Goal: Information Seeking & Learning: Learn about a topic

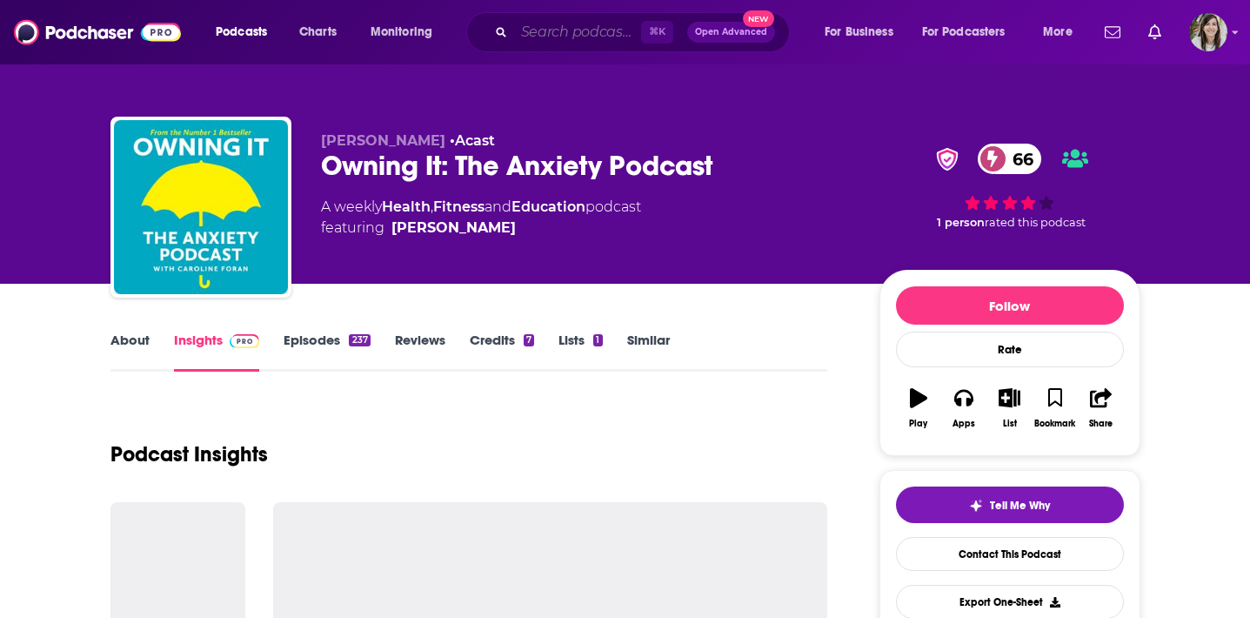
click at [585, 37] on input "Search podcasts, credits, & more..." at bounding box center [577, 32] width 127 height 28
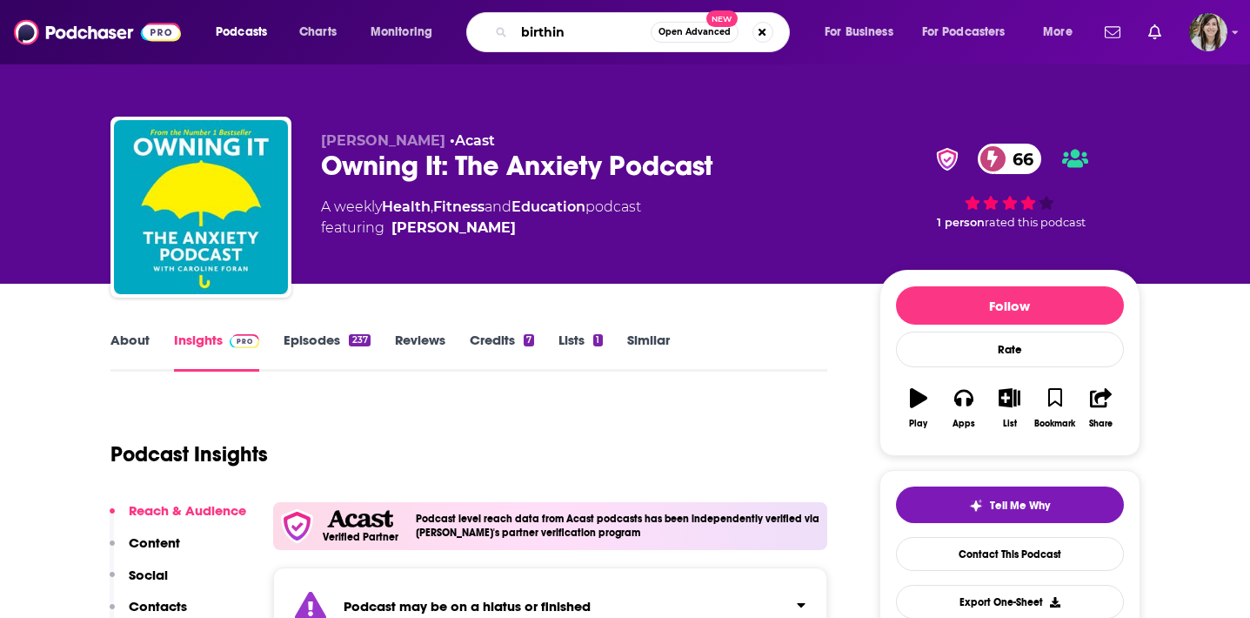
type input "birthing"
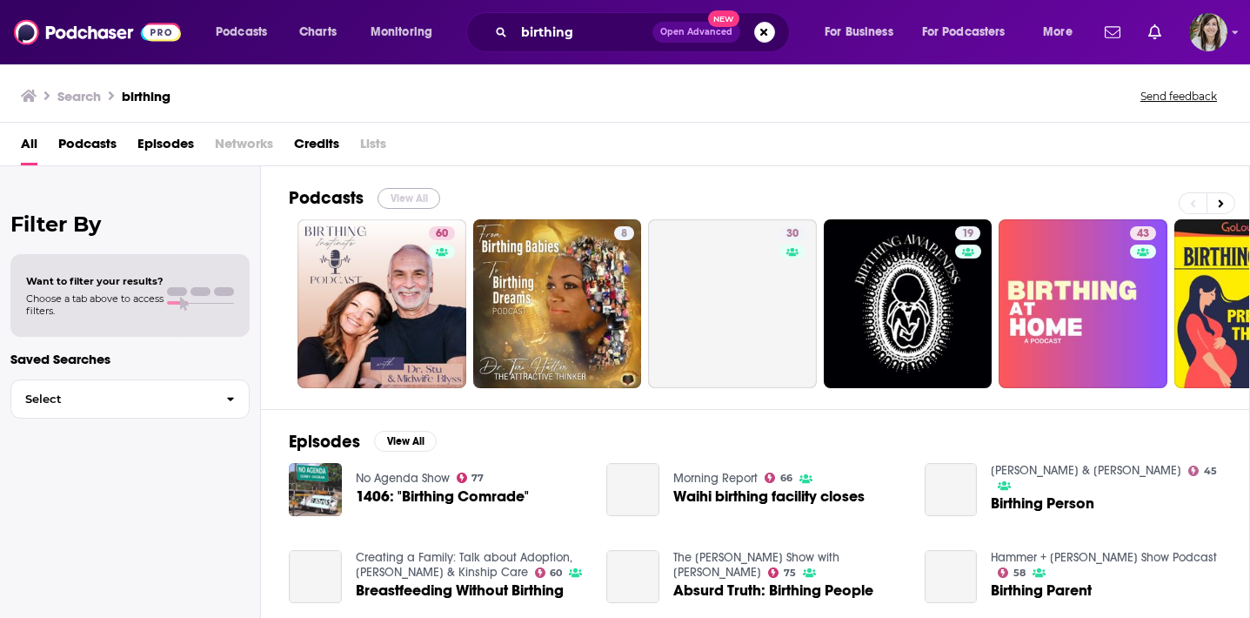
click at [395, 197] on button "View All" at bounding box center [408, 198] width 63 height 21
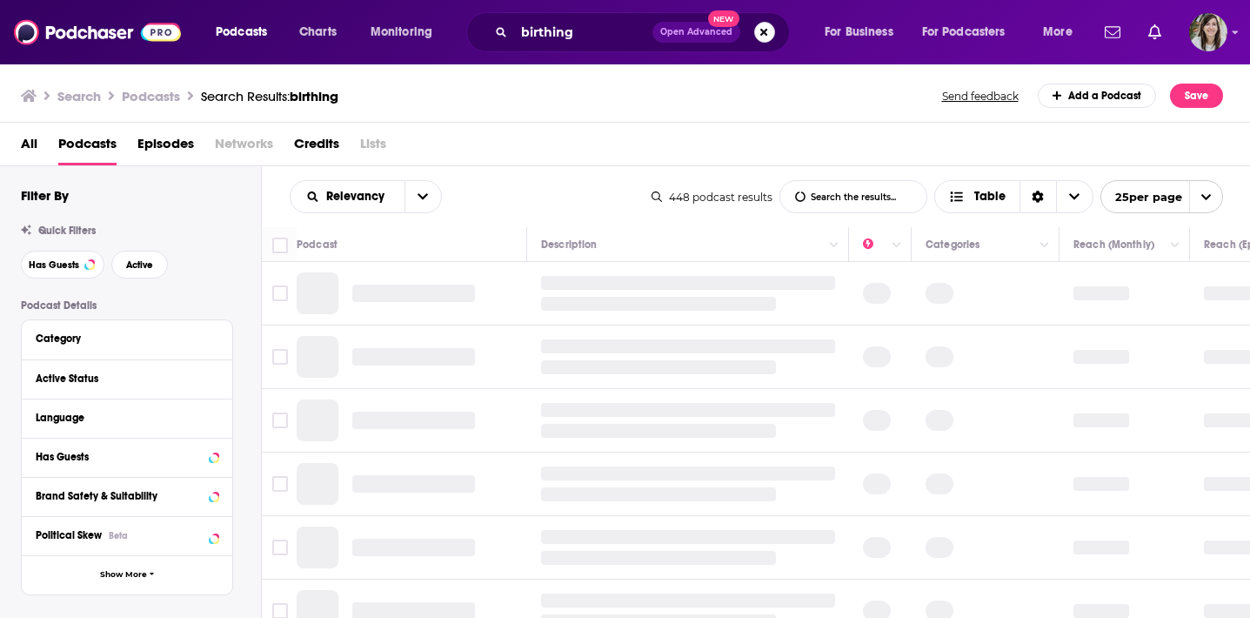
click at [762, 34] on button "Search podcasts, credits, & more..." at bounding box center [764, 32] width 21 height 21
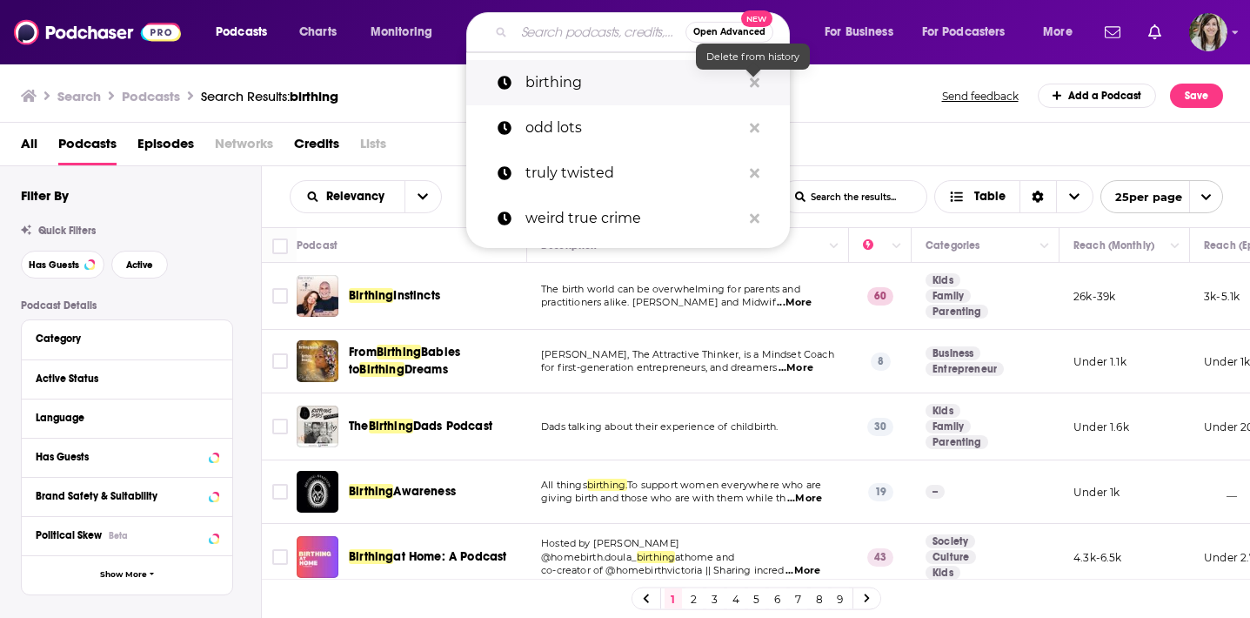
click at [753, 82] on icon "Search podcasts, credits, & more..." at bounding box center [755, 82] width 10 height 10
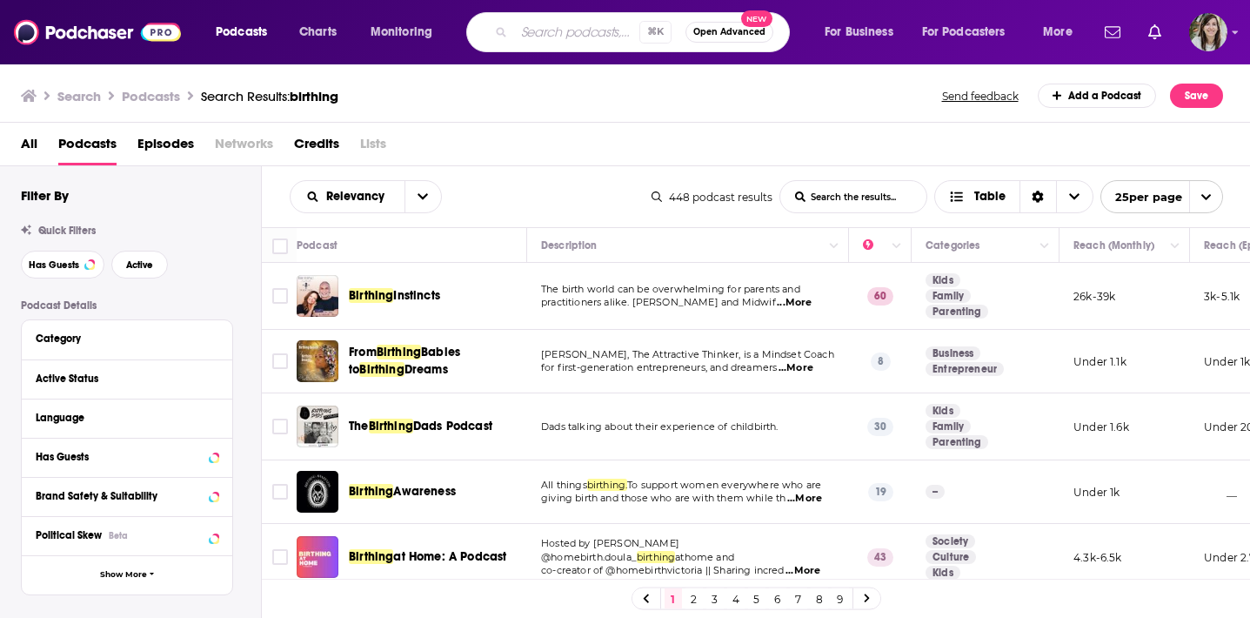
click at [844, 86] on div "Search Podcasts Search Results: birthing Send feedback Add a Podcast Save" at bounding box center [622, 95] width 1202 height 24
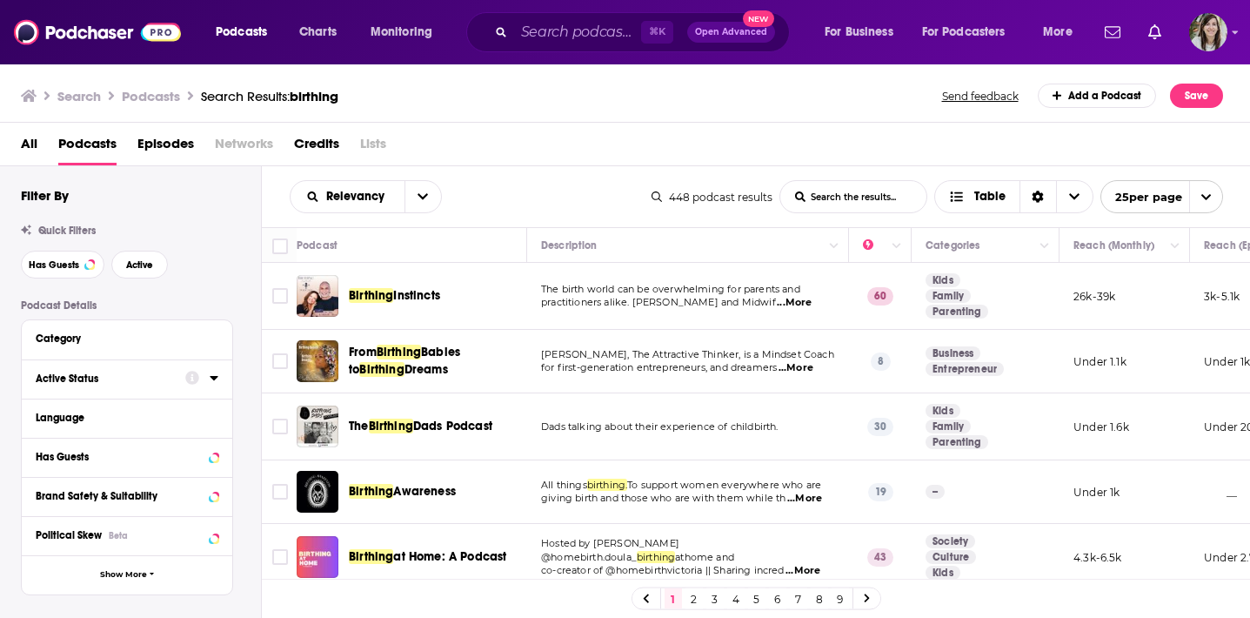
click at [117, 384] on div "Active Status" at bounding box center [105, 378] width 138 height 12
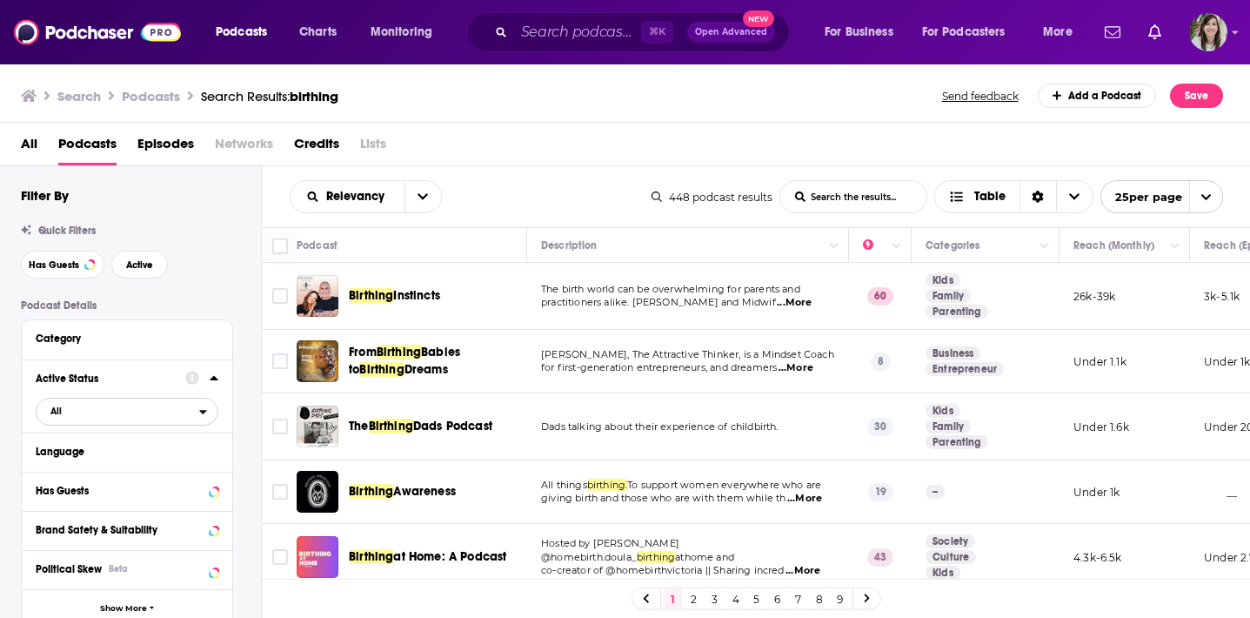
click at [163, 417] on span "All" at bounding box center [118, 410] width 163 height 23
click at [102, 472] on span "Active" at bounding box center [91, 469] width 94 height 10
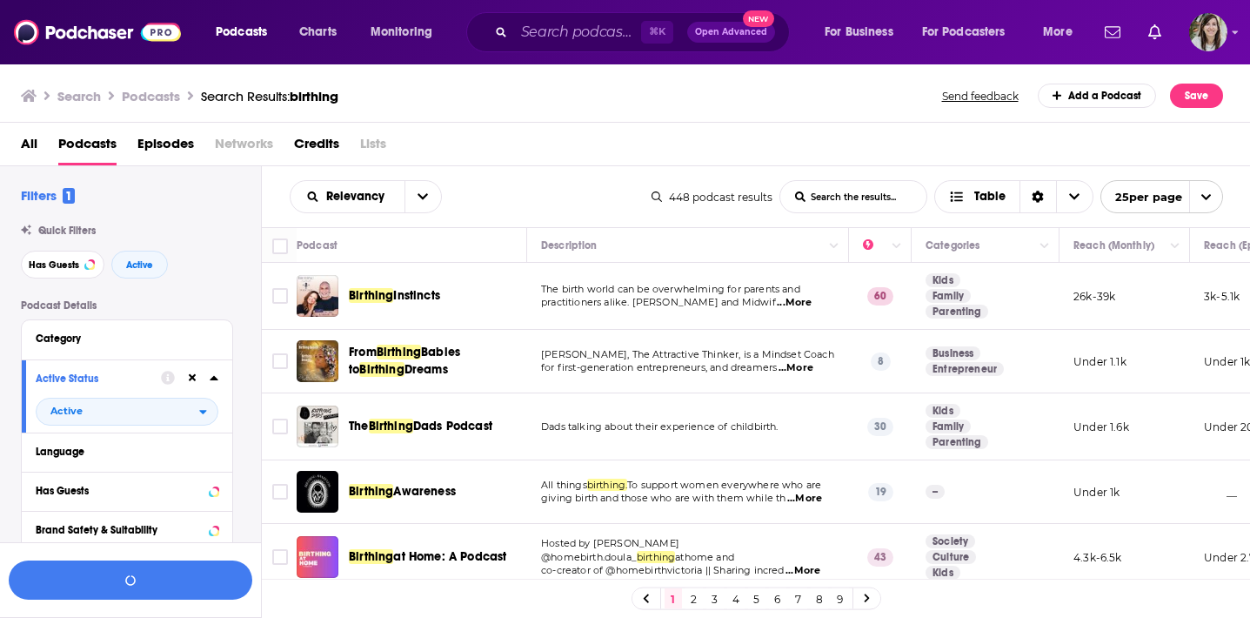
click at [210, 384] on icon at bounding box center [214, 378] width 9 height 14
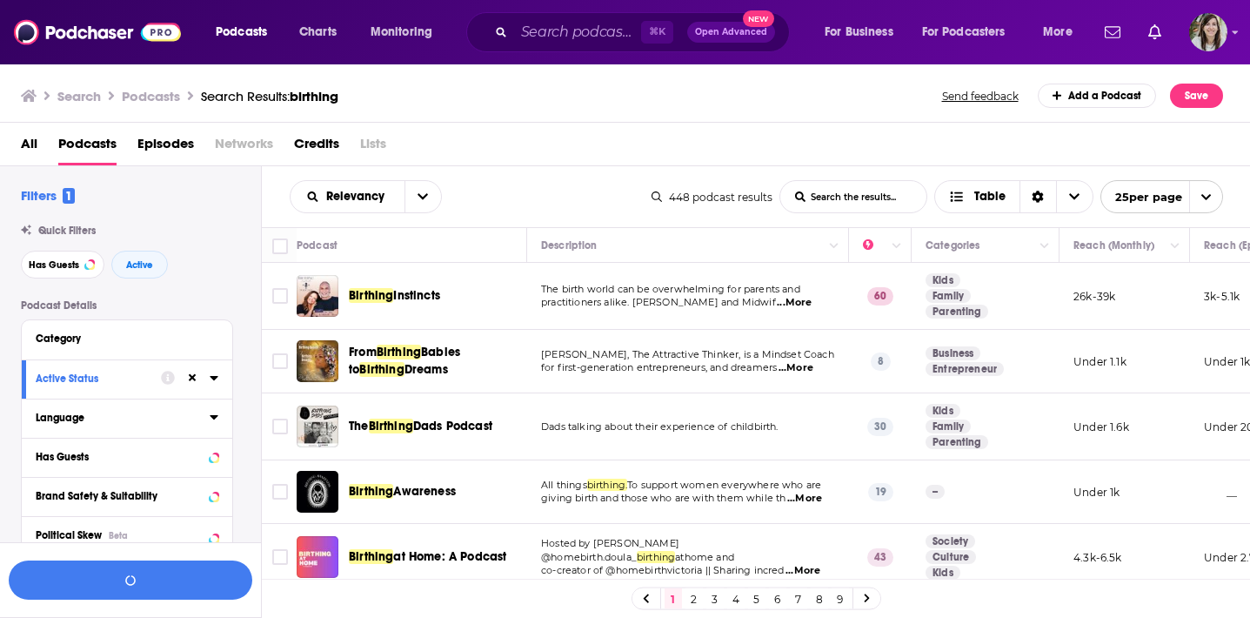
click at [156, 422] on div "Language" at bounding box center [117, 417] width 163 height 12
click at [45, 480] on icon at bounding box center [42, 476] width 10 height 10
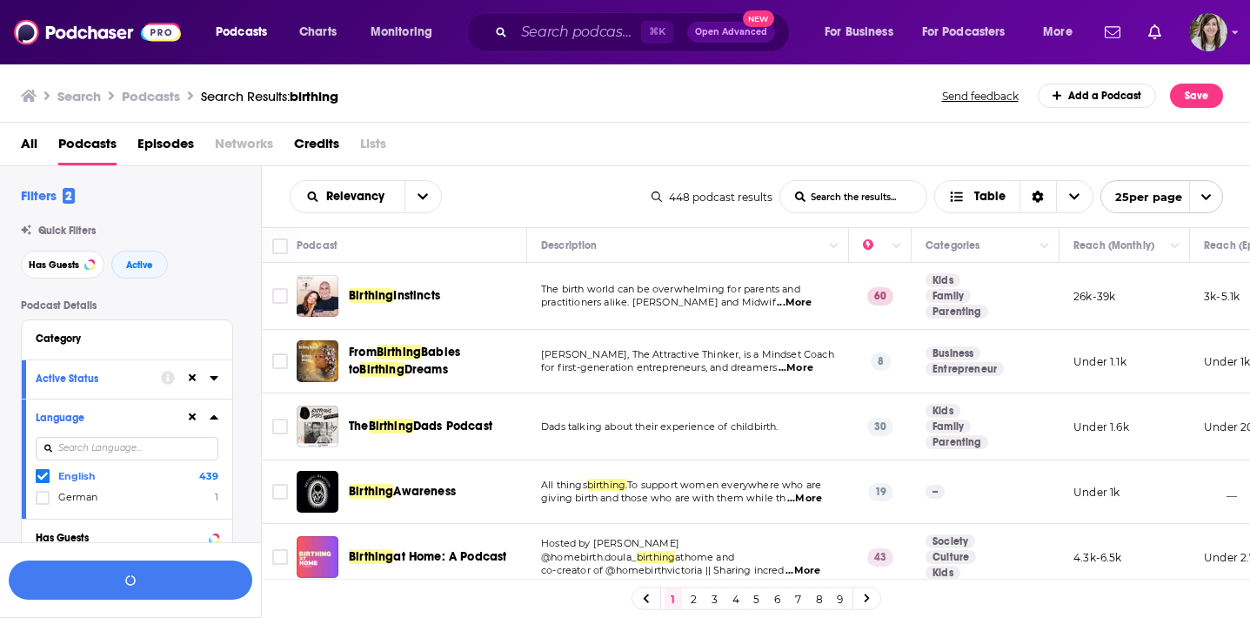
click at [213, 424] on icon at bounding box center [214, 417] width 9 height 14
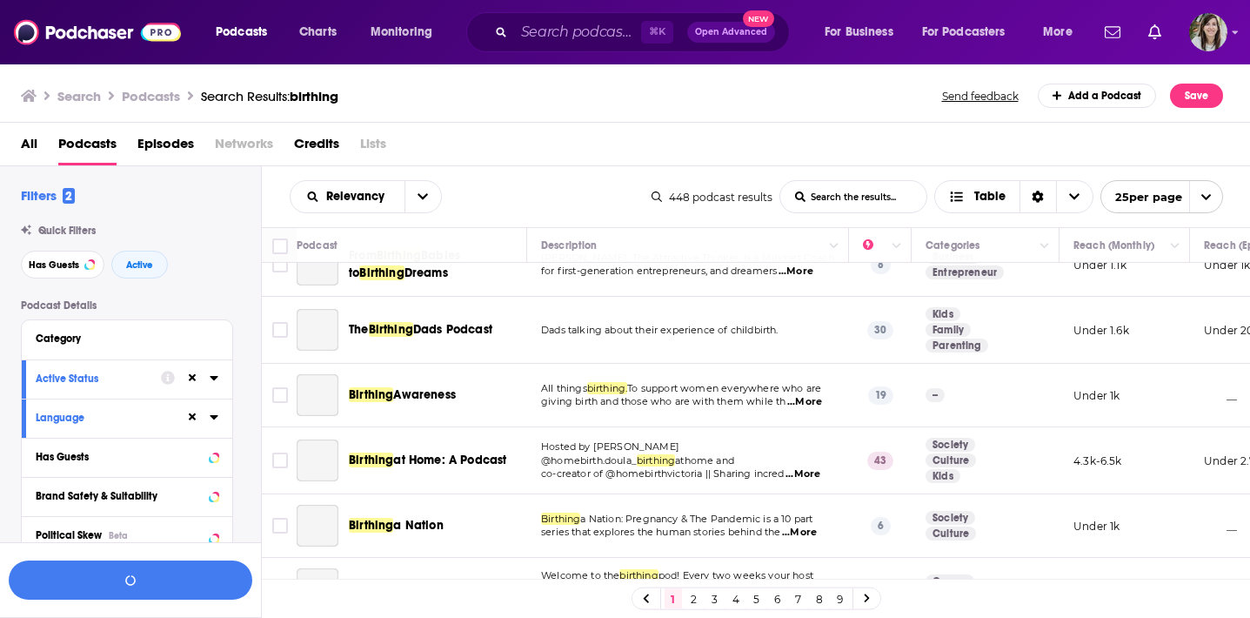
scroll to position [97, 0]
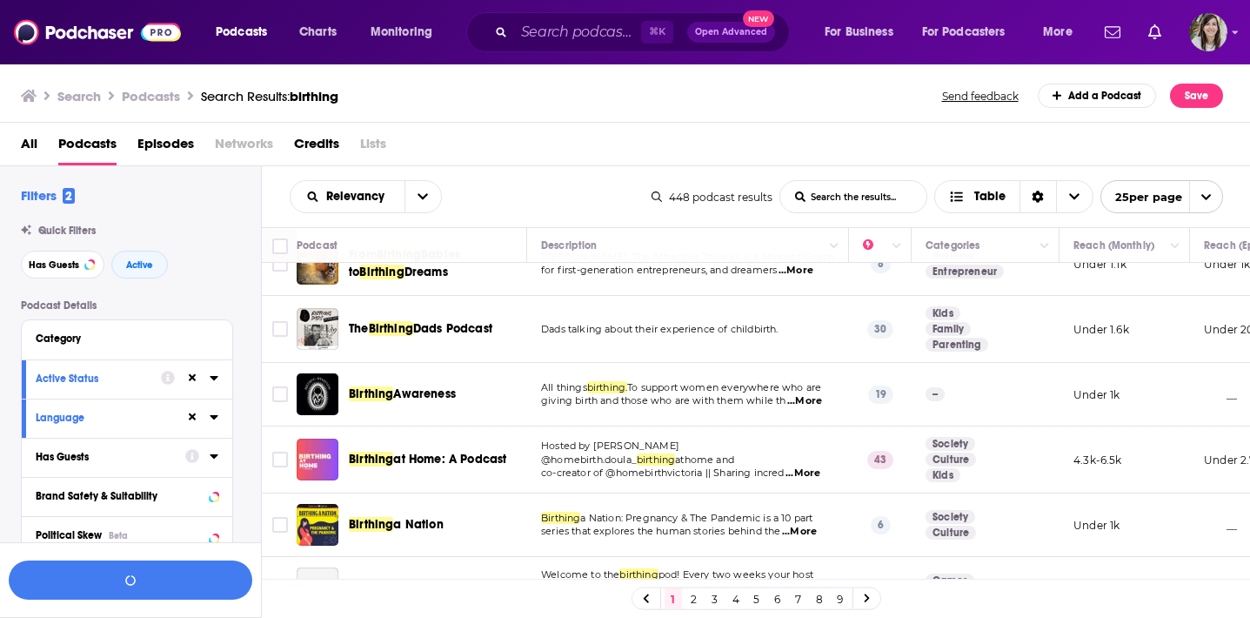
click at [217, 461] on icon at bounding box center [214, 456] width 9 height 14
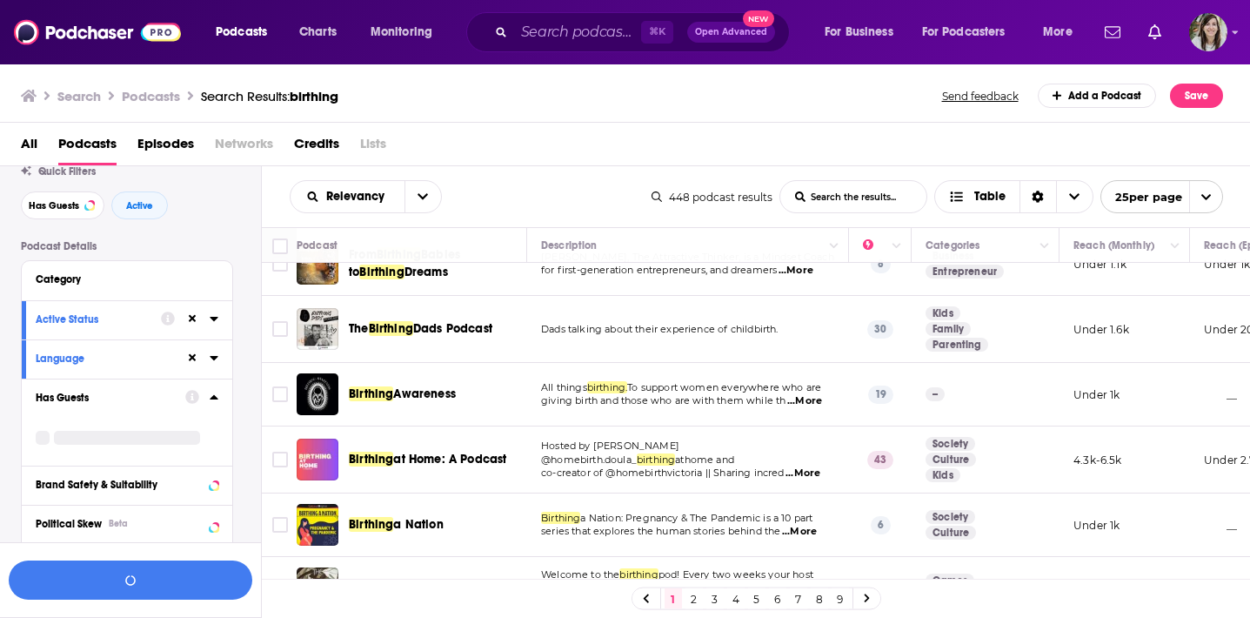
scroll to position [85, 0]
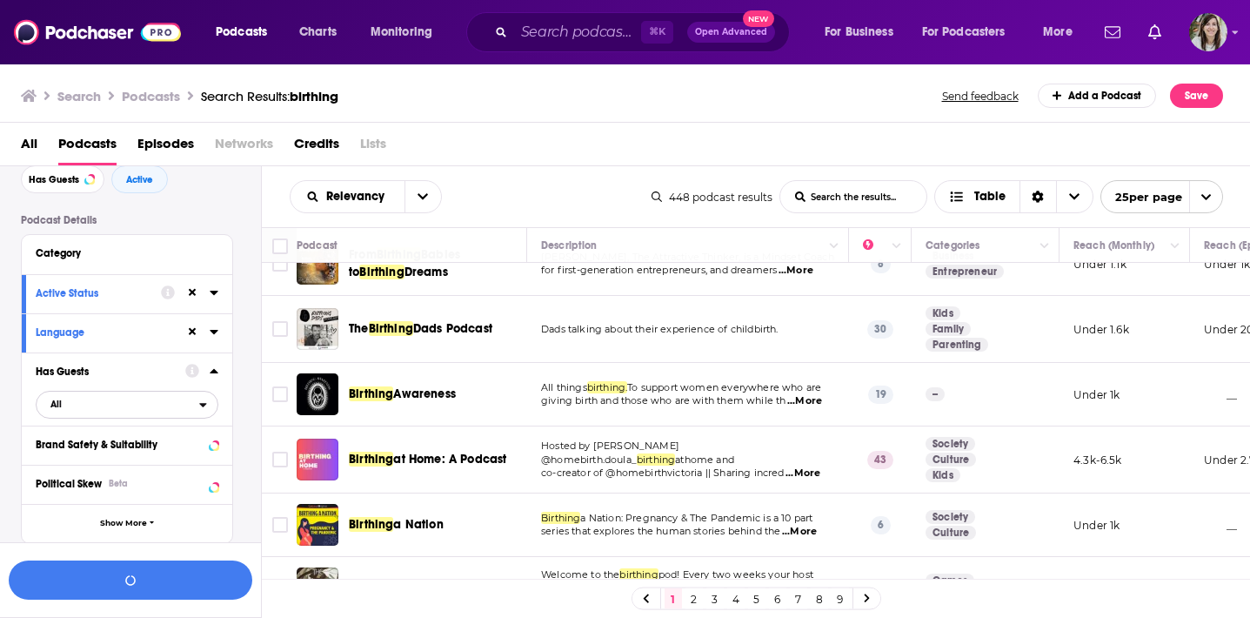
click at [86, 407] on span "All" at bounding box center [118, 403] width 163 height 23
click at [80, 453] on div "Has guests 132" at bounding box center [133, 461] width 195 height 29
click at [219, 374] on div "Has Guests Has guests" at bounding box center [127, 388] width 210 height 73
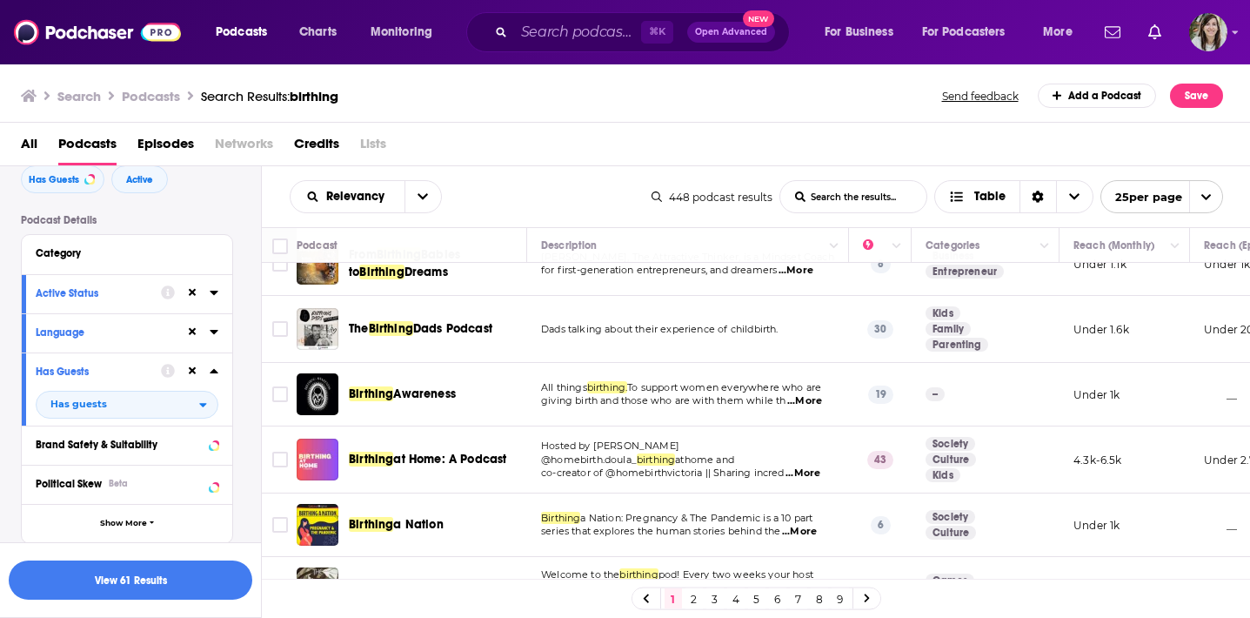
click at [213, 373] on icon at bounding box center [214, 371] width 8 height 4
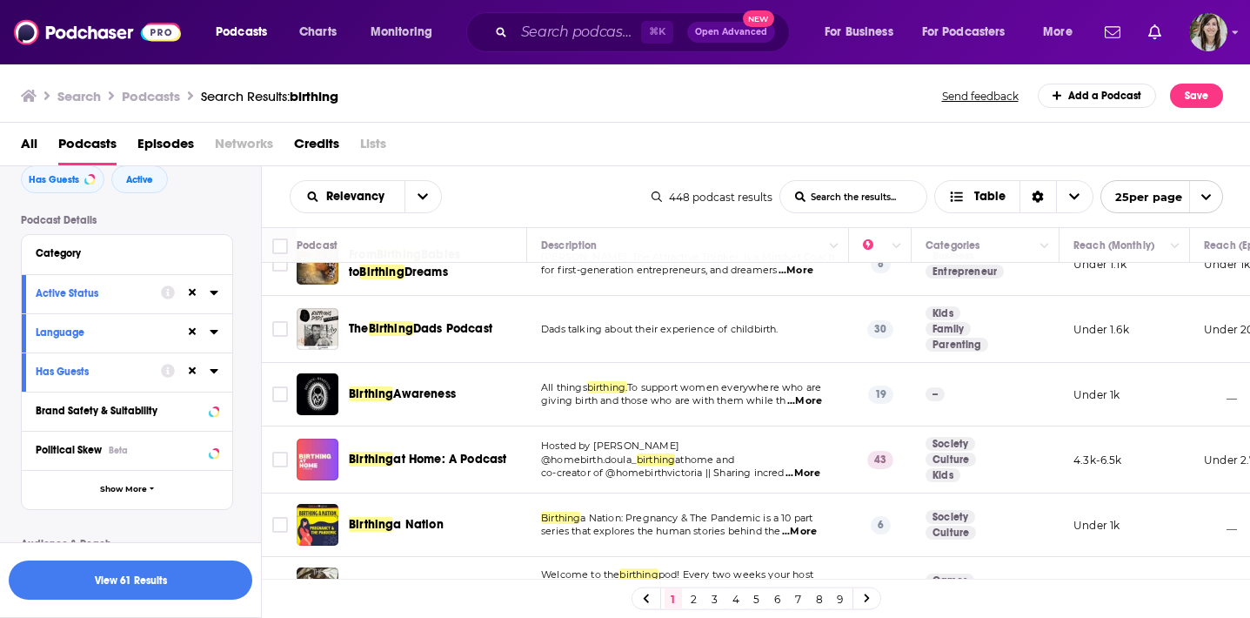
scroll to position [239, 0]
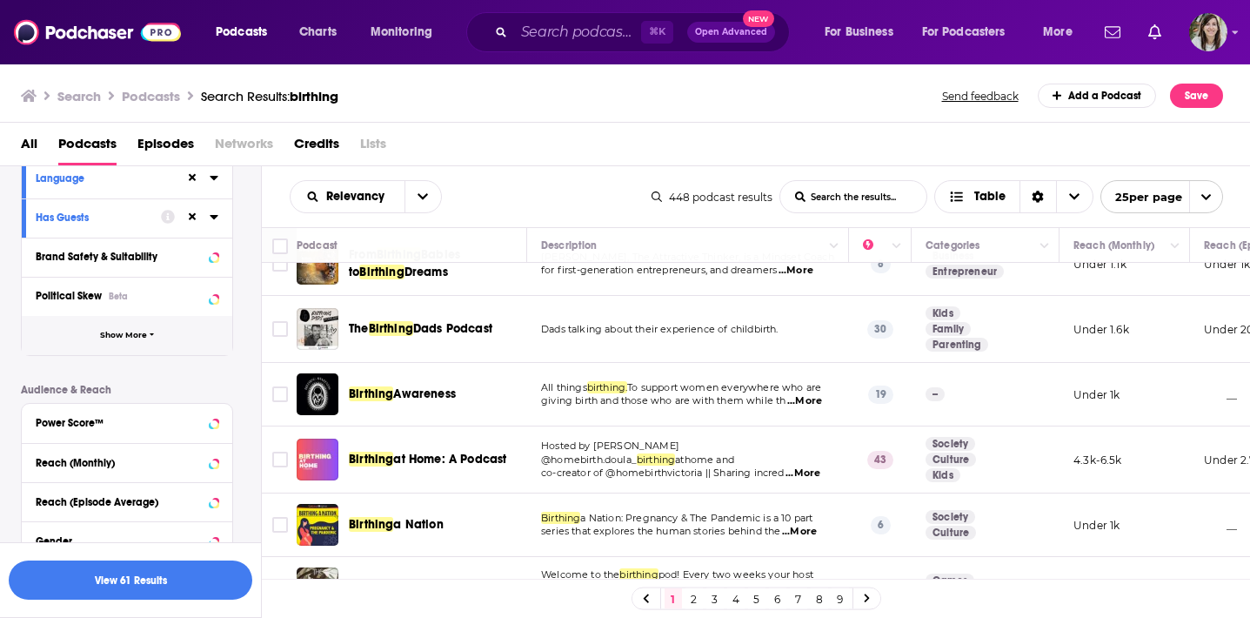
click at [154, 337] on button "Show More" at bounding box center [127, 335] width 210 height 39
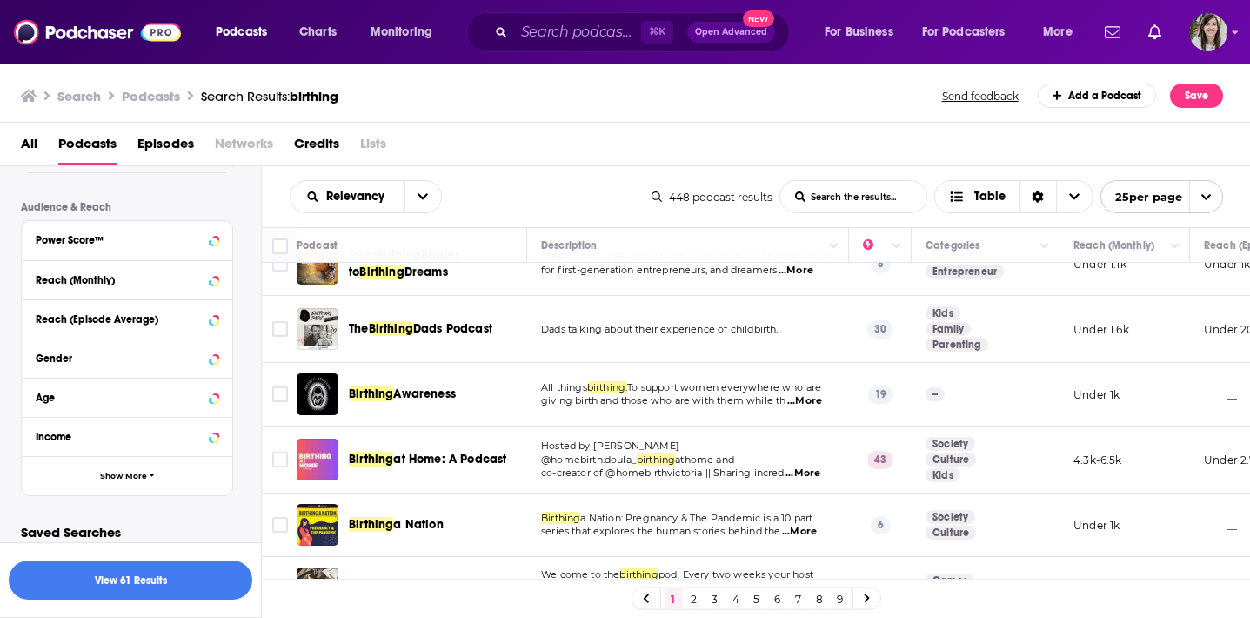
scroll to position [773, 0]
click at [148, 311] on button "Reach (Episode Average)" at bounding box center [111, 319] width 150 height 22
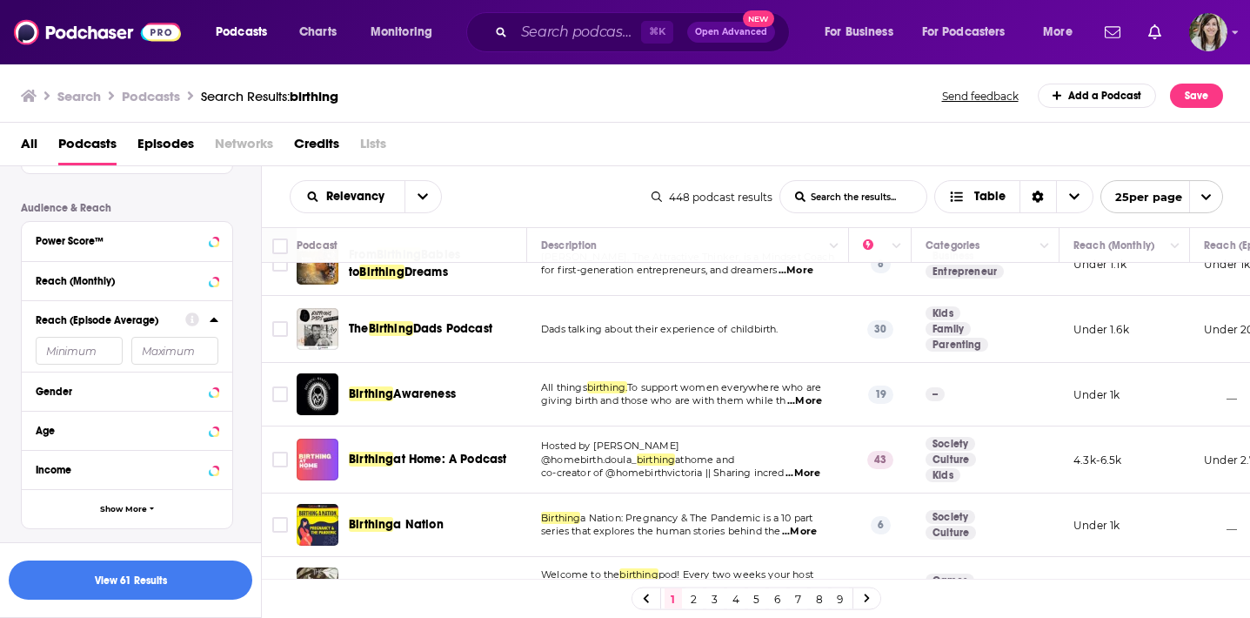
click at [83, 345] on input "number" at bounding box center [79, 351] width 87 height 28
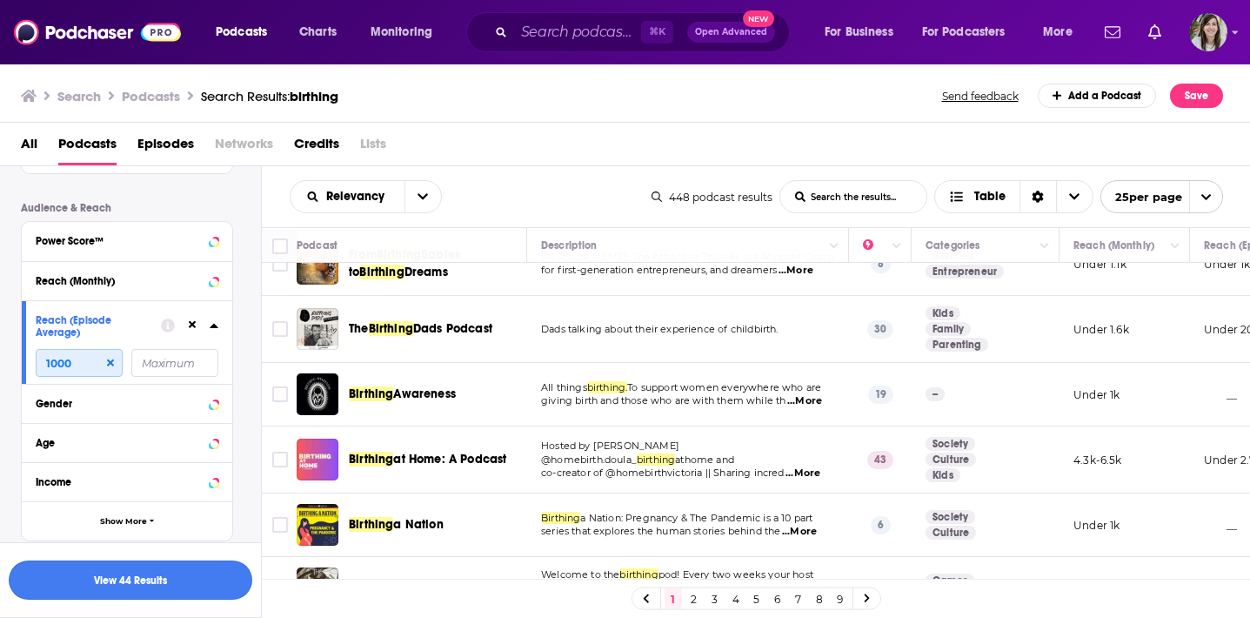
type input "1000"
click at [137, 590] on button "View 44 Results" at bounding box center [131, 579] width 244 height 39
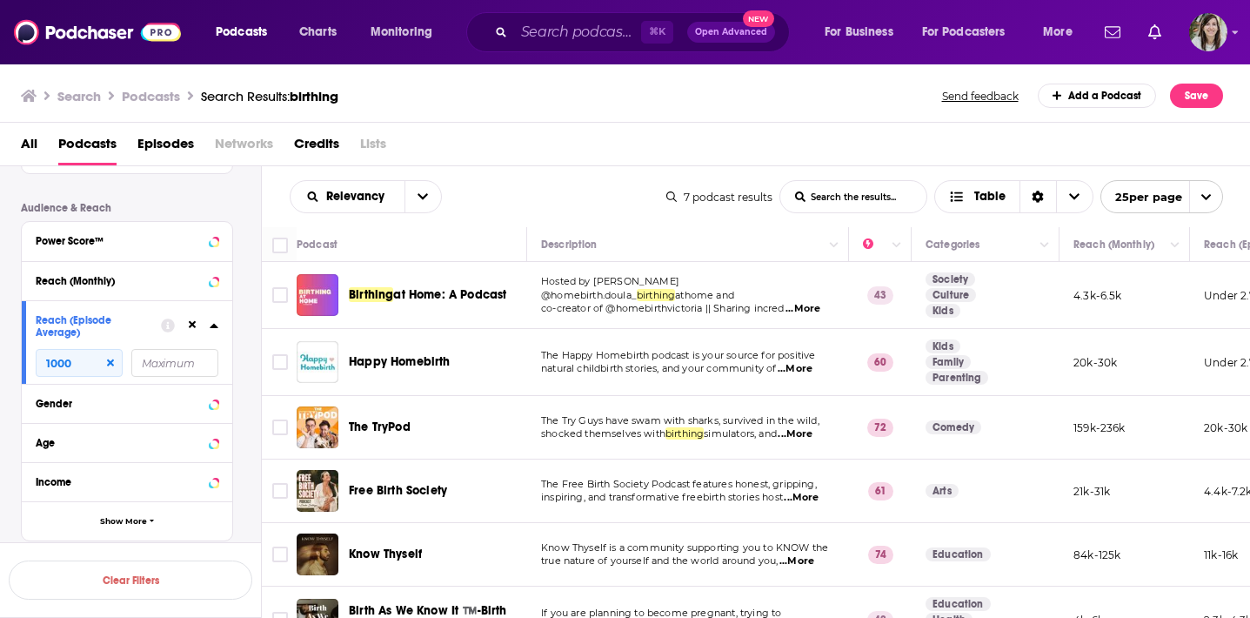
drag, startPoint x: 447, startPoint y: 295, endPoint x: 731, endPoint y: 3, distance: 407.2
click at [0, 0] on div "Podcasts Charts Monitoring ⌘ K Open Advanced New For Business For Podcasters Mo…" at bounding box center [625, 309] width 1250 height 618
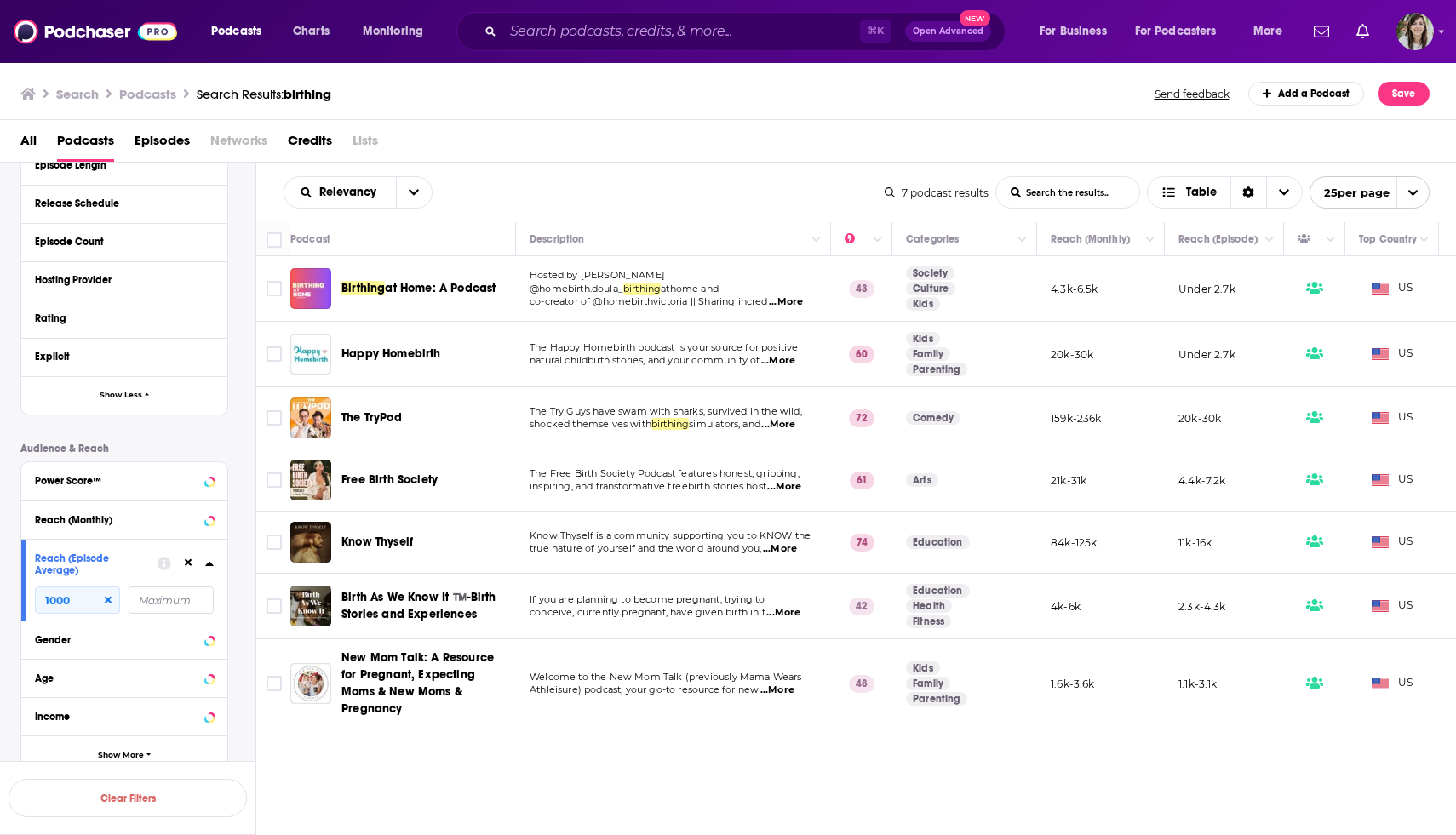
click at [670, 189] on div "Relevancy List Search Input Search the results... Table" at bounding box center [585, 192] width 601 height 32
click at [795, 549] on span "...More" at bounding box center [779, 549] width 34 height 14
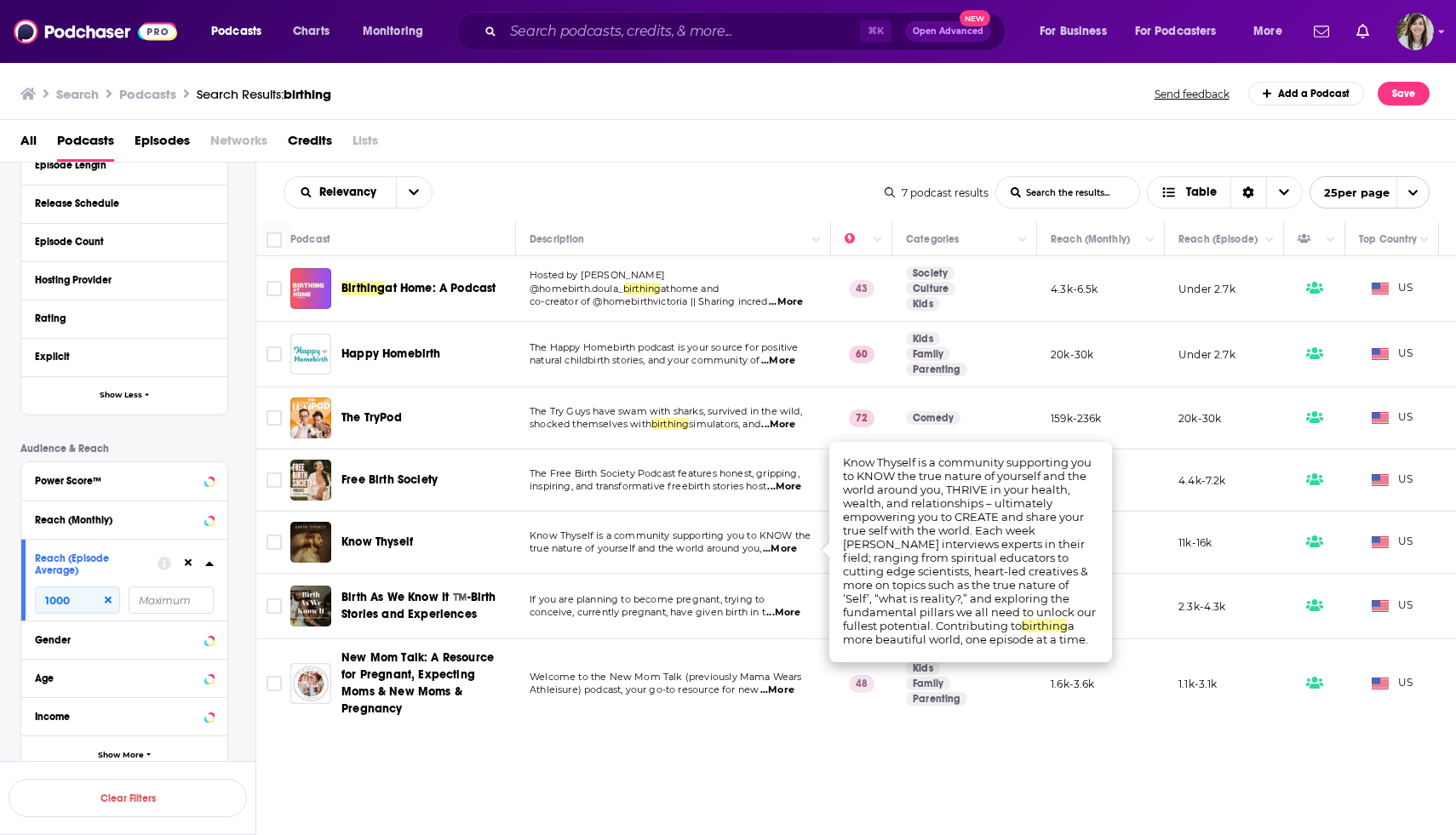
click at [492, 604] on div "Relevancy List Search Input Search the results... Table 7 podcast results List …" at bounding box center [857, 550] width 1200 height 775
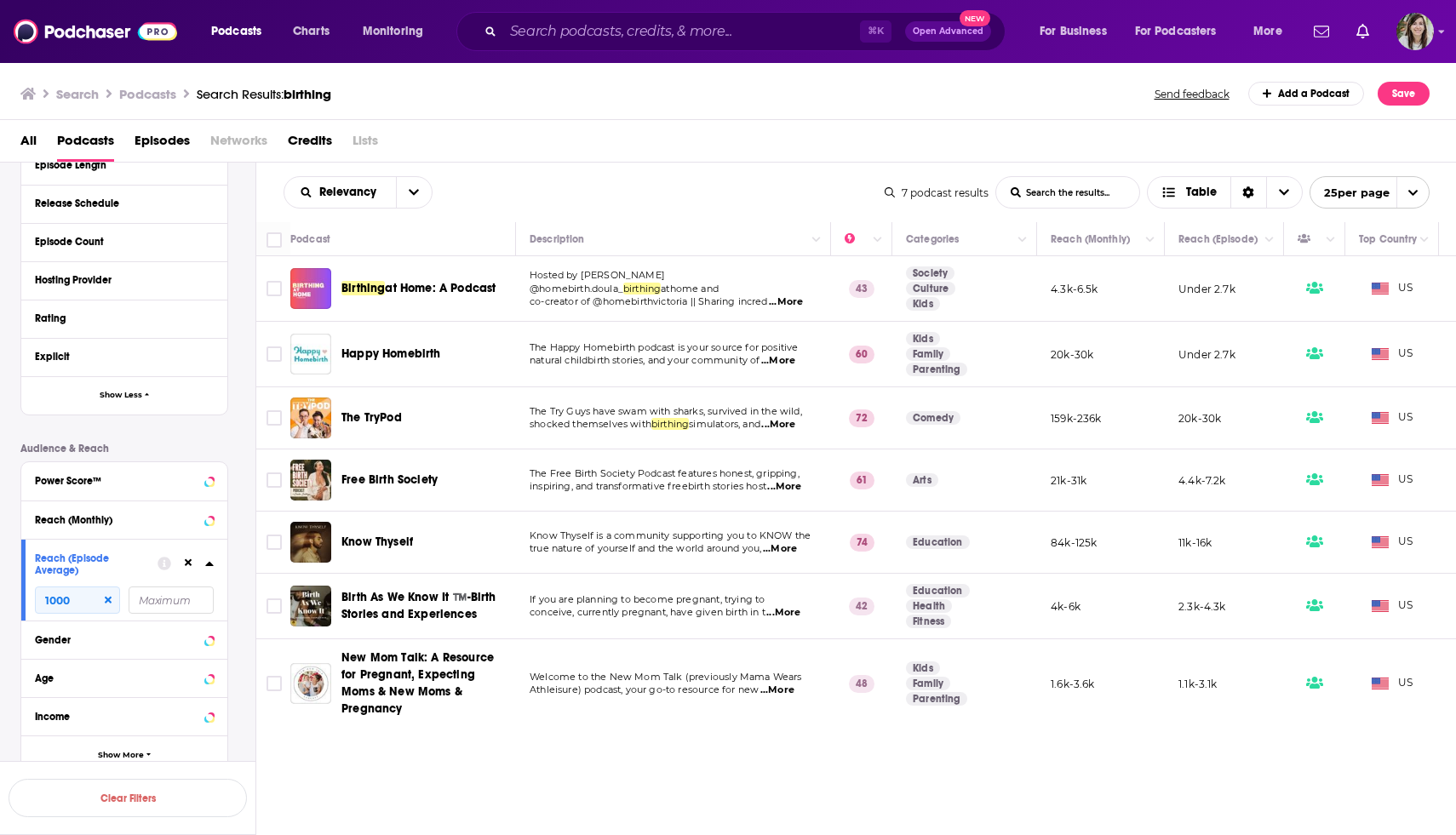
click at [791, 487] on span "...More" at bounding box center [784, 487] width 34 height 14
drag, startPoint x: 368, startPoint y: 482, endPoint x: 546, endPoint y: 5, distance: 509.1
click at [0, 0] on div "Podcasts Charts Monitoring ⌘ K Open Advanced New For Business For Podcasters Mo…" at bounding box center [728, 417] width 1456 height 835
click at [728, 196] on div "Relevancy List Search Input Search the results... Table" at bounding box center [585, 192] width 601 height 32
click at [107, 604] on input "1000" at bounding box center [77, 600] width 85 height 27
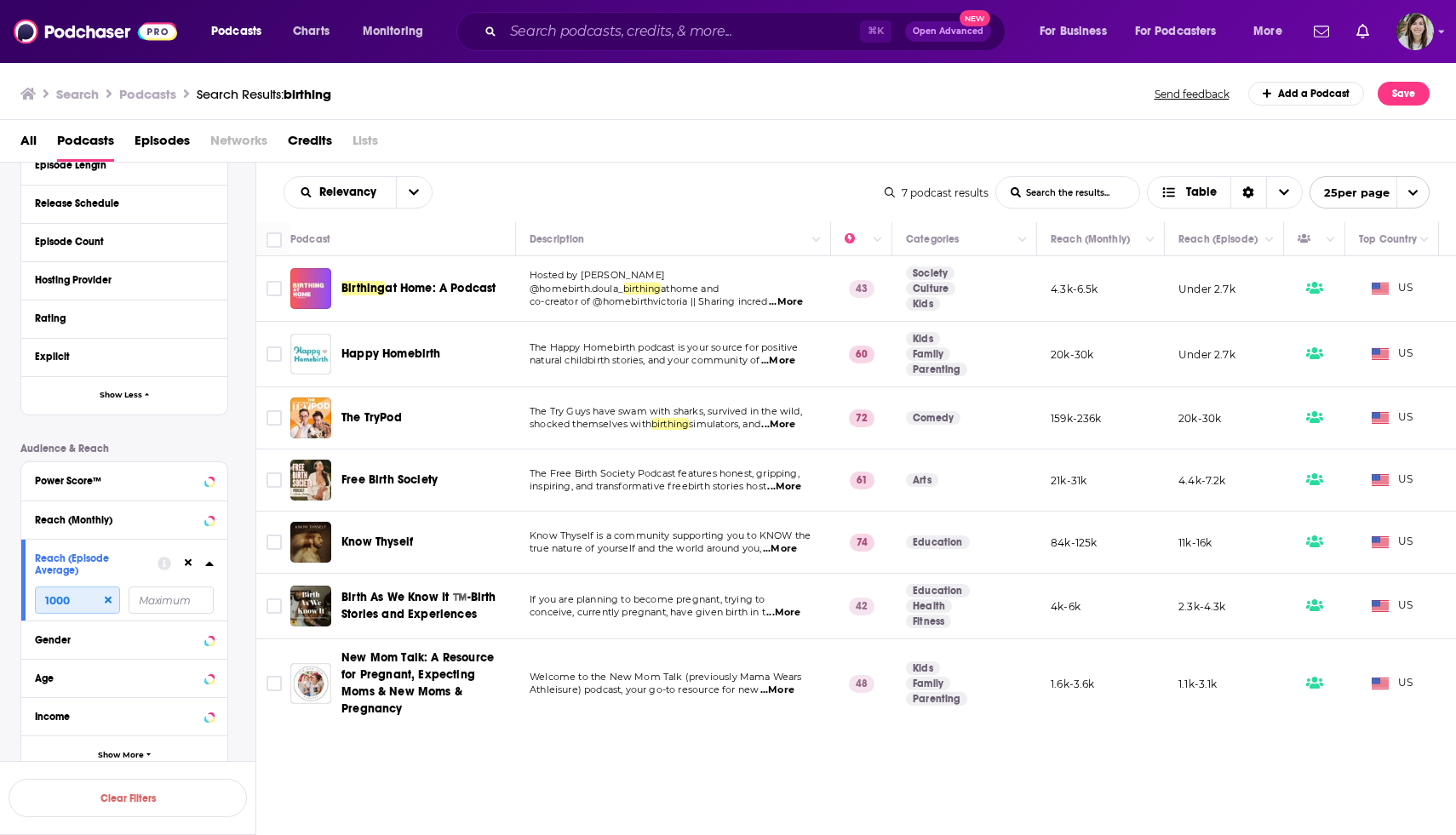
click at [108, 596] on input "1000" at bounding box center [77, 600] width 85 height 27
click at [108, 600] on icon at bounding box center [108, 600] width 7 height 10
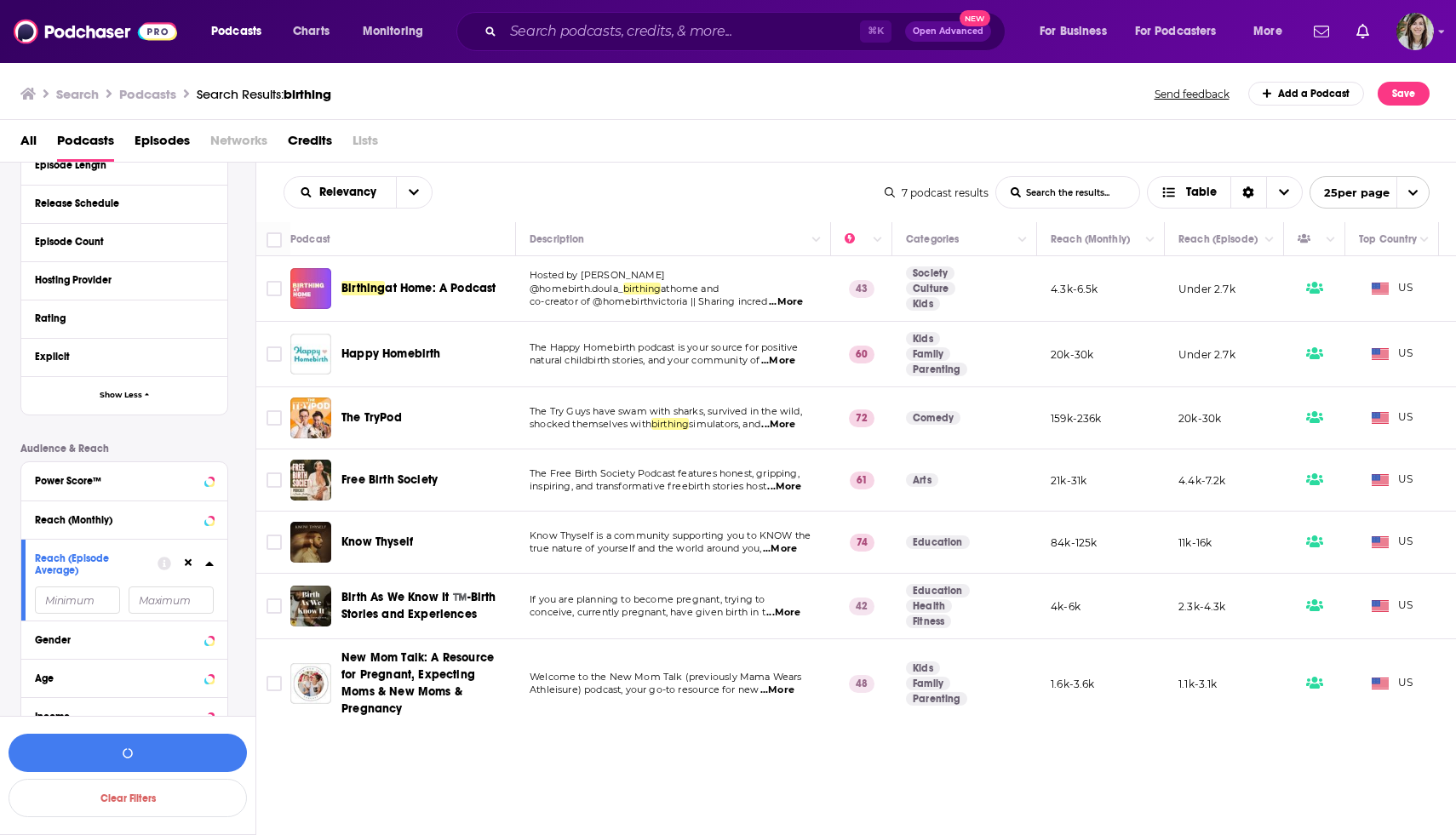
click at [163, 604] on input "number" at bounding box center [170, 600] width 85 height 27
type input "1000"
click at [124, 604] on button "View 11 Results" at bounding box center [128, 753] width 239 height 38
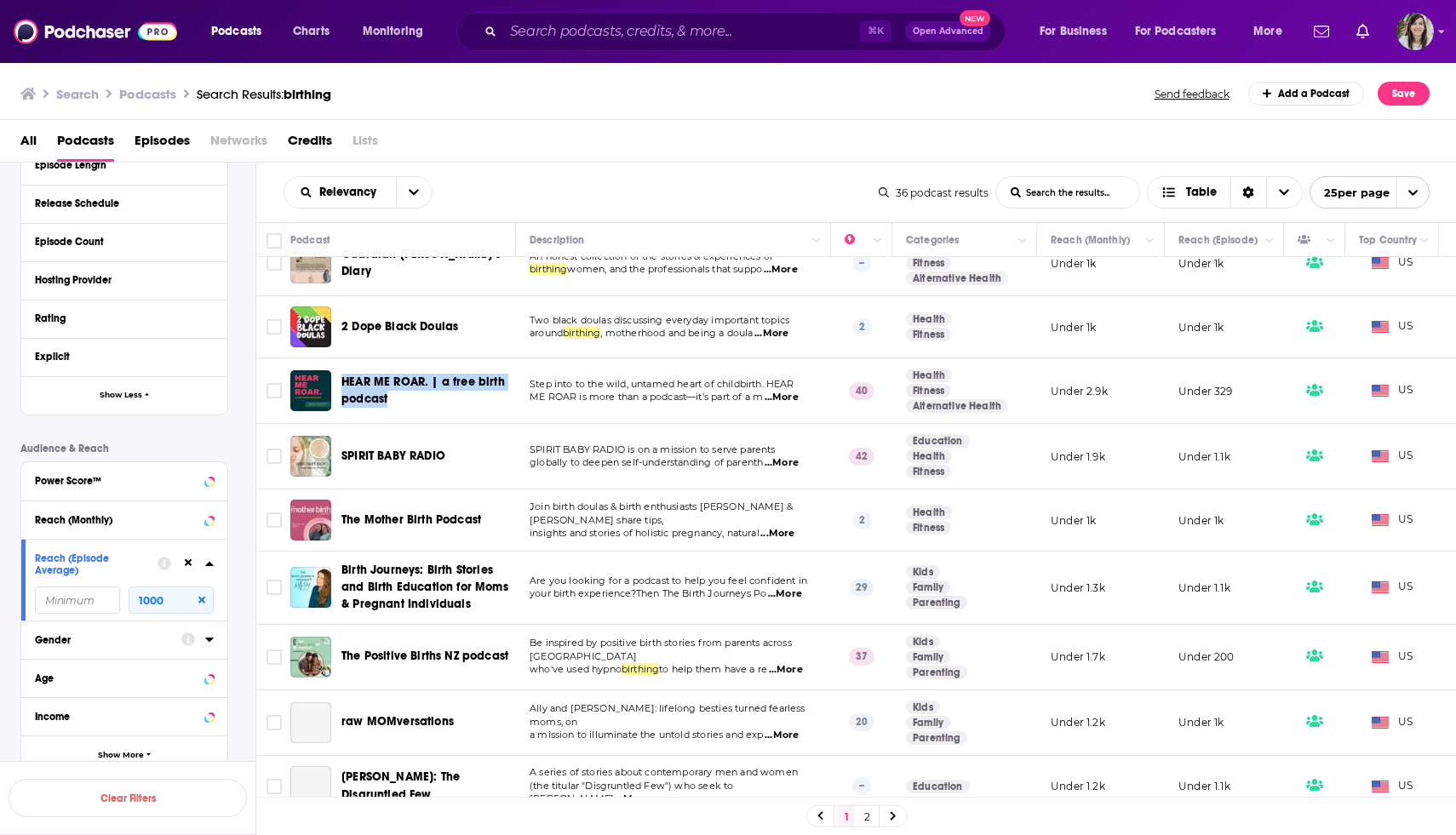
scroll to position [337, 0]
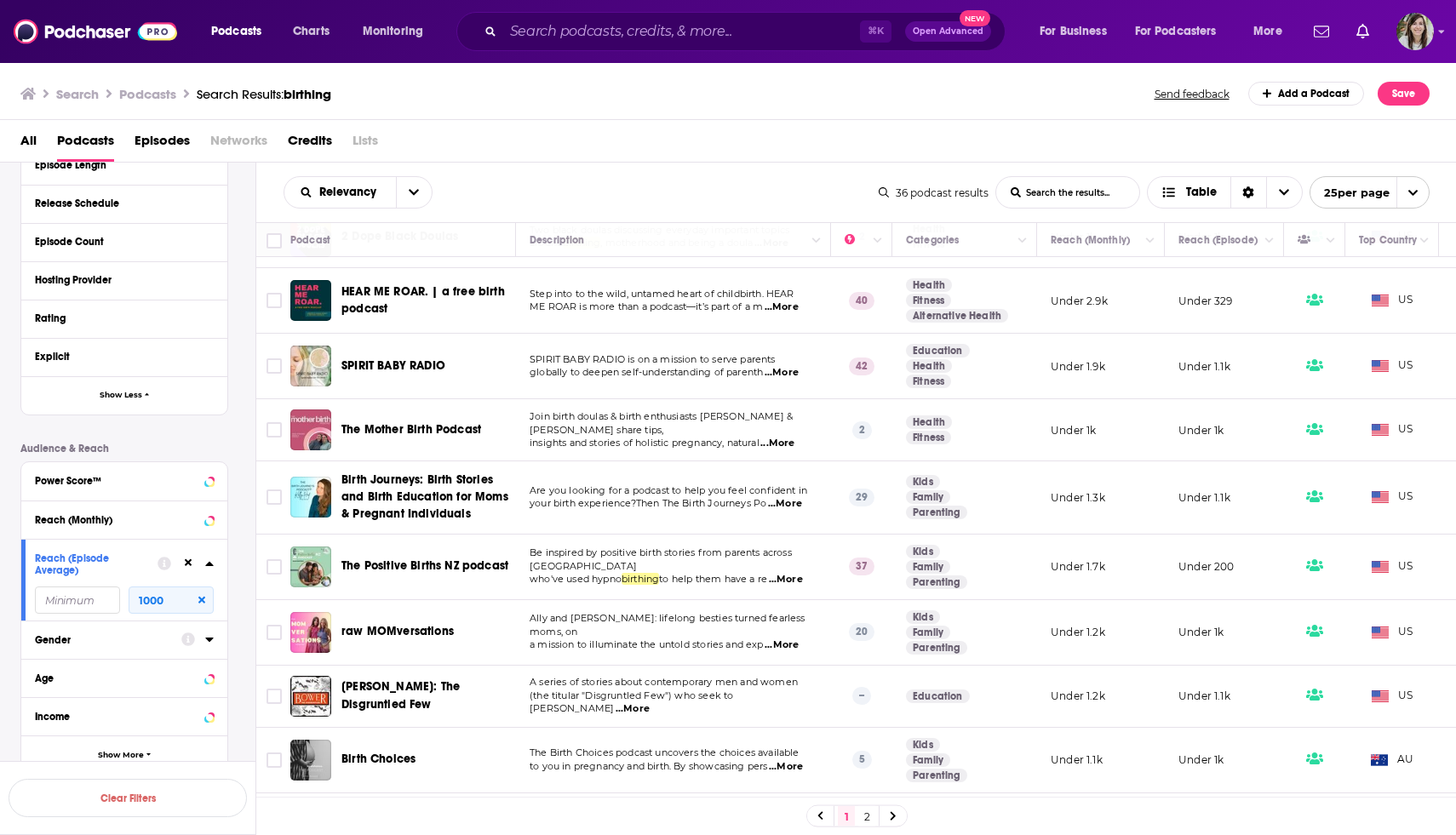
click at [633, 437] on span "insights and stories of holistic pregnancy, natural" at bounding box center [644, 442] width 230 height 12
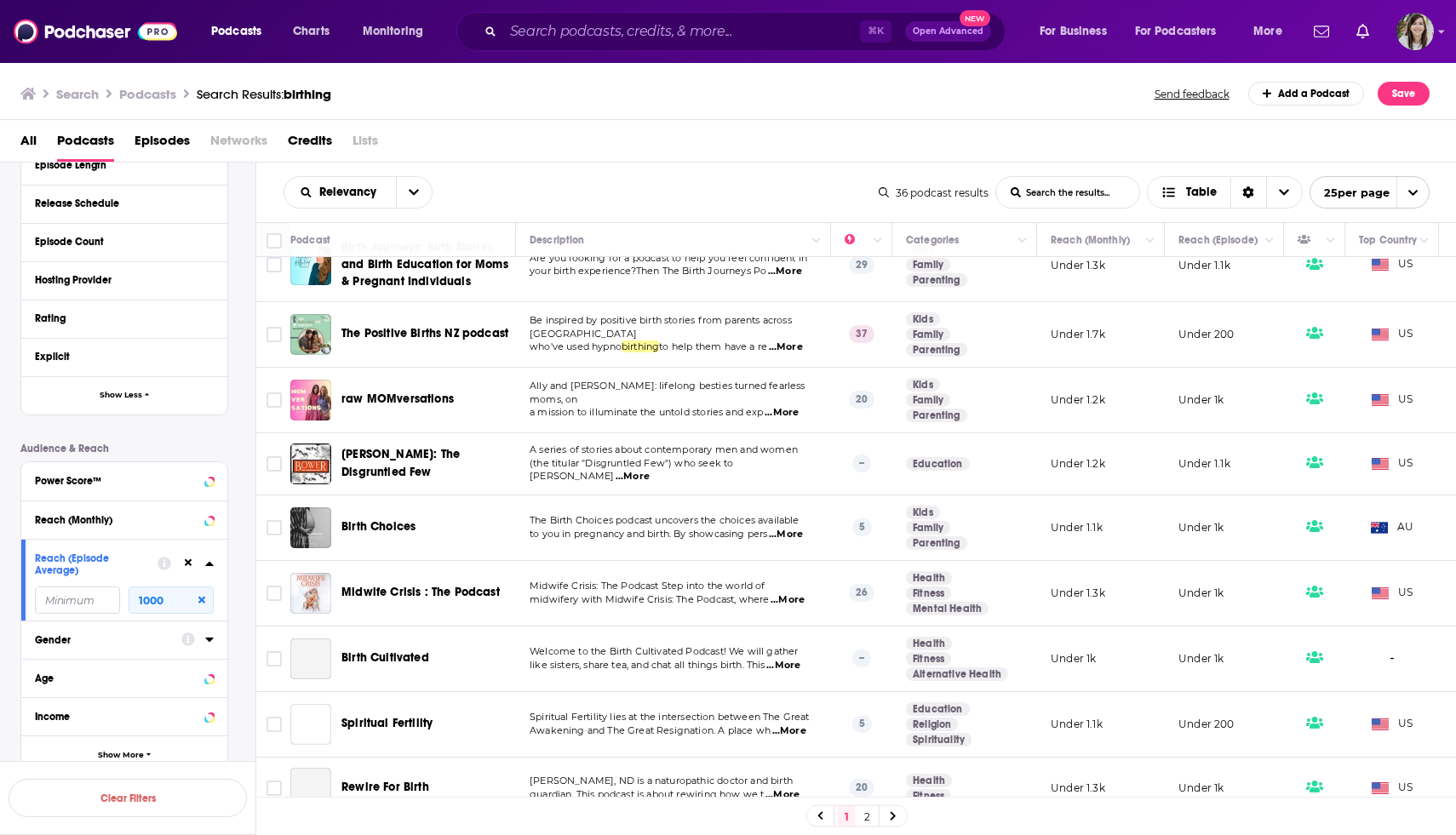
scroll to position [566, 0]
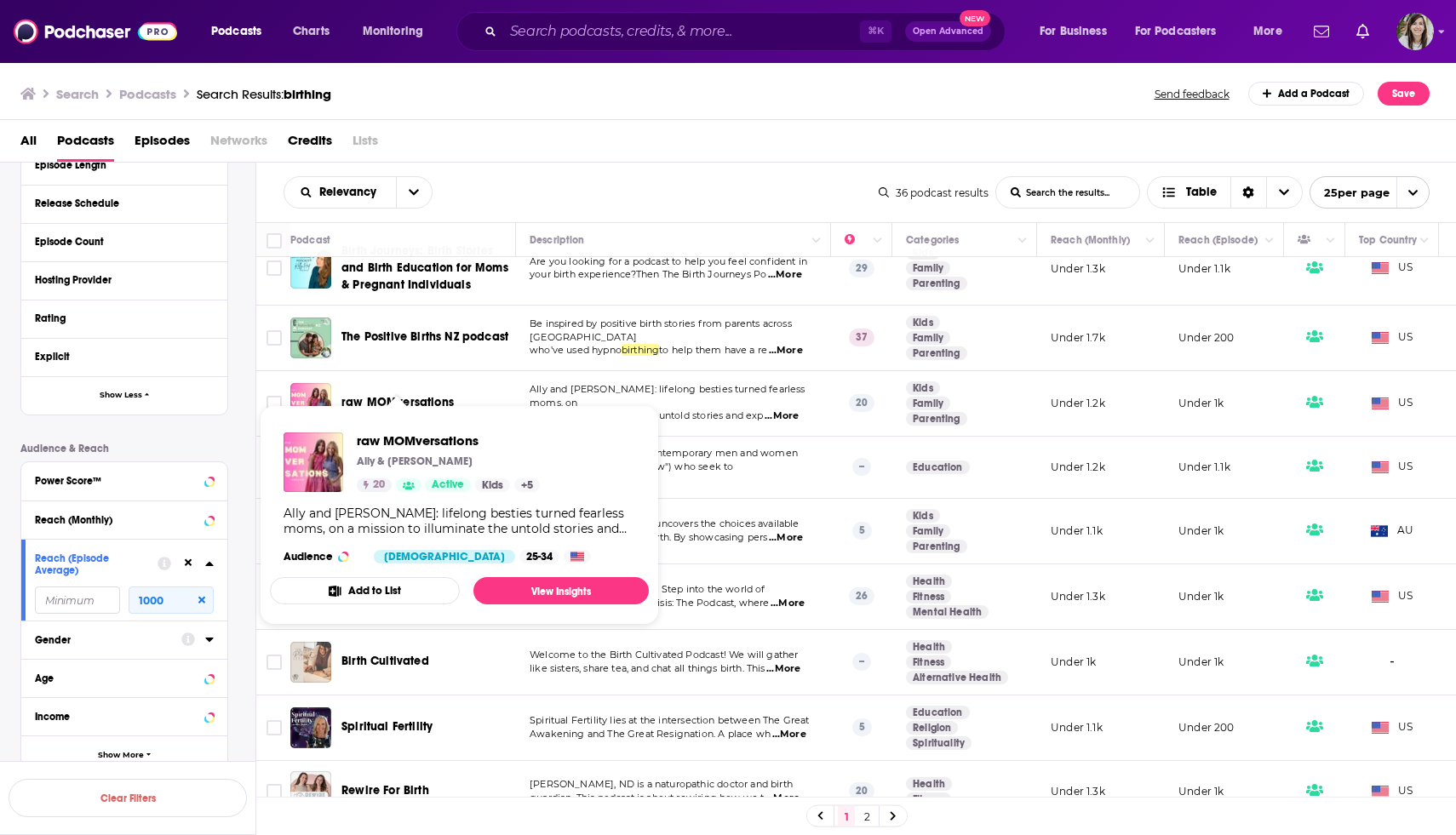
click at [660, 409] on span "a mission to illuminate the untold stories and exp" at bounding box center [646, 415] width 234 height 12
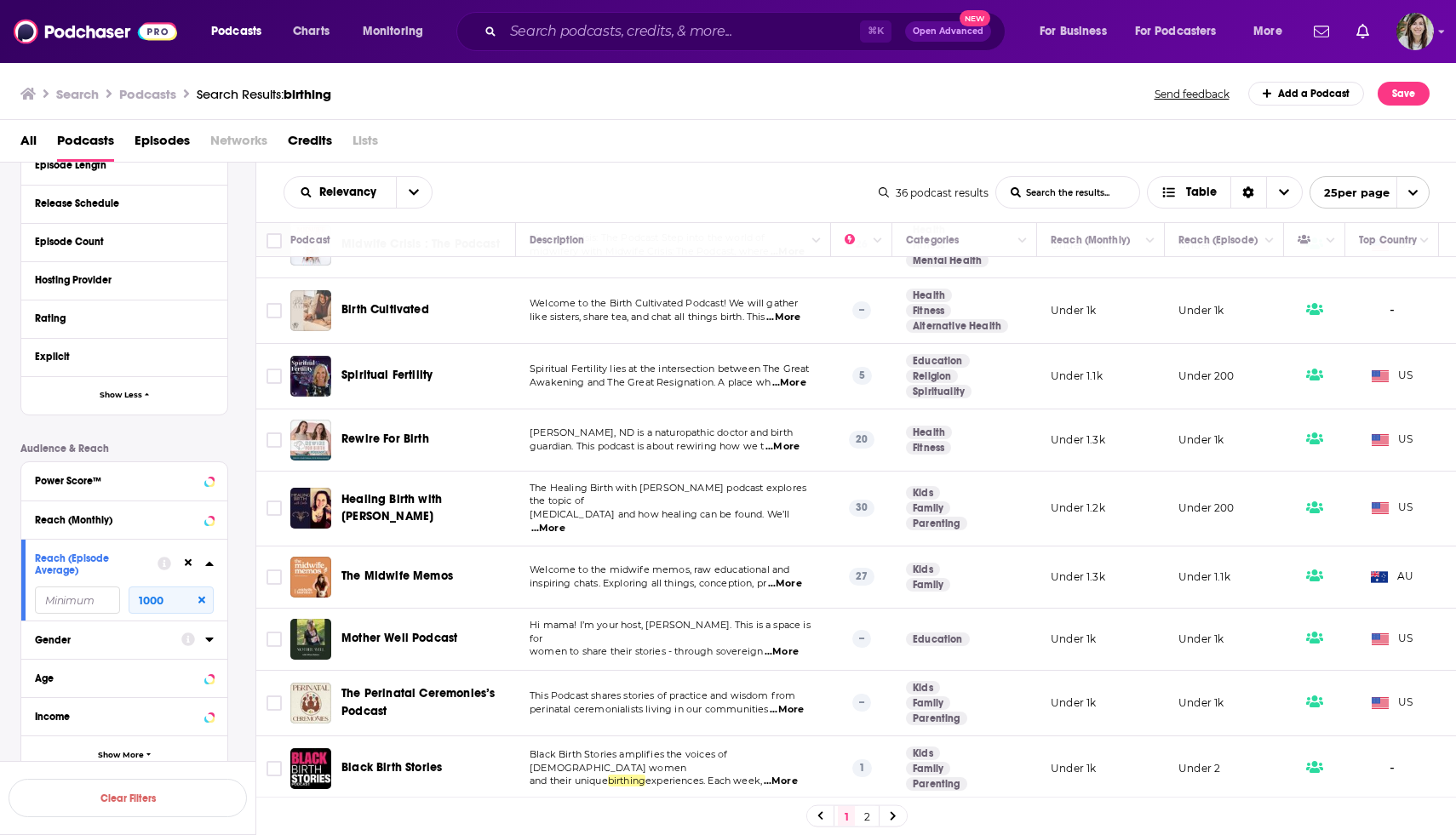
scroll to position [1090, 0]
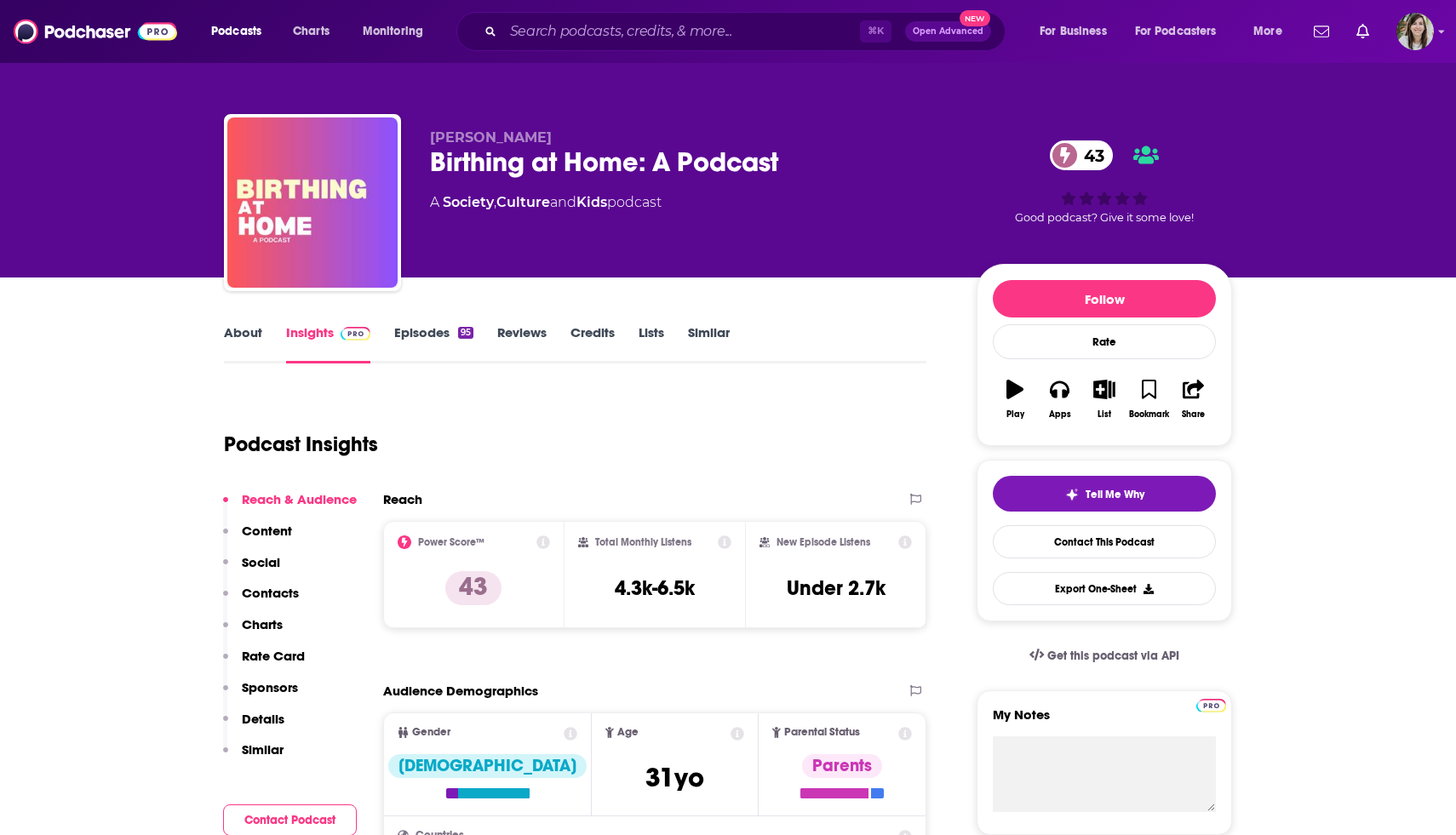
click at [251, 325] on link "About" at bounding box center [243, 344] width 38 height 39
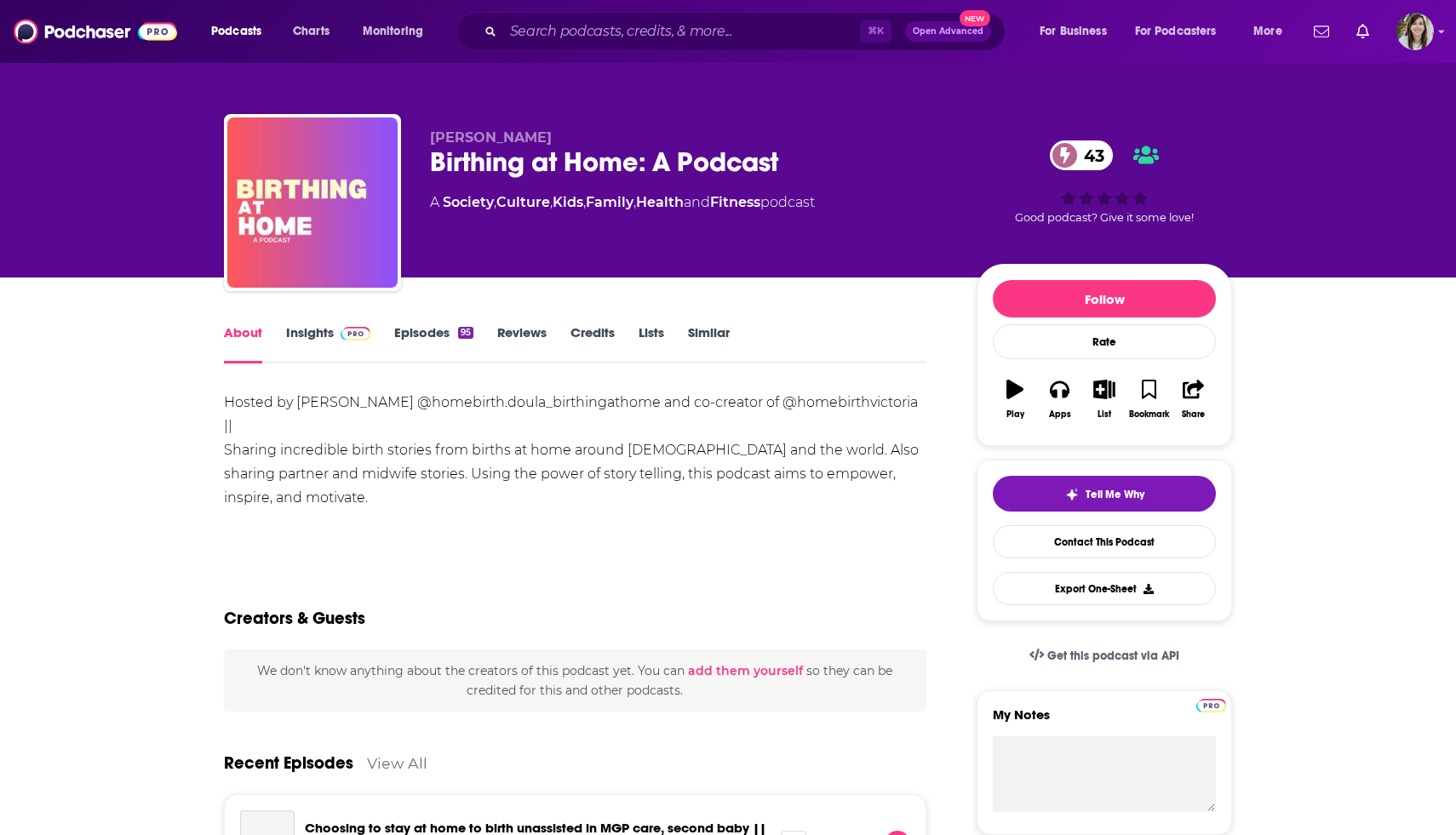
click at [570, 172] on div "Birthing at Home: A Podcast 43" at bounding box center [689, 162] width 520 height 33
copy div "Birthing at Home: A Podcast 43"
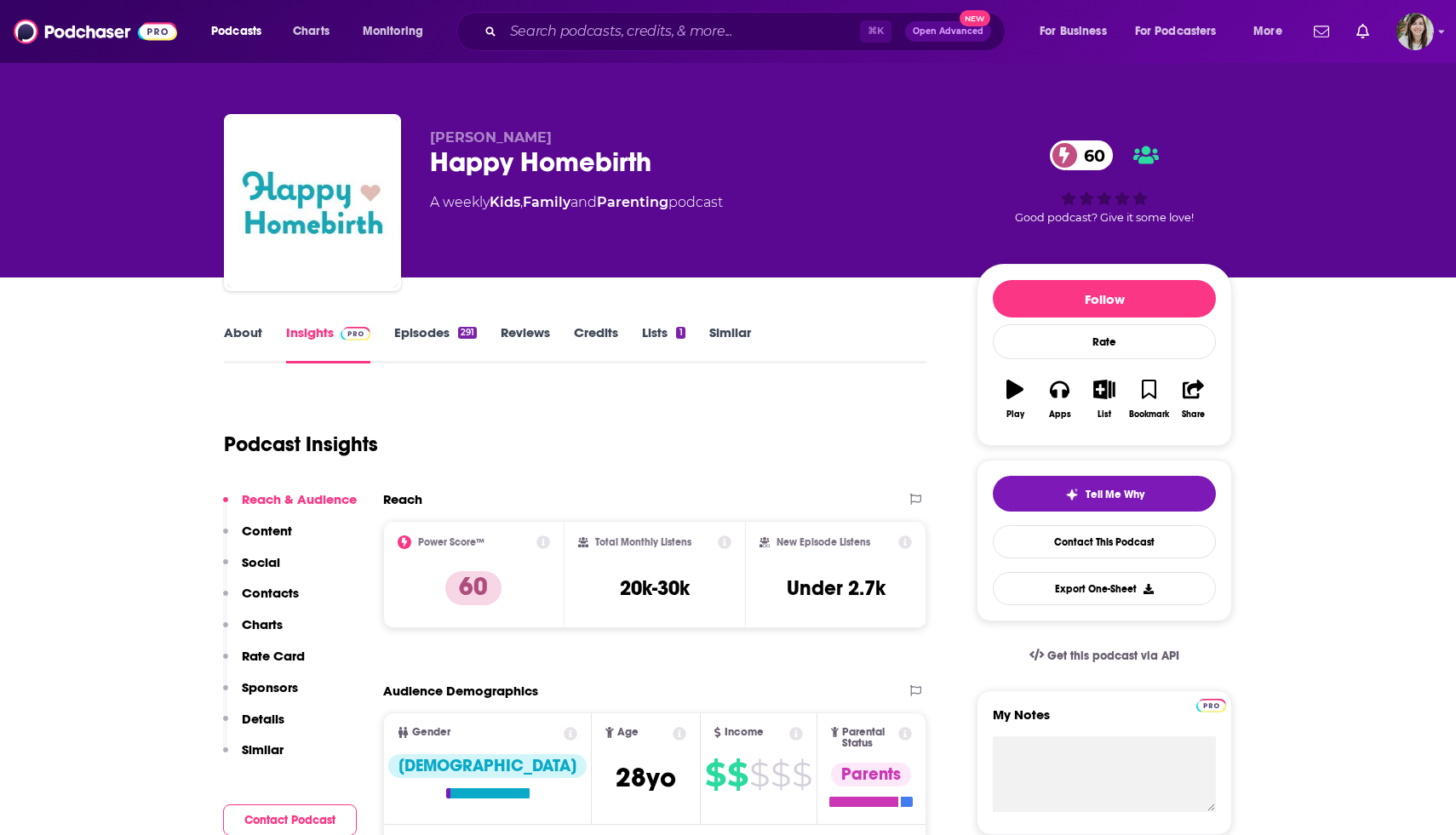
click at [248, 335] on link "About" at bounding box center [243, 344] width 38 height 39
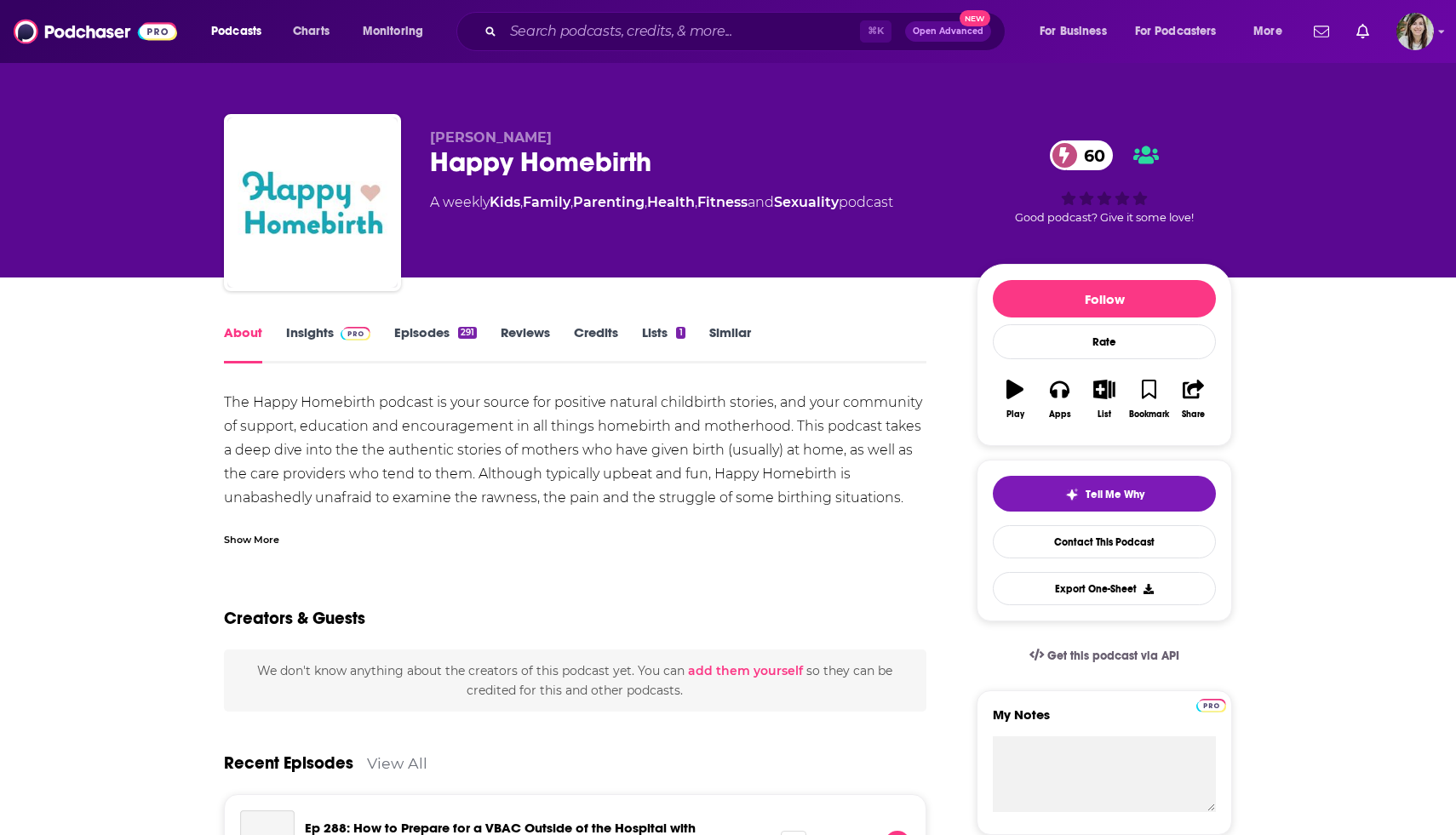
click at [270, 526] on div "Show More" at bounding box center [576, 533] width 703 height 29
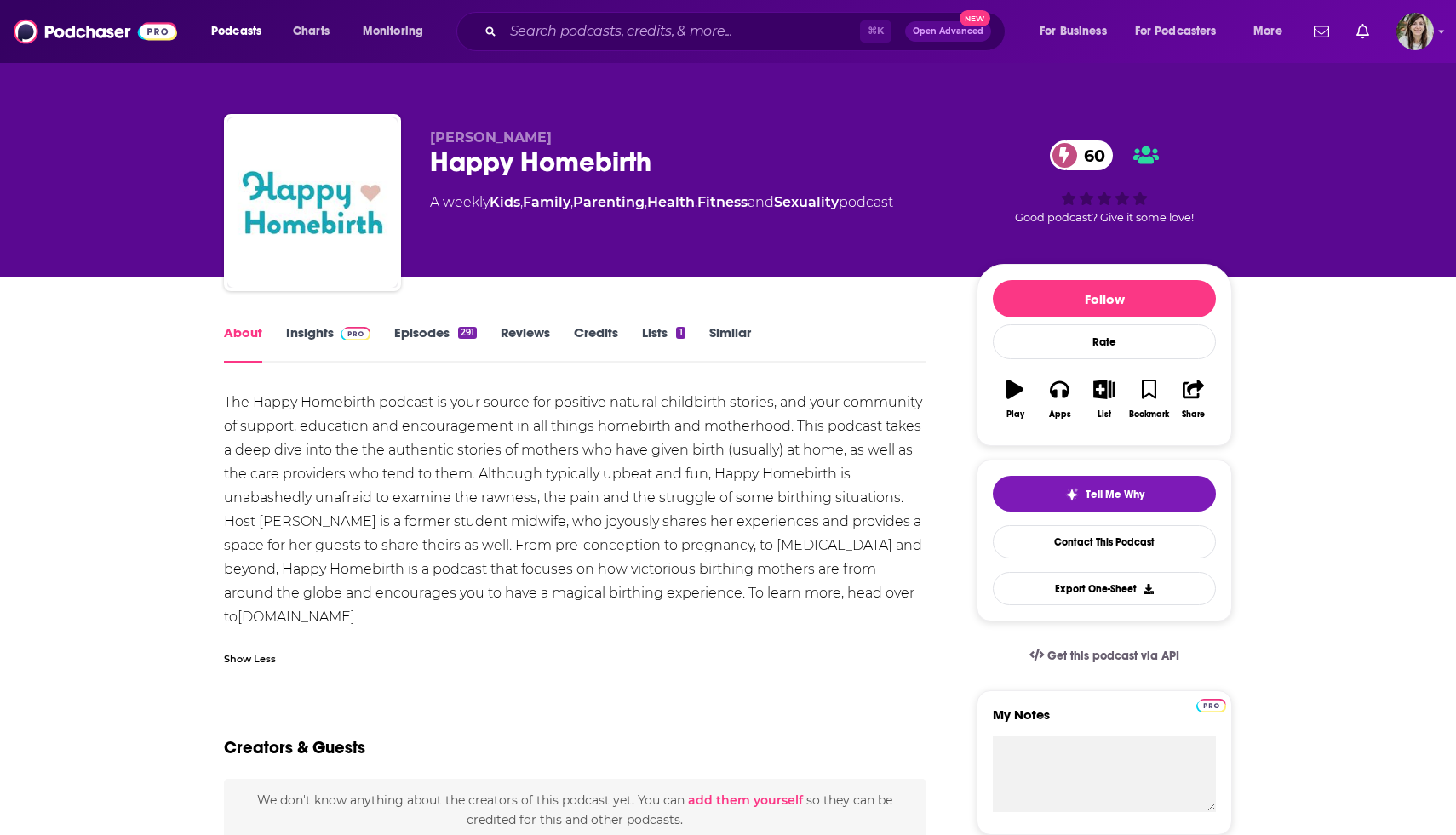
click at [507, 159] on div "Happy Homebirth 60" at bounding box center [689, 162] width 520 height 33
copy div "Happy Homebirth 60"
click at [298, 333] on link "Insights" at bounding box center [328, 344] width 84 height 39
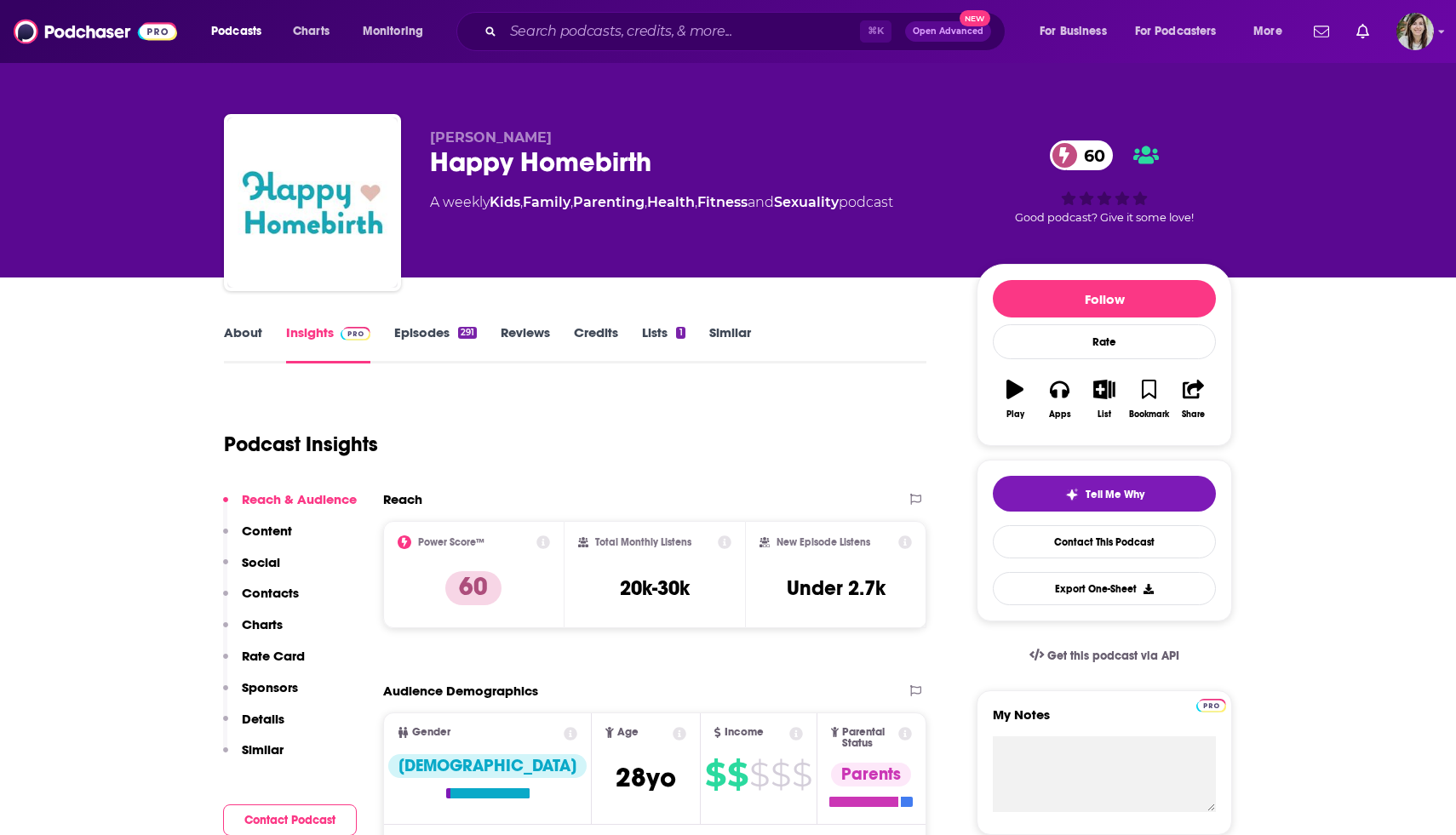
click at [639, 595] on h3 "20k-30k" at bounding box center [654, 588] width 70 height 25
copy div "20k-30k"
click at [1051, 538] on link "Contact This Podcast" at bounding box center [1104, 542] width 223 height 33
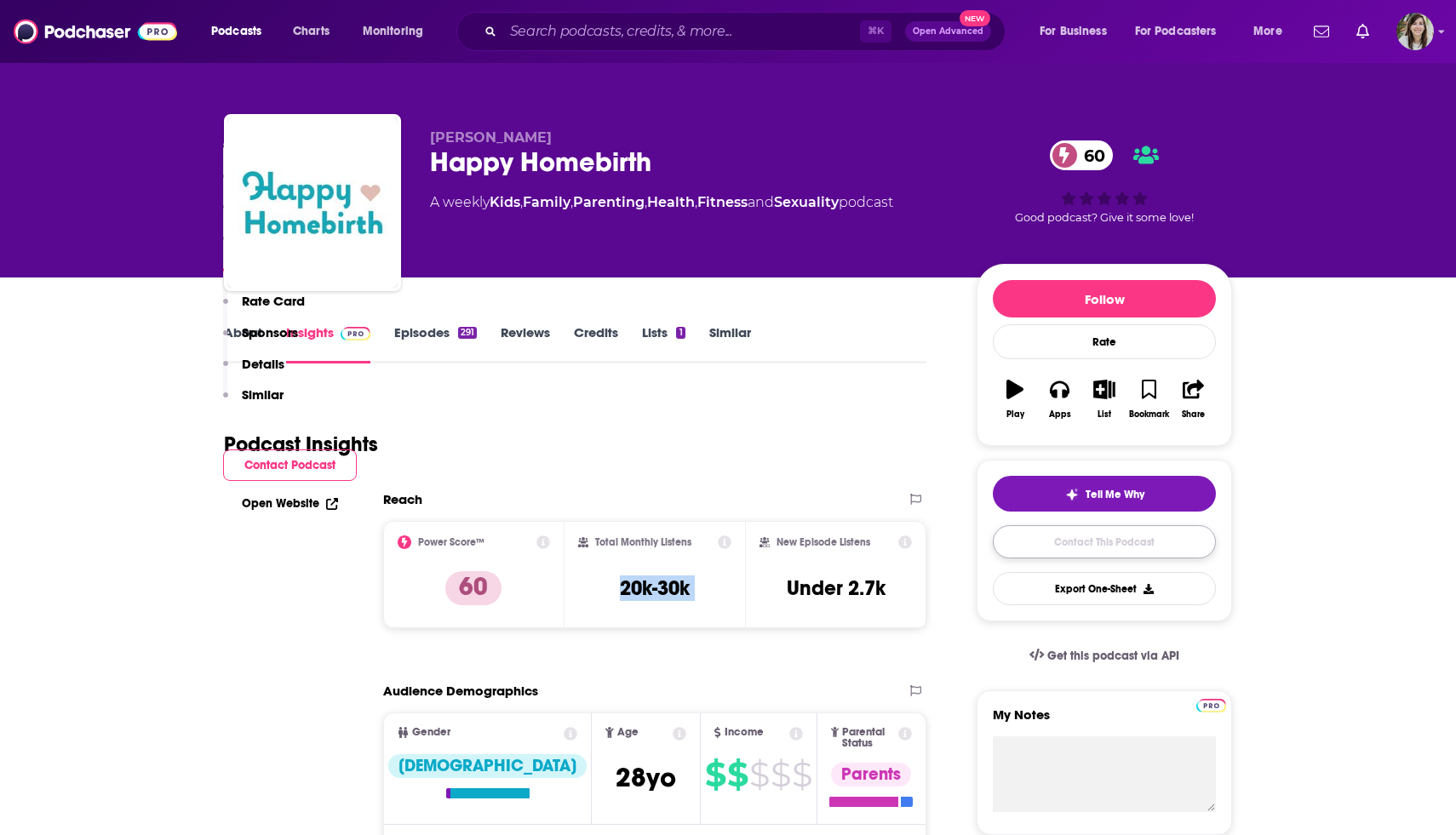
scroll to position [1640, 0]
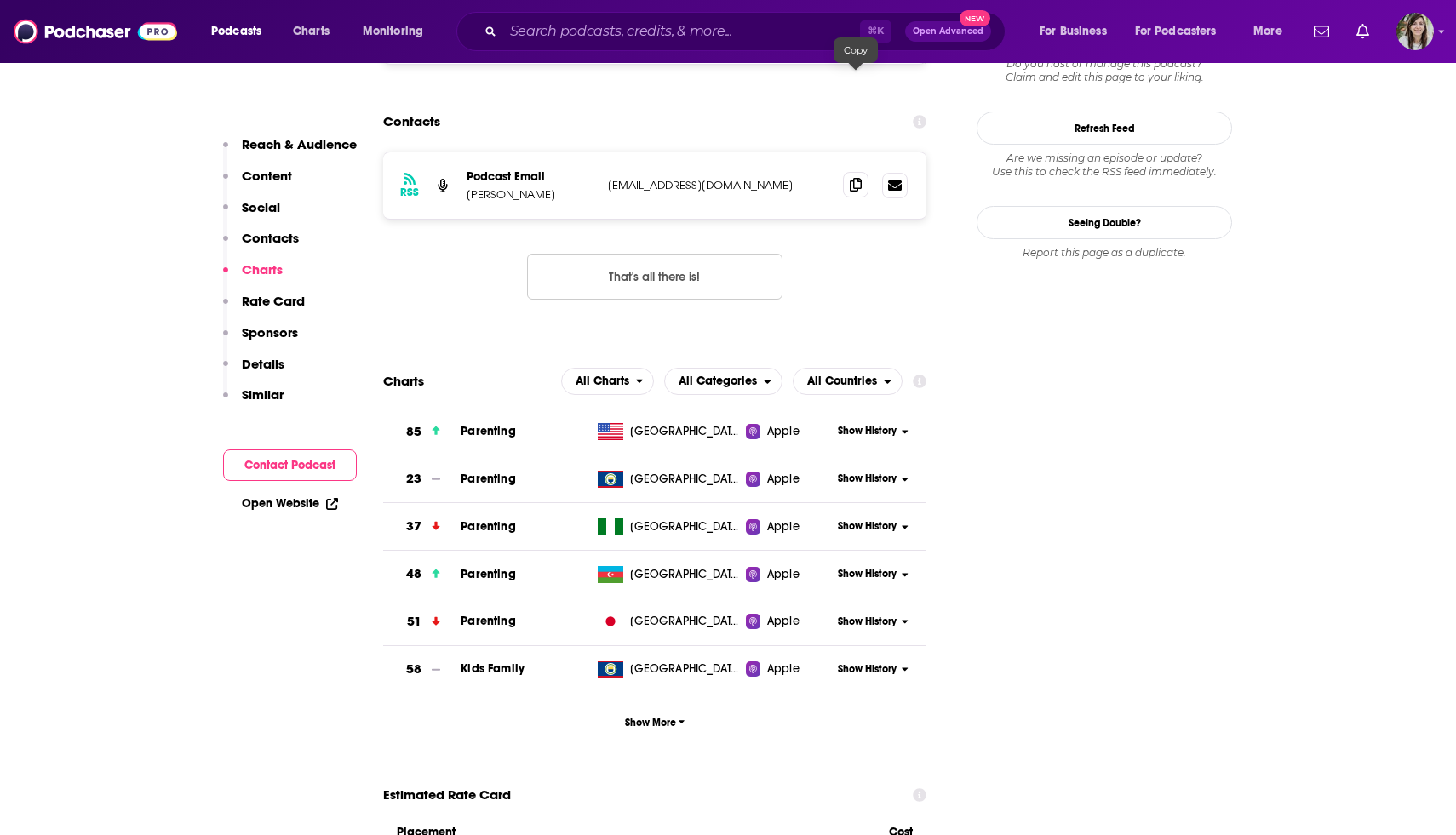
click at [854, 178] on icon at bounding box center [856, 185] width 12 height 14
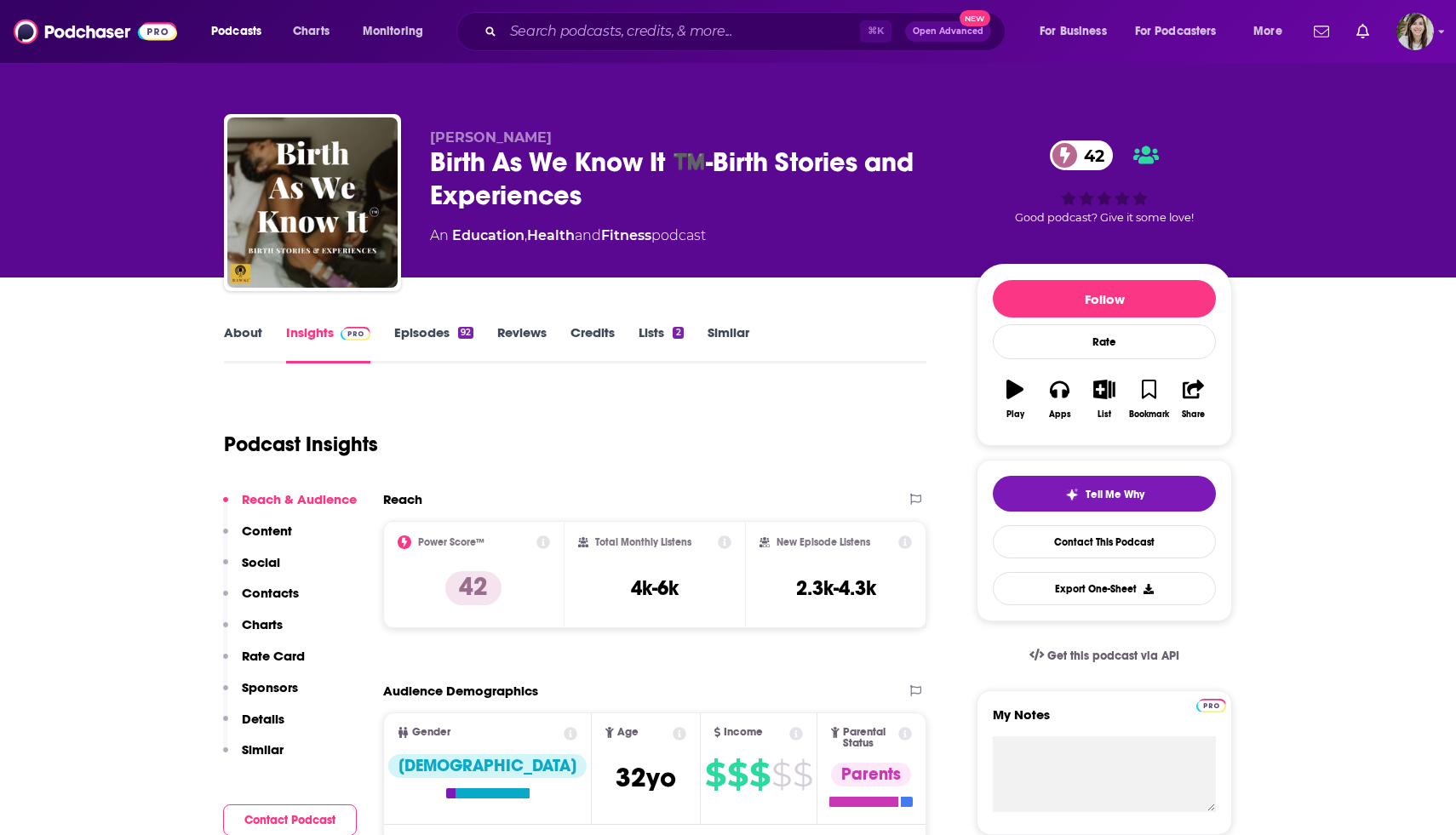
click at [518, 189] on div "Birth As We Know It ™️-Birth Stories and Experiences 42" at bounding box center [689, 179] width 520 height 67
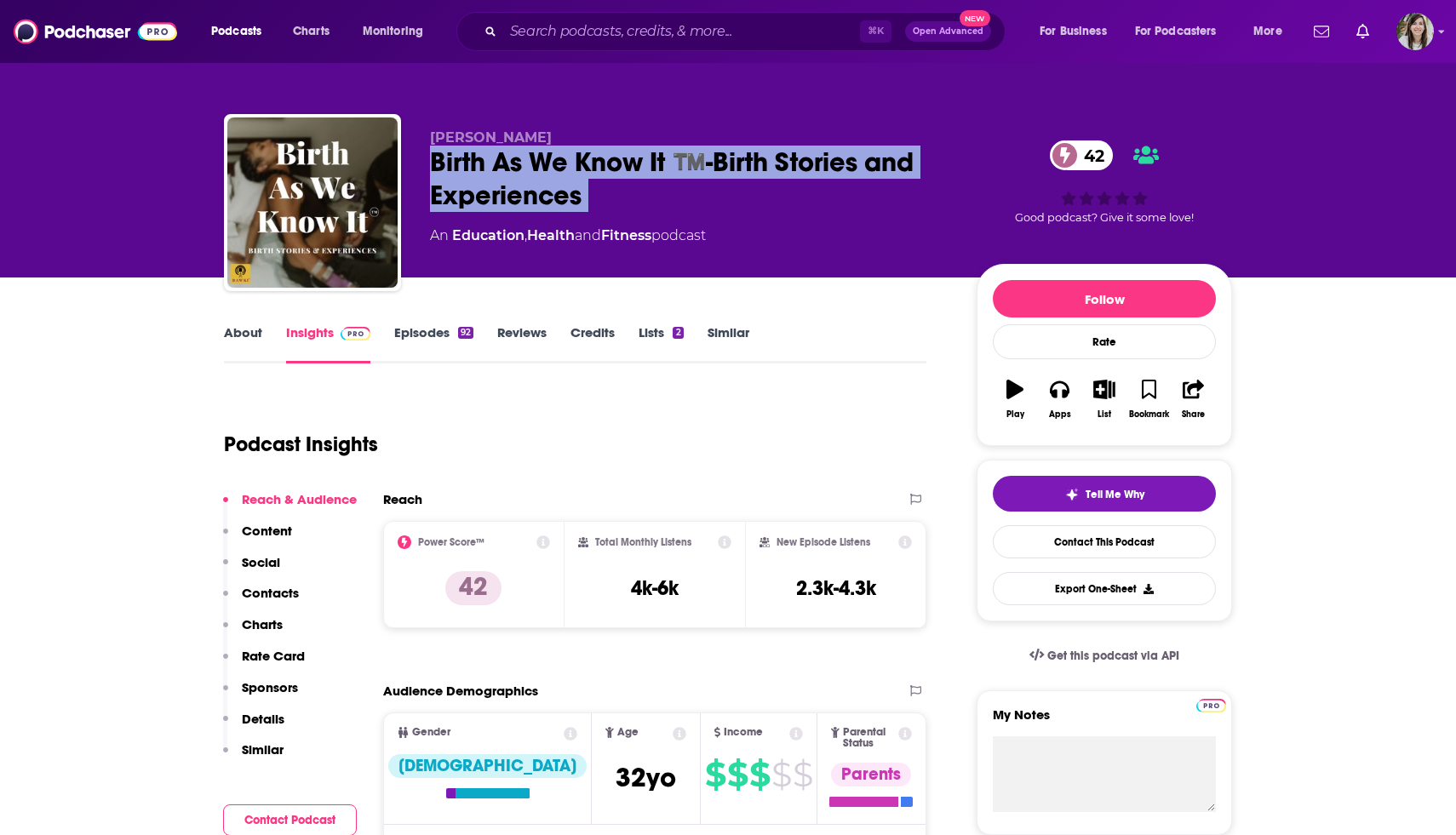
click at [518, 189] on div "Birth As We Know It ™️-Birth Stories and Experiences 42" at bounding box center [689, 179] width 520 height 67
copy div "Birth As We Know It ™️-Birth Stories and Experiences 42"
click at [243, 339] on link "About" at bounding box center [243, 344] width 38 height 39
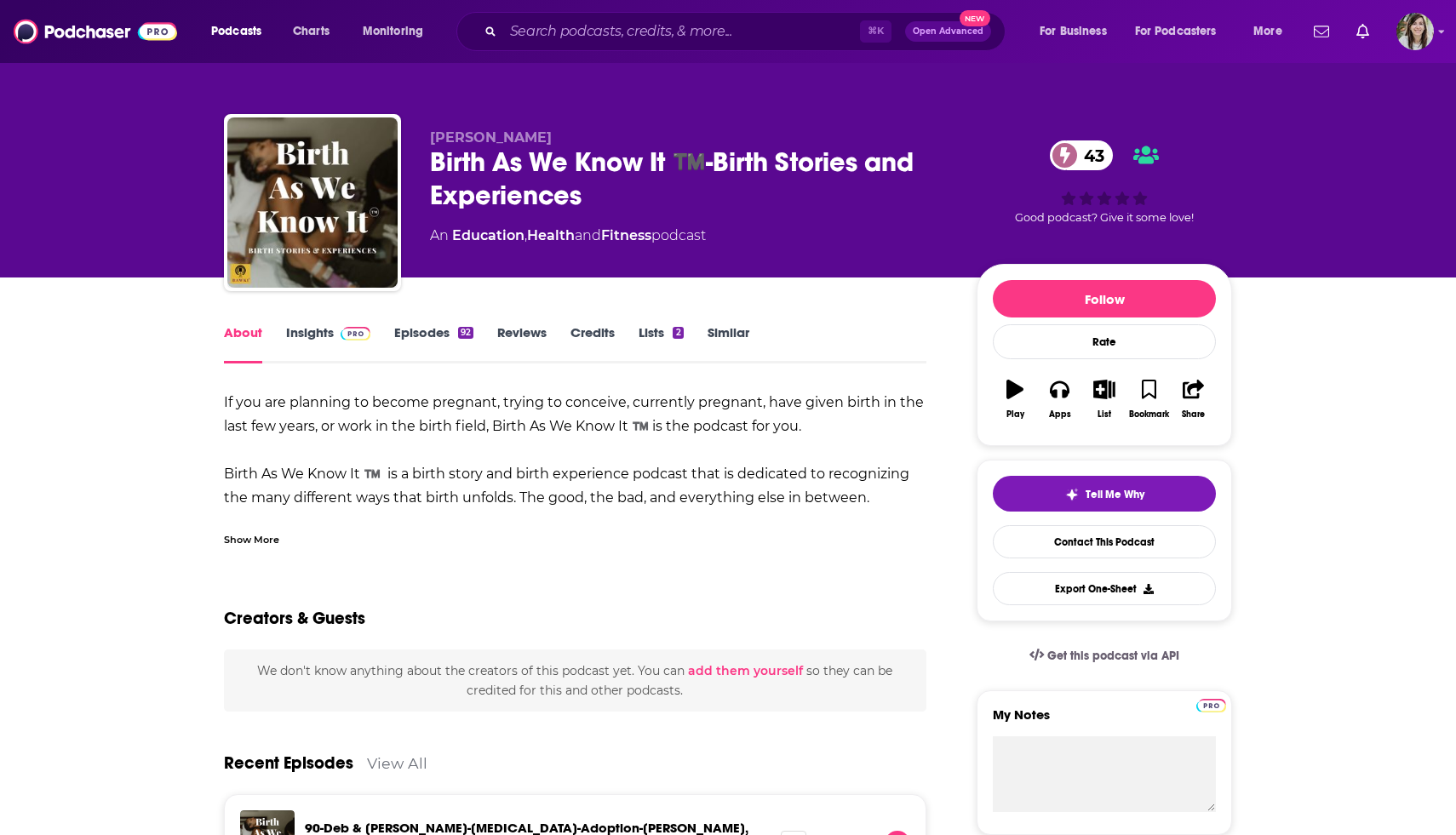
click at [262, 534] on div "Show More" at bounding box center [252, 538] width 56 height 17
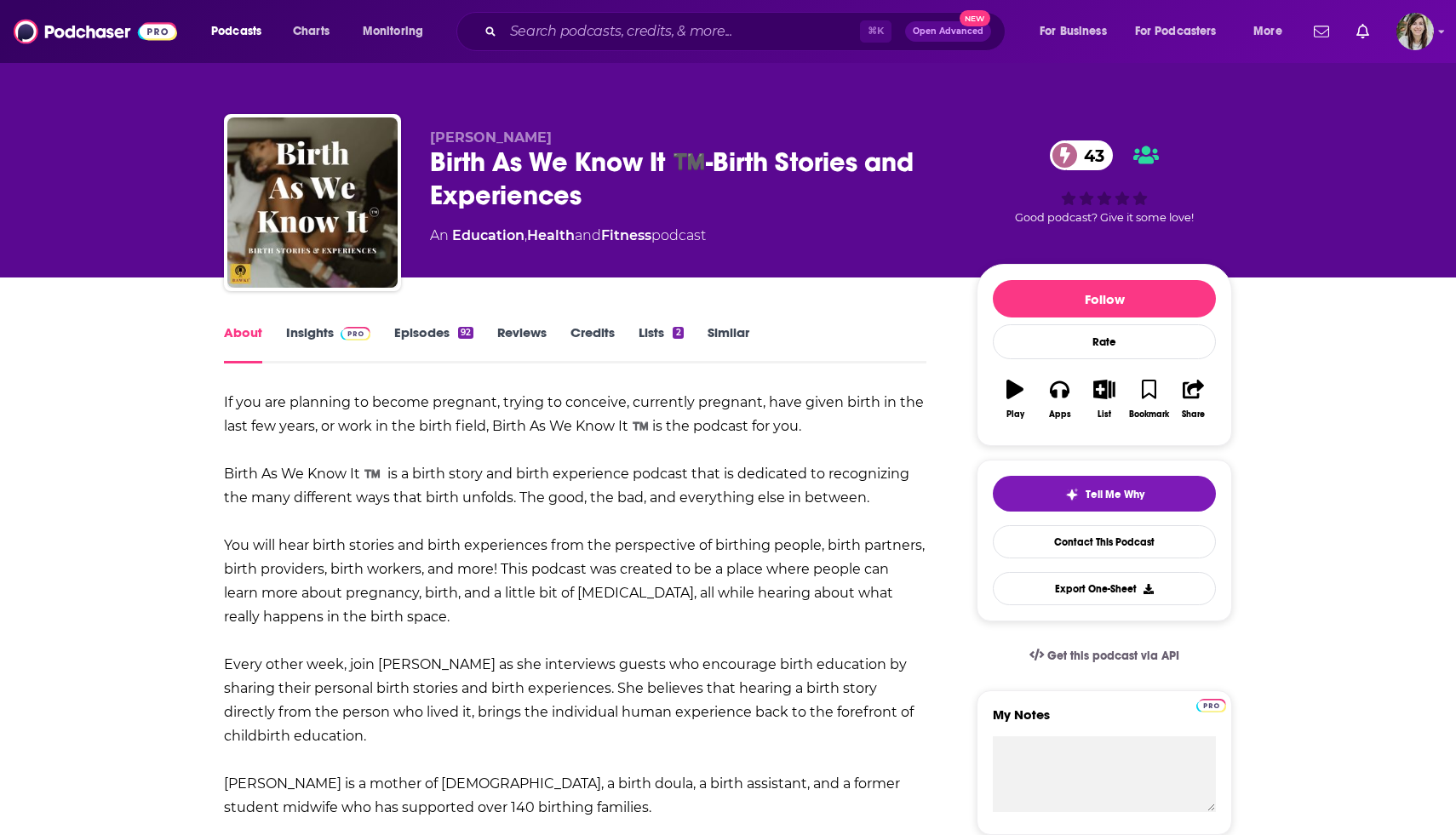
click at [473, 179] on div "Birth As We Know It ™️-Birth Stories and Experiences 43" at bounding box center [689, 179] width 520 height 67
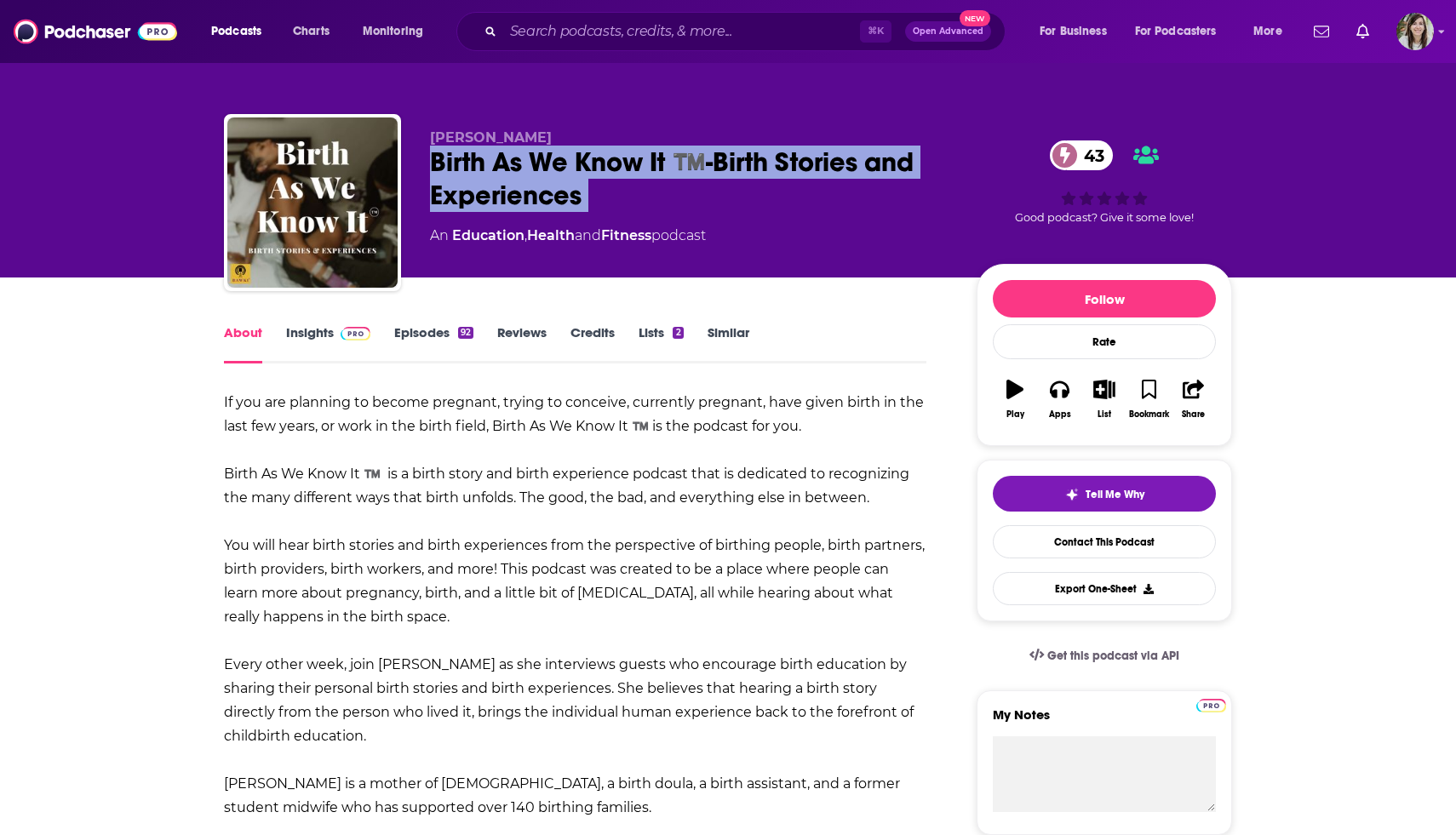
click at [473, 179] on div "Birth As We Know It ™️-Birth Stories and Experiences 43" at bounding box center [689, 179] width 520 height 67
copy div "Birth As We Know It ™️-Birth Stories and Experiences 43"
click at [330, 325] on link "Insights" at bounding box center [328, 344] width 84 height 39
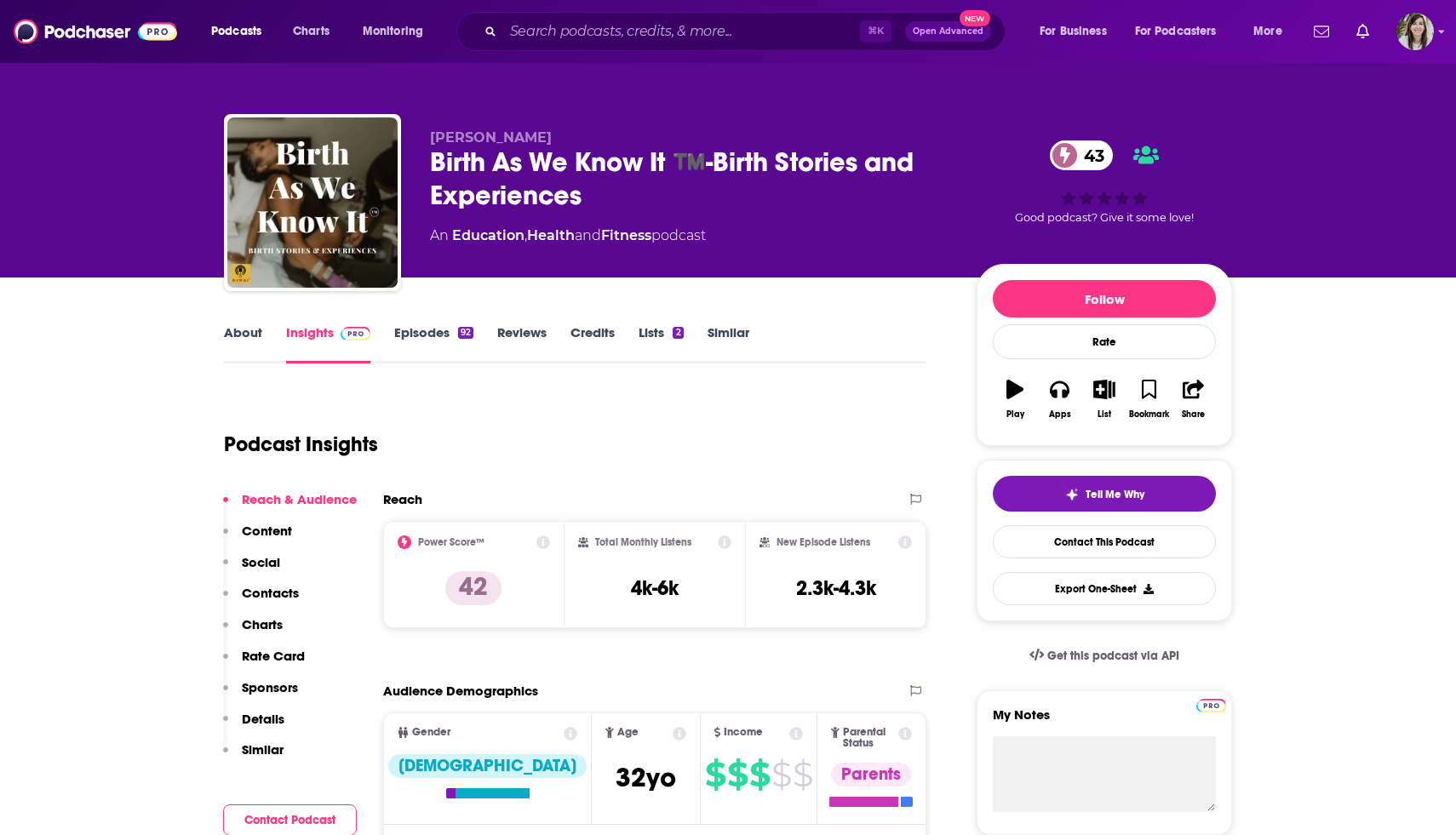
click at [650, 611] on div "Total Monthly Listens 4k-6k" at bounding box center [655, 575] width 154 height 78
copy div "4k-6k"
click at [1108, 540] on link "Contact This Podcast" at bounding box center [1104, 542] width 223 height 33
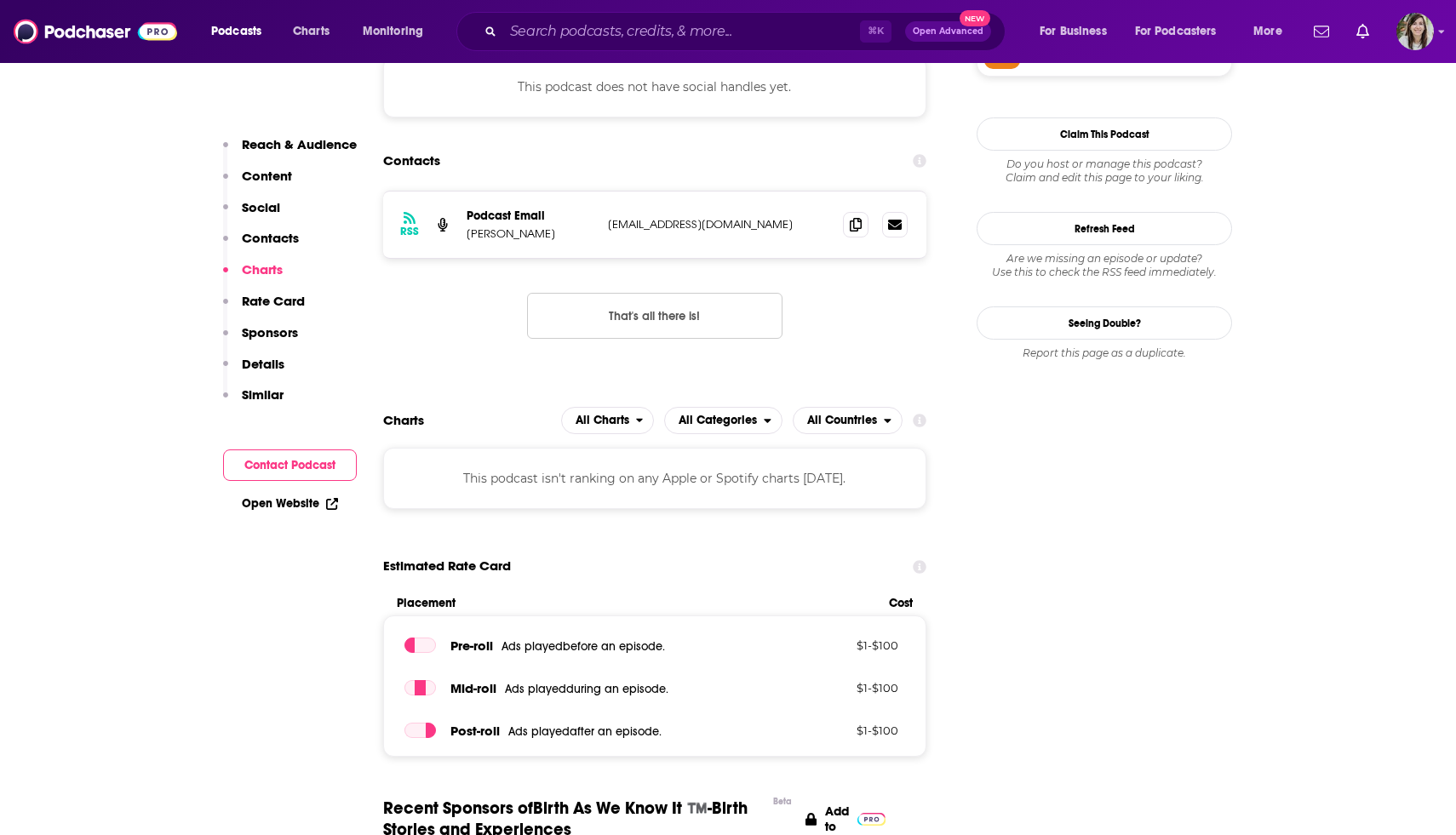
scroll to position [1477, 0]
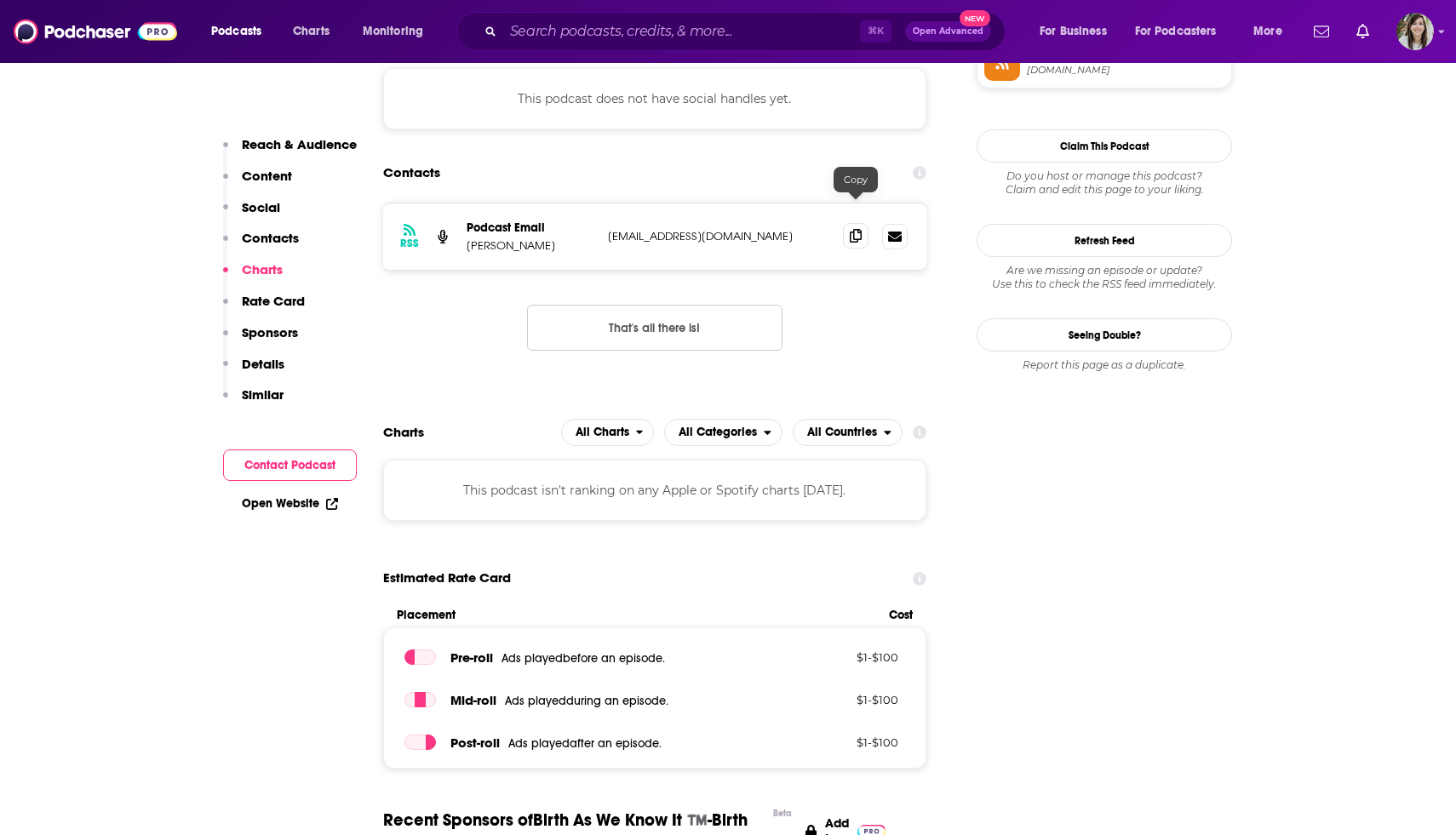
click at [858, 229] on icon at bounding box center [856, 236] width 12 height 14
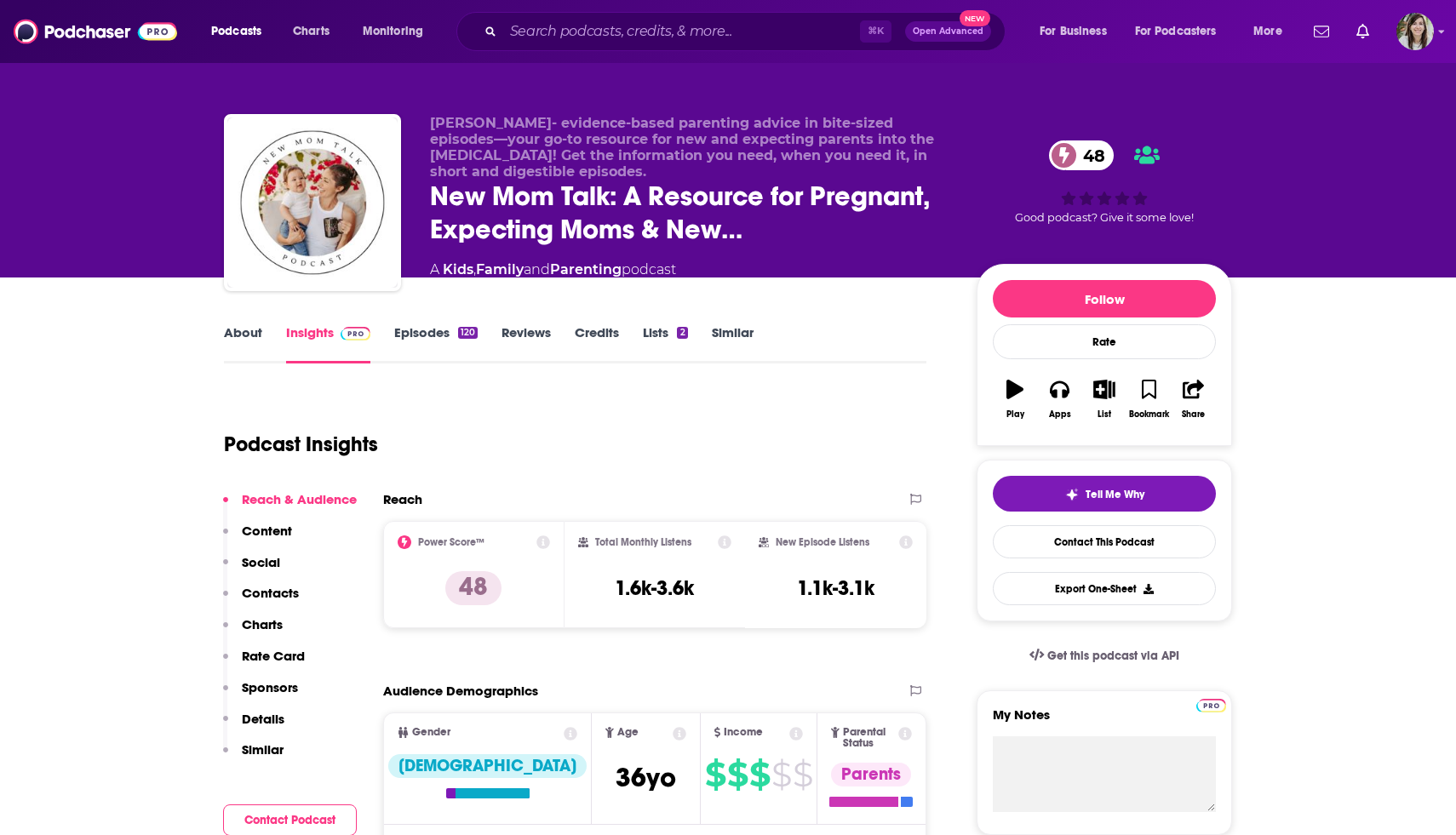
click at [246, 329] on link "About" at bounding box center [243, 344] width 38 height 39
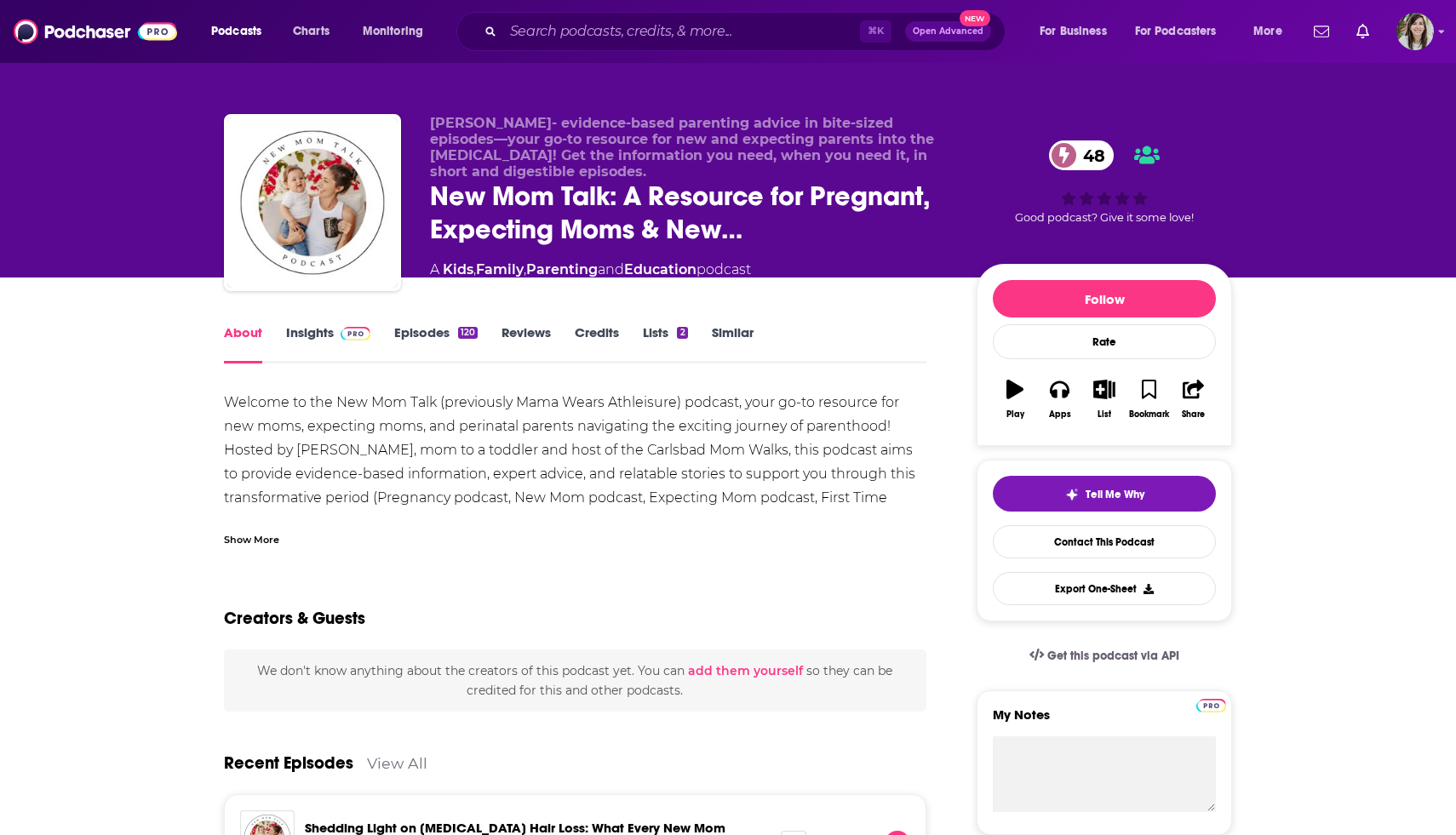
click at [232, 533] on div "Show More" at bounding box center [252, 538] width 56 height 17
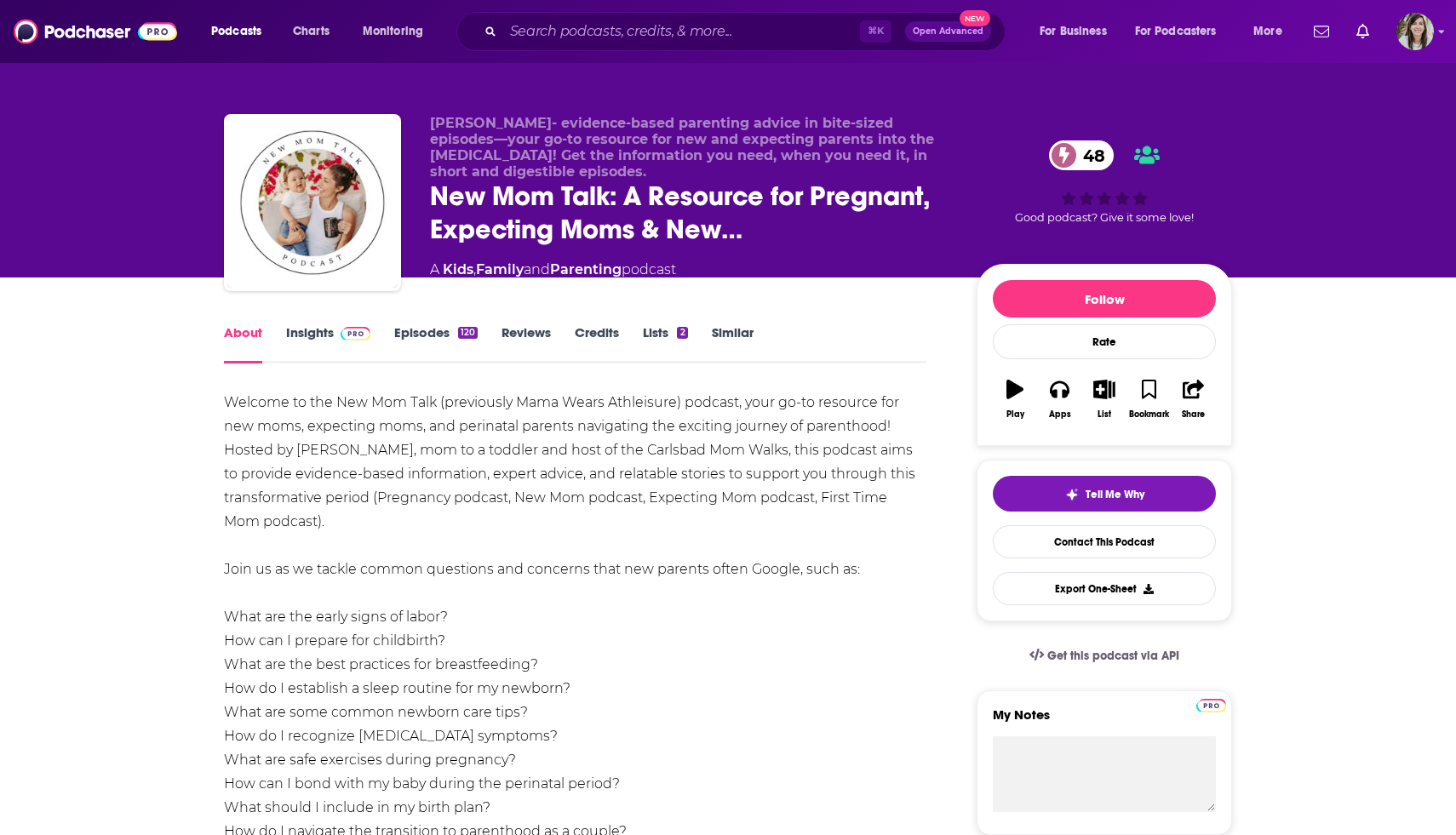
click at [420, 335] on link "Episodes 120" at bounding box center [436, 344] width 83 height 39
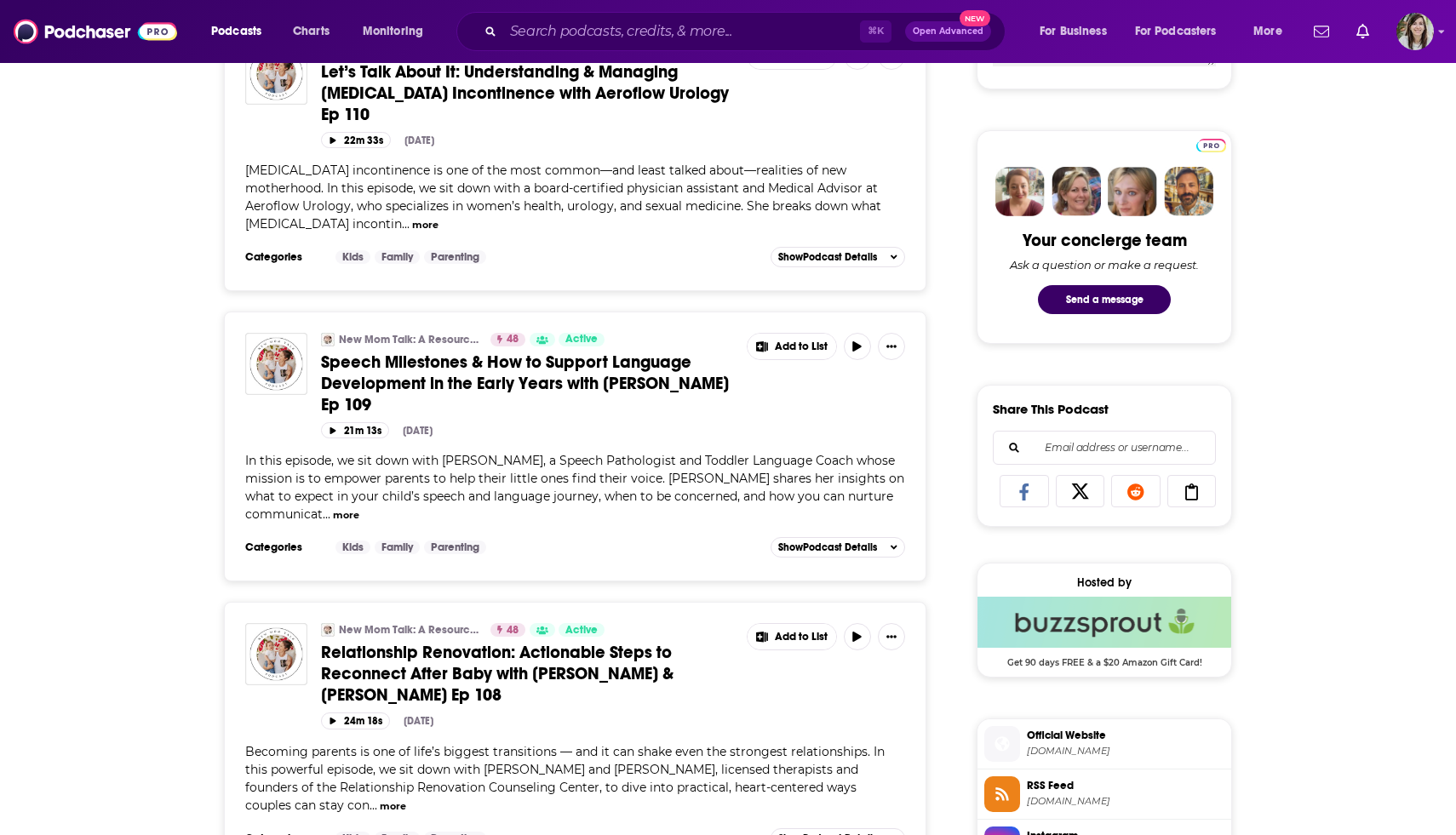
scroll to position [745, 0]
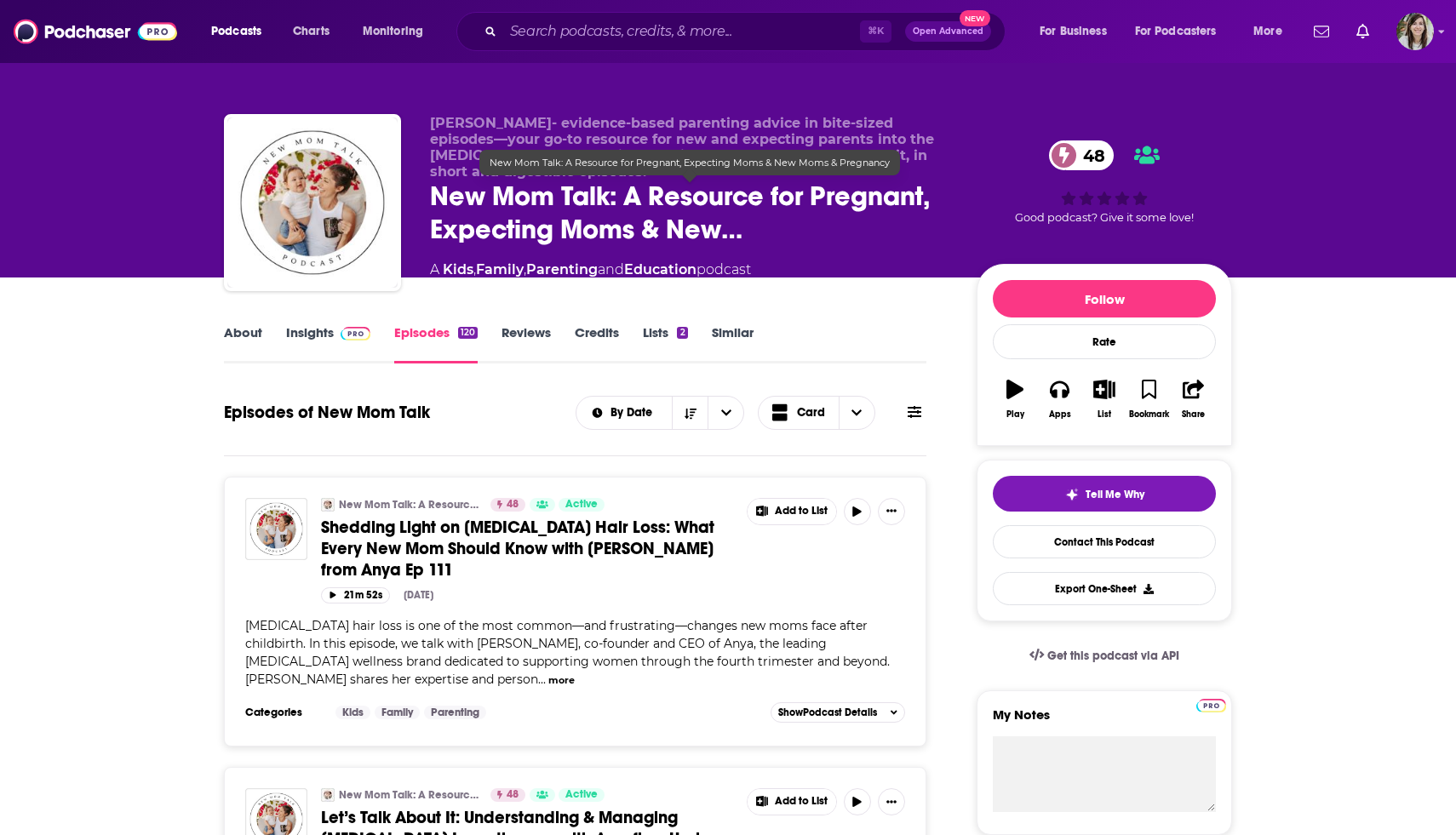
click at [511, 186] on span "New Mom Talk: A Resource for Pregnant, Expecting Moms & New…" at bounding box center [689, 213] width 520 height 67
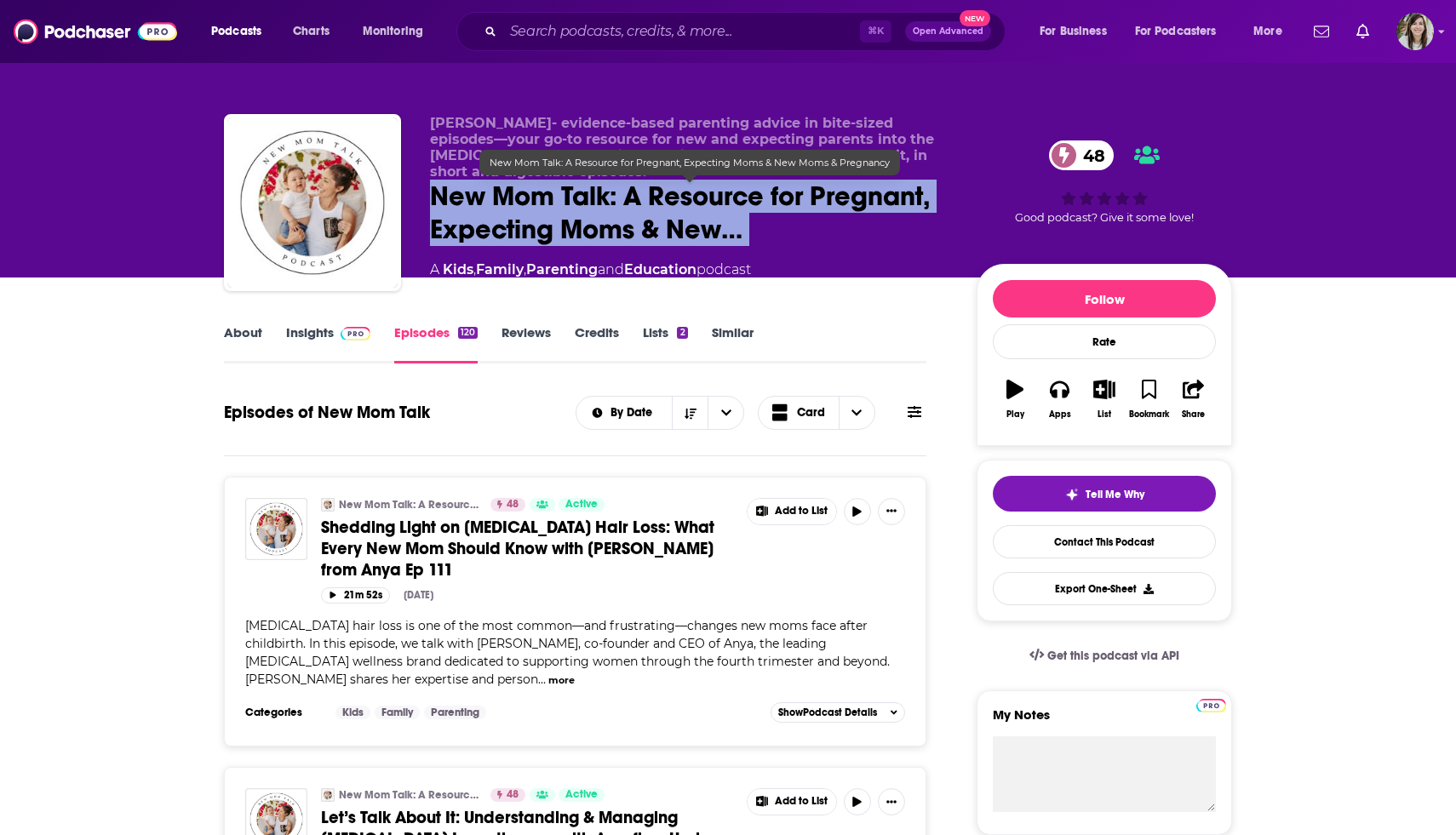
click at [511, 186] on span "New Mom Talk: A Resource for Pregnant, Expecting Moms & New…" at bounding box center [689, 213] width 520 height 67
copy div "New Mom Talk: A Resource for Pregnant, Expecting Moms & New… 48"
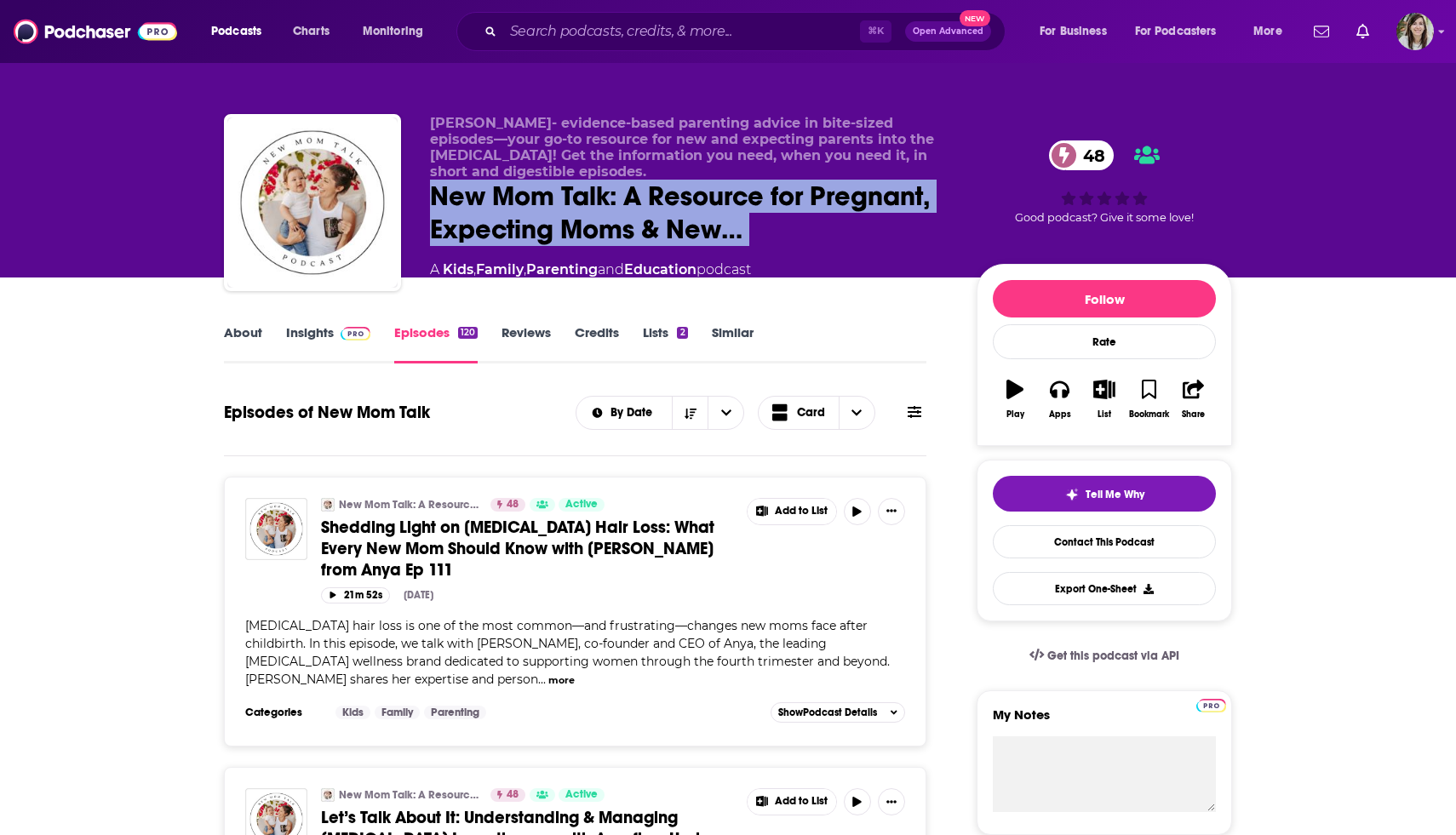
click at [334, 325] on span at bounding box center [352, 332] width 36 height 17
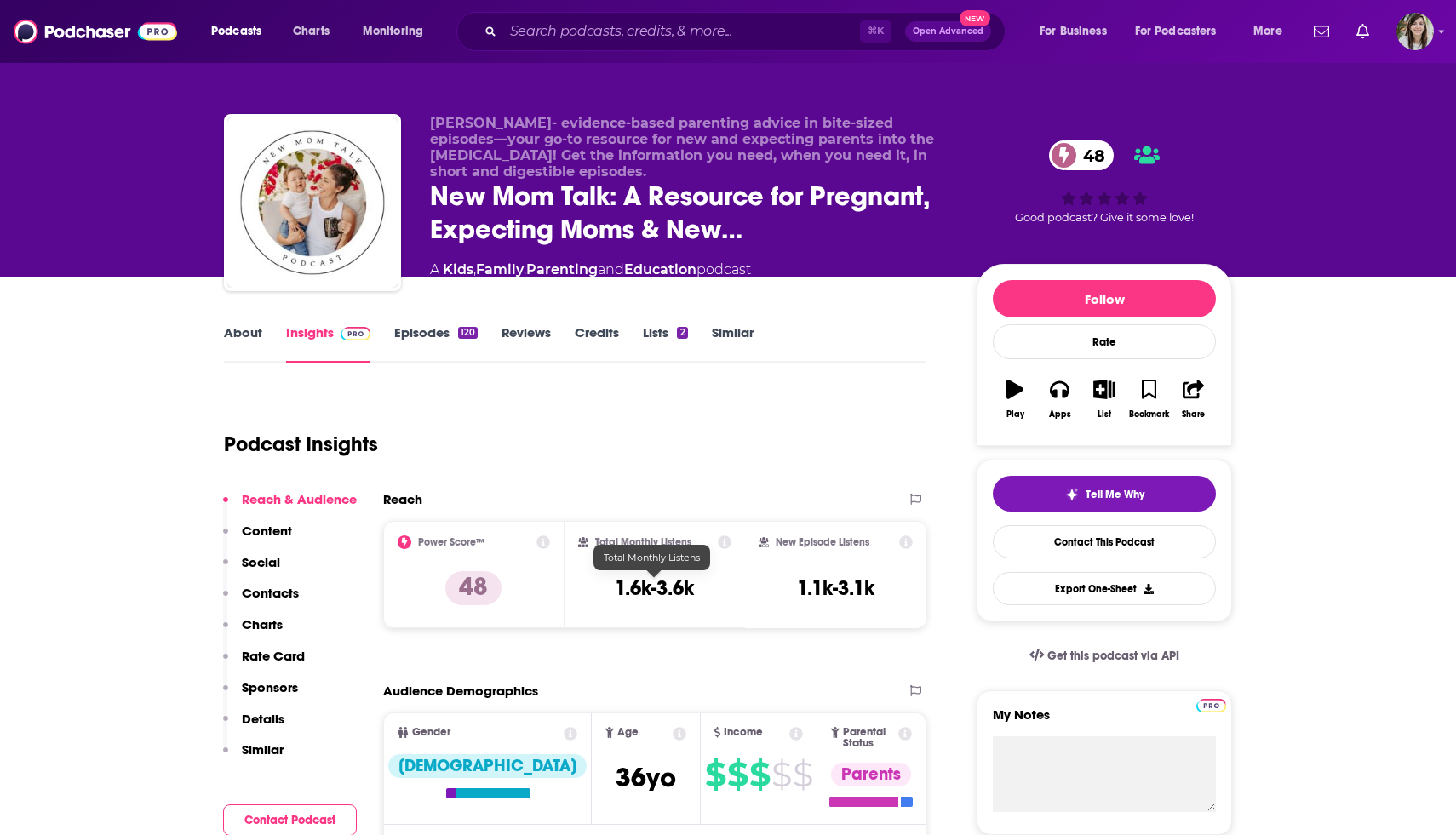
click at [660, 599] on h3 "1.6k-3.6k" at bounding box center [654, 588] width 79 height 25
copy h3 "3.6k"
click at [660, 599] on h3 "1.6k-3.6k" at bounding box center [654, 588] width 79 height 25
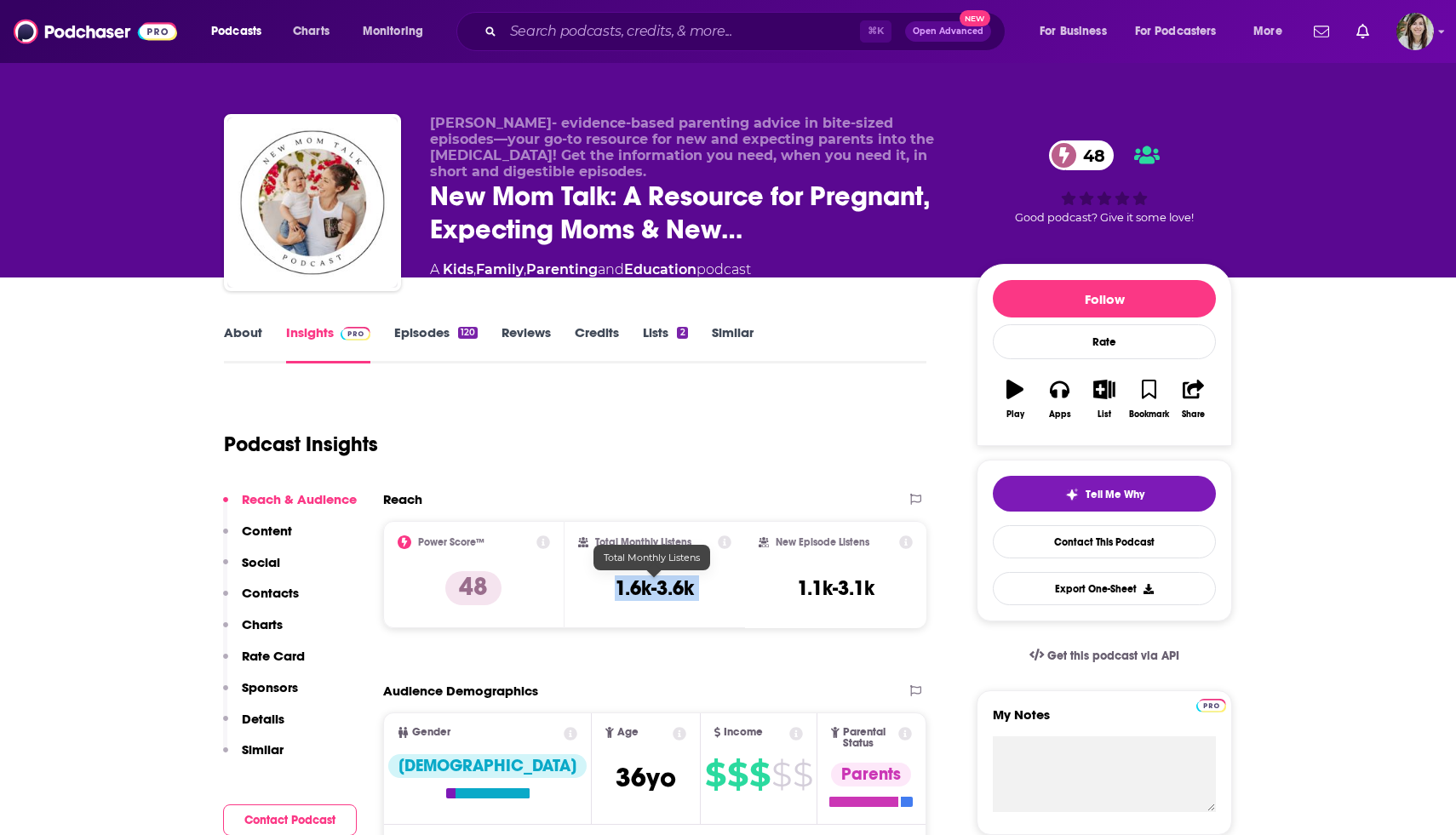
click at [660, 599] on h3 "1.6k-3.6k" at bounding box center [654, 588] width 79 height 25
click at [1067, 544] on link "Contact This Podcast" at bounding box center [1104, 542] width 223 height 33
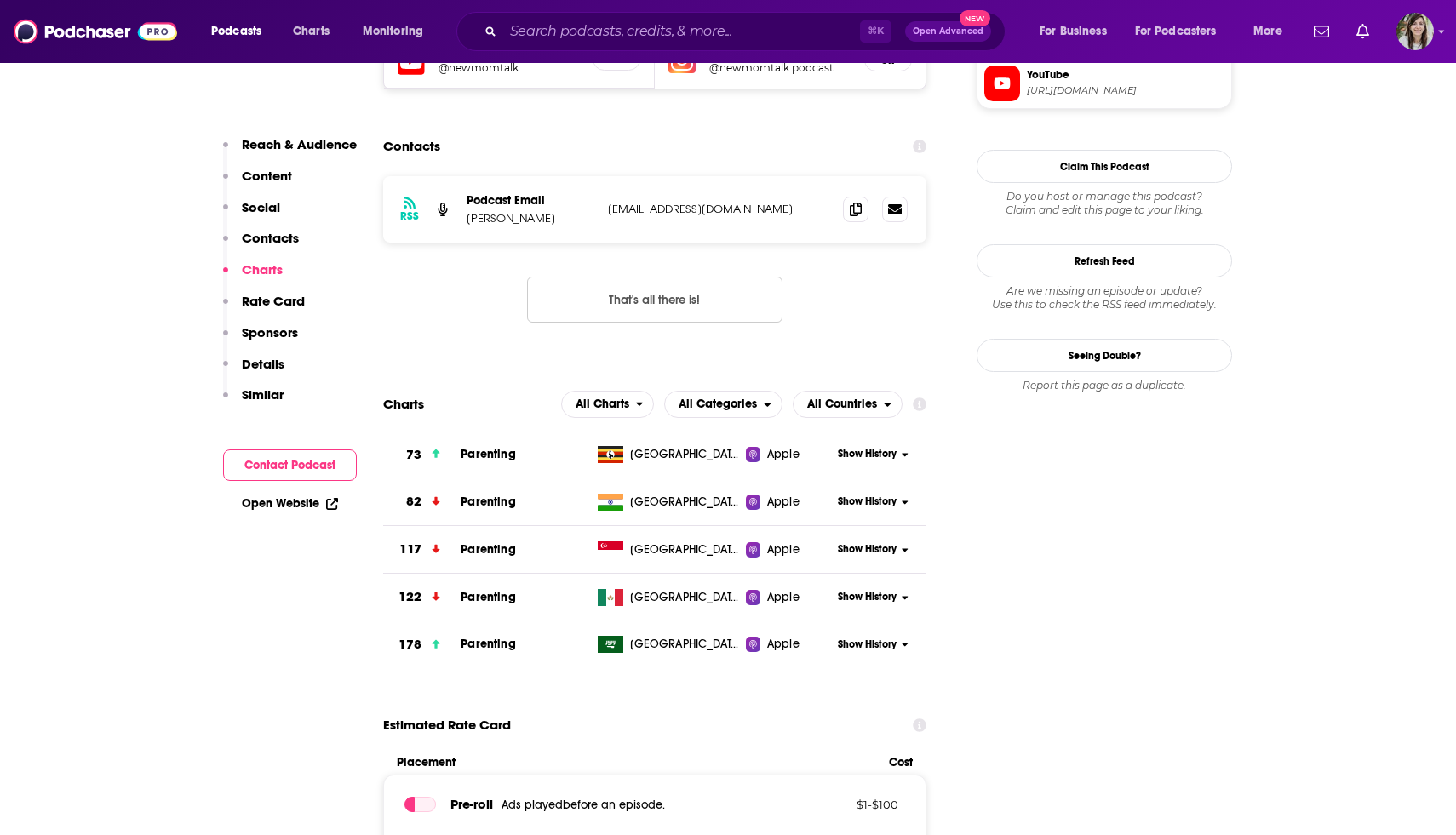
scroll to position [1552, 0]
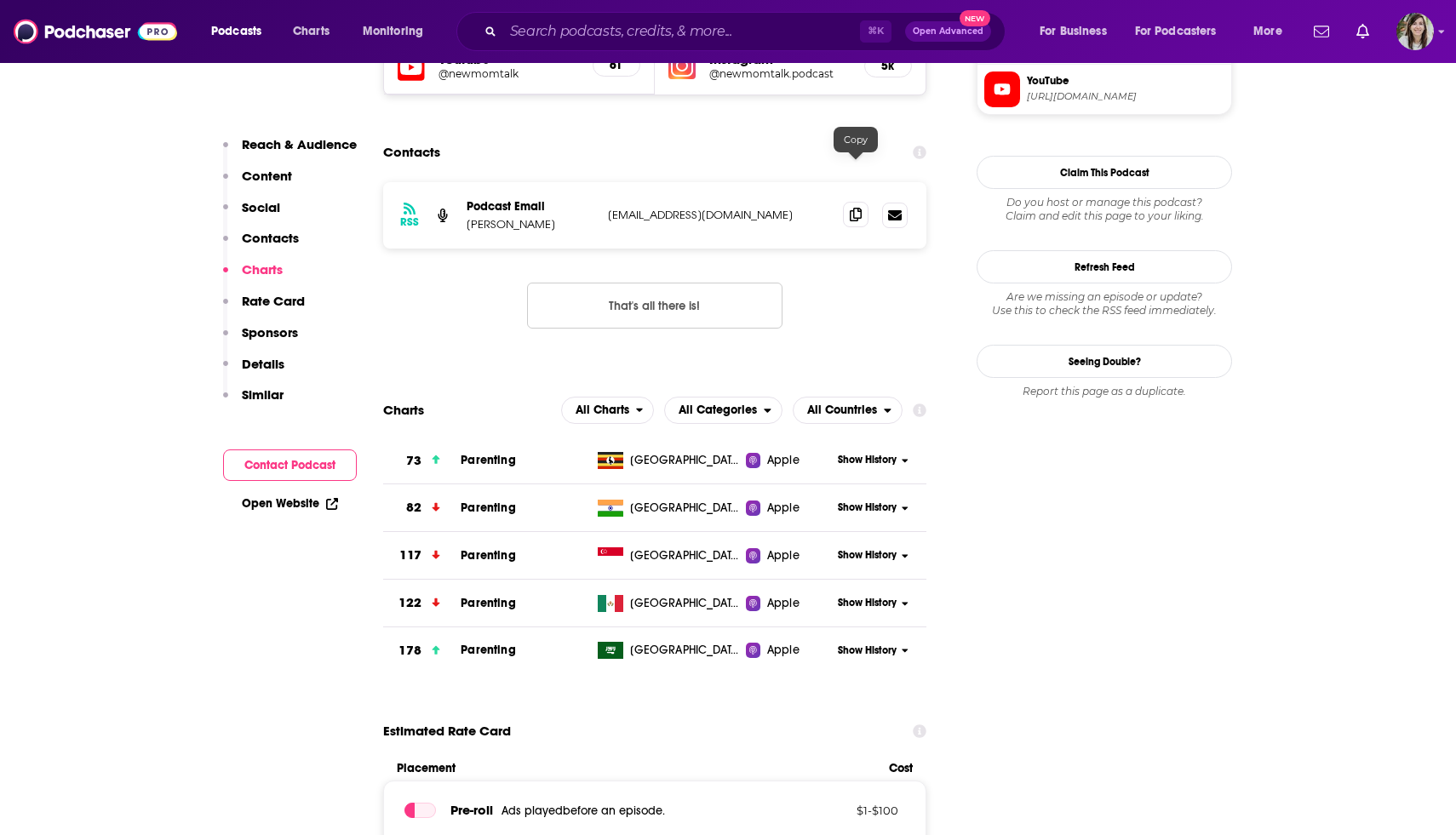
click at [855, 202] on span at bounding box center [856, 214] width 25 height 25
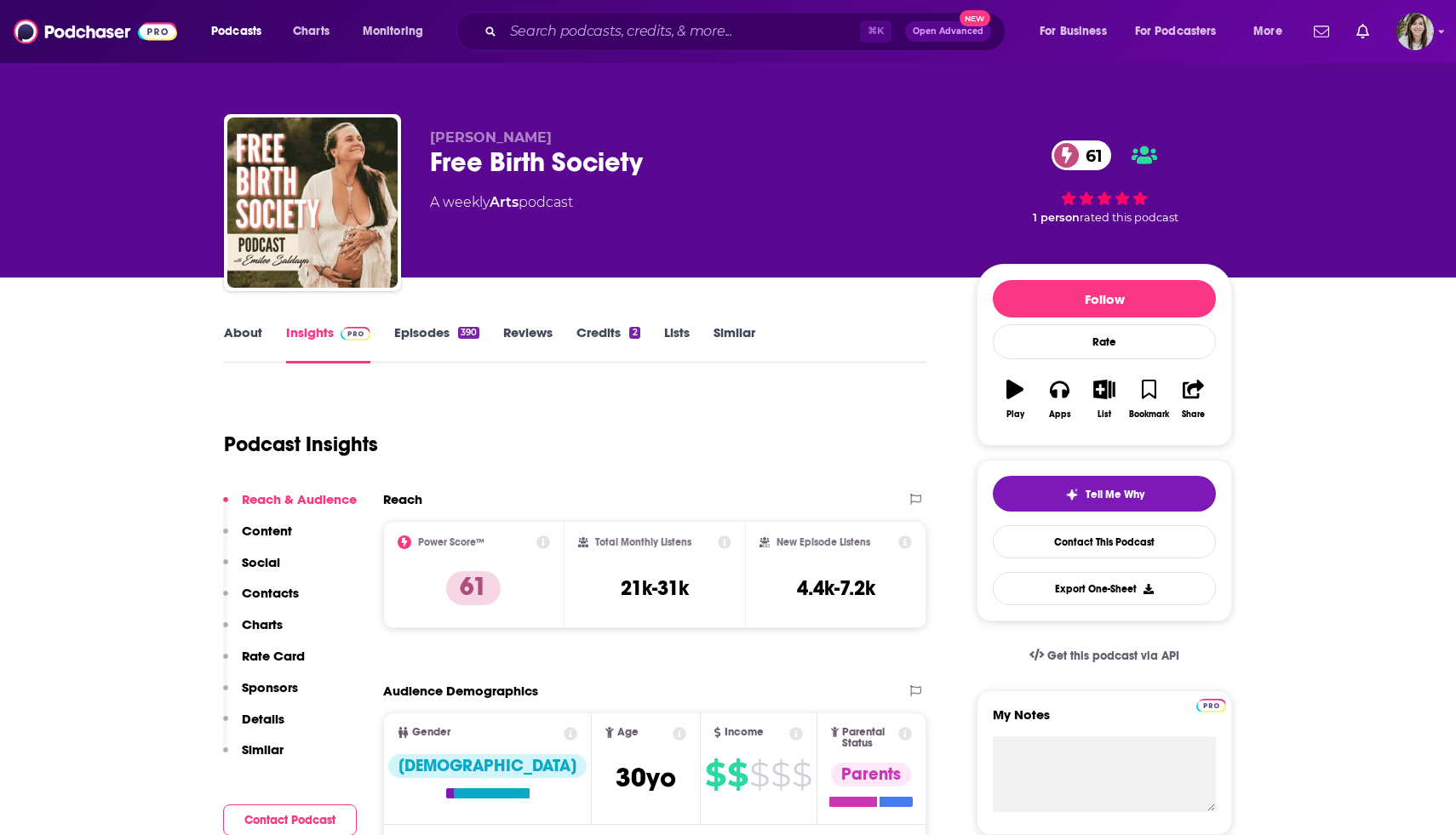
click at [245, 344] on link "About" at bounding box center [243, 344] width 38 height 39
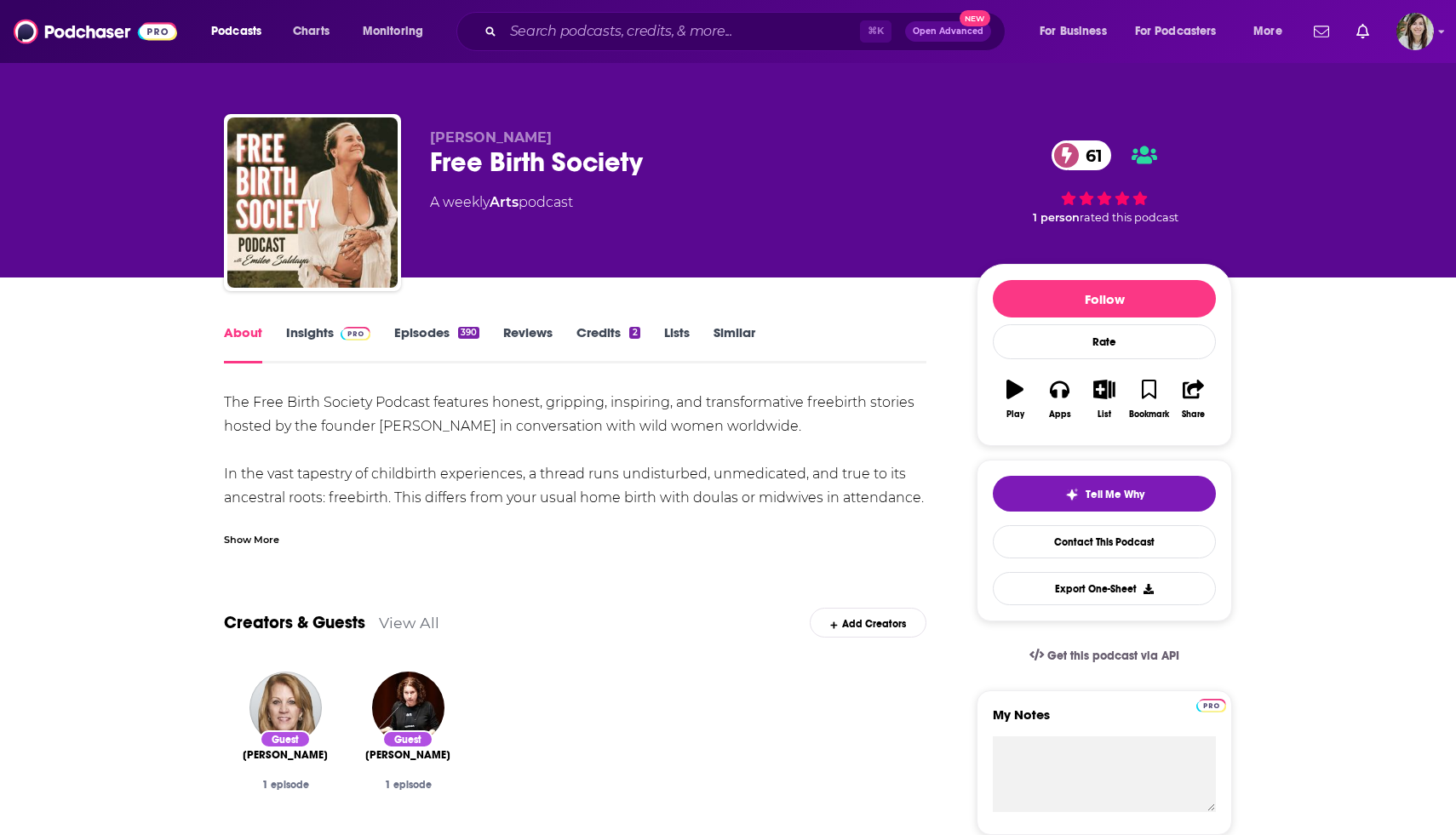
click at [259, 541] on div "Show More" at bounding box center [252, 538] width 56 height 17
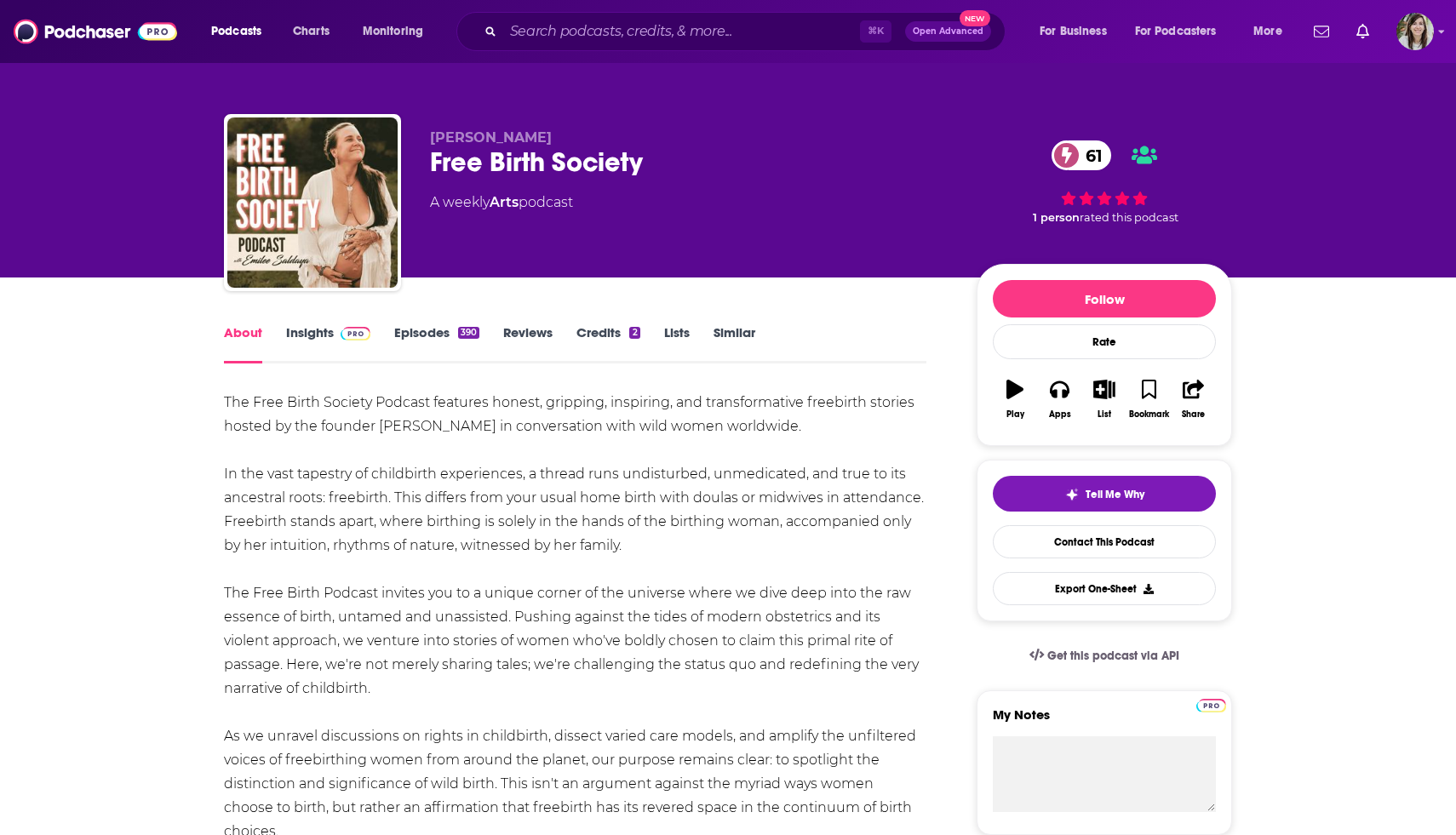
click at [433, 329] on link "Episodes 390" at bounding box center [437, 344] width 85 height 39
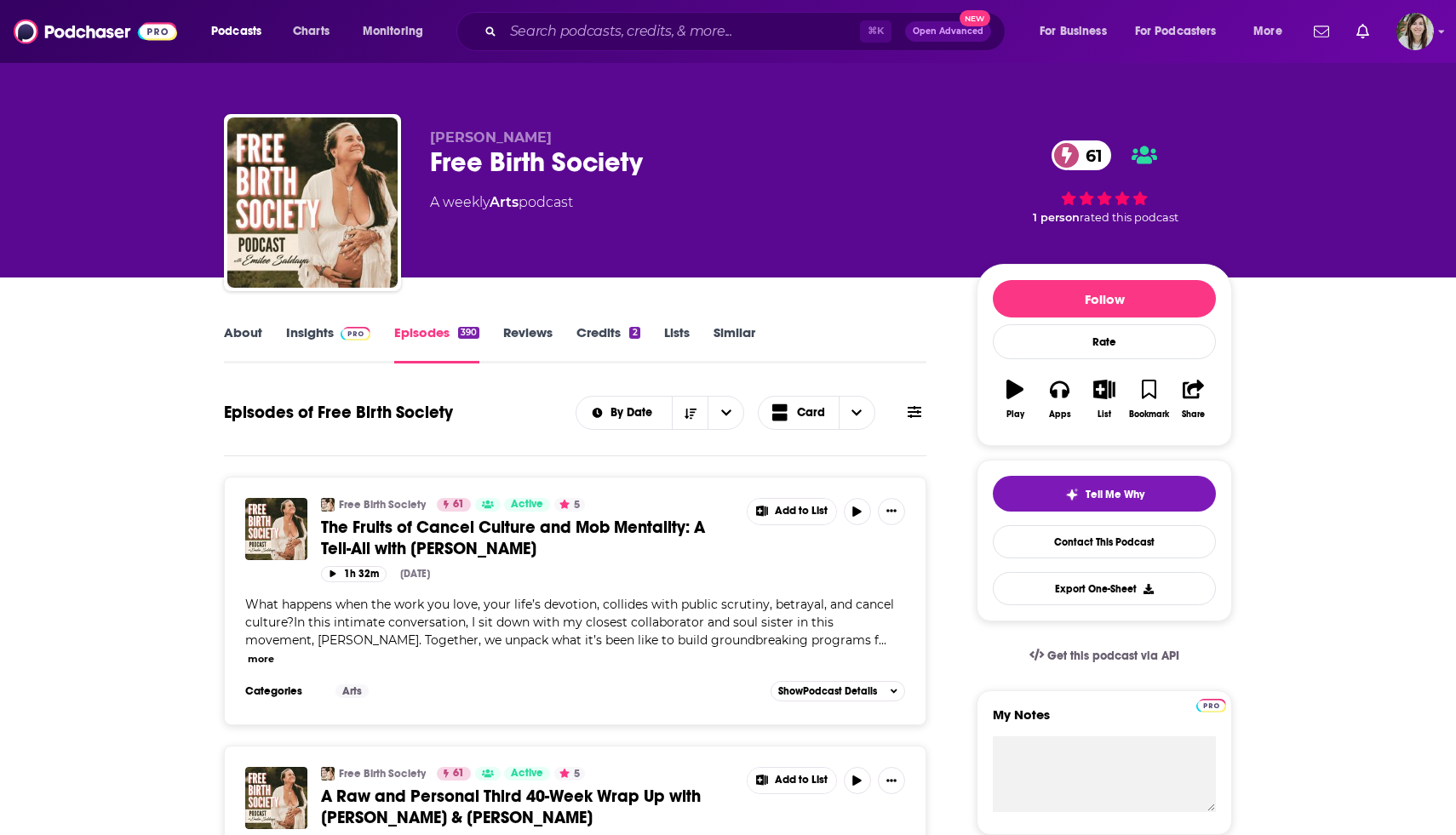
click at [315, 340] on link "Insights" at bounding box center [328, 344] width 84 height 39
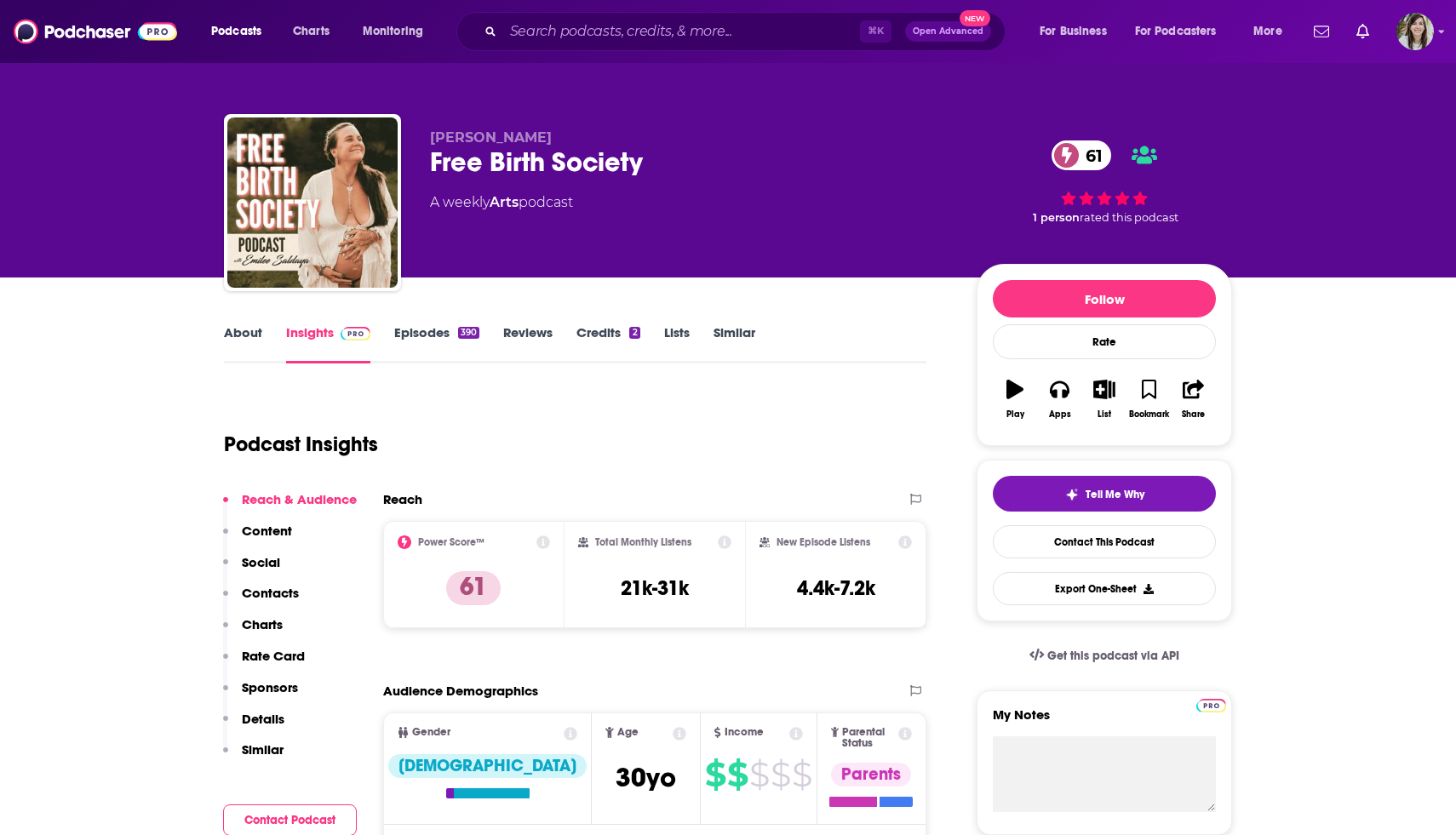
click at [401, 343] on link "Episodes 390" at bounding box center [437, 344] width 85 height 39
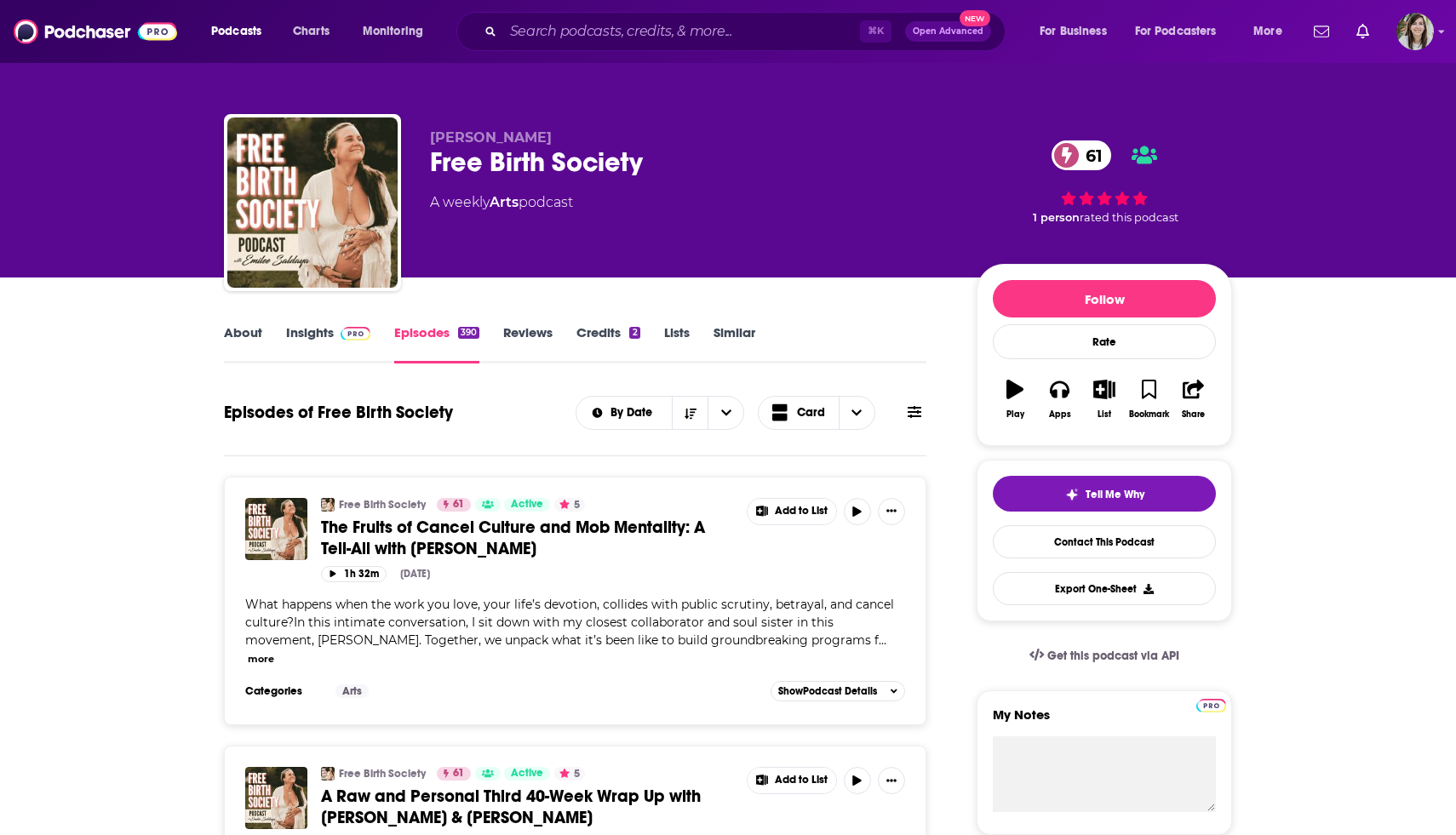
click at [329, 332] on link "Insights" at bounding box center [328, 344] width 84 height 39
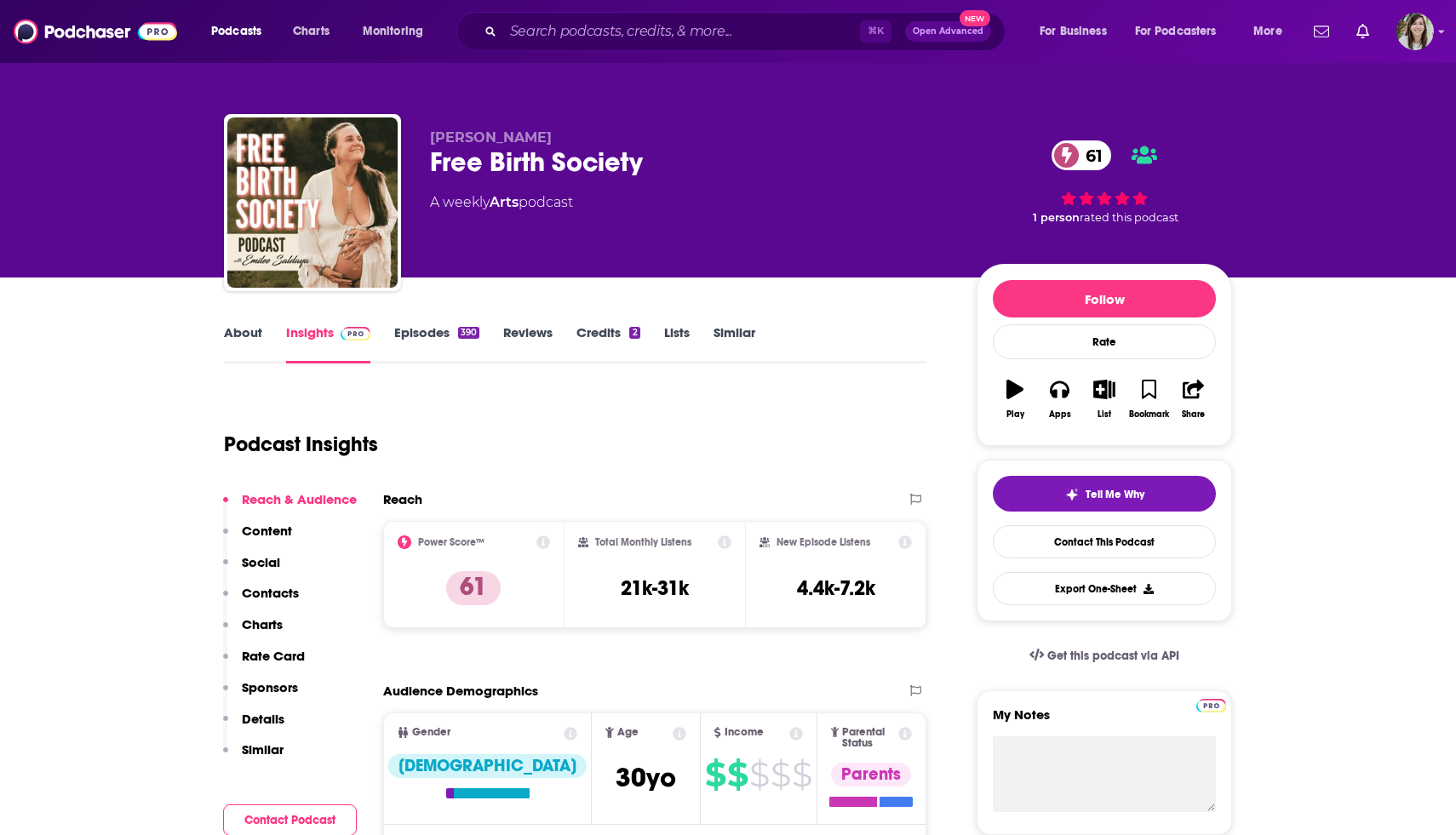
click at [488, 162] on div "Free Birth Society 61" at bounding box center [689, 162] width 520 height 33
copy div "Free Birth Society 61"
click at [638, 593] on h3 "21k-31k" at bounding box center [655, 588] width 69 height 25
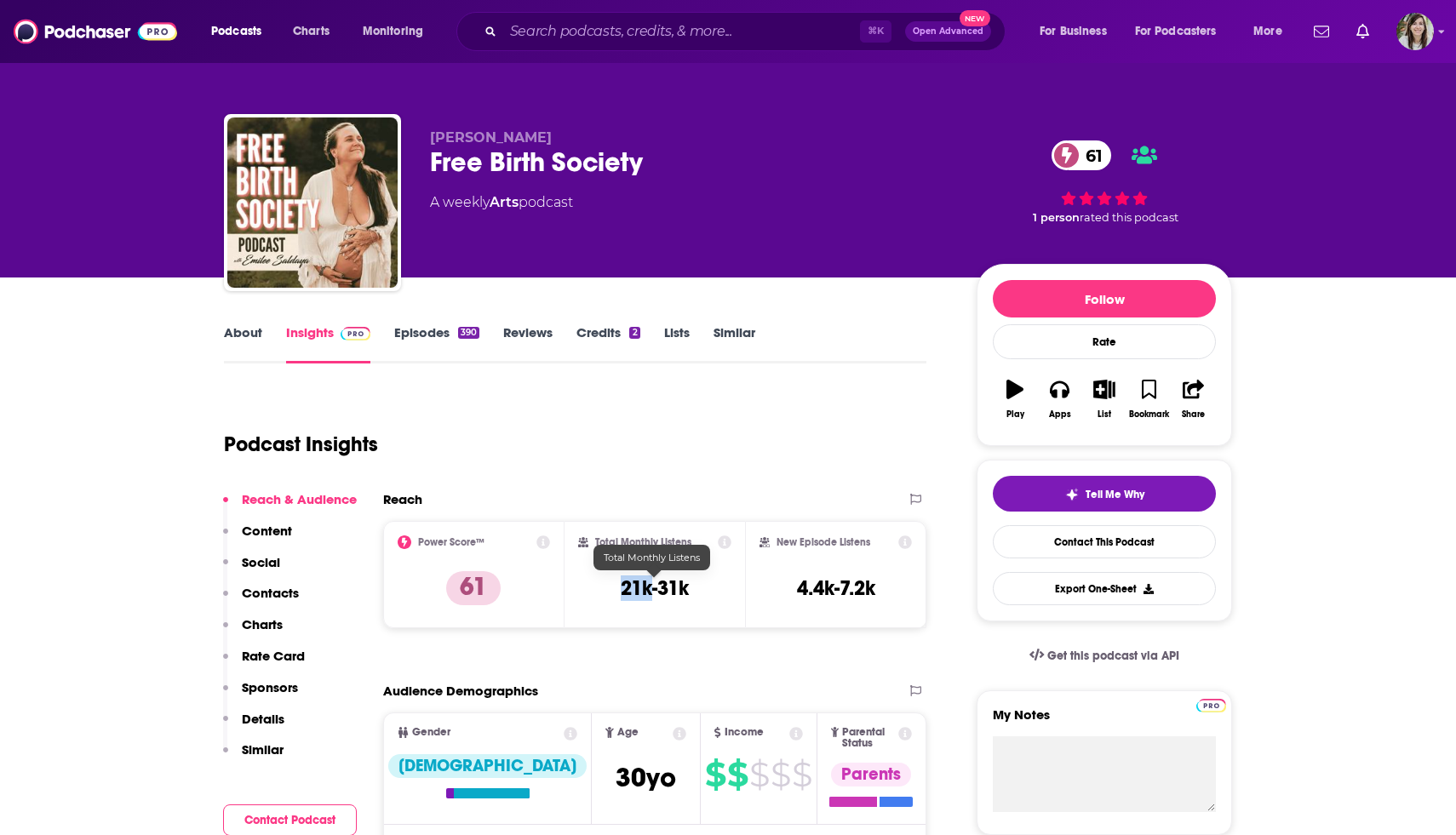
click at [638, 593] on h3 "21k-31k" at bounding box center [655, 588] width 69 height 25
copy div "21k-31k"
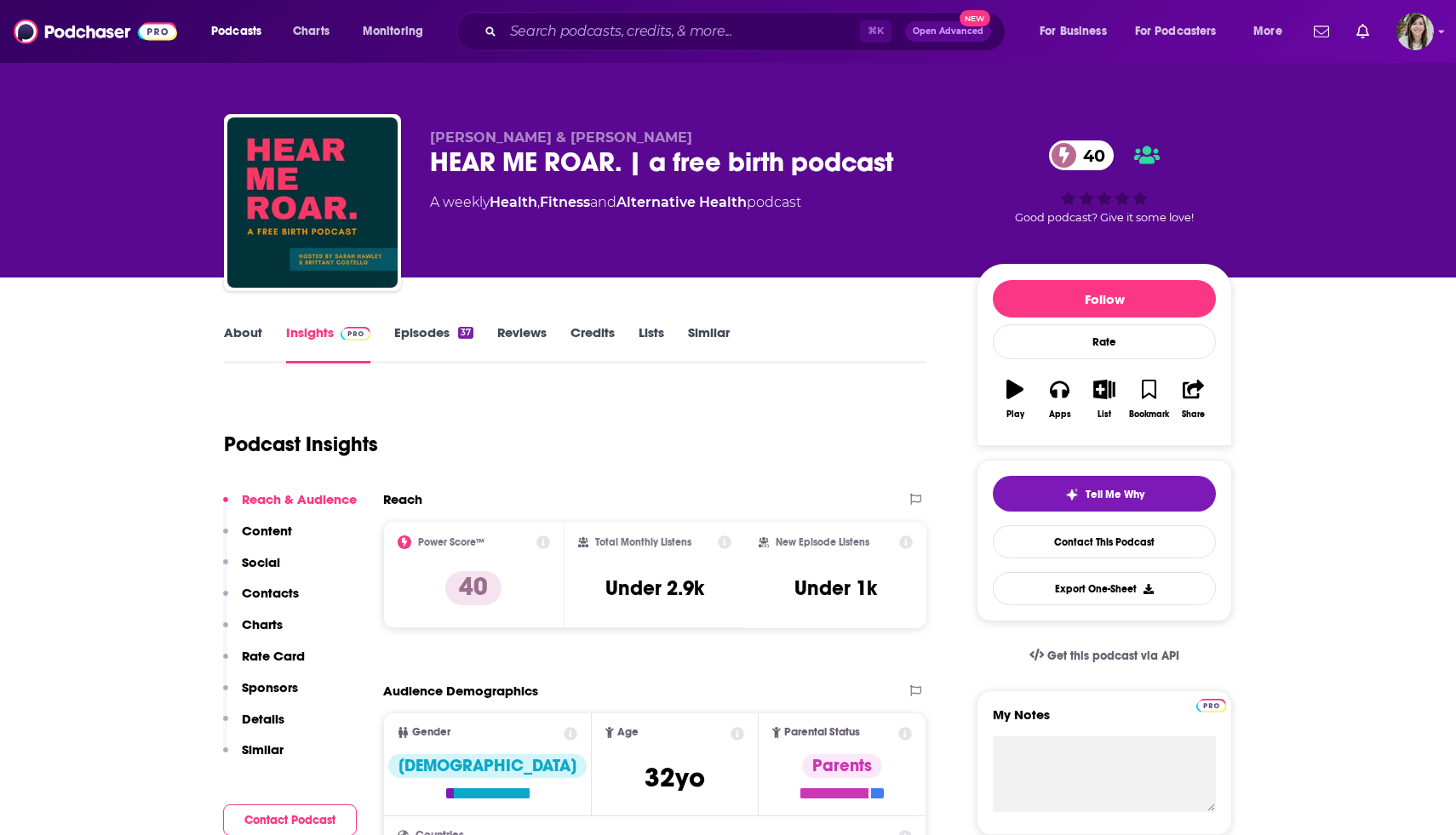
click at [245, 349] on link "About" at bounding box center [243, 344] width 38 height 39
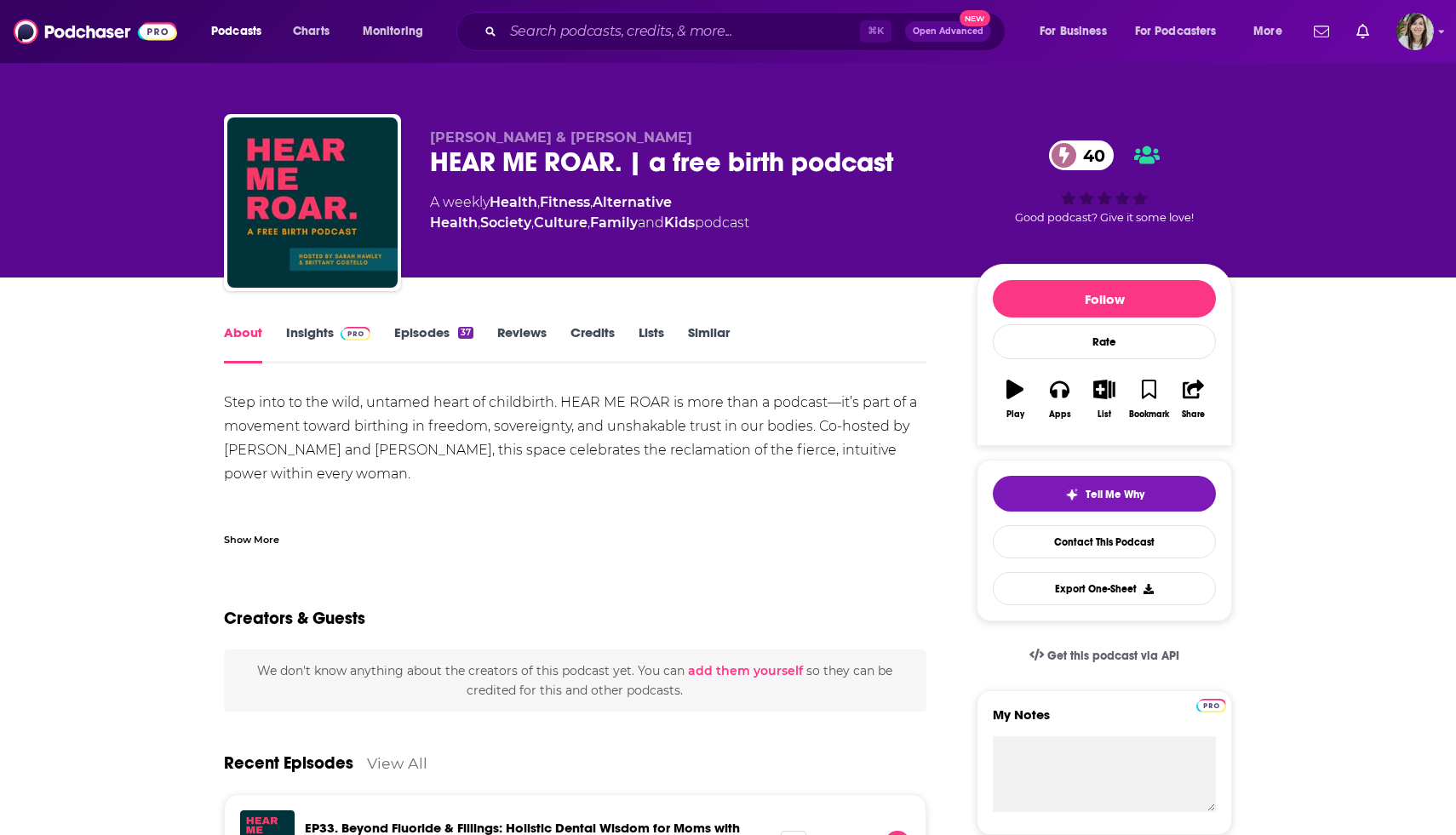
click at [265, 523] on div "Show More" at bounding box center [576, 533] width 703 height 29
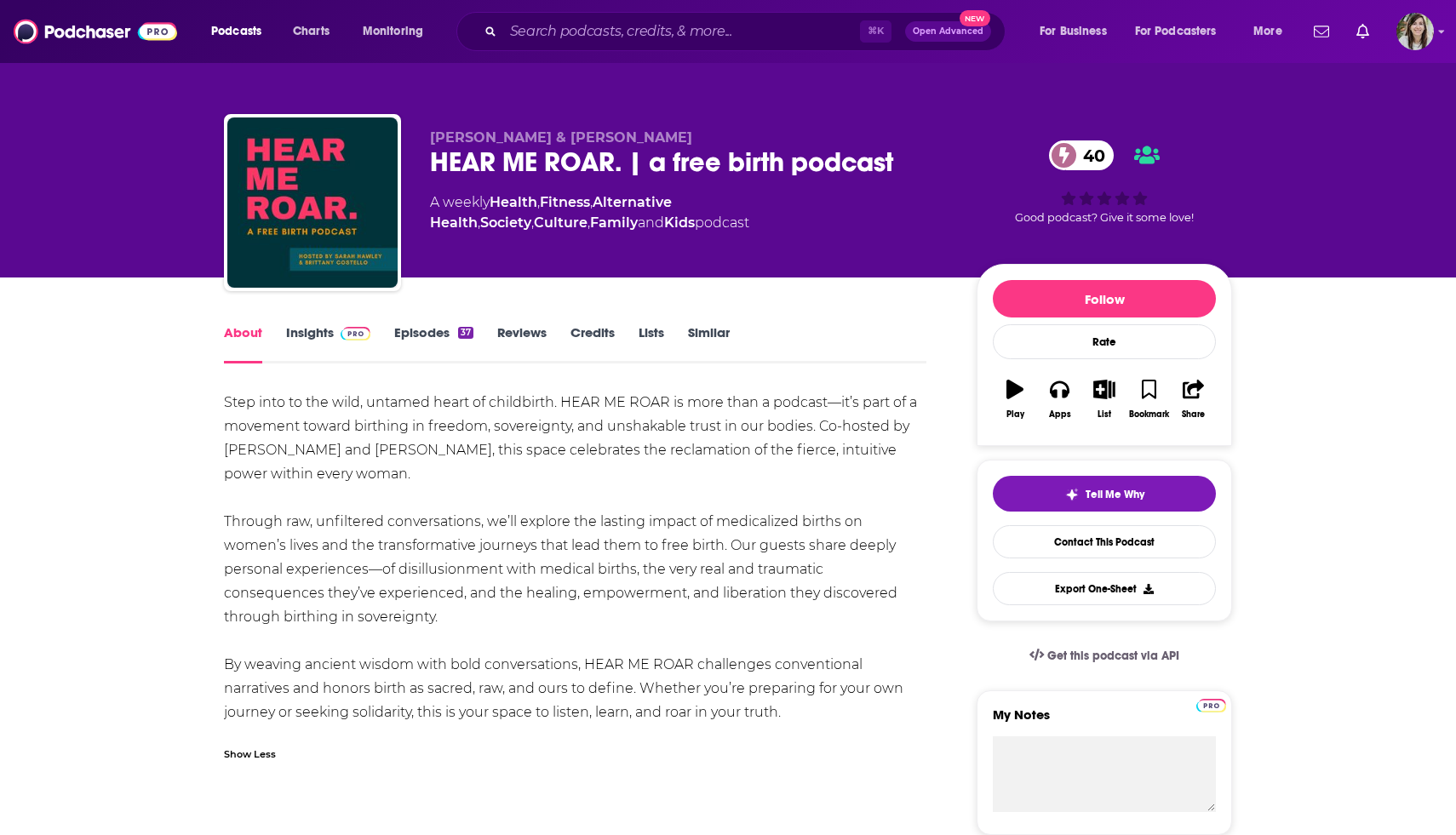
click at [452, 339] on link "Episodes 37" at bounding box center [434, 344] width 79 height 39
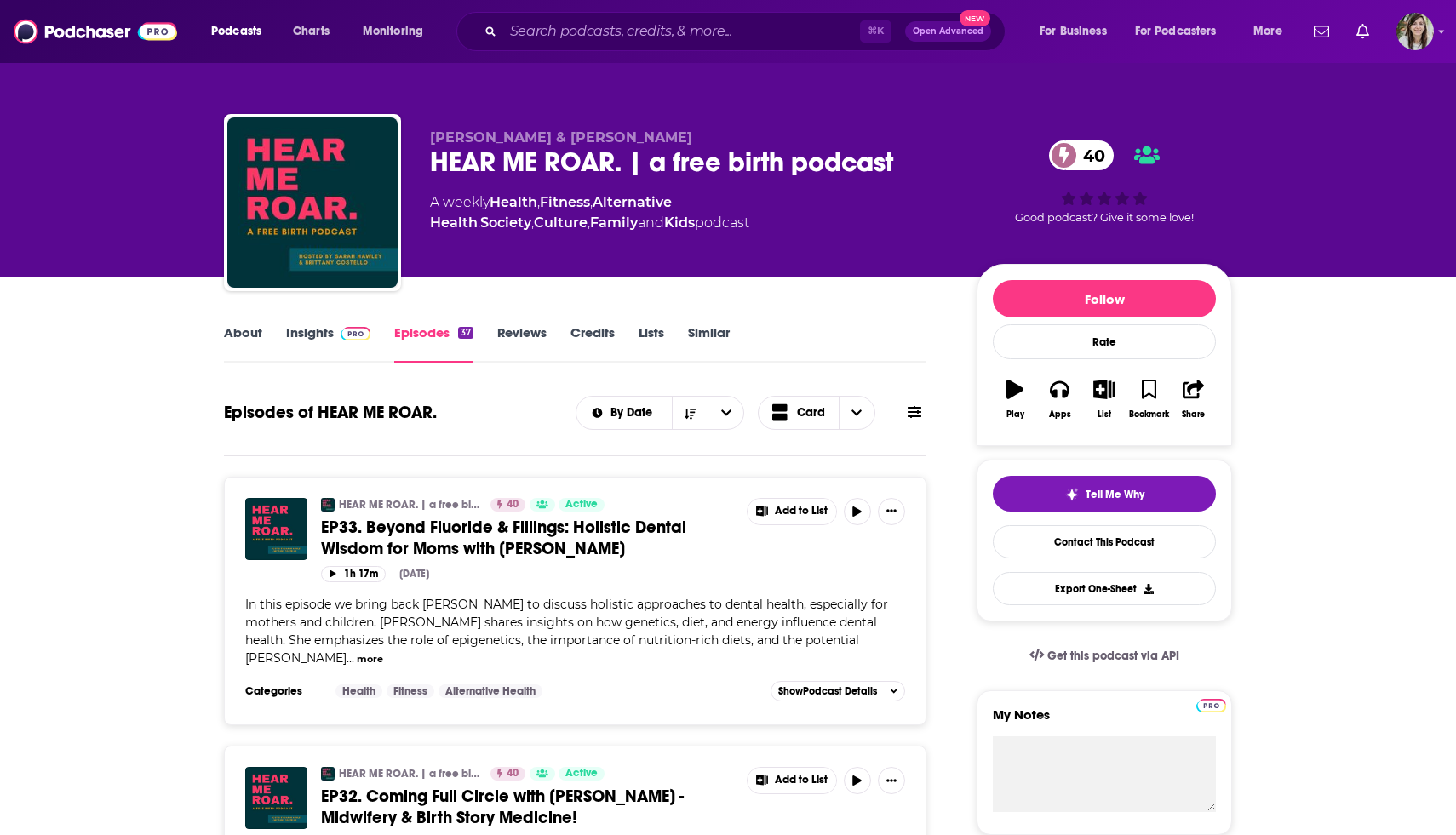
click at [239, 344] on link "About" at bounding box center [243, 344] width 38 height 39
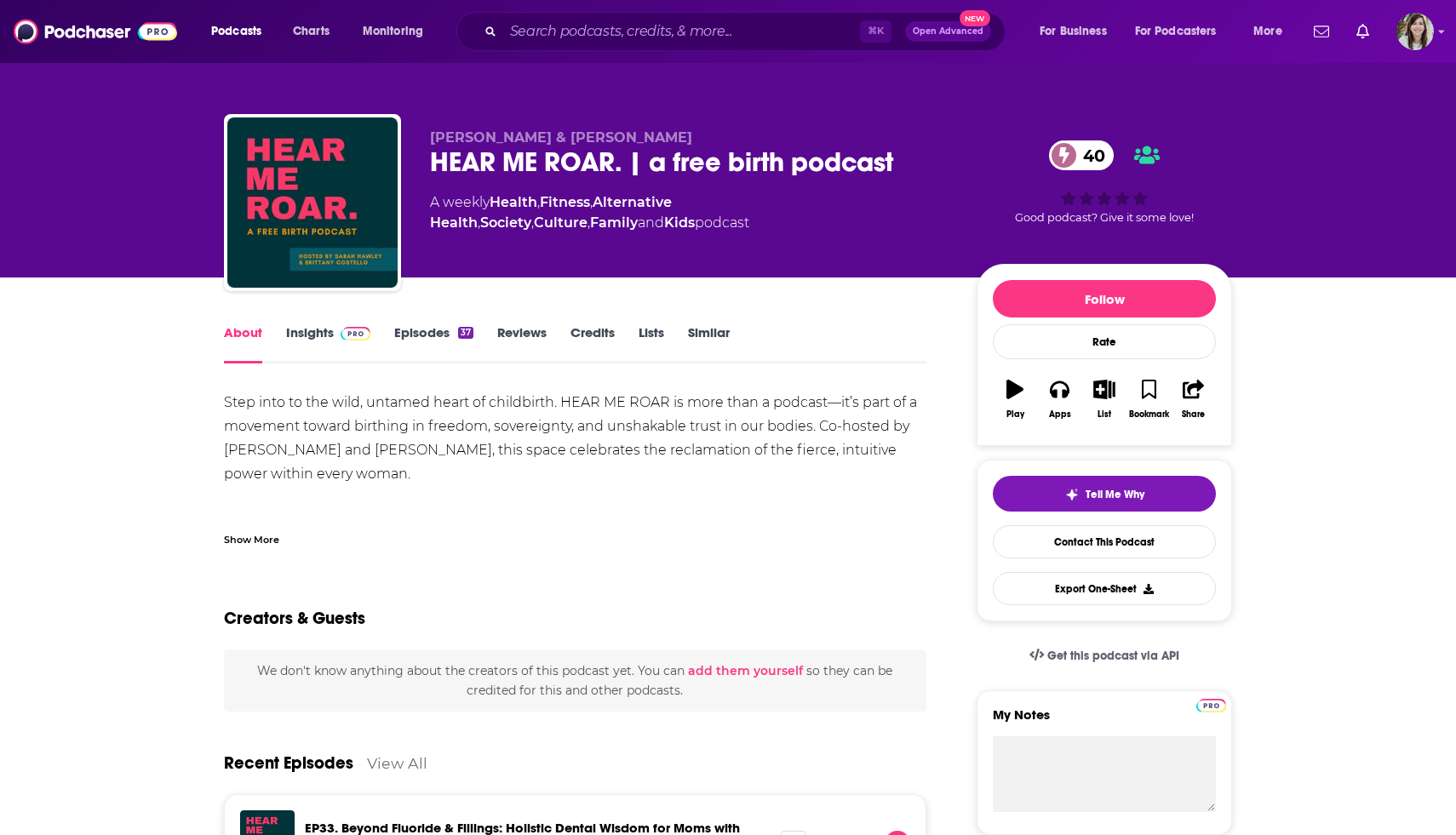
click at [585, 172] on div "HEAR ME ROAR. | a free birth podcast 40" at bounding box center [689, 162] width 520 height 33
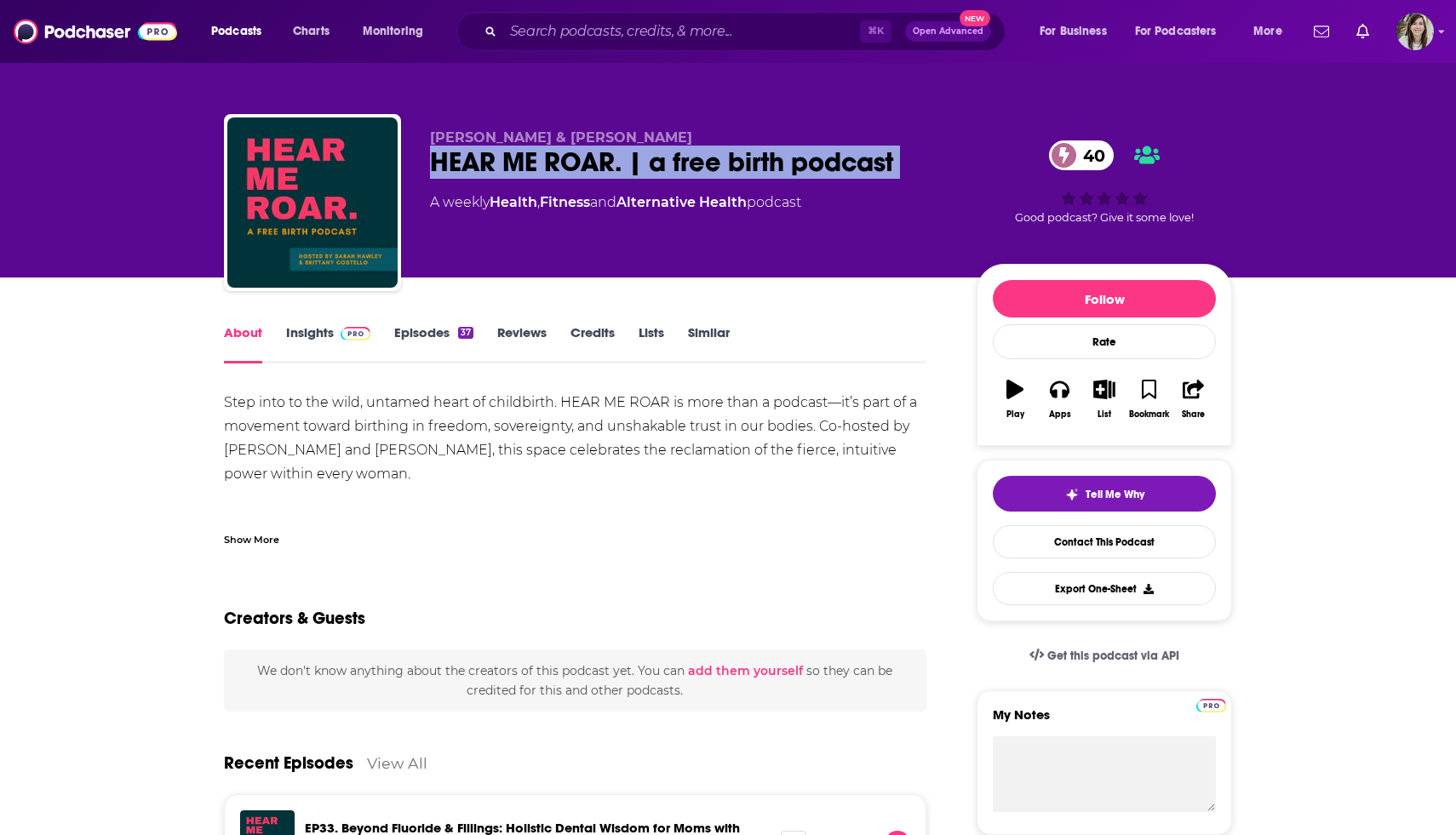
click at [585, 172] on div "HEAR ME ROAR. | a free birth podcast 40" at bounding box center [689, 162] width 520 height 33
copy div "HEAR ME ROAR. | a free birth podcast 40"
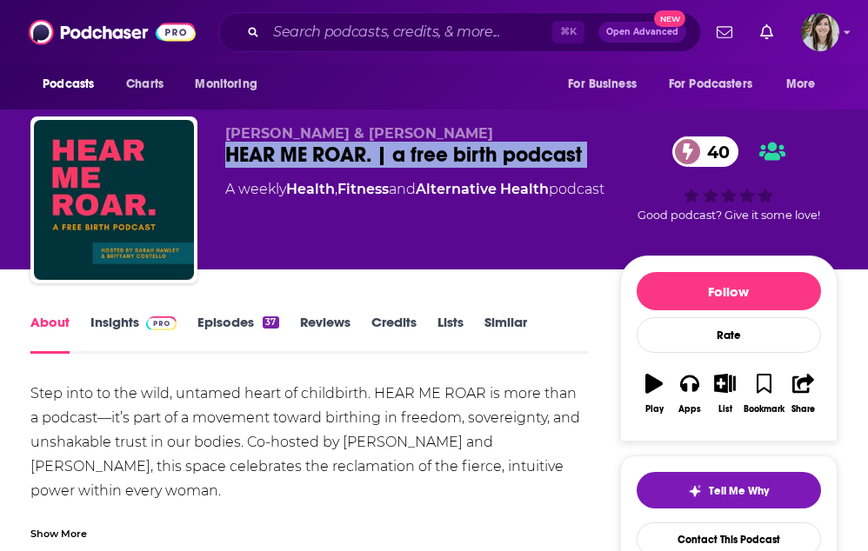
click at [141, 314] on span at bounding box center [157, 322] width 37 height 17
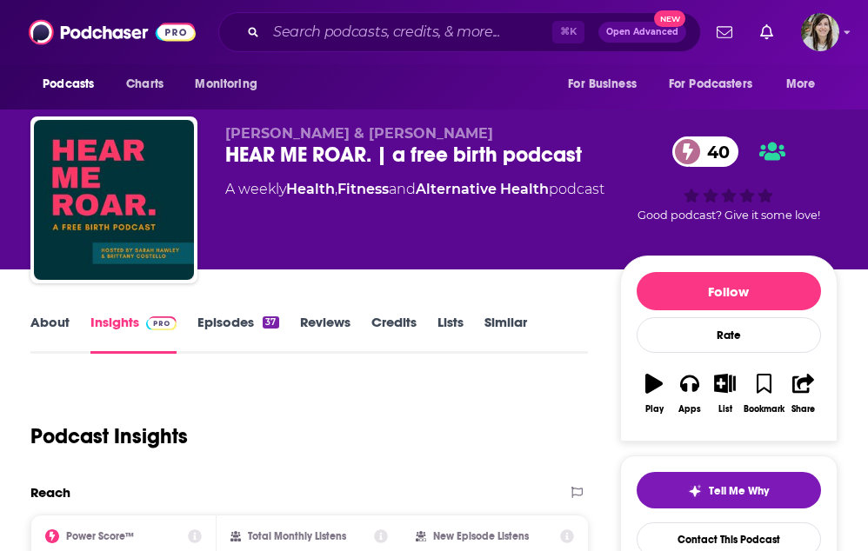
scroll to position [146, 0]
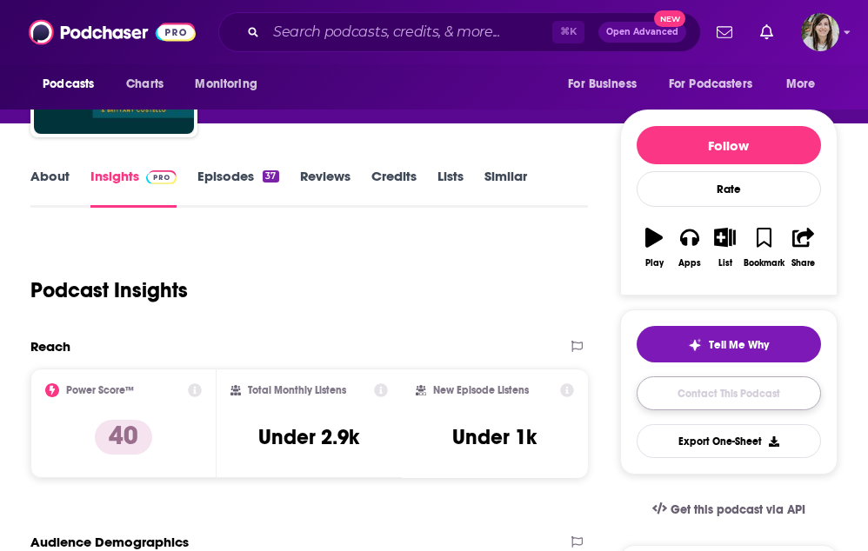
click at [716, 405] on link "Contact This Podcast" at bounding box center [729, 394] width 184 height 34
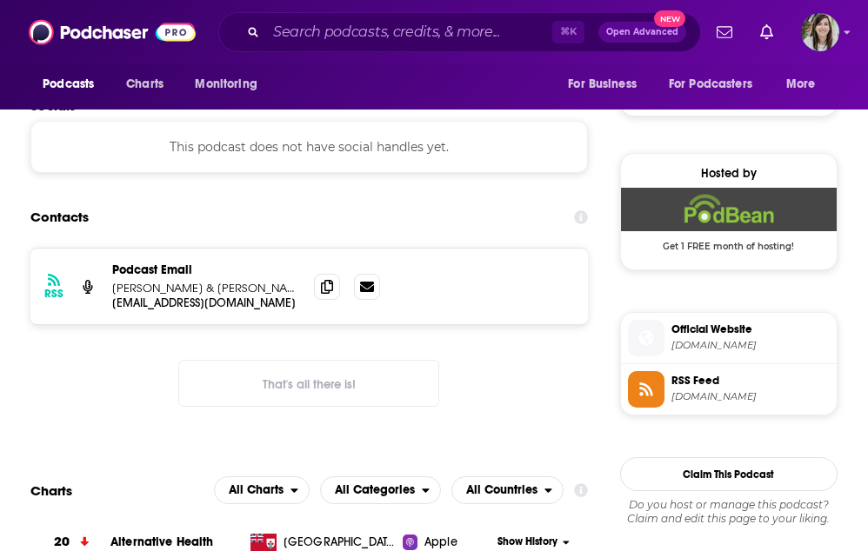
scroll to position [1161, 0]
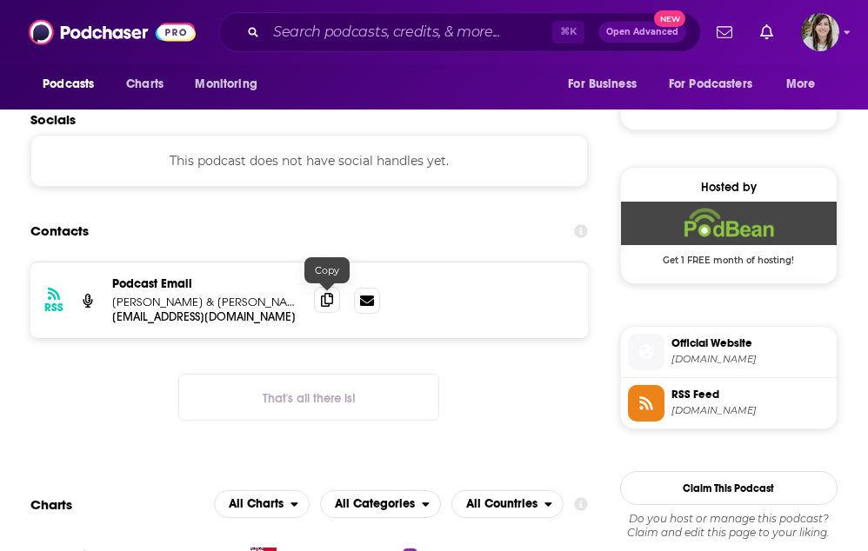
click at [330, 300] on icon at bounding box center [327, 300] width 12 height 14
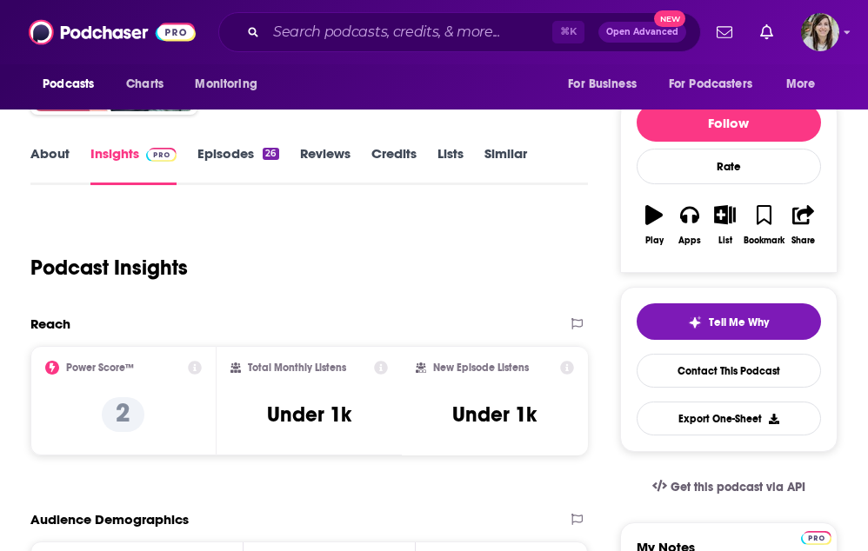
scroll to position [167, 0]
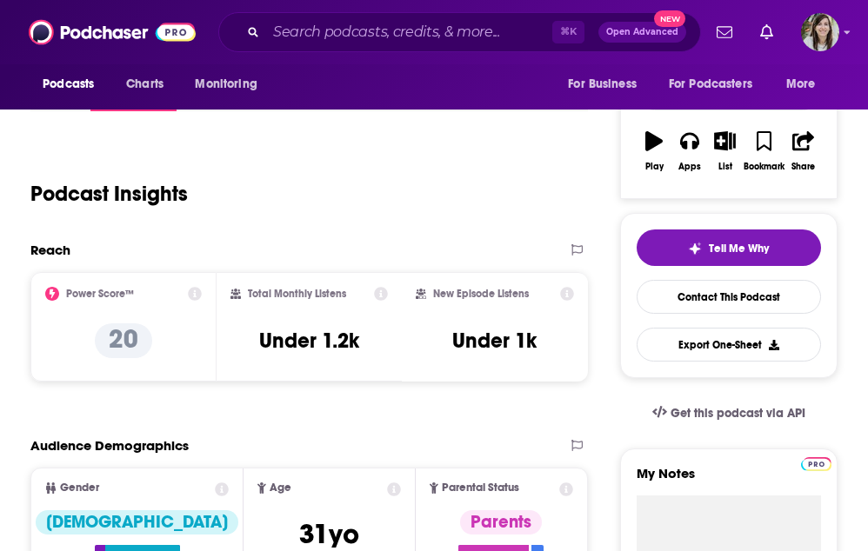
scroll to position [177, 0]
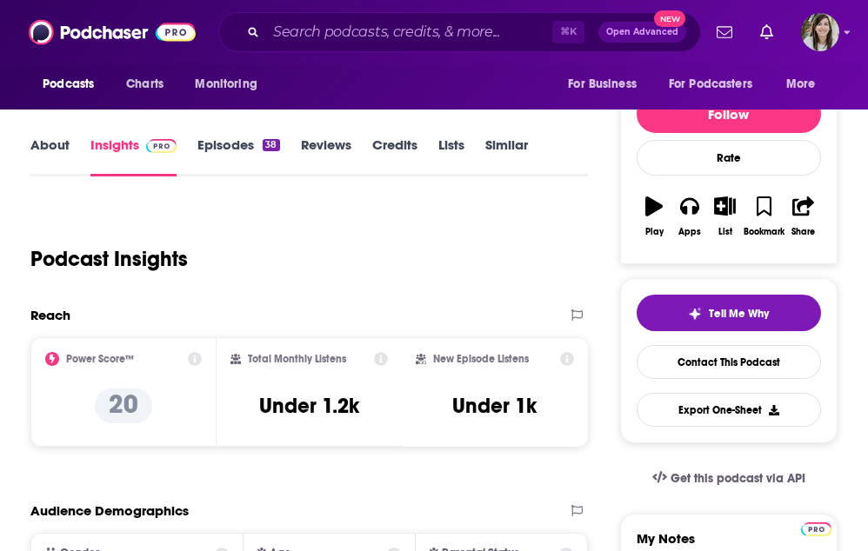
click at [237, 145] on link "Episodes 38" at bounding box center [238, 157] width 82 height 40
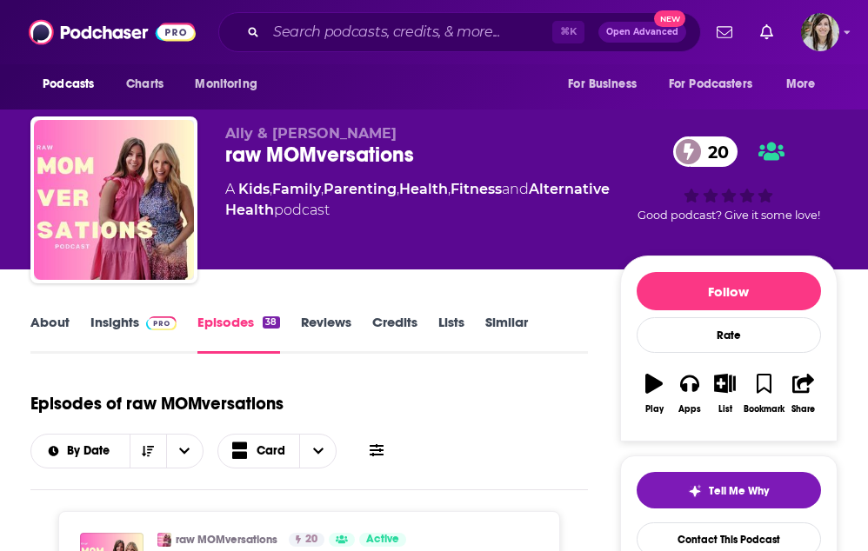
click at [296, 154] on div "raw MOMversations 20" at bounding box center [422, 155] width 395 height 26
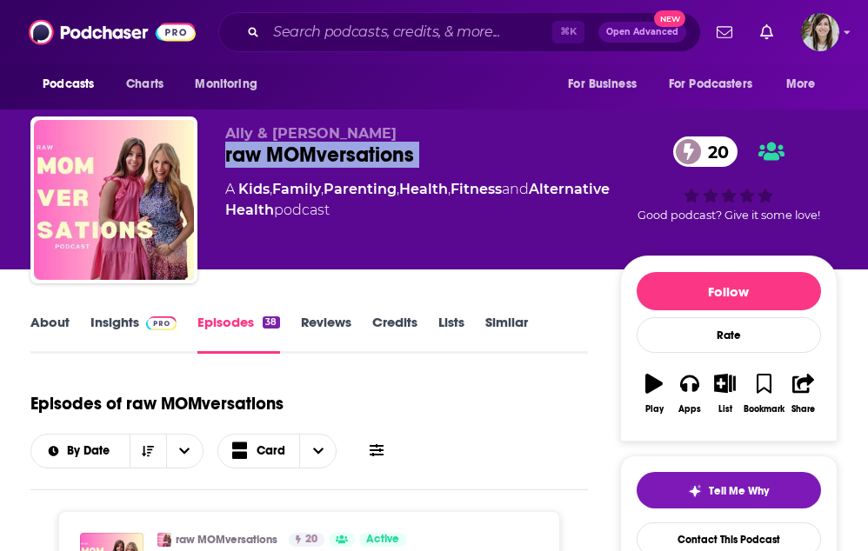
click at [296, 154] on div "raw MOMversations 20" at bounding box center [422, 155] width 395 height 26
copy div "raw MOMversations 20"
click at [146, 329] on img at bounding box center [161, 324] width 30 height 14
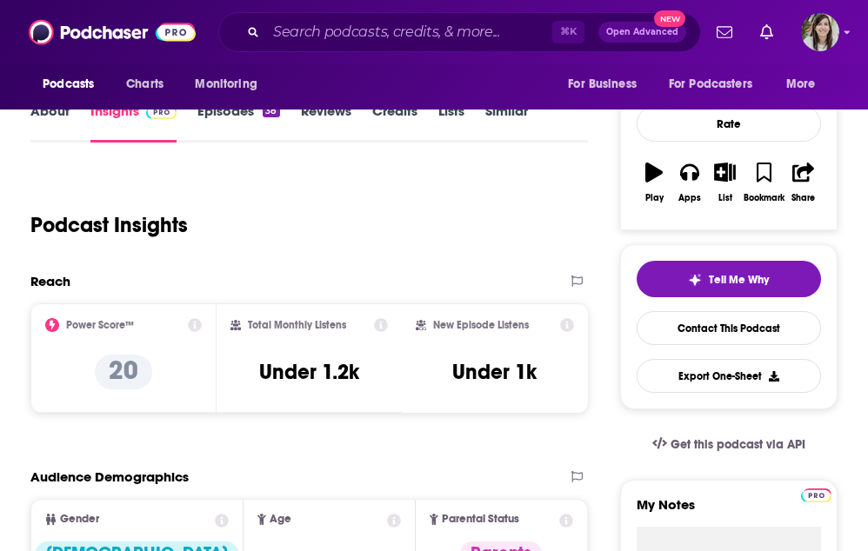
scroll to position [209, 0]
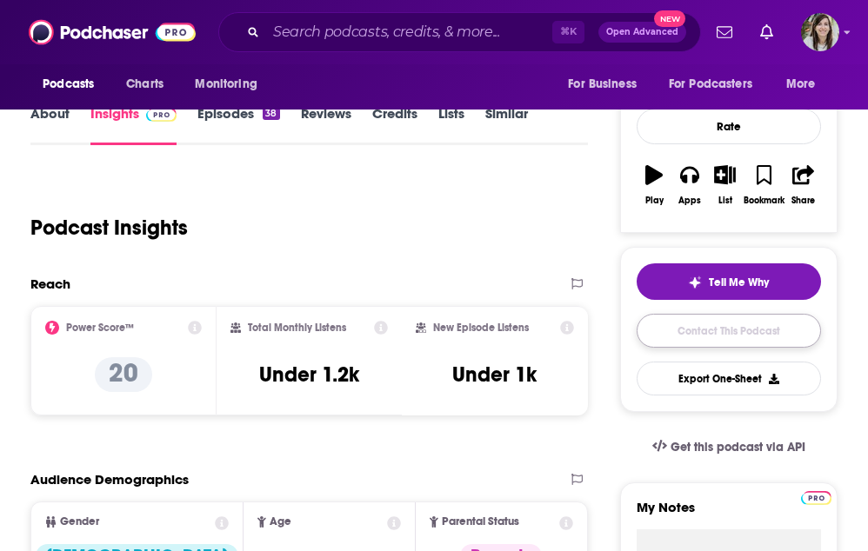
click at [728, 336] on link "Contact This Podcast" at bounding box center [729, 331] width 184 height 34
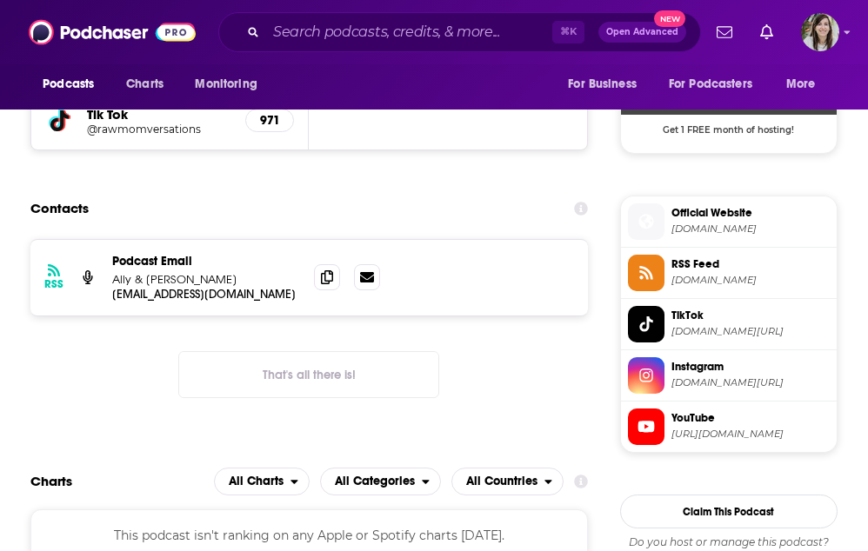
scroll to position [1291, 0]
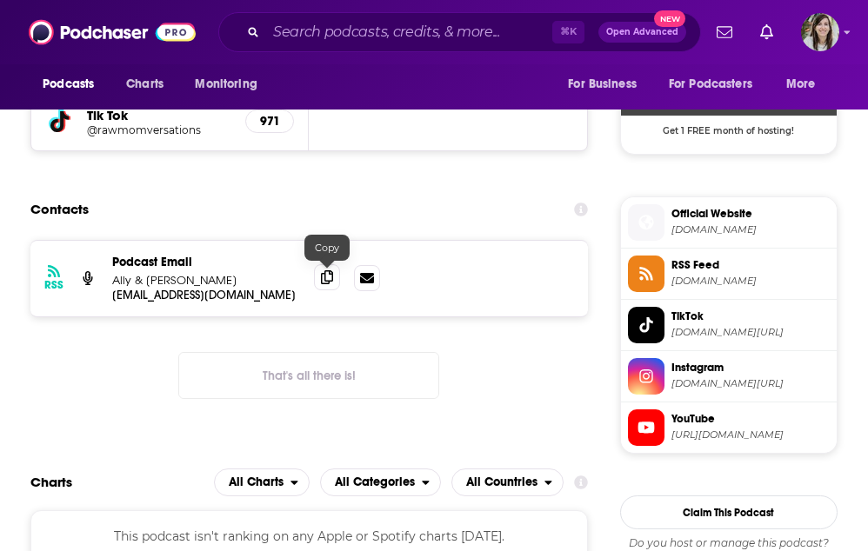
click at [327, 284] on icon at bounding box center [327, 278] width 12 height 14
click at [325, 271] on icon at bounding box center [327, 278] width 12 height 14
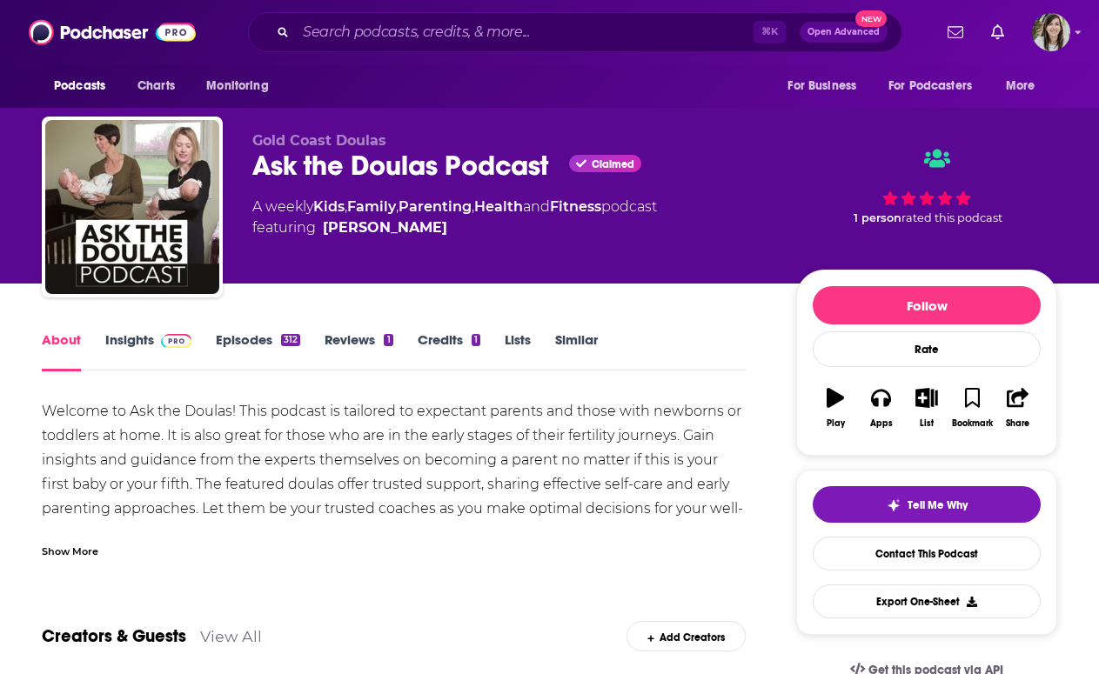
click at [161, 334] on span at bounding box center [176, 339] width 30 height 17
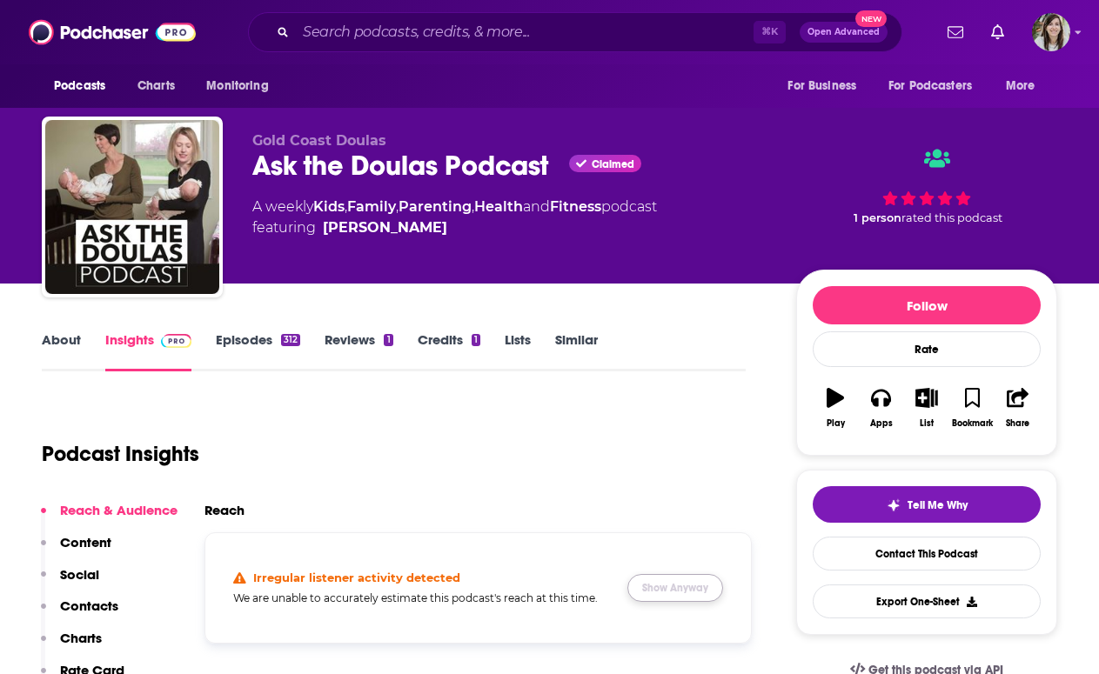
click at [655, 596] on button "Show Anyway" at bounding box center [675, 588] width 96 height 28
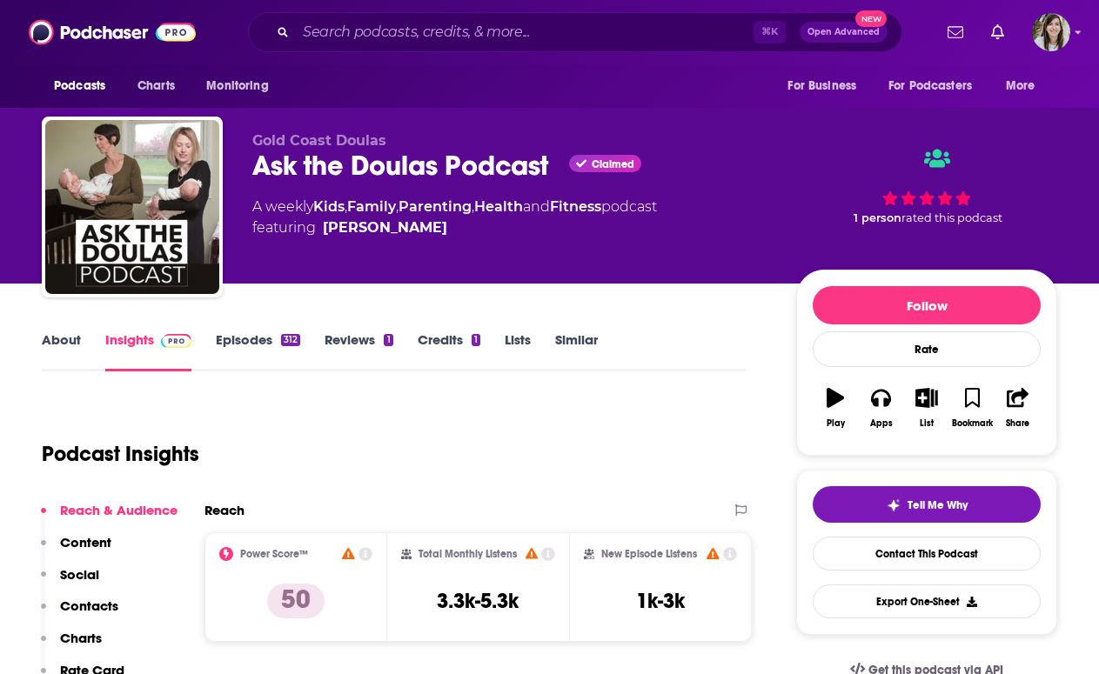
click at [248, 344] on link "Episodes 312" at bounding box center [258, 351] width 84 height 40
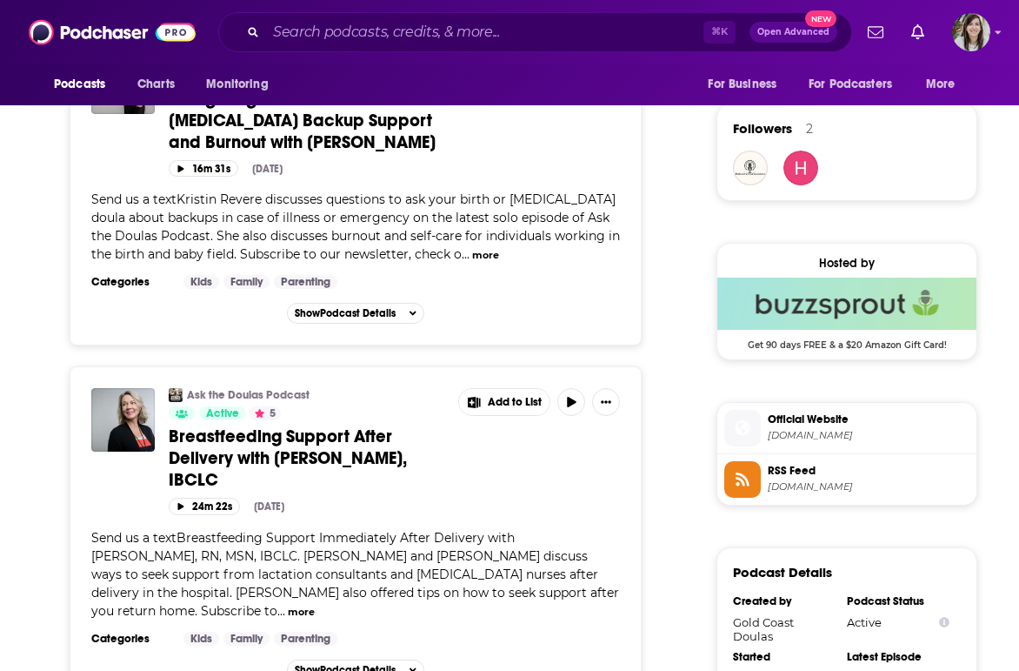
scroll to position [1672, 0]
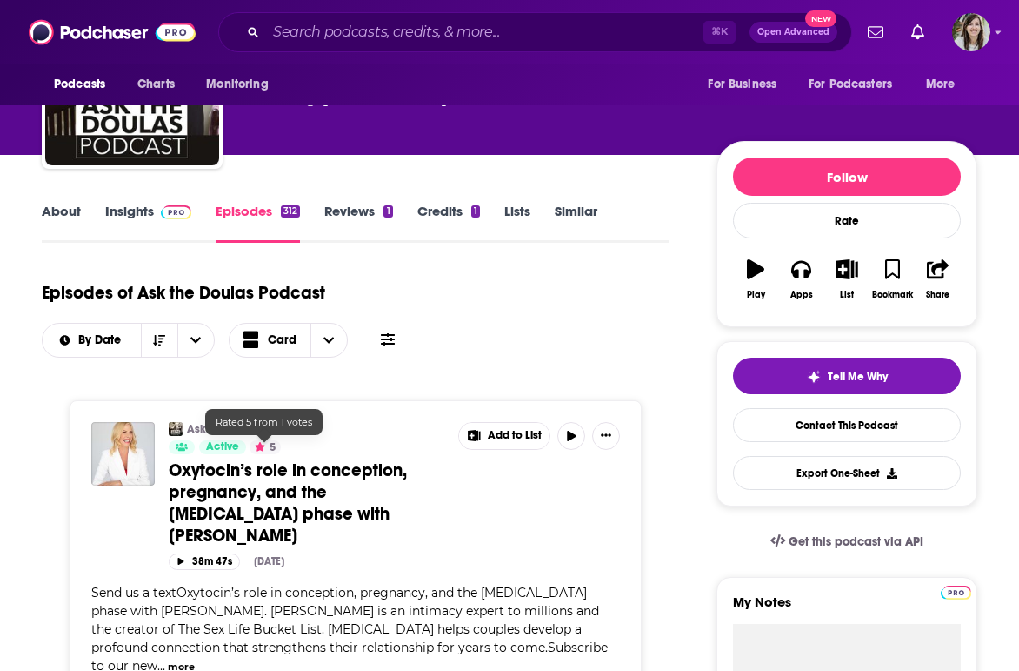
scroll to position [0, 0]
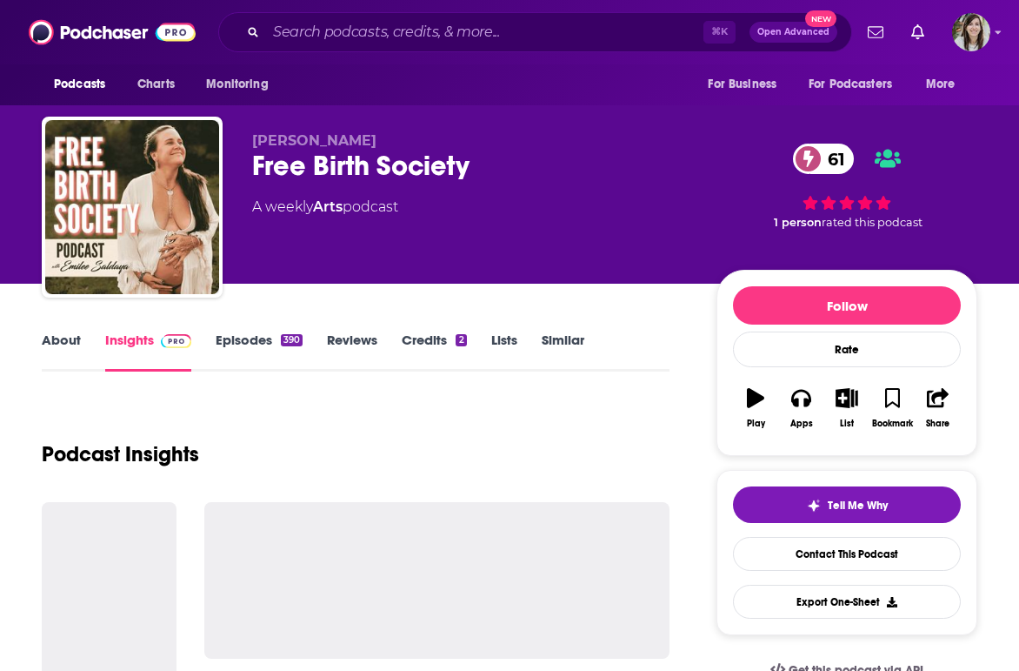
click at [62, 350] on link "About" at bounding box center [61, 351] width 39 height 40
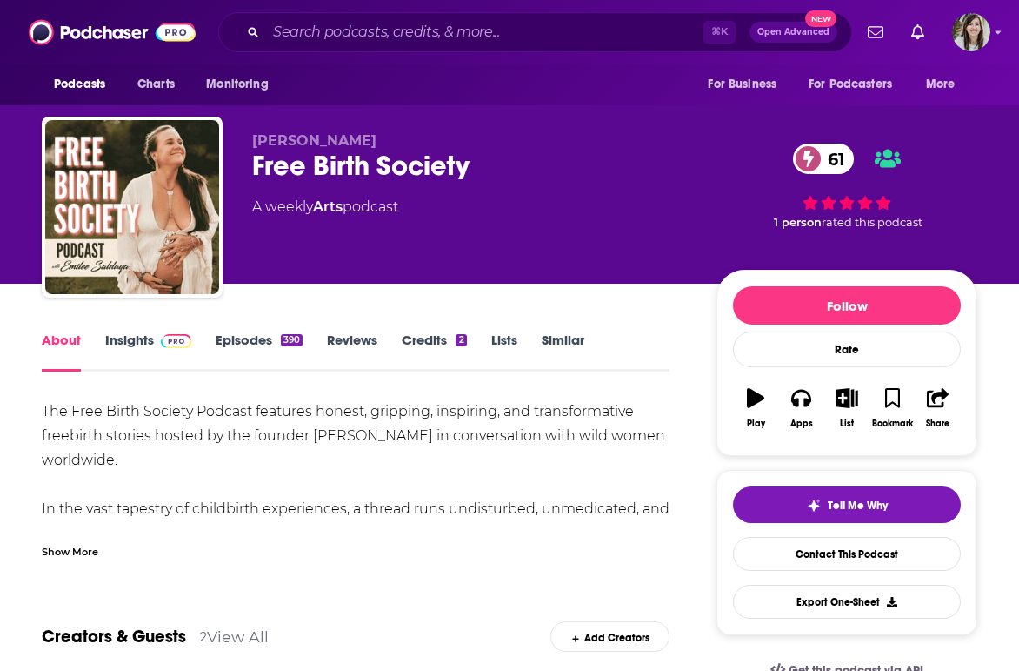
click at [273, 345] on link "Episodes 390" at bounding box center [259, 351] width 87 height 40
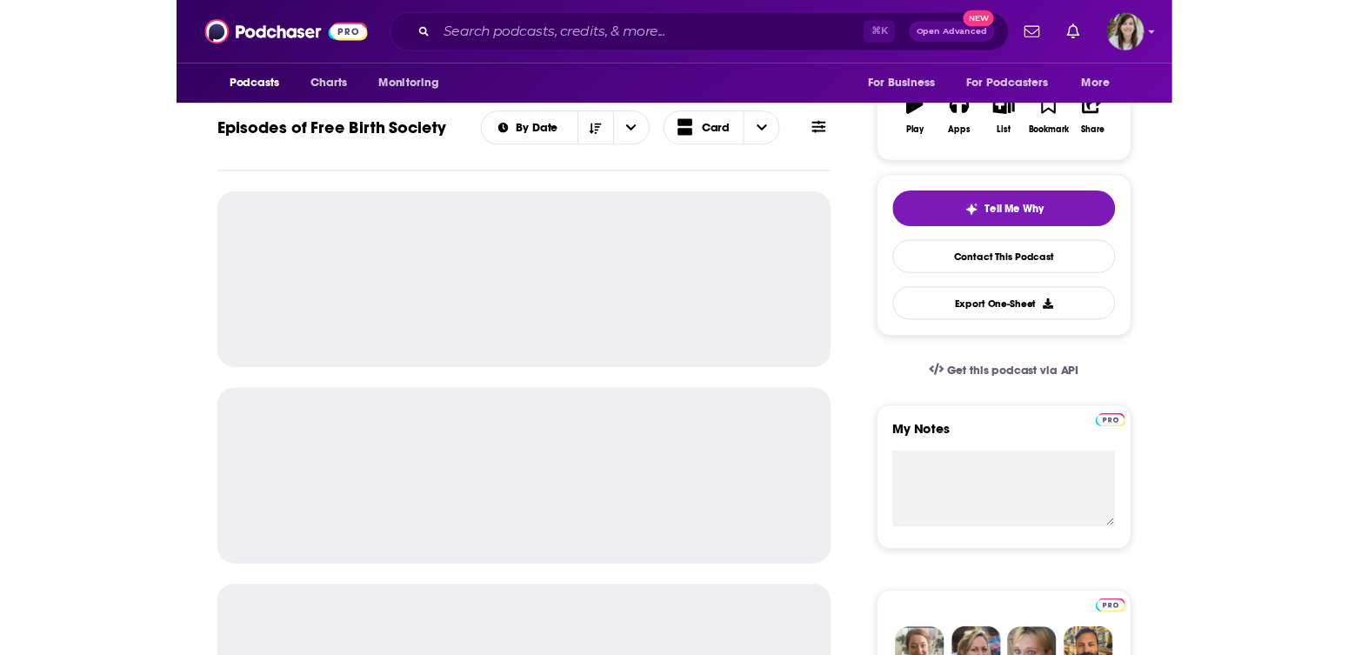
scroll to position [291, 0]
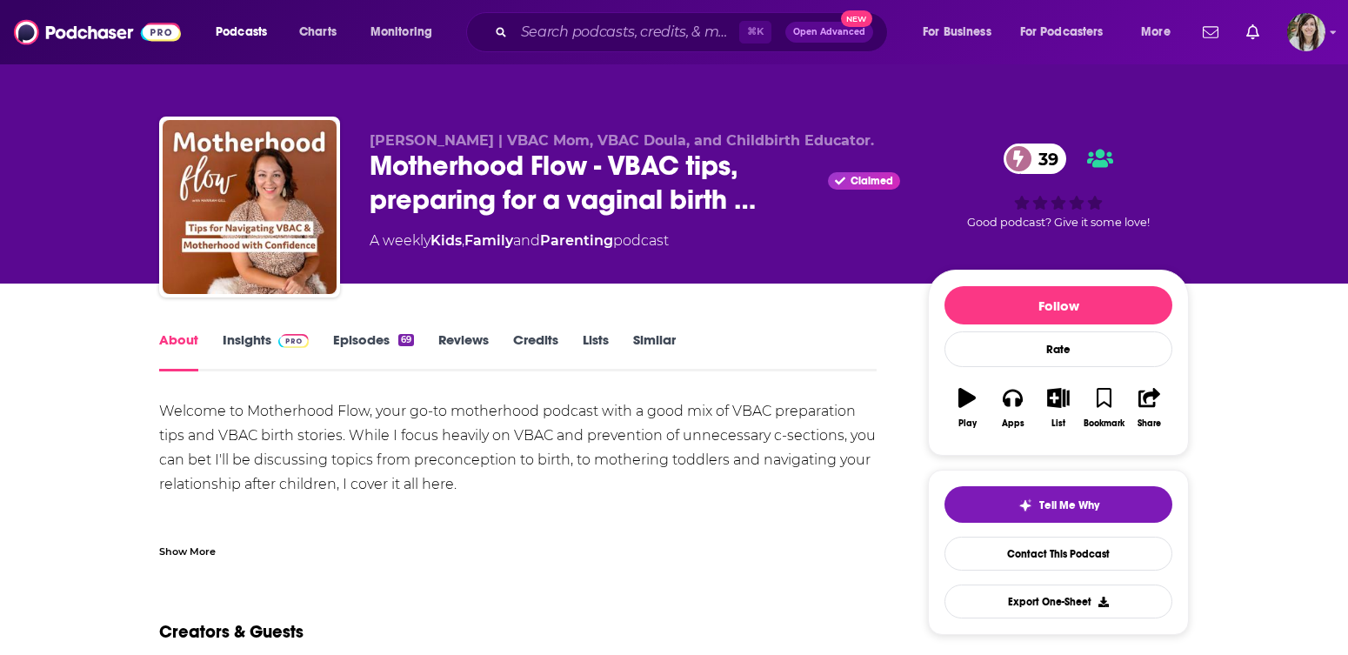
click at [191, 522] on div "Welcome to Motherhood Flow, your go-to motherhood podcast with a good mix of VB…" at bounding box center [518, 478] width 718 height 159
click at [189, 531] on div "Show More" at bounding box center [518, 545] width 718 height 30
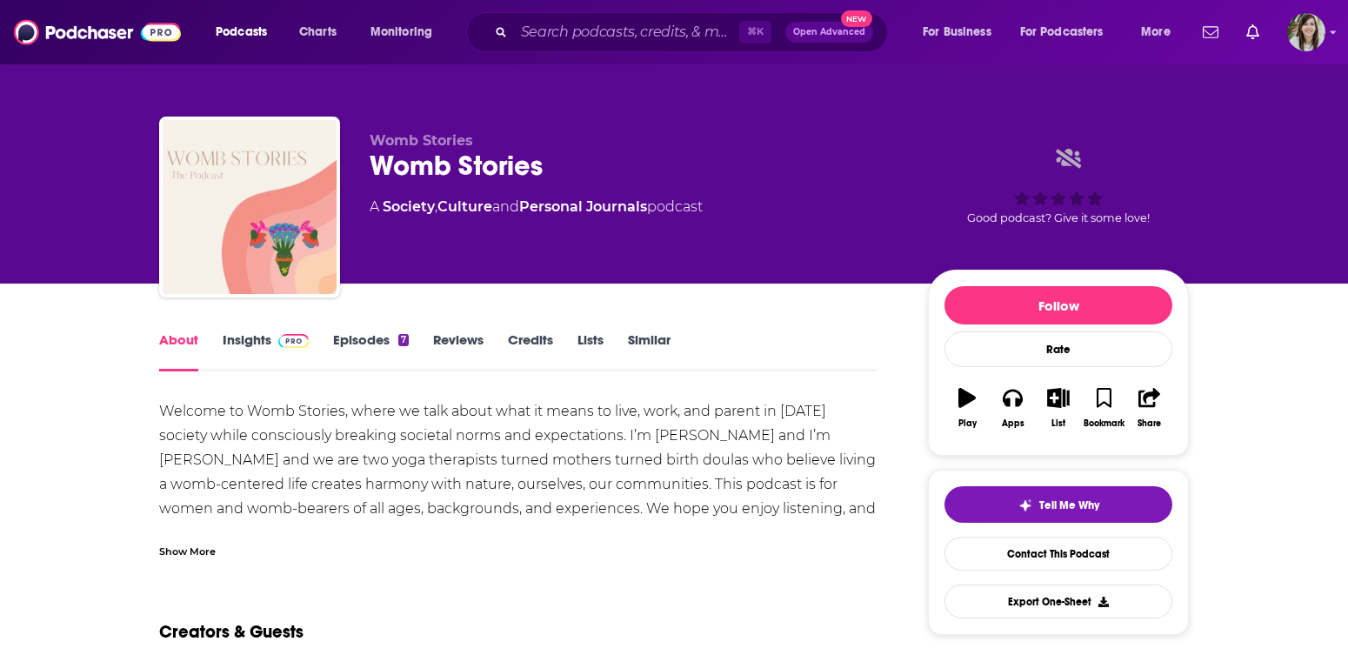
click at [368, 340] on link "Episodes 7" at bounding box center [371, 351] width 76 height 40
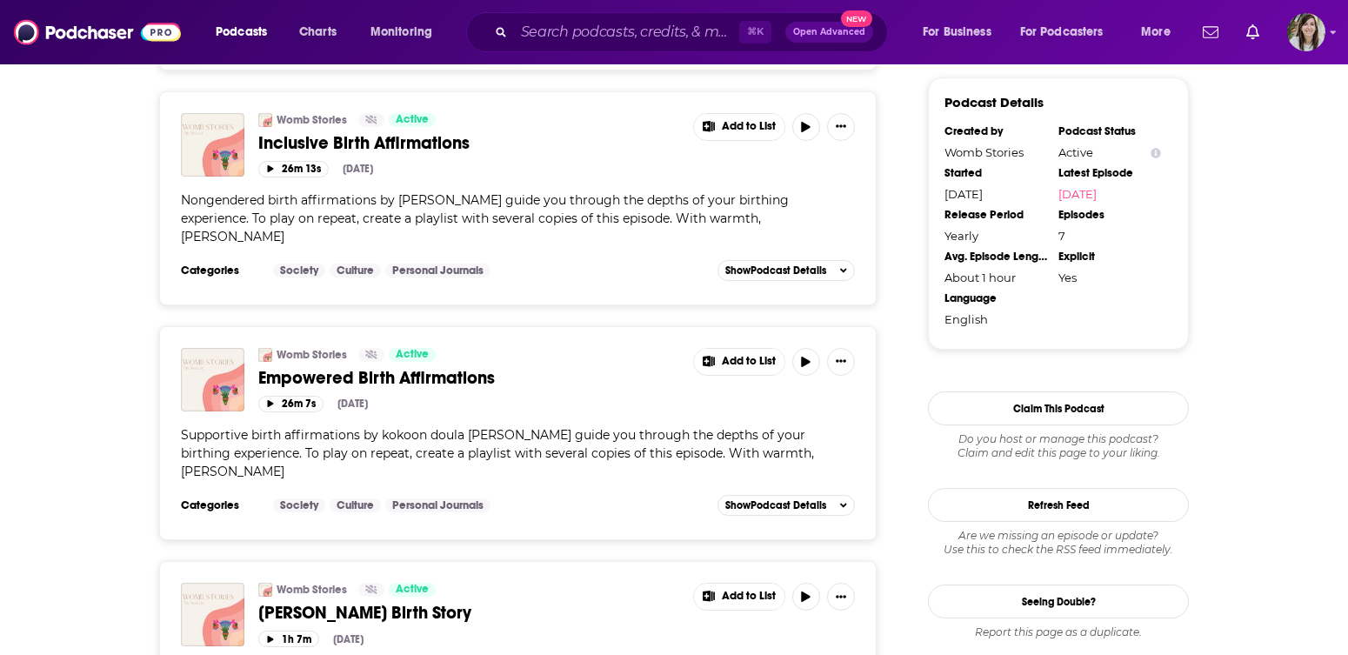
scroll to position [1425, 0]
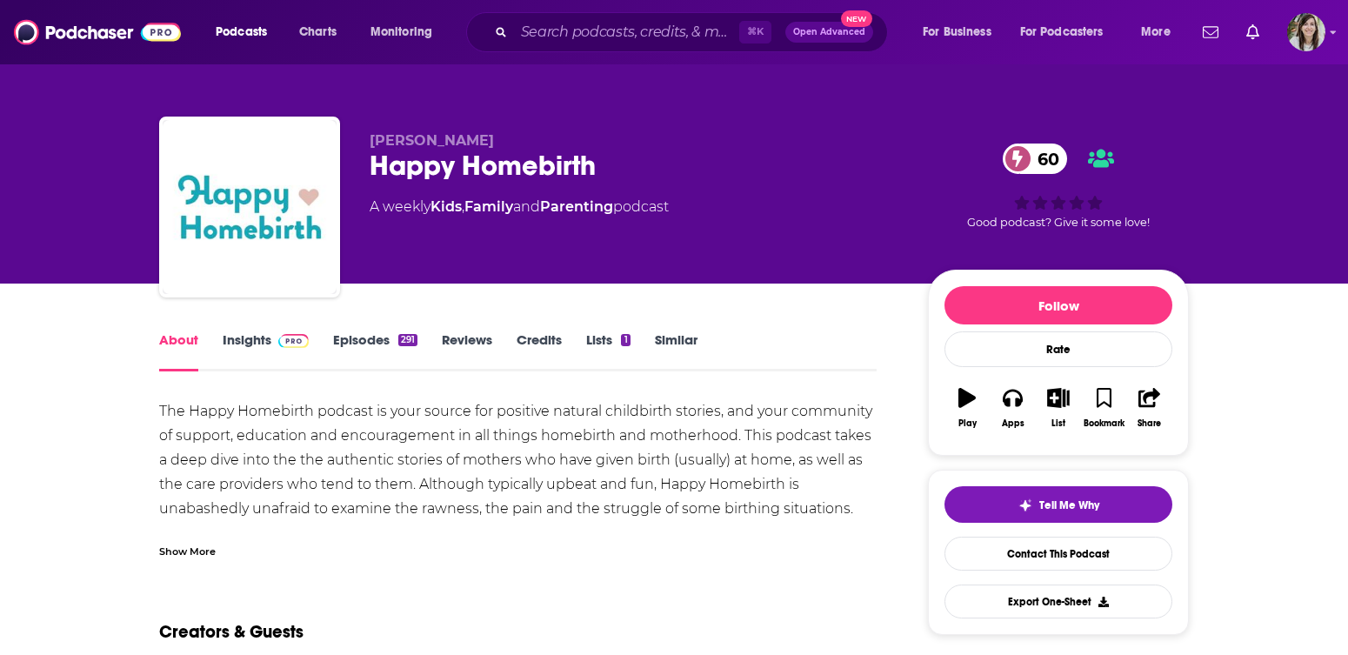
click at [353, 344] on link "Episodes 291" at bounding box center [375, 351] width 84 height 40
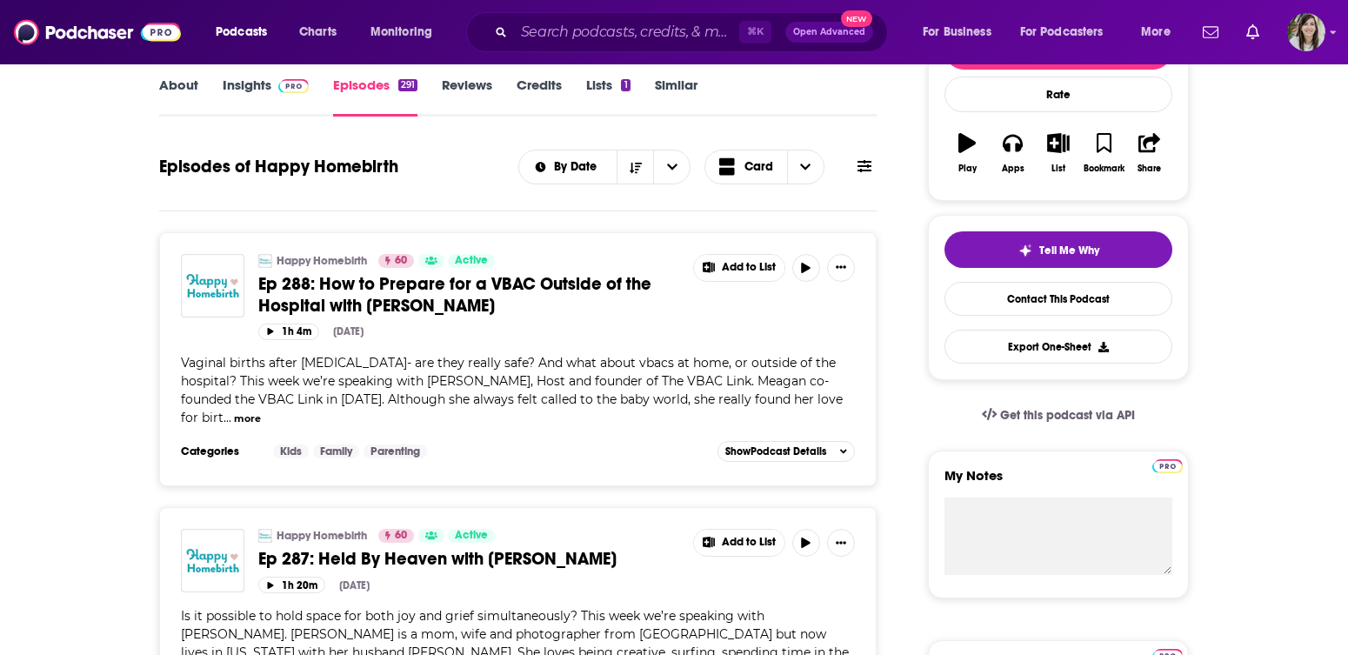
scroll to position [270, 0]
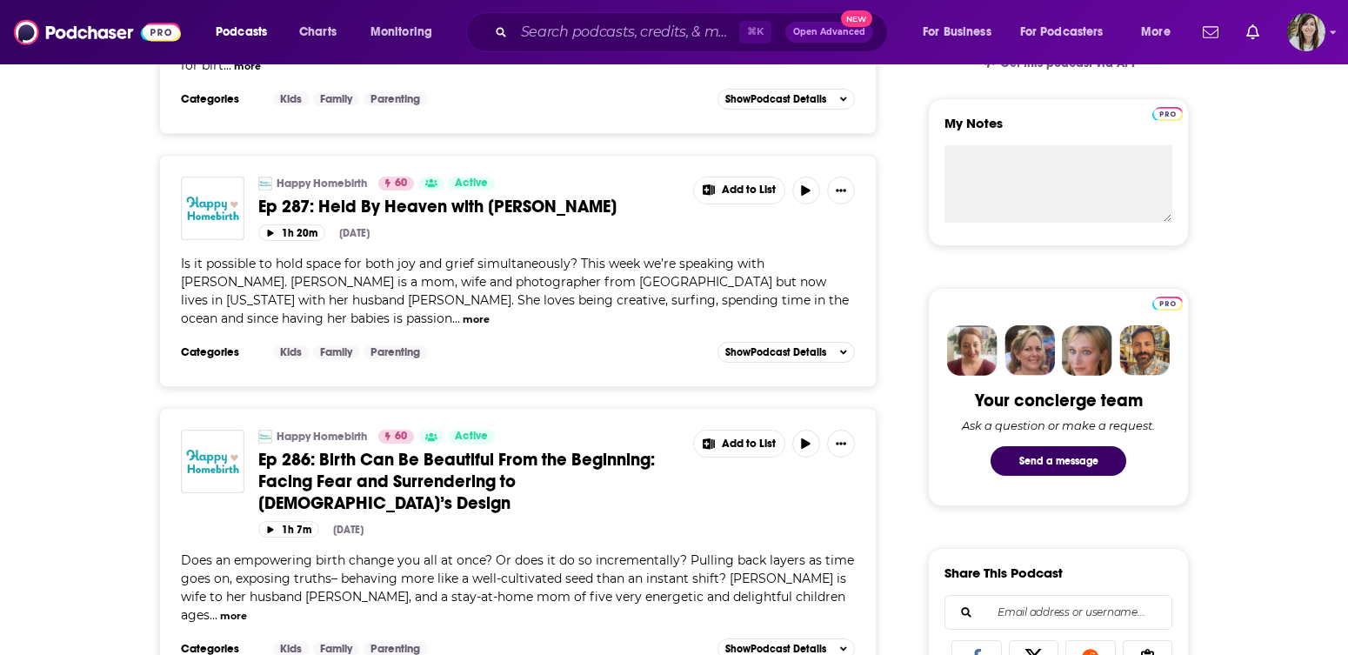
scroll to position [0, 0]
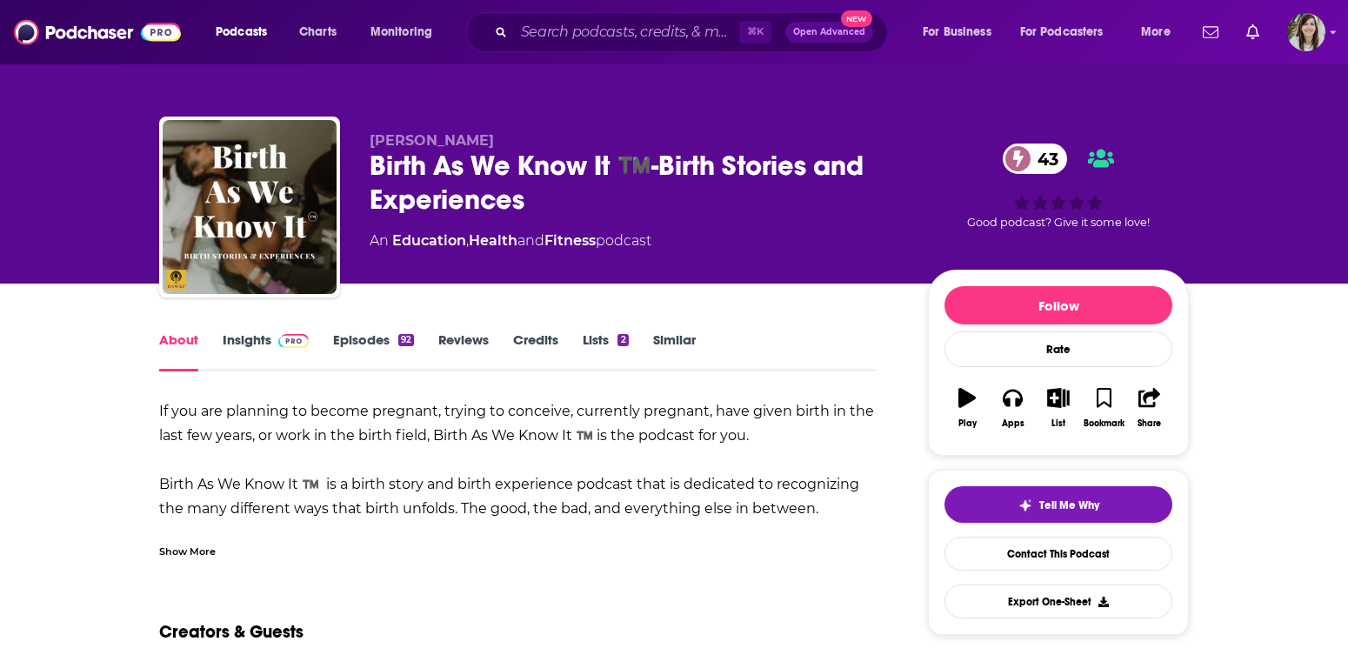
click at [199, 534] on div "Show More" at bounding box center [518, 545] width 718 height 30
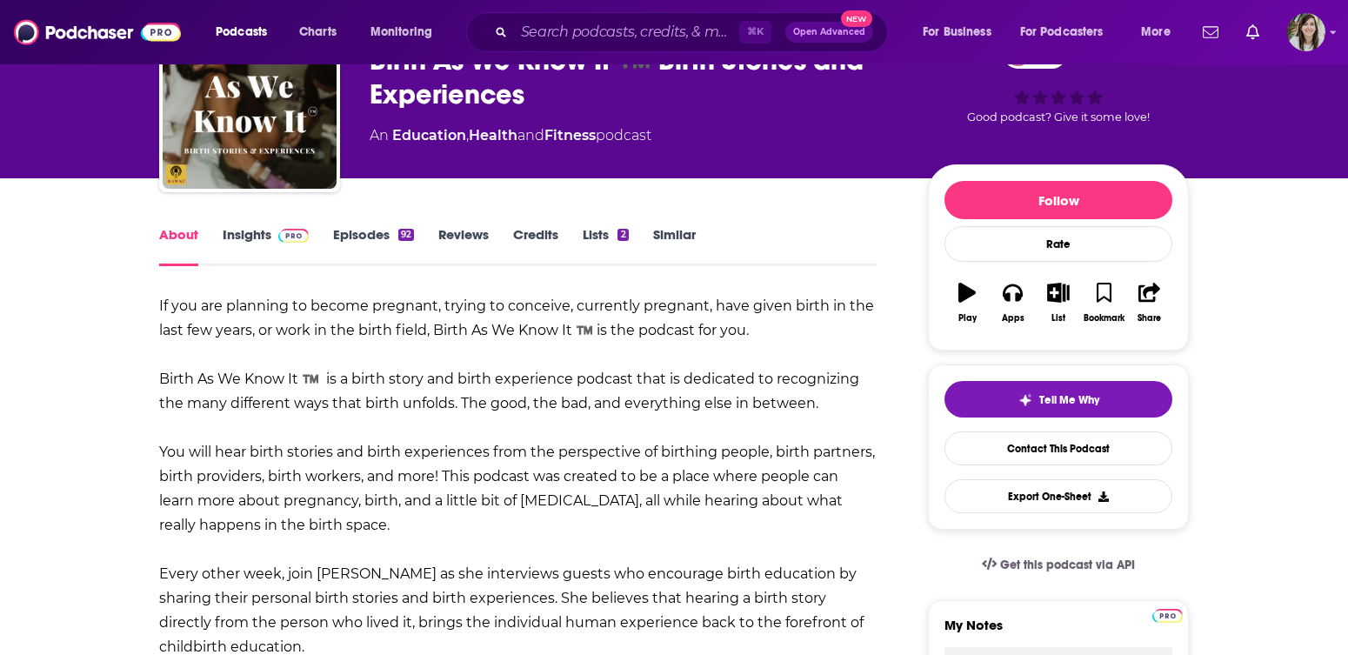
scroll to position [127, 0]
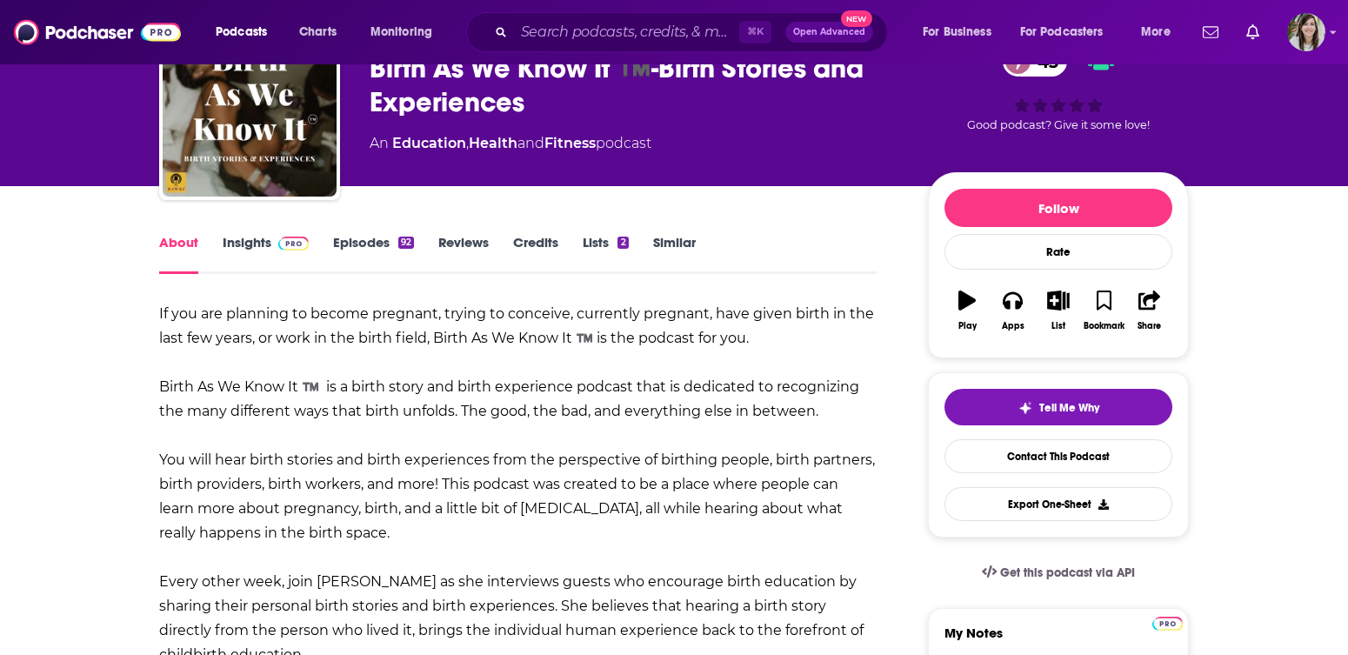
scroll to position [77, 0]
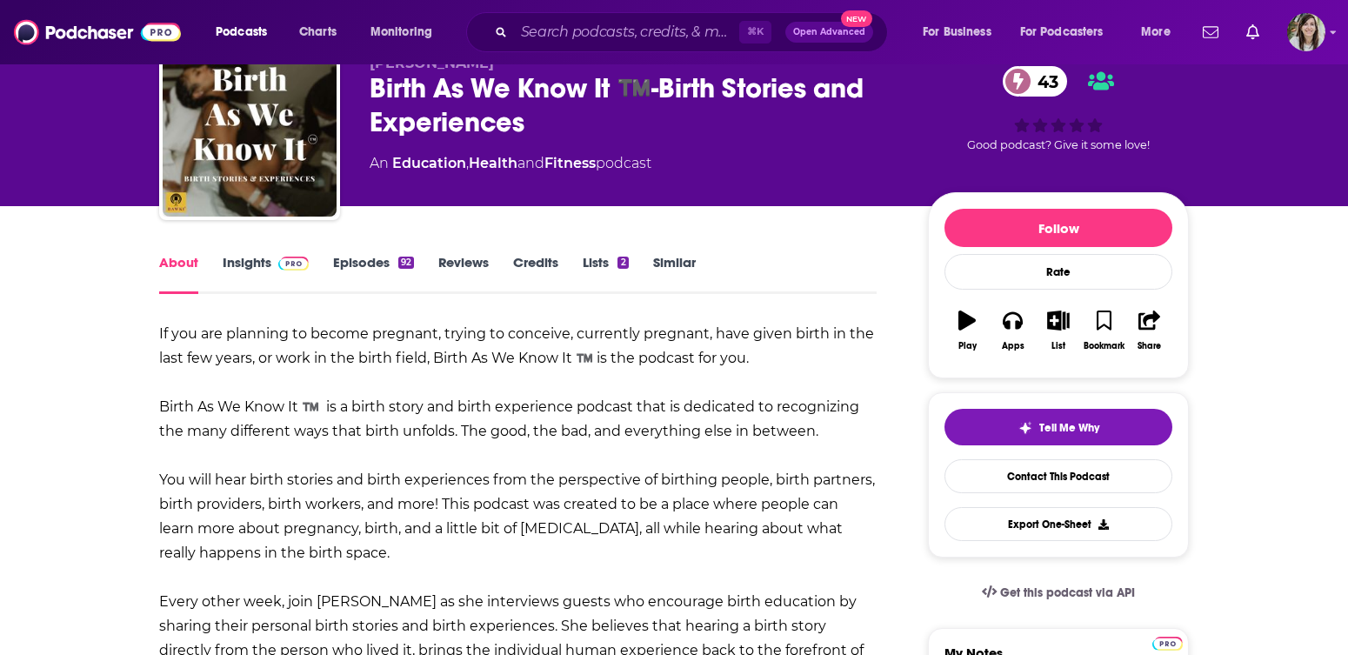
click at [361, 275] on link "Episodes 92" at bounding box center [373, 274] width 81 height 40
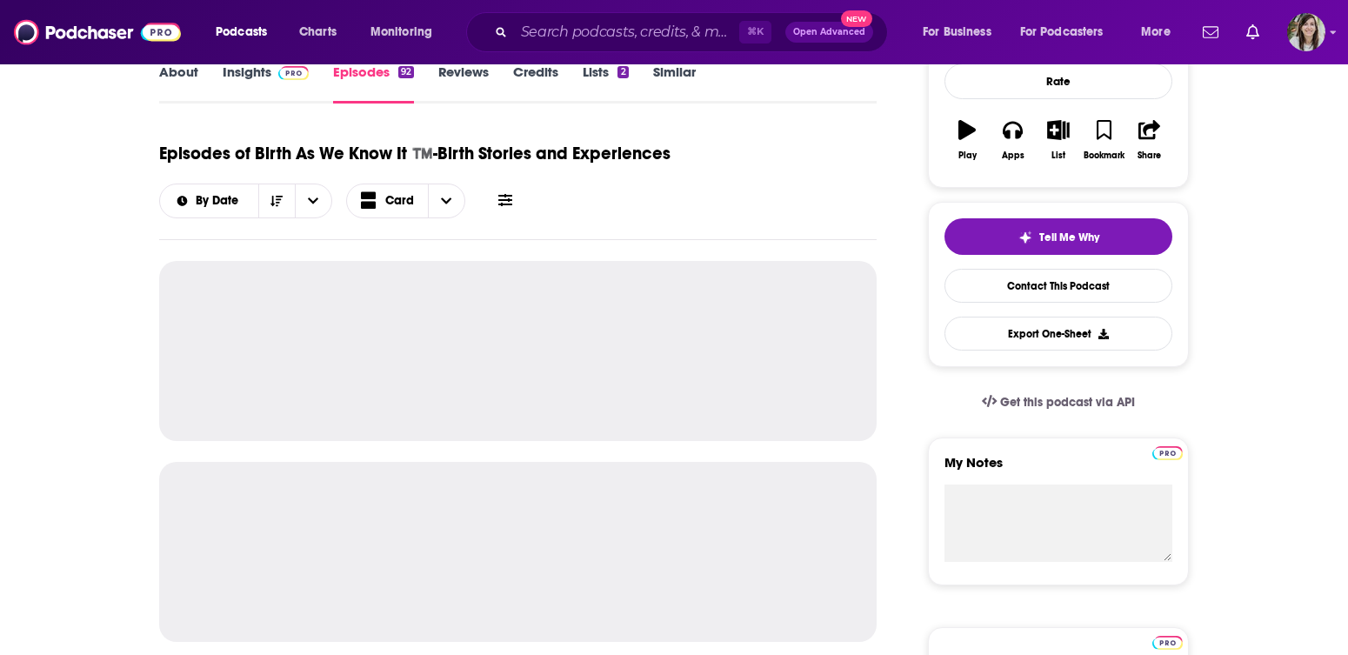
scroll to position [269, 0]
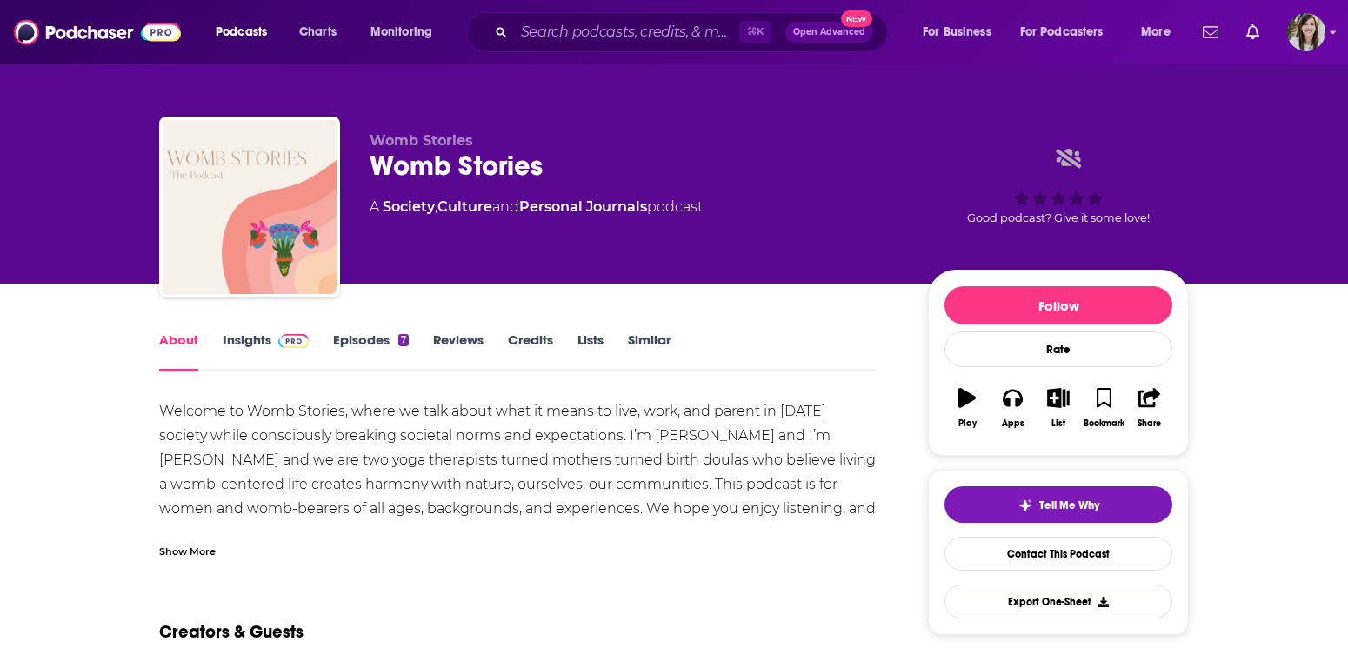
click at [369, 332] on link "Episodes 7" at bounding box center [371, 351] width 76 height 40
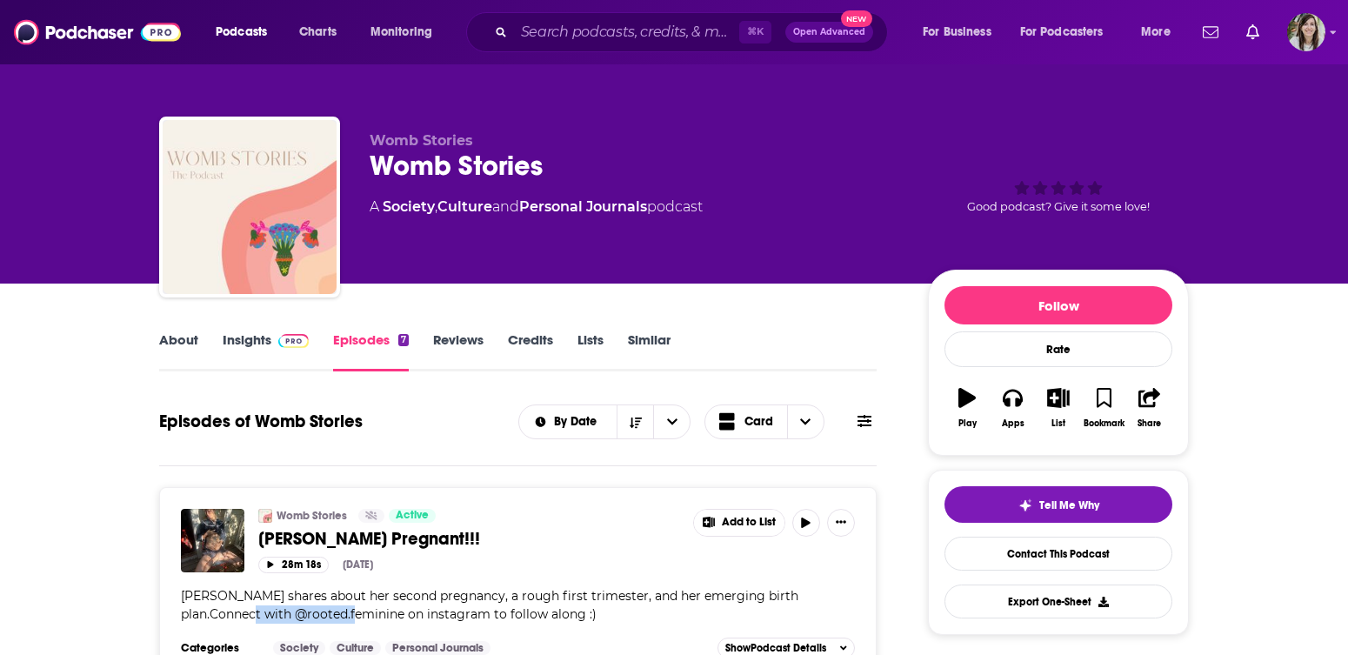
drag, startPoint x: 291, startPoint y: 622, endPoint x: 176, endPoint y: 619, distance: 114.8
click at [176, 619] on div "Womb Stories Active [PERSON_NAME] Pregnant!!! Add to List 28m 18s [DATE] [PERSO…" at bounding box center [518, 585] width 718 height 196
copy span "@rooted.feminine"
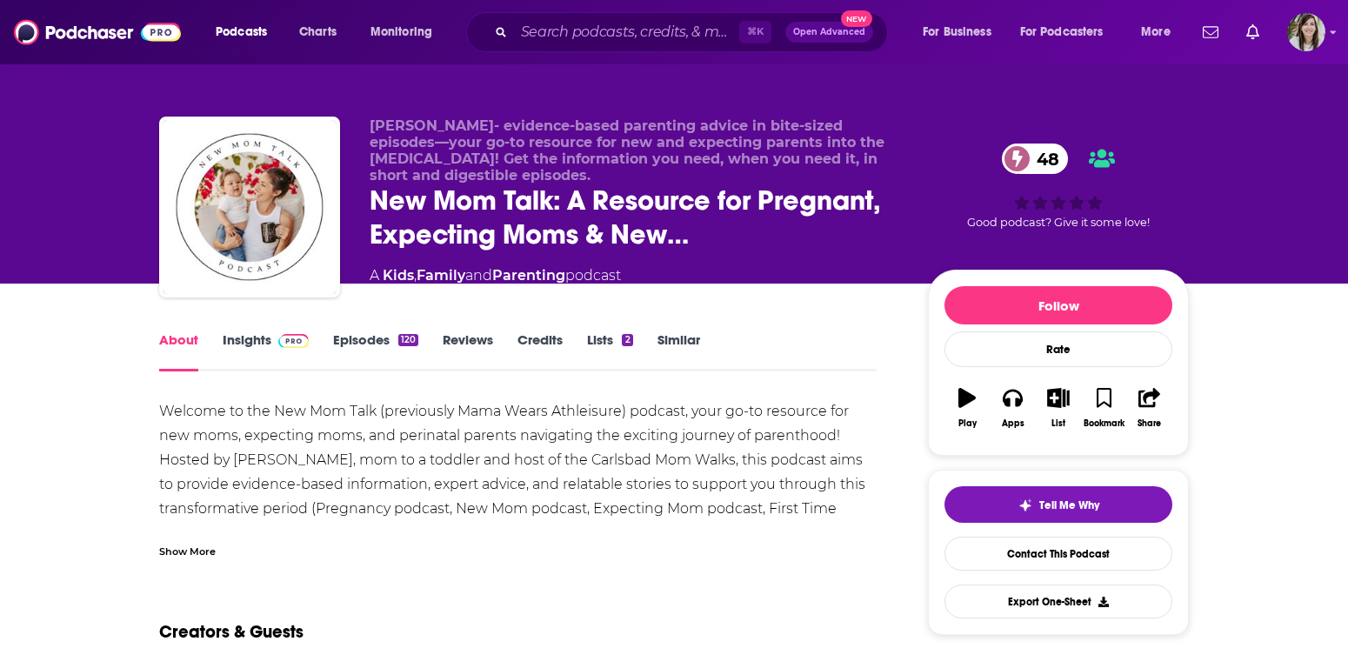
click at [188, 550] on div "Show More" at bounding box center [187, 550] width 57 height 17
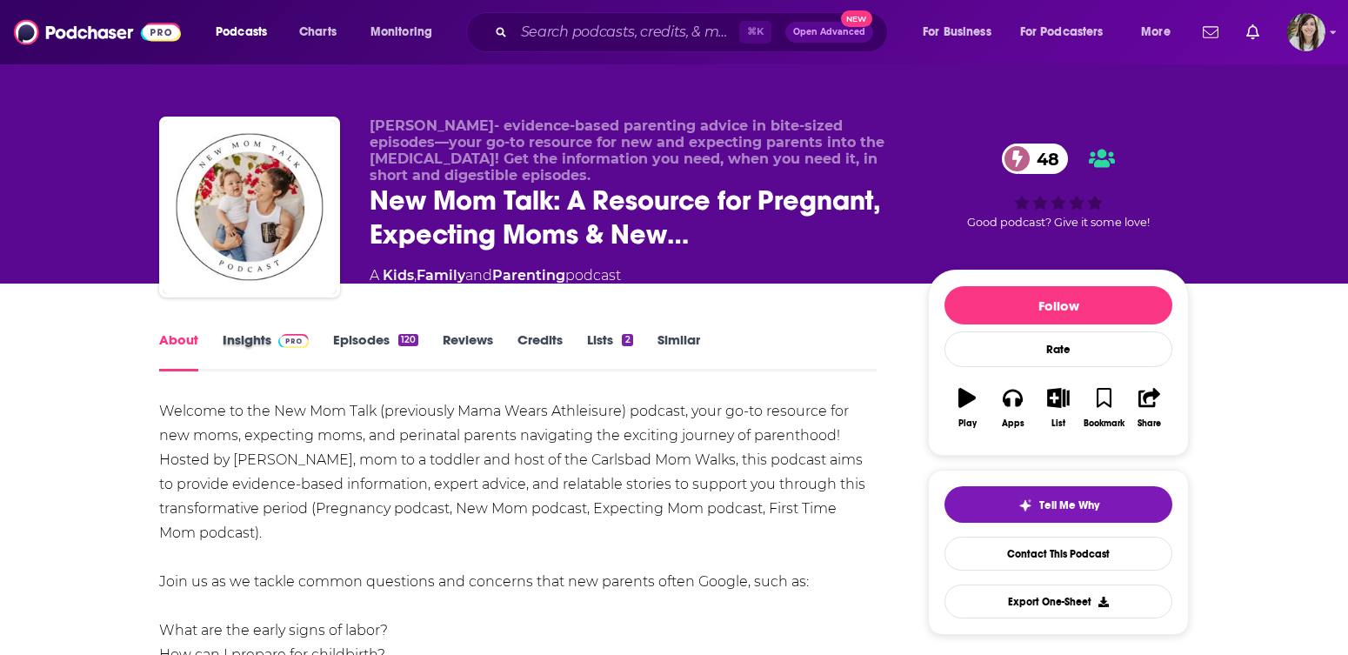
click at [331, 340] on div "Insights" at bounding box center [278, 351] width 110 height 40
click at [354, 341] on link "Episodes 120" at bounding box center [375, 351] width 85 height 40
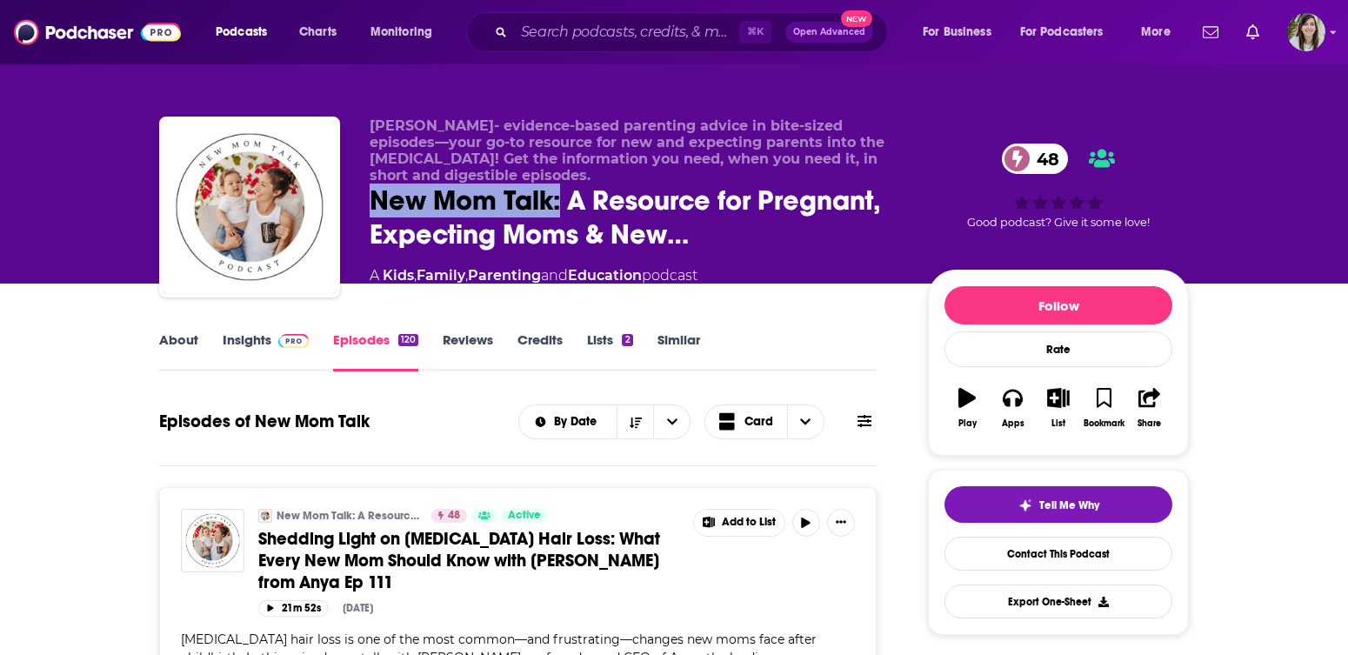
drag, startPoint x: 563, startPoint y: 202, endPoint x: 349, endPoint y: 202, distance: 214.0
click at [349, 202] on div "[PERSON_NAME]- evidence-based parenting advice in bite-sized episodes—your go-t…" at bounding box center [674, 211] width 1030 height 188
copy h2 "New Mom Talk:"
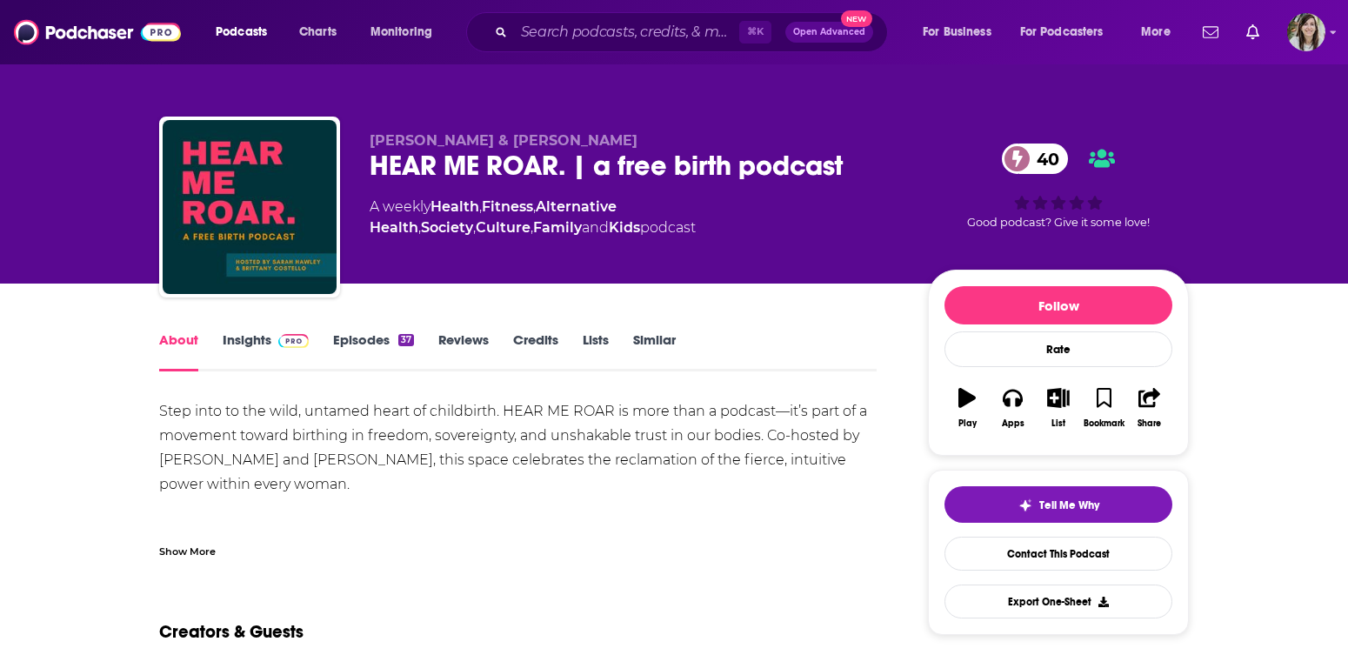
click at [190, 537] on div "Show More" at bounding box center [518, 545] width 718 height 30
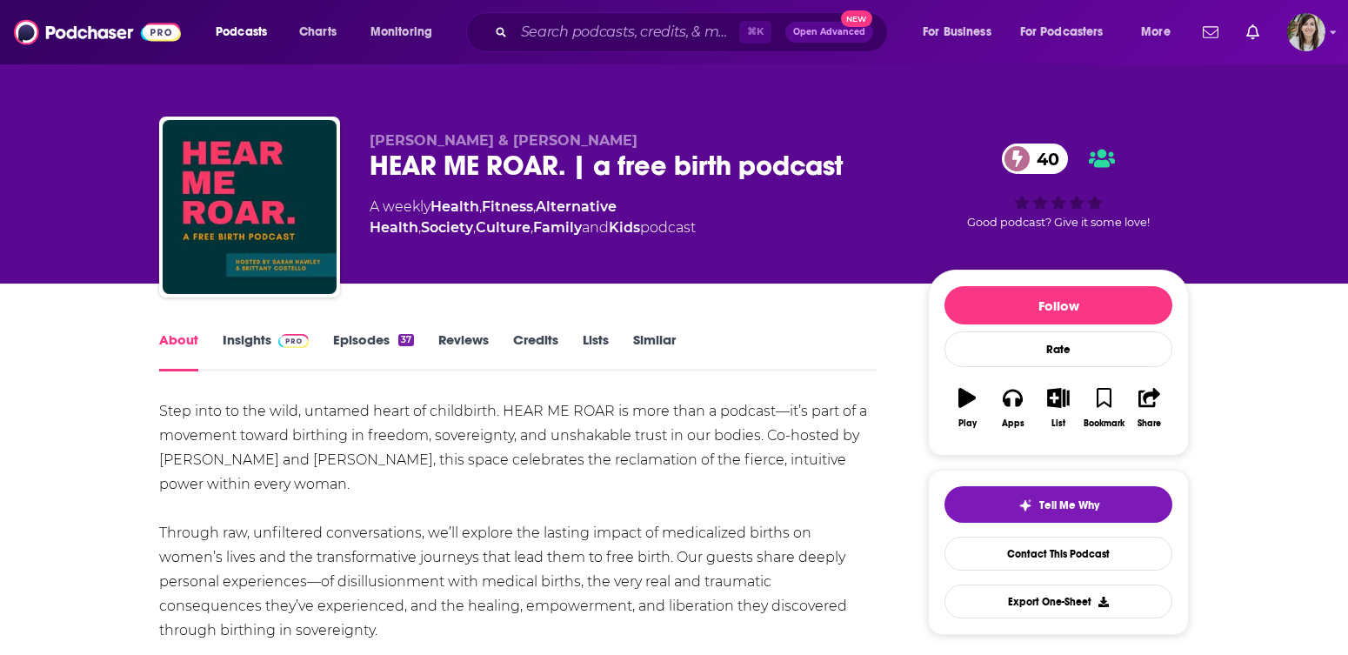
click at [350, 343] on link "Episodes 37" at bounding box center [373, 351] width 81 height 40
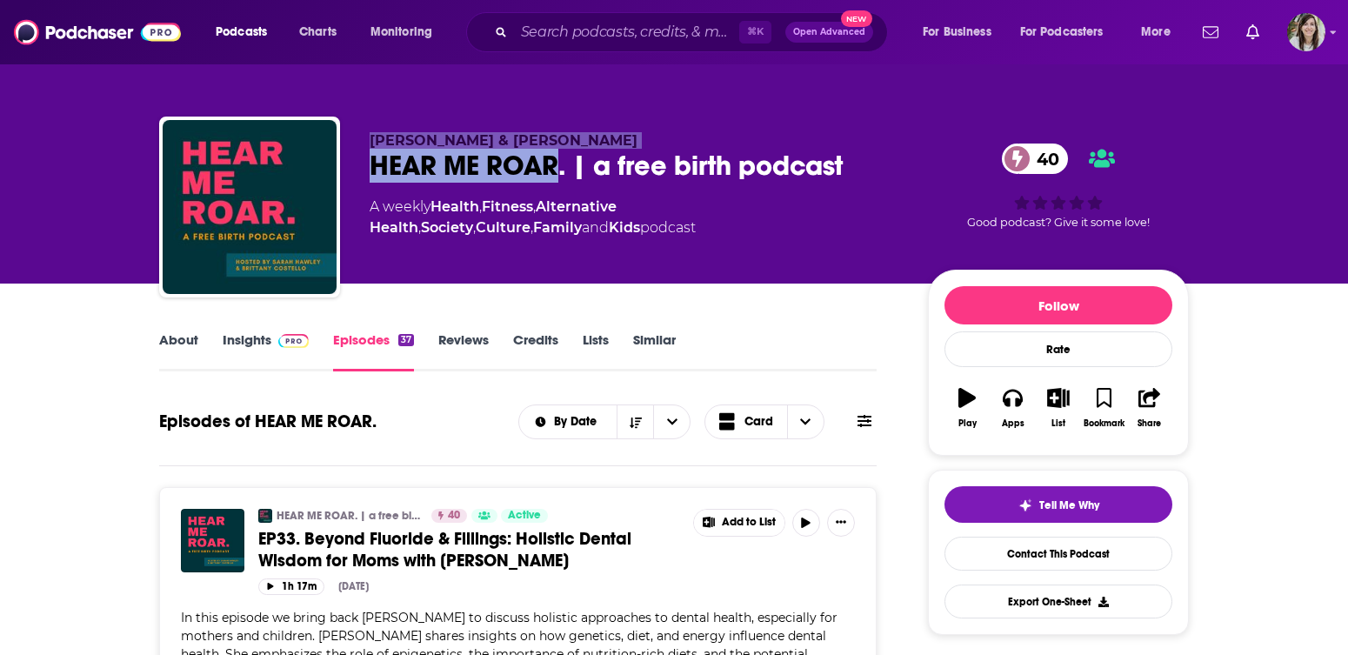
drag, startPoint x: 560, startPoint y: 168, endPoint x: 291, endPoint y: 168, distance: 268.8
click at [291, 168] on div "[PERSON_NAME] & [PERSON_NAME] HEAR ME ROAR. | a free birth podcast 40 A weekly …" at bounding box center [674, 211] width 1030 height 188
copy div "[PERSON_NAME] & [PERSON_NAME] HEAR ME ROAR"
click at [1059, 552] on link "Contact This Podcast" at bounding box center [1059, 554] width 228 height 34
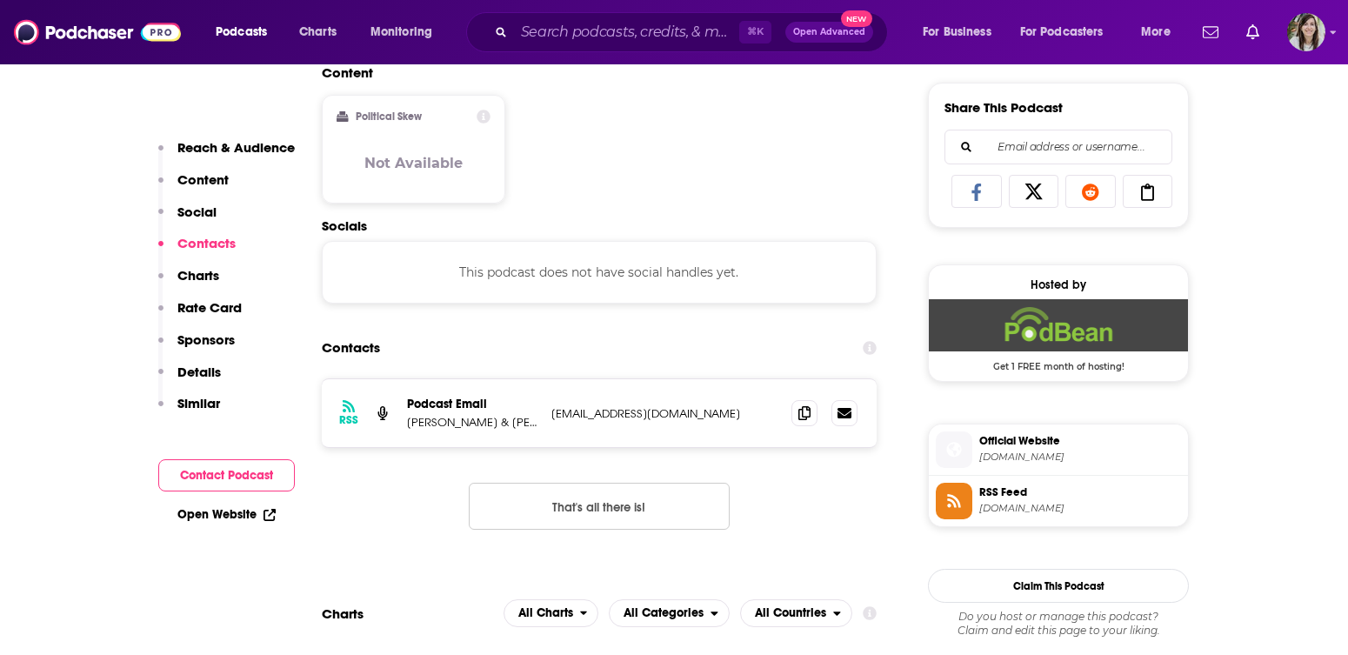
scroll to position [1077, 0]
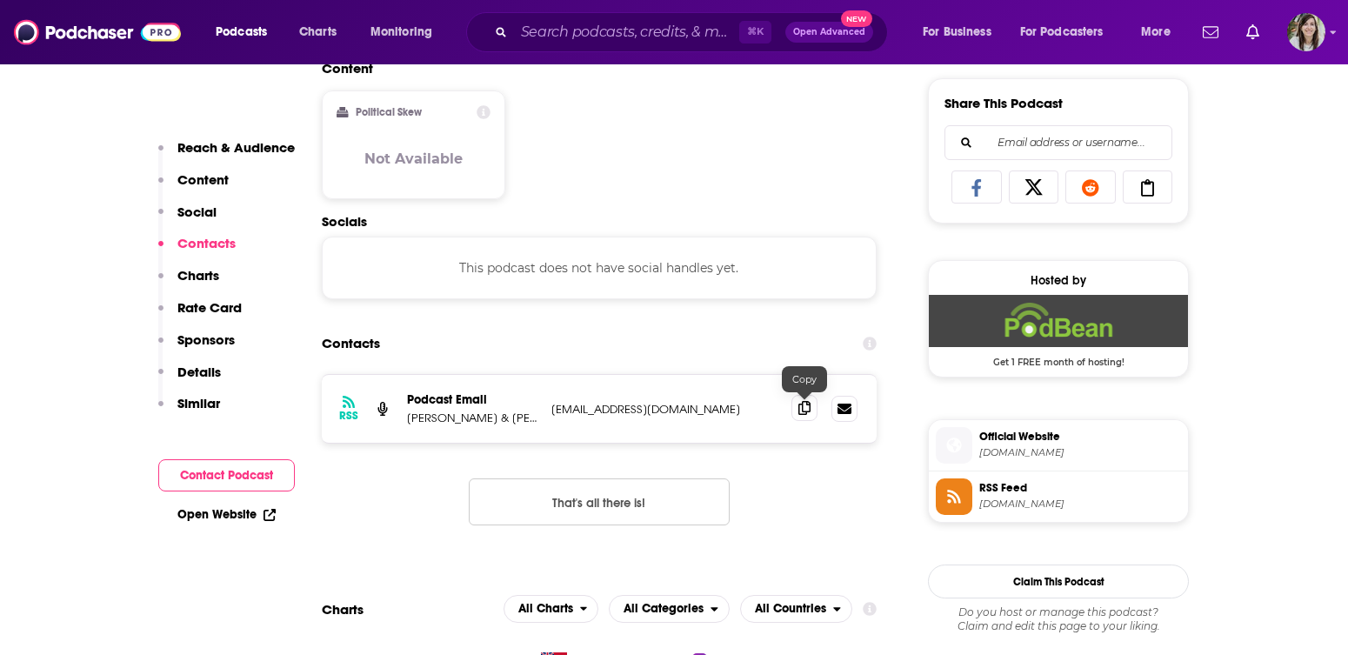
click at [806, 417] on span at bounding box center [805, 408] width 26 height 26
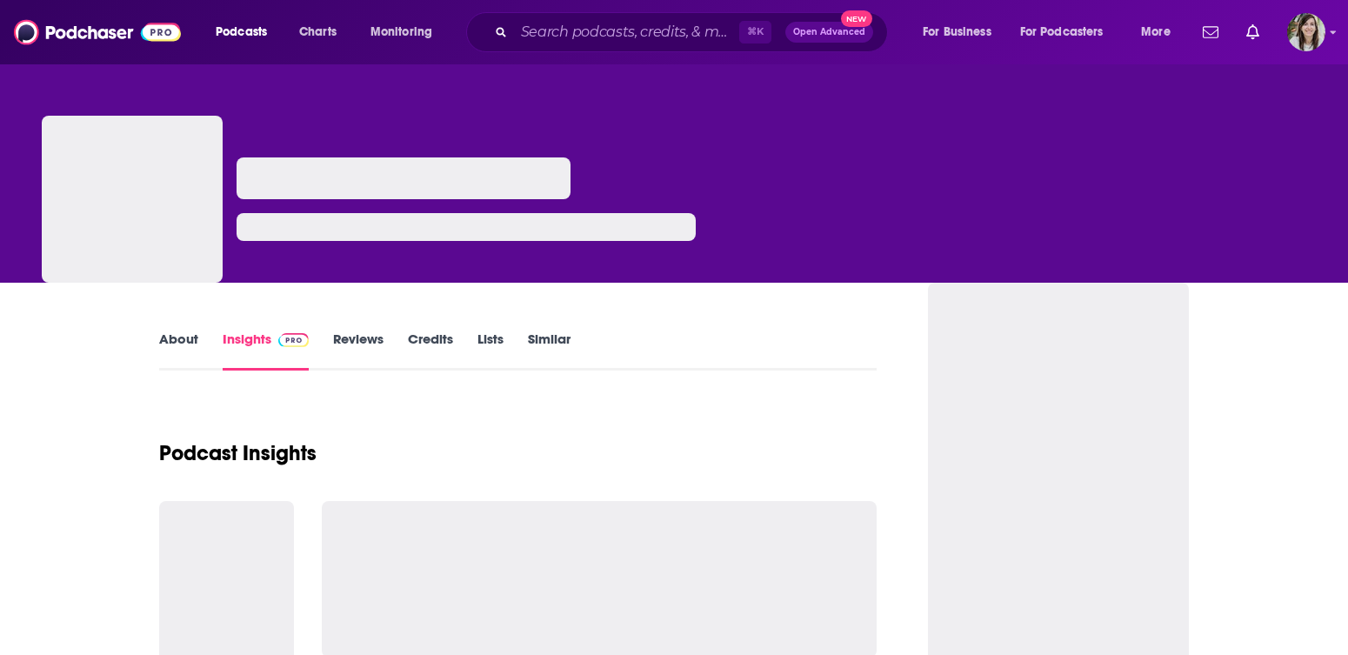
click at [164, 355] on link "About" at bounding box center [178, 351] width 39 height 40
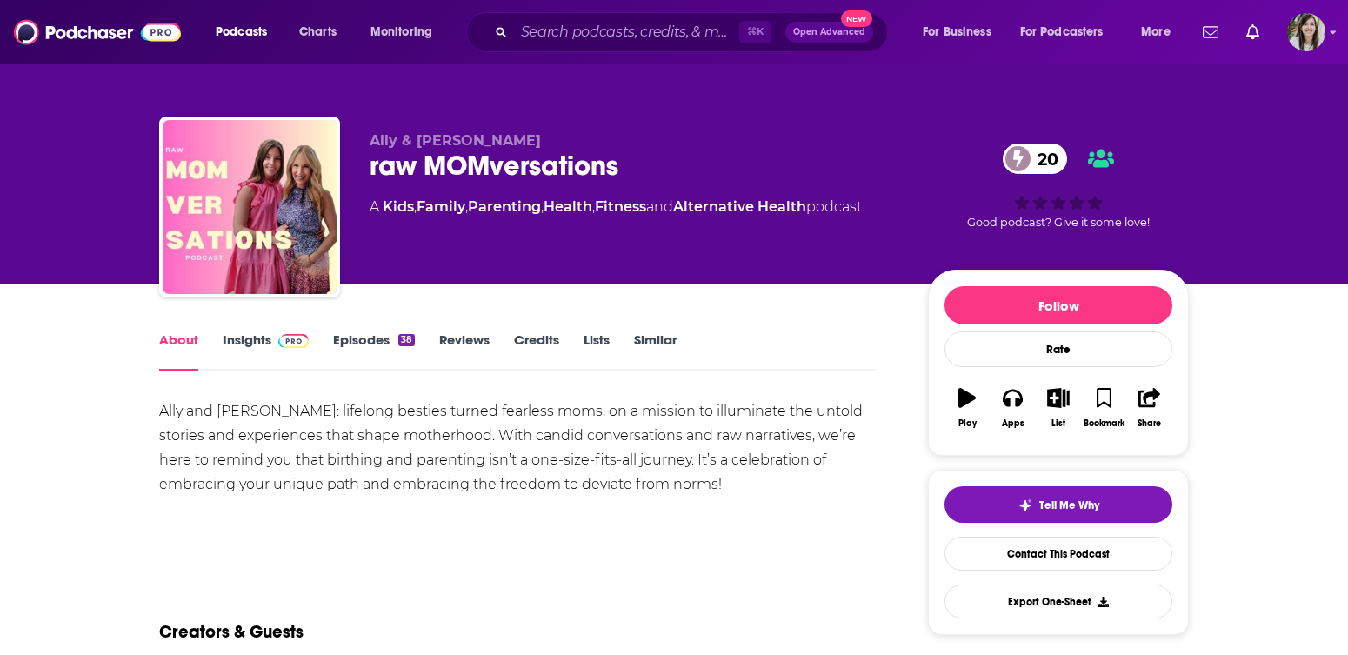
click at [357, 364] on link "Episodes 38" at bounding box center [374, 351] width 82 height 40
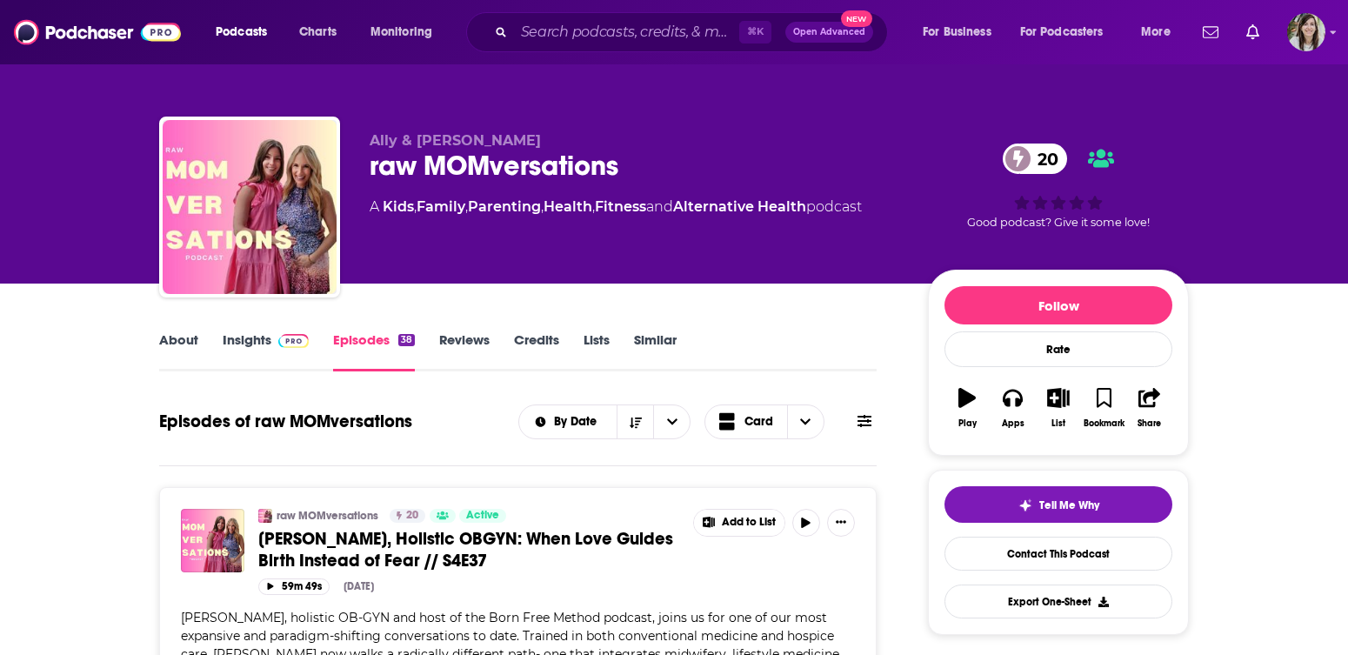
click at [429, 168] on div "raw MOMversations 20" at bounding box center [635, 166] width 531 height 34
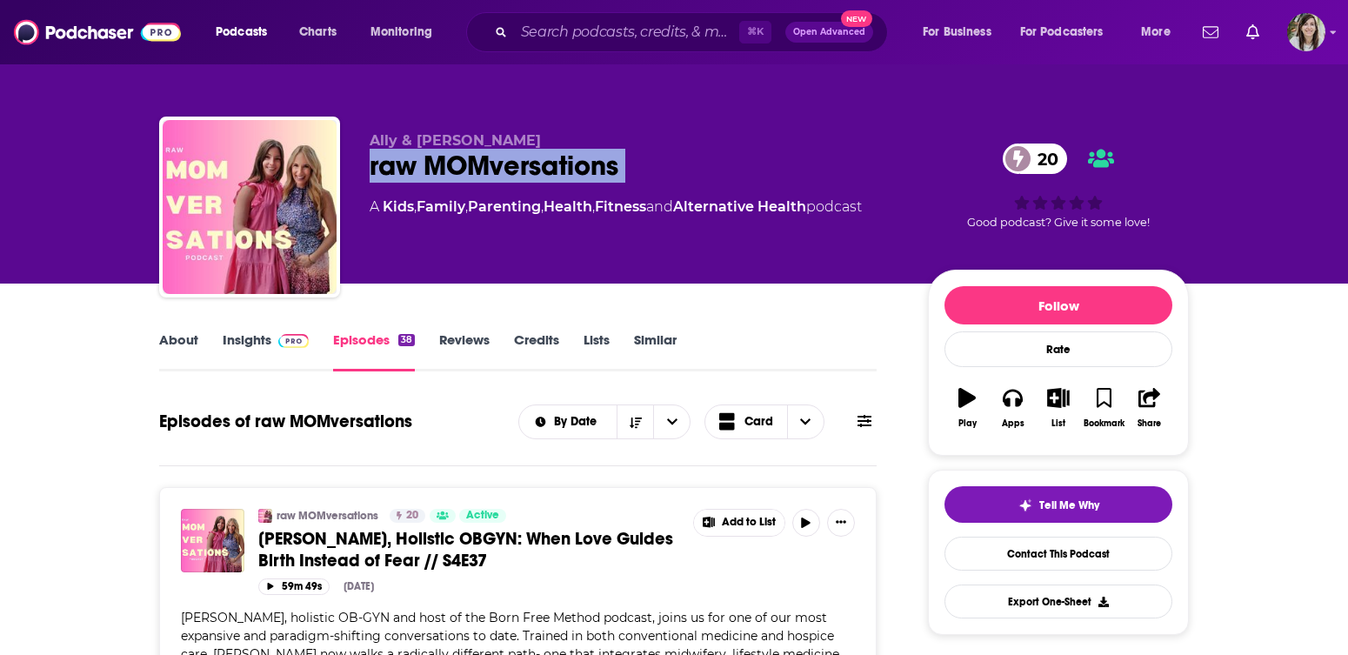
click at [429, 168] on div "raw MOMversations 20" at bounding box center [635, 166] width 531 height 34
copy div "raw MOMversations 20"
click at [265, 345] on link "Insights" at bounding box center [266, 351] width 86 height 40
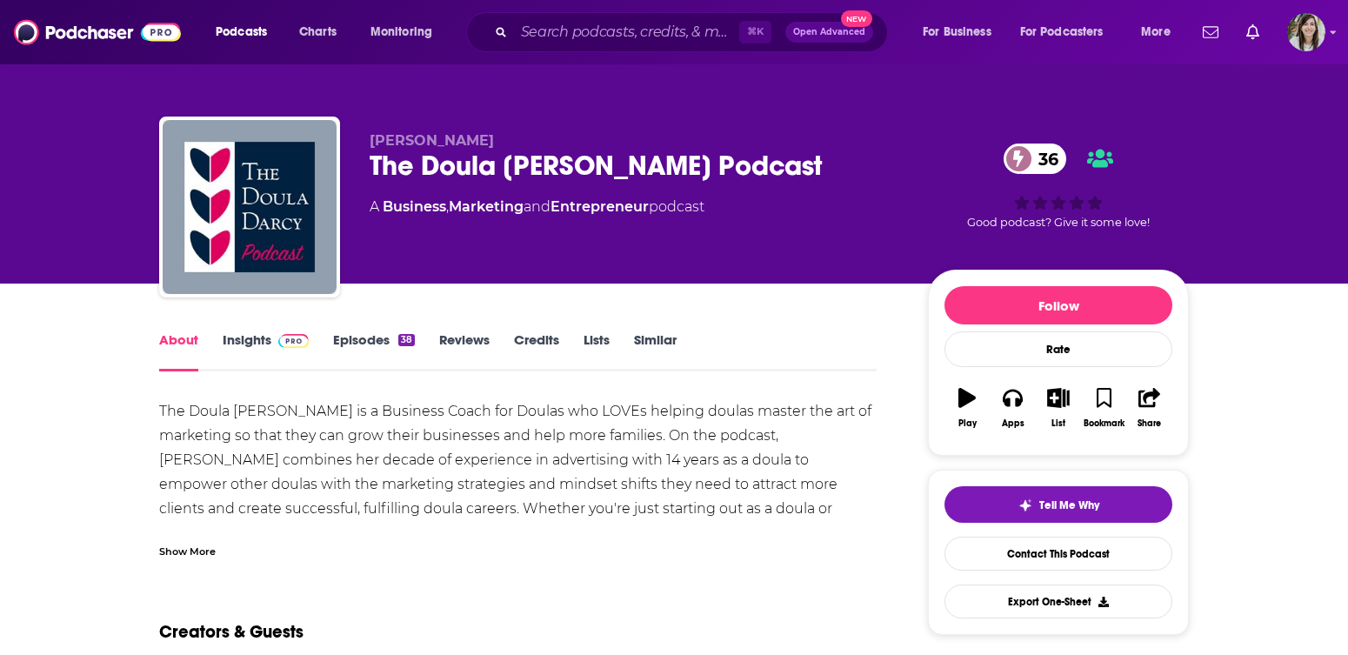
click at [520, 157] on div "The Doula [PERSON_NAME] Podcast 36" at bounding box center [635, 166] width 531 height 34
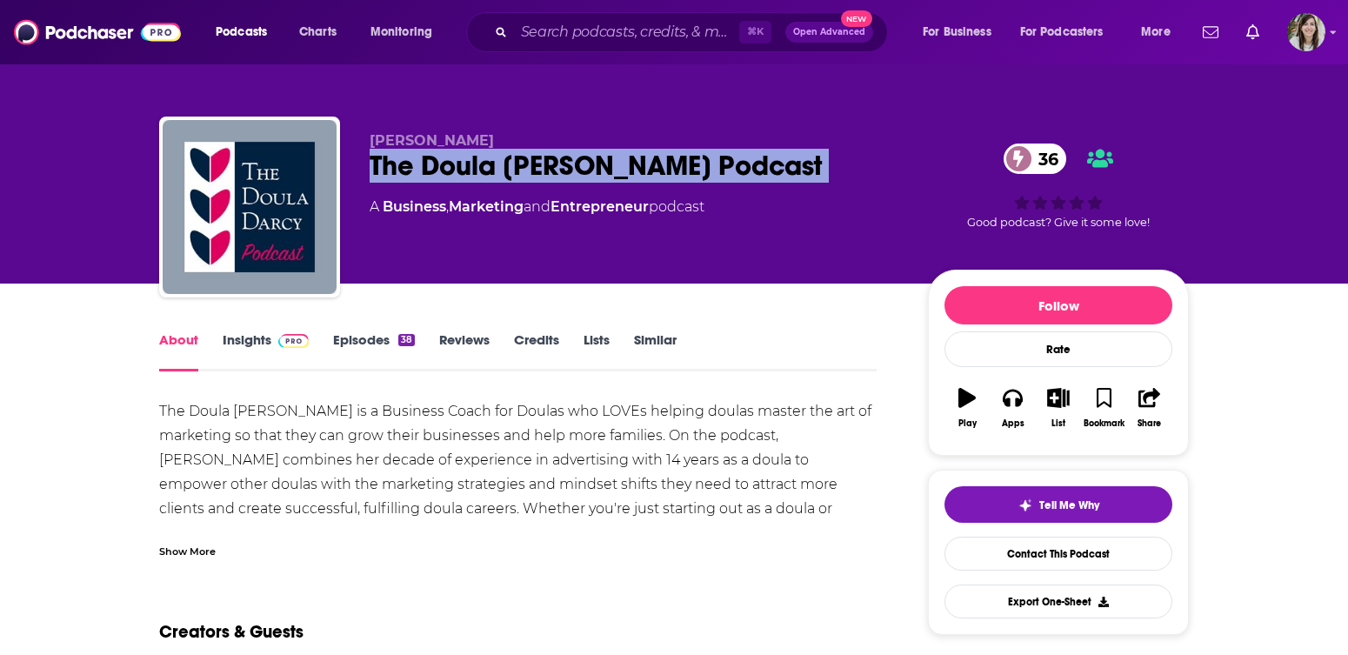
click at [520, 157] on div "The Doula [PERSON_NAME] Podcast 36" at bounding box center [635, 166] width 531 height 34
copy div "The Doula [PERSON_NAME] Podcast 36"
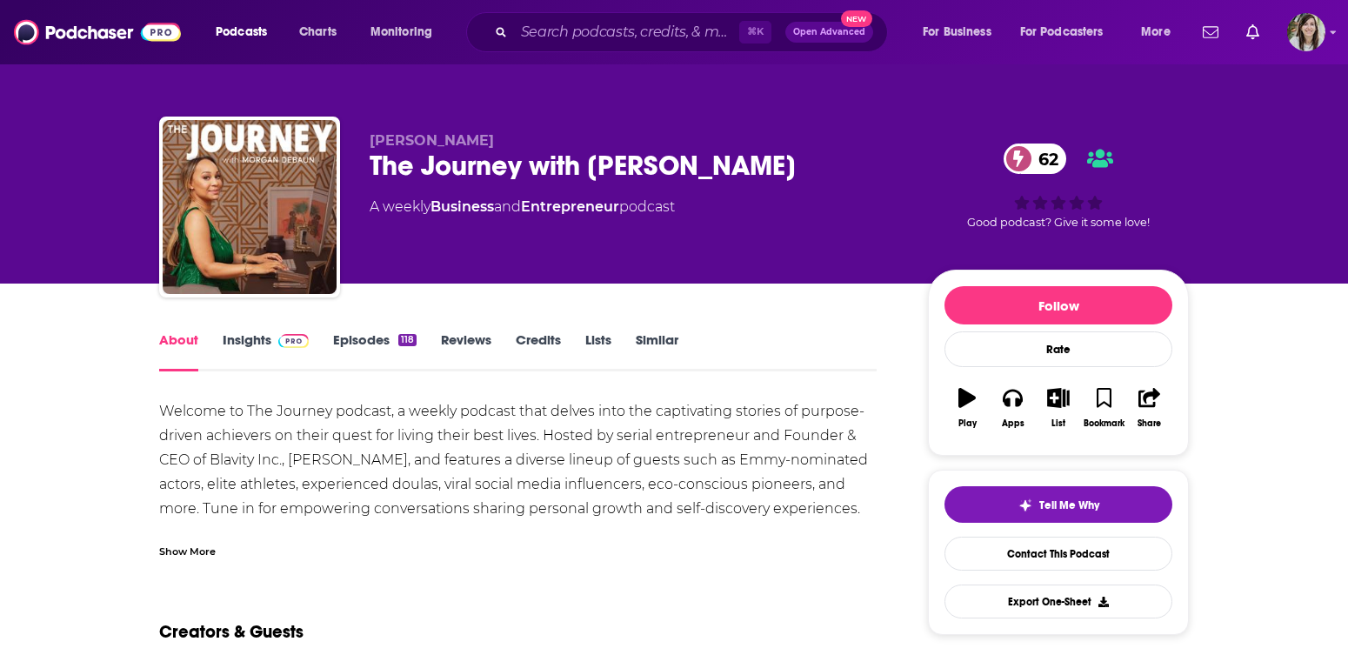
click at [476, 168] on div "The Journey with Morgan DeBaun 62" at bounding box center [635, 166] width 531 height 34
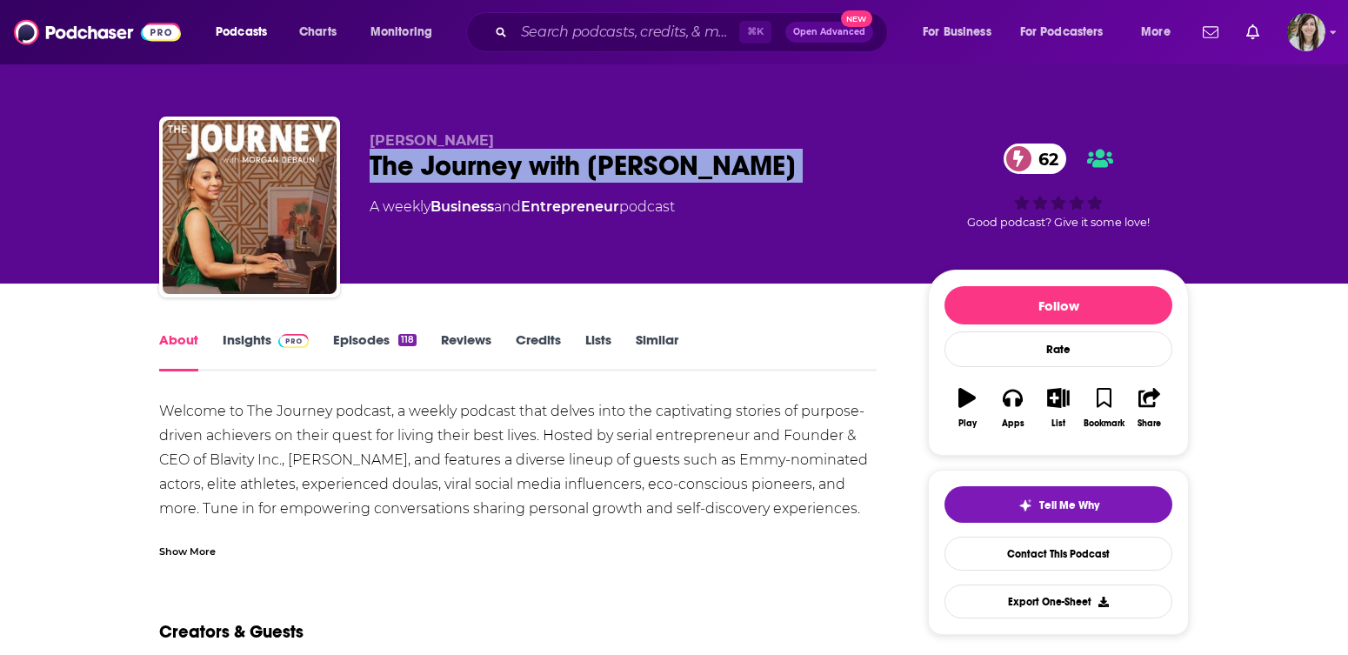
click at [476, 168] on div "The Journey with Morgan DeBaun 62" at bounding box center [635, 166] width 531 height 34
copy div "The Journey with Morgan DeBaun 62"
click at [1019, 550] on link "Contact This Podcast" at bounding box center [1059, 554] width 228 height 34
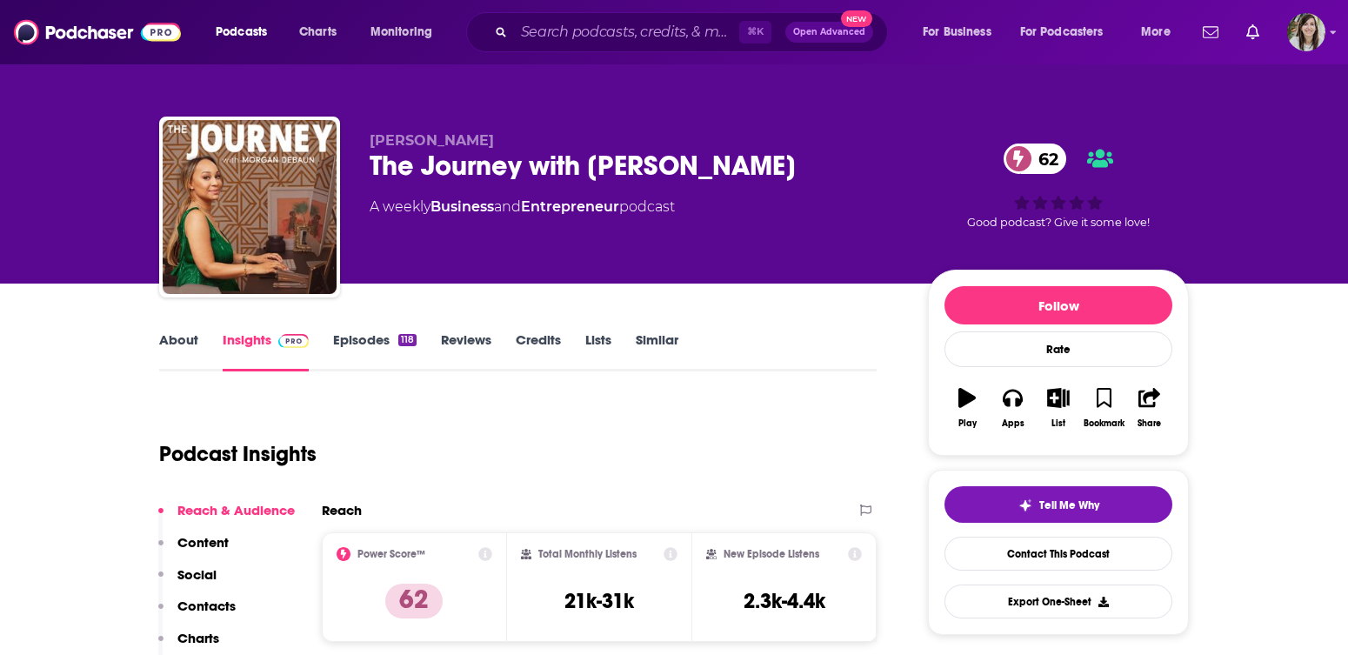
click at [413, 168] on div "The Journey with Morgan DeBaun 62" at bounding box center [635, 166] width 531 height 34
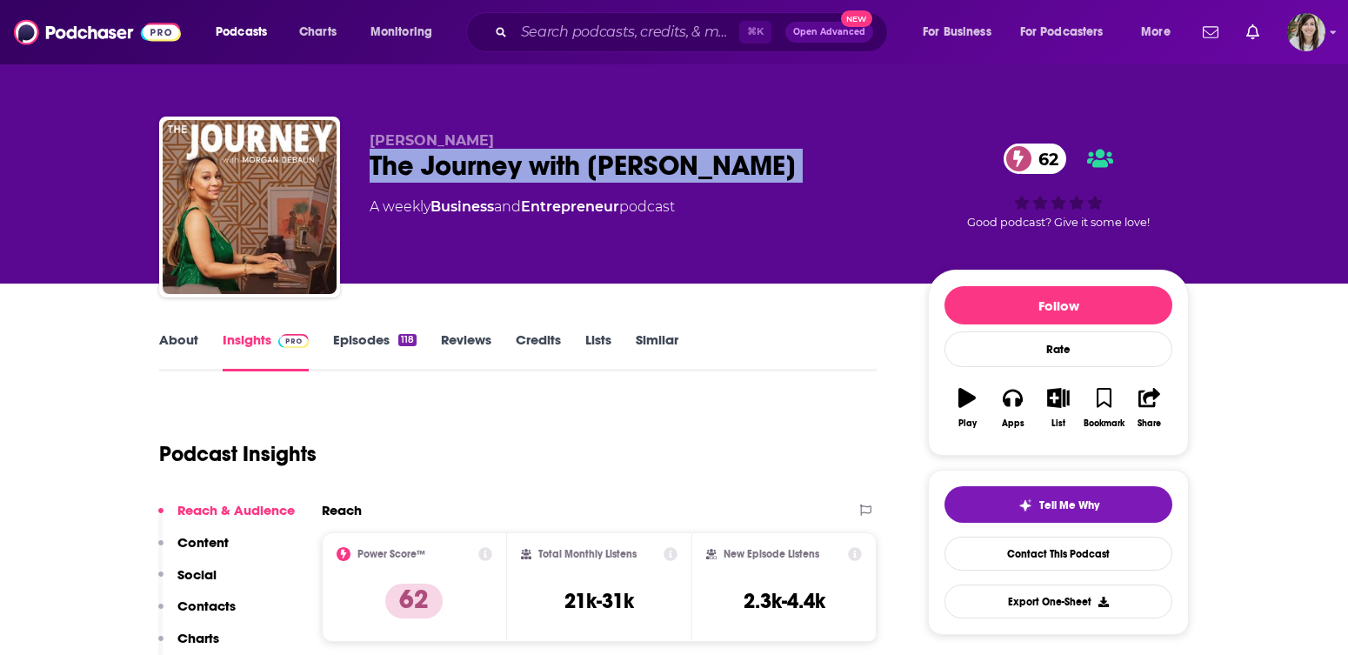
click at [413, 168] on div "The Journey with Morgan DeBaun 62" at bounding box center [635, 166] width 531 height 34
copy div "The Journey with Morgan DeBaun 62"
click at [187, 341] on link "About" at bounding box center [178, 351] width 39 height 40
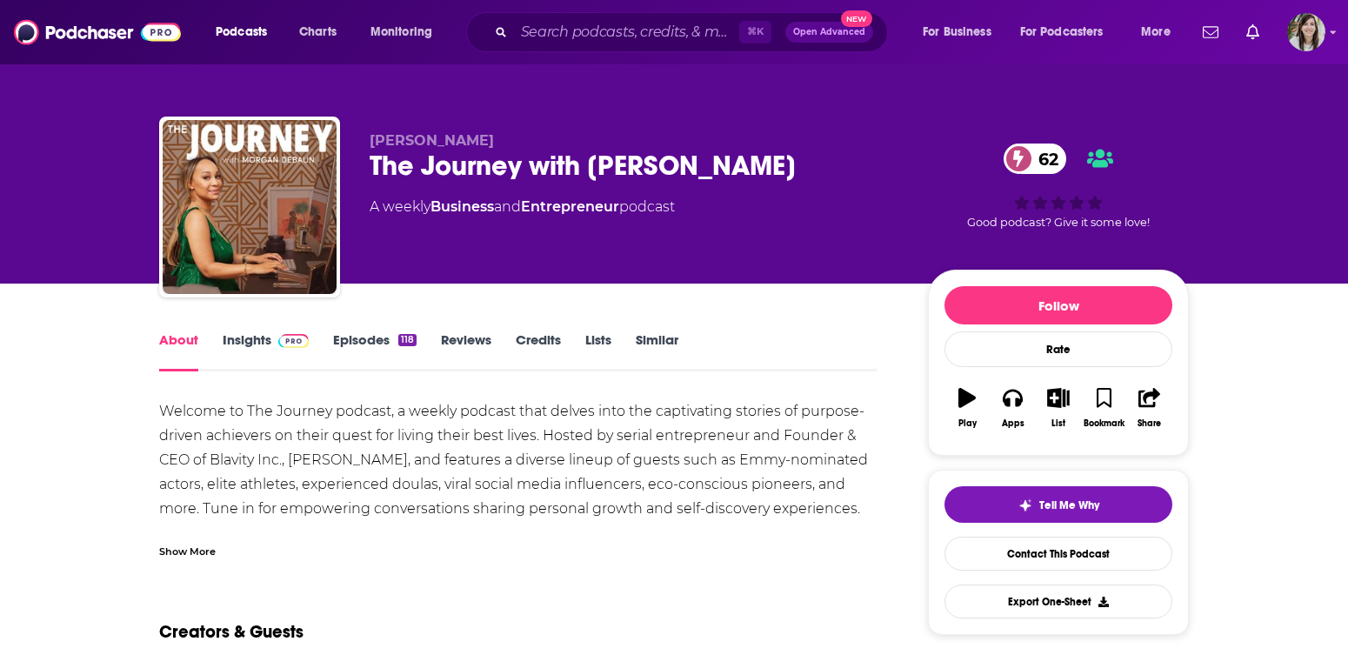
click at [196, 551] on div "Show More" at bounding box center [187, 550] width 57 height 17
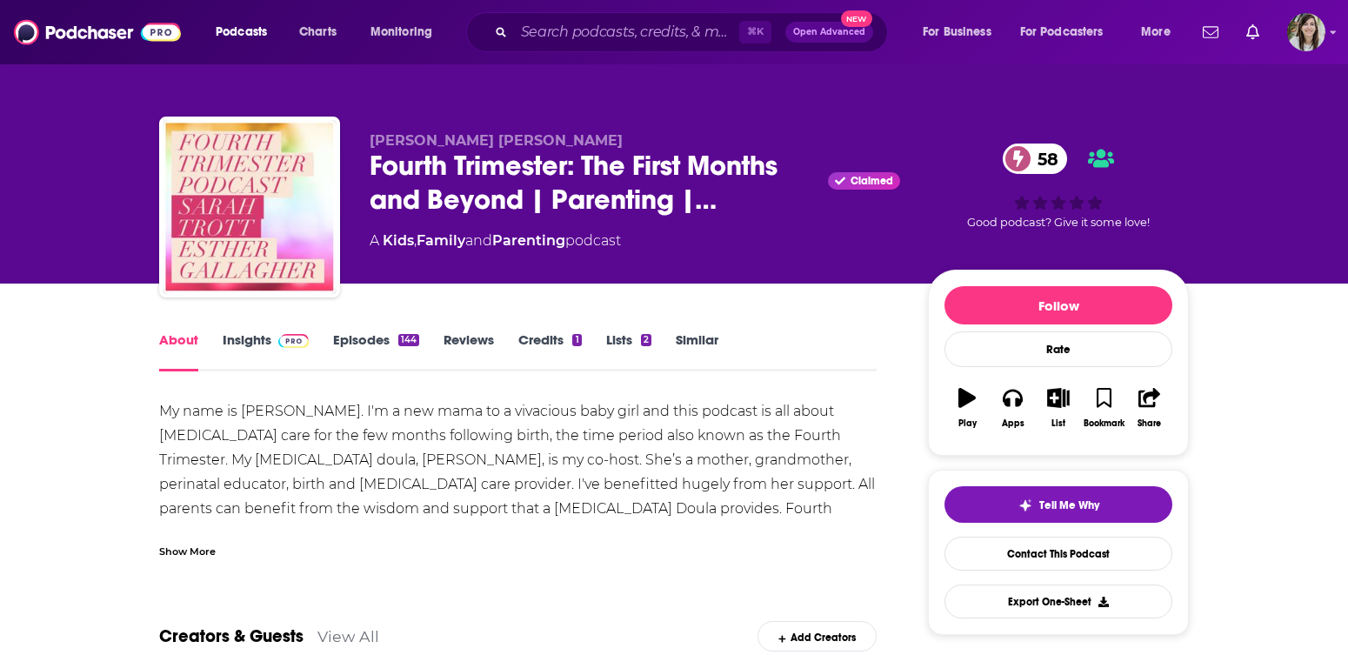
click at [388, 344] on link "Episodes 144" at bounding box center [376, 351] width 86 height 40
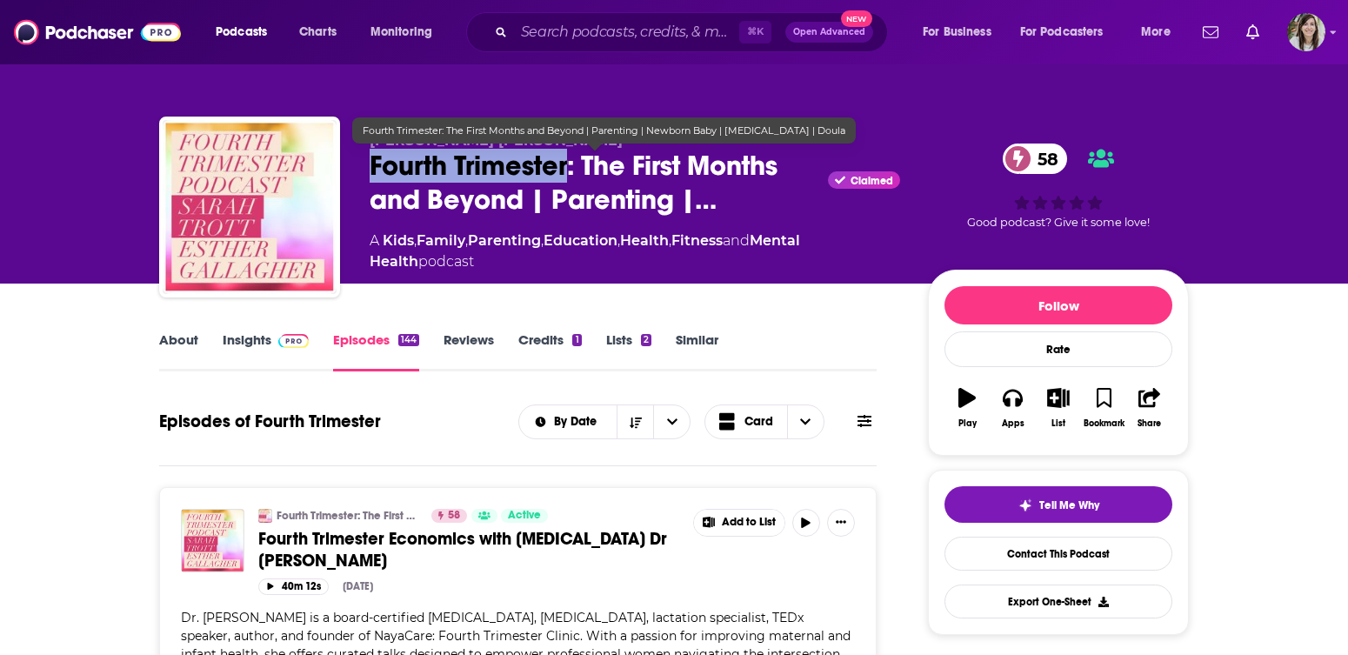
copy h2 "Fourth Trimester"
drag, startPoint x: 355, startPoint y: 175, endPoint x: 568, endPoint y: 176, distance: 213.1
click at [568, 176] on div "Sarah Roselinda Trott Fourth Trimester: The First Months and Beyond | Parenting…" at bounding box center [674, 211] width 1030 height 188
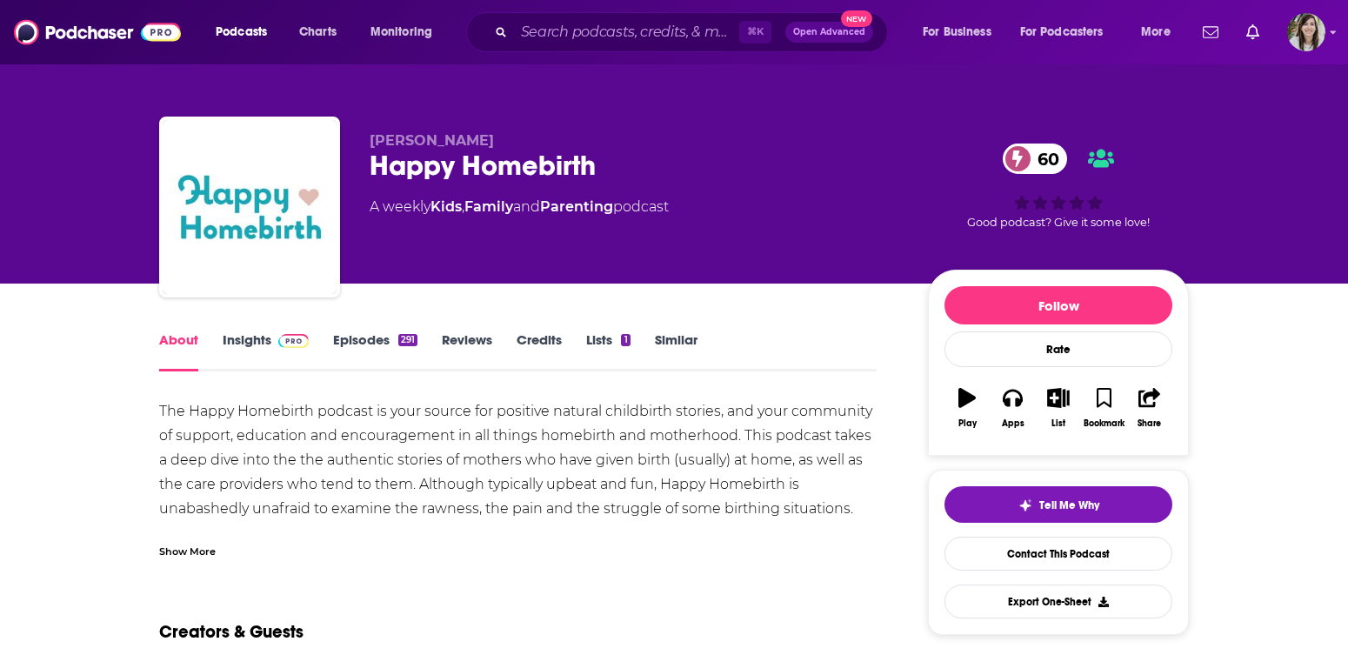
click at [204, 557] on div "Show More" at bounding box center [187, 550] width 57 height 17
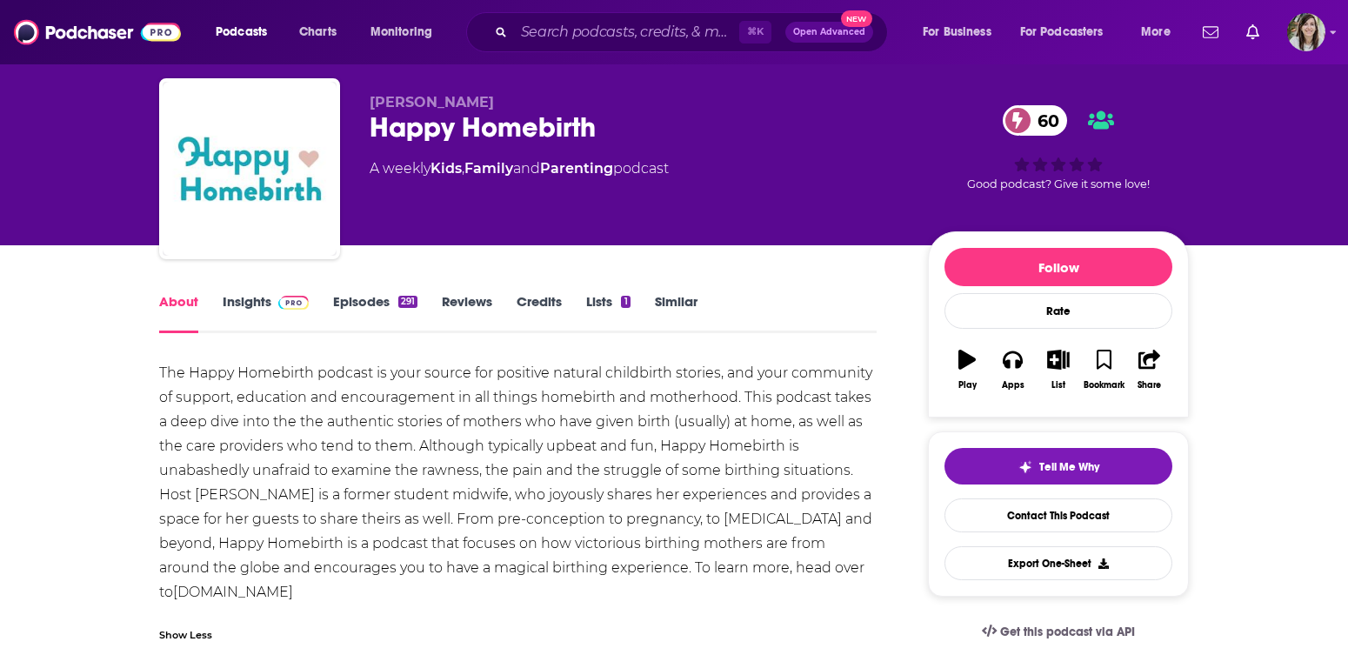
scroll to position [39, 0]
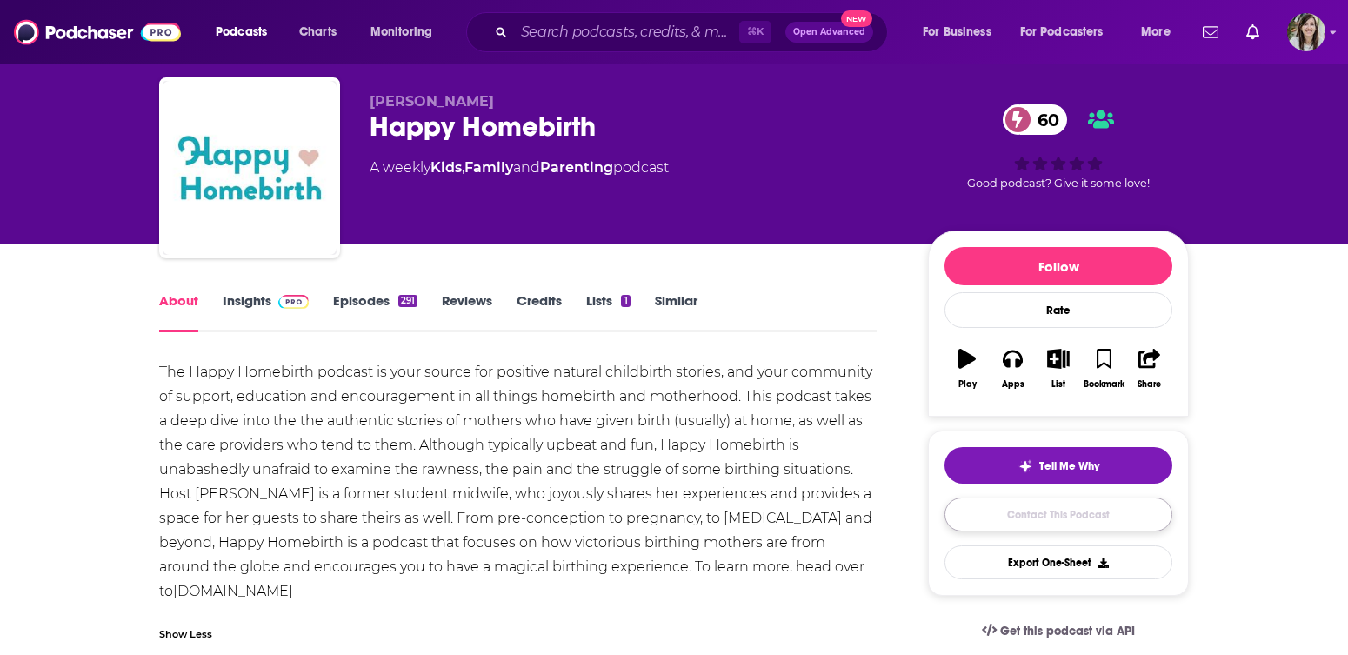
click at [1102, 511] on link "Contact This Podcast" at bounding box center [1059, 515] width 228 height 34
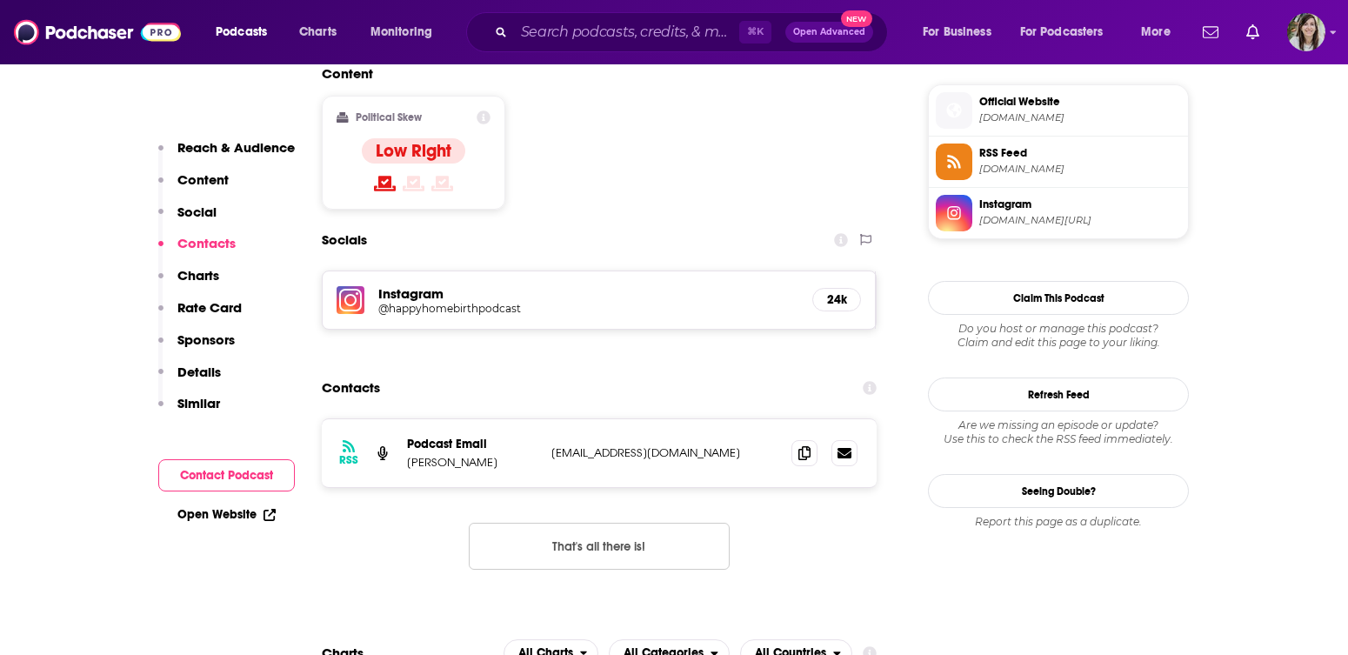
scroll to position [1408, 0]
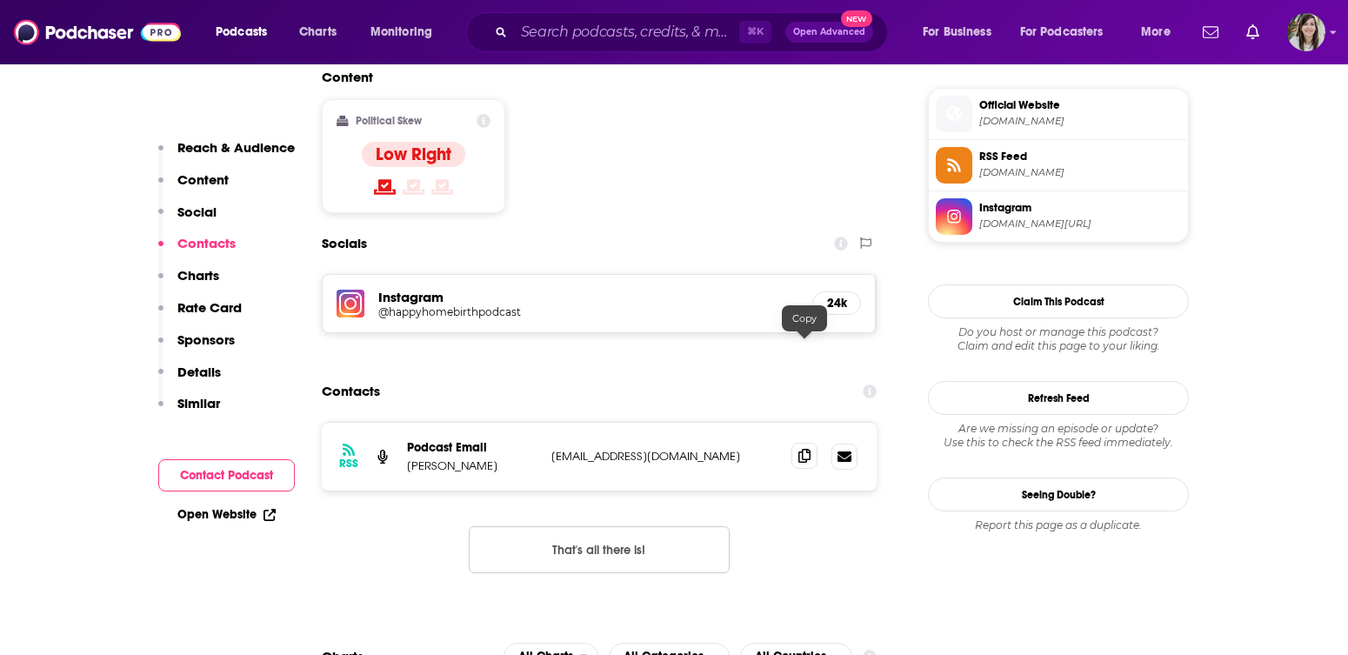
click at [802, 449] on icon at bounding box center [804, 456] width 12 height 14
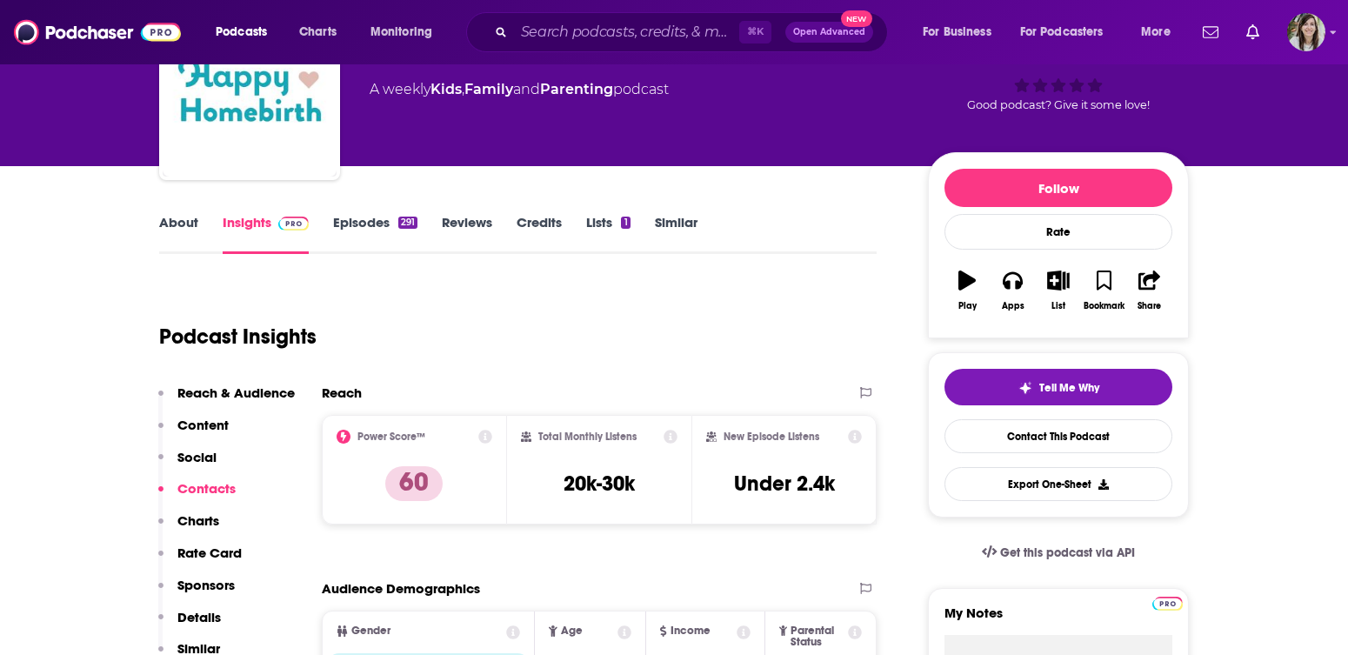
scroll to position [0, 0]
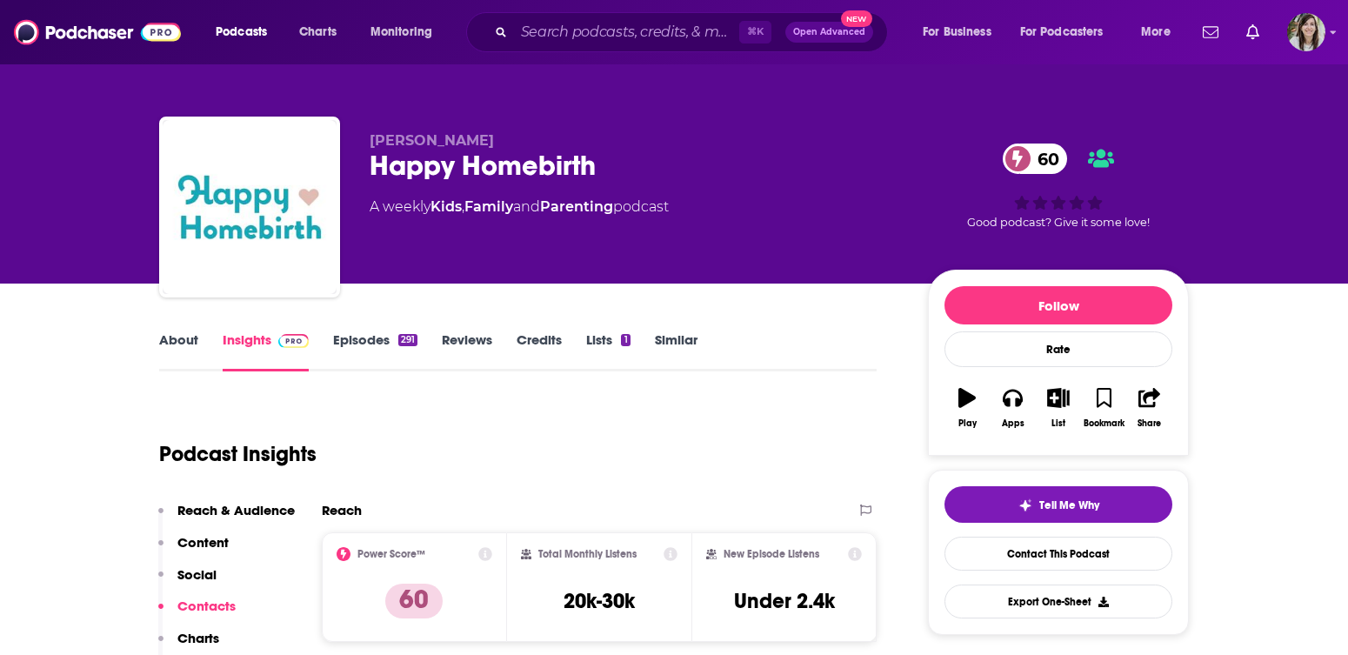
click at [477, 174] on div "Happy Homebirth 60" at bounding box center [635, 166] width 531 height 34
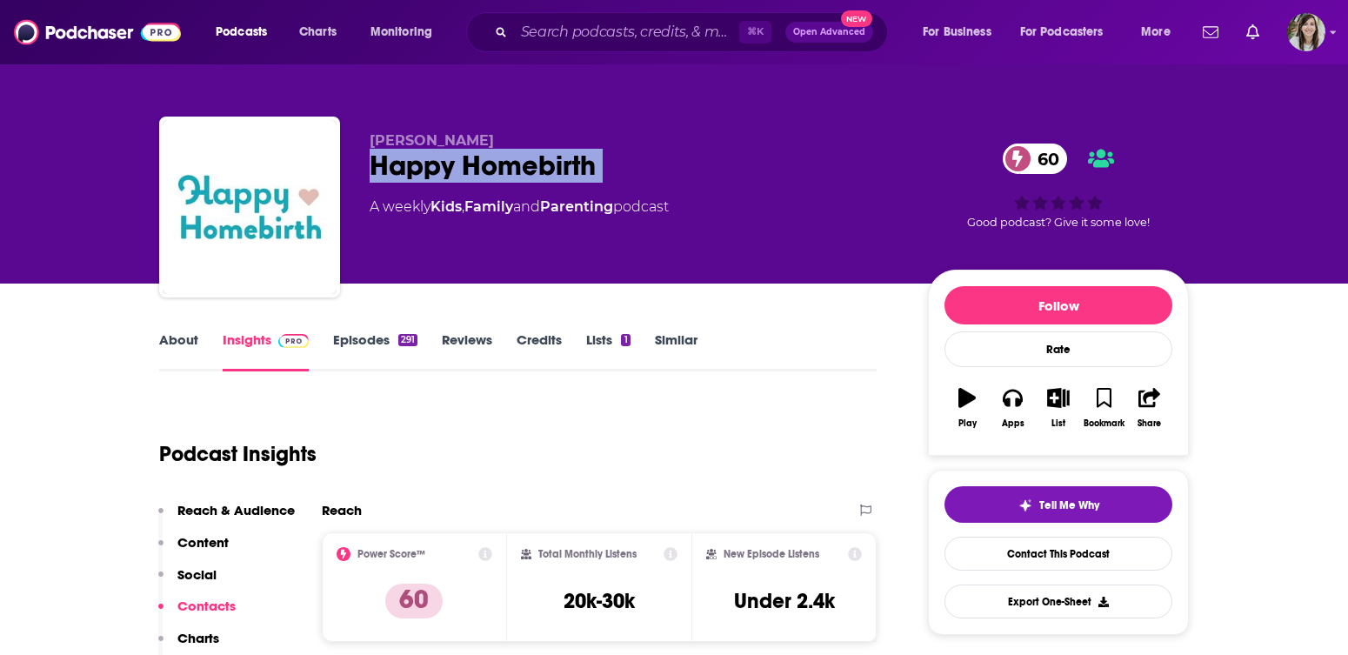
click at [477, 174] on div "Happy Homebirth 60" at bounding box center [635, 166] width 531 height 34
copy div "Happy Homebirth 60"
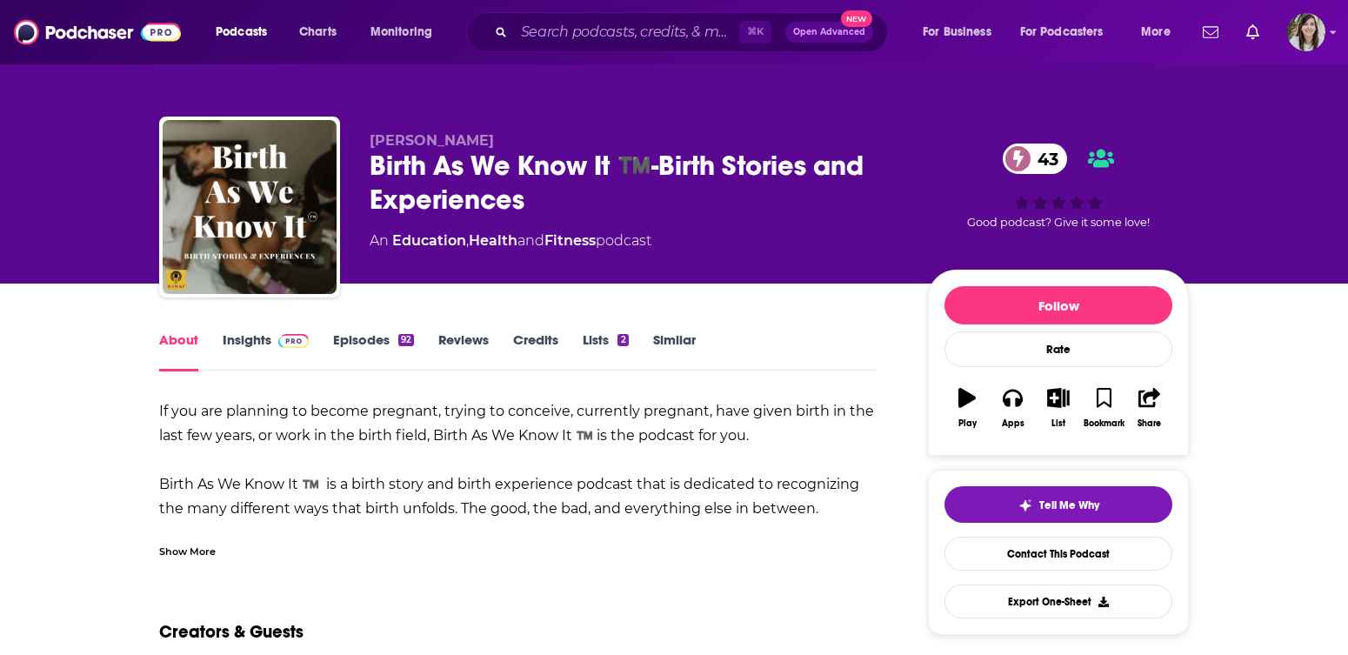
click at [287, 335] on img at bounding box center [293, 341] width 30 height 14
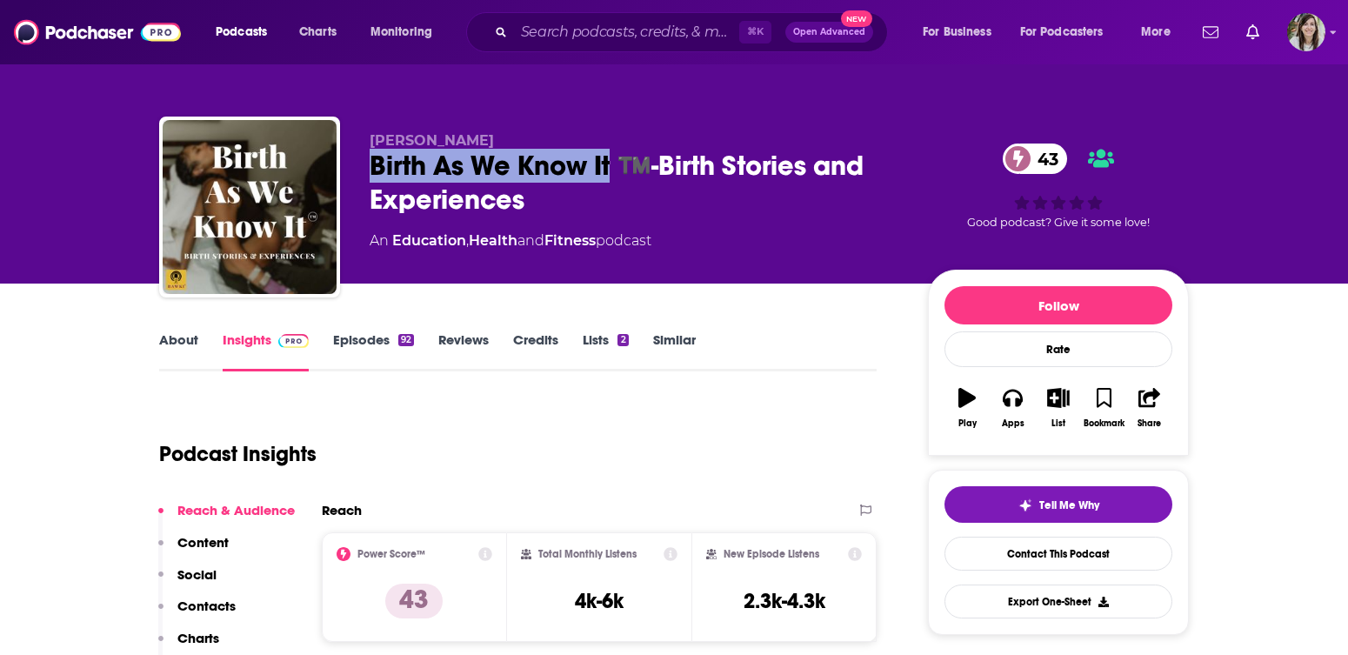
copy h2 "Birth As We Know It"
drag, startPoint x: 611, startPoint y: 169, endPoint x: 371, endPoint y: 165, distance: 239.2
click at [371, 165] on div "Birth As We Know It ™️-Birth Stories and Experiences 43" at bounding box center [635, 183] width 531 height 68
click at [1012, 549] on link "Contact This Podcast" at bounding box center [1059, 554] width 228 height 34
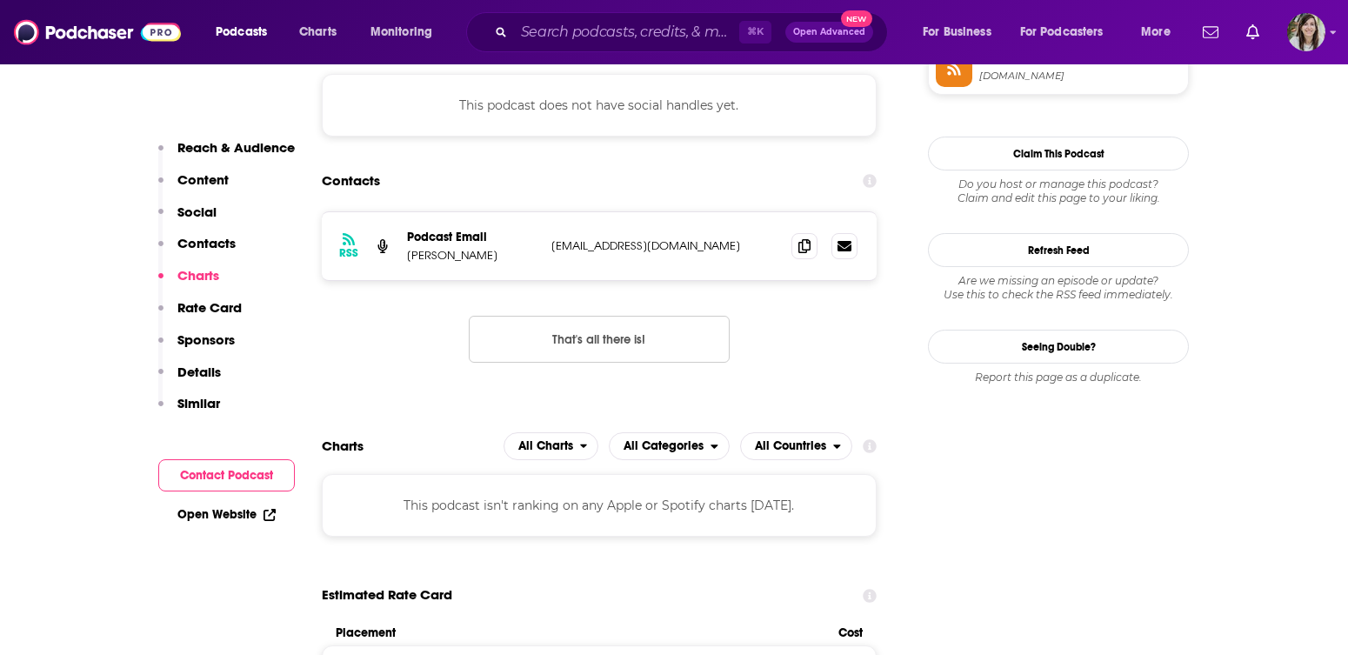
scroll to position [1493, 0]
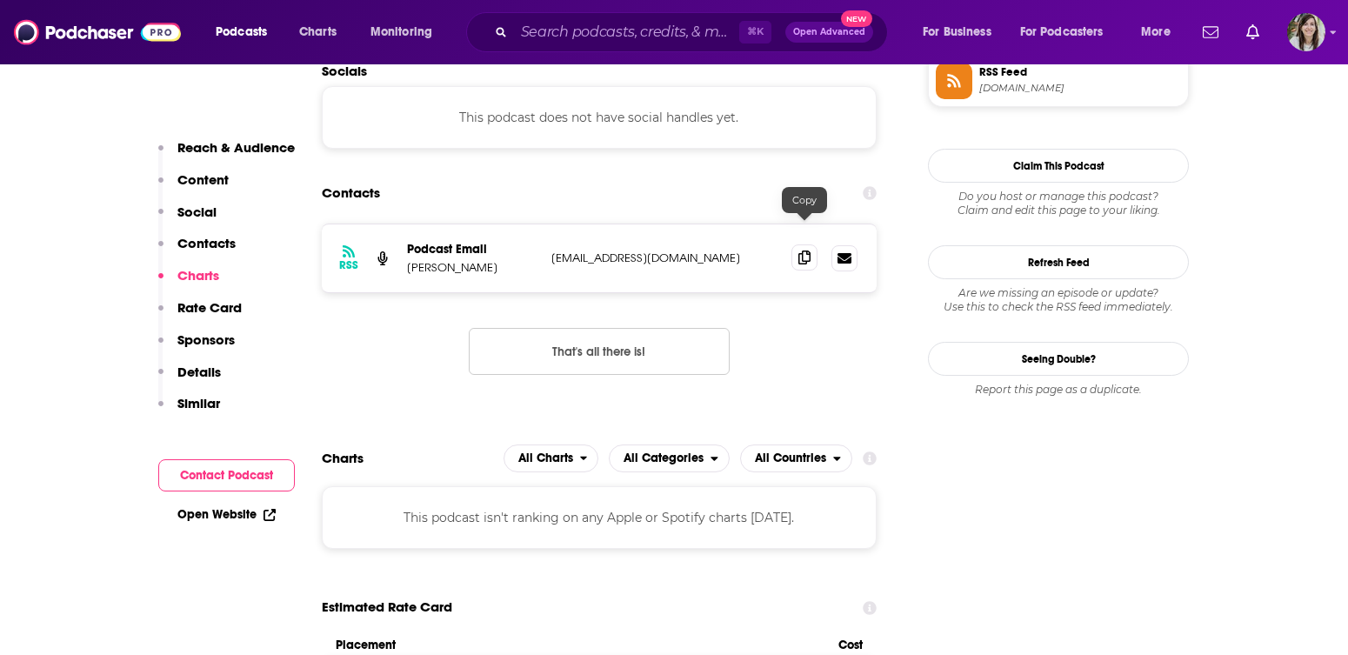
click at [806, 250] on icon at bounding box center [804, 257] width 12 height 14
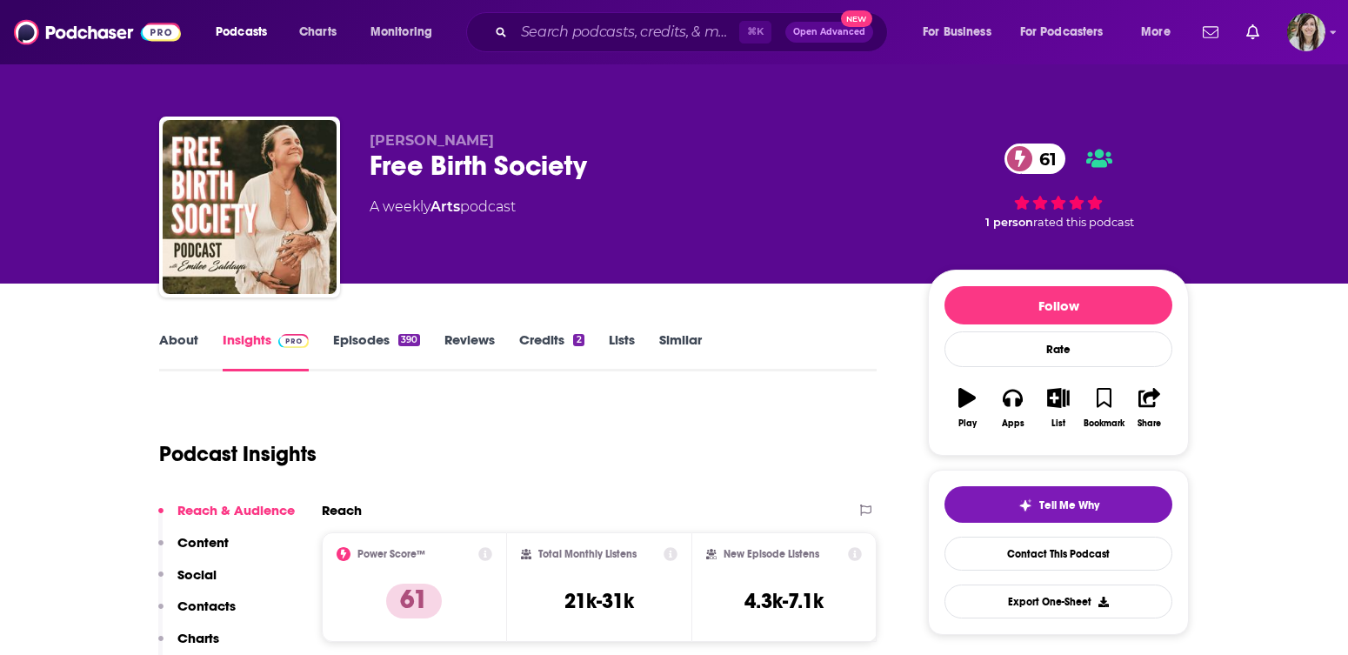
click at [422, 164] on div "Free Birth Society 61" at bounding box center [635, 166] width 531 height 34
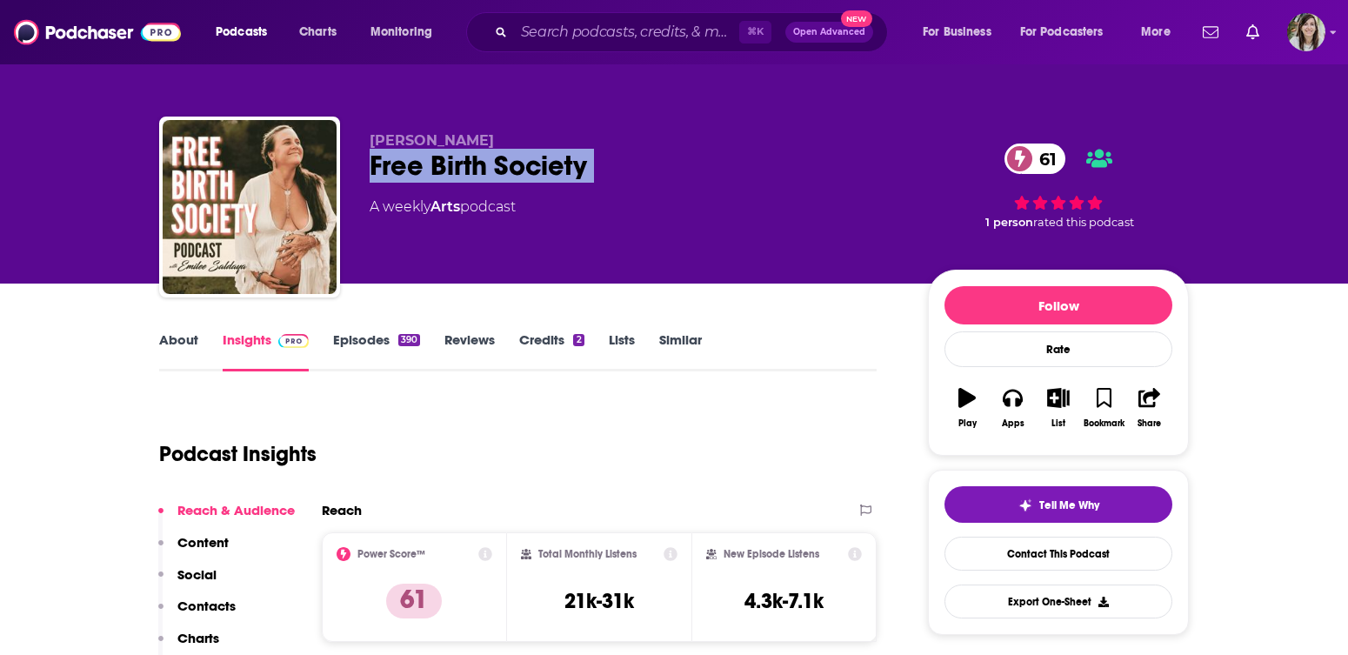
click at [422, 164] on div "Free Birth Society 61" at bounding box center [635, 166] width 531 height 34
copy div "Free Birth Society 61"
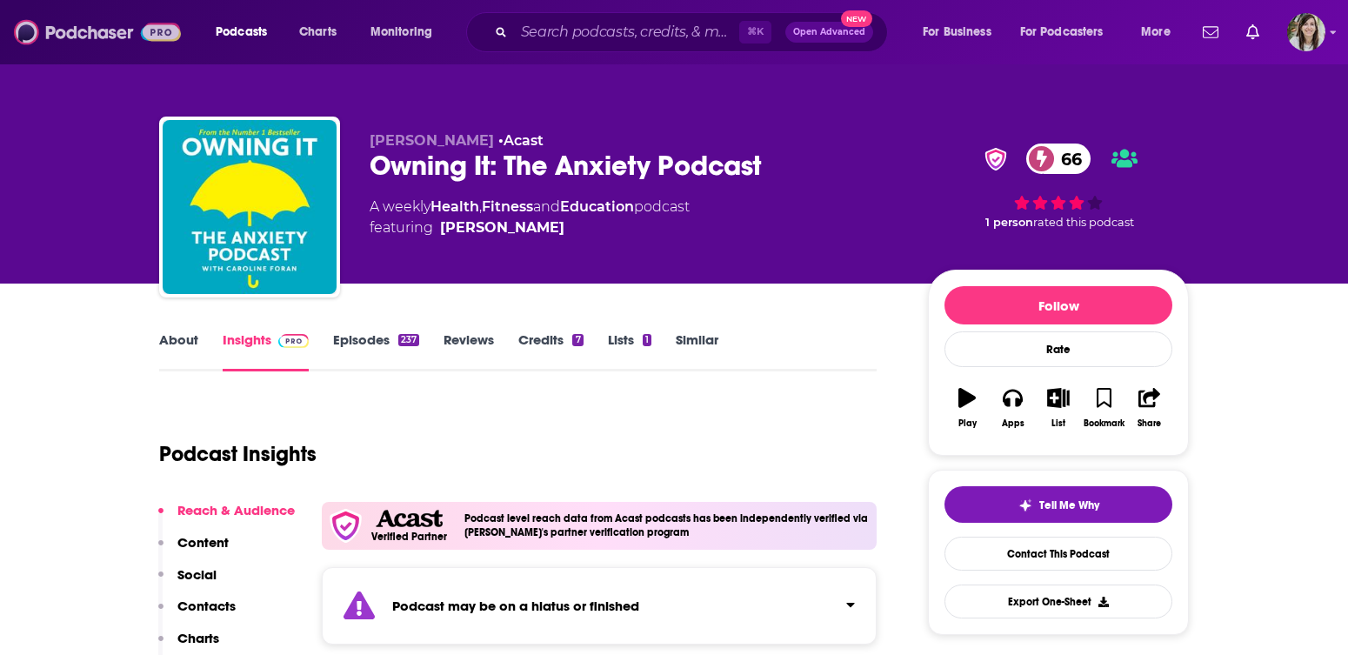
click at [115, 42] on img at bounding box center [97, 32] width 167 height 33
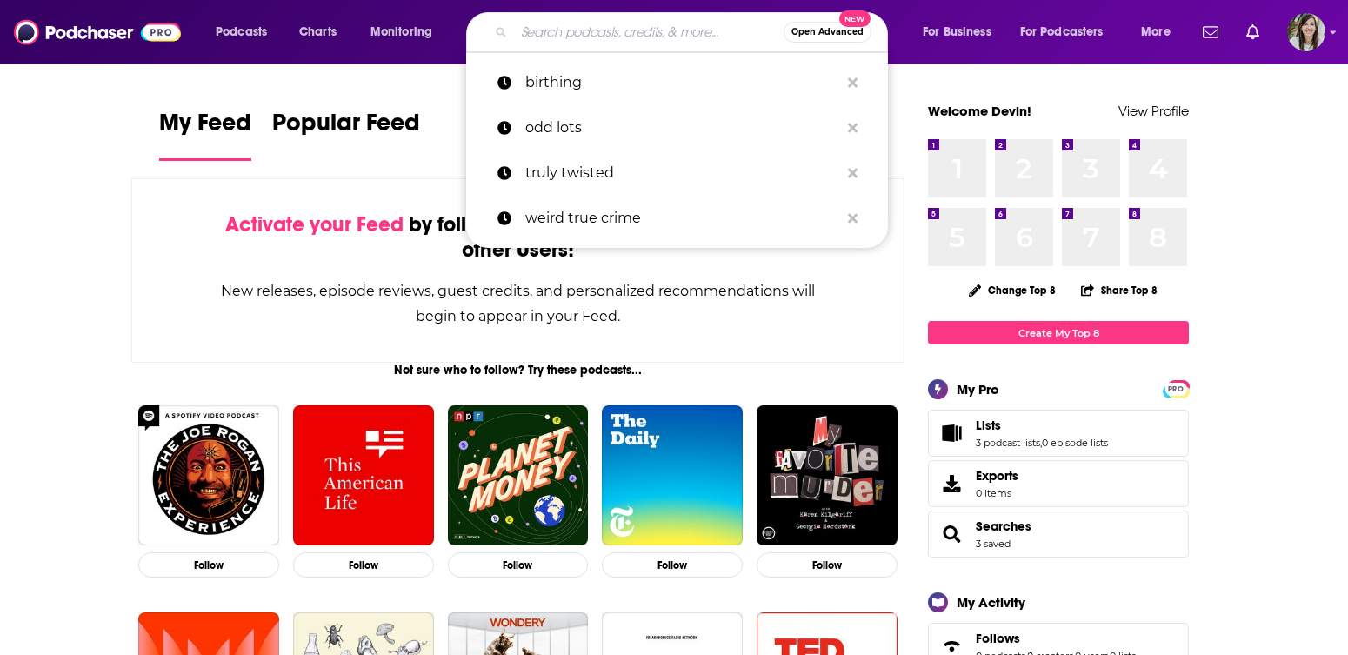
click at [584, 36] on input "Search podcasts, credits, & more..." at bounding box center [649, 32] width 270 height 28
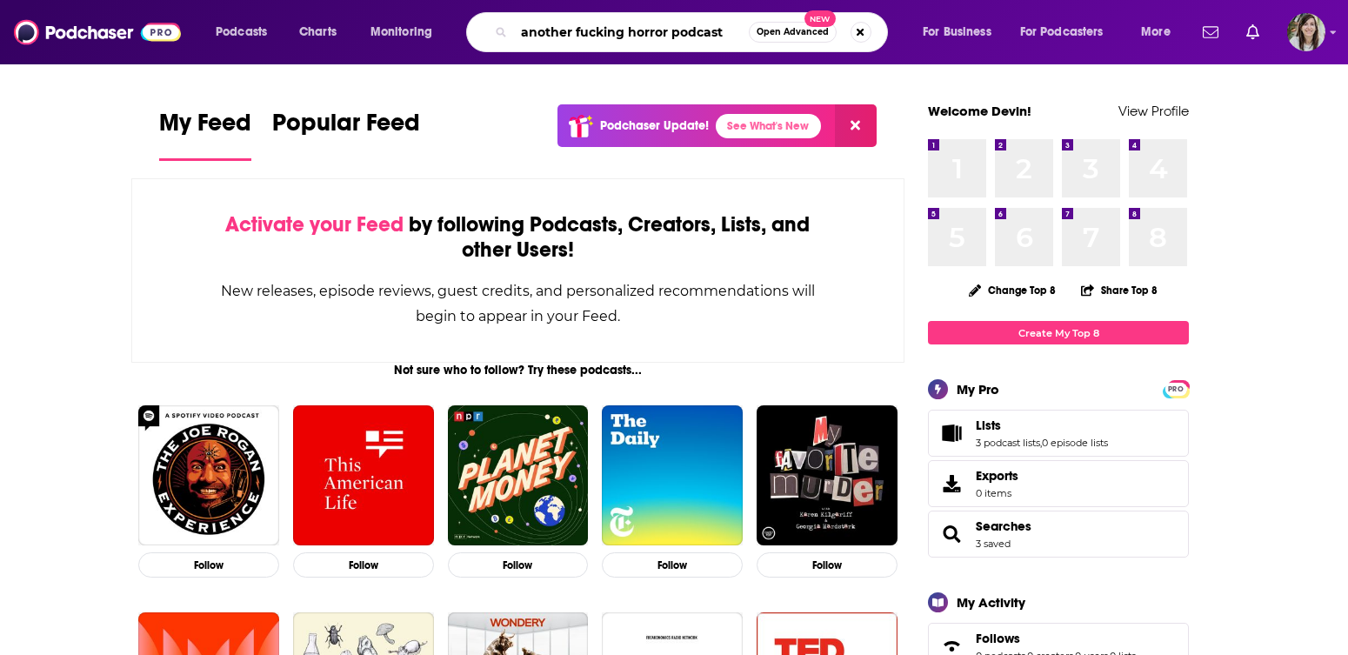
type input "another fucking horror podcast"
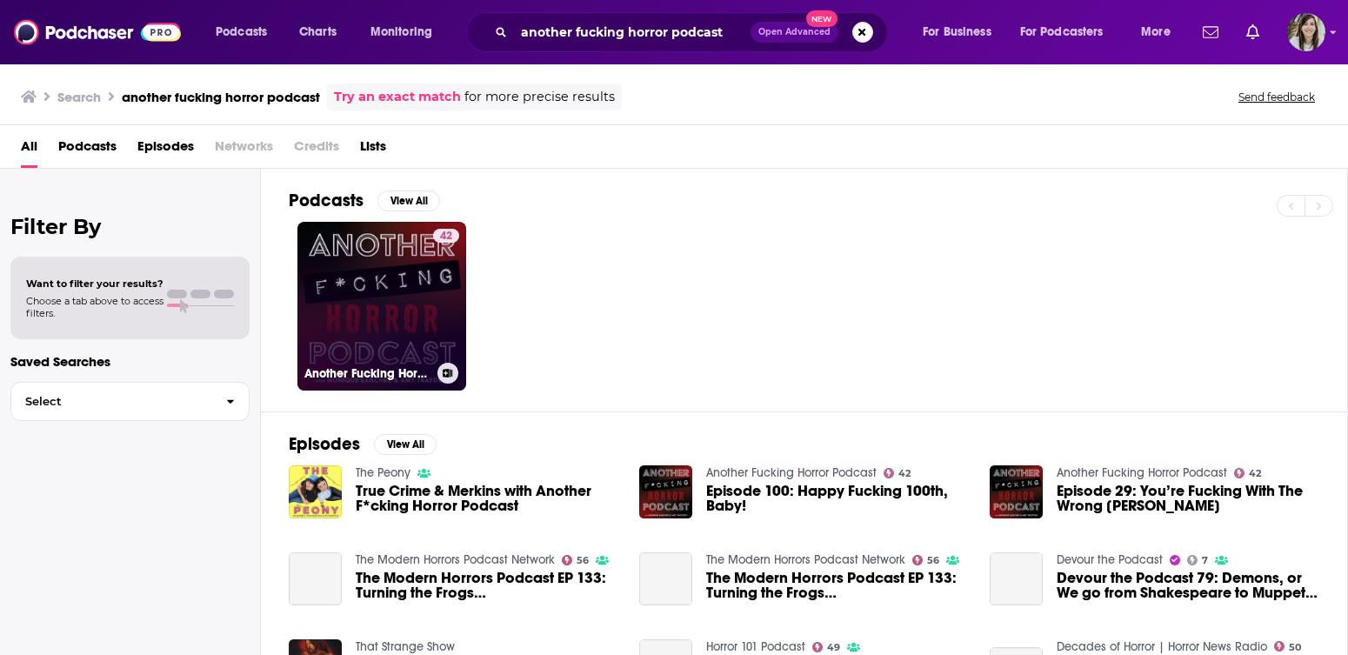
click at [401, 310] on link "42 Another Fucking Horror Podcast" at bounding box center [381, 306] width 169 height 169
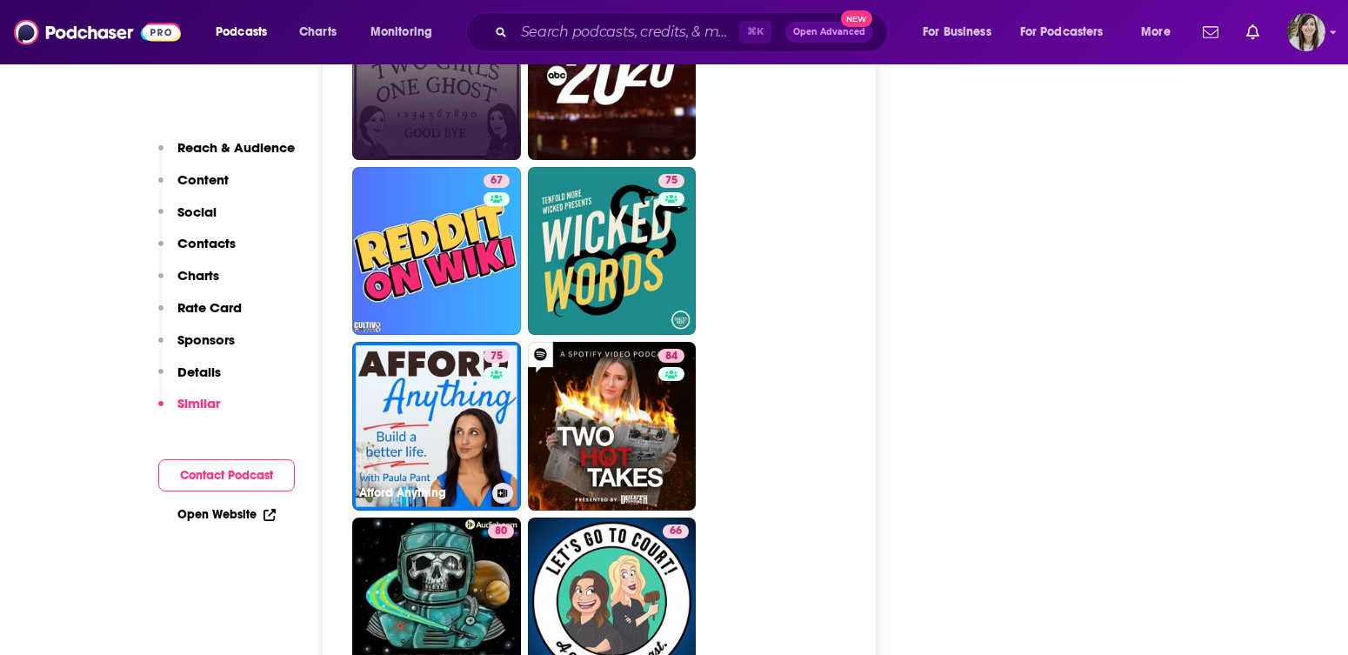
scroll to position [4526, 0]
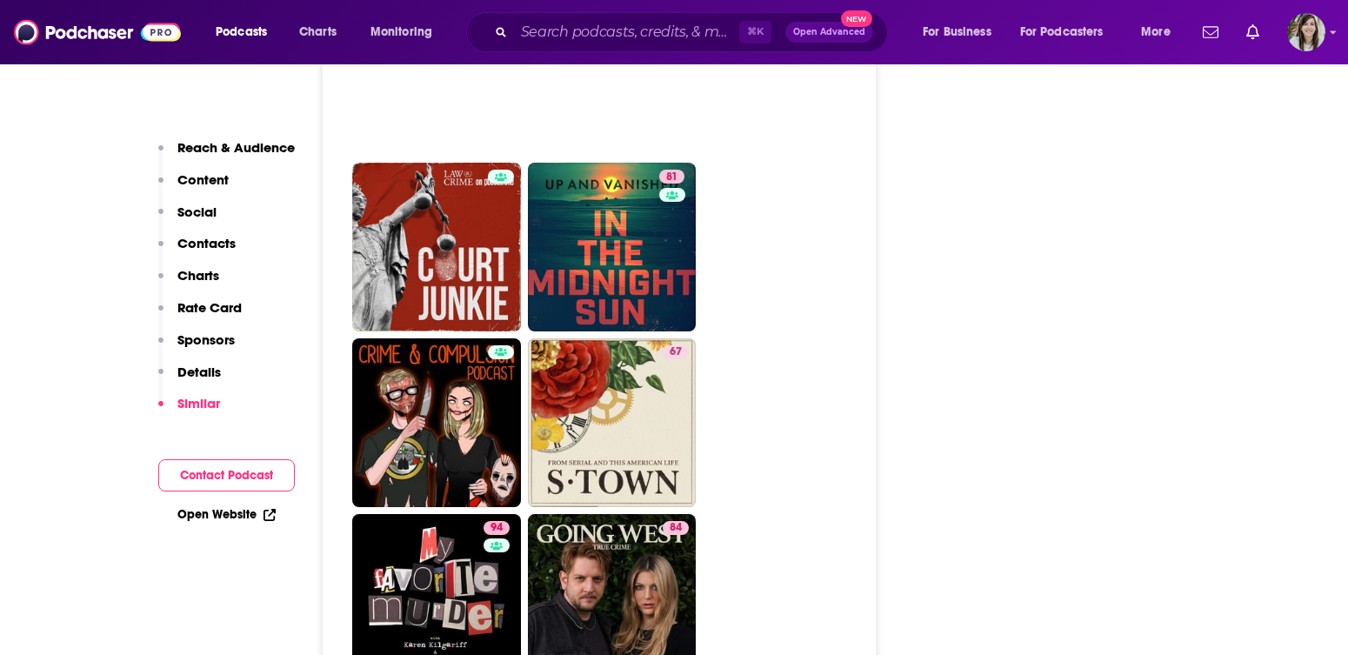
scroll to position [6339, 0]
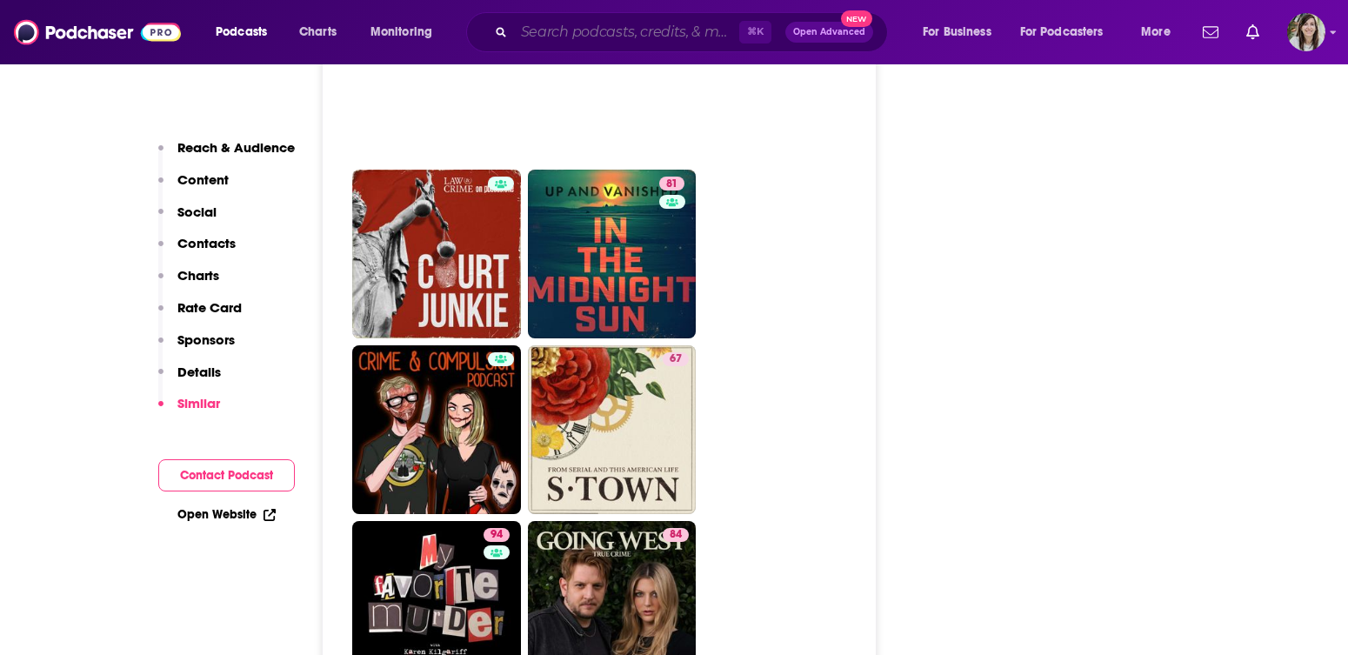
click at [559, 35] on input "Search podcasts, credits, & more..." at bounding box center [626, 32] width 225 height 28
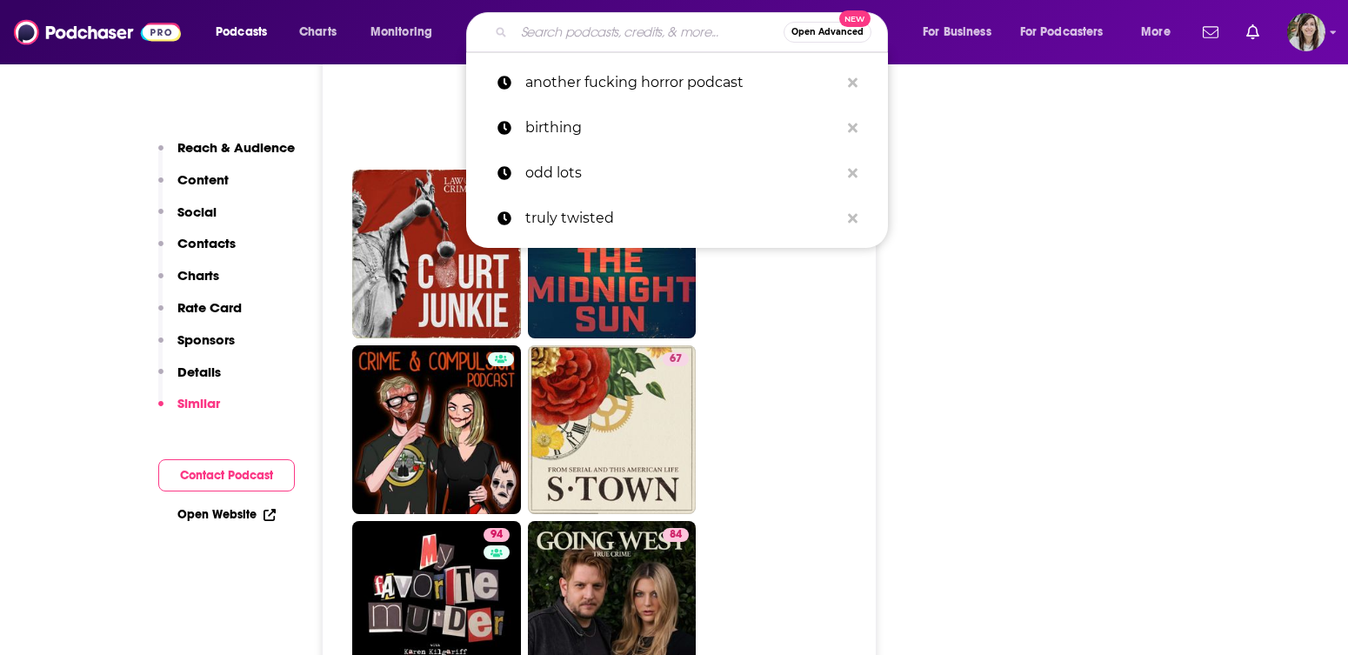
paste input "Ilana Nevins 3:39 PM america adapts"
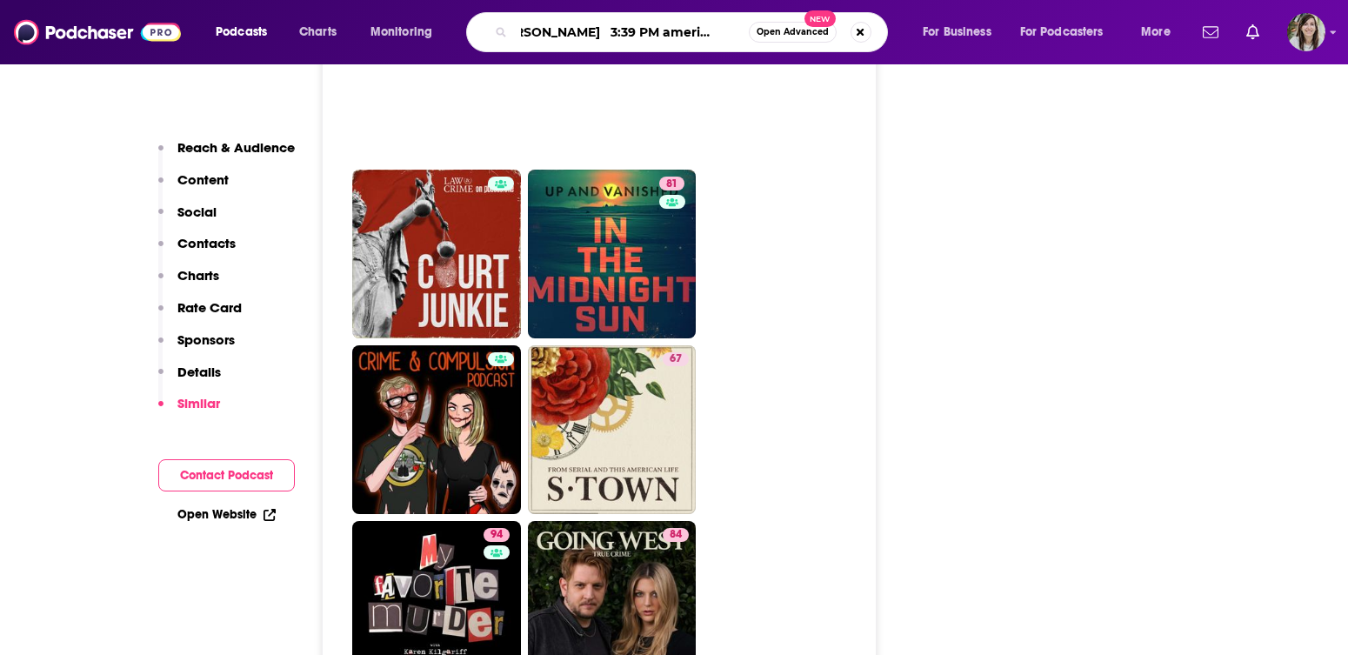
scroll to position [0, 0]
drag, startPoint x: 638, startPoint y: 33, endPoint x: 393, endPoint y: 33, distance: 244.4
click at [393, 33] on div "Podcasts Charts Monitoring Ilana Nevins 3:39 PM america adapts Open Advanced Ne…" at bounding box center [696, 32] width 984 height 40
type input "america adapts"
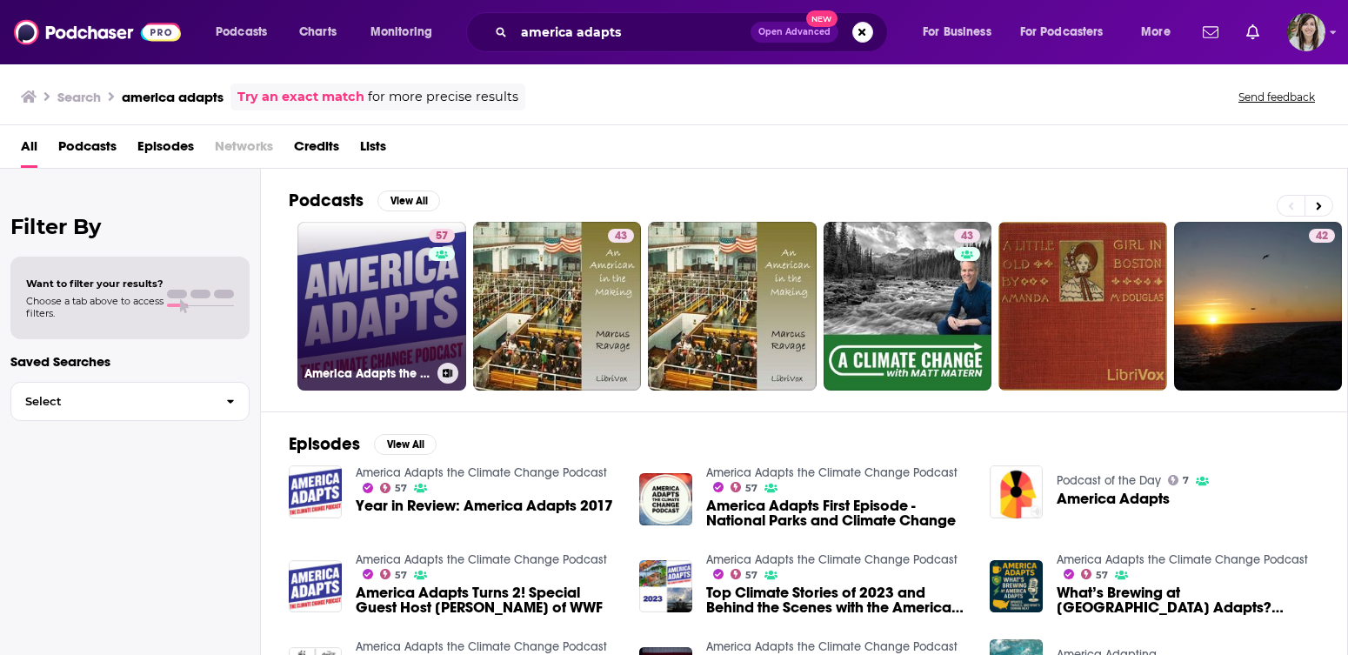
click at [399, 323] on link "57 America Adapts the Climate Change Podcast" at bounding box center [381, 306] width 169 height 169
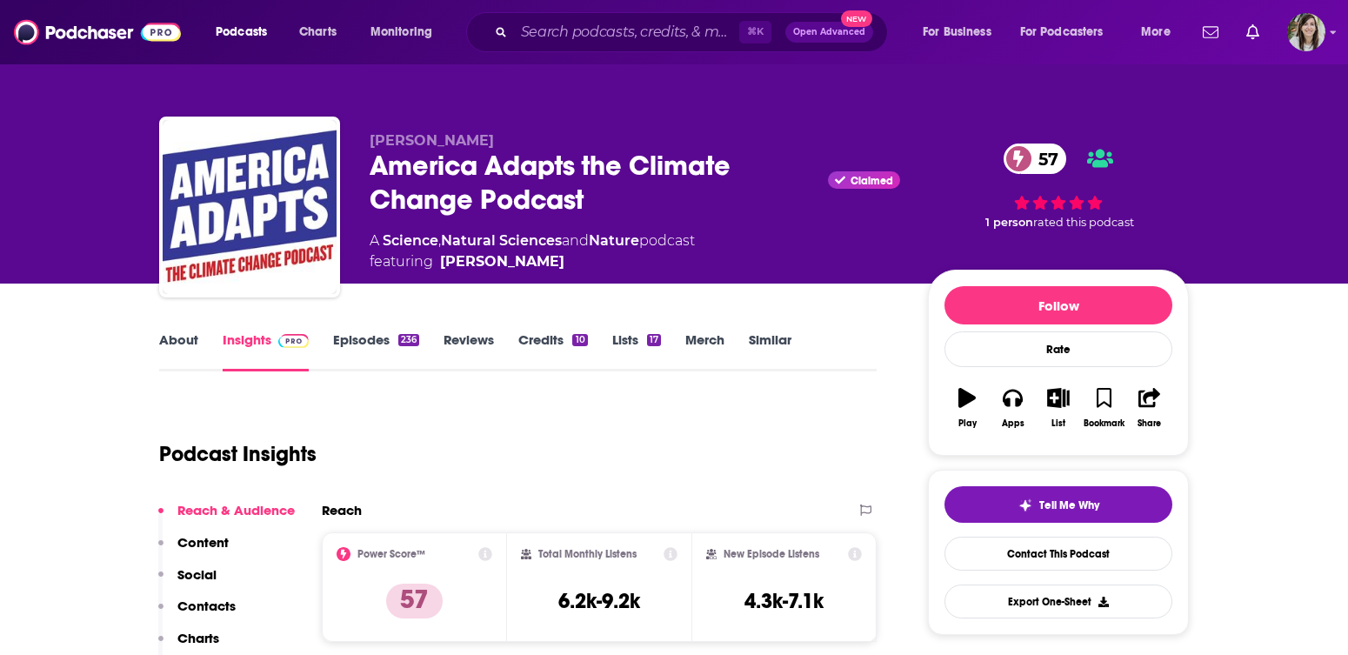
click at [187, 357] on link "About" at bounding box center [178, 351] width 39 height 40
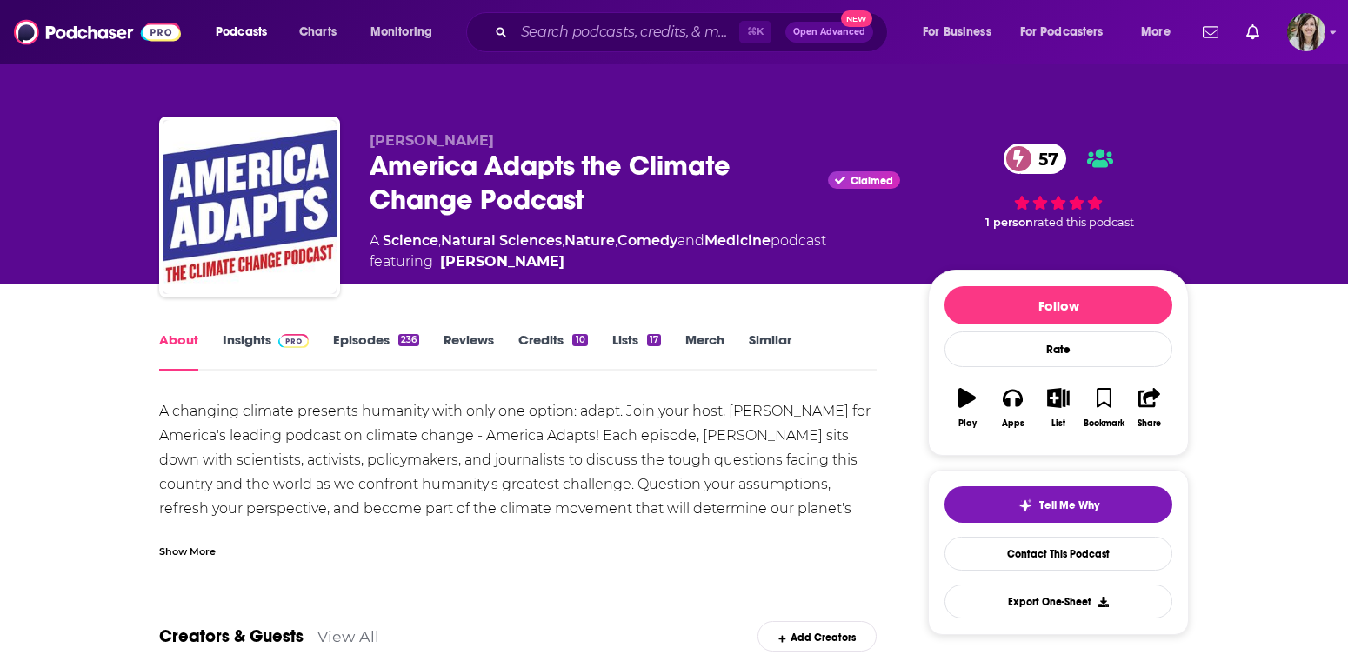
click at [290, 346] on img at bounding box center [293, 341] width 30 height 14
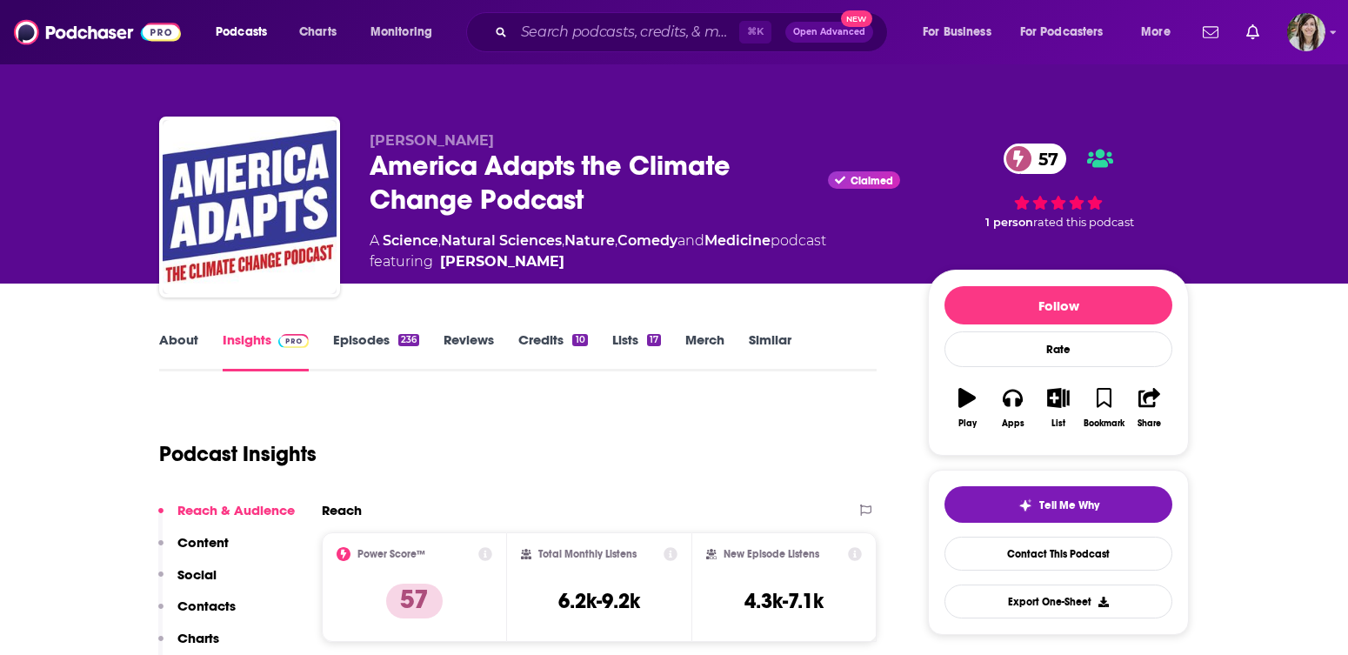
click at [177, 353] on link "About" at bounding box center [178, 351] width 39 height 40
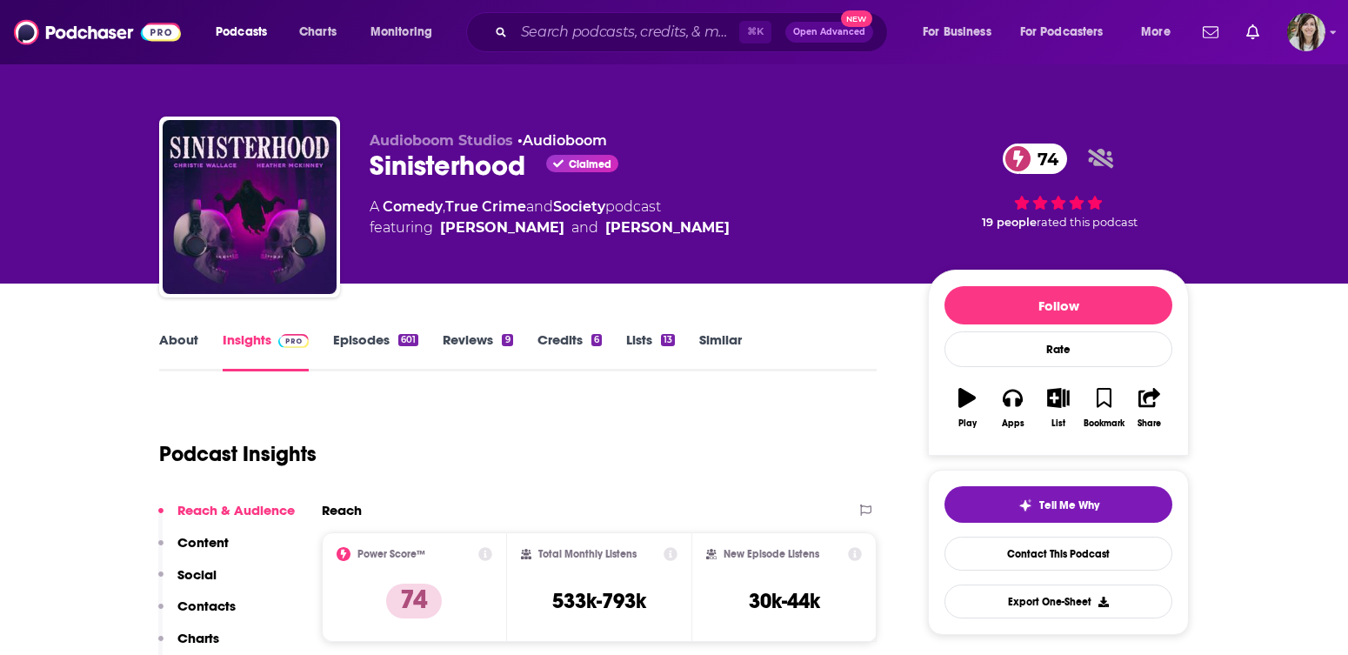
click at [185, 337] on link "About" at bounding box center [178, 351] width 39 height 40
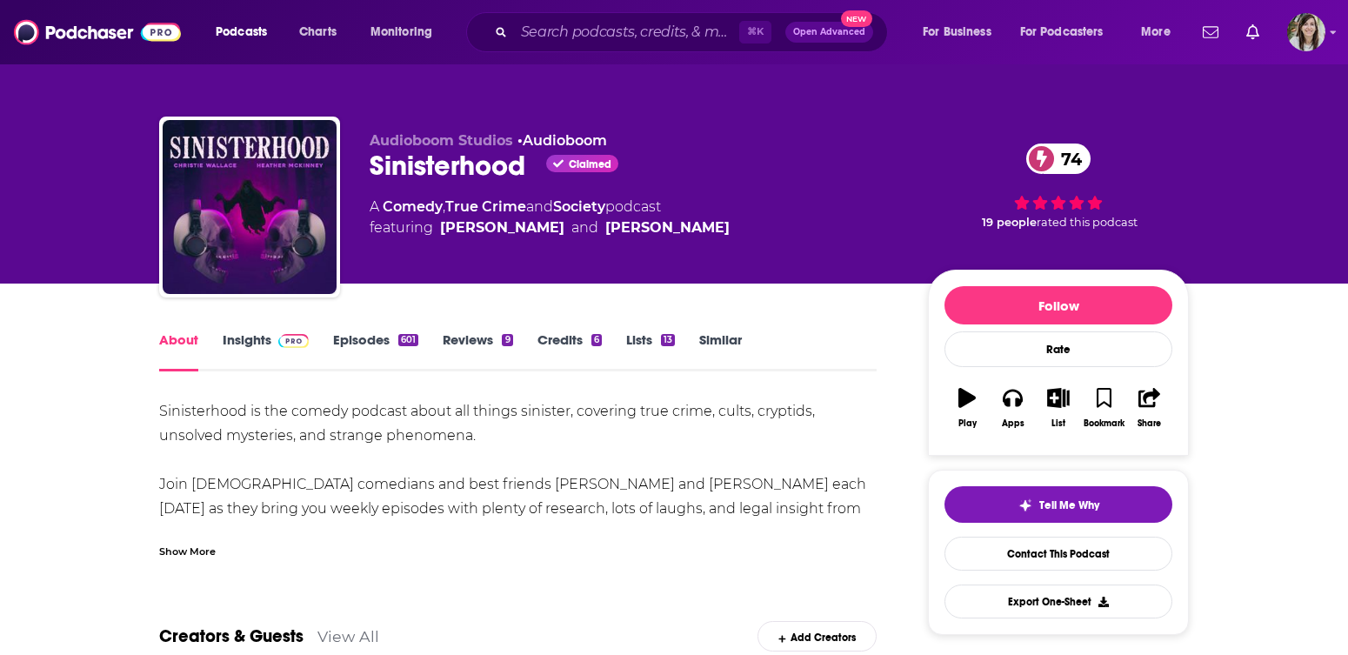
click at [367, 349] on link "Episodes 601" at bounding box center [375, 351] width 85 height 40
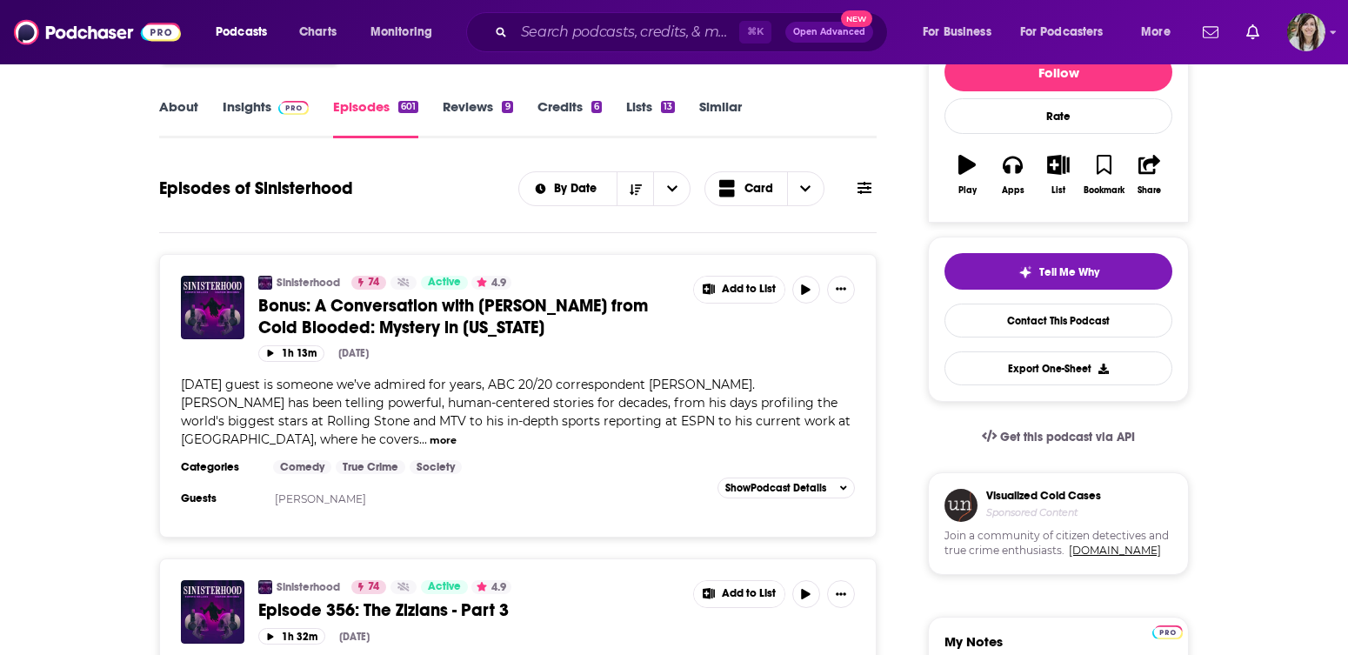
scroll to position [922, 0]
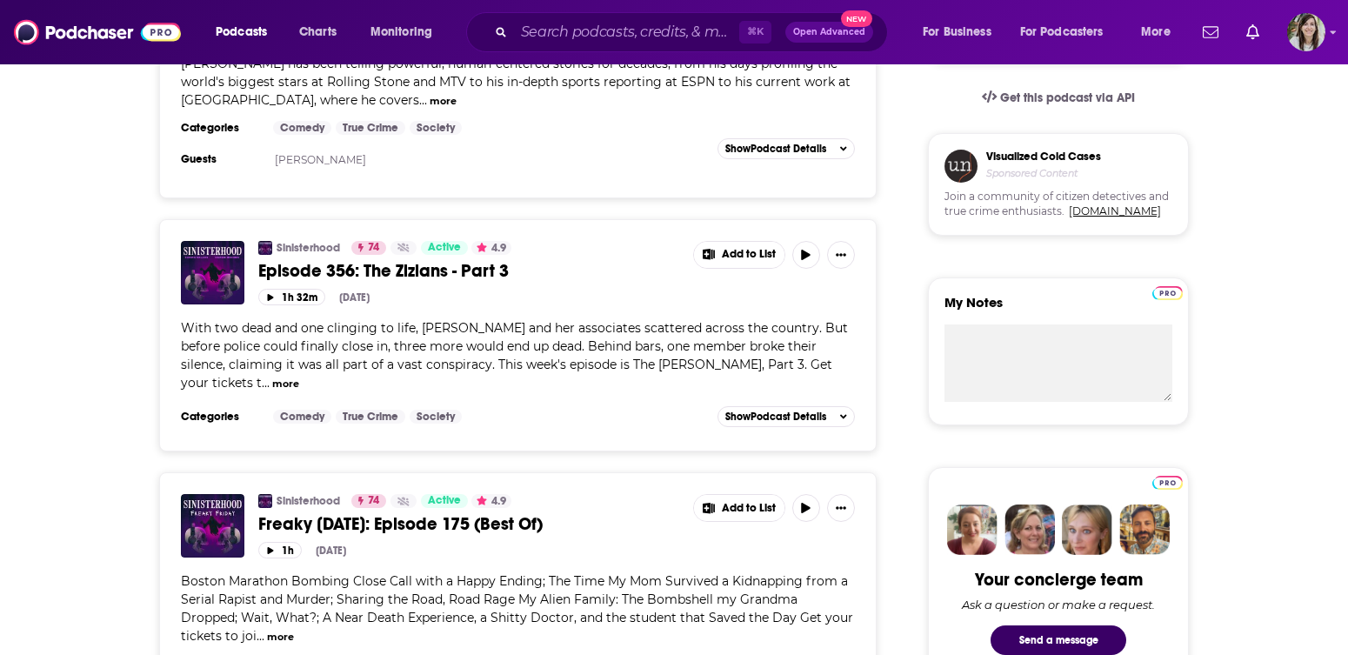
scroll to position [0, 0]
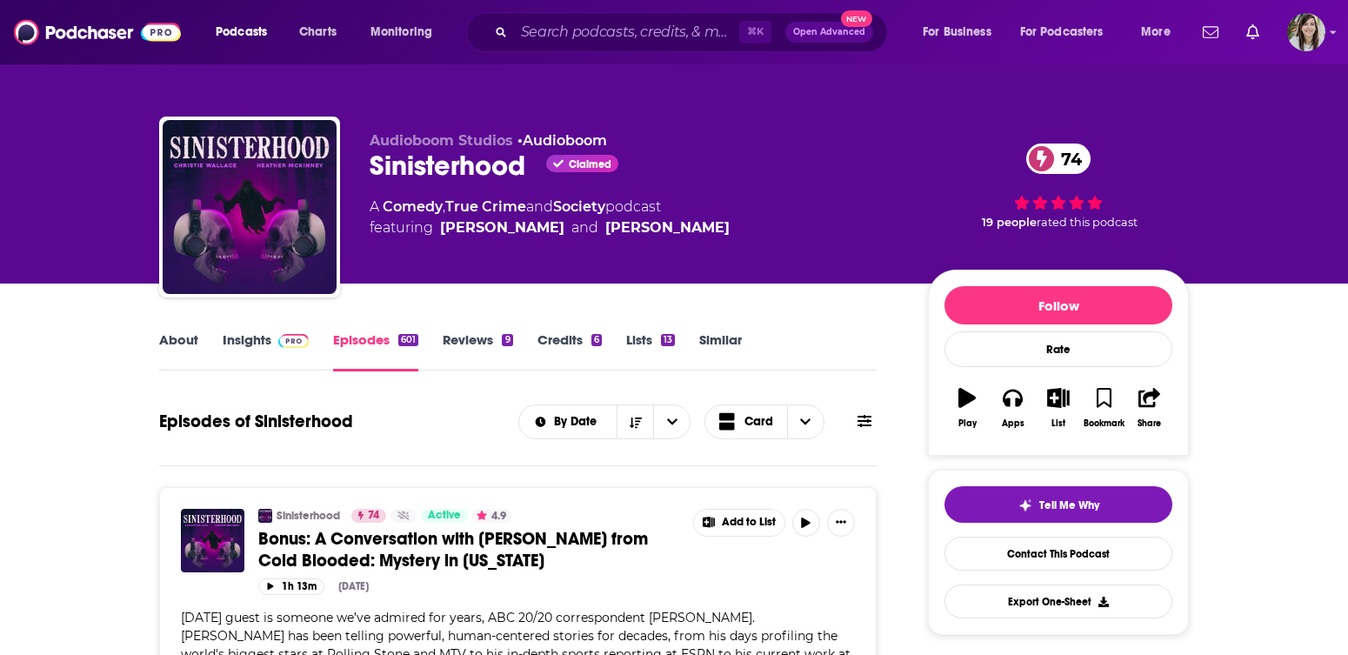
click at [175, 338] on link "About" at bounding box center [178, 351] width 39 height 40
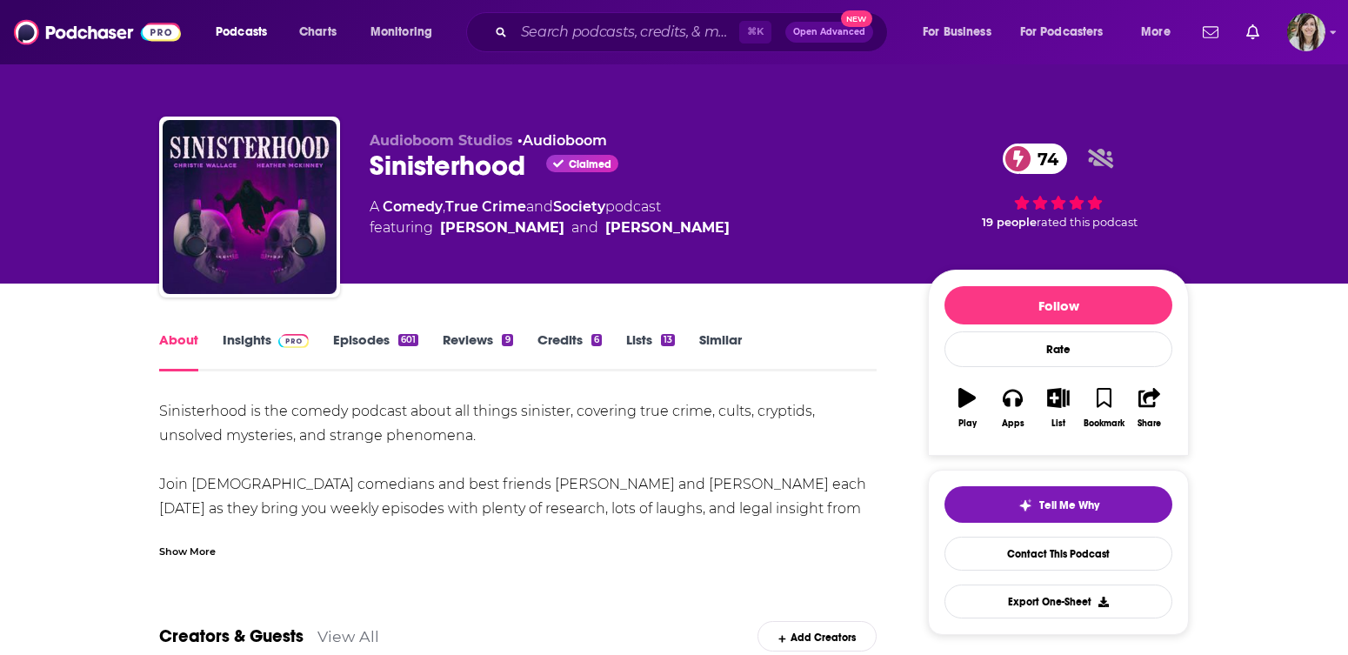
click at [401, 161] on div "Sinisterhood Claimed 74" at bounding box center [635, 166] width 531 height 34
copy div "Sinisterhood"
click at [273, 332] on span at bounding box center [289, 339] width 37 height 17
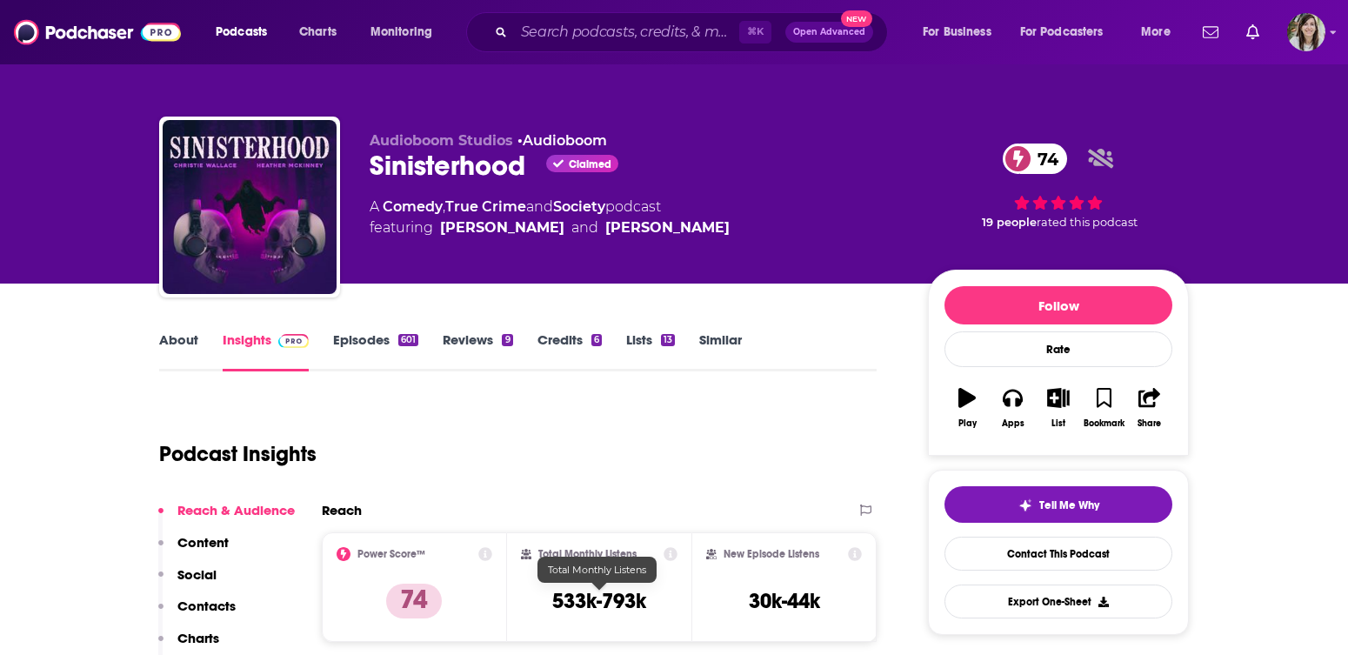
click at [618, 631] on div "Total Monthly Listens 533k-793k" at bounding box center [599, 587] width 185 height 110
click at [612, 617] on div "Total Monthly Listens 533k-793k" at bounding box center [599, 587] width 157 height 80
copy div "533k-793k"
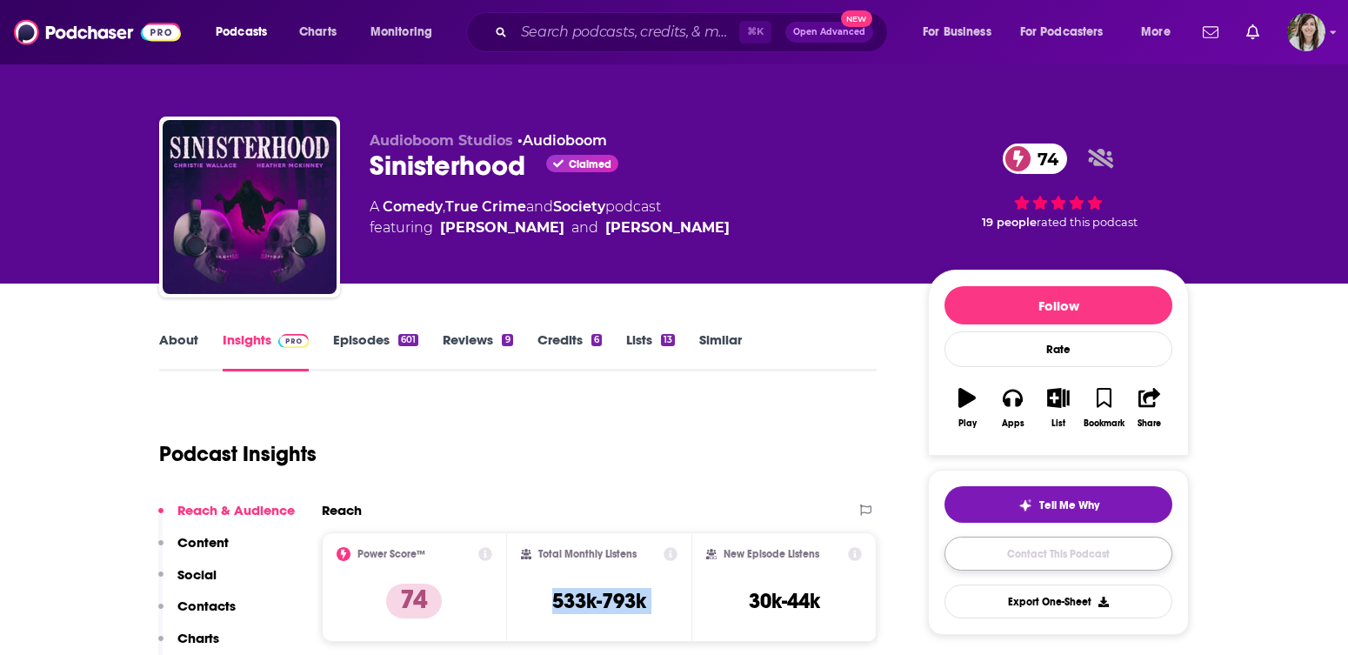
click at [1079, 550] on link "Contact This Podcast" at bounding box center [1059, 554] width 228 height 34
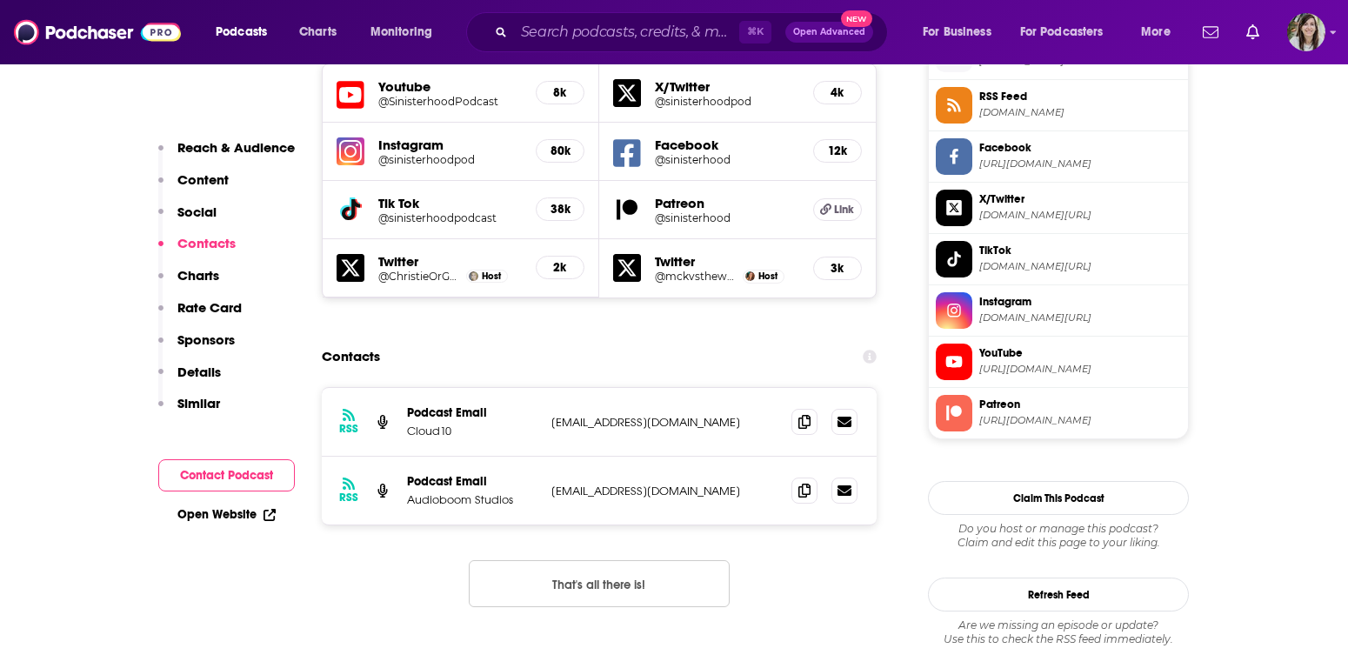
scroll to position [1551, 0]
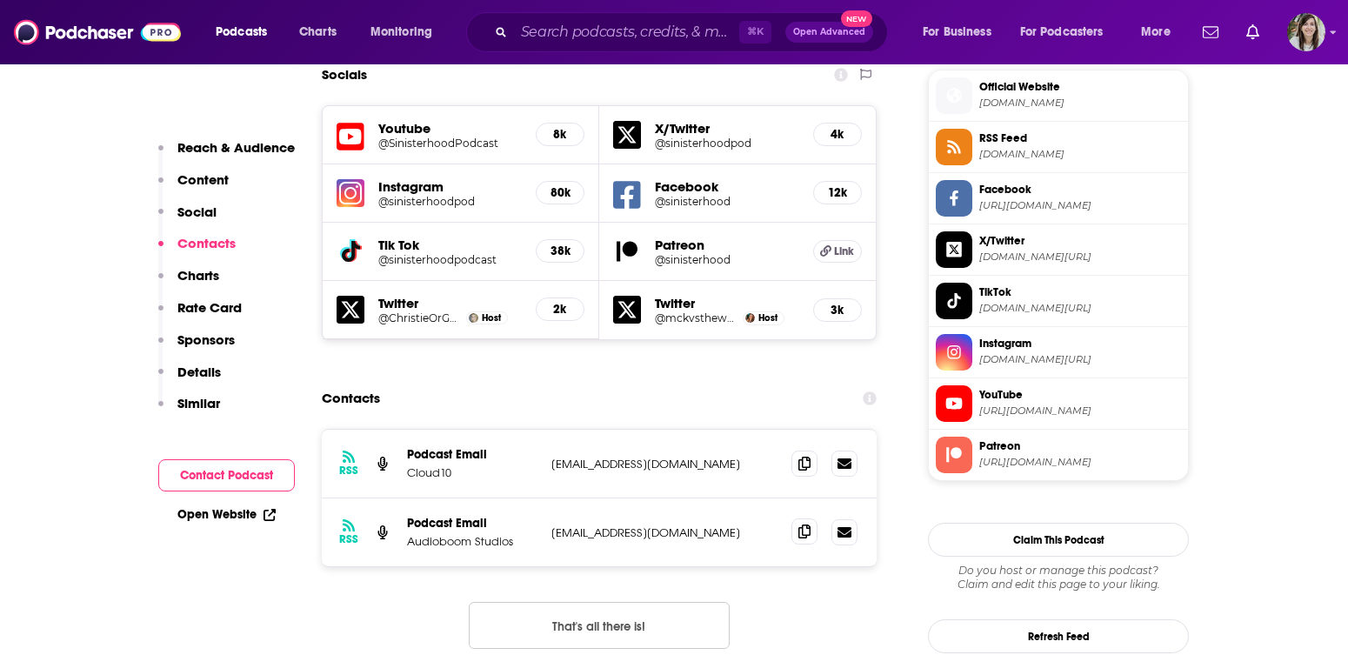
click at [794, 518] on span at bounding box center [805, 531] width 26 height 26
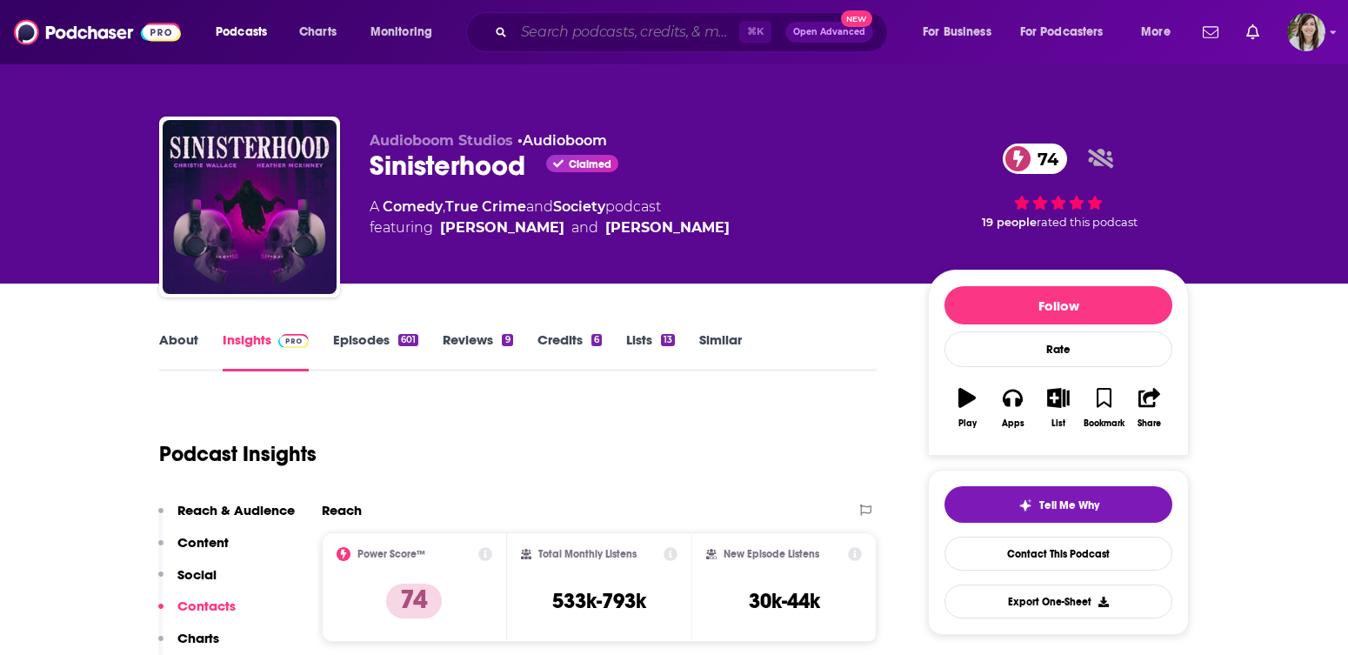
click at [560, 38] on input "Search podcasts, credits, & more..." at bounding box center [626, 32] width 225 height 28
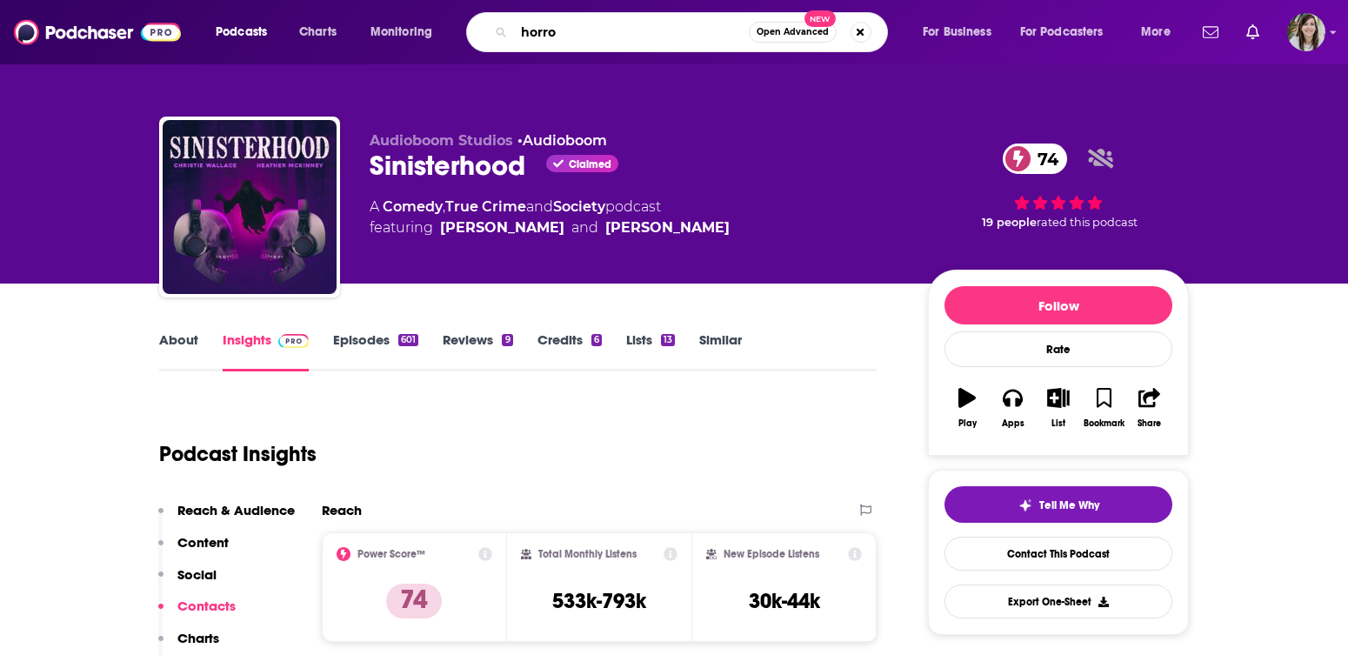
type input "horror"
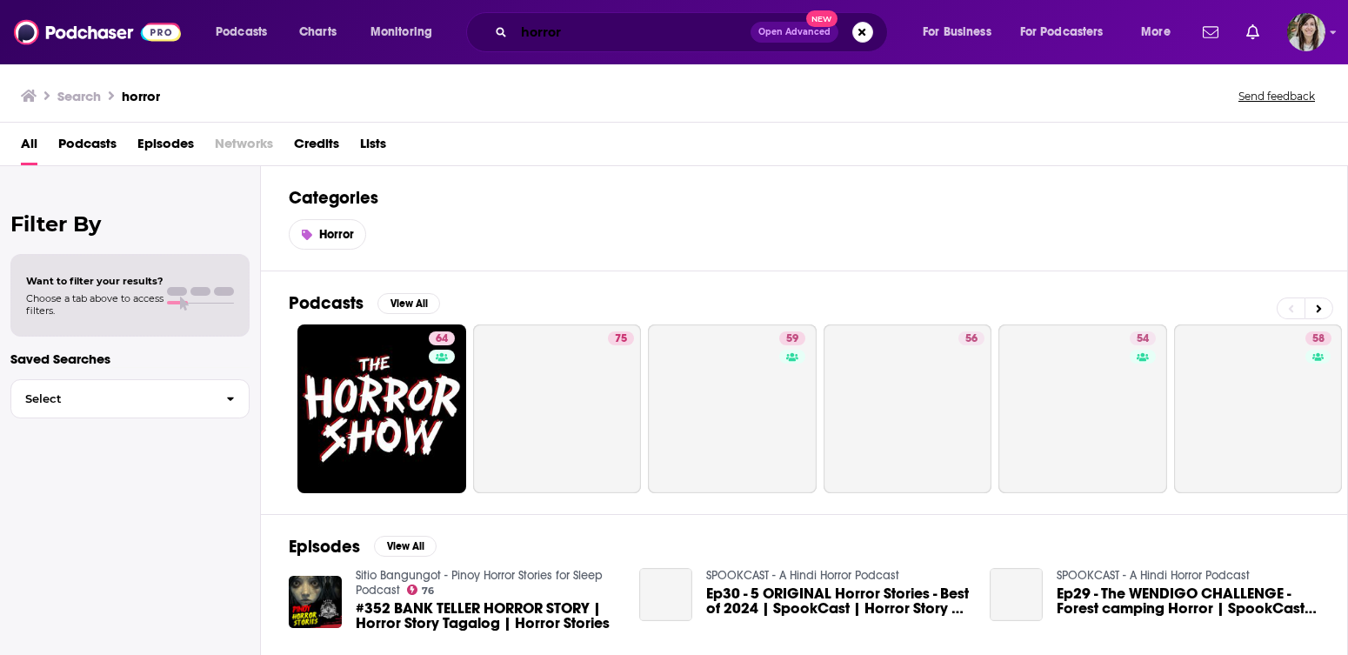
click at [598, 43] on input "horror" at bounding box center [632, 32] width 237 height 28
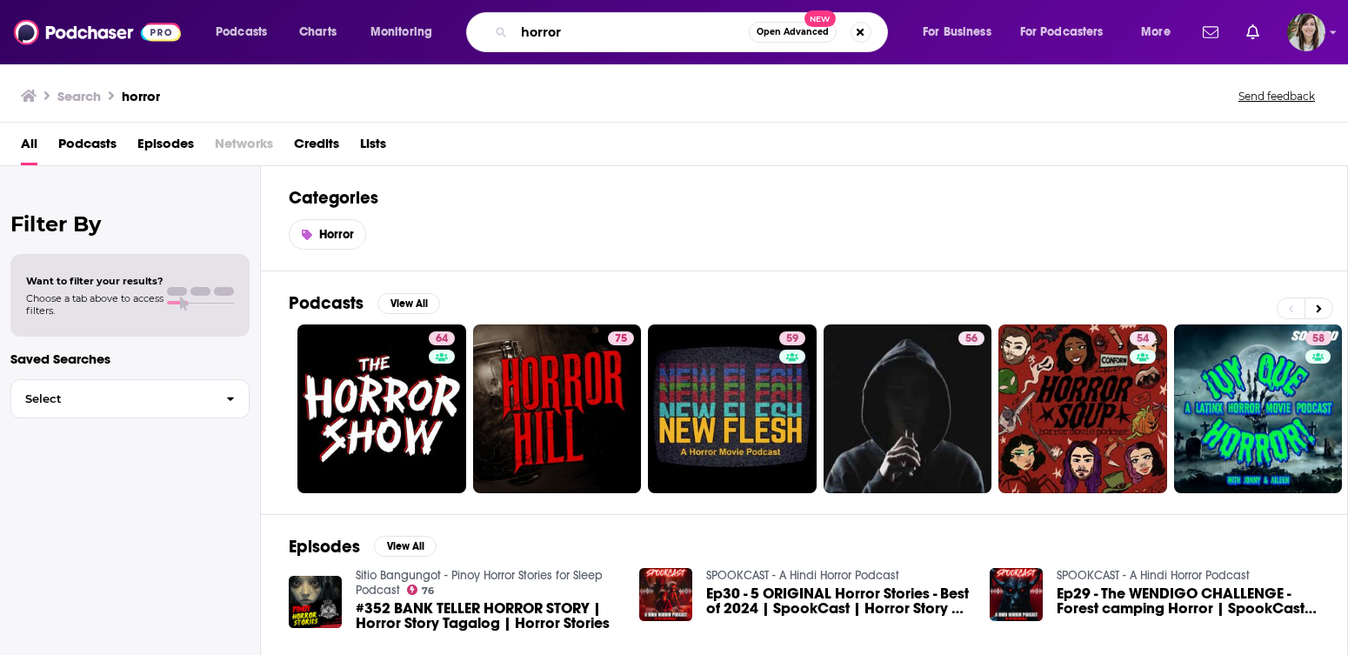
click at [598, 43] on input "horror" at bounding box center [631, 32] width 235 height 28
click at [673, 32] on input "two girls one host" at bounding box center [631, 32] width 235 height 28
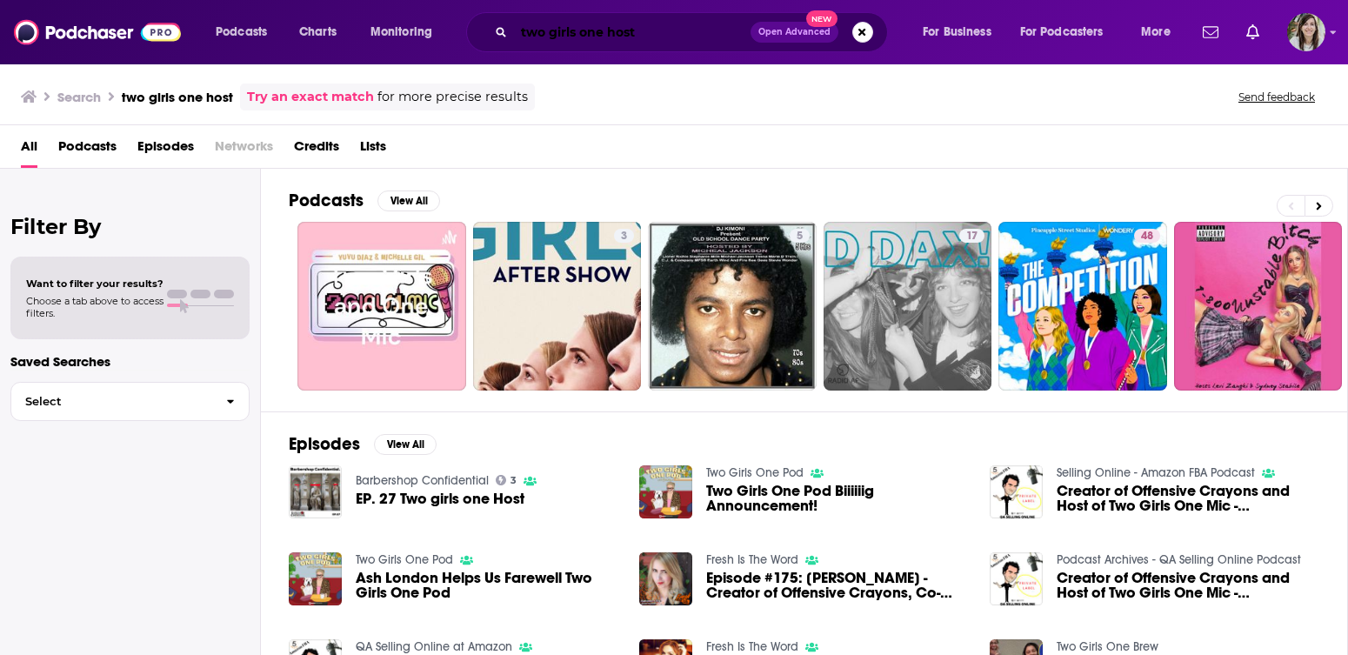
click at [607, 34] on input "two girls one host" at bounding box center [632, 32] width 237 height 28
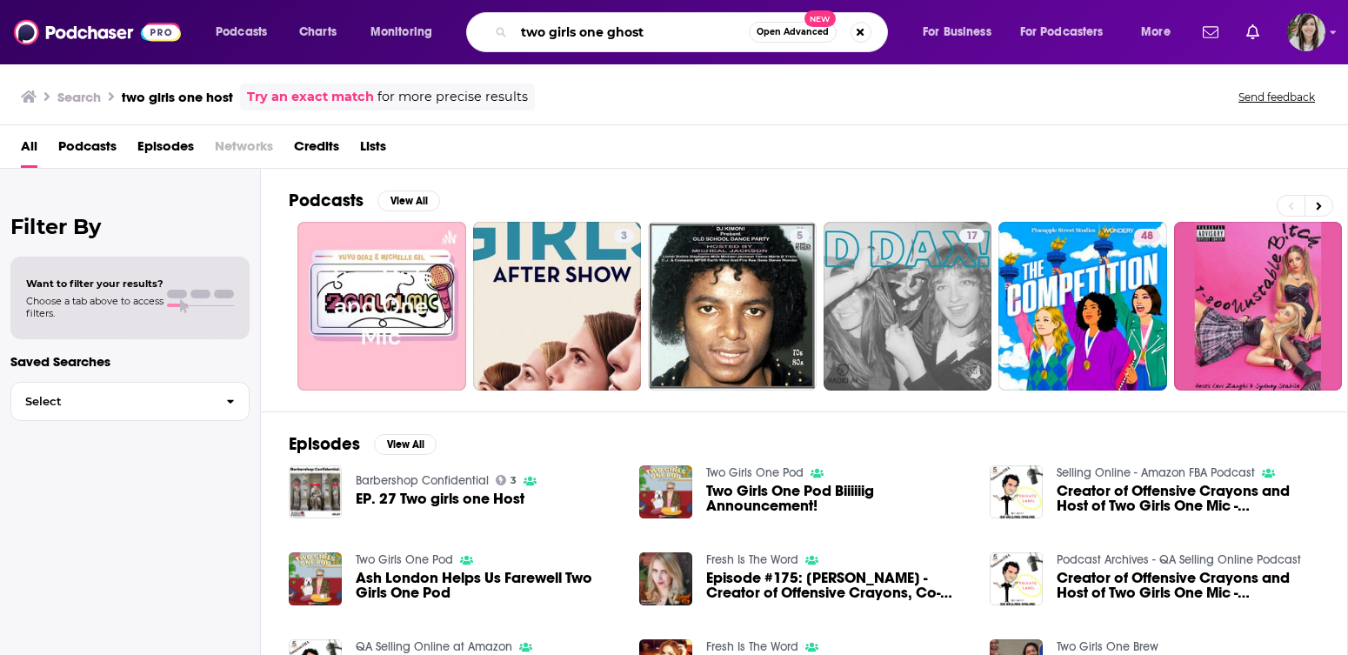
type input "two girls one ghost"
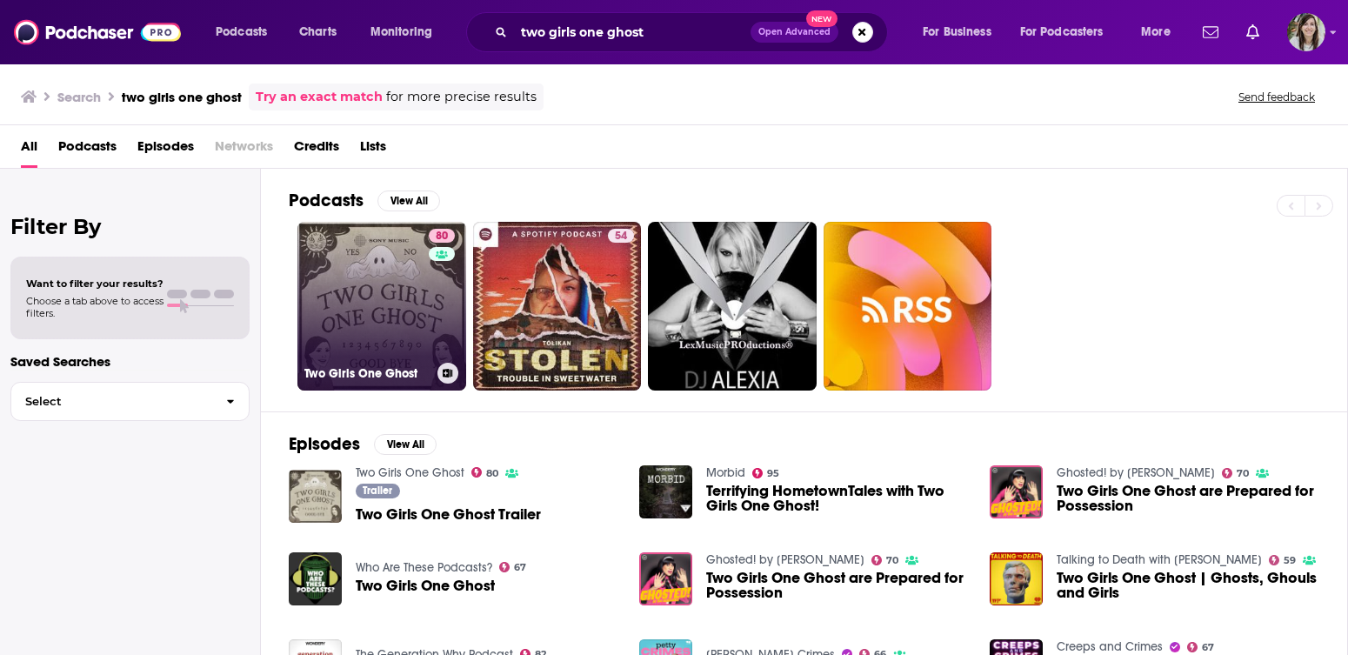
click at [424, 360] on link "80 Two Girls One Ghost" at bounding box center [381, 306] width 169 height 169
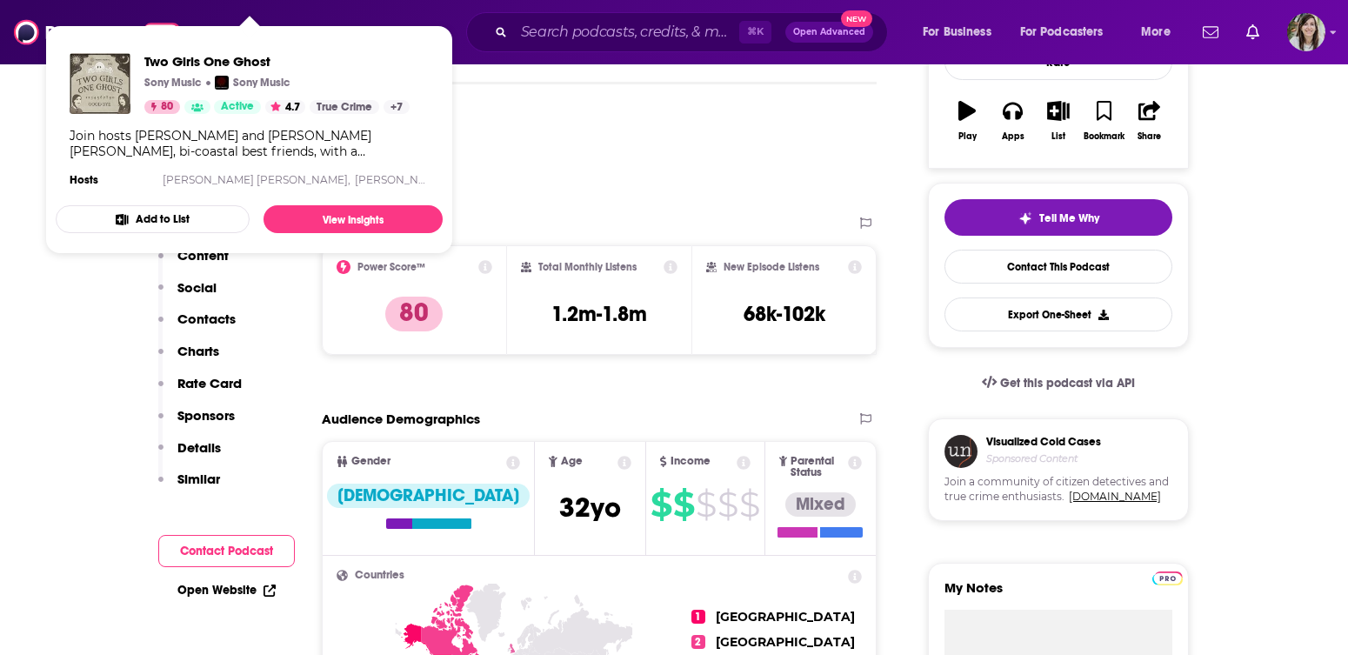
scroll to position [291, 0]
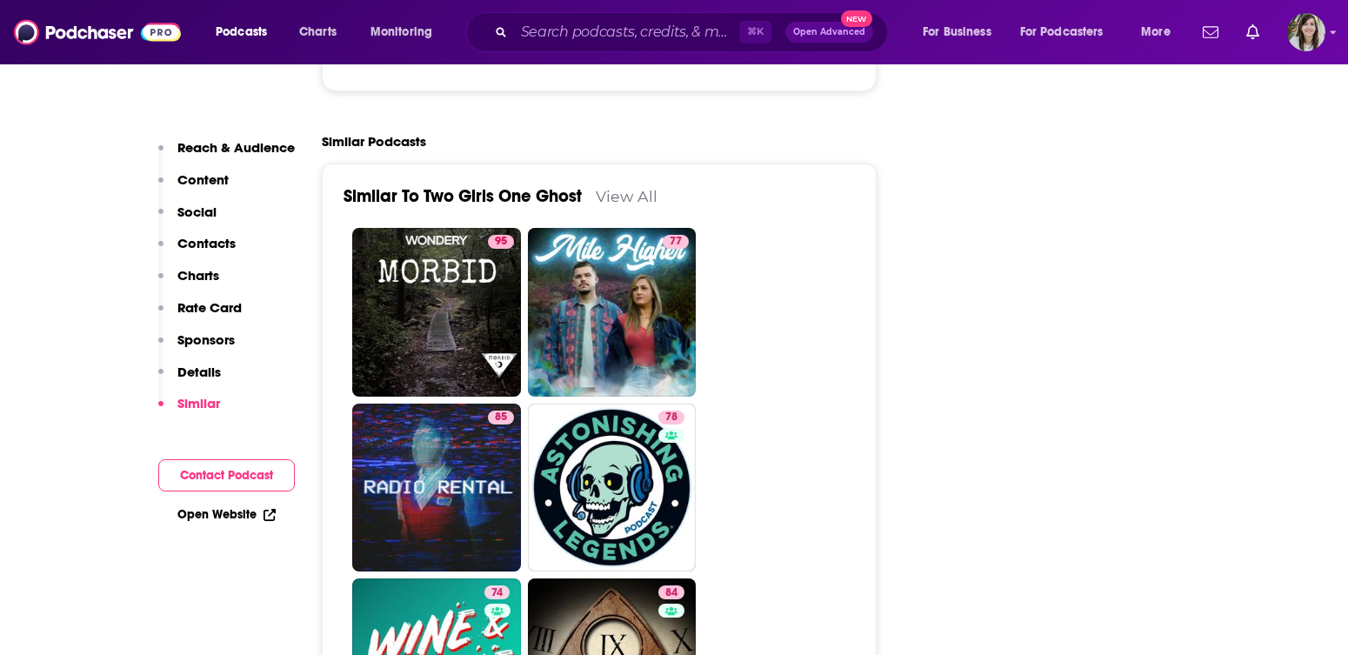
scroll to position [3967, 0]
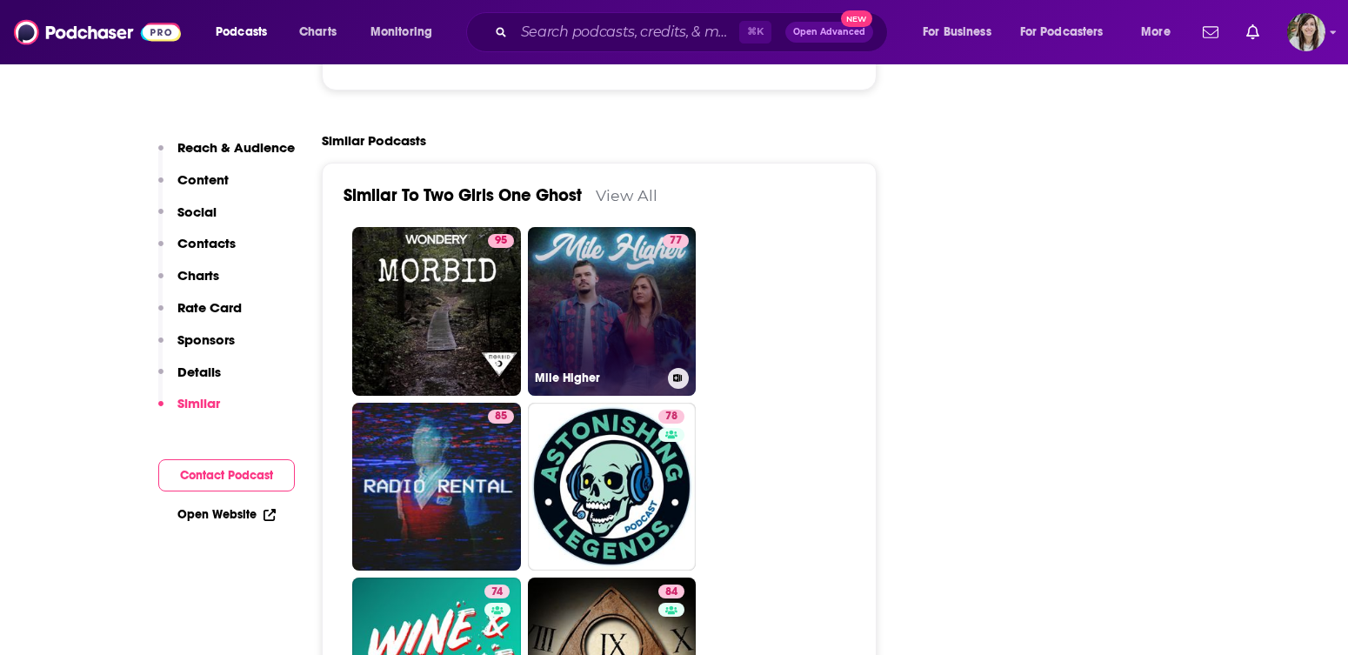
click at [635, 291] on link "77 Mile Higher" at bounding box center [612, 311] width 169 height 169
type input "https://www.podchaser.com/podcasts/mile-higher-608470"
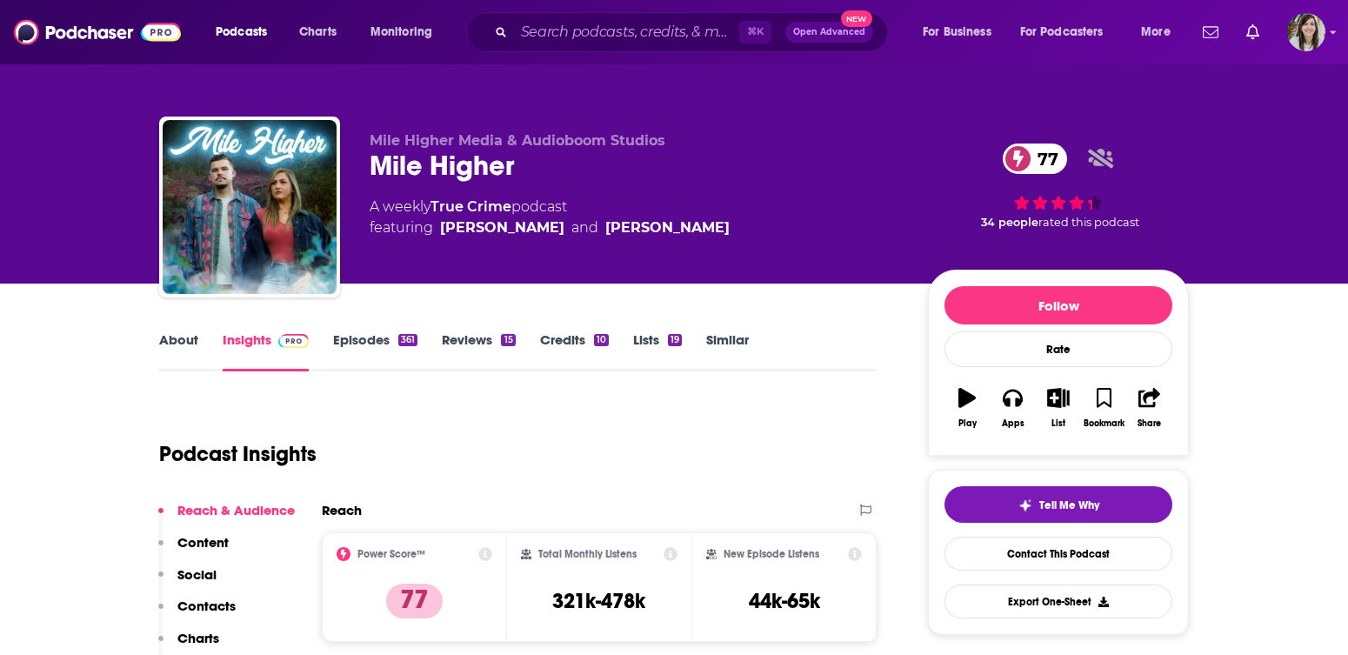
click at [185, 344] on link "About" at bounding box center [178, 351] width 39 height 40
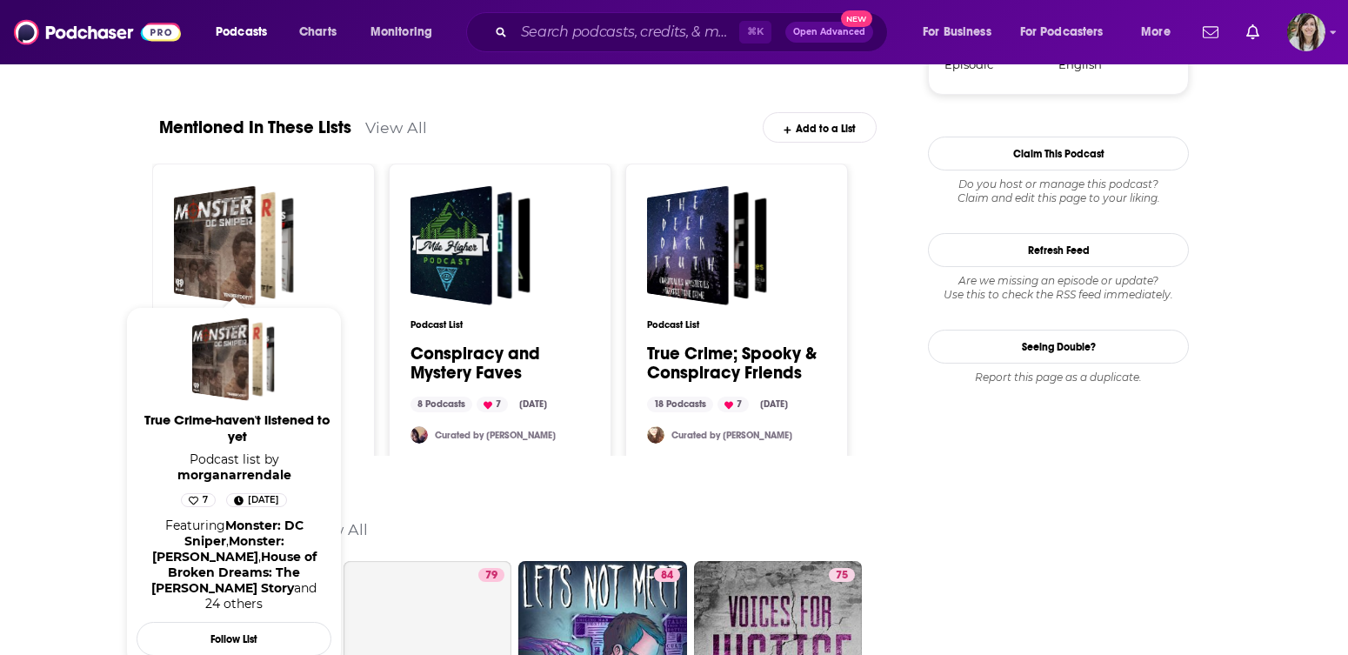
scroll to position [2343, 0]
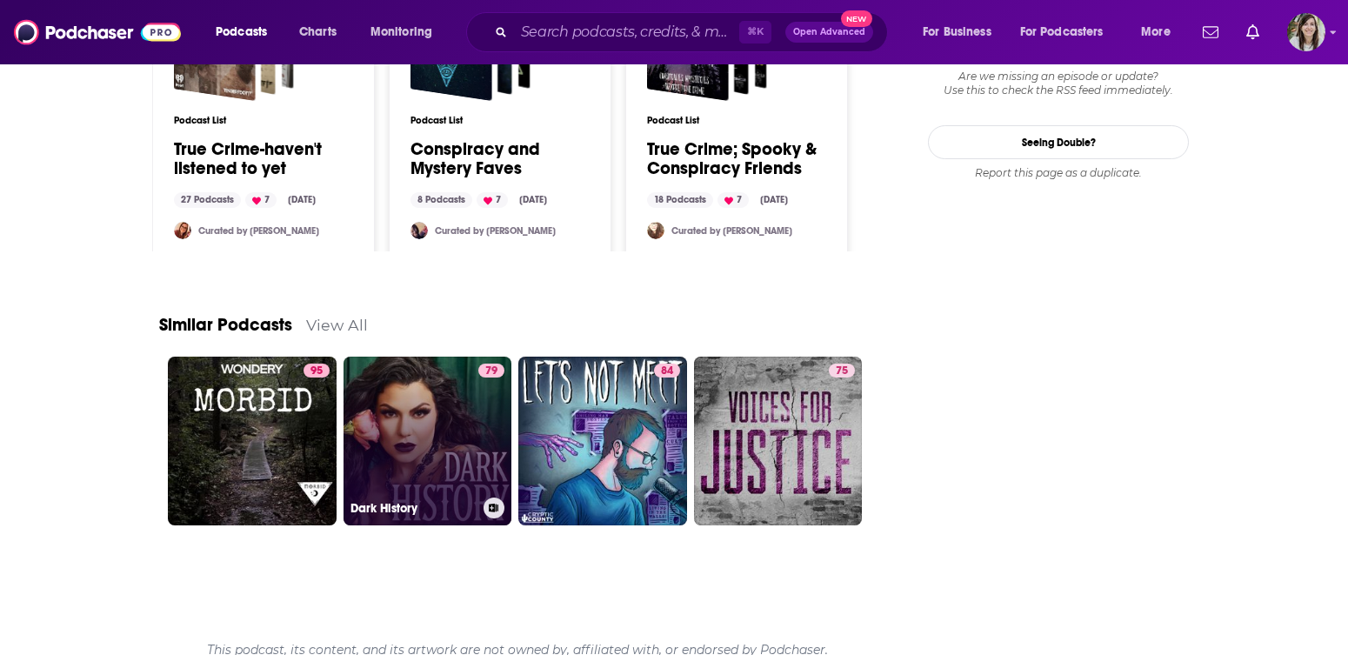
click at [426, 423] on link "79 Dark History" at bounding box center [428, 441] width 169 height 169
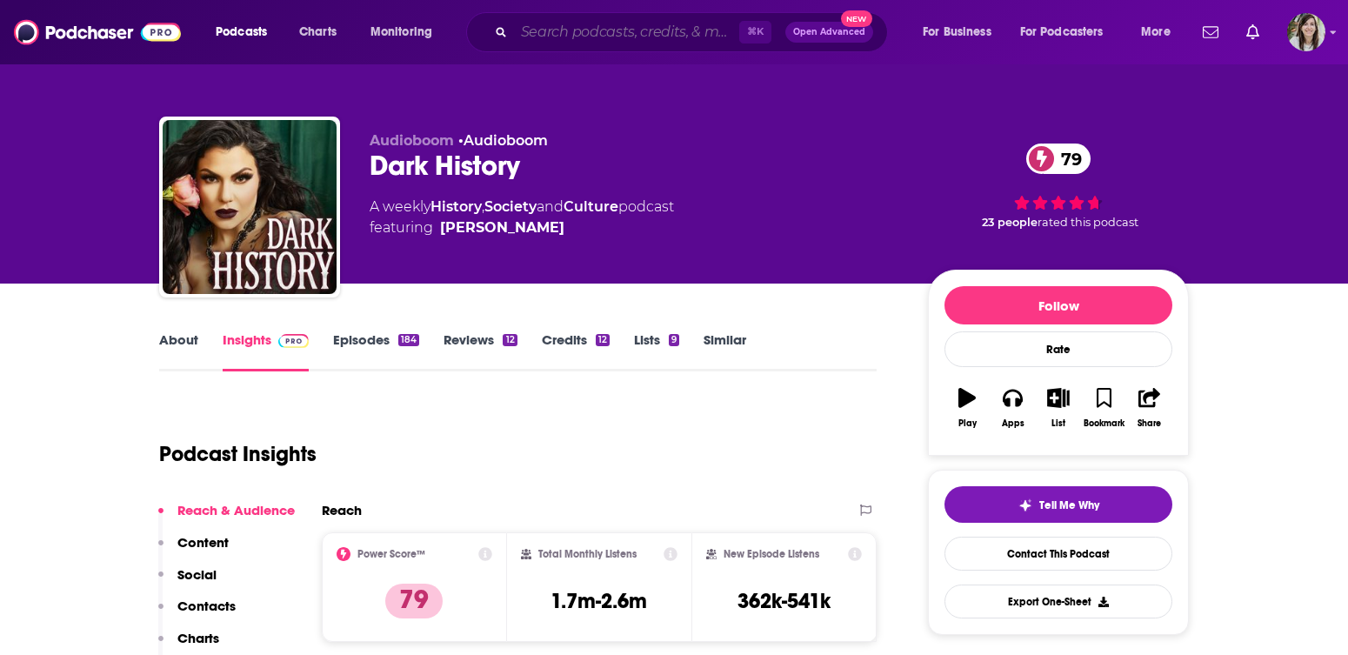
click at [572, 35] on input "Search podcasts, credits, & more..." at bounding box center [626, 32] width 225 height 28
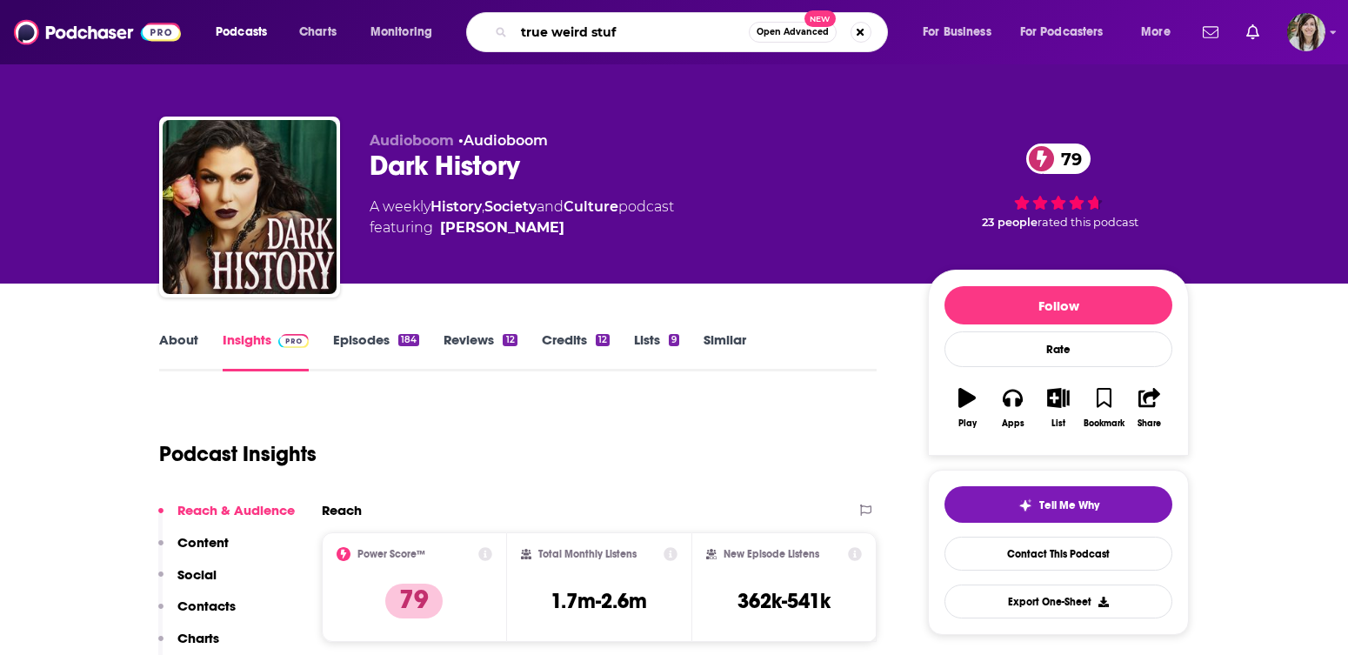
type input "true weird stuff"
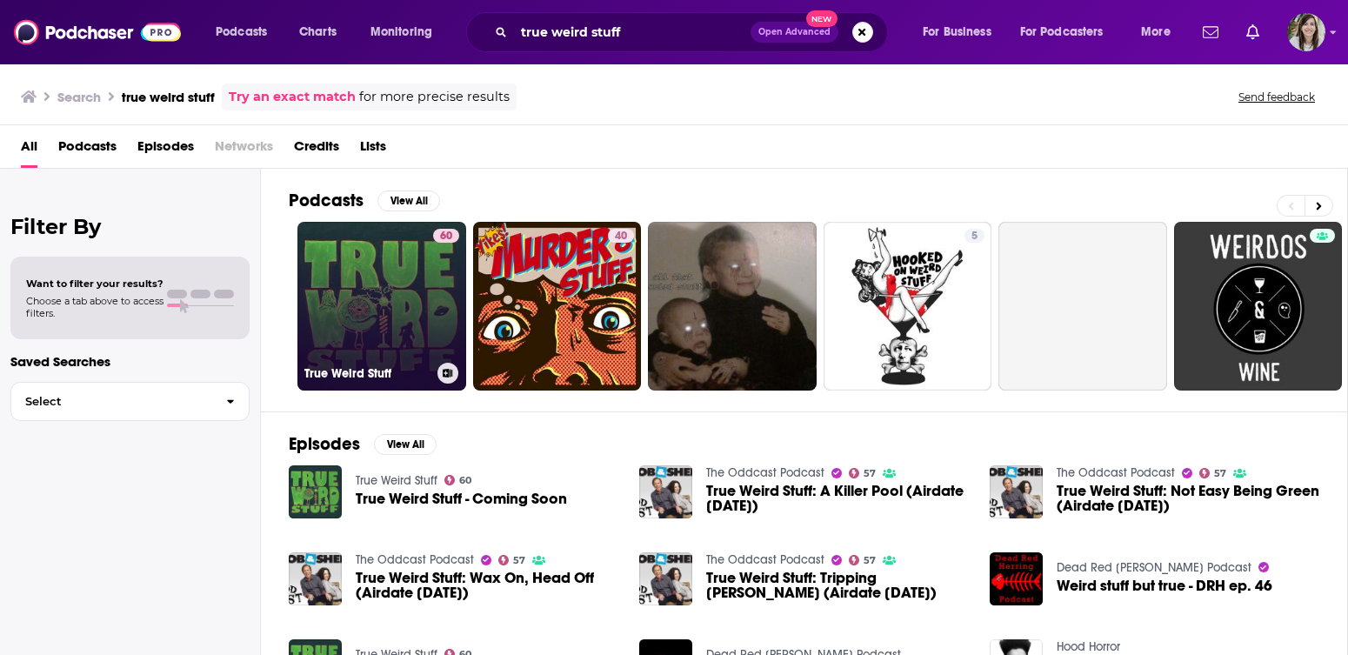
click at [391, 317] on link "60 True Weird Stuff" at bounding box center [381, 306] width 169 height 169
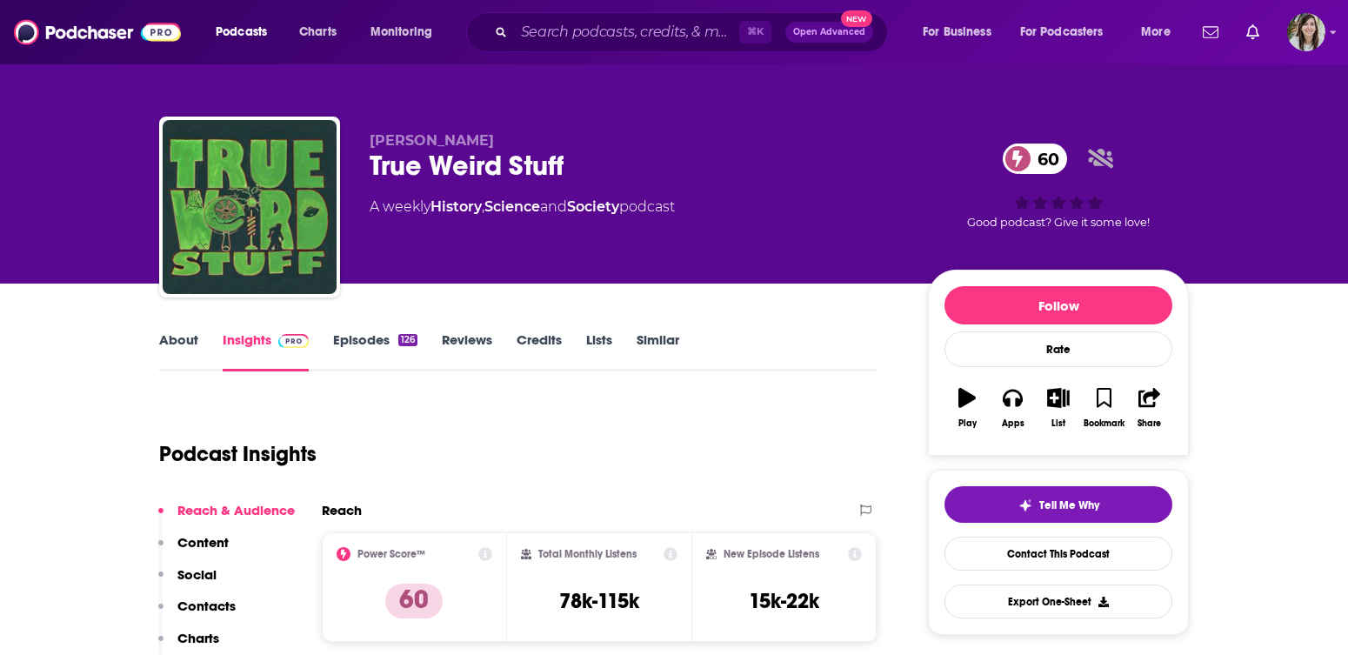
click at [498, 174] on div "True Weird Stuff 60" at bounding box center [635, 166] width 531 height 34
copy div "True Weird Stuff 60"
click at [587, 581] on div "Total Monthly Listens 78k-115k" at bounding box center [599, 587] width 157 height 80
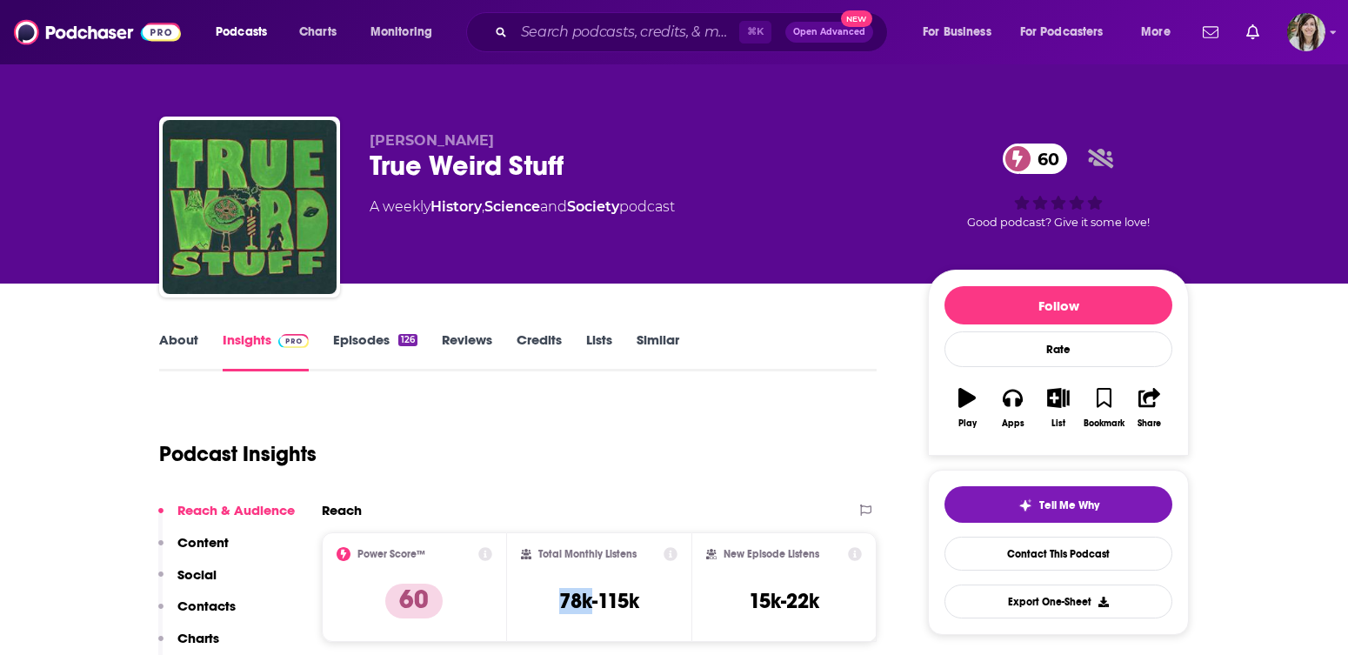
click at [587, 581] on div "Total Monthly Listens 78k-115k" at bounding box center [599, 587] width 157 height 80
copy div "78k-115k"
click at [1049, 558] on link "Contact This Podcast" at bounding box center [1059, 554] width 228 height 34
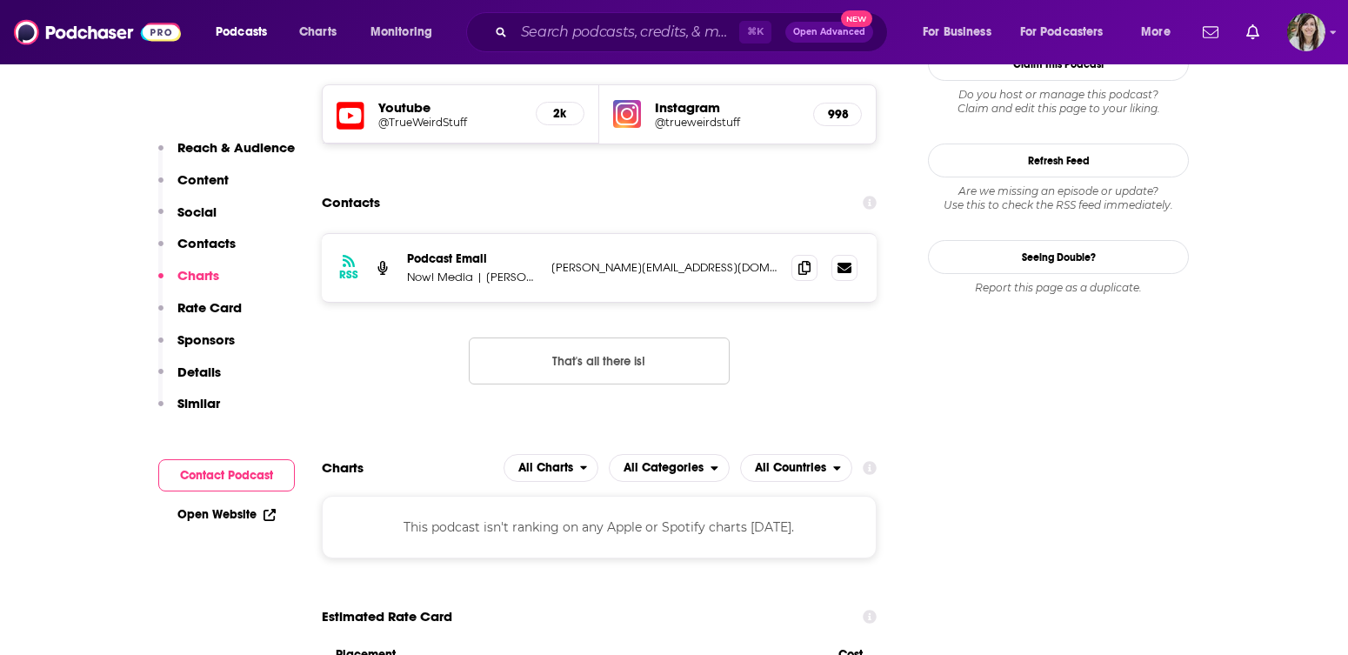
scroll to position [1533, 0]
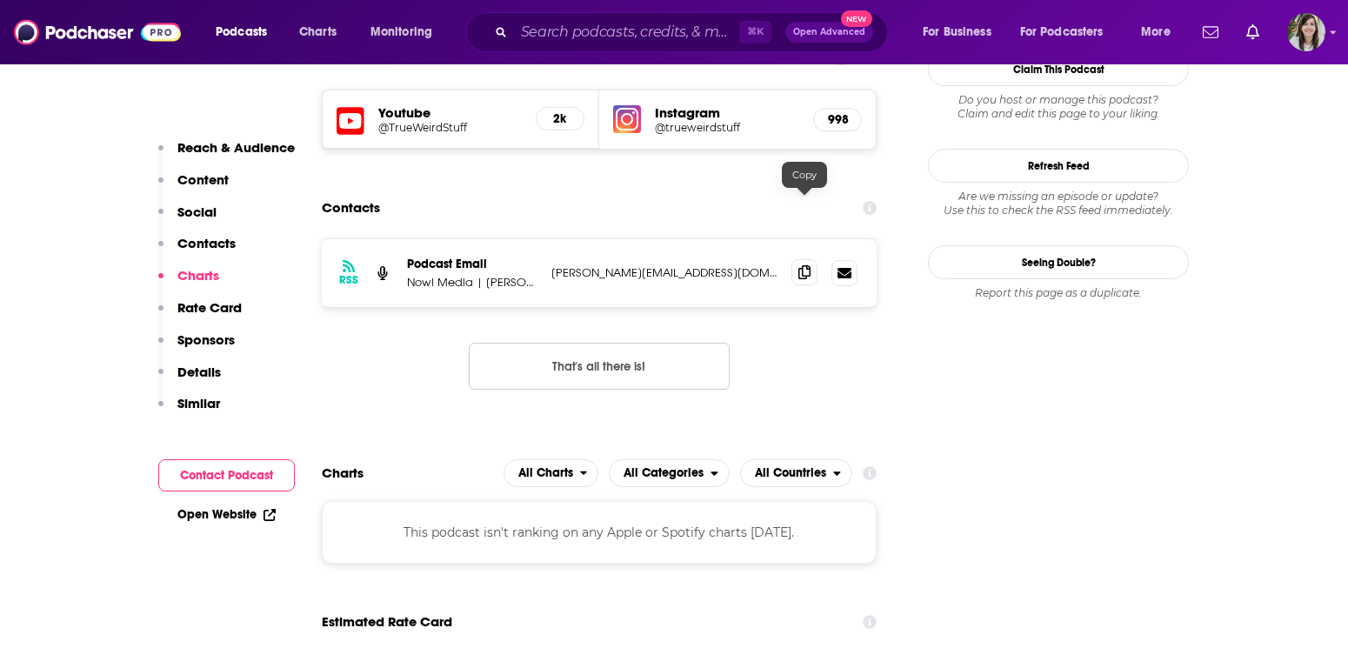
click at [804, 265] on icon at bounding box center [804, 272] width 12 height 14
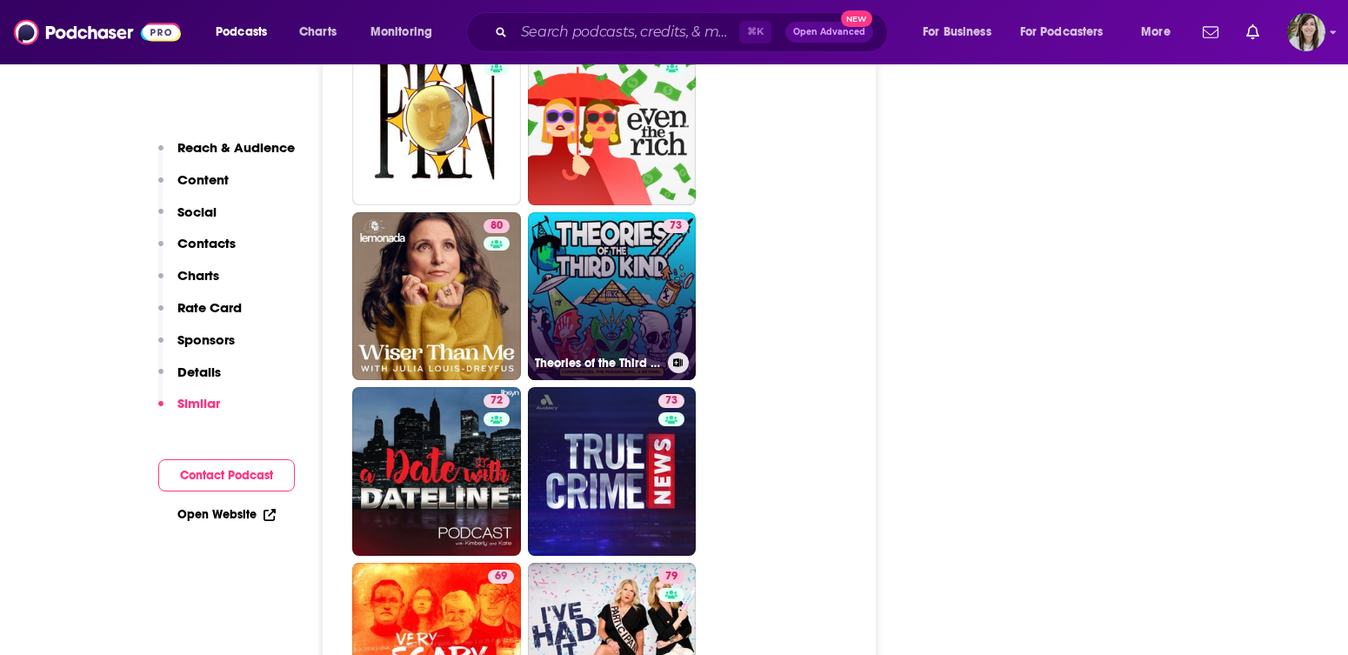
scroll to position [3910, 0]
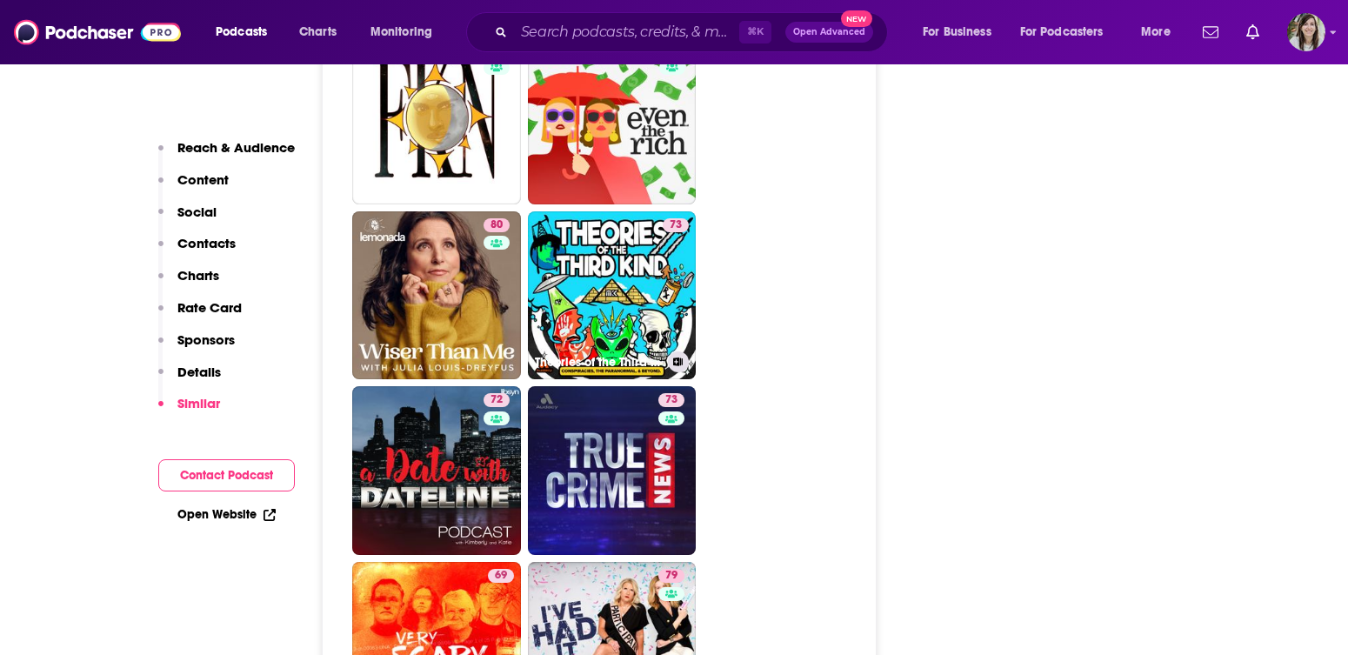
click at [792, 317] on ul "91 78 78 79 82 77 79 72 65 91 73 76 80 73 Theories of the Third Kind 72 73 69 7…" at bounding box center [608, 207] width 513 height 2097
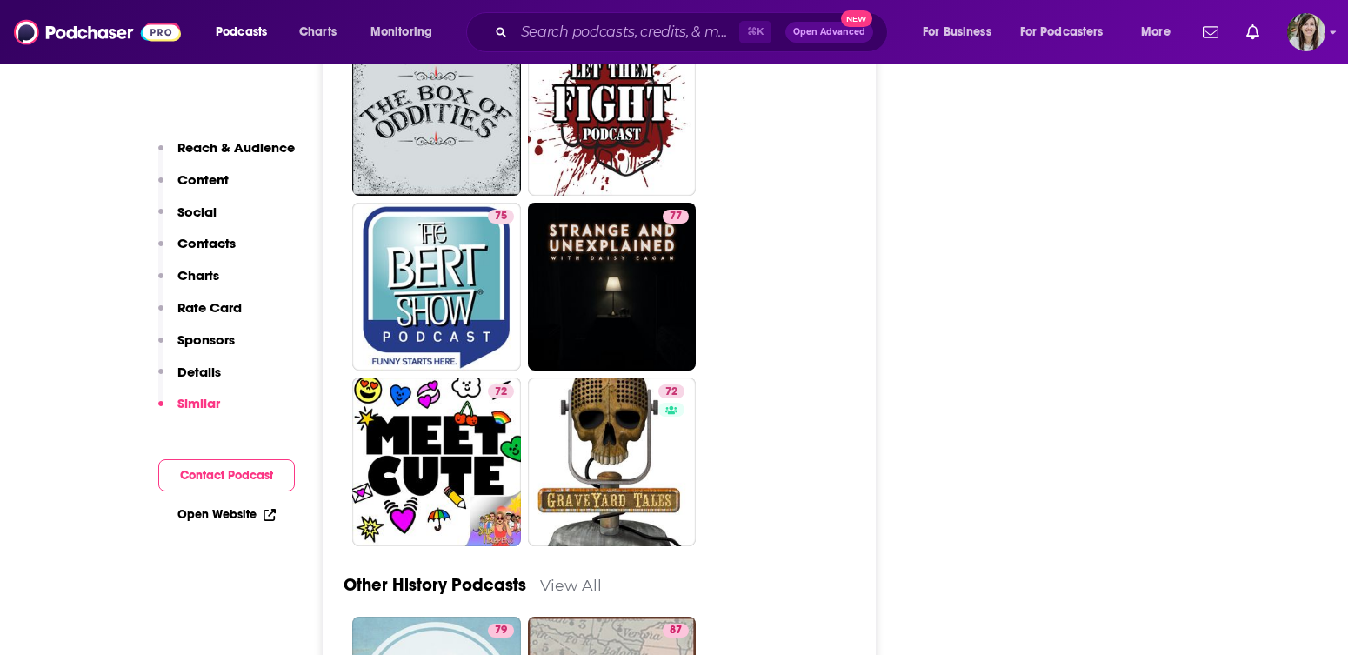
scroll to position [4701, 0]
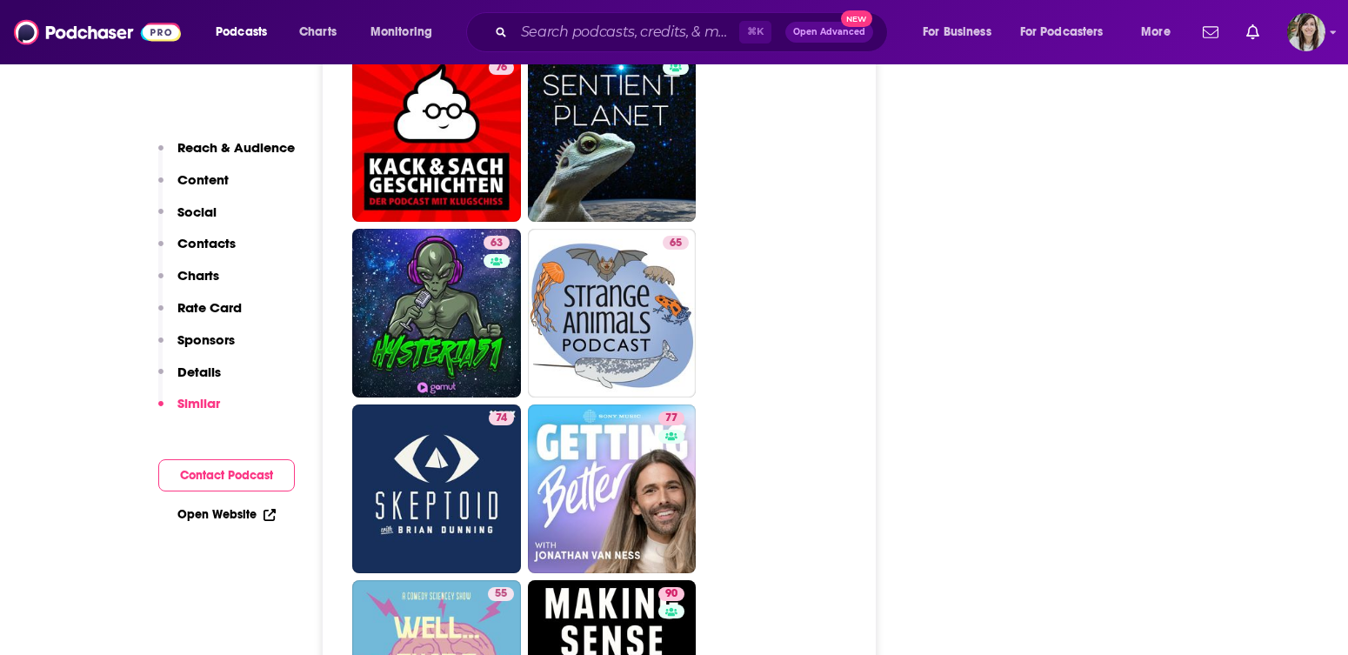
scroll to position [8327, 0]
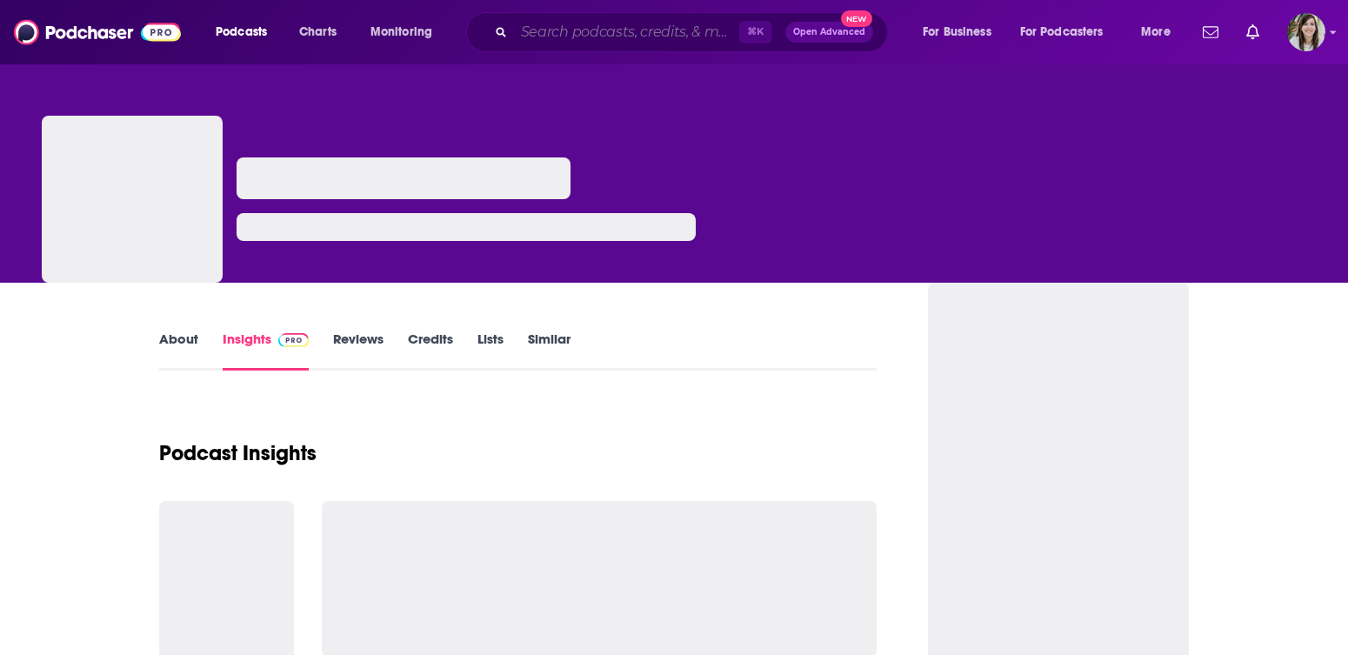
click at [578, 37] on input "Search podcasts, credits, & more..." at bounding box center [626, 32] width 225 height 28
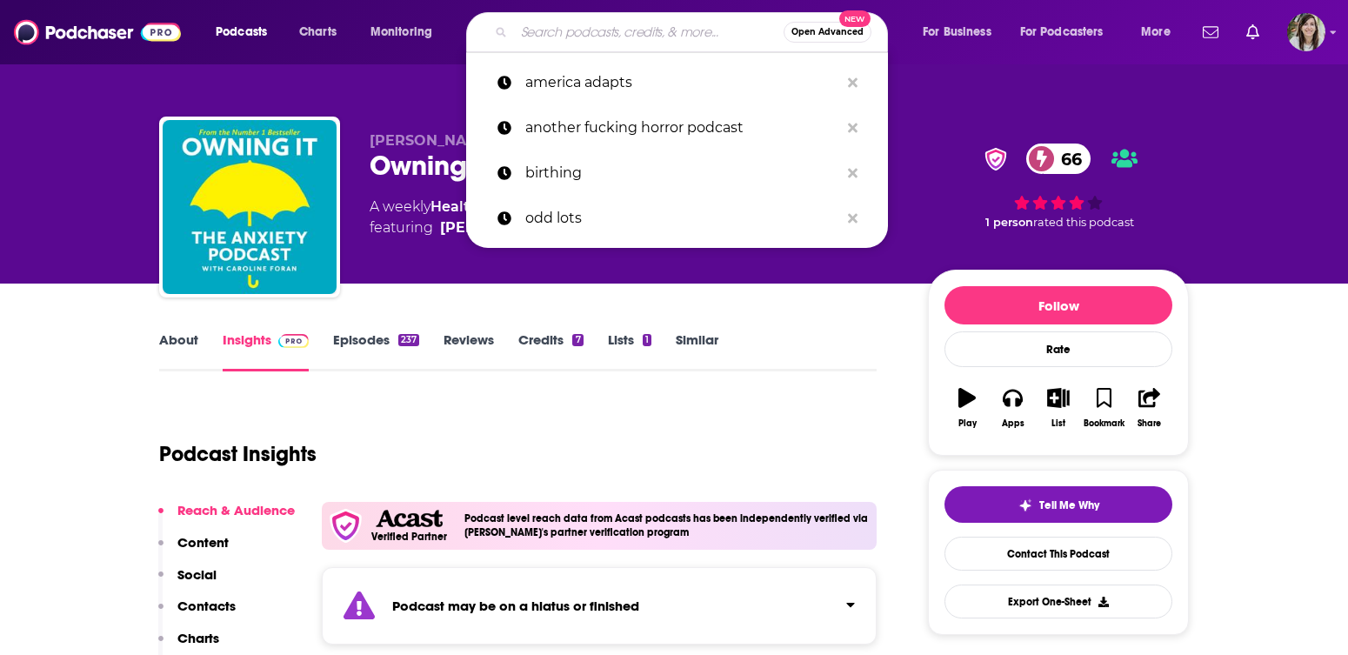
paste input "Last Podcast on the Left"
type input "Last Podcast on the Left"
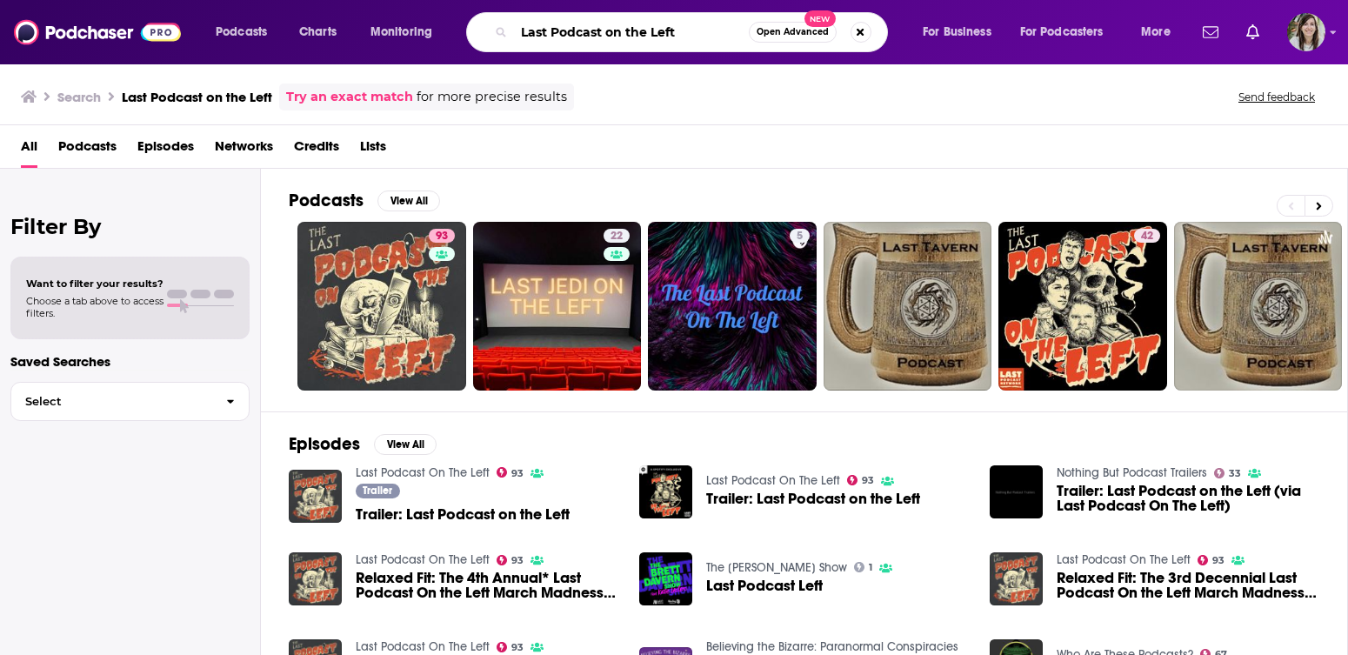
click at [579, 23] on input "Last Podcast on the Left" at bounding box center [631, 32] width 235 height 28
type input "crime adjacent"
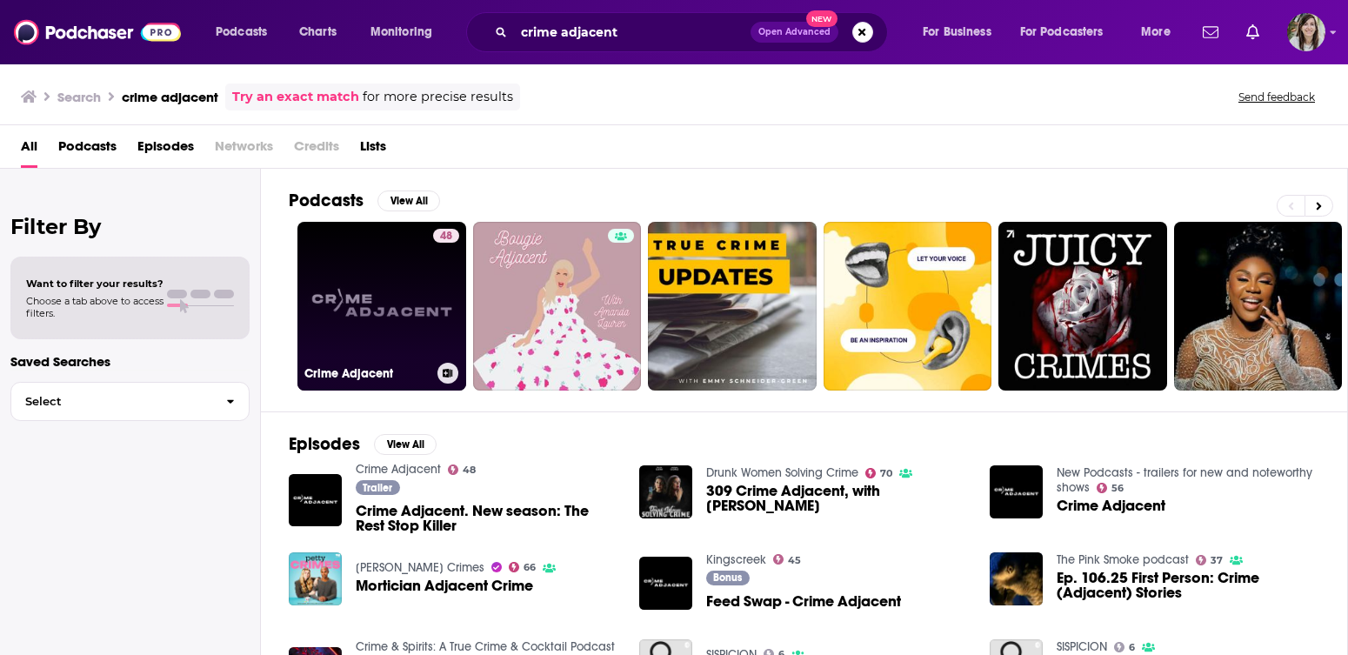
click at [361, 289] on link "48 Crime Adjacent" at bounding box center [381, 306] width 169 height 169
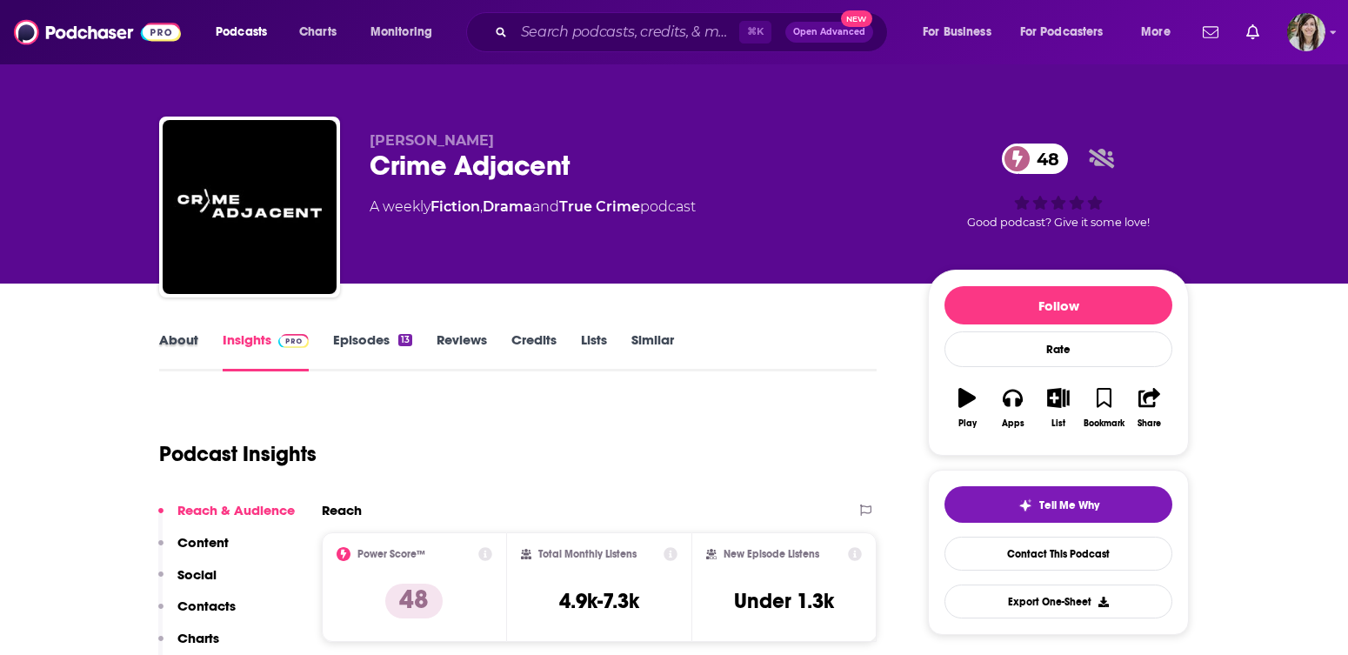
click at [198, 357] on div "About" at bounding box center [190, 351] width 63 height 40
click at [178, 334] on link "About" at bounding box center [178, 351] width 39 height 40
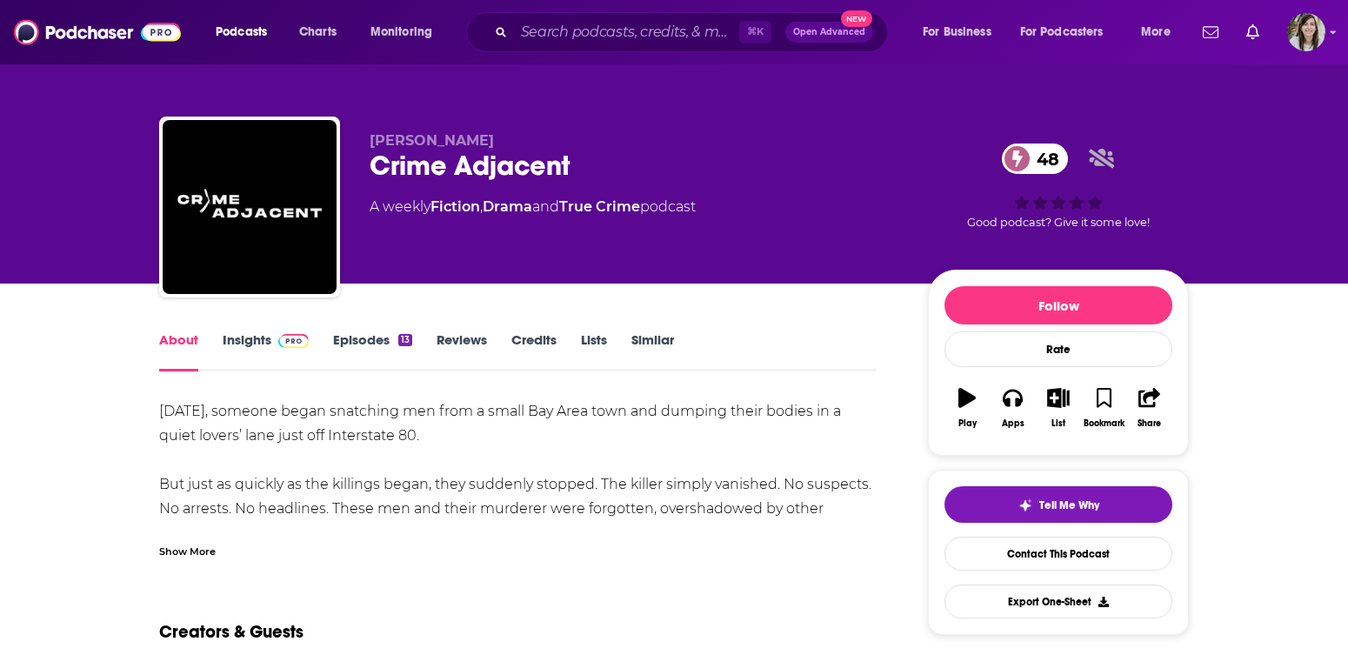
click at [198, 551] on div "Show More" at bounding box center [187, 550] width 57 height 17
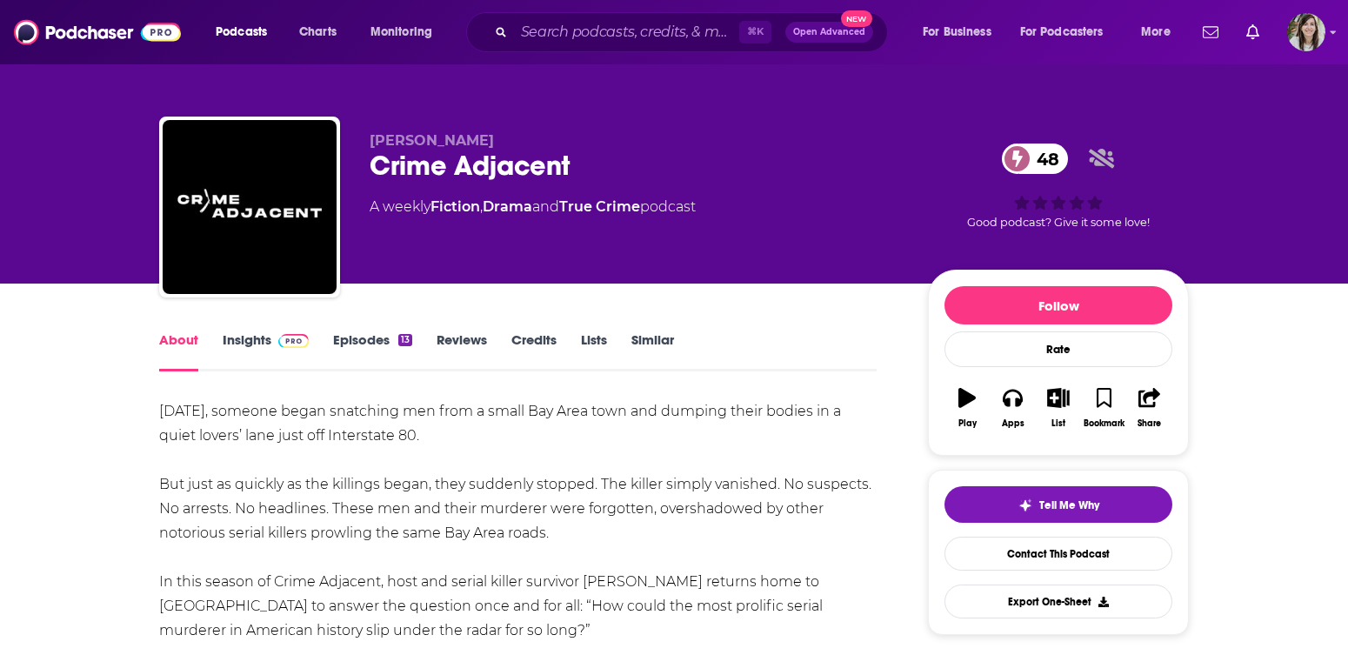
click at [424, 174] on div "Crime Adjacent 48" at bounding box center [635, 166] width 531 height 34
copy div "Crime Adjacent 48"
click at [275, 346] on span at bounding box center [289, 339] width 37 height 17
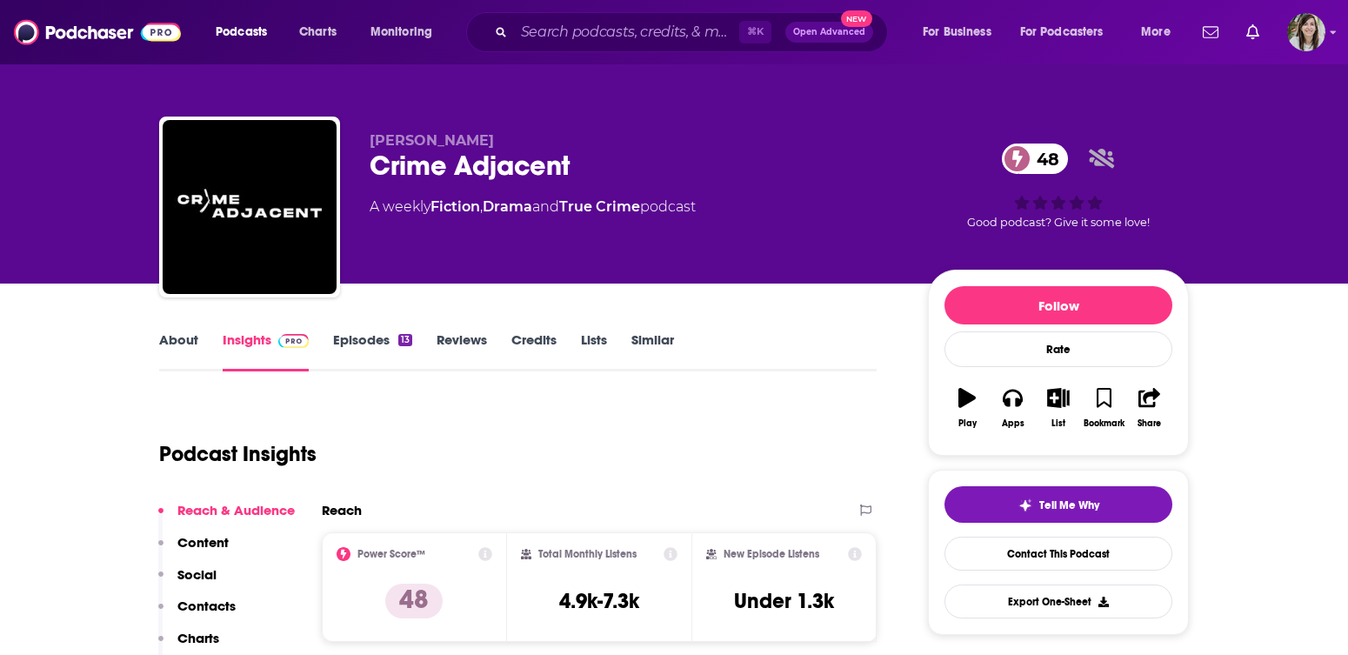
click at [604, 602] on h3 "4.9k-7.3k" at bounding box center [599, 601] width 80 height 26
copy div "4.9k-7.3k"
click at [570, 25] on input "Search podcasts, credits, & more..." at bounding box center [626, 32] width 225 height 28
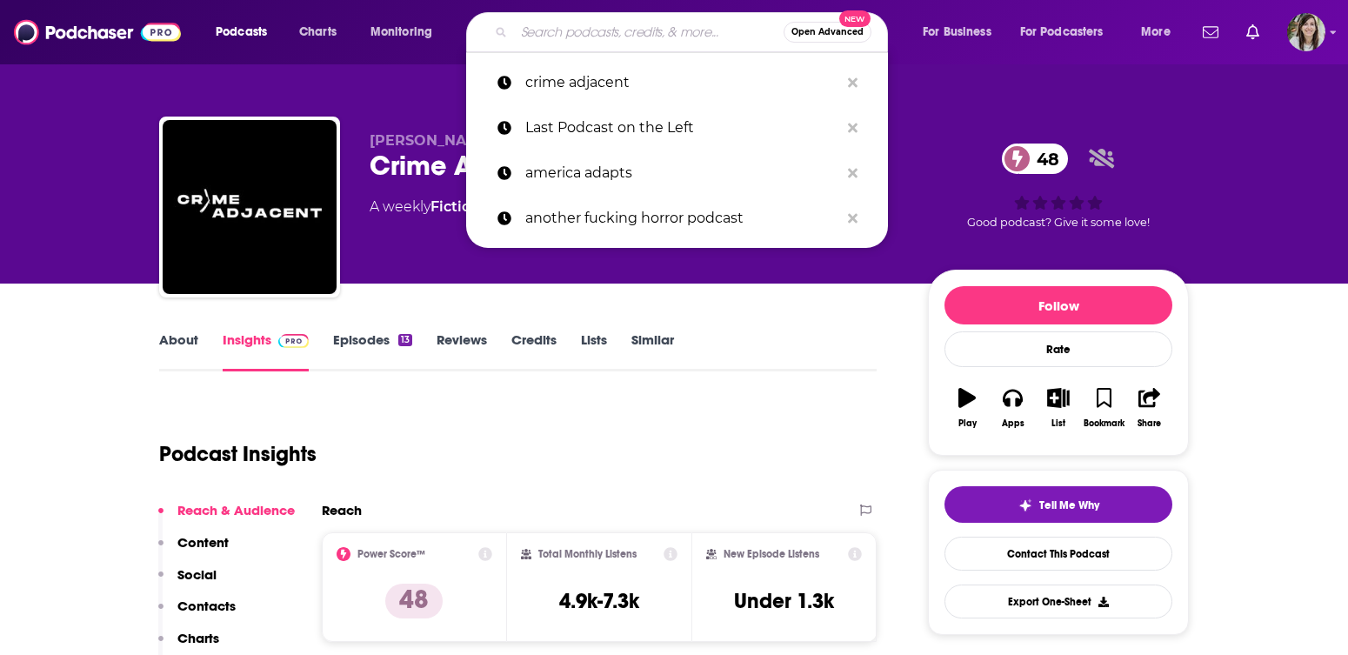
paste input "What Went Wrong"
type input "What Went Wrong"
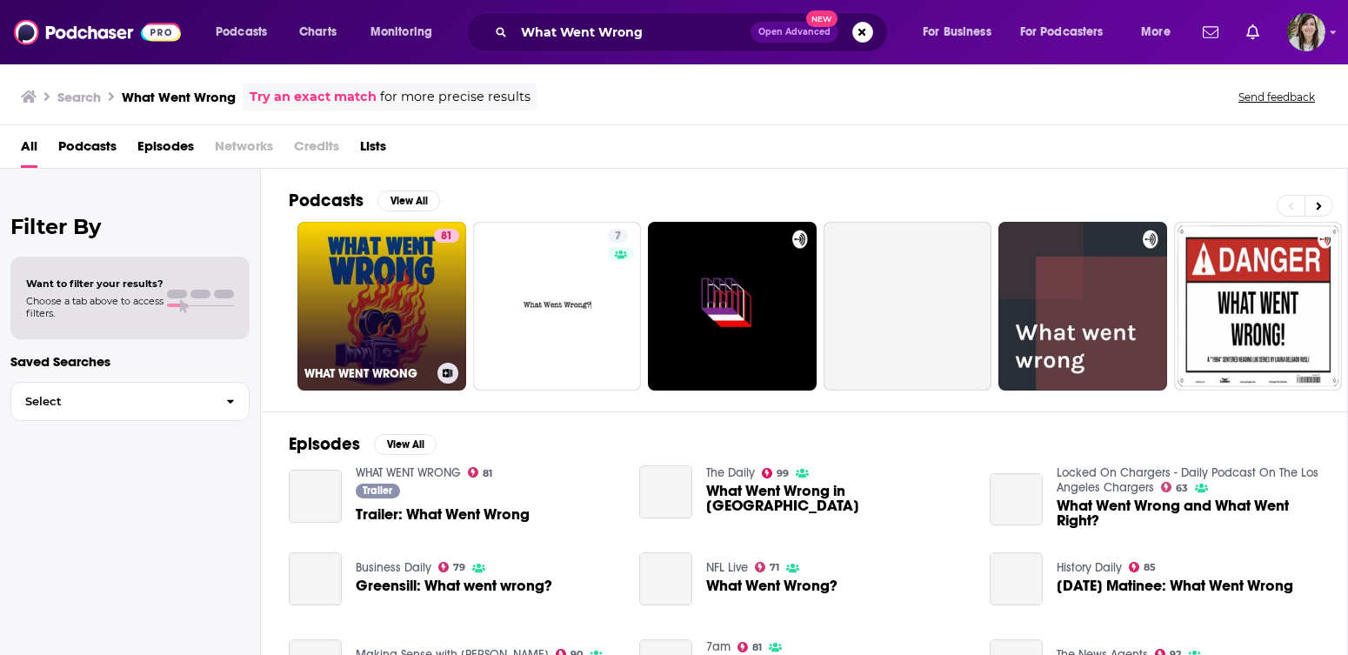
click at [381, 297] on link "81 WHAT WENT WRONG" at bounding box center [381, 306] width 169 height 169
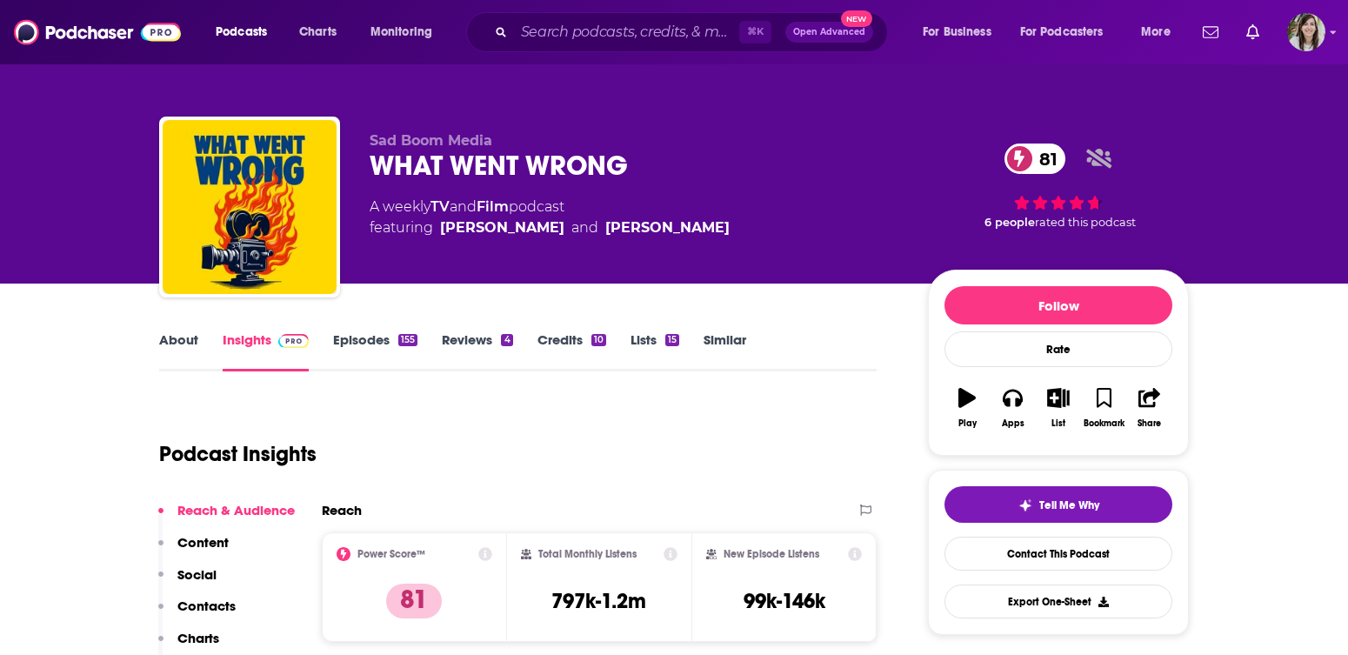
click at [426, 168] on div "WHAT WENT WRONG 81" at bounding box center [635, 166] width 531 height 34
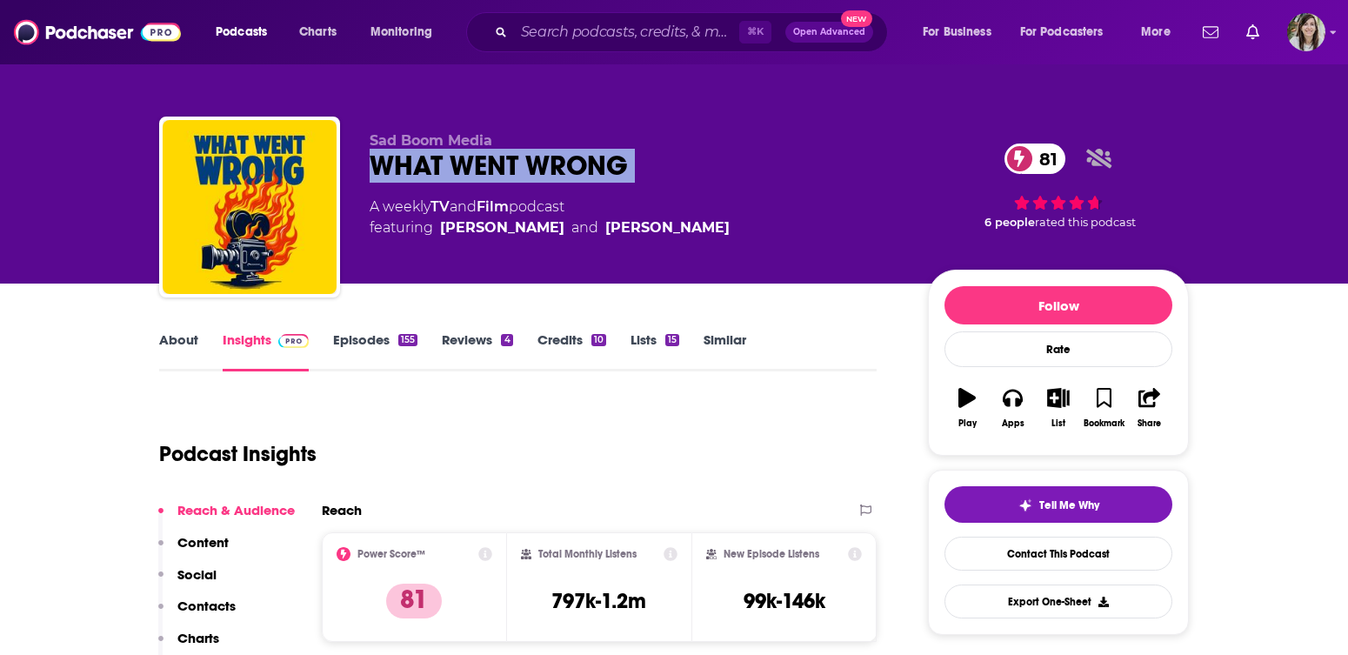
click at [426, 168] on div "WHAT WENT WRONG 81" at bounding box center [635, 166] width 531 height 34
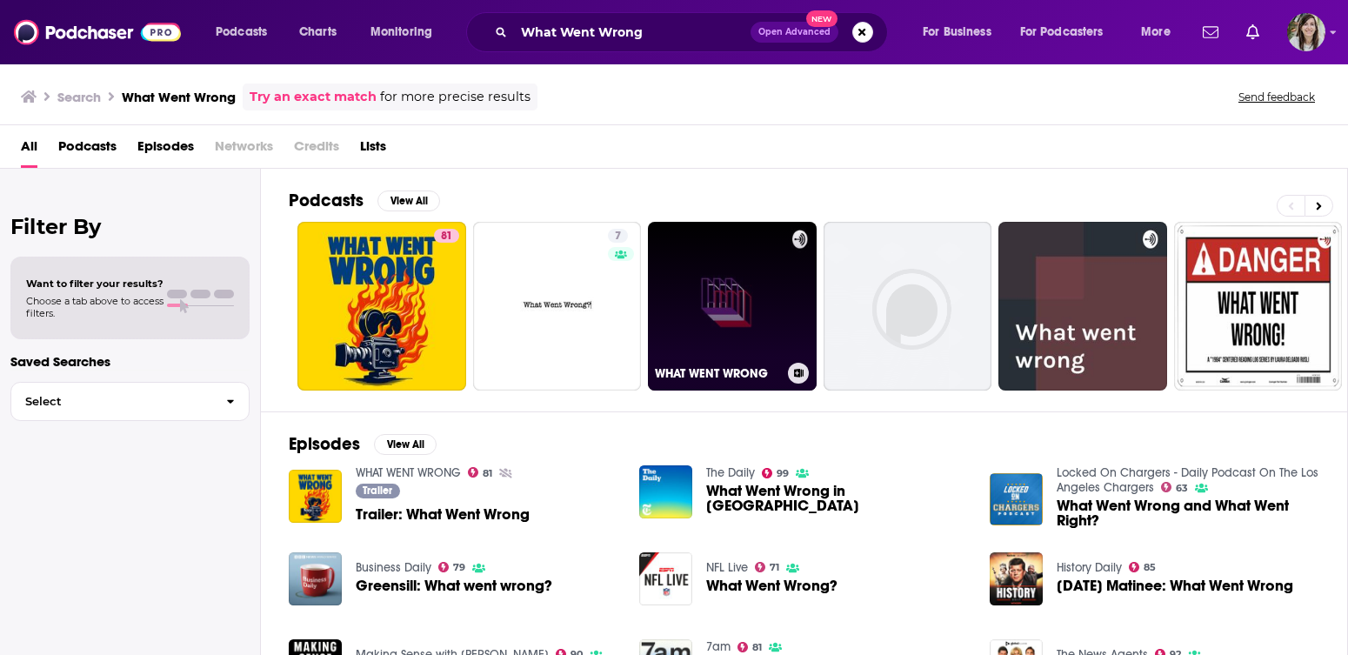
click at [737, 303] on link "WHAT WENT WRONG" at bounding box center [732, 306] width 169 height 169
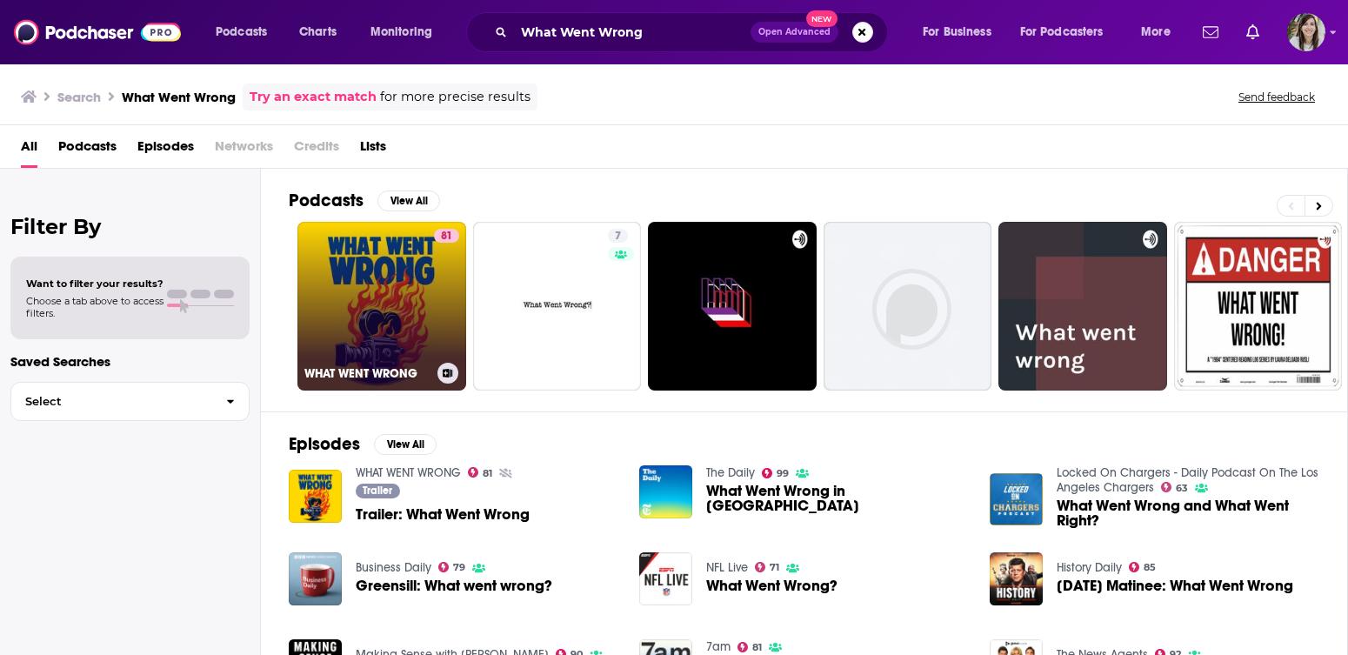
click at [356, 345] on link "81 WHAT WENT WRONG" at bounding box center [381, 306] width 169 height 169
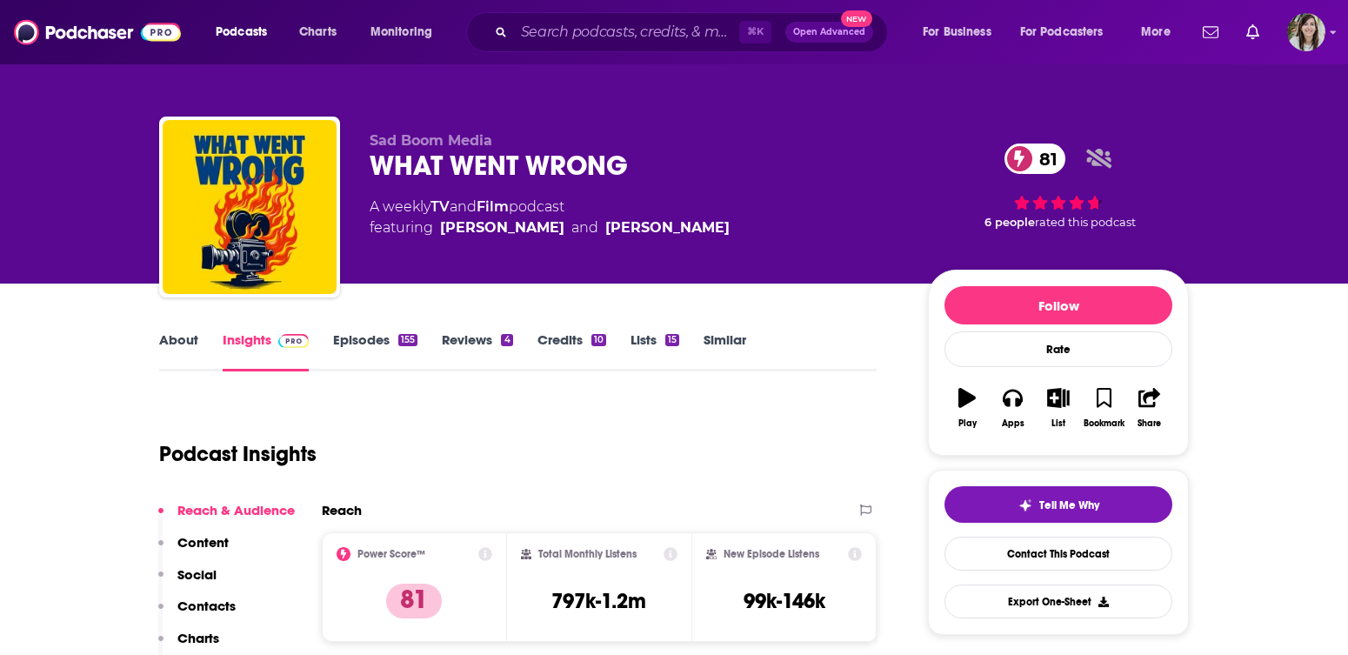
click at [181, 369] on link "About" at bounding box center [178, 351] width 39 height 40
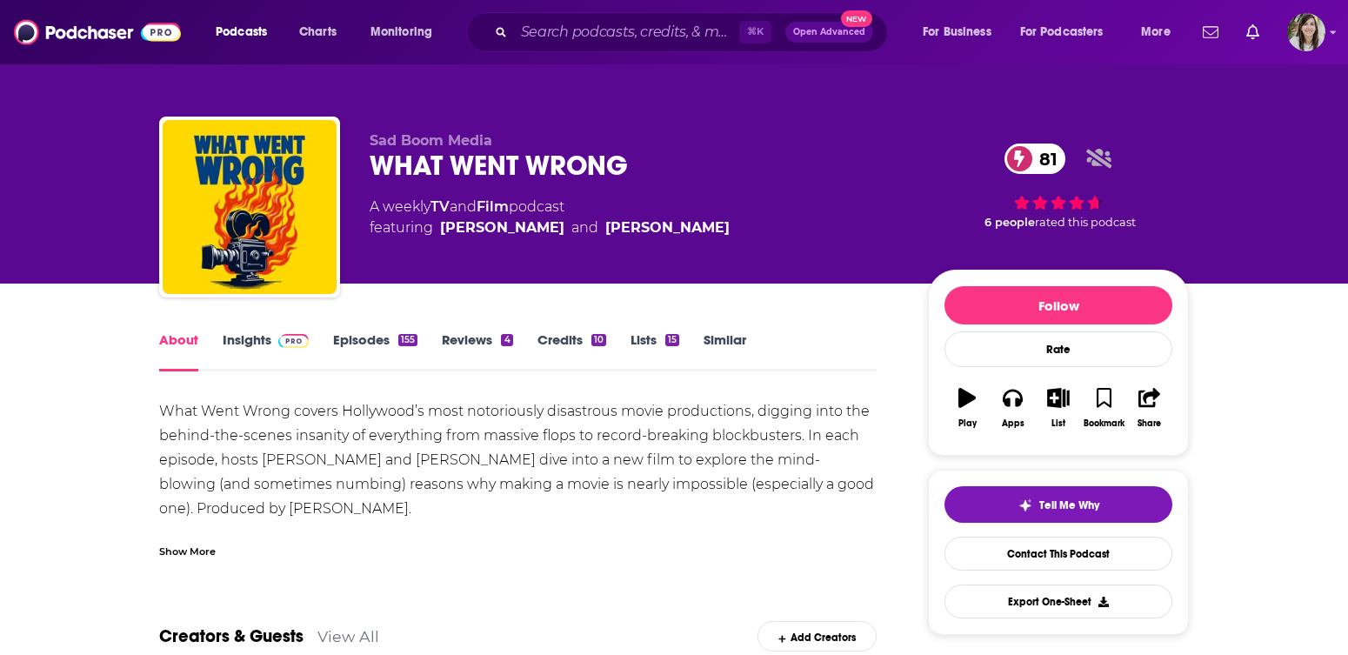
click at [274, 350] on link "Insights" at bounding box center [266, 351] width 86 height 40
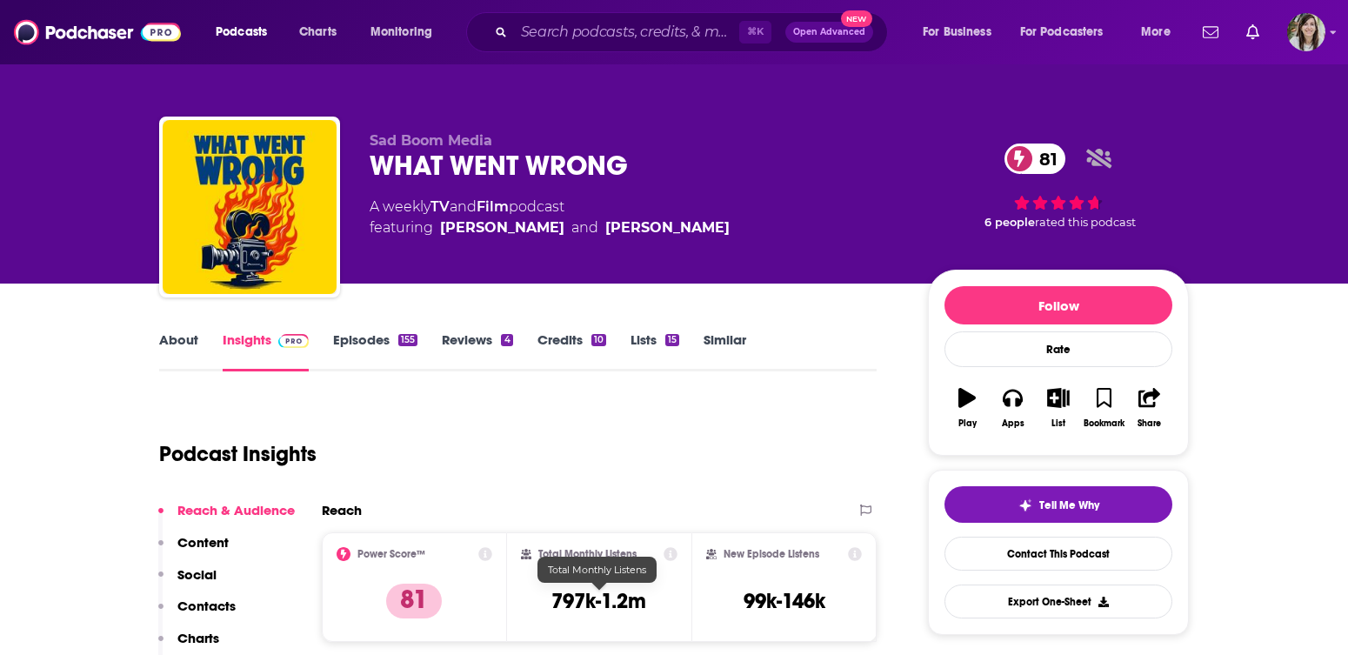
click at [628, 596] on h3 "797k-1.2m" at bounding box center [598, 601] width 95 height 26
copy div "797k-1.2m"
click at [585, 23] on input "Search podcasts, credits, & more..." at bounding box center [626, 32] width 225 height 28
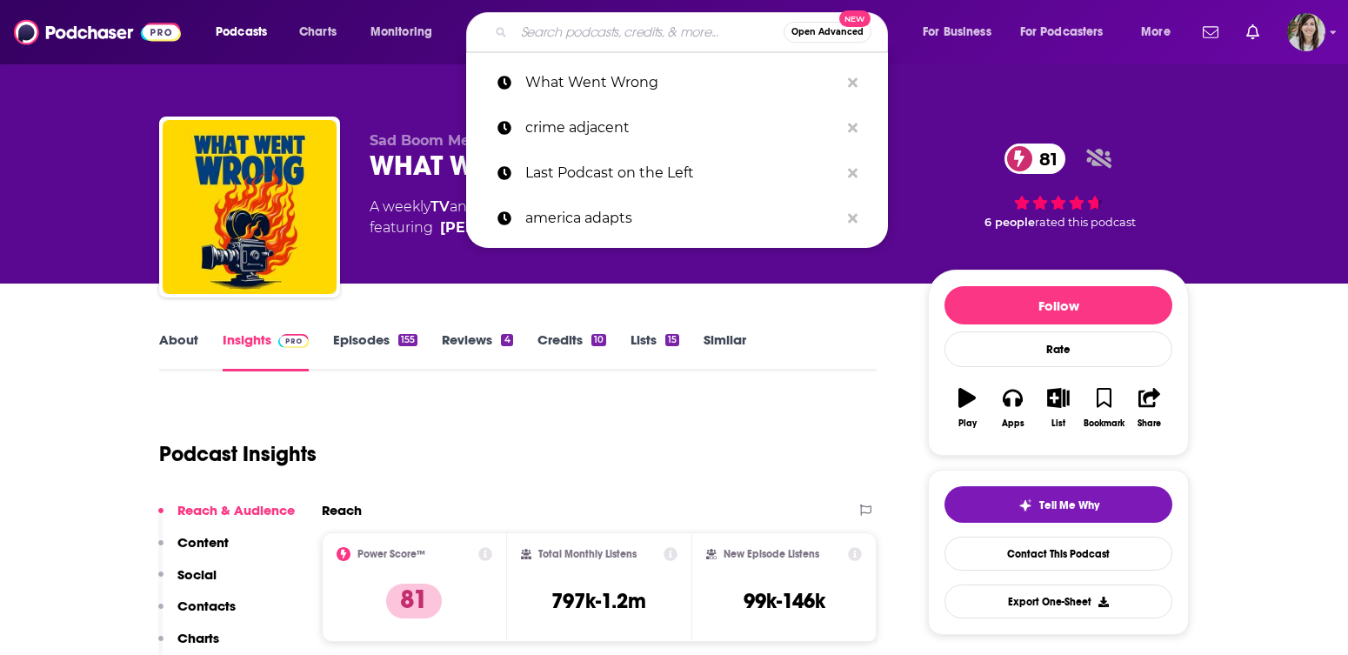
paste input "Uncanny BBC"
type input "Uncanny BBC"
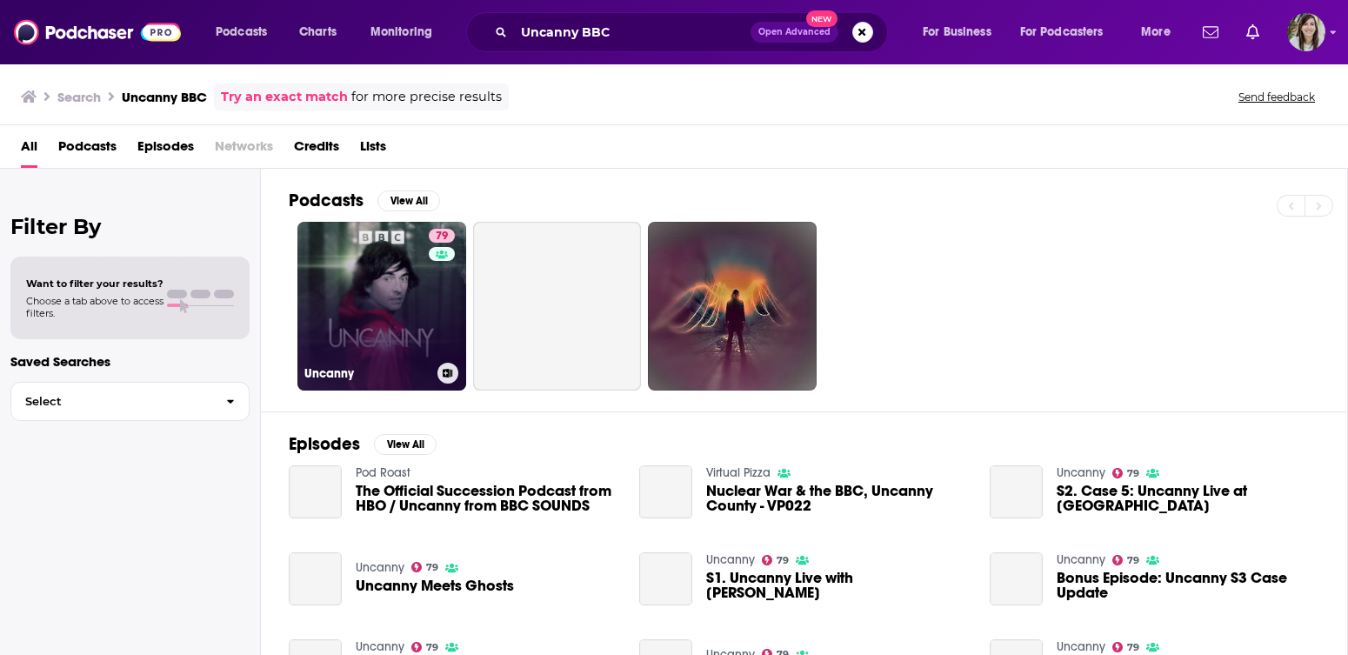
click at [404, 317] on link "79 Uncanny" at bounding box center [381, 306] width 169 height 169
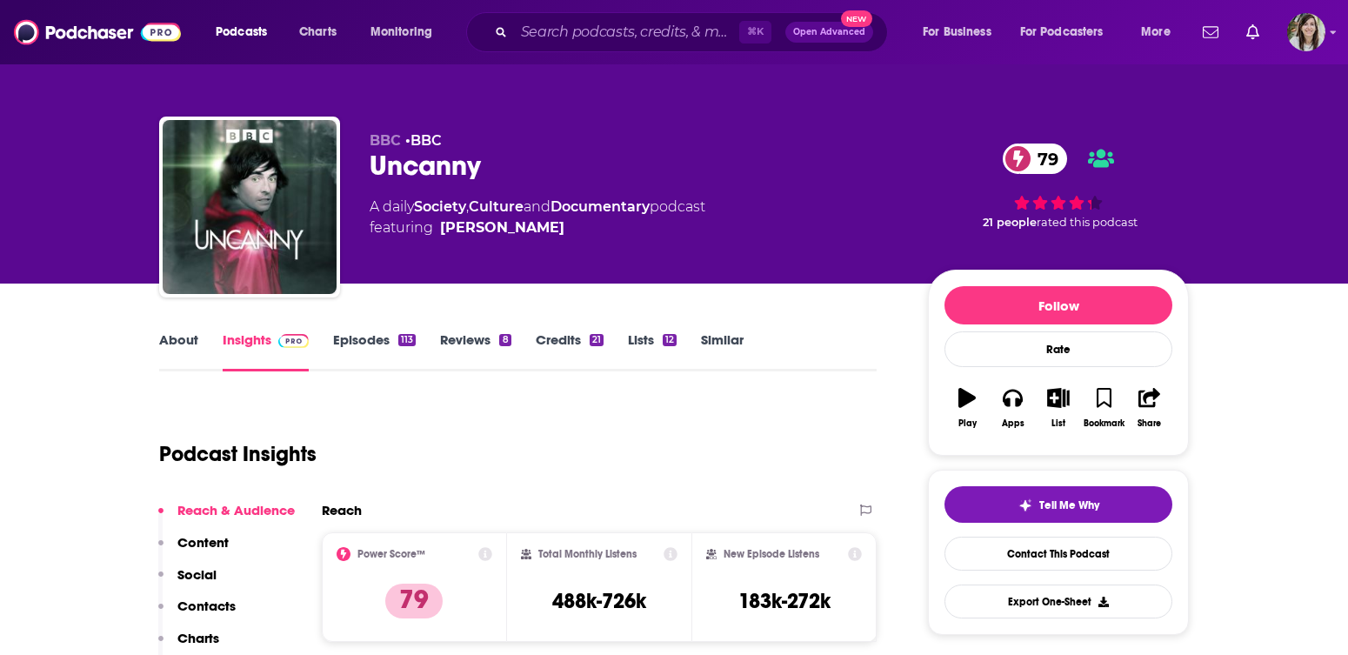
click at [184, 345] on link "About" at bounding box center [178, 351] width 39 height 40
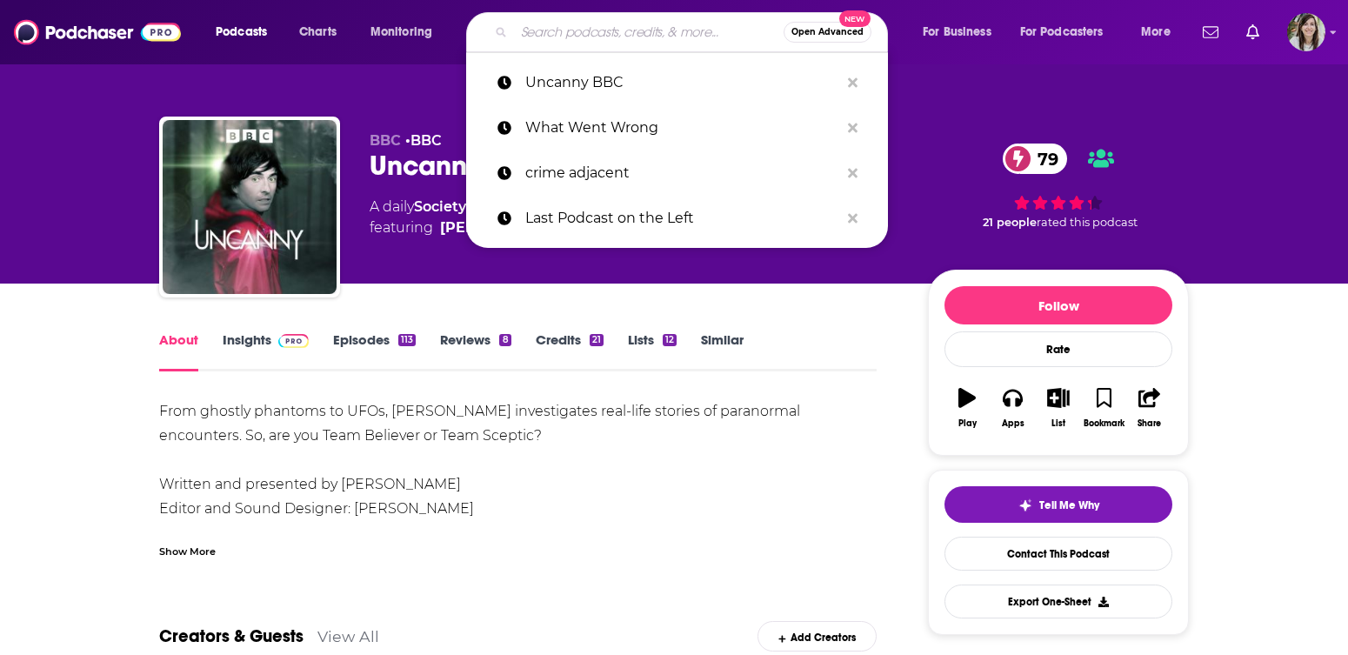
click at [593, 41] on input "Search podcasts, credits, & more..." at bounding box center [649, 32] width 270 height 28
paste input "Criminal"
type input "Criminal"
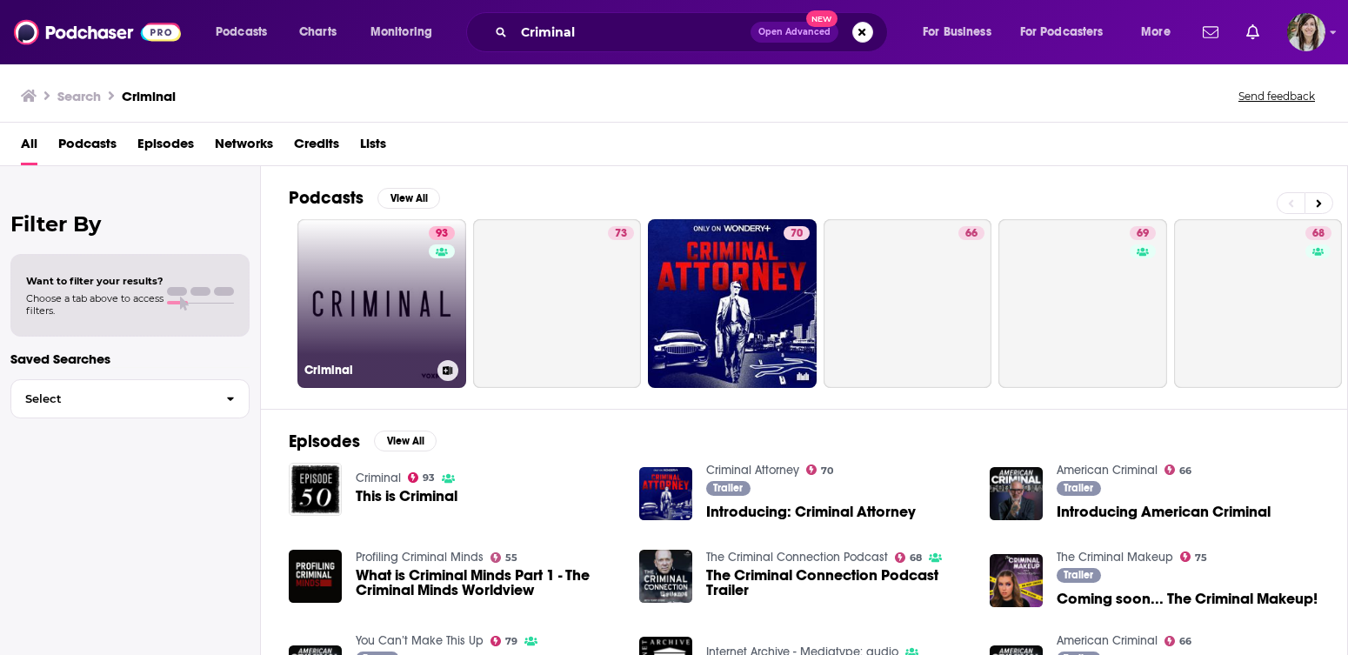
click at [415, 325] on link "93 Criminal" at bounding box center [381, 303] width 169 height 169
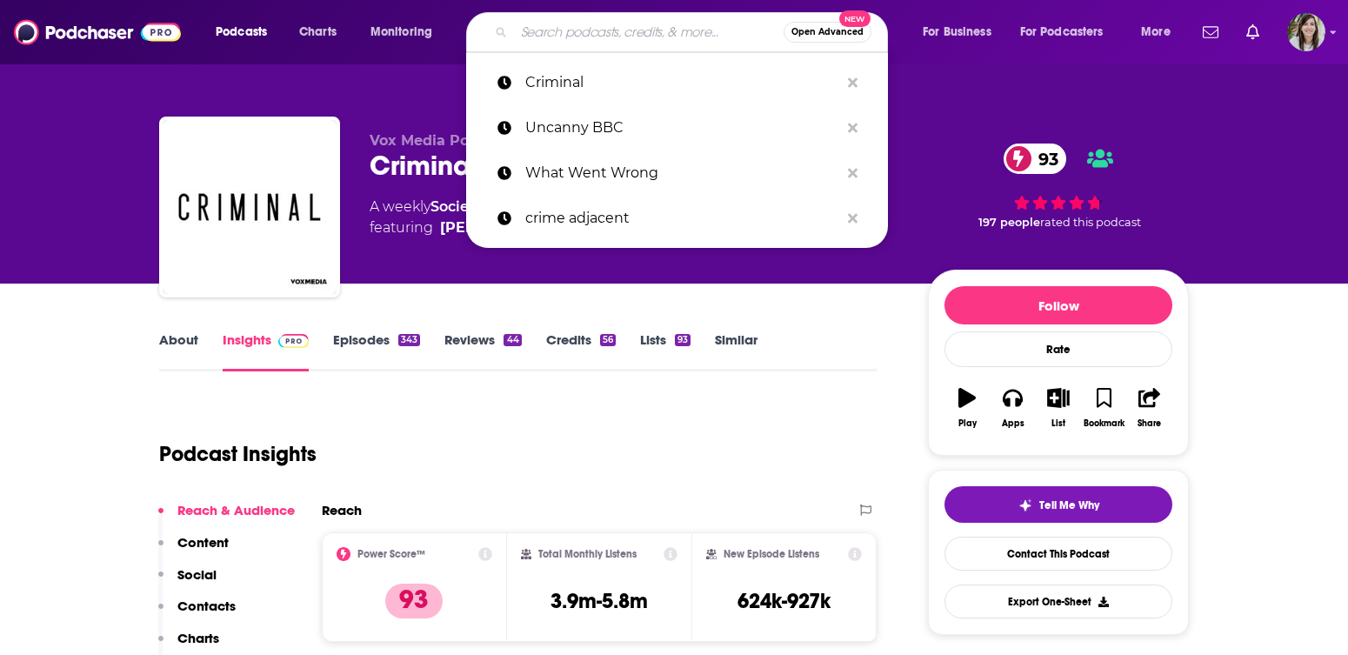
click at [646, 40] on input "Search podcasts, credits, & more..." at bounding box center [649, 32] width 270 height 28
paste input "Spooked"
type input "Spooked"
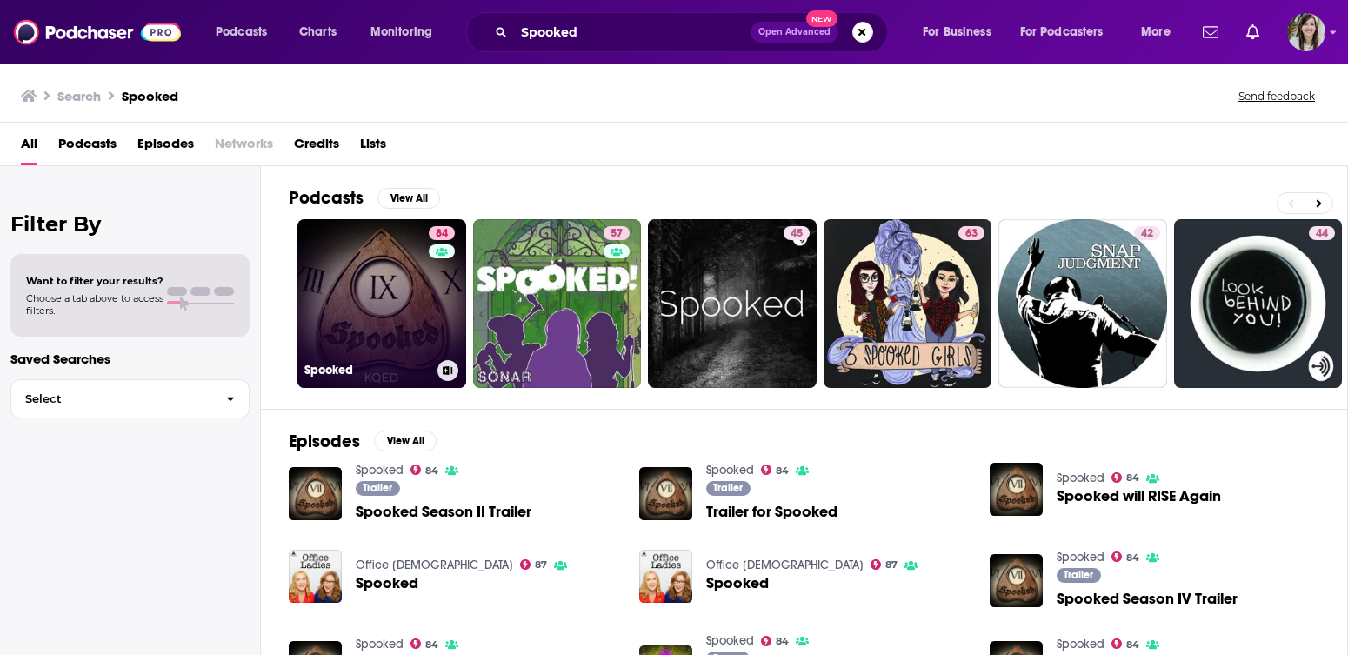
click at [340, 282] on link "84 Spooked" at bounding box center [381, 303] width 169 height 169
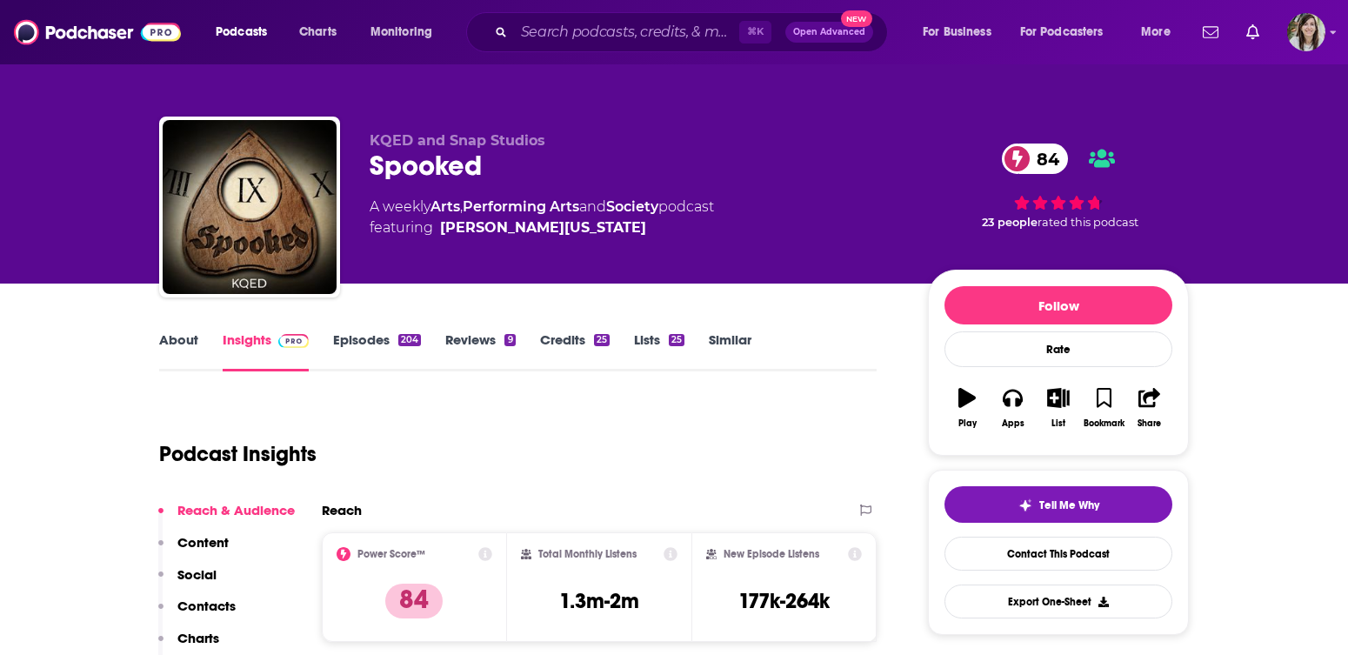
click at [179, 348] on link "About" at bounding box center [178, 351] width 39 height 40
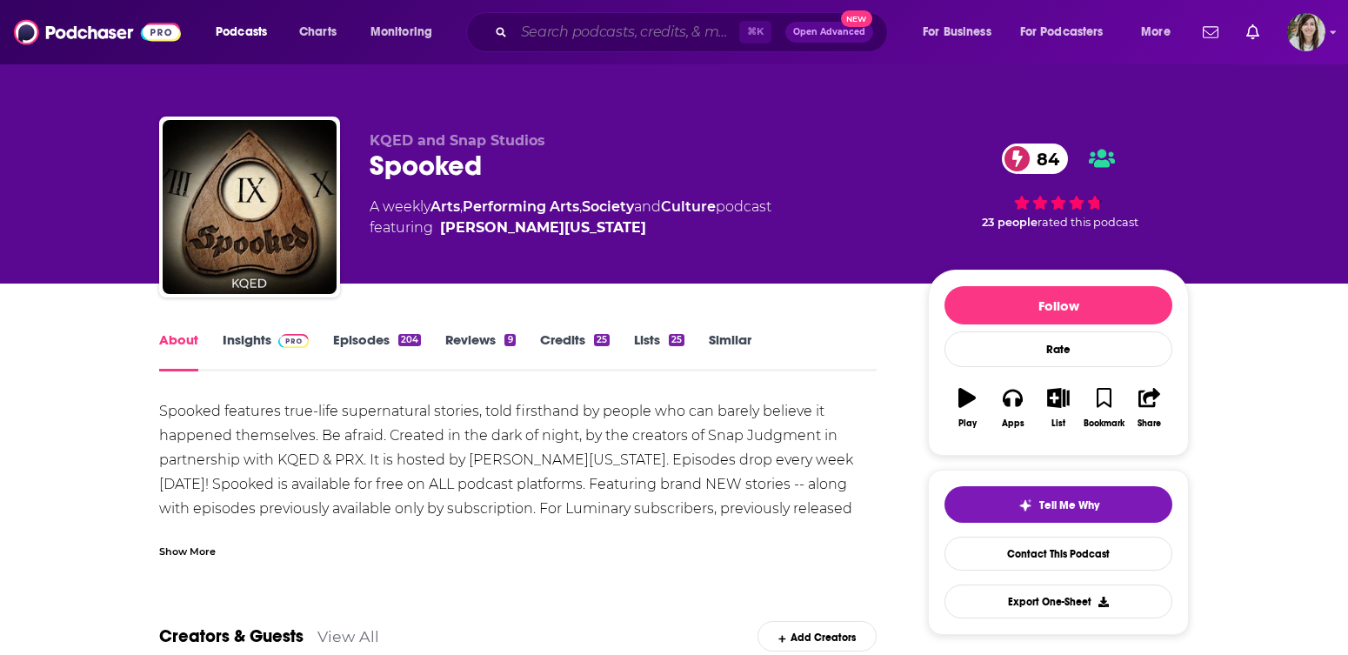
click at [584, 40] on input "Search podcasts, credits, & more..." at bounding box center [626, 32] width 225 height 28
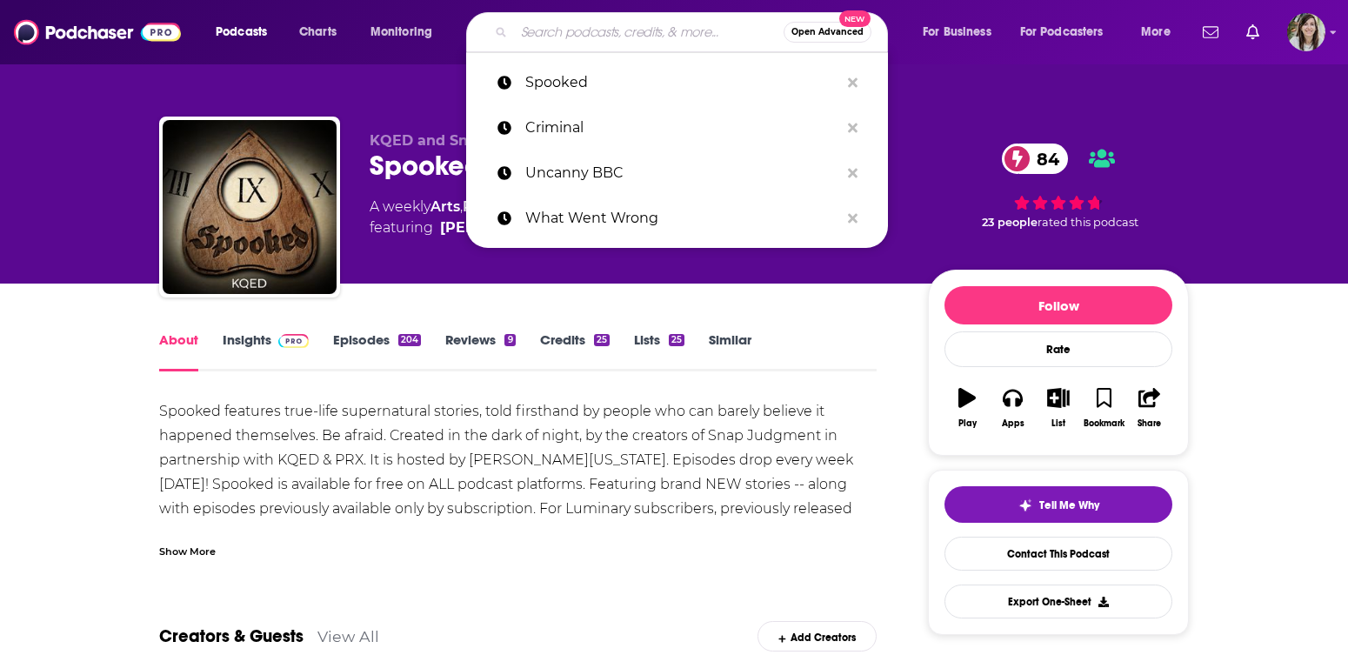
paste input "Morbid"
type input "Morbid"
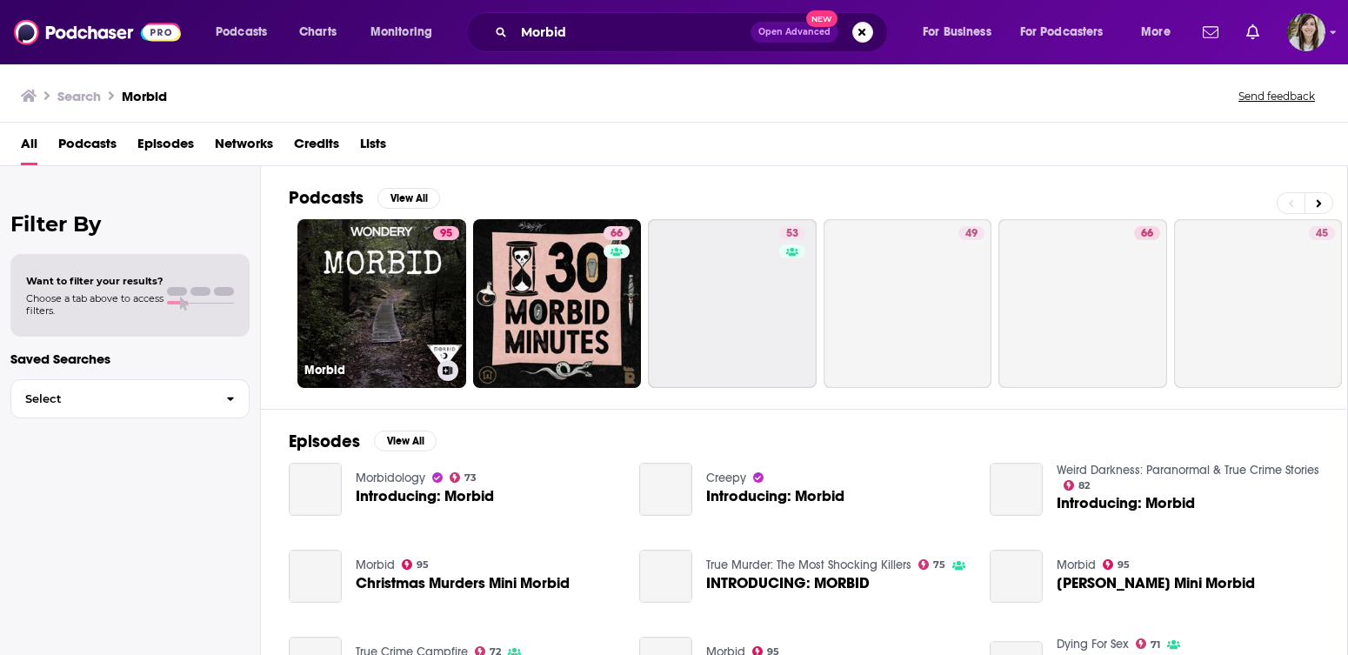
click at [414, 264] on link "95 Morbid" at bounding box center [381, 303] width 169 height 169
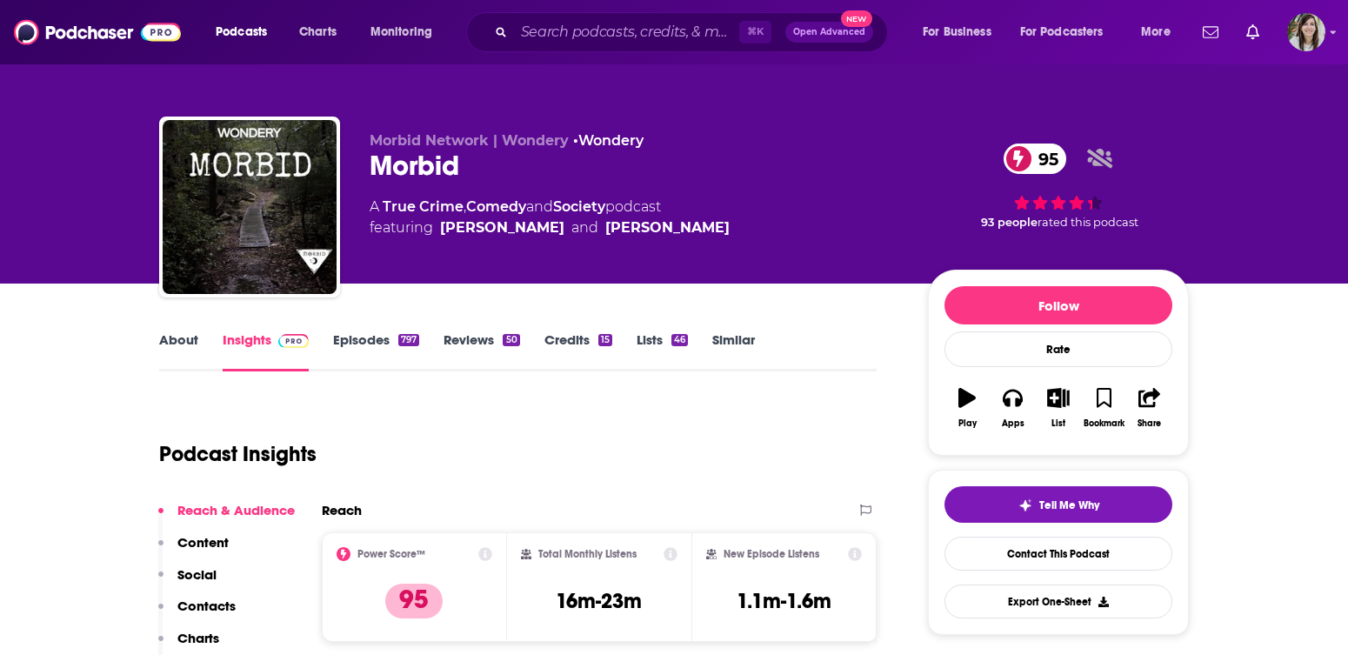
click at [591, 46] on div "⌘ K Open Advanced New" at bounding box center [677, 32] width 422 height 40
click at [591, 44] on input "Search podcasts, credits, & more..." at bounding box center [626, 32] width 225 height 28
paste input "True Crime Obsessed"
type input "True Crime Obsessed"
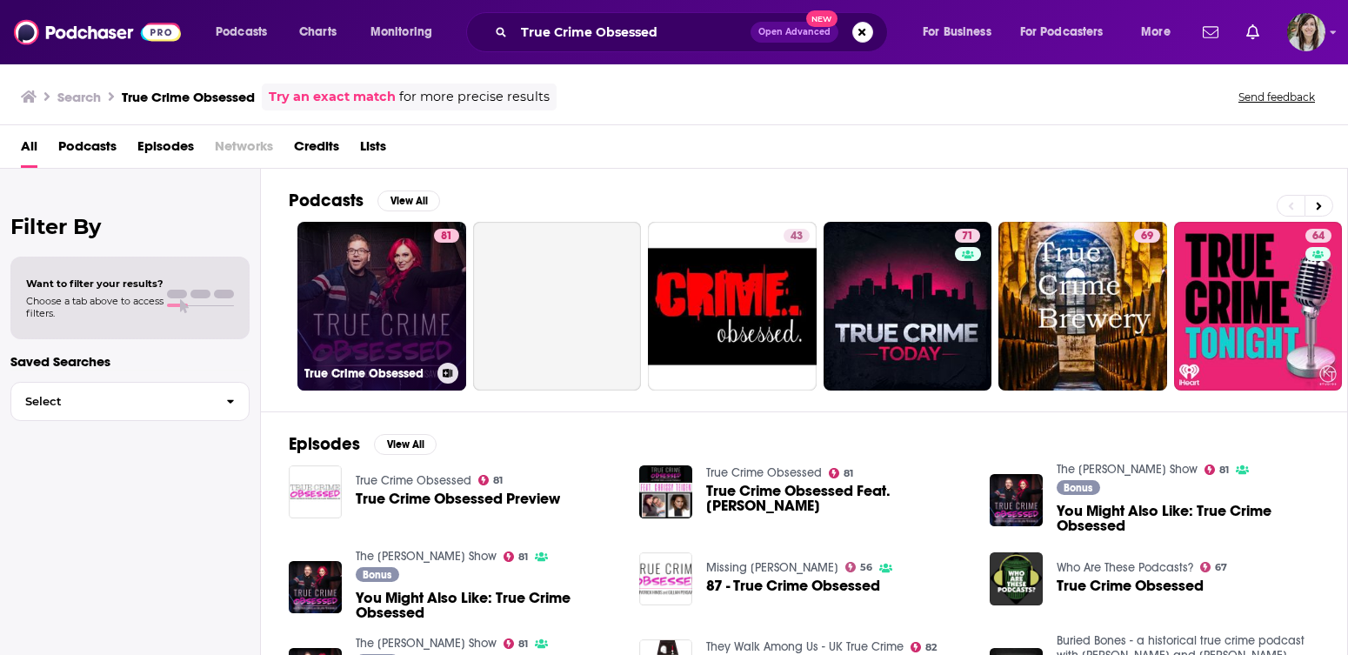
click at [358, 351] on link "81 True Crime Obsessed" at bounding box center [381, 306] width 169 height 169
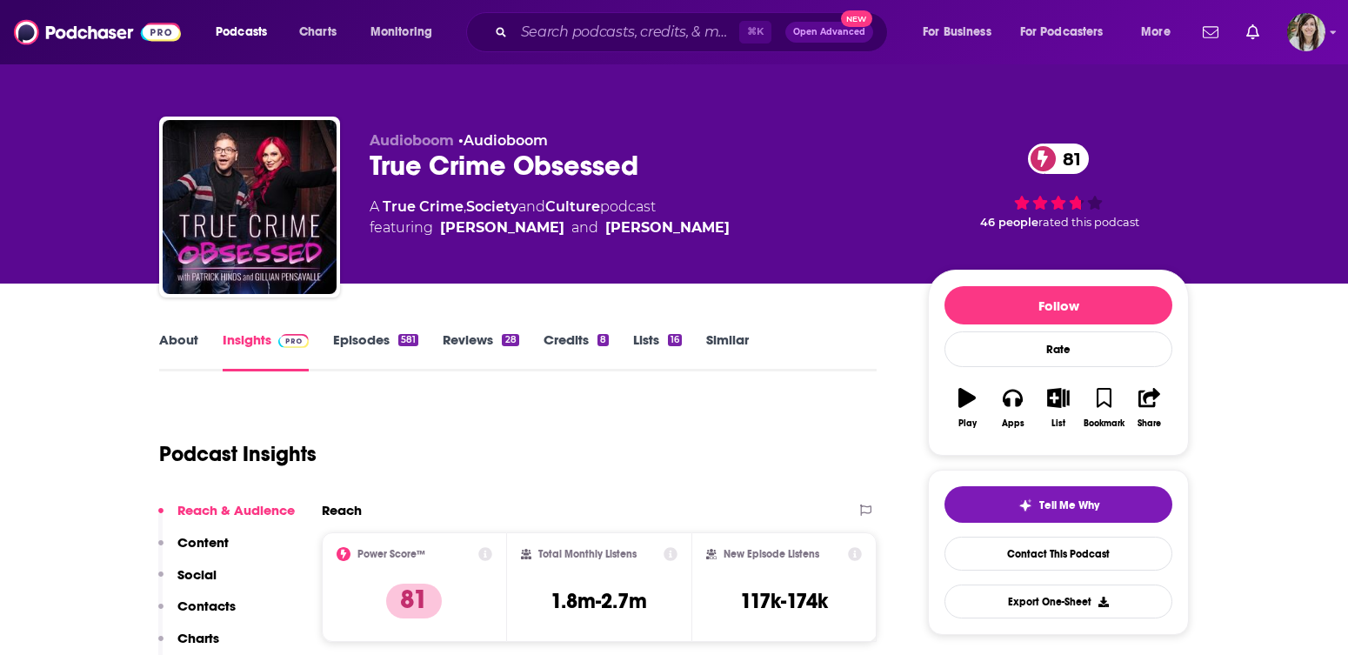
click at [462, 170] on div "True Crime Obsessed 81" at bounding box center [635, 166] width 531 height 34
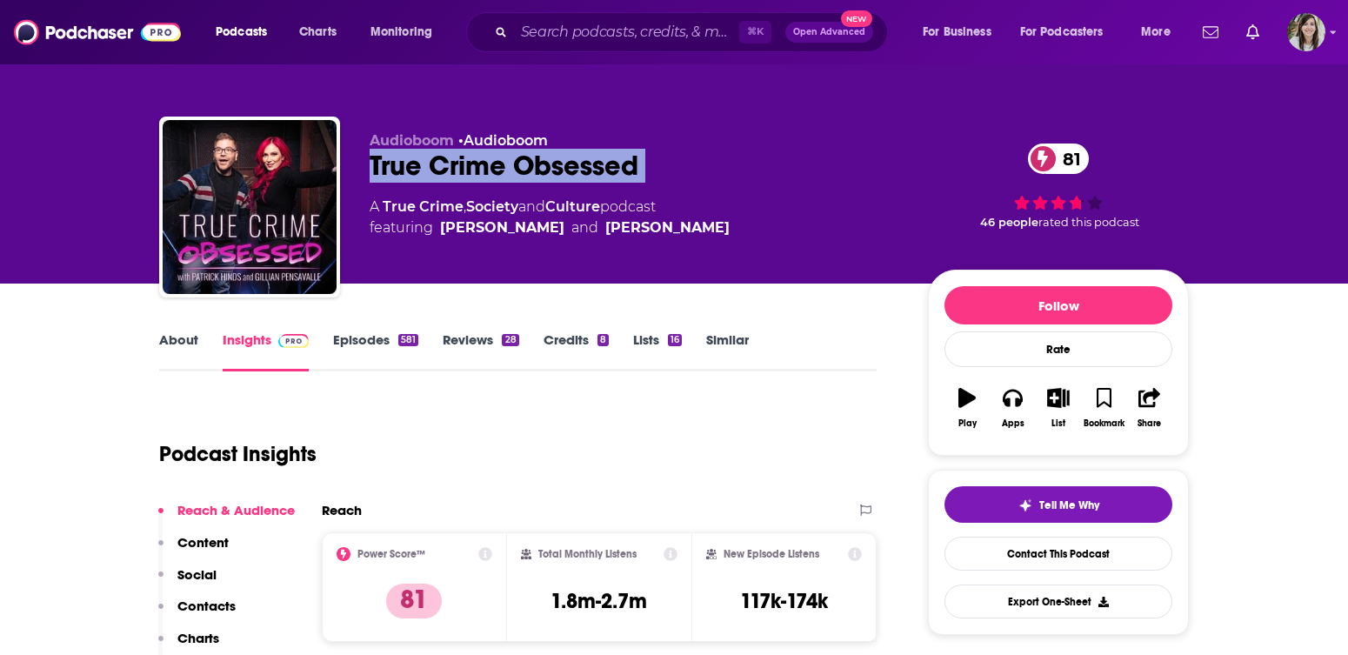
click at [462, 170] on div "True Crime Obsessed 81" at bounding box center [635, 166] width 531 height 34
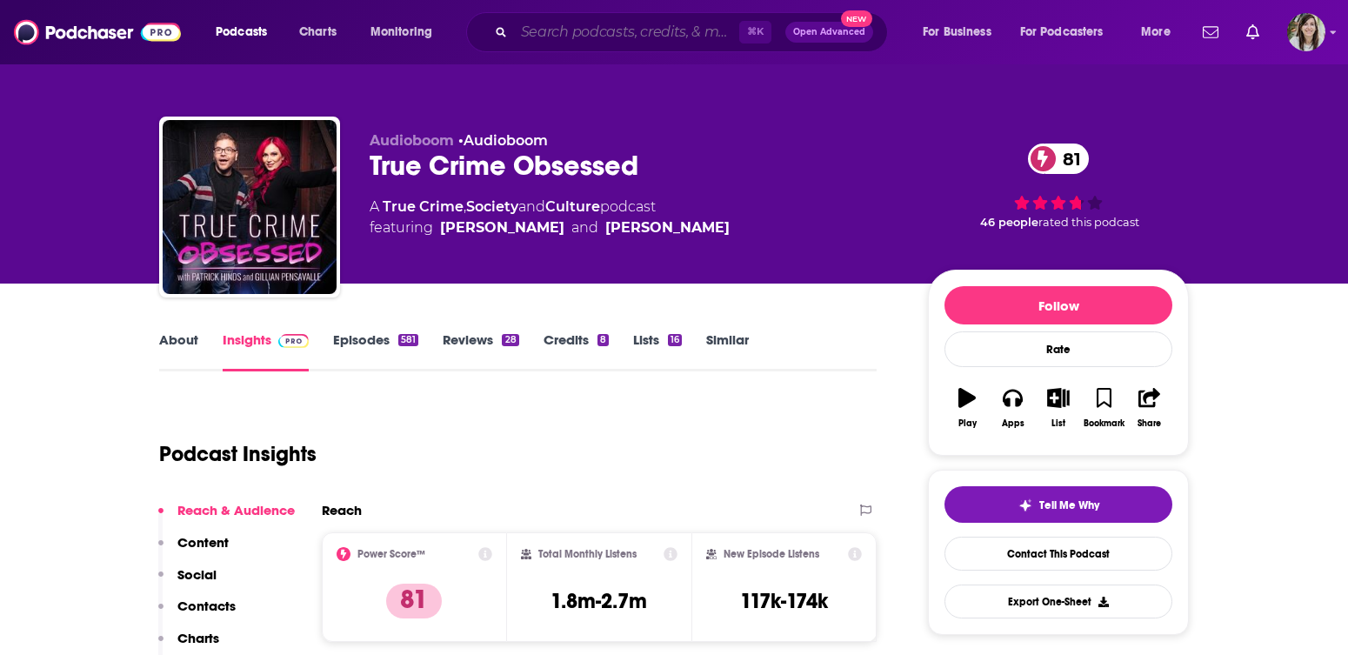
click at [634, 43] on input "Search podcasts, credits, & more..." at bounding box center [626, 32] width 225 height 28
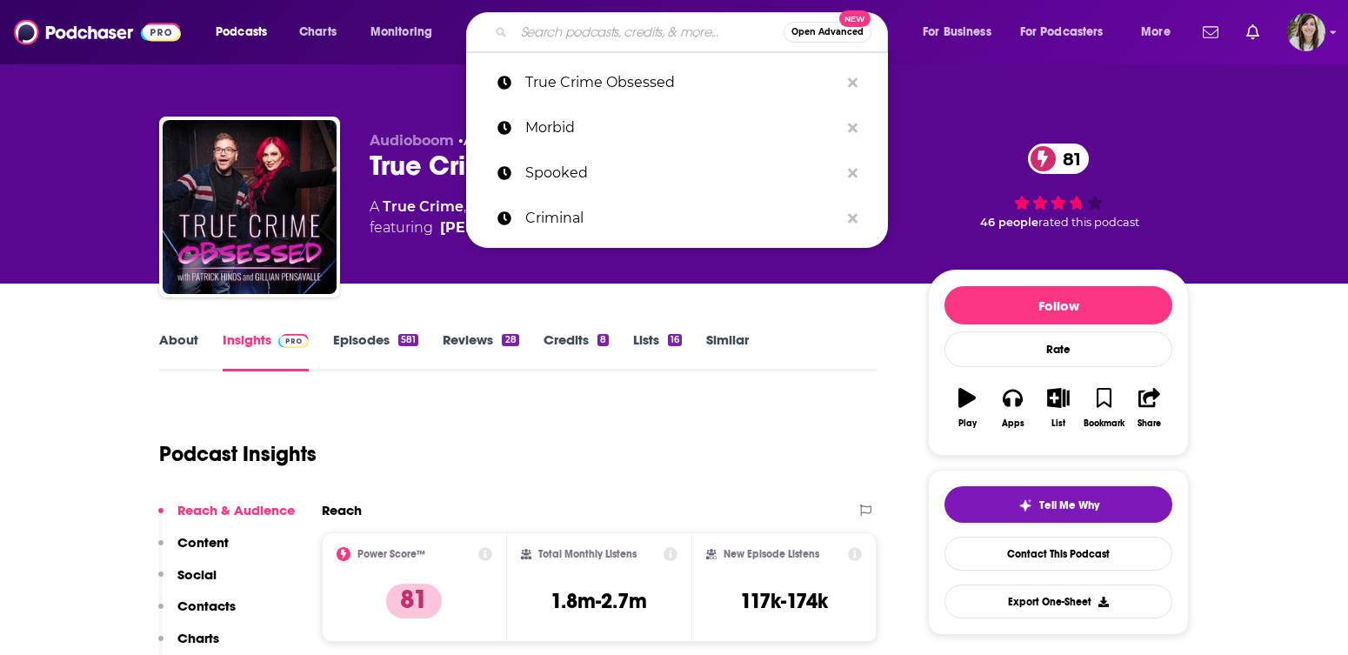
paste input "I Think Not!"
type input "I Think Not!"
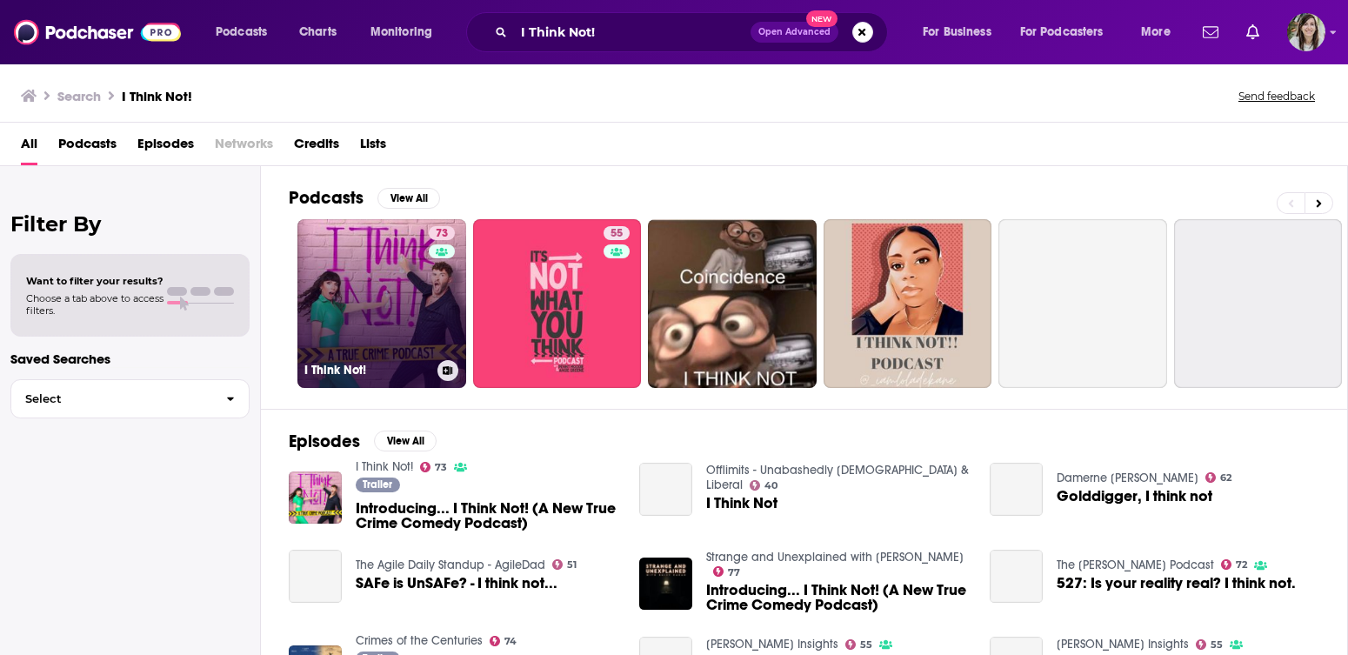
click at [396, 308] on link "73 I Think Not!" at bounding box center [381, 303] width 169 height 169
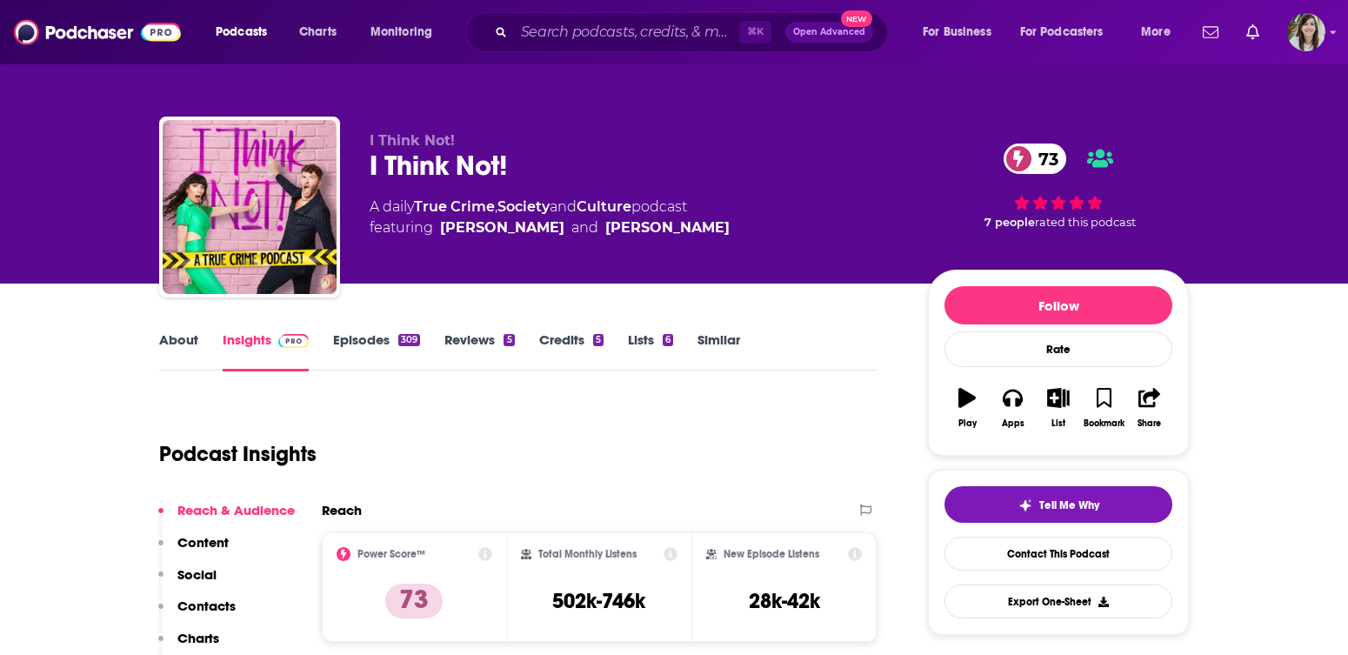
click at [178, 344] on link "About" at bounding box center [178, 351] width 39 height 40
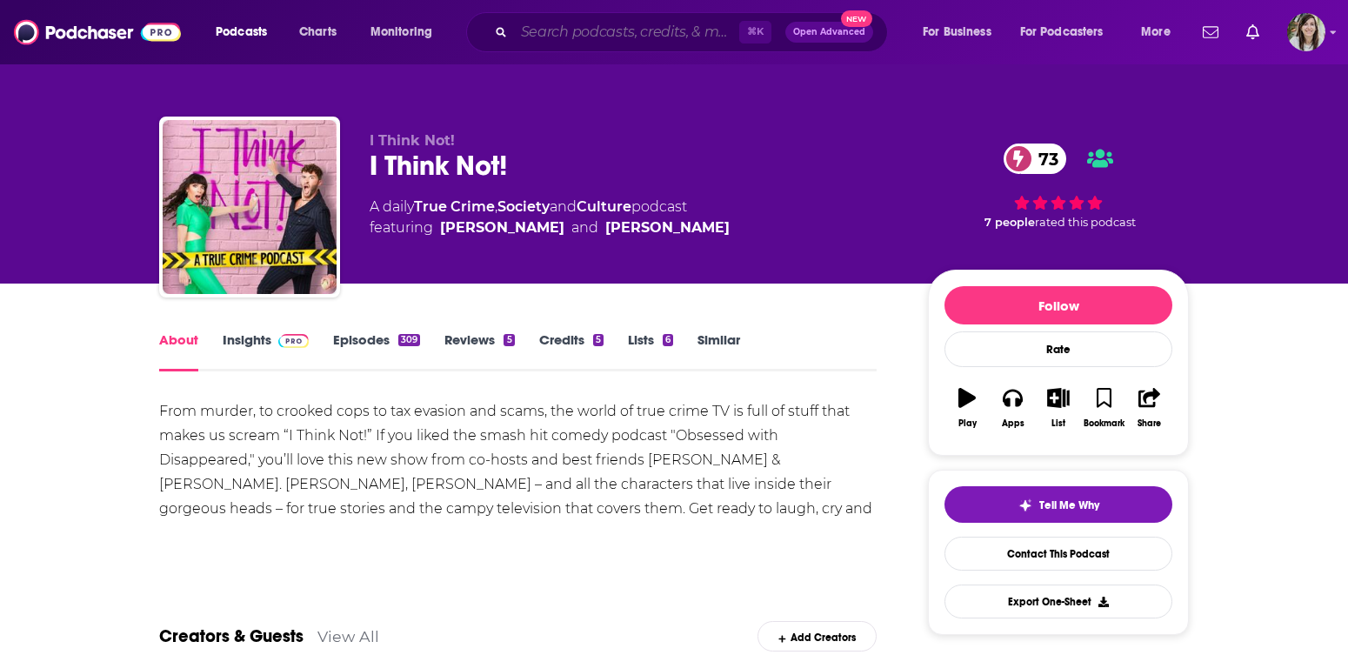
click at [590, 43] on input "Search podcasts, credits, & more..." at bounding box center [626, 32] width 225 height 28
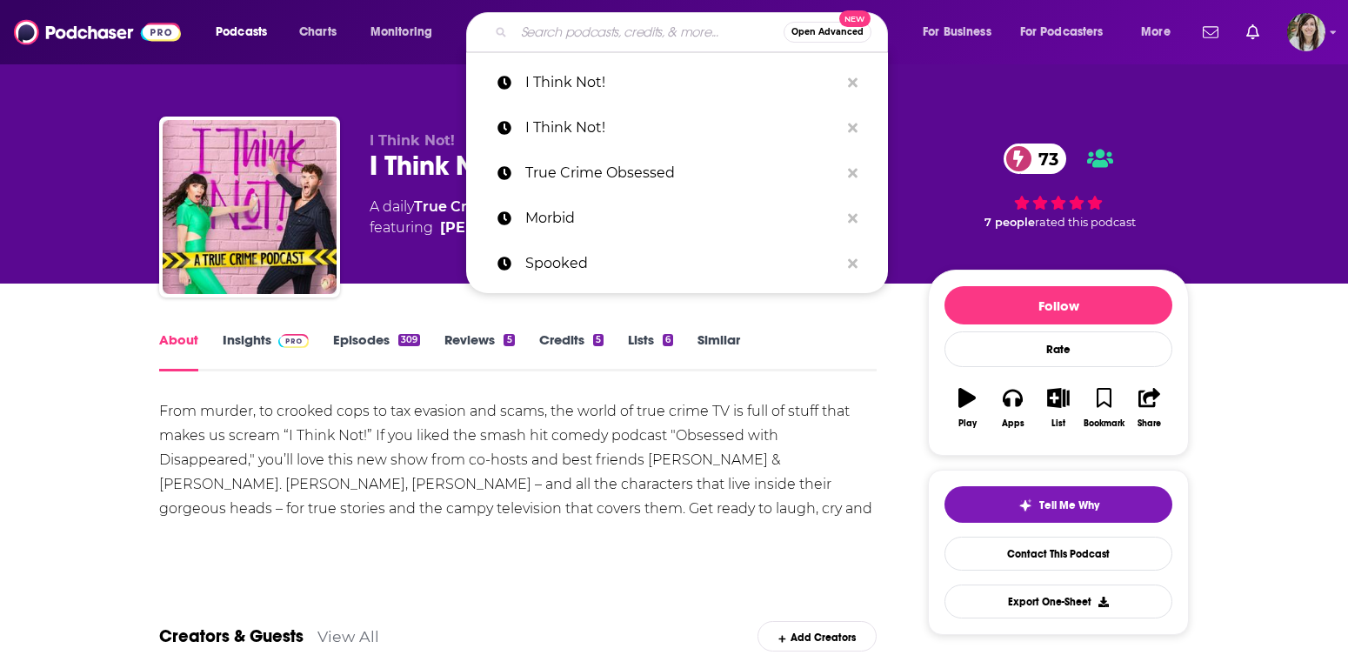
paste input "My Favorite Murder"
type input "My Favorite Murder"
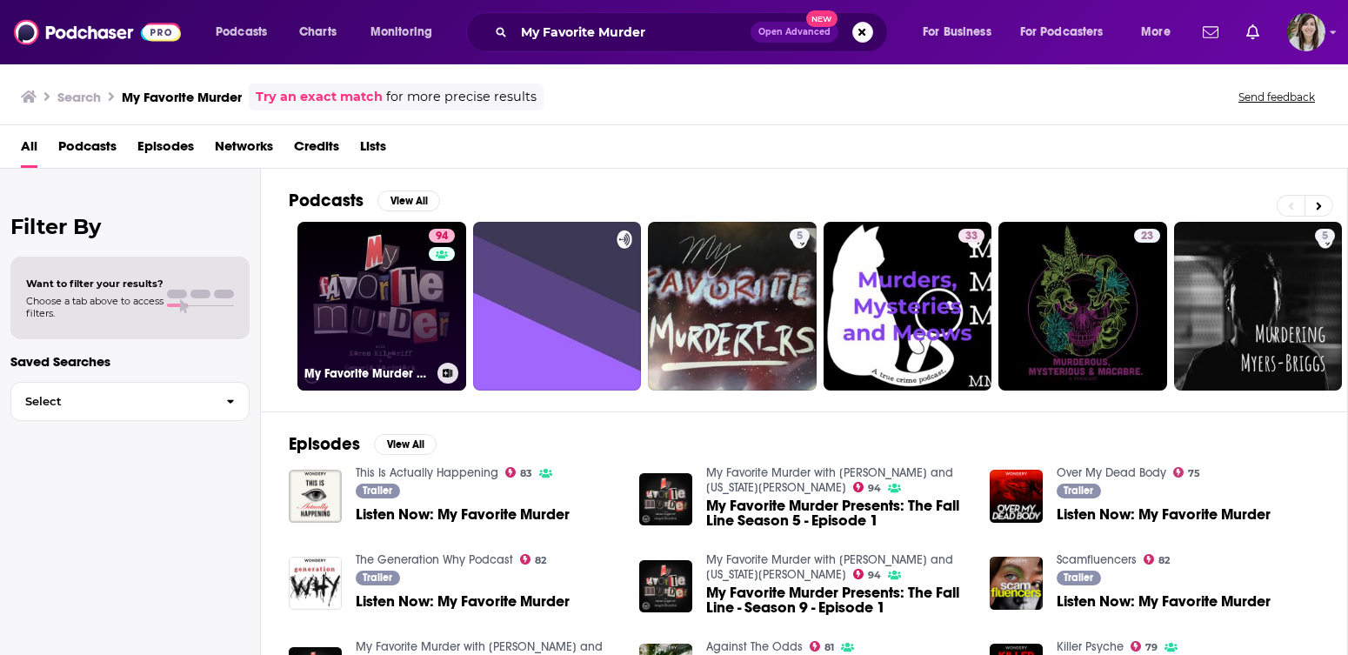
click at [391, 331] on link "94 My Favorite Murder with Karen Kilgariff and Georgia Hardstark" at bounding box center [381, 306] width 169 height 169
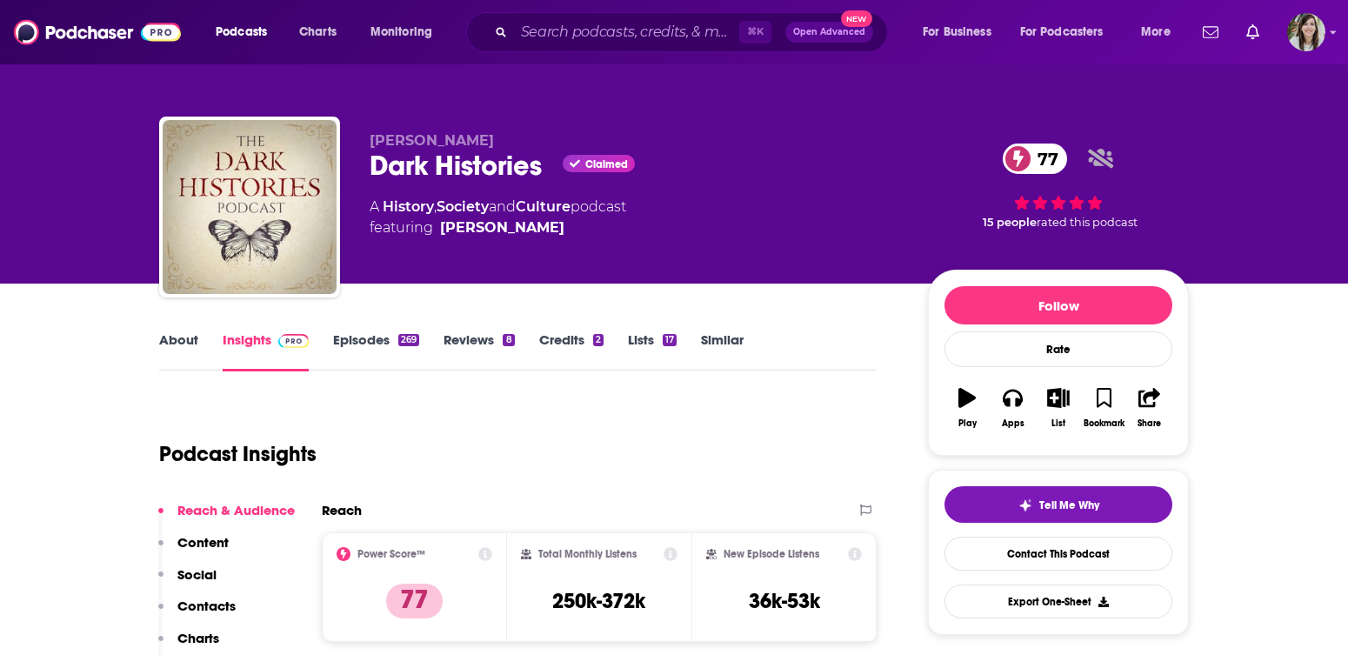
click at [189, 347] on link "About" at bounding box center [178, 351] width 39 height 40
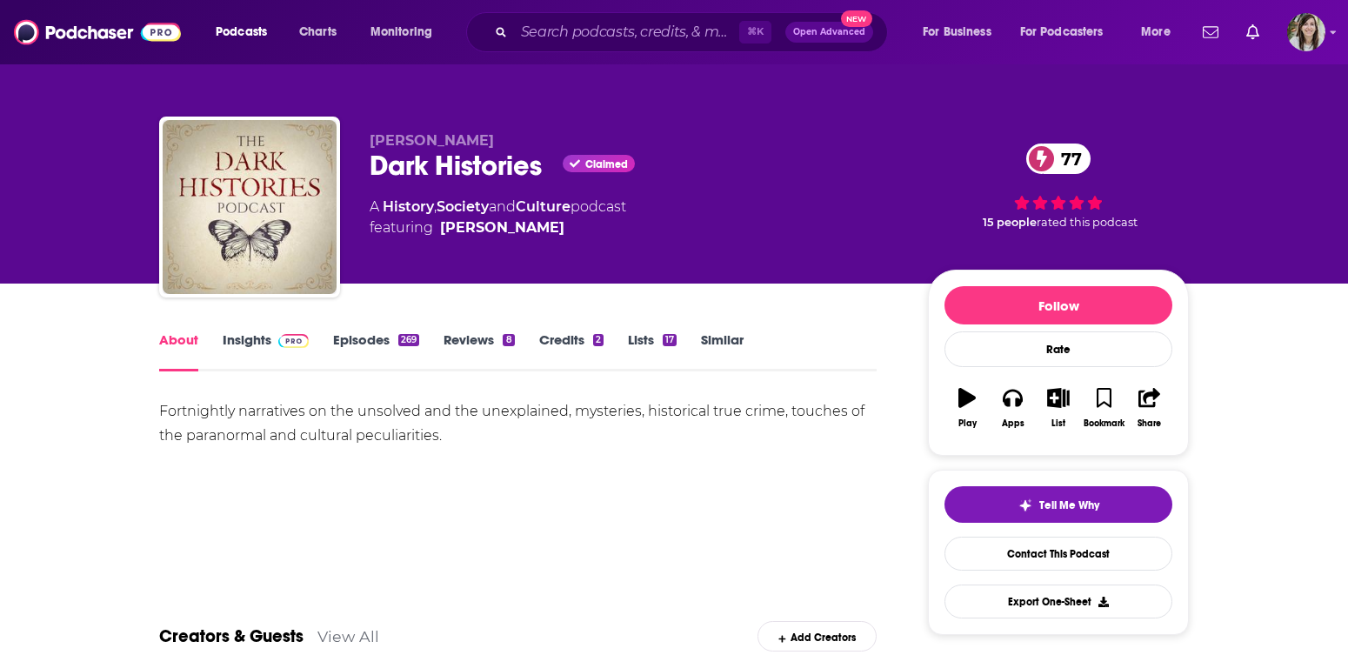
click at [280, 338] on img at bounding box center [293, 341] width 30 height 14
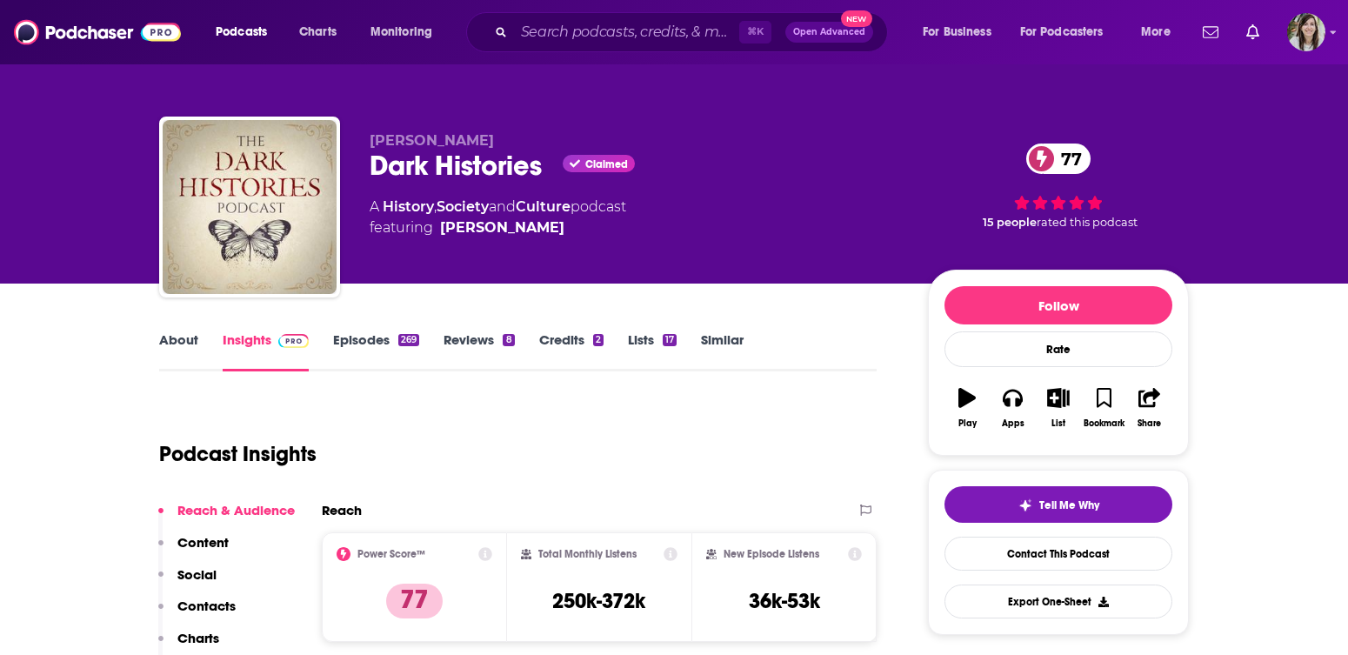
click at [178, 353] on link "About" at bounding box center [178, 351] width 39 height 40
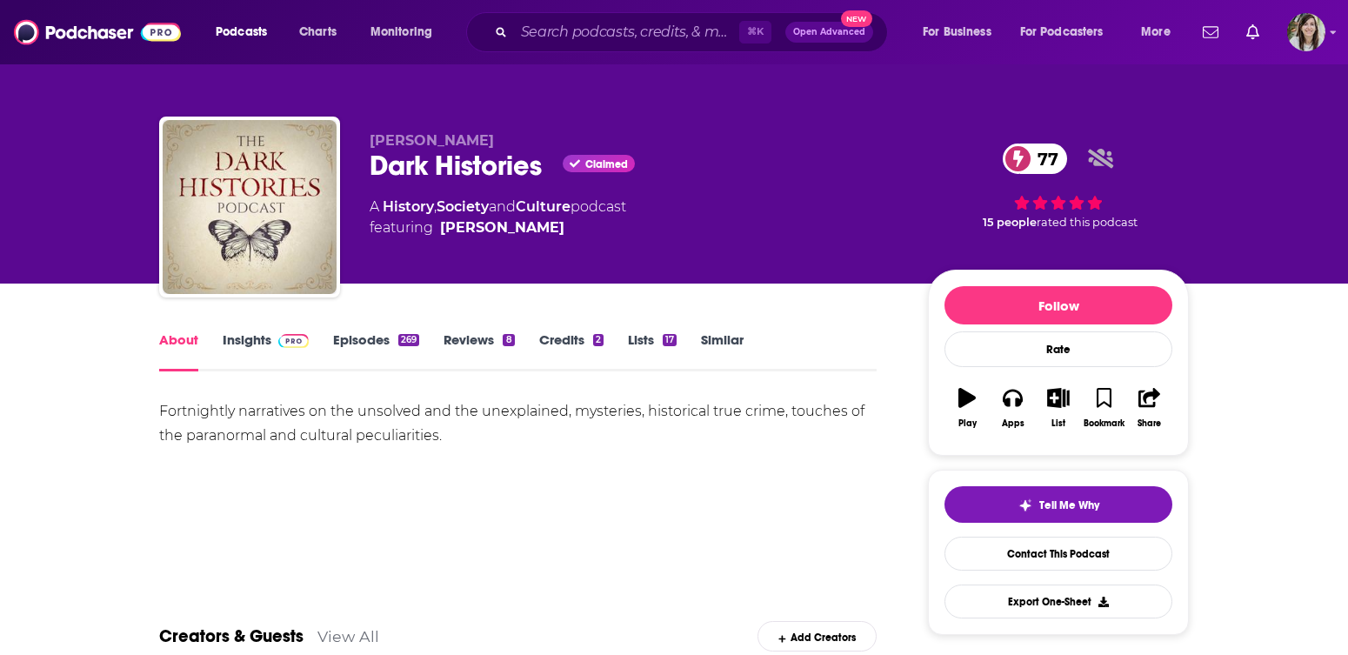
click at [432, 174] on div "Dark Histories Claimed 77" at bounding box center [635, 166] width 531 height 34
copy div "Dark Histories"
click at [253, 351] on link "Insights" at bounding box center [266, 351] width 86 height 40
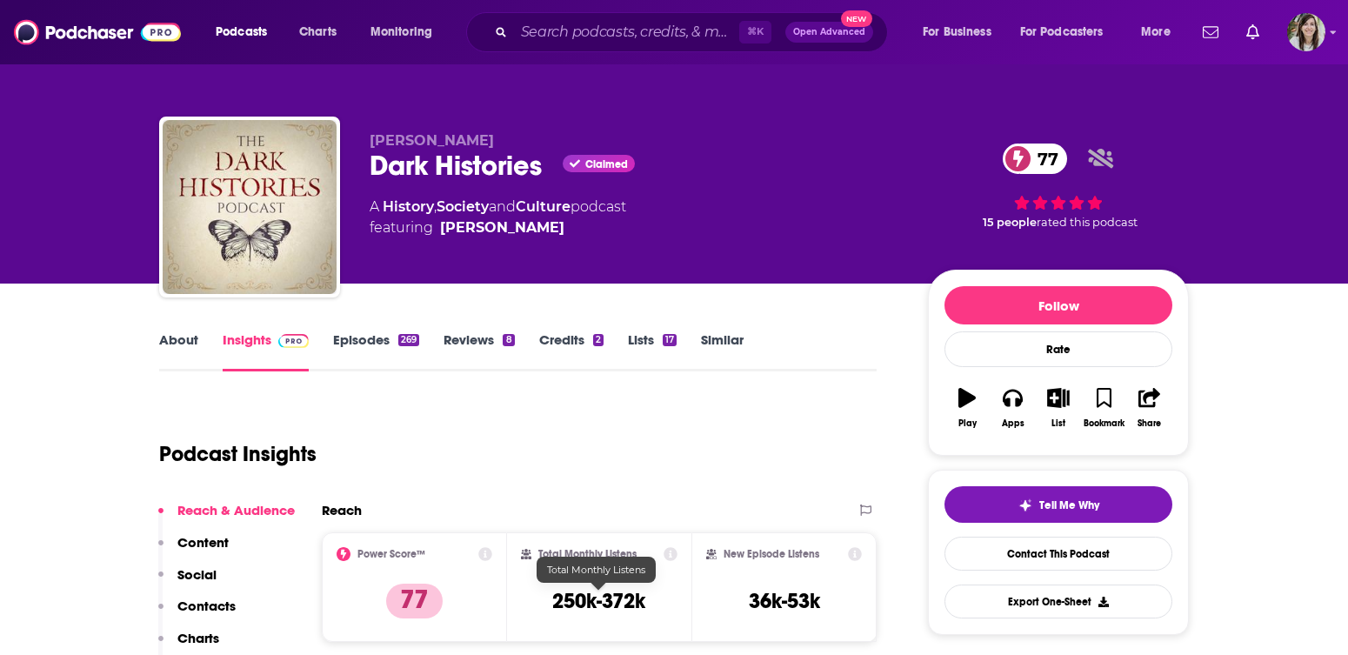
click at [583, 611] on h3 "250k-372k" at bounding box center [598, 601] width 93 height 26
copy div "250k-372k"
click at [1032, 552] on link "Contact This Podcast" at bounding box center [1059, 554] width 228 height 34
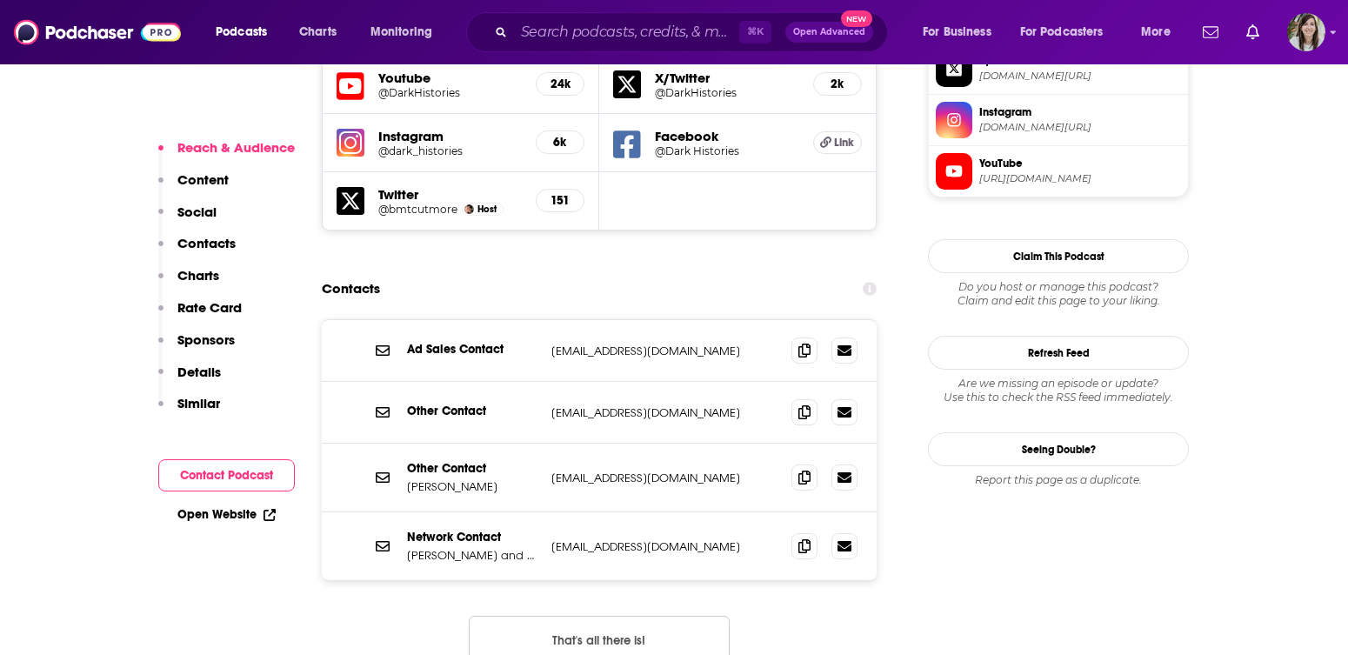
scroll to position [1588, 0]
click at [804, 469] on icon at bounding box center [804, 476] width 12 height 14
click at [566, 18] on input "Search podcasts, credits, & more..." at bounding box center [626, 32] width 225 height 28
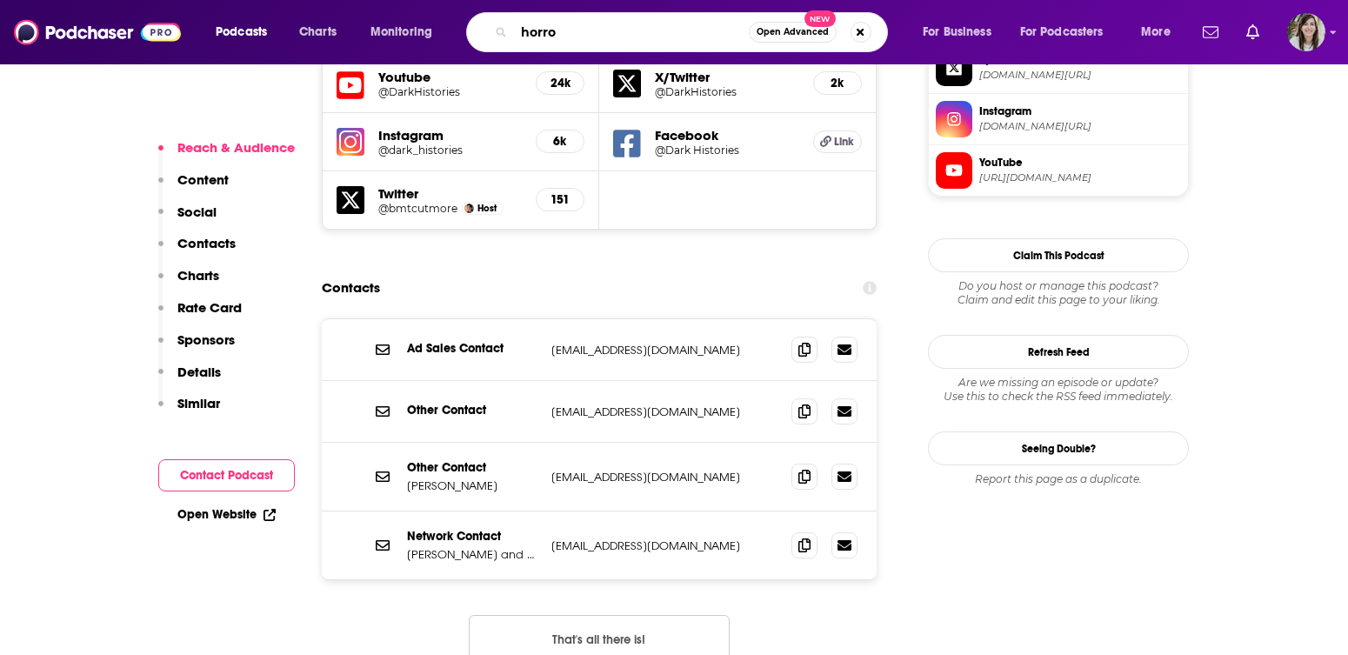
type input "horror"
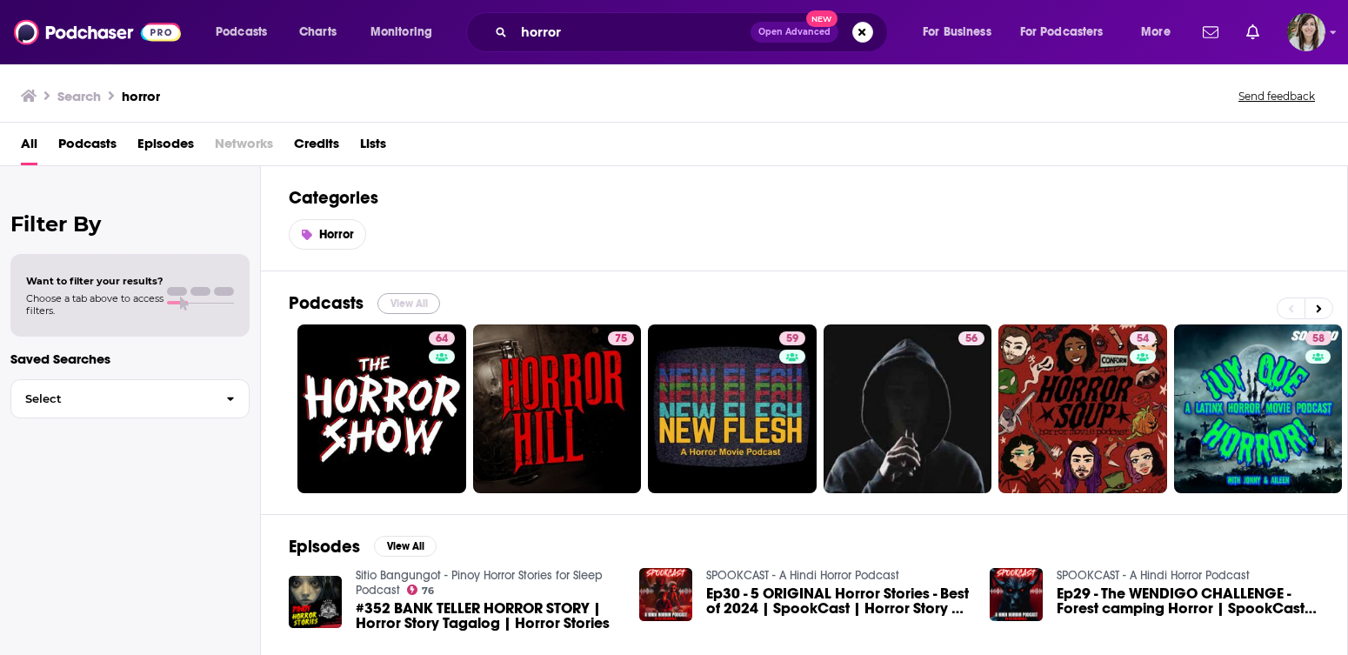
click at [409, 304] on button "View All" at bounding box center [408, 303] width 63 height 21
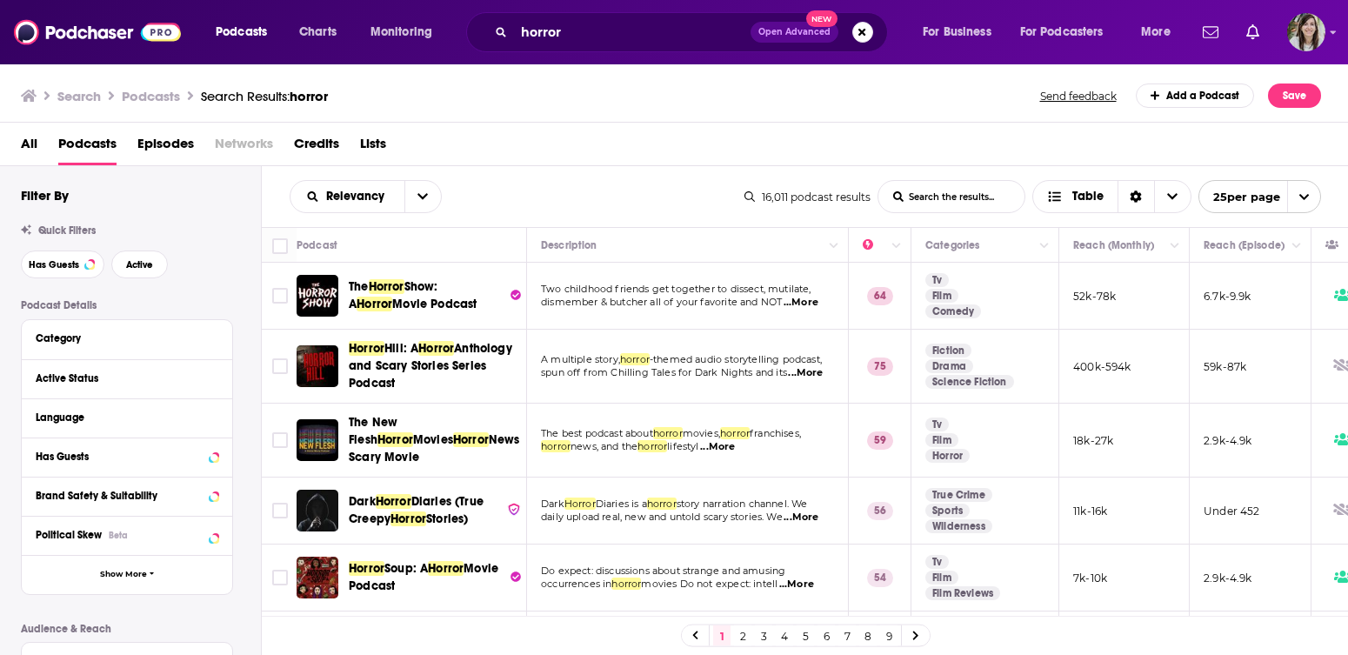
click at [80, 344] on div "Category" at bounding box center [121, 338] width 171 height 12
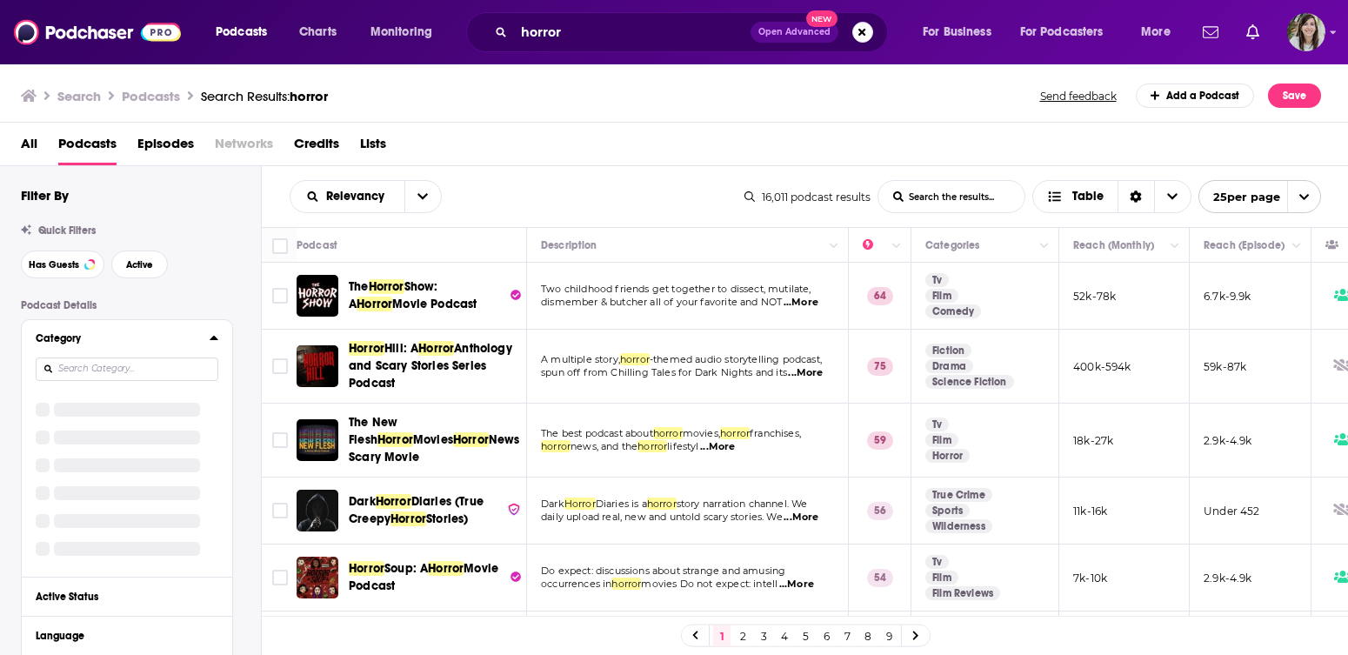
click at [137, 331] on button "Category" at bounding box center [123, 338] width 174 height 22
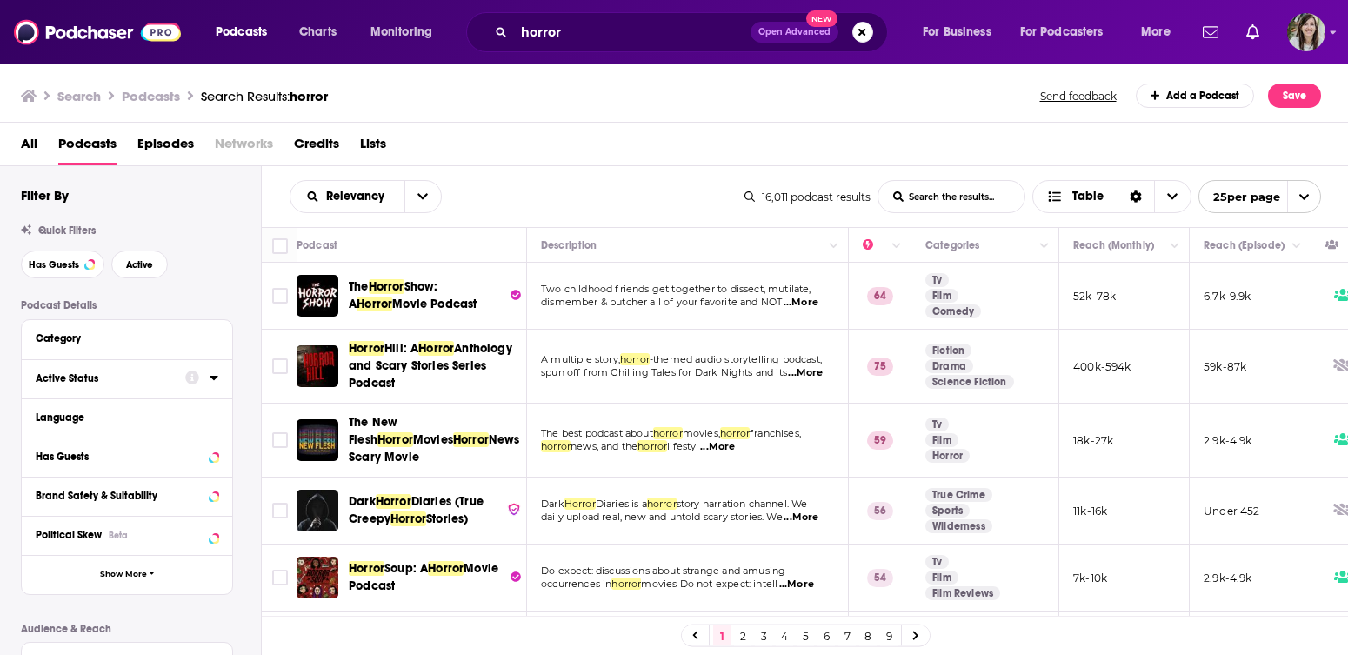
click at [216, 383] on icon at bounding box center [214, 378] width 9 height 14
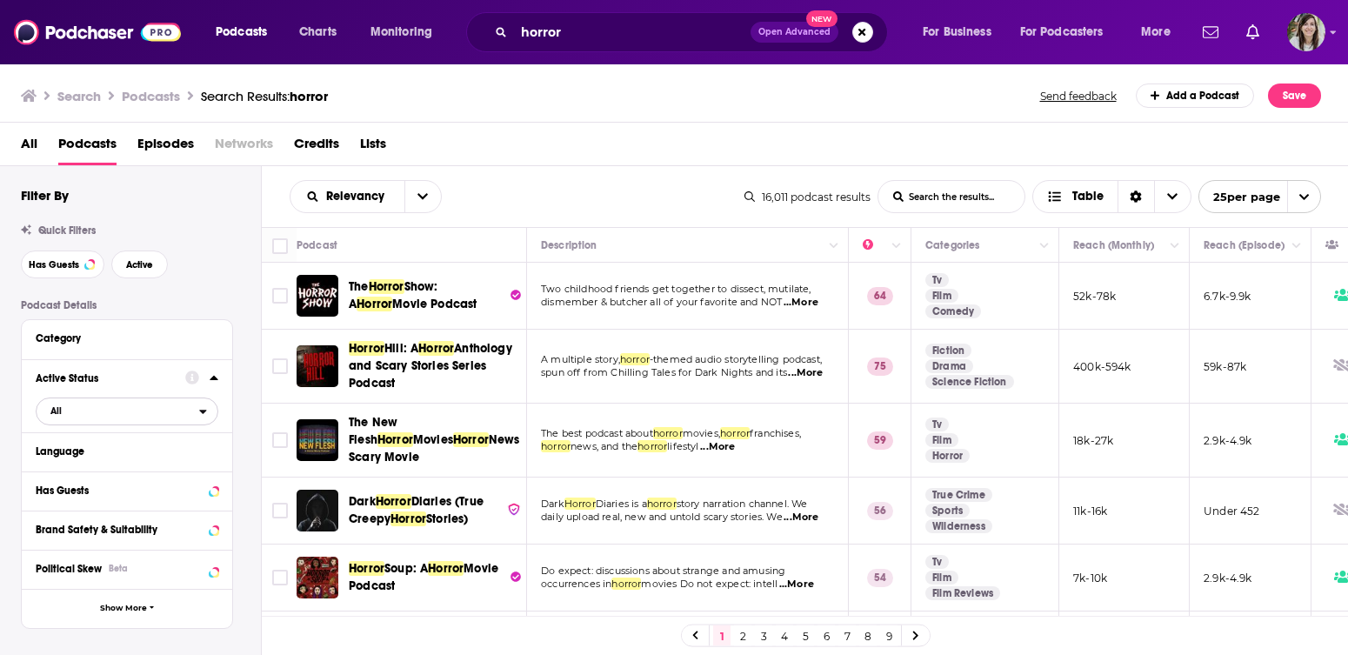
click at [102, 415] on span "All" at bounding box center [118, 410] width 163 height 23
click at [104, 473] on span "Active" at bounding box center [90, 469] width 93 height 10
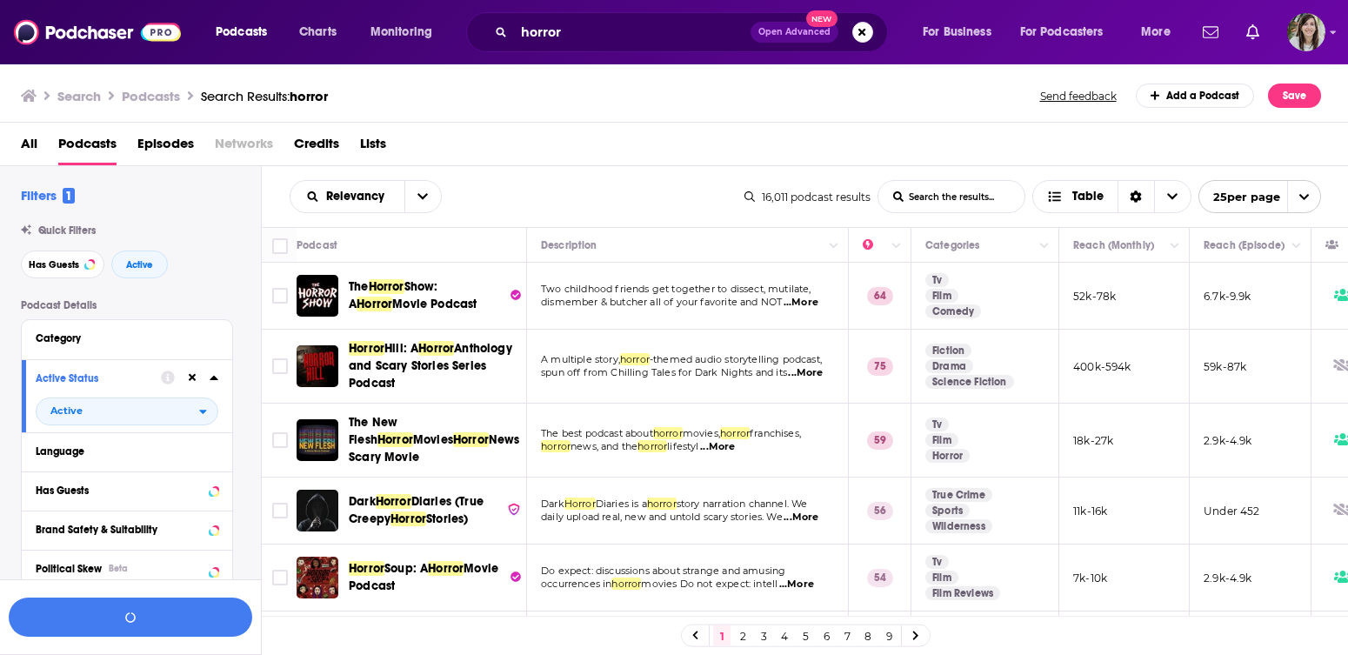
click at [213, 384] on icon at bounding box center [214, 378] width 9 height 14
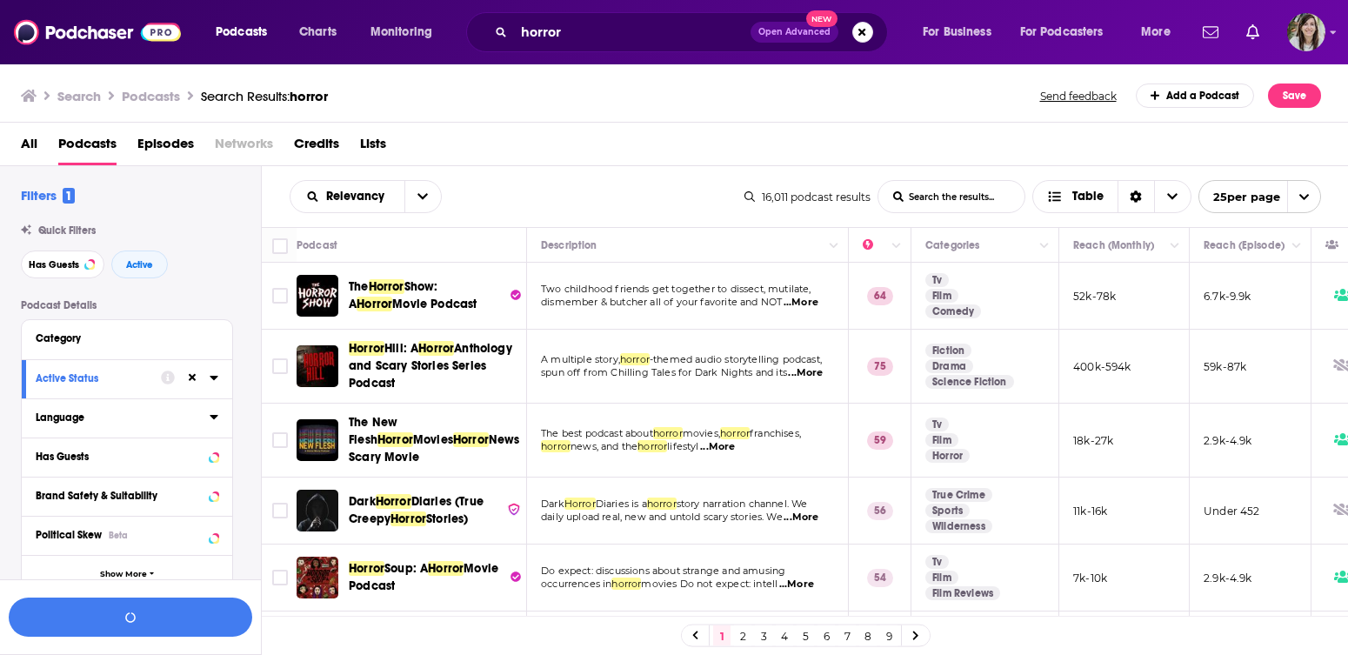
click at [202, 424] on button "Language" at bounding box center [123, 417] width 174 height 22
click at [62, 481] on span "English" at bounding box center [75, 476] width 35 height 12
click at [43, 481] on input "multiSelectOption-en-0" at bounding box center [43, 481] width 0 height 0
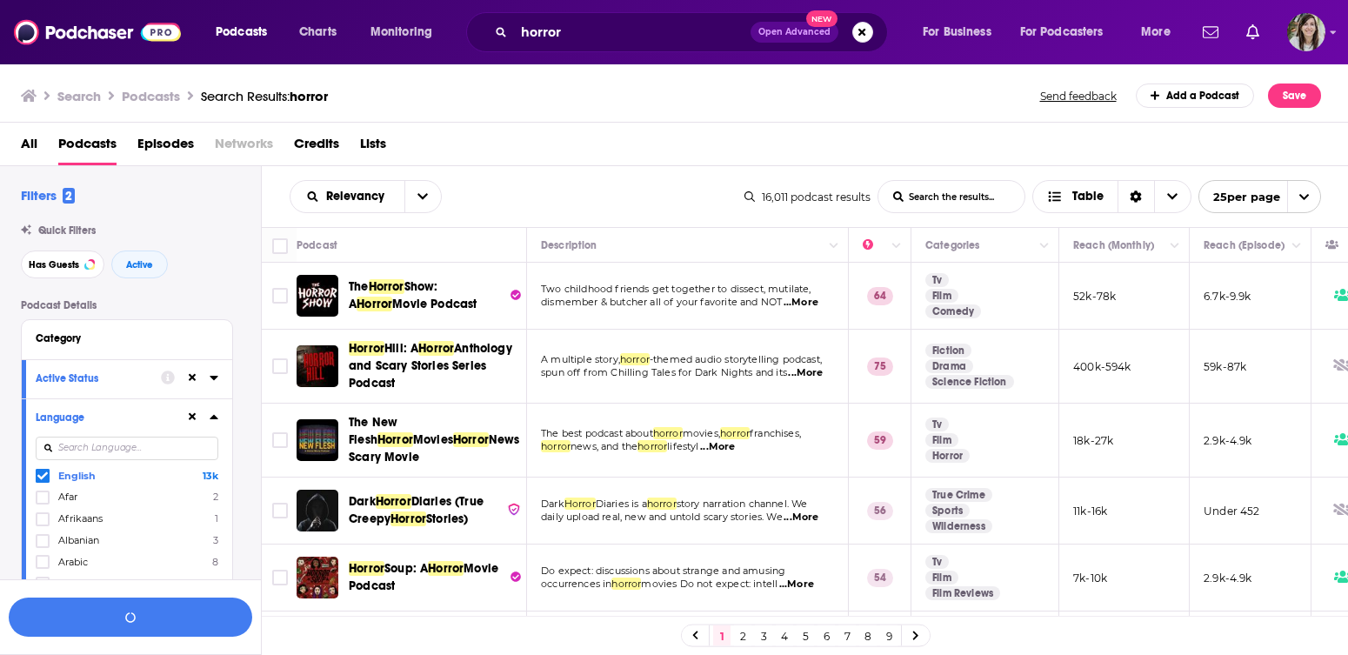
click at [214, 421] on icon at bounding box center [214, 417] width 9 height 14
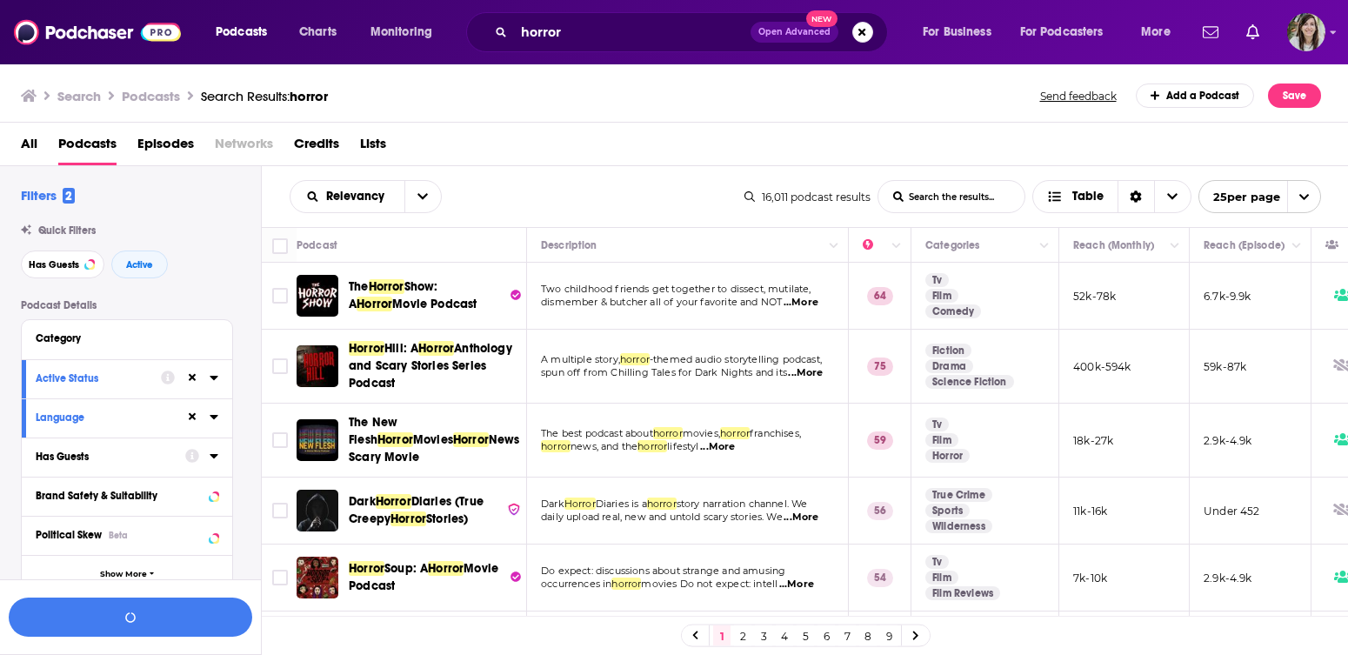
click at [189, 458] on icon at bounding box center [192, 457] width 14 height 14
click at [221, 458] on div "Has Guests" at bounding box center [127, 457] width 210 height 39
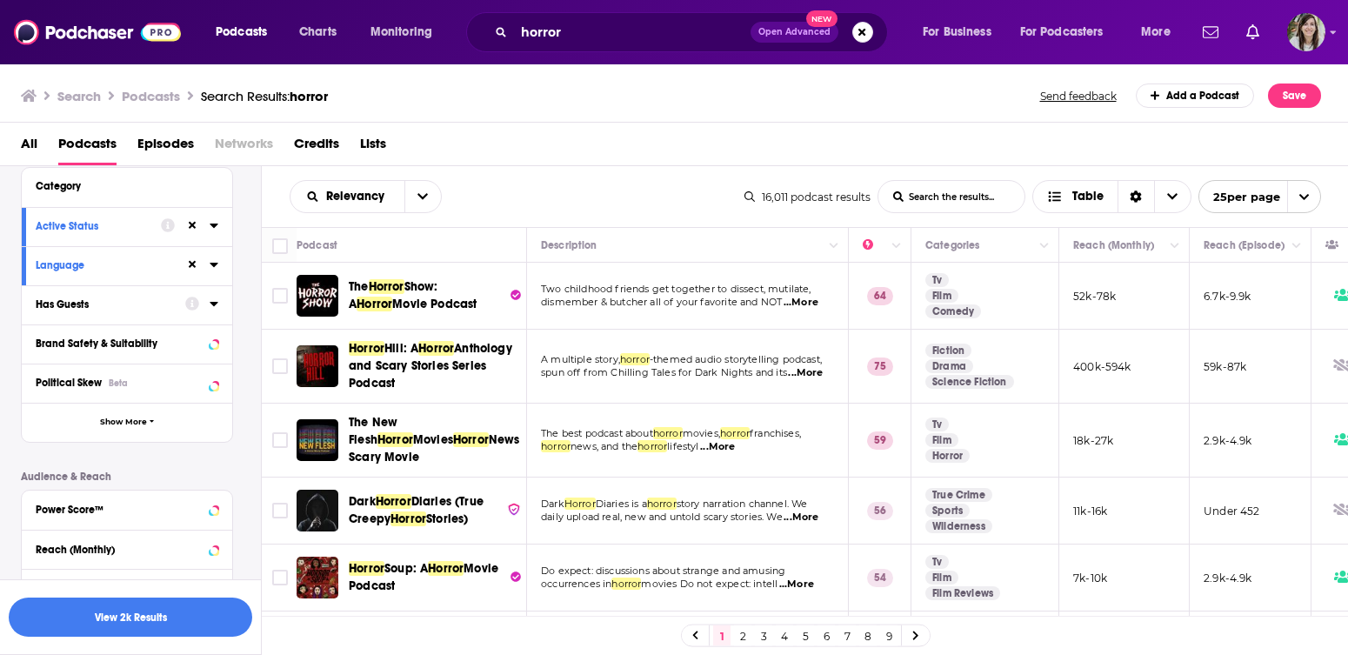
scroll to position [170, 0]
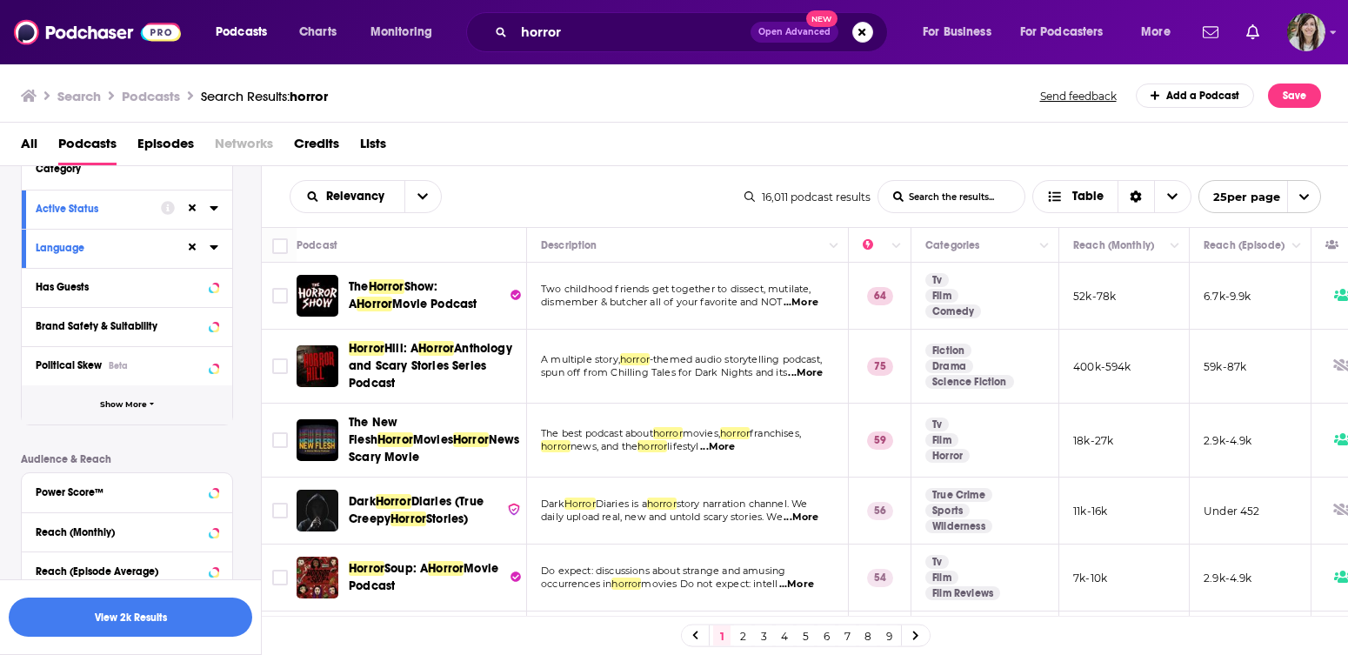
click at [130, 423] on button "Show More" at bounding box center [127, 404] width 210 height 39
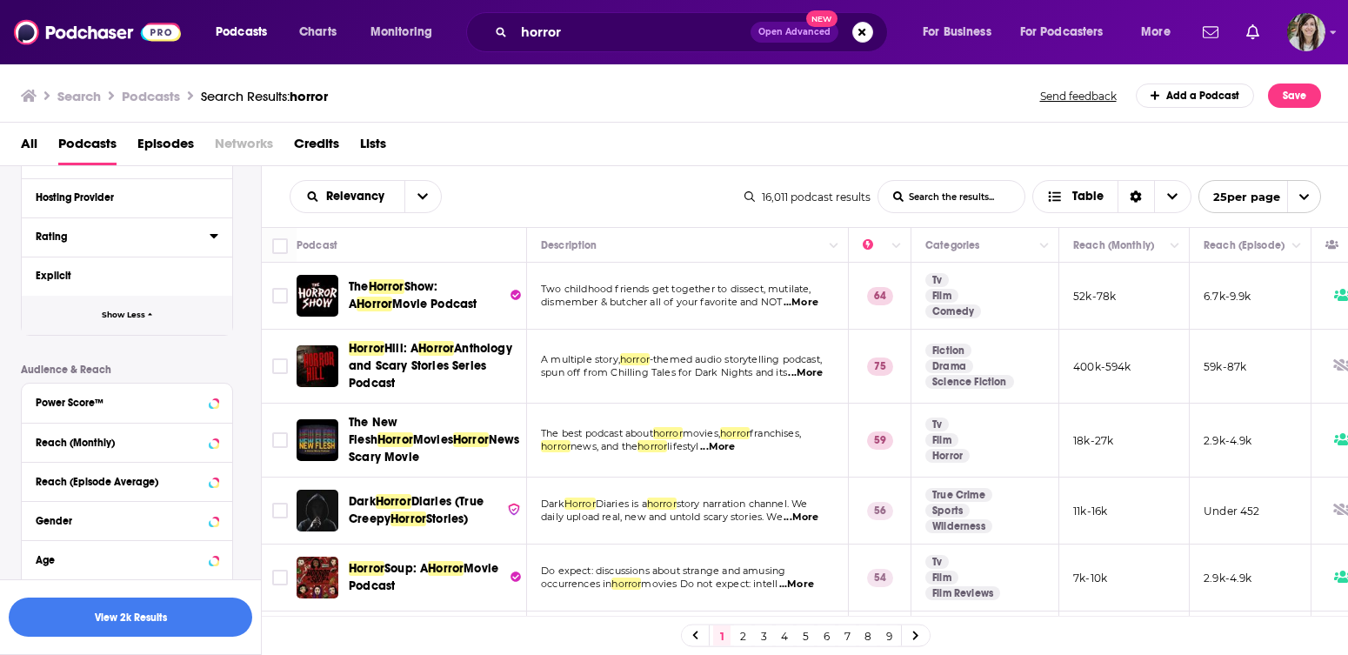
scroll to position [619, 0]
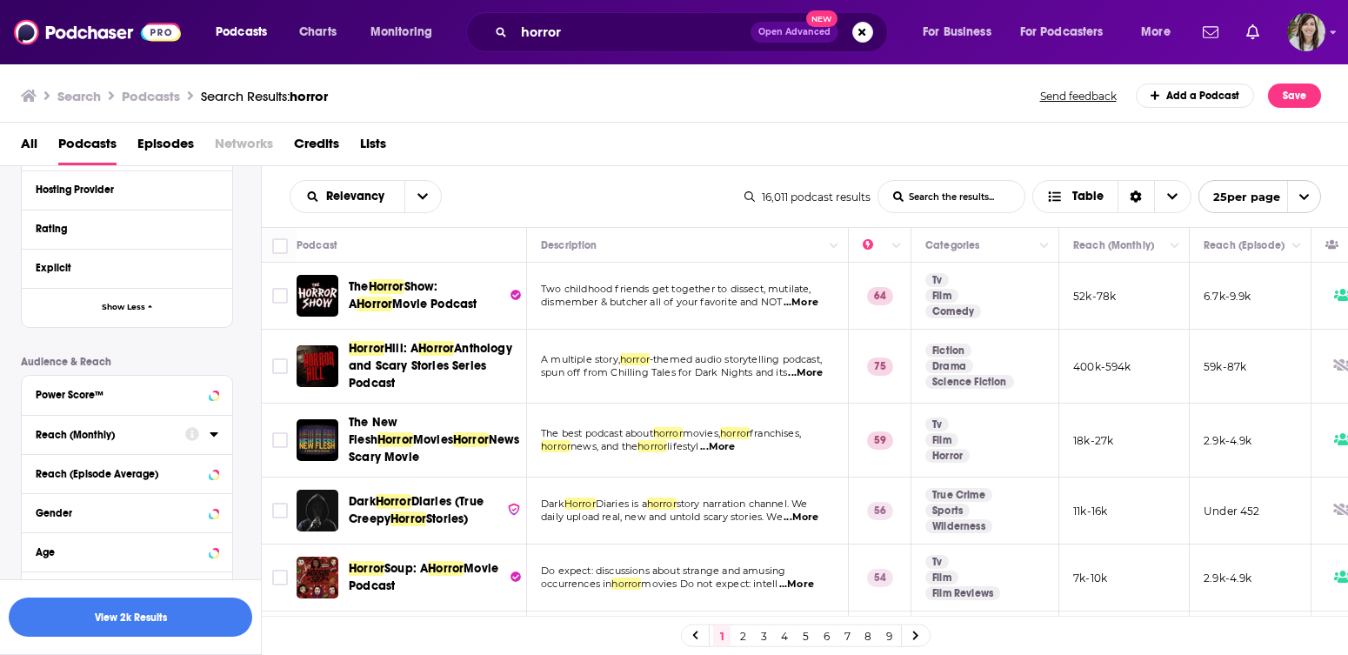
click at [134, 440] on div "Reach (Monthly)" at bounding box center [105, 435] width 138 height 12
click at [59, 463] on input "number" at bounding box center [79, 465] width 87 height 28
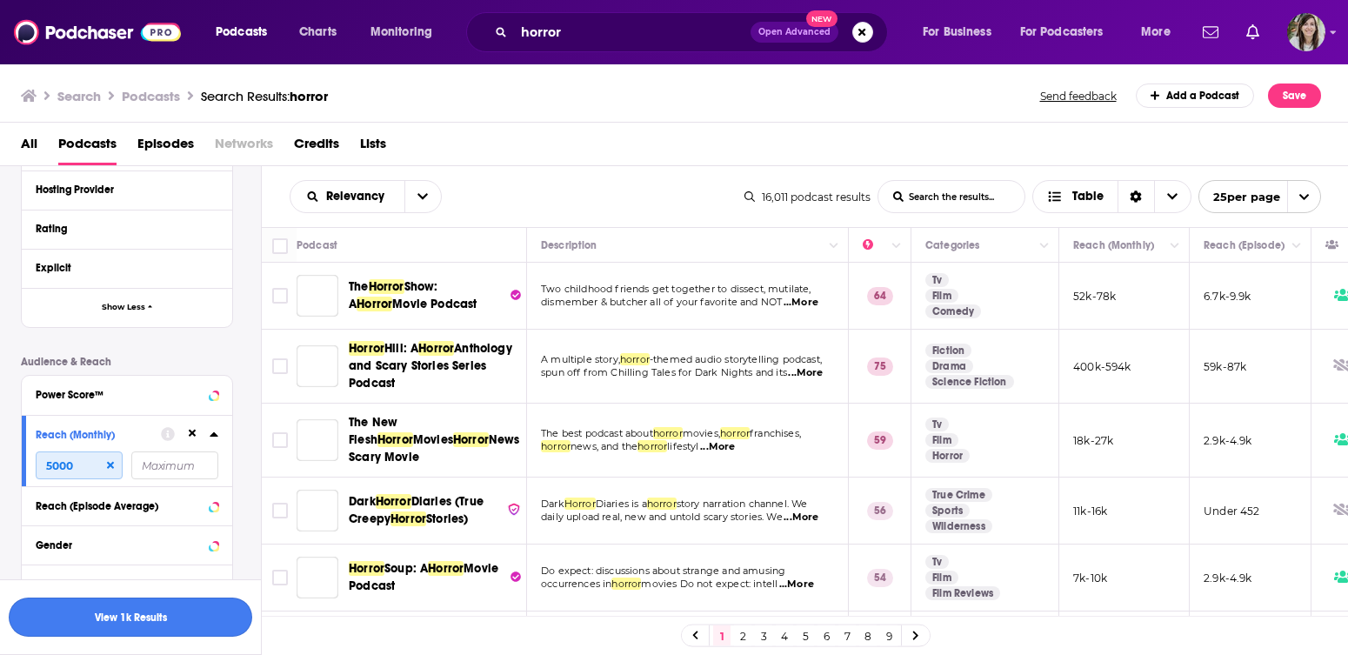
type input "5000"
click at [103, 618] on button "View 1k Results" at bounding box center [131, 617] width 244 height 39
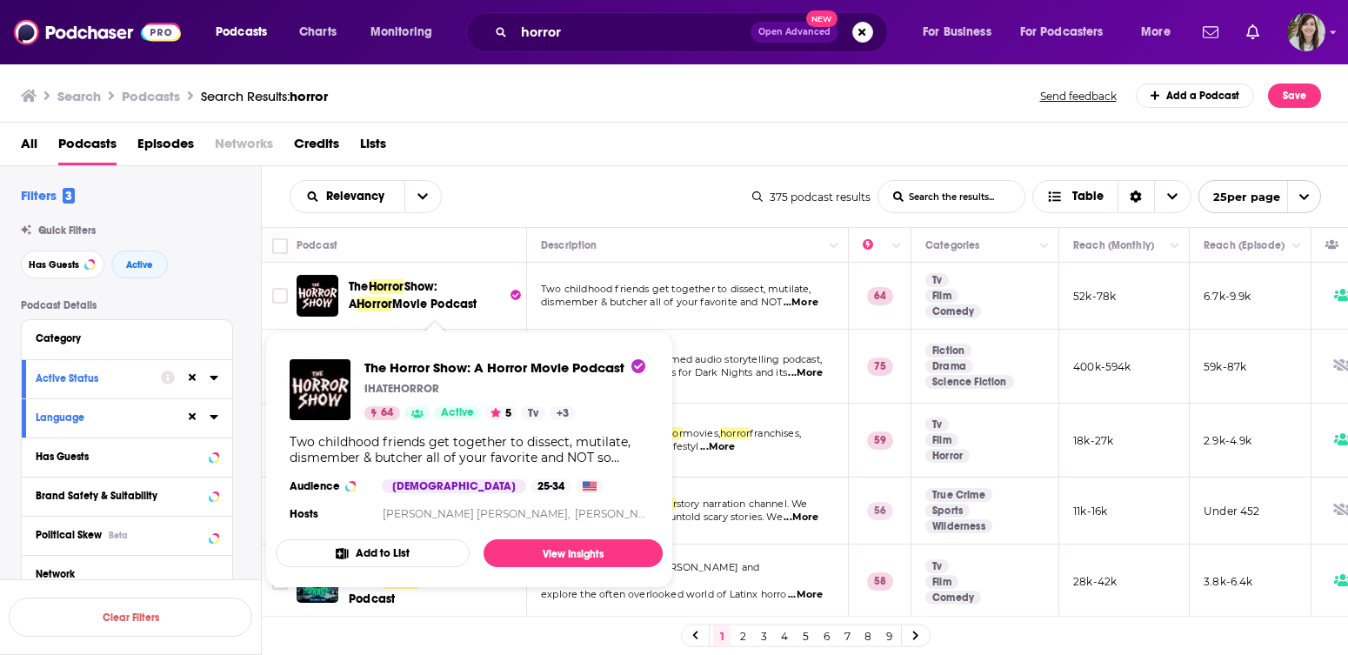
click at [580, 143] on div "All Podcasts Episodes Networks Credits Lists" at bounding box center [678, 148] width 1314 height 36
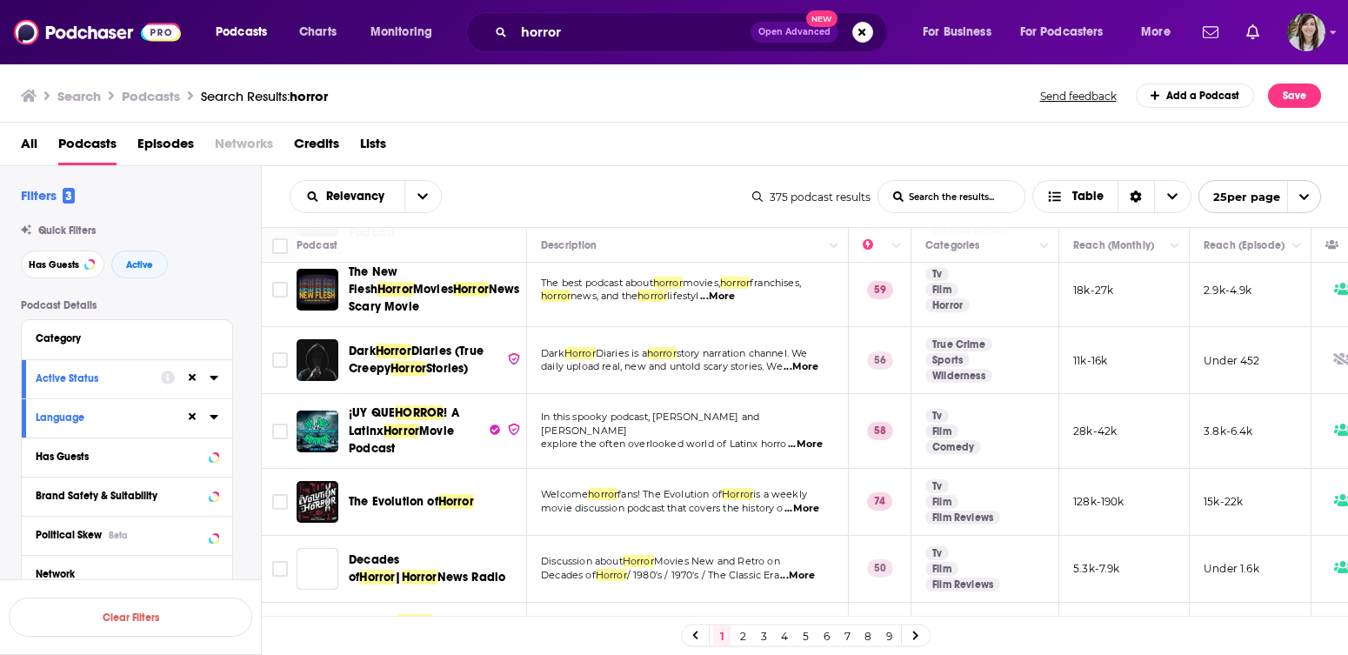
scroll to position [160, 0]
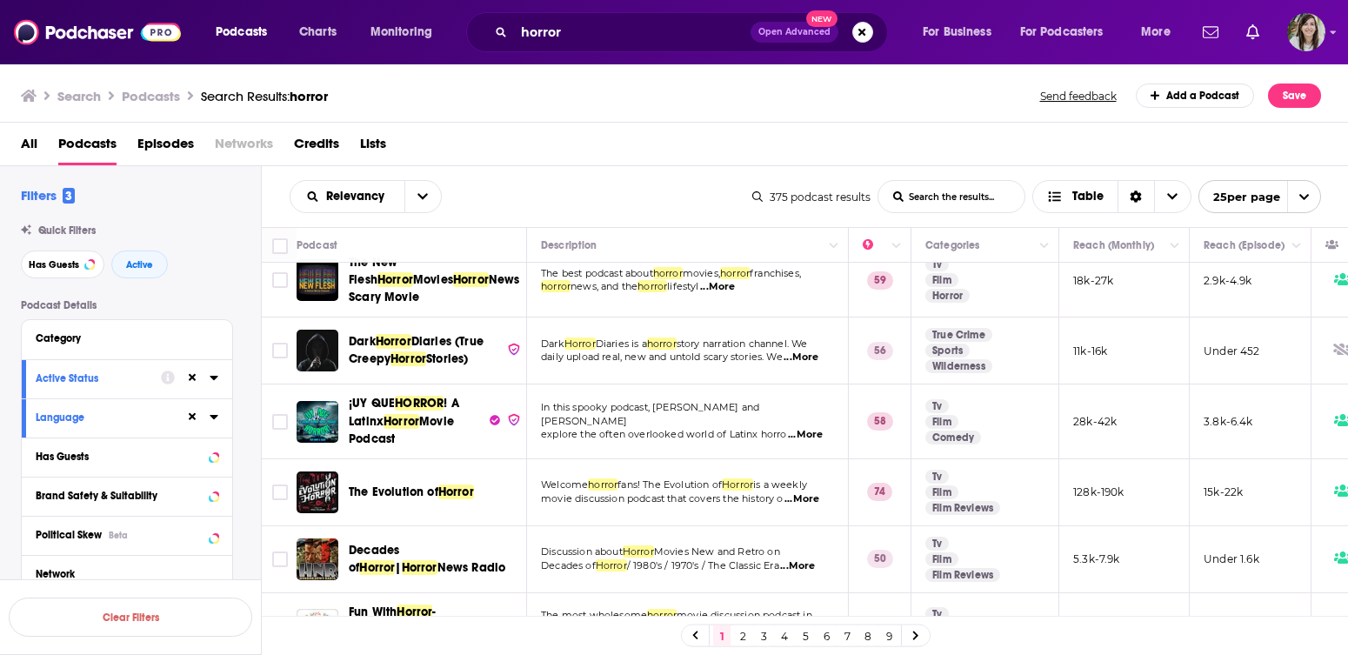
drag, startPoint x: 580, startPoint y: 143, endPoint x: 600, endPoint y: 344, distance: 202.8
click at [600, 351] on span "daily upload real, new and untold scary stories. We" at bounding box center [662, 357] width 242 height 12
click at [581, 168] on div "Relevancy List Search Input Search the results... Table 375 podcast results Lis…" at bounding box center [805, 196] width 1087 height 61
click at [525, 384] on td "¡UY QUE HORROR ! A Latinx Horror Movie Podcast" at bounding box center [412, 421] width 230 height 74
drag, startPoint x: 600, startPoint y: 344, endPoint x: 424, endPoint y: 333, distance: 176.9
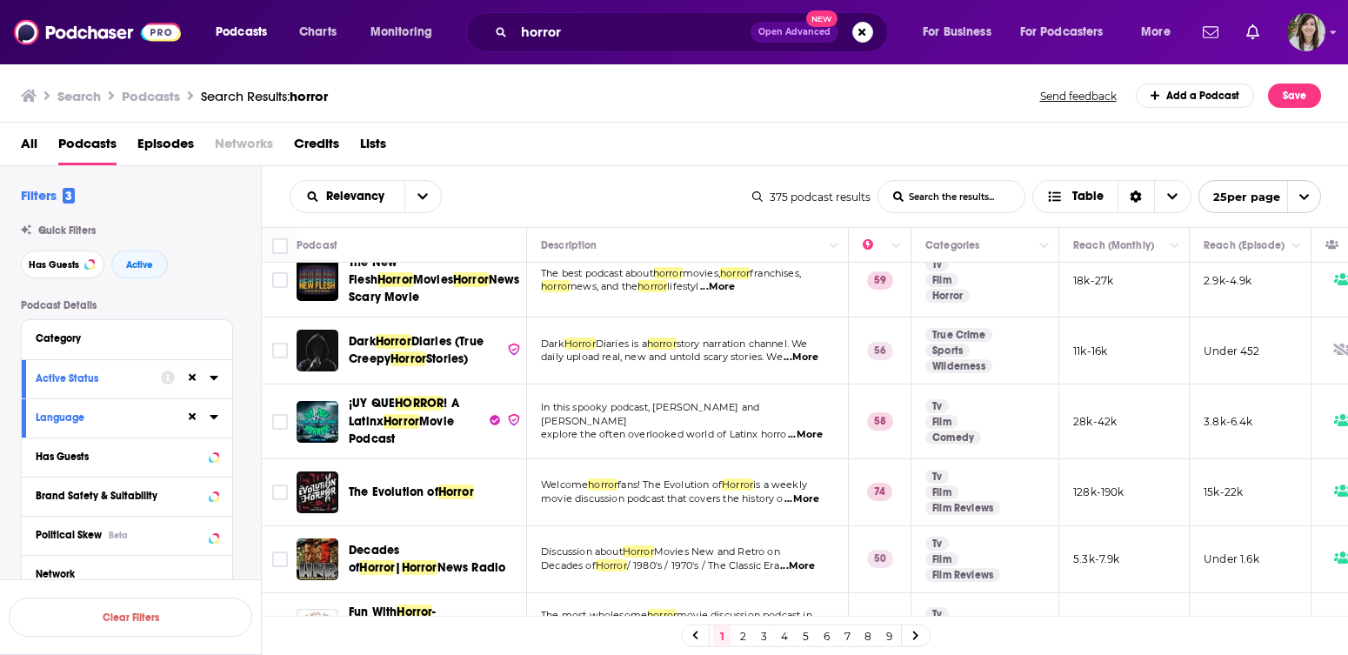
click at [424, 334] on span "Diaries (True Creepy" at bounding box center [416, 350] width 135 height 32
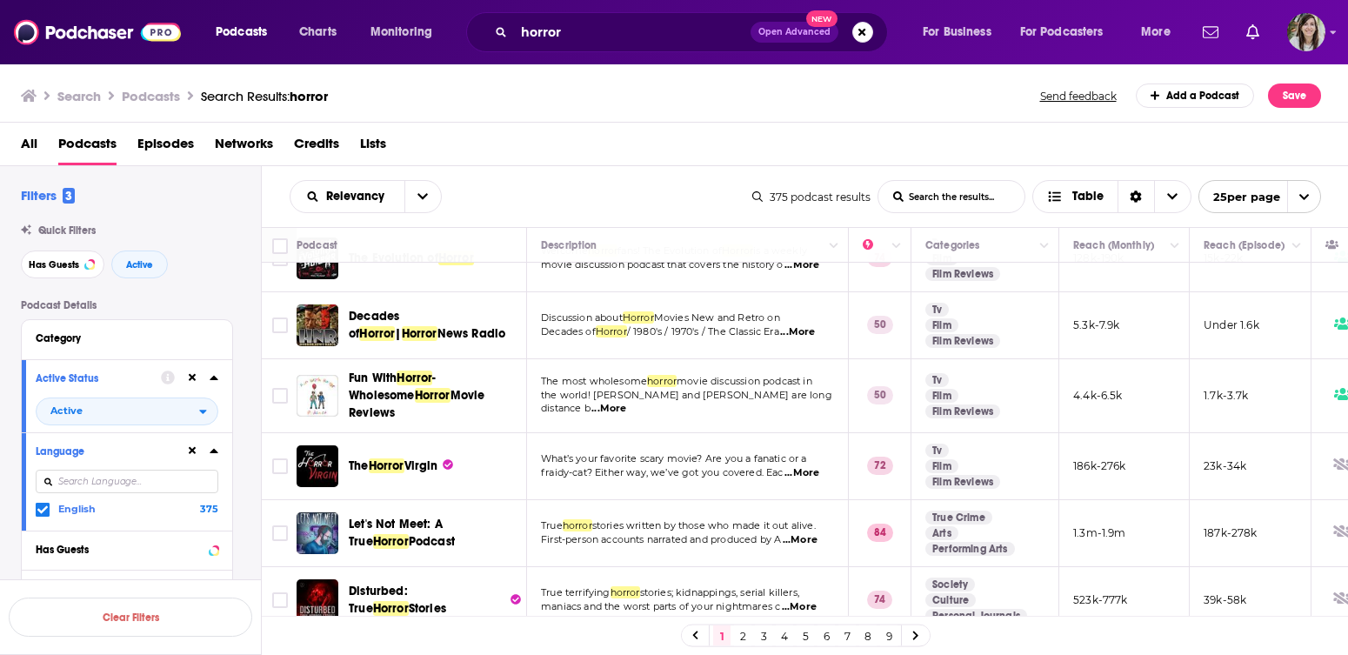
scroll to position [404, 0]
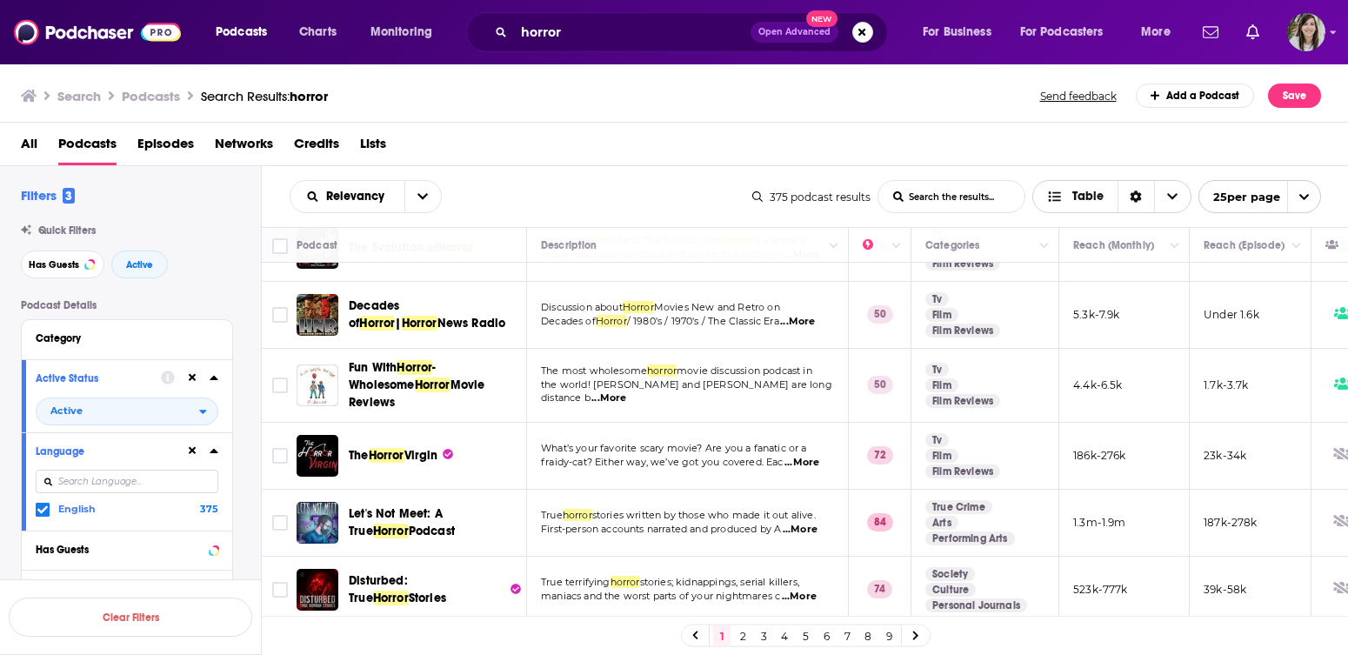
click at [1175, 197] on icon "Choose View" at bounding box center [1172, 196] width 10 height 12
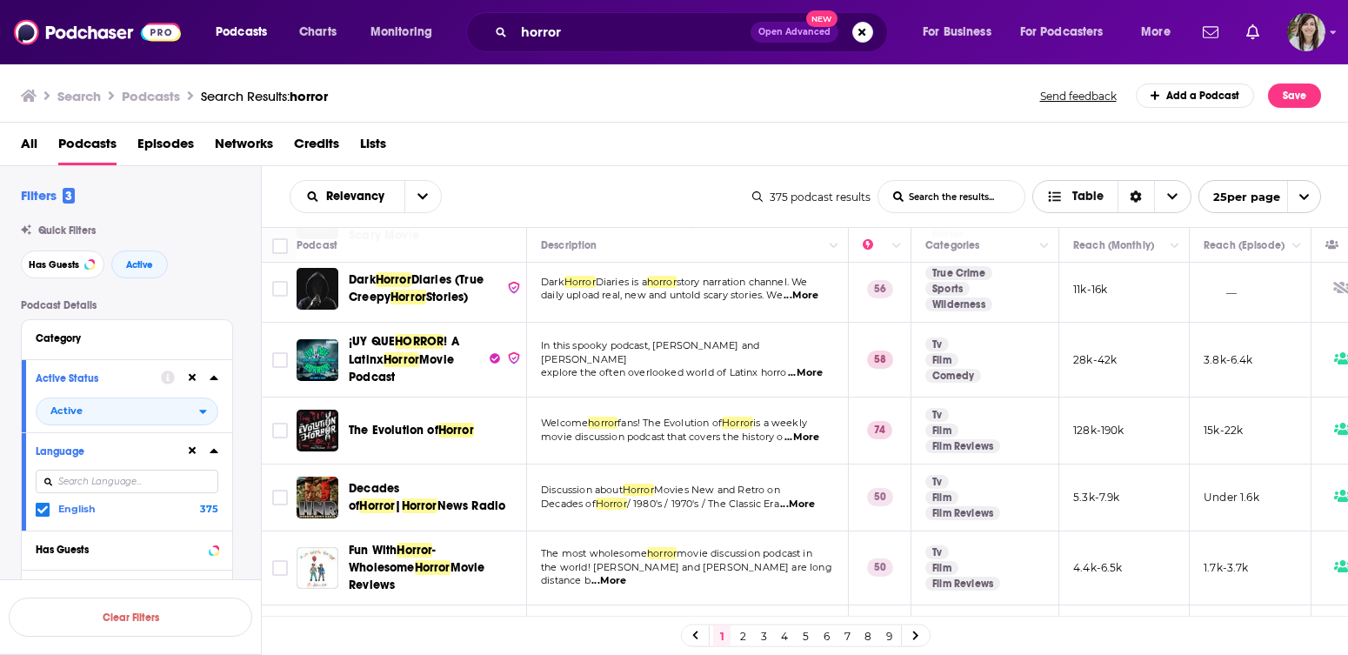
scroll to position [0, 0]
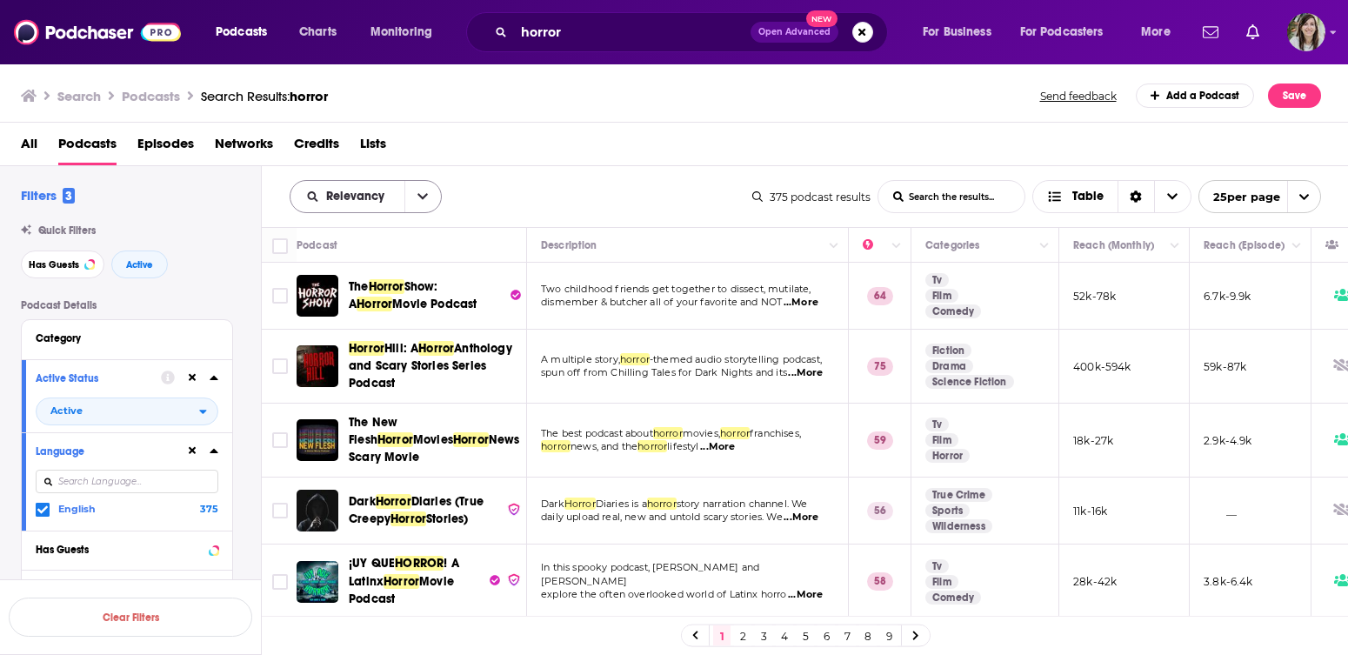
click at [434, 198] on button "open menu" at bounding box center [422, 196] width 37 height 31
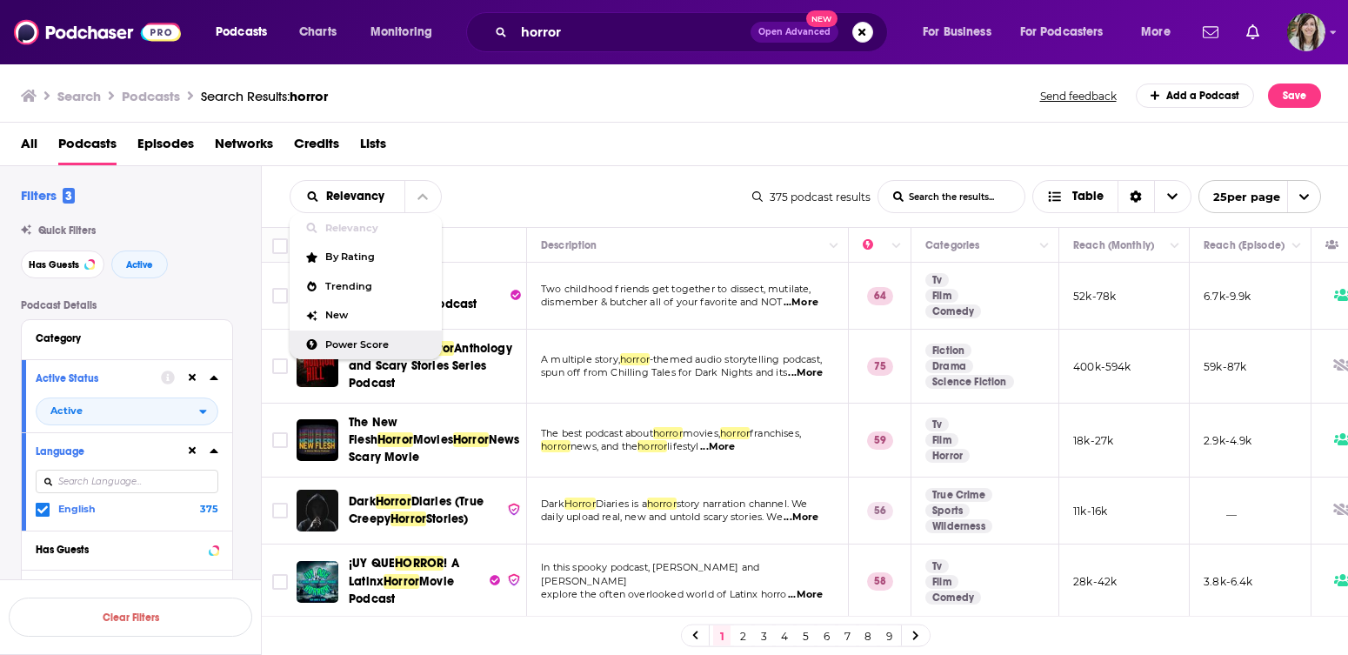
click at [384, 337] on div "Power Score" at bounding box center [366, 346] width 152 height 30
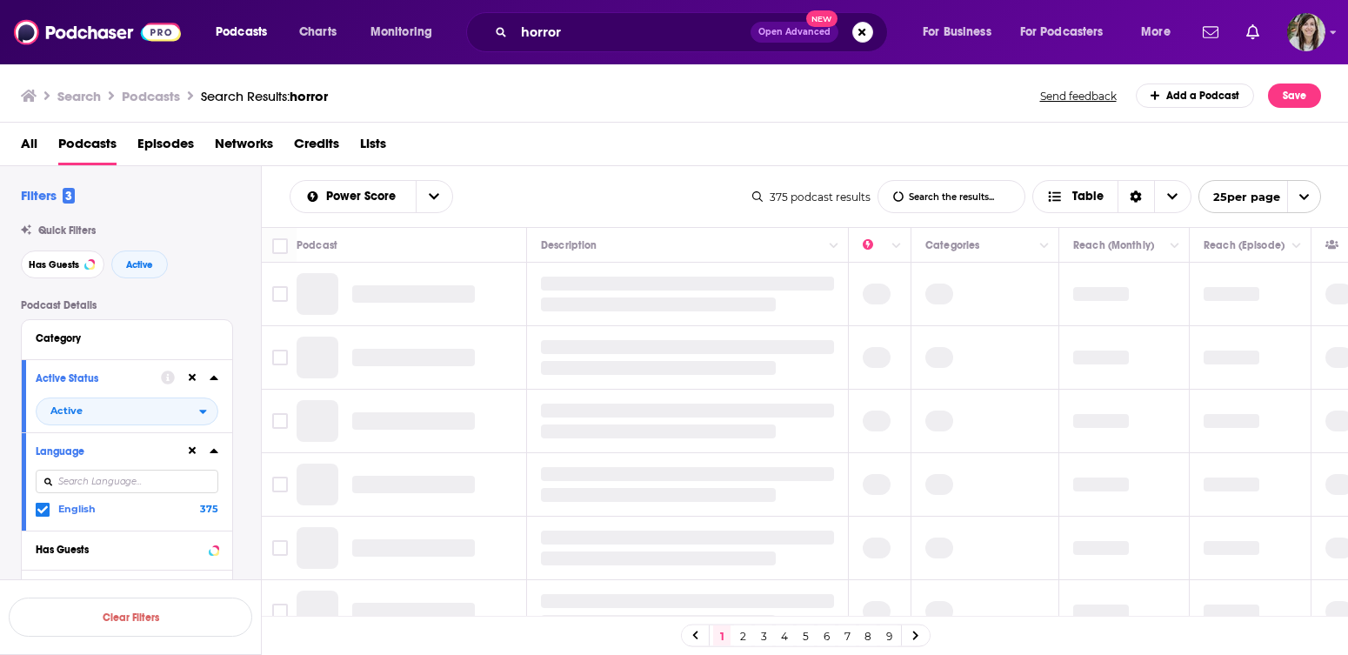
click at [655, 156] on div "All Podcasts Episodes Networks Credits Lists" at bounding box center [678, 148] width 1314 height 36
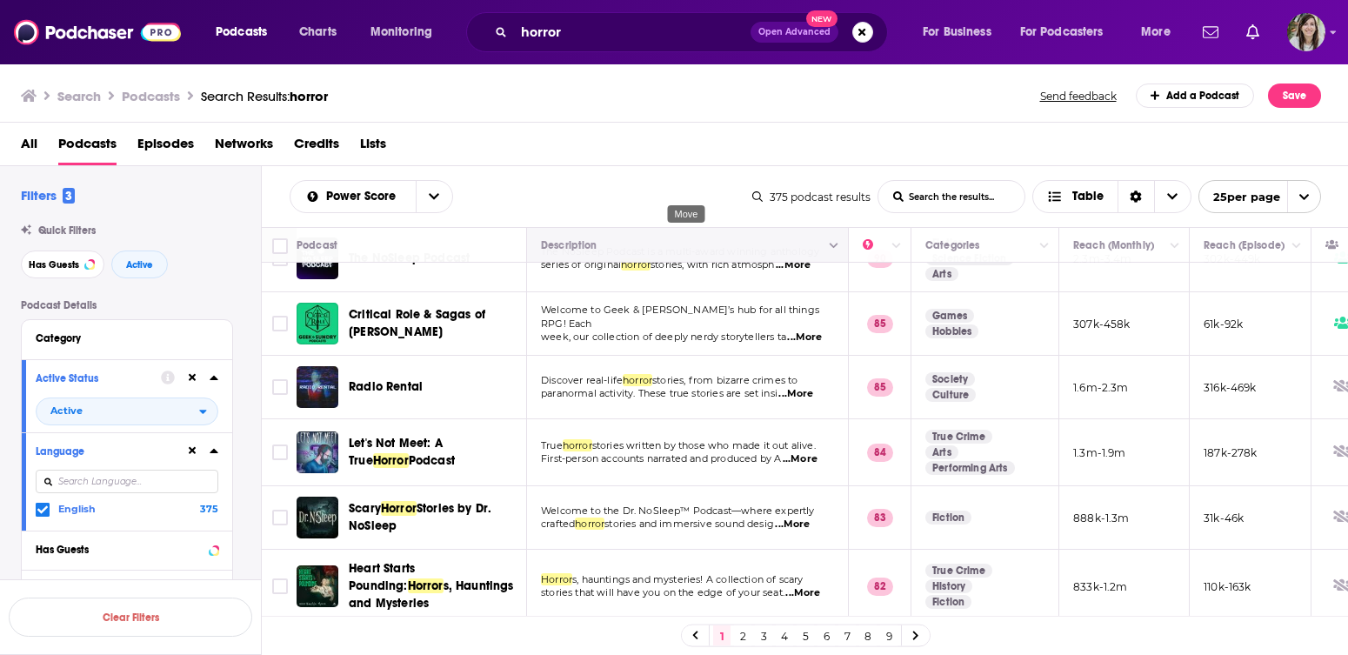
scroll to position [147, 0]
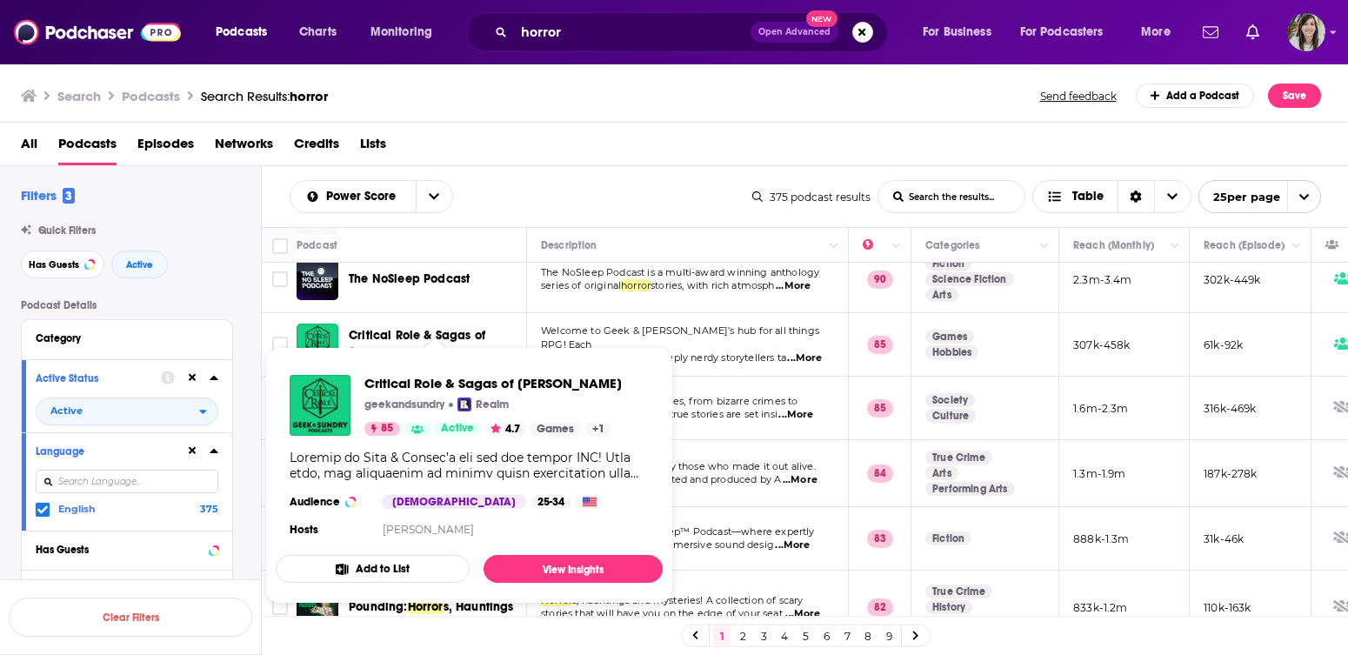
click at [730, 338] on span "Welcome to Geek & Sundry’s hub for all things RPG! Each" at bounding box center [680, 337] width 278 height 26
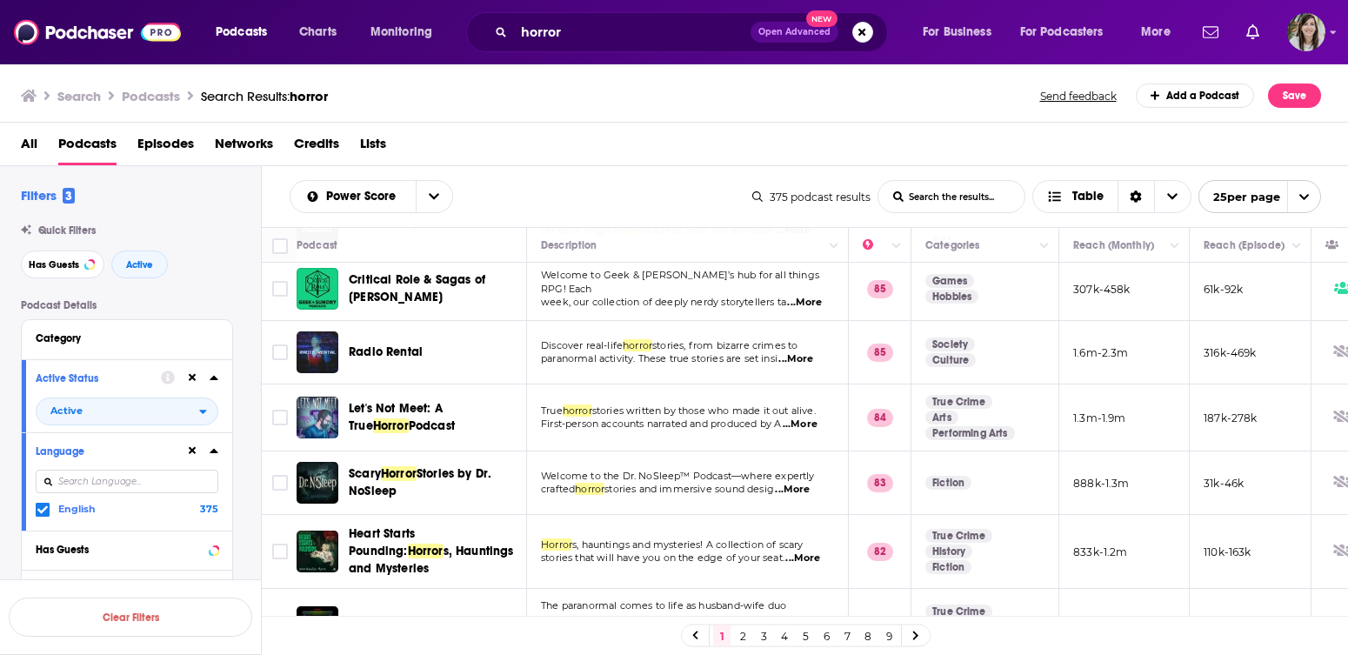
scroll to position [210, 0]
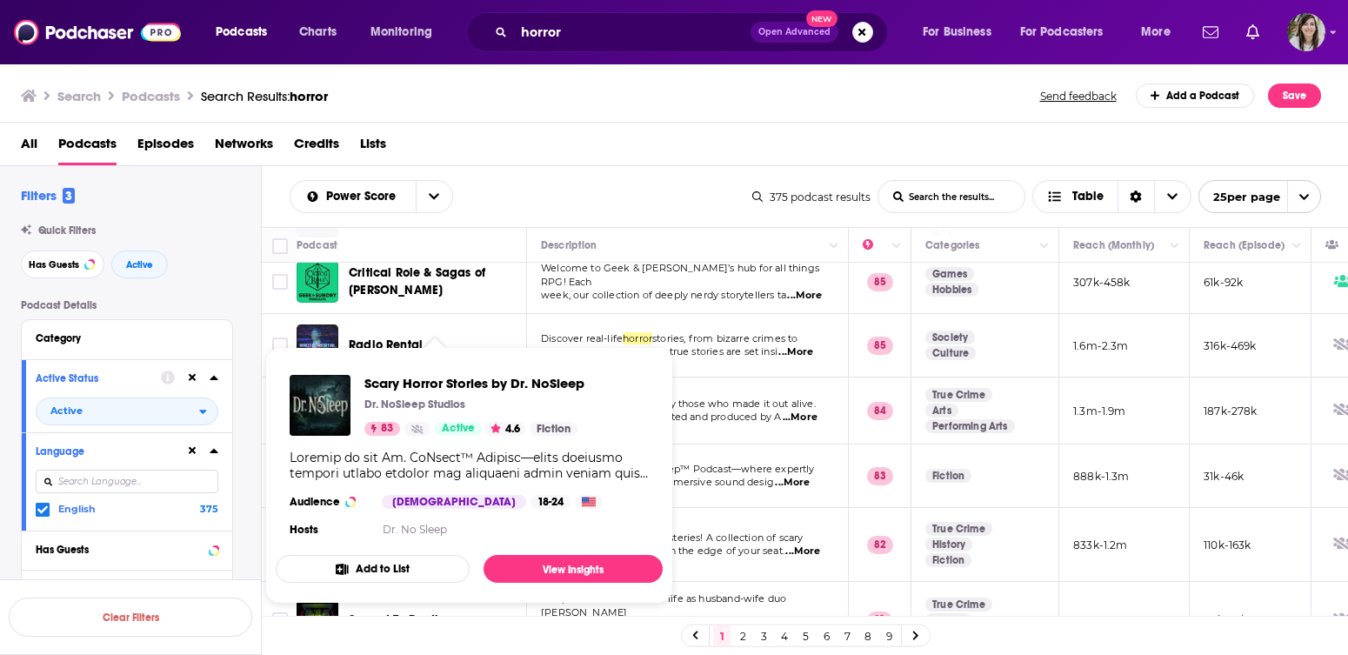
click at [600, 189] on div "Power Score List Search Input Search the results... Table" at bounding box center [521, 196] width 463 height 33
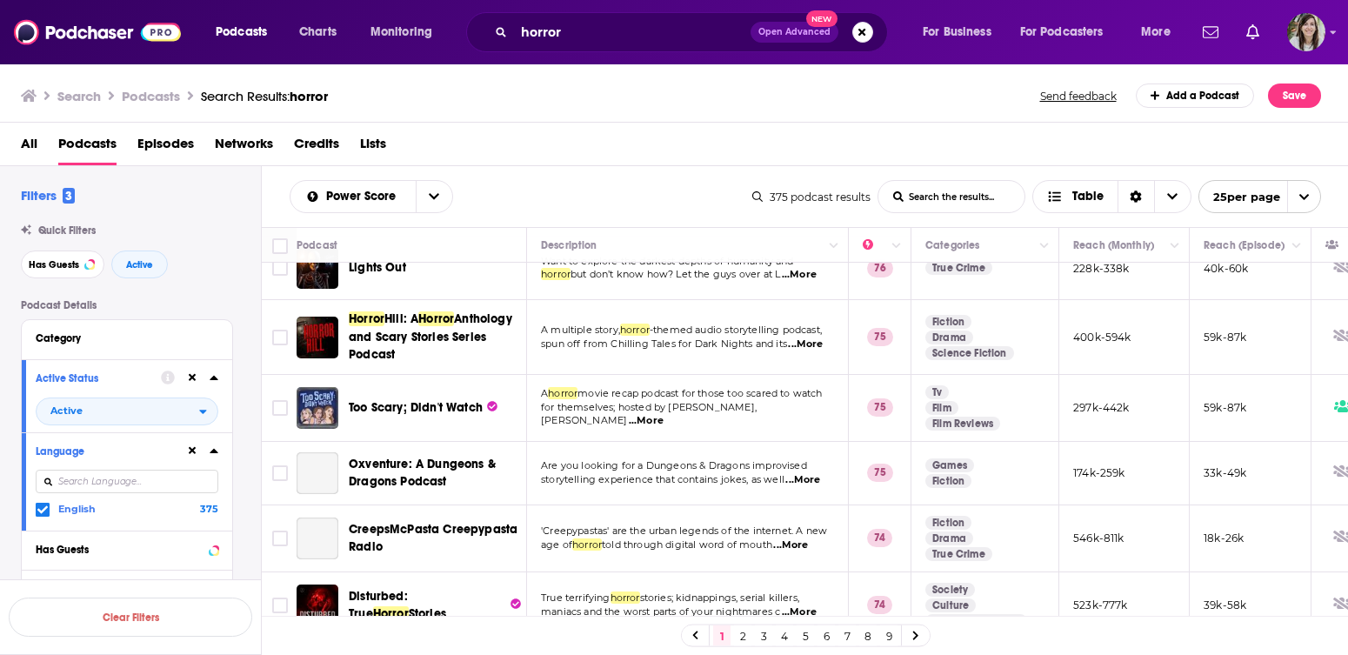
scroll to position [1313, 0]
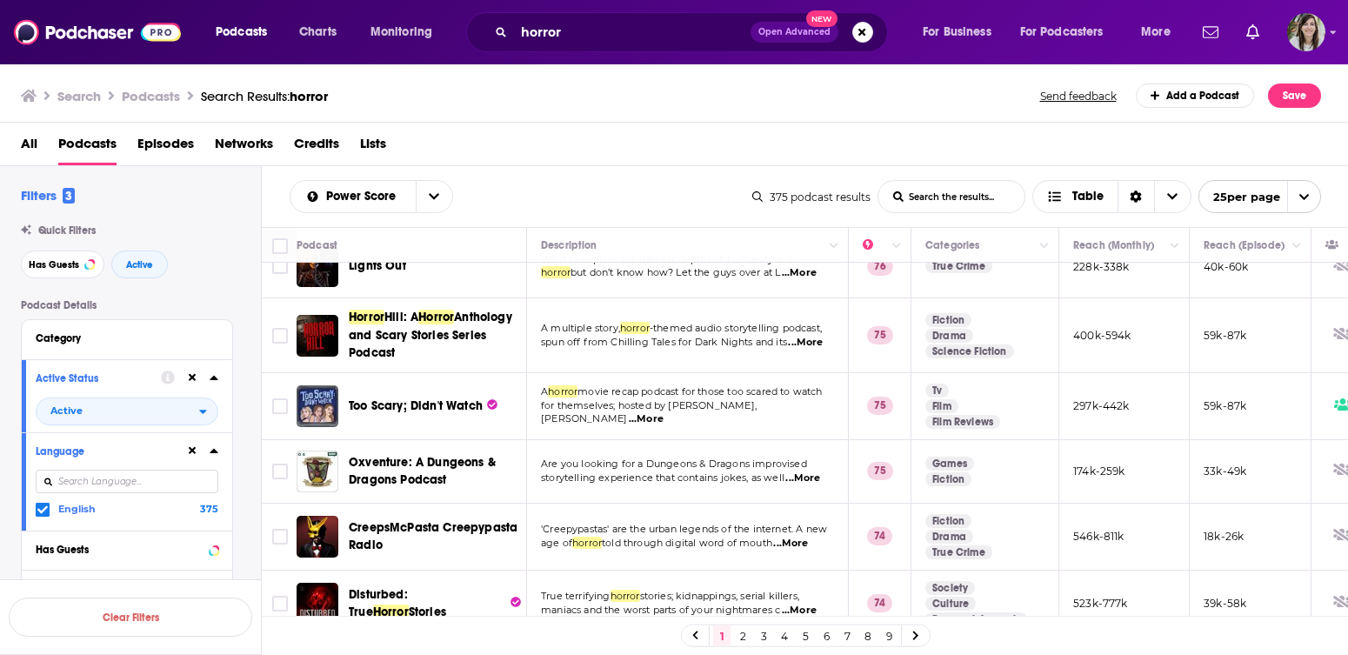
click at [739, 633] on link "2" at bounding box center [742, 635] width 17 height 21
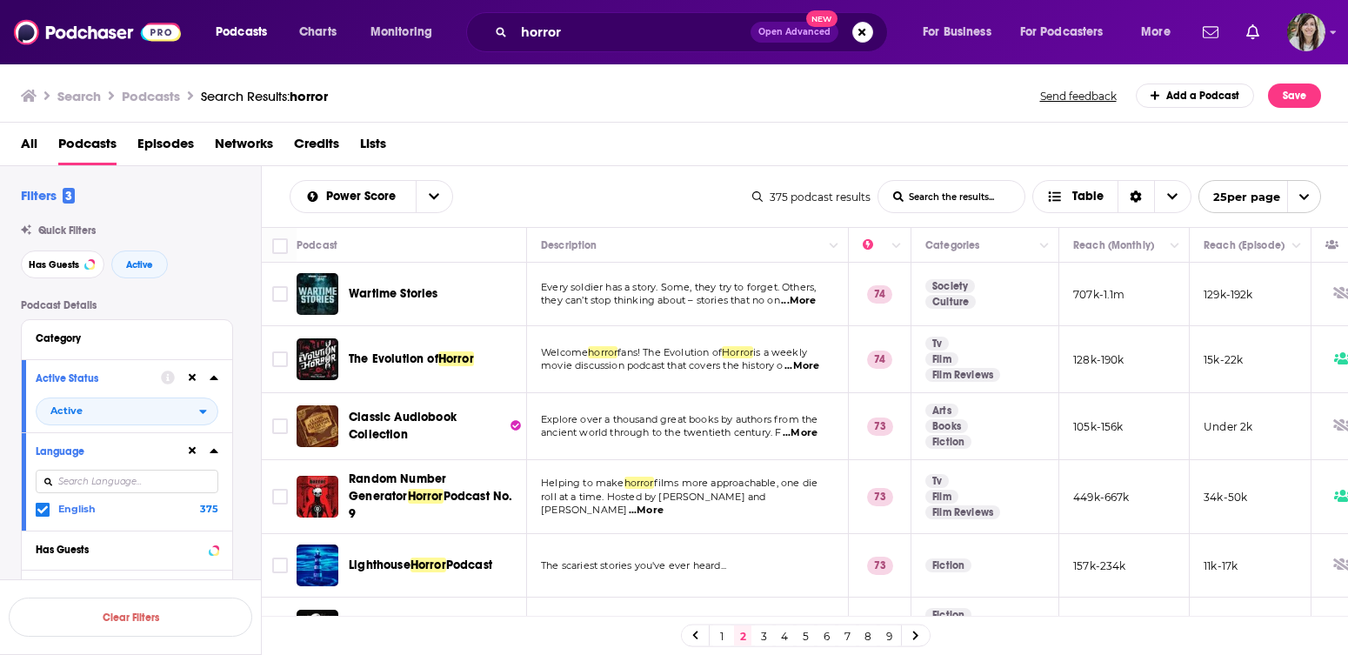
click at [668, 157] on div "All Podcasts Episodes Networks Credits Lists" at bounding box center [678, 148] width 1314 height 36
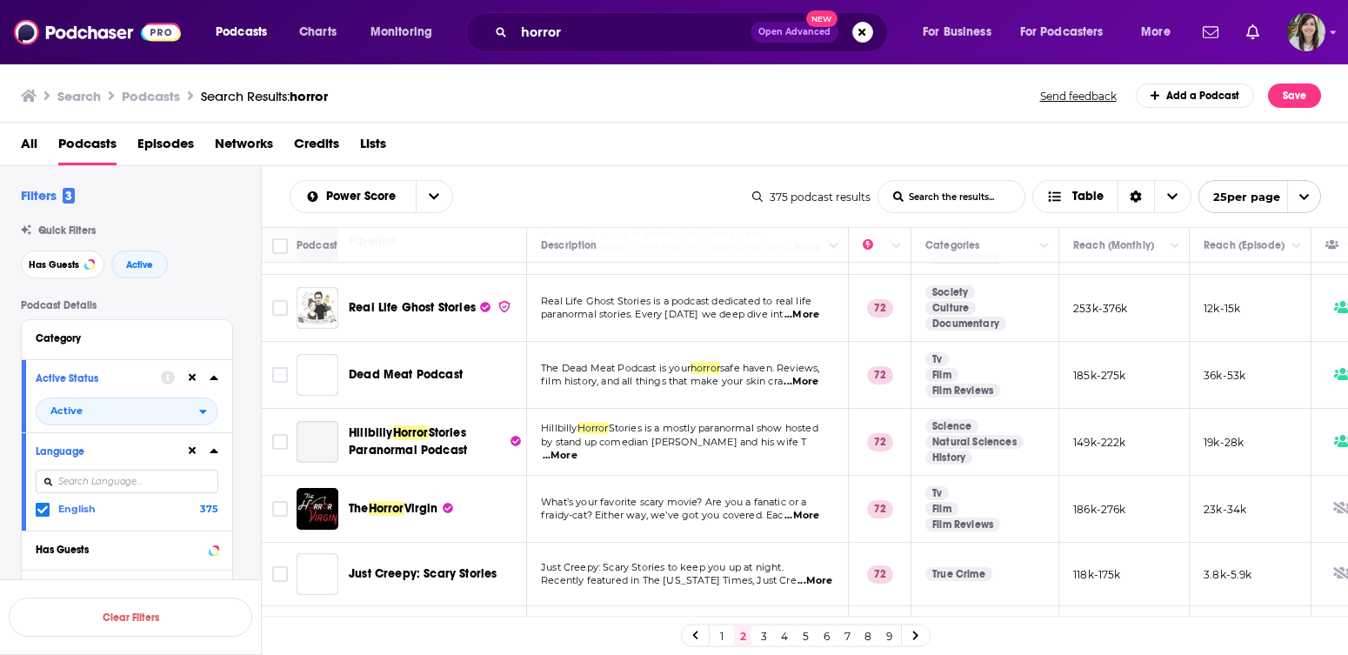
scroll to position [521, 0]
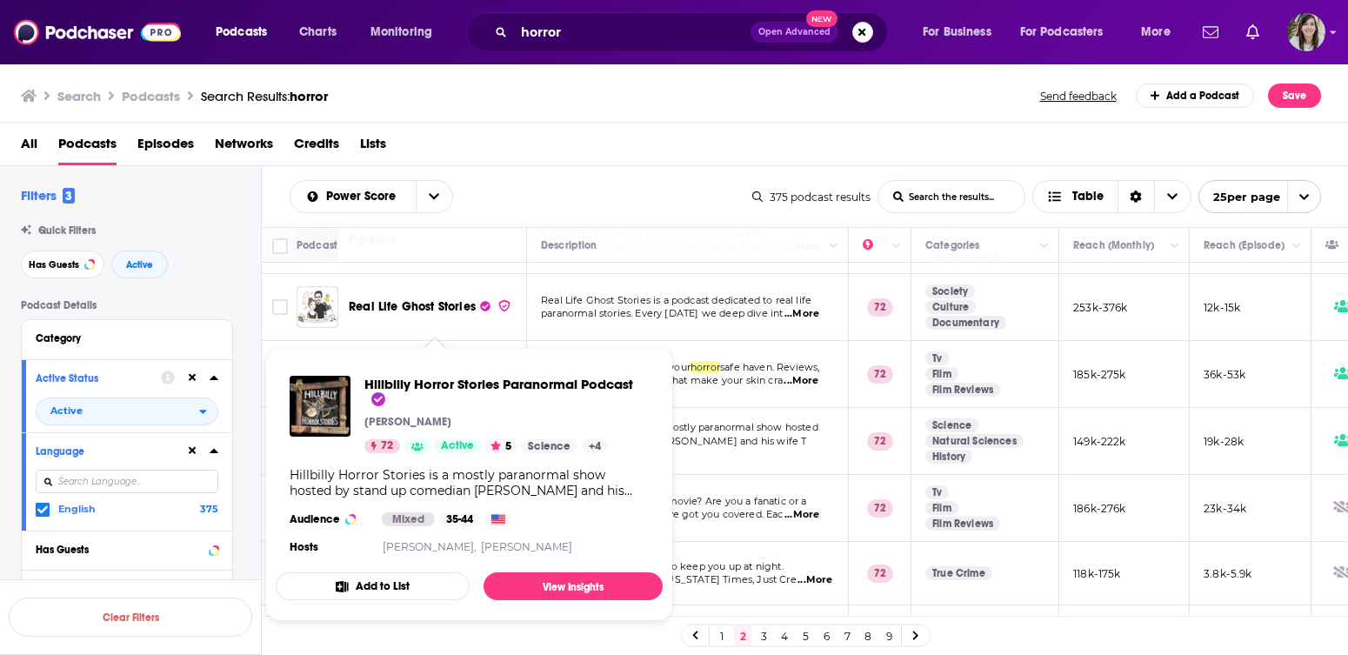
click at [581, 168] on div "Power Score List Search Input Search the results... Table 375 podcast results L…" at bounding box center [805, 196] width 1087 height 61
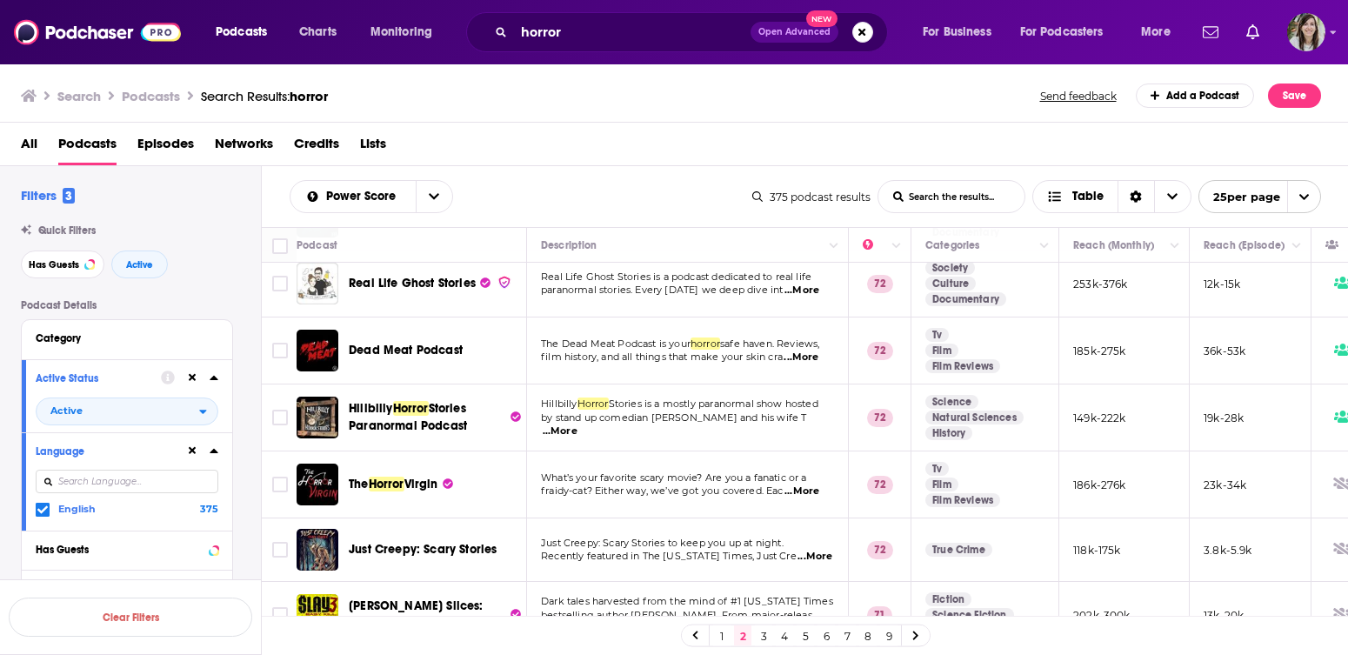
scroll to position [576, 0]
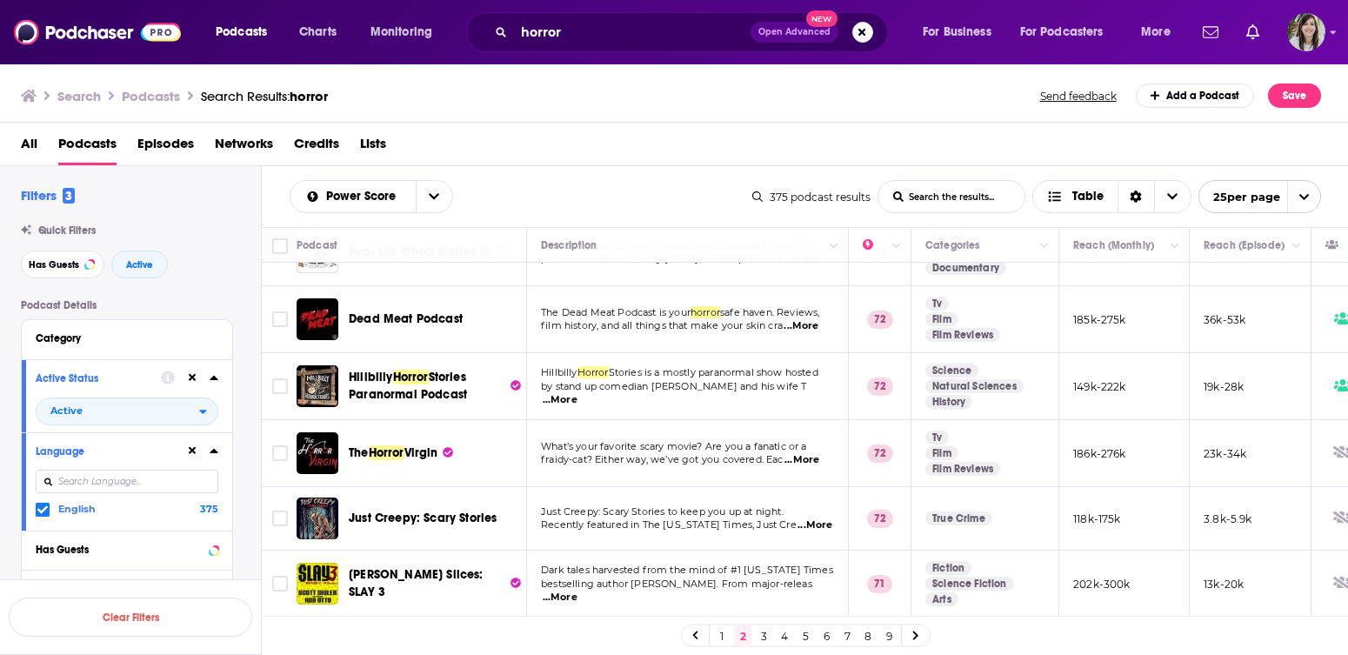
click at [800, 518] on span "...More" at bounding box center [815, 525] width 35 height 14
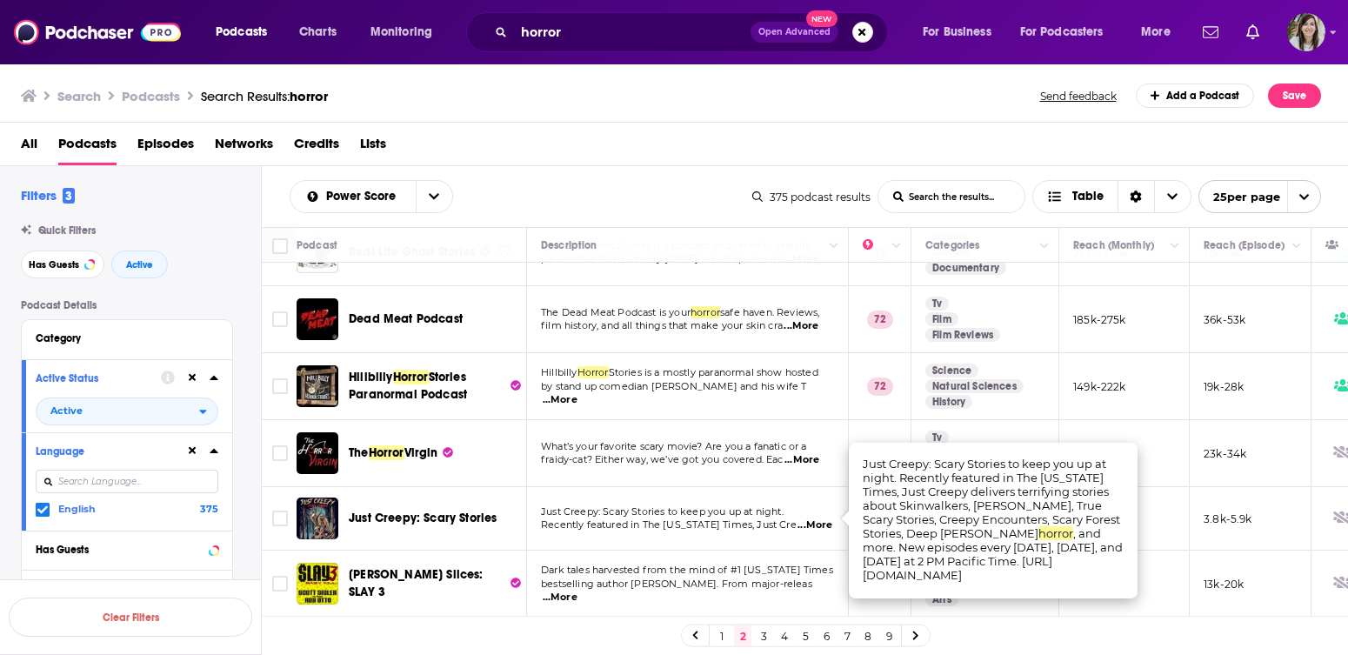
click at [691, 123] on div "All Podcasts Episodes Networks Credits Lists" at bounding box center [674, 144] width 1349 height 43
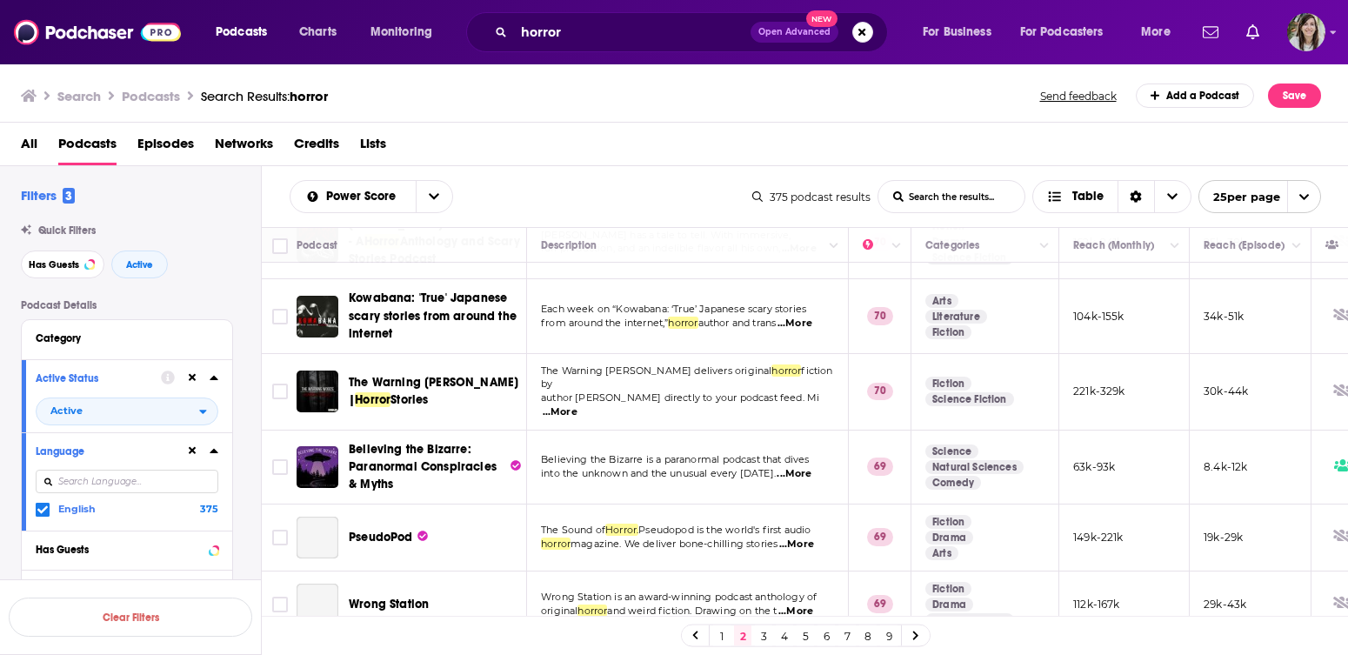
scroll to position [1312, 0]
click at [807, 538] on span "...More" at bounding box center [796, 545] width 35 height 14
click at [733, 136] on div "All Podcasts Episodes Networks Credits Lists" at bounding box center [678, 148] width 1314 height 36
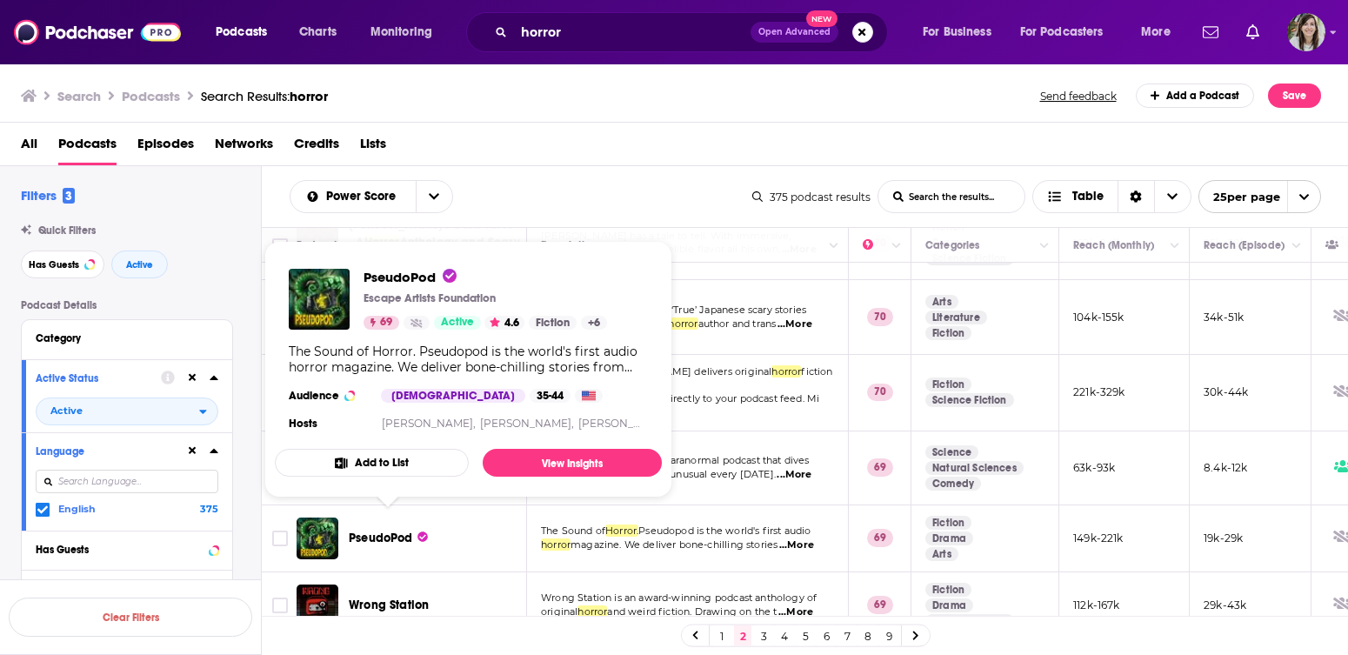
click at [659, 167] on div "Power Score List Search Input Search the results... Table 375 podcast results L…" at bounding box center [805, 196] width 1087 height 61
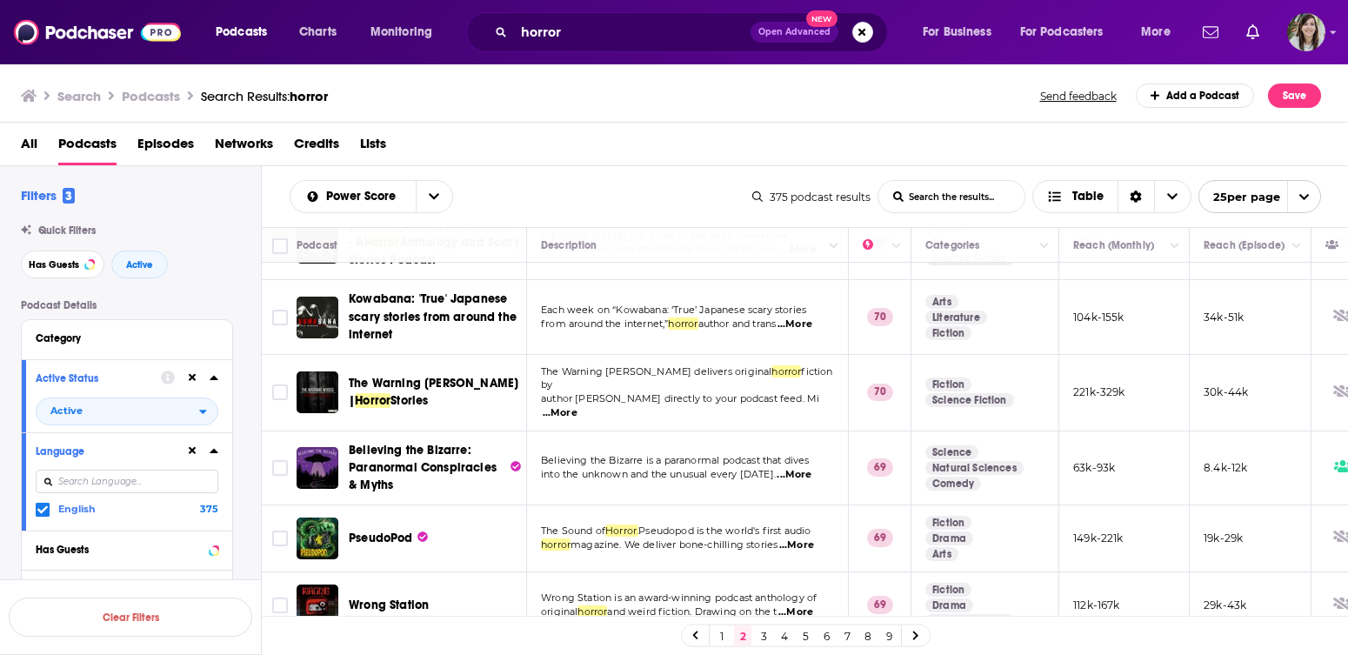
click at [601, 144] on div "All Podcasts Episodes Networks Credits Lists" at bounding box center [678, 148] width 1314 height 36
click at [812, 605] on span "...More" at bounding box center [795, 612] width 35 height 14
click at [761, 637] on link "3" at bounding box center [763, 635] width 17 height 21
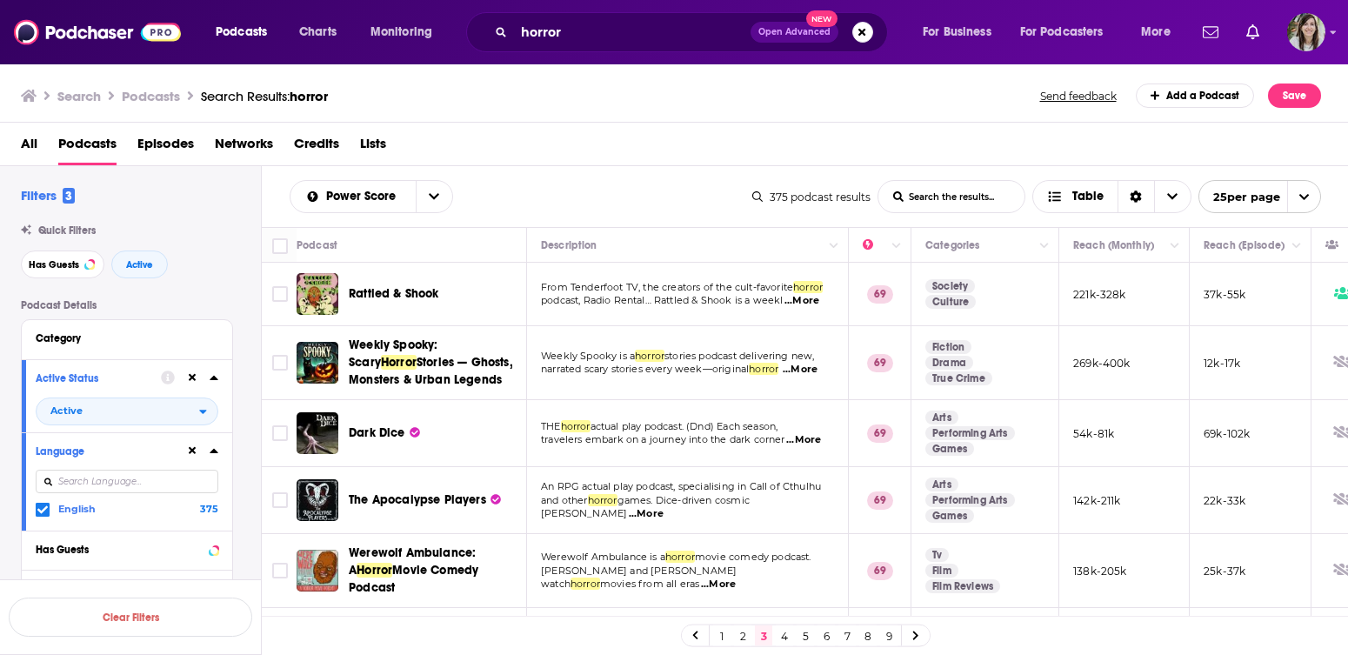
click at [806, 303] on span "...More" at bounding box center [802, 301] width 35 height 14
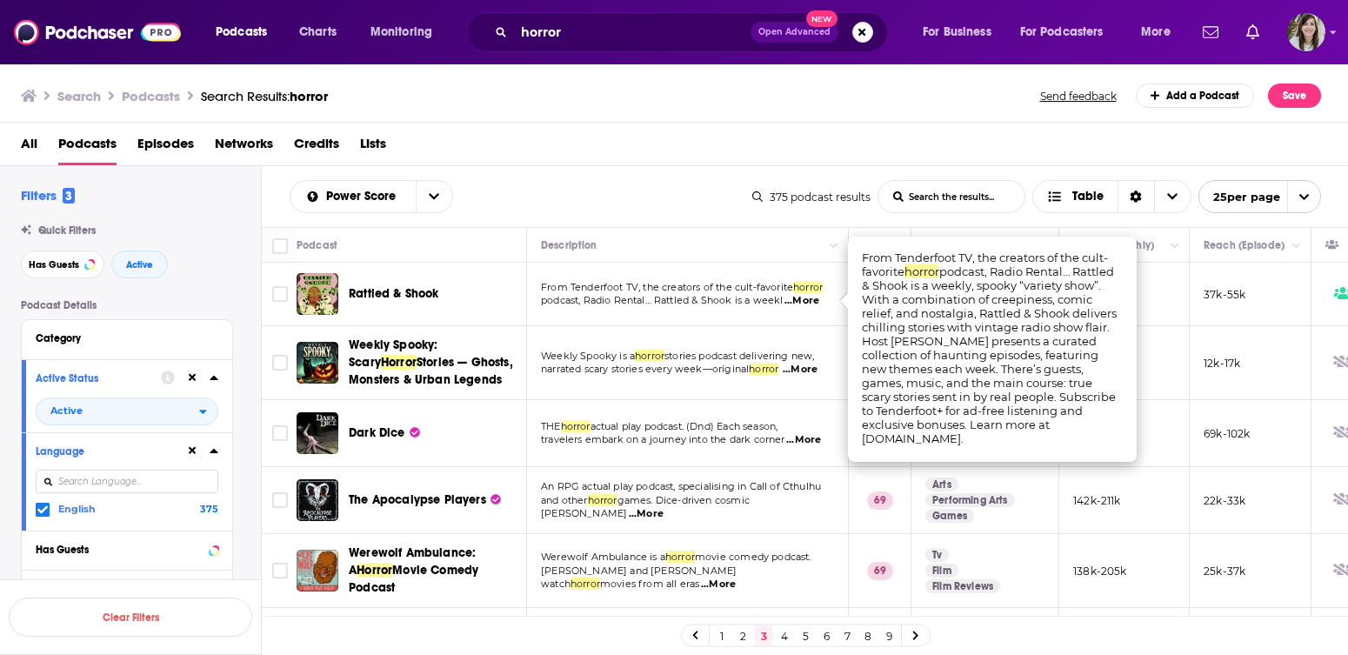
click at [706, 163] on div "All Podcasts Episodes Networks Credits Lists" at bounding box center [678, 148] width 1314 height 36
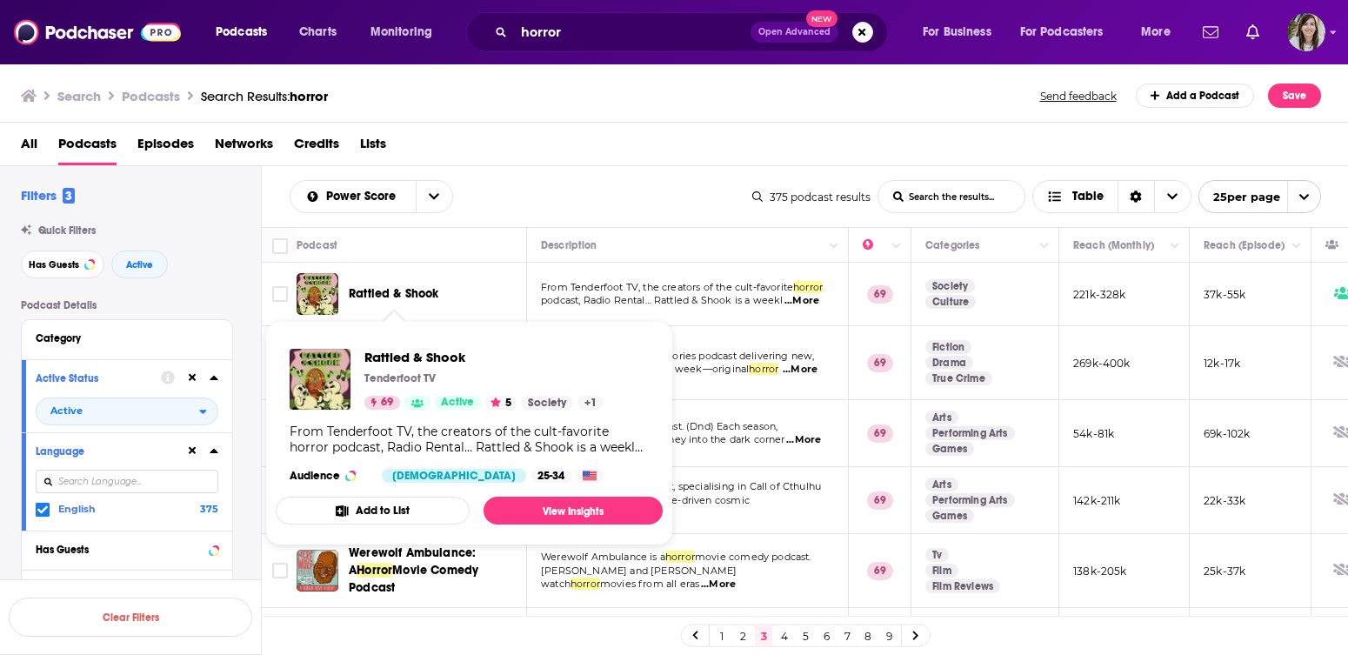
click at [554, 181] on div "Power Score List Search Input Search the results... Table" at bounding box center [521, 196] width 463 height 33
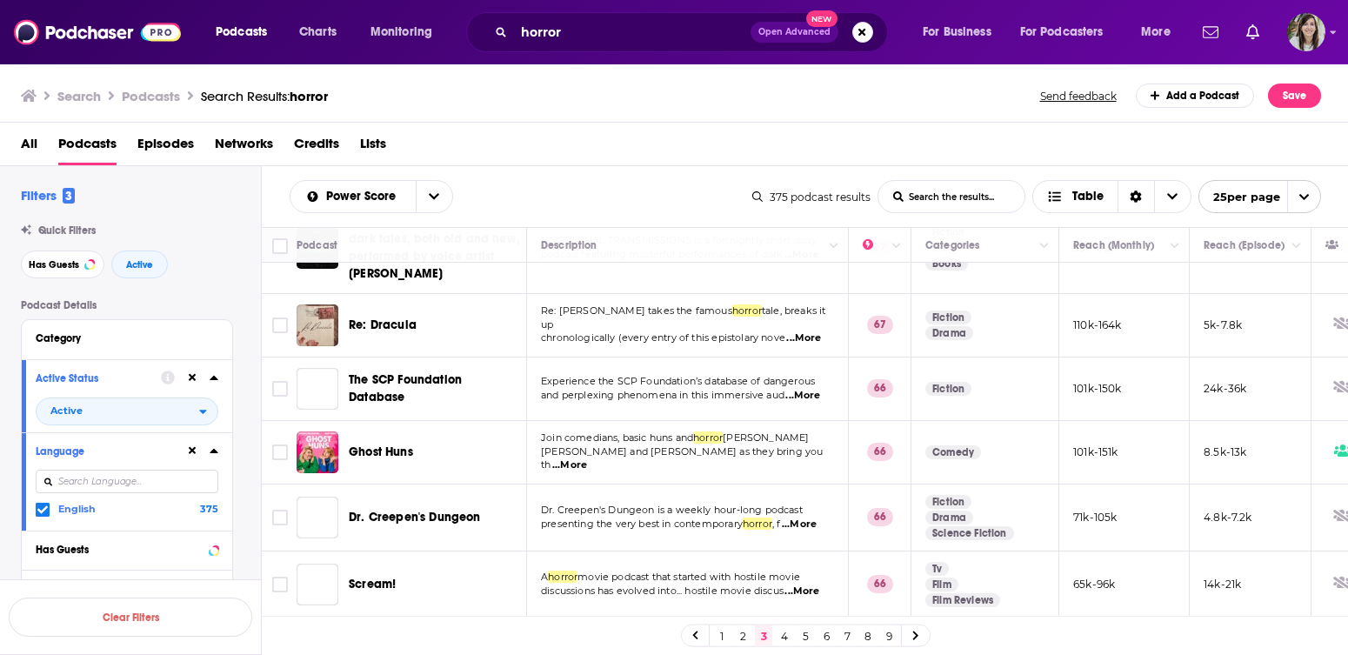
scroll to position [747, 0]
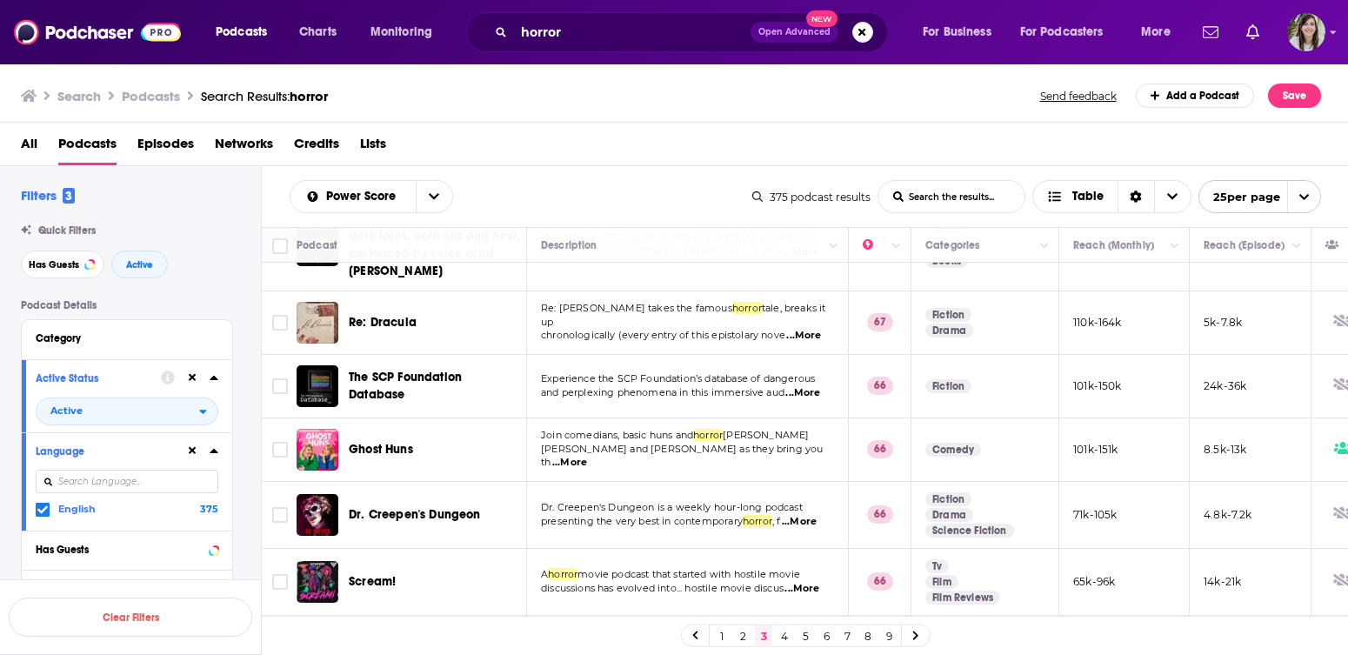
click at [811, 329] on span "...More" at bounding box center [803, 336] width 35 height 14
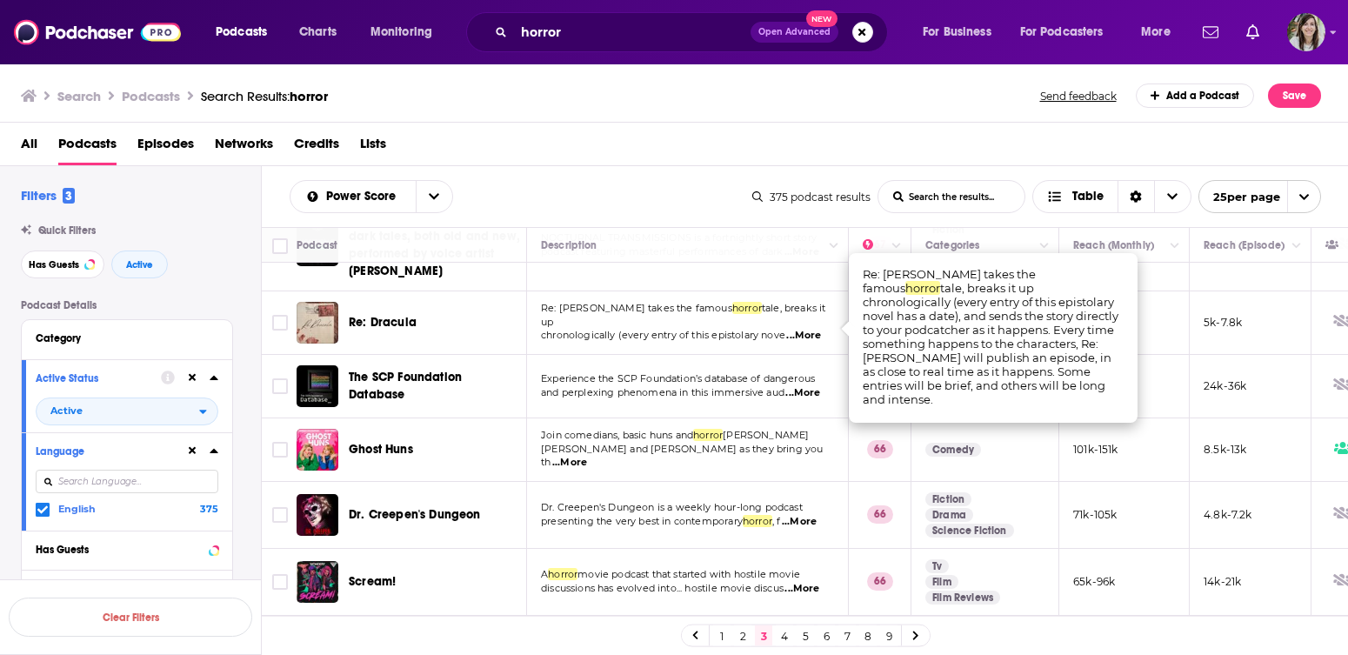
click at [785, 124] on div "All Podcasts Episodes Networks Credits Lists" at bounding box center [674, 144] width 1349 height 43
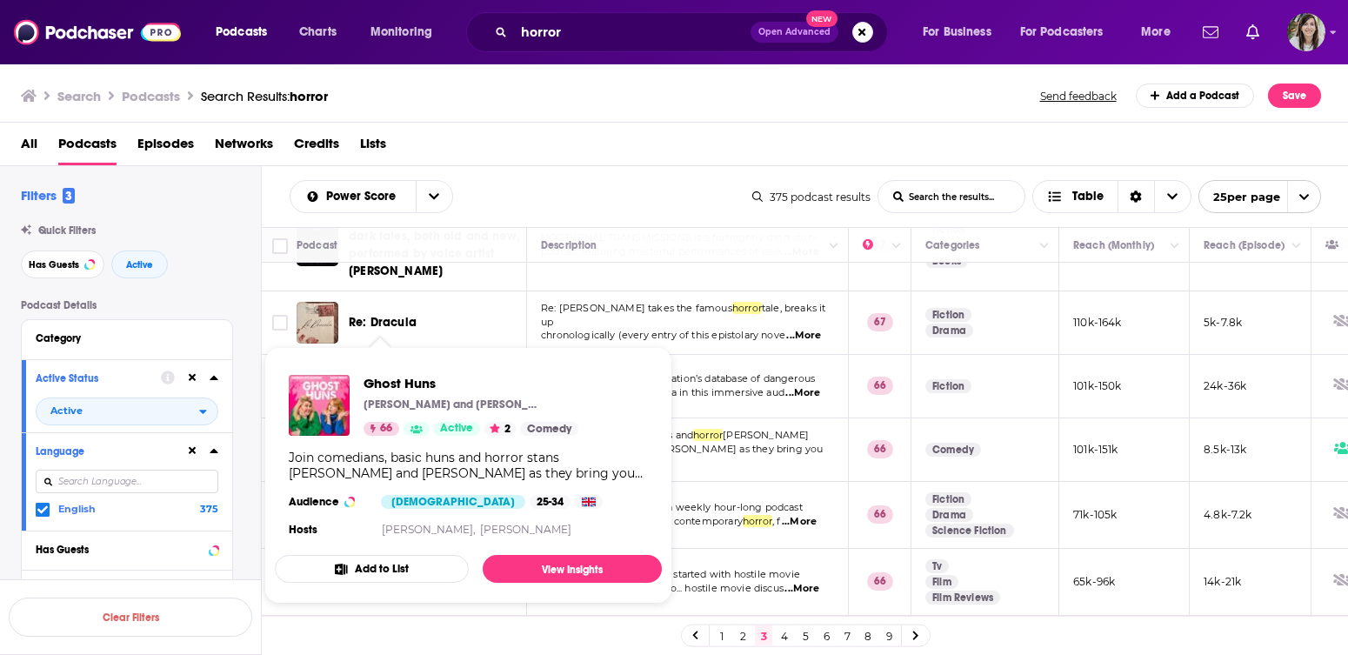
click at [581, 186] on div "Power Score List Search Input Search the results... Table" at bounding box center [521, 196] width 463 height 33
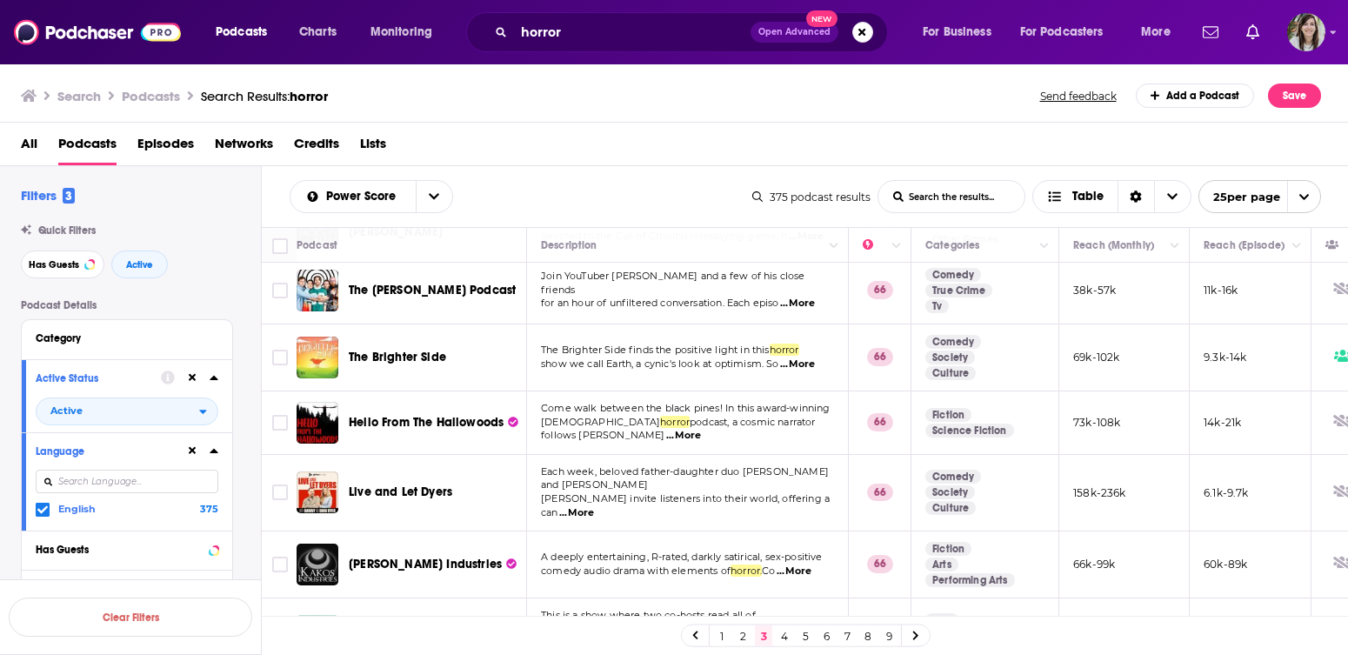
scroll to position [1344, 0]
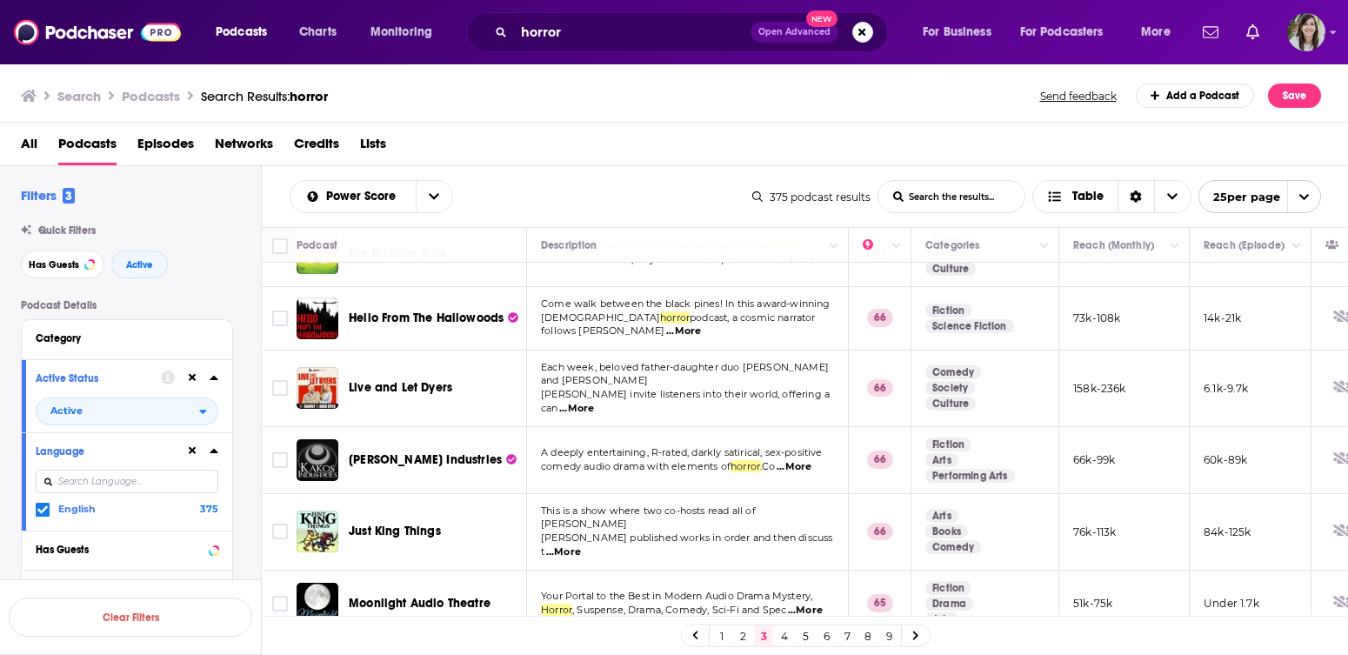
click at [782, 638] on link "4" at bounding box center [784, 635] width 17 height 21
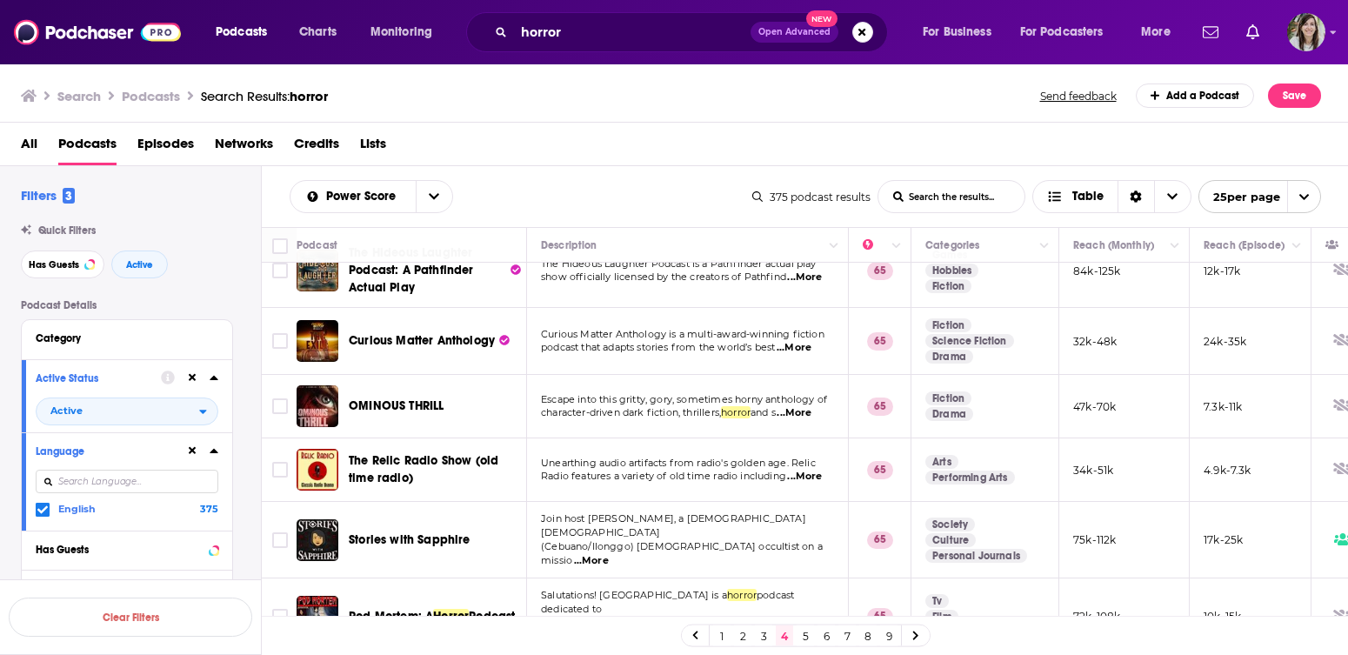
scroll to position [232, 0]
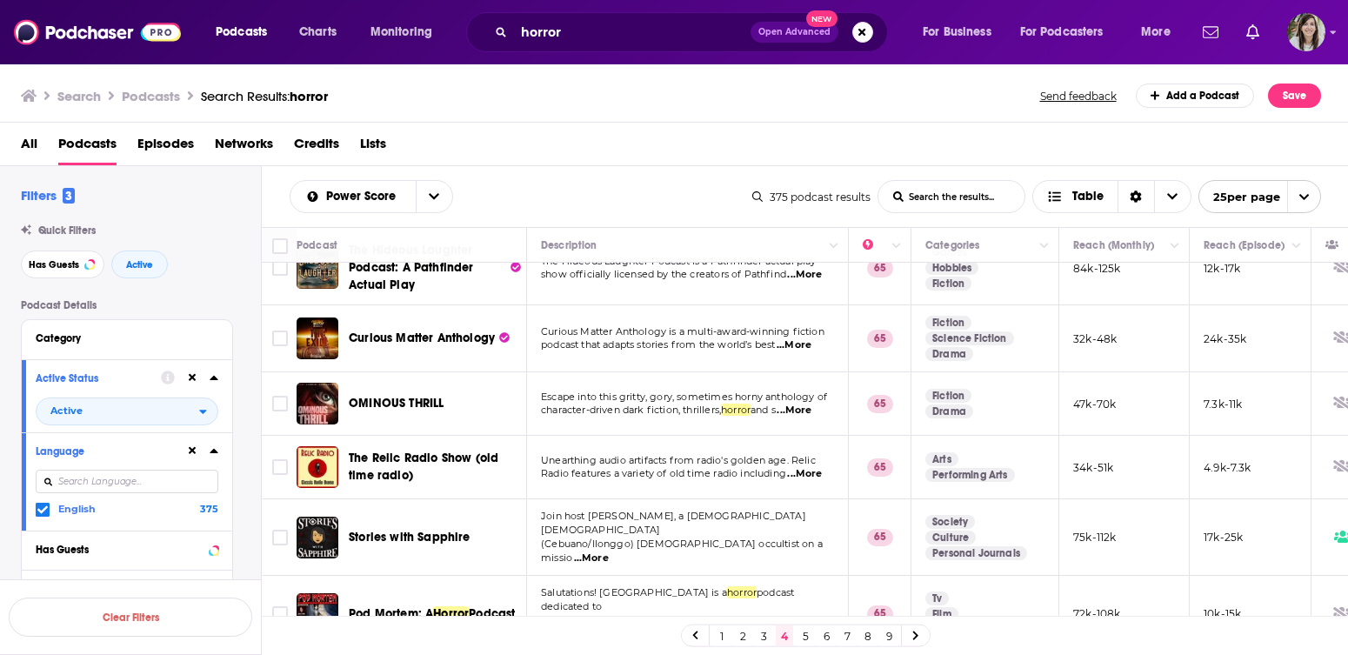
click at [810, 344] on span "...More" at bounding box center [794, 345] width 35 height 14
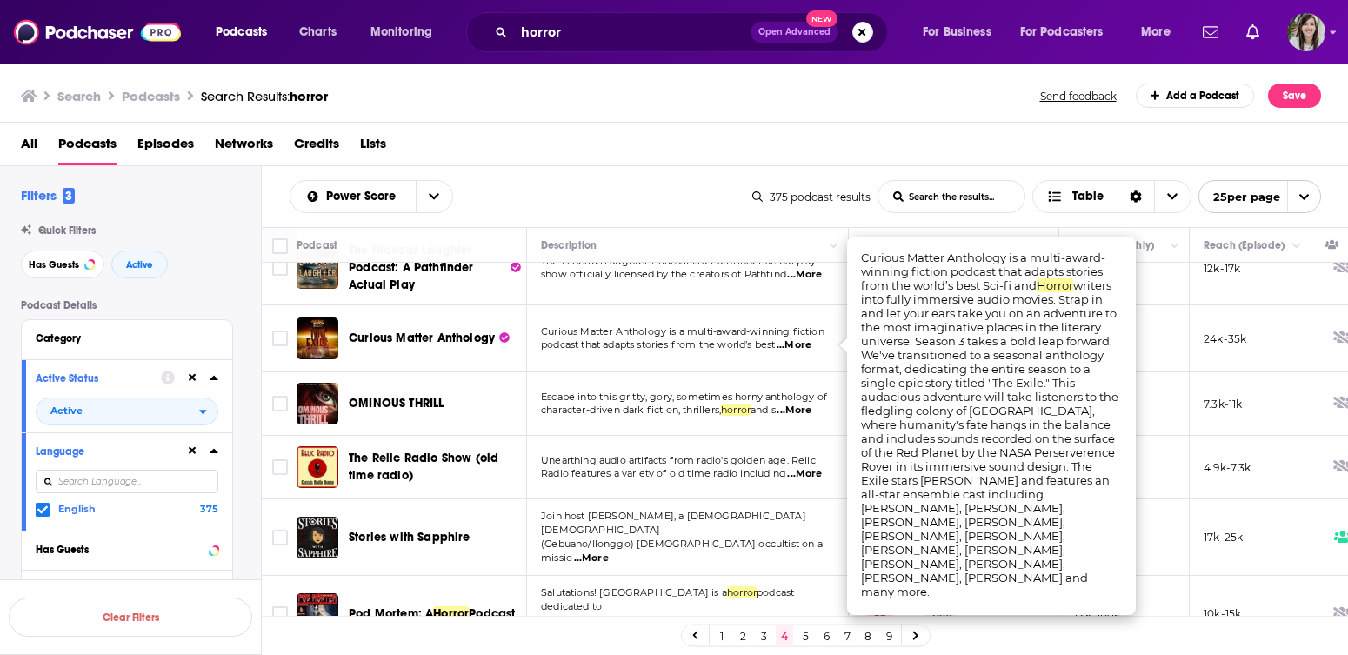
click at [702, 130] on div "All Podcasts Episodes Networks Credits Lists" at bounding box center [678, 148] width 1314 height 36
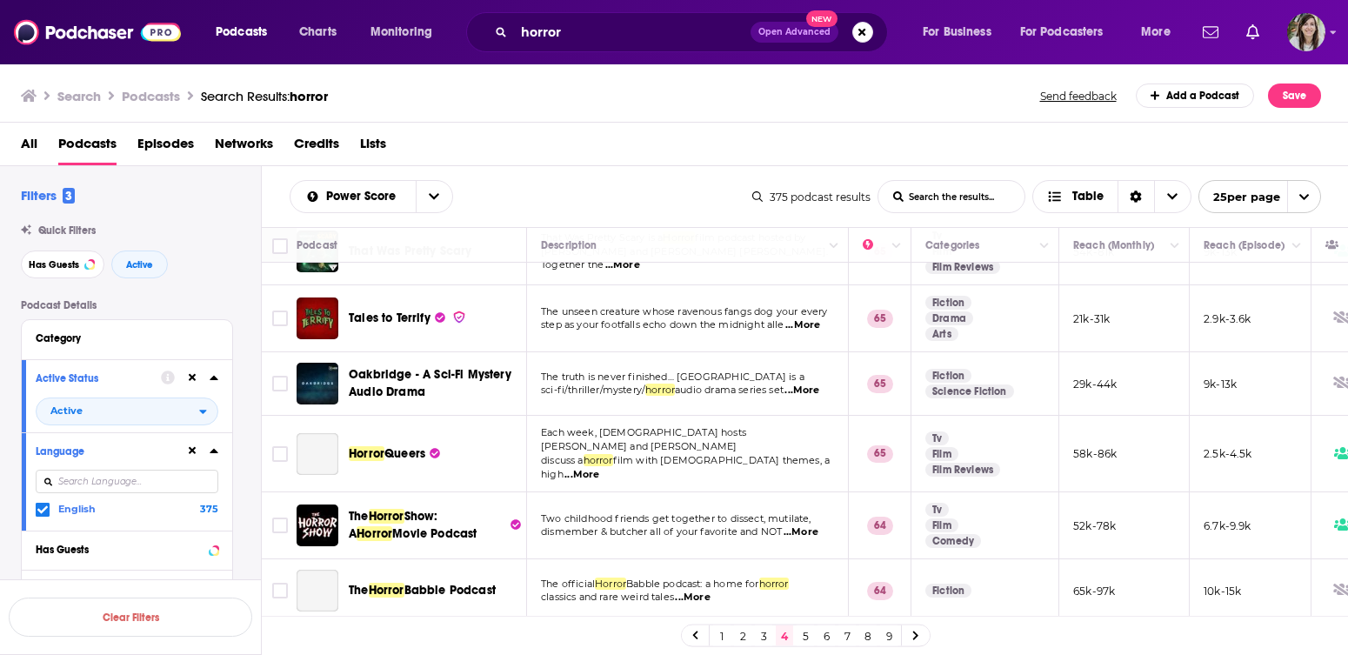
scroll to position [744, 0]
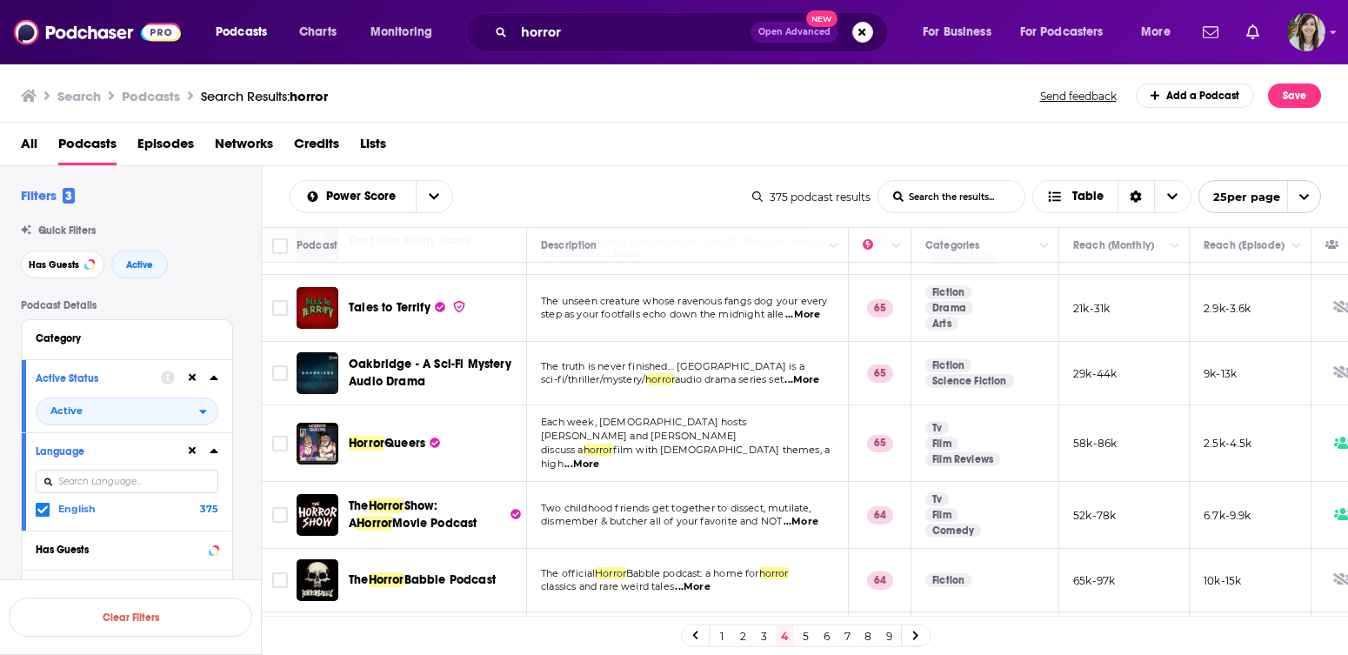
click at [572, 161] on div "All Podcasts Episodes Networks Credits Lists" at bounding box center [678, 148] width 1314 height 36
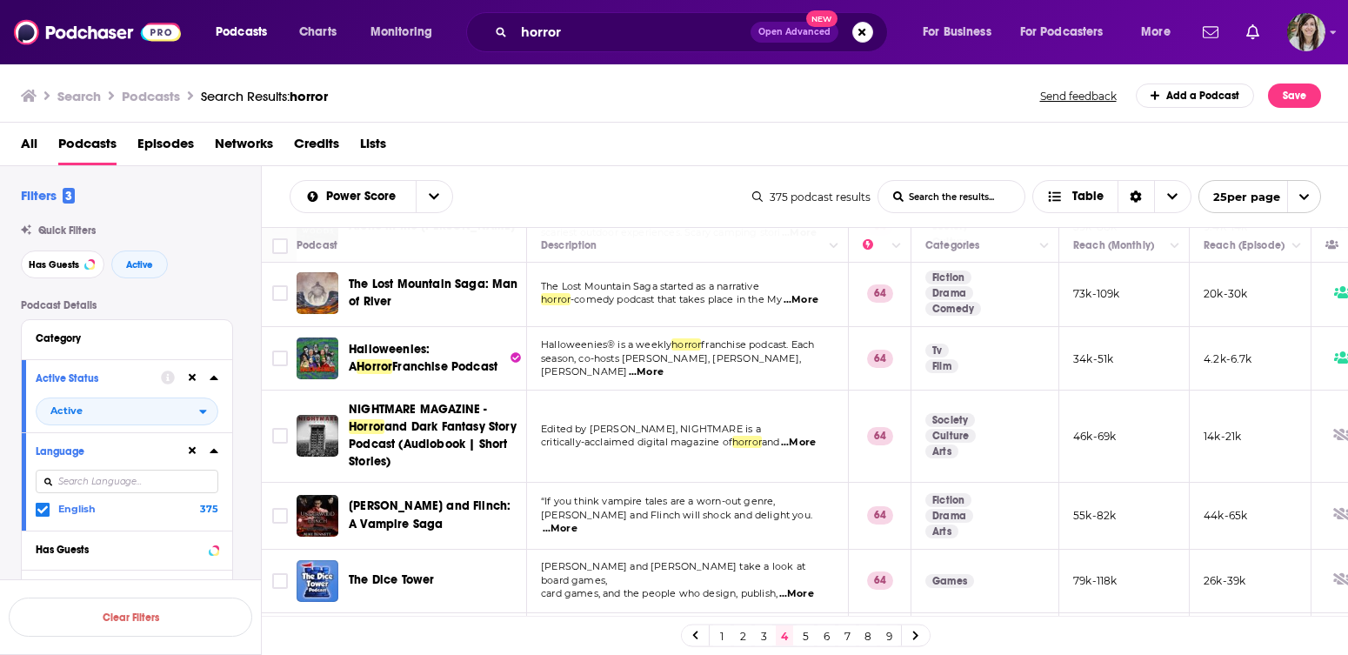
scroll to position [1326, 0]
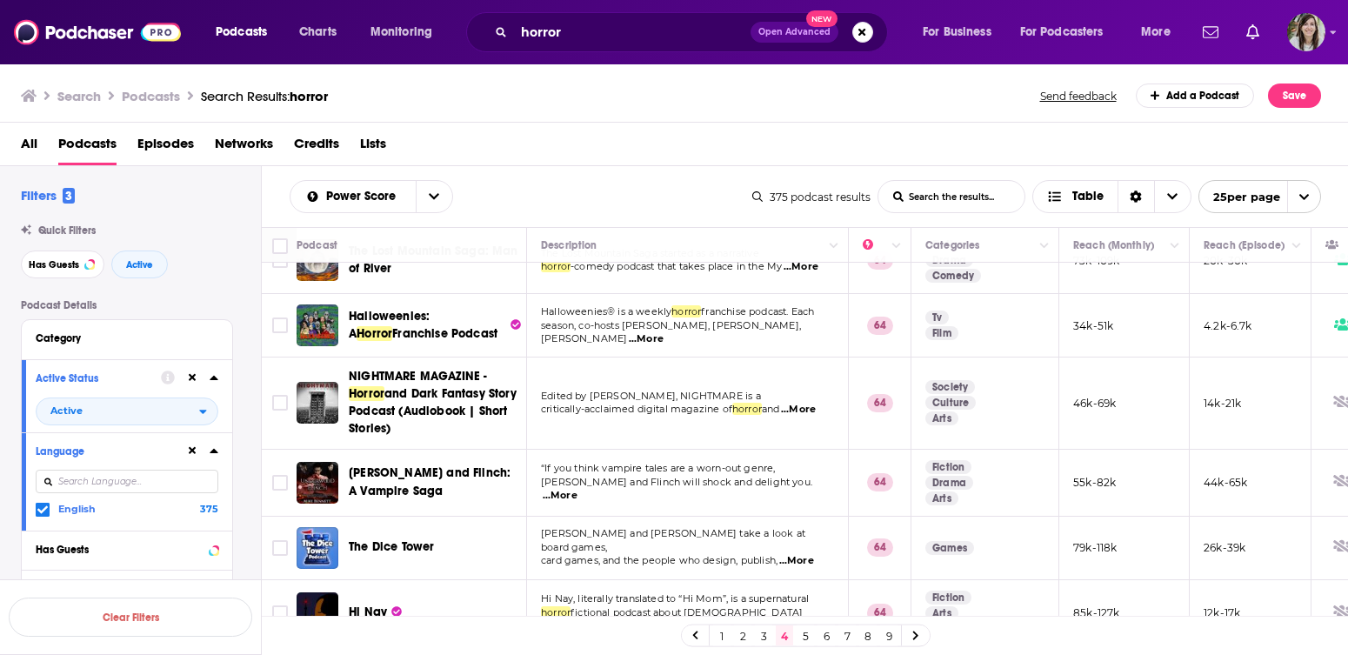
click at [806, 640] on link "5" at bounding box center [805, 635] width 17 height 21
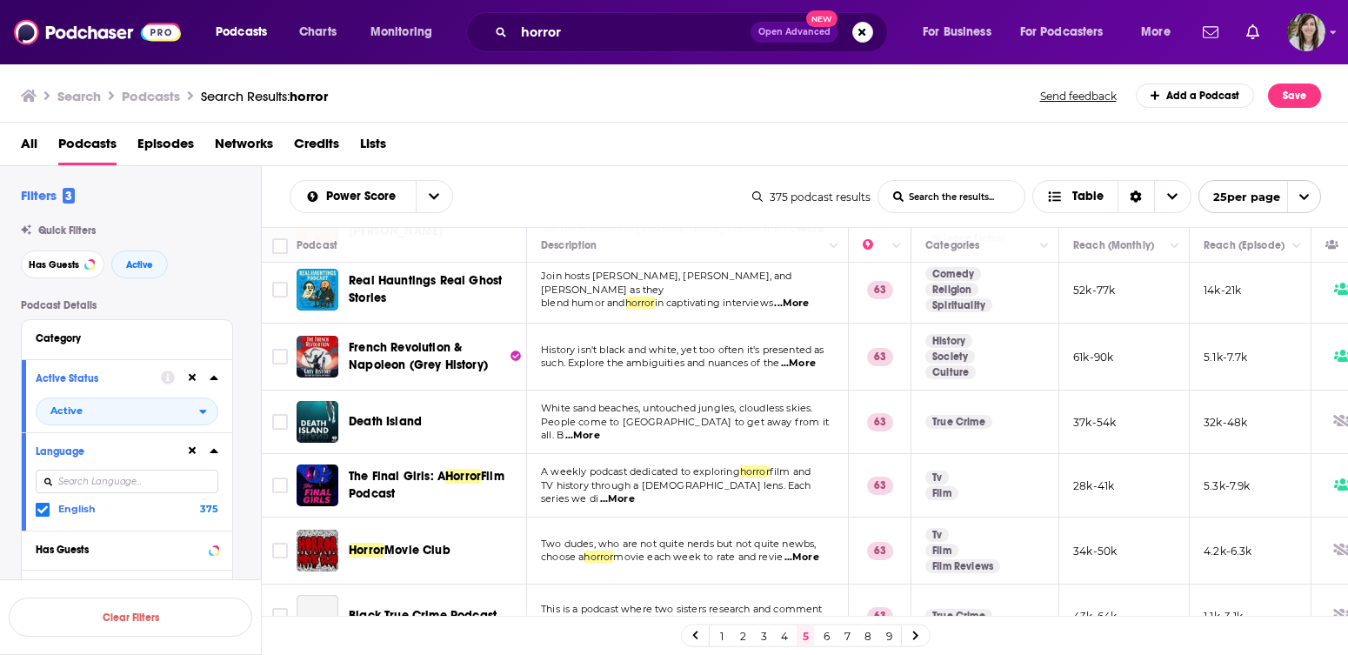
scroll to position [114, 0]
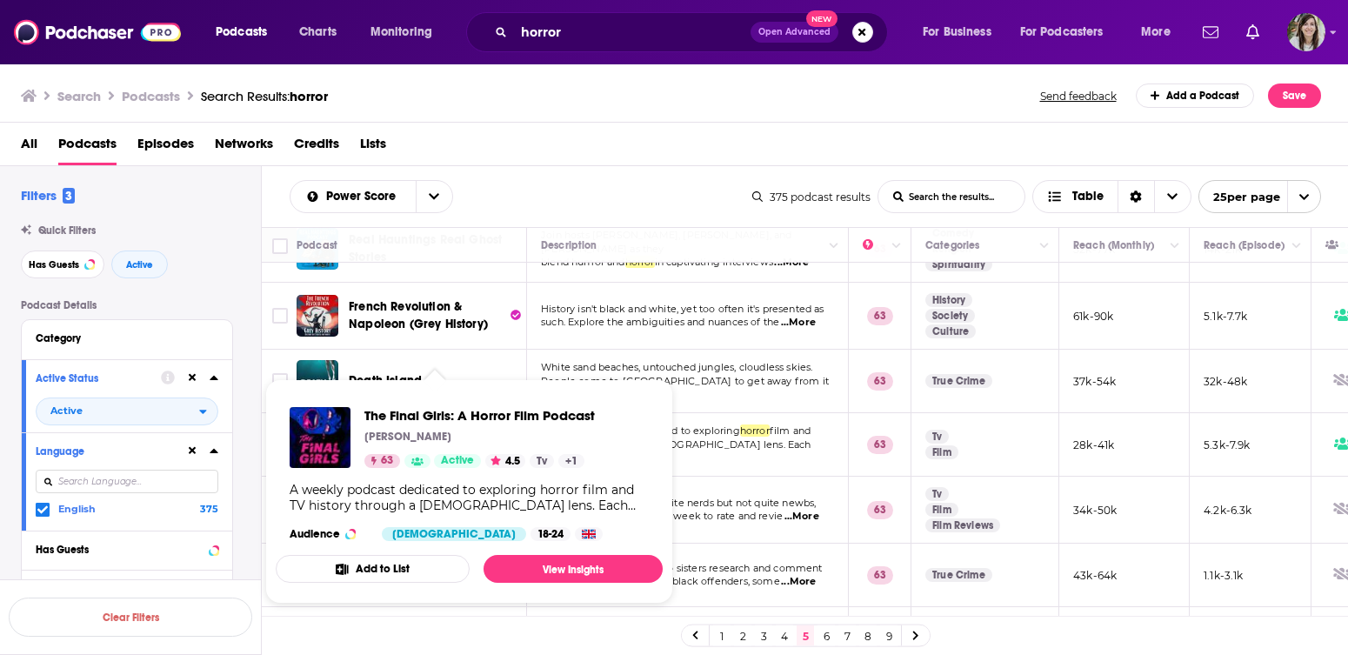
click at [546, 129] on div "All Podcasts Episodes Networks Credits Lists" at bounding box center [674, 144] width 1349 height 43
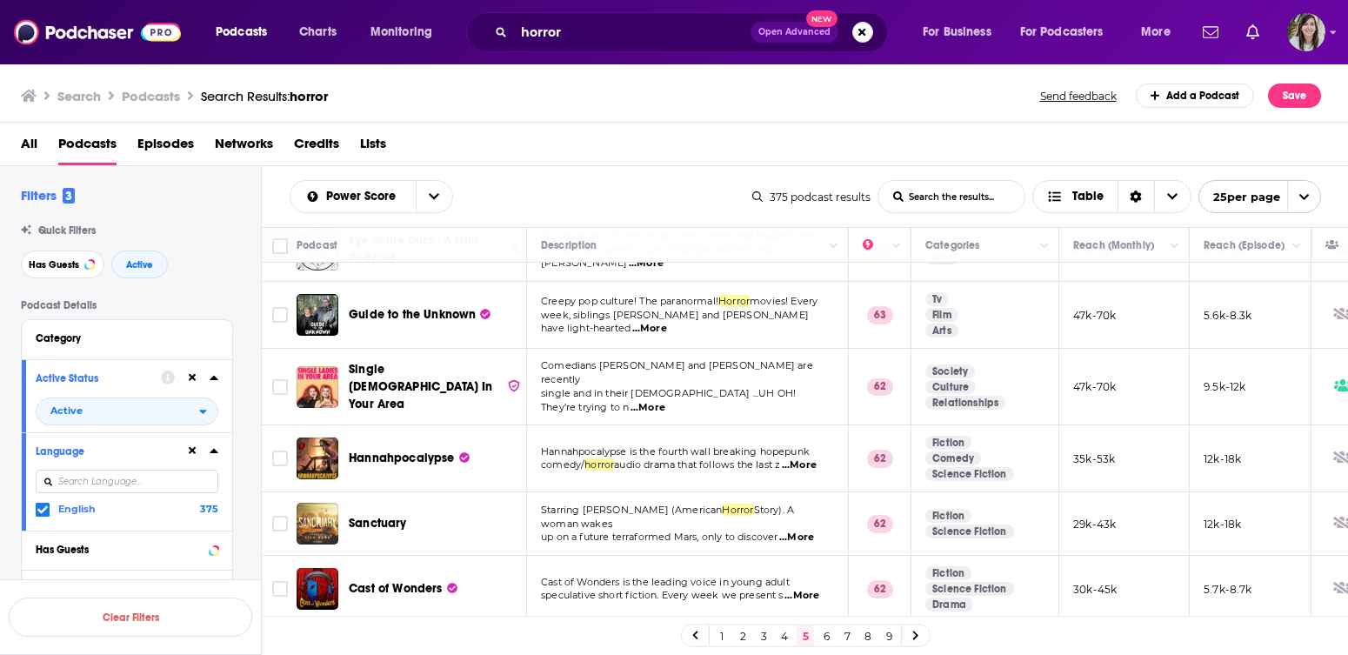
scroll to position [960, 0]
click at [665, 402] on span "...More" at bounding box center [648, 409] width 35 height 14
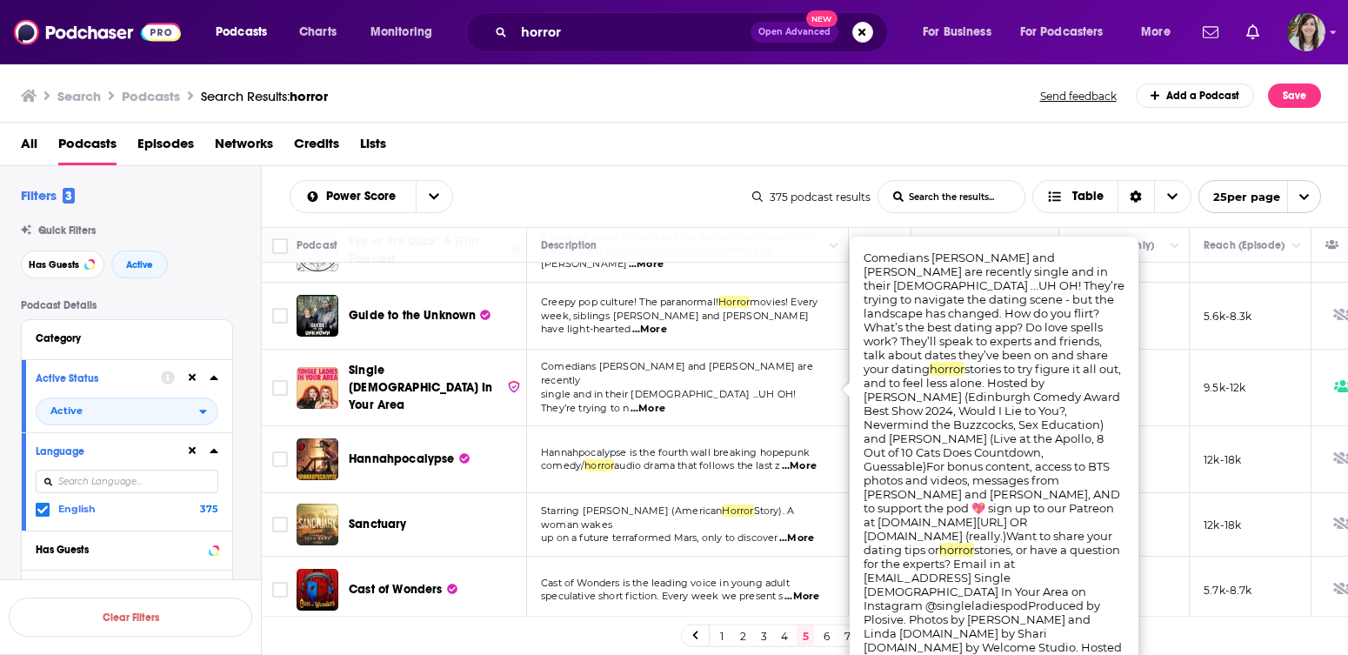
click at [745, 144] on div "All Podcasts Episodes Networks Credits Lists" at bounding box center [678, 148] width 1314 height 36
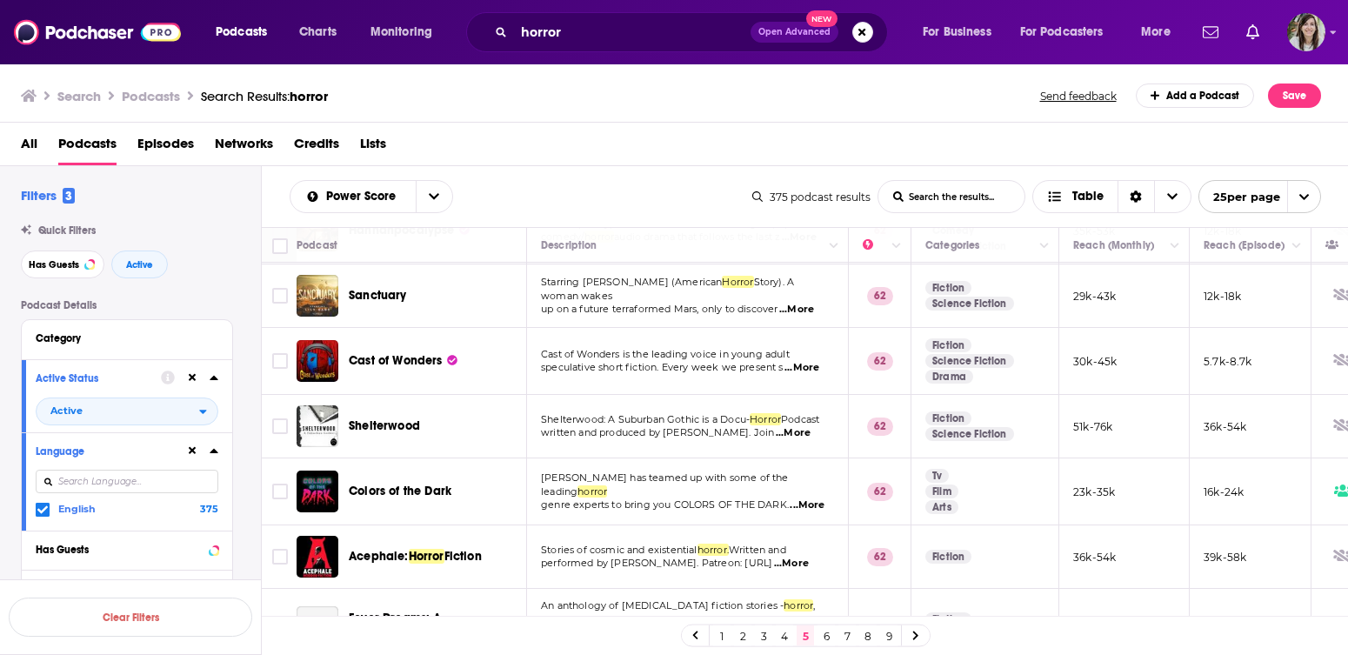
scroll to position [1278, 0]
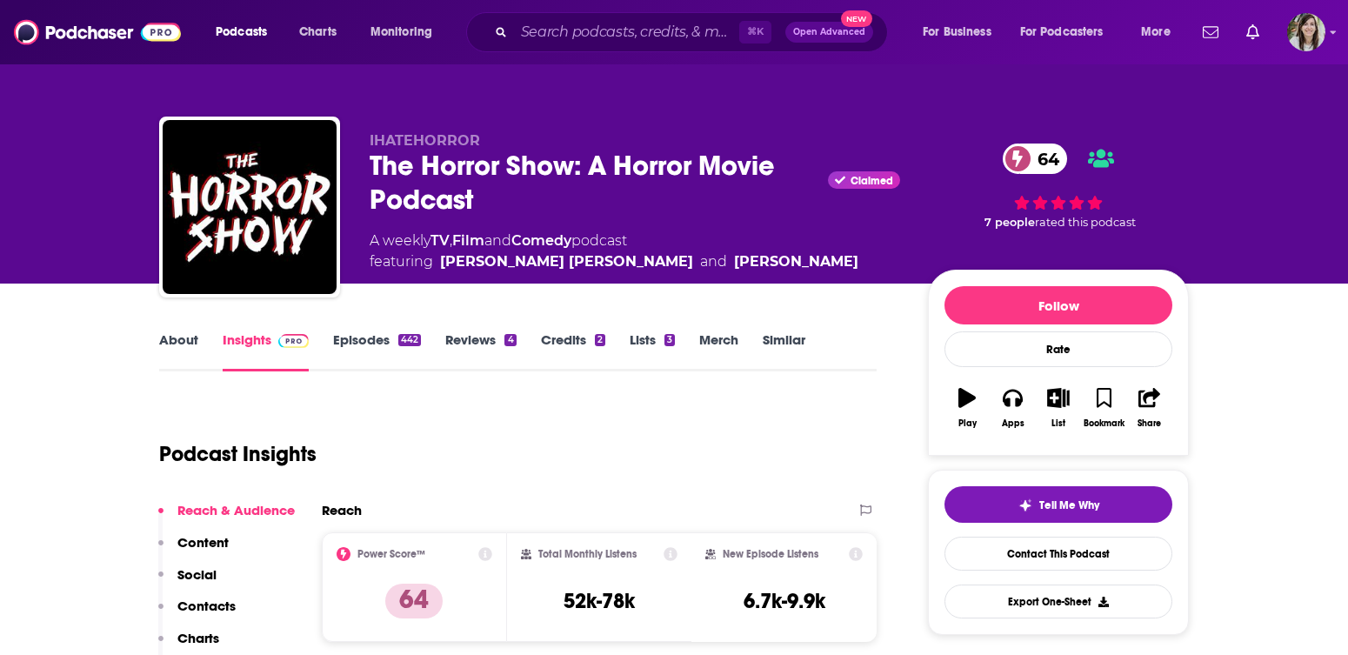
click at [418, 184] on div "The Horror Show: A Horror Movie Podcast Claimed 64" at bounding box center [635, 183] width 531 height 68
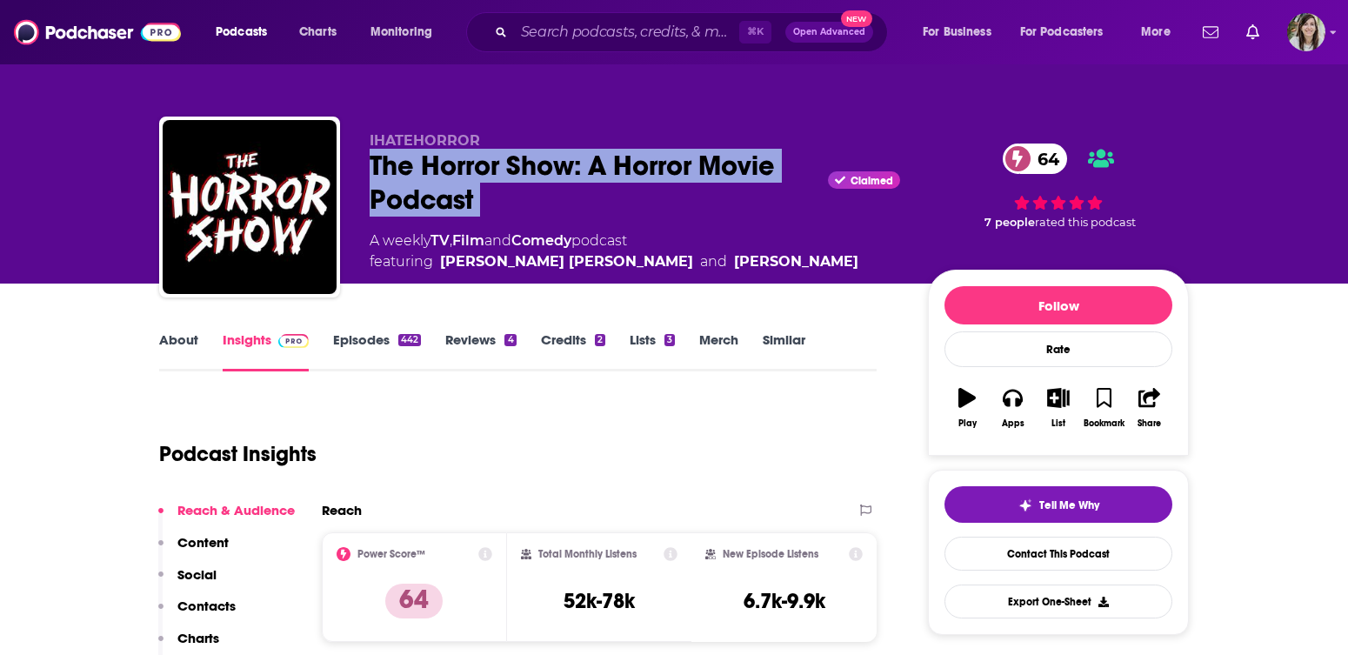
click at [418, 184] on div "The Horror Show: A Horror Movie Podcast Claimed 64" at bounding box center [635, 183] width 531 height 68
copy div "The Horror Show: A Horror Movie Podcast"
click at [187, 338] on link "About" at bounding box center [178, 351] width 39 height 40
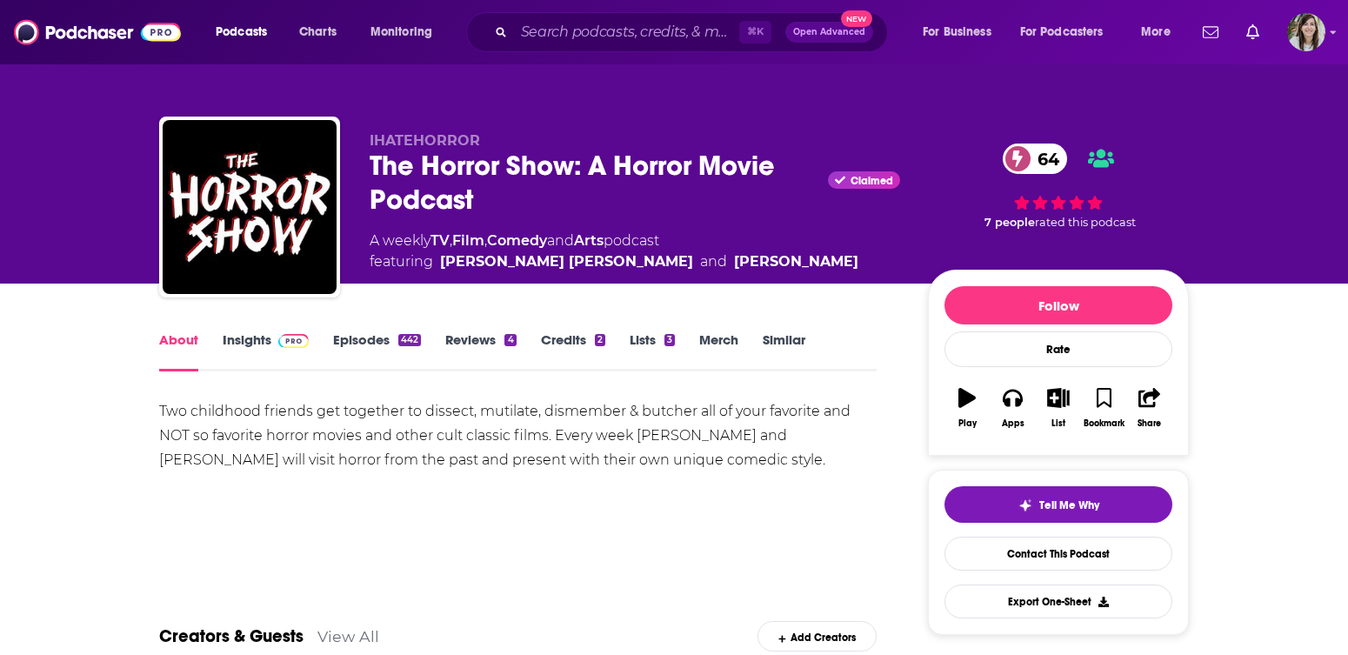
click at [227, 349] on link "Insights" at bounding box center [266, 351] width 86 height 40
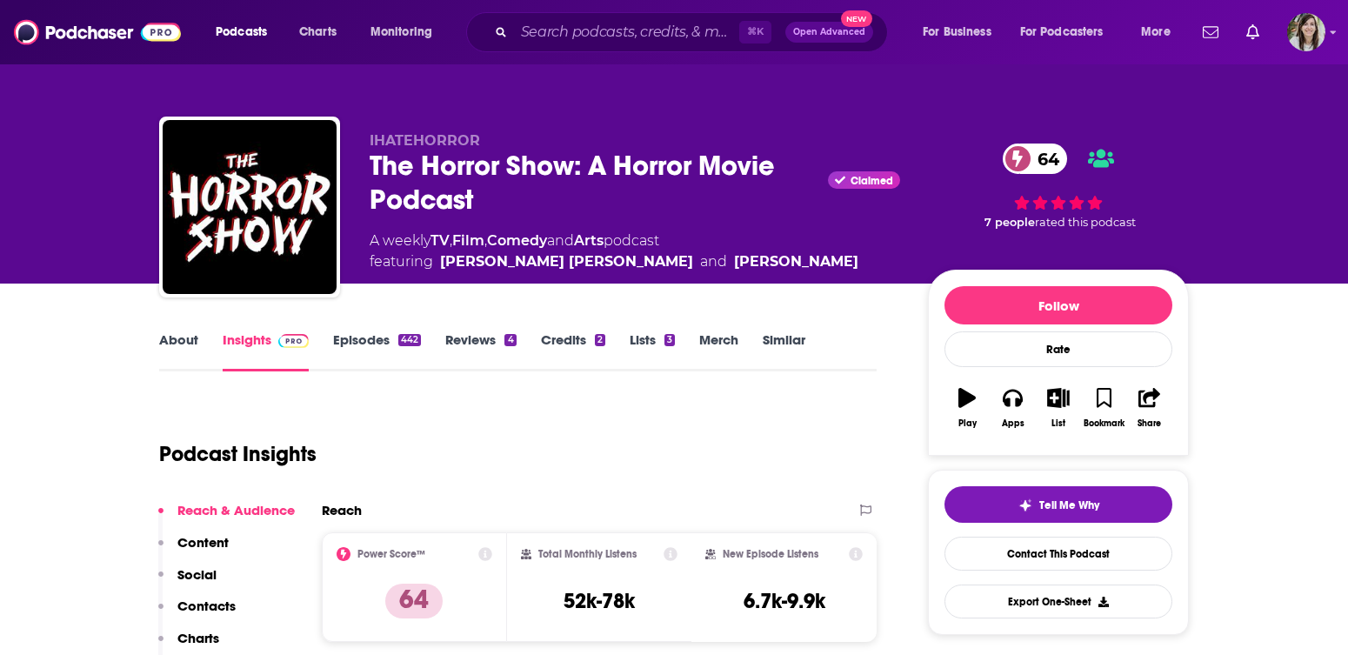
click at [411, 183] on div "The Horror Show: A Horror Movie Podcast Claimed 64" at bounding box center [635, 183] width 531 height 68
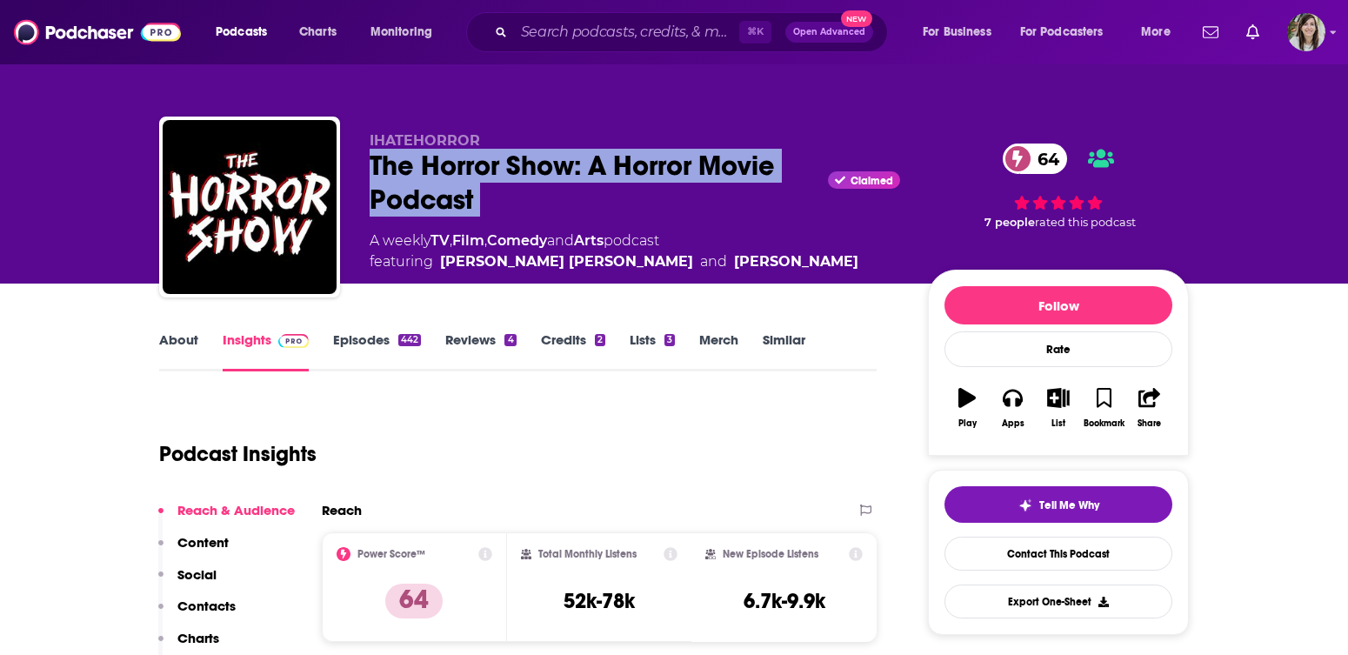
click at [411, 183] on div "The Horror Show: A Horror Movie Podcast Claimed 64" at bounding box center [635, 183] width 531 height 68
copy div "The Horror Show: A Horror Movie Podcast"
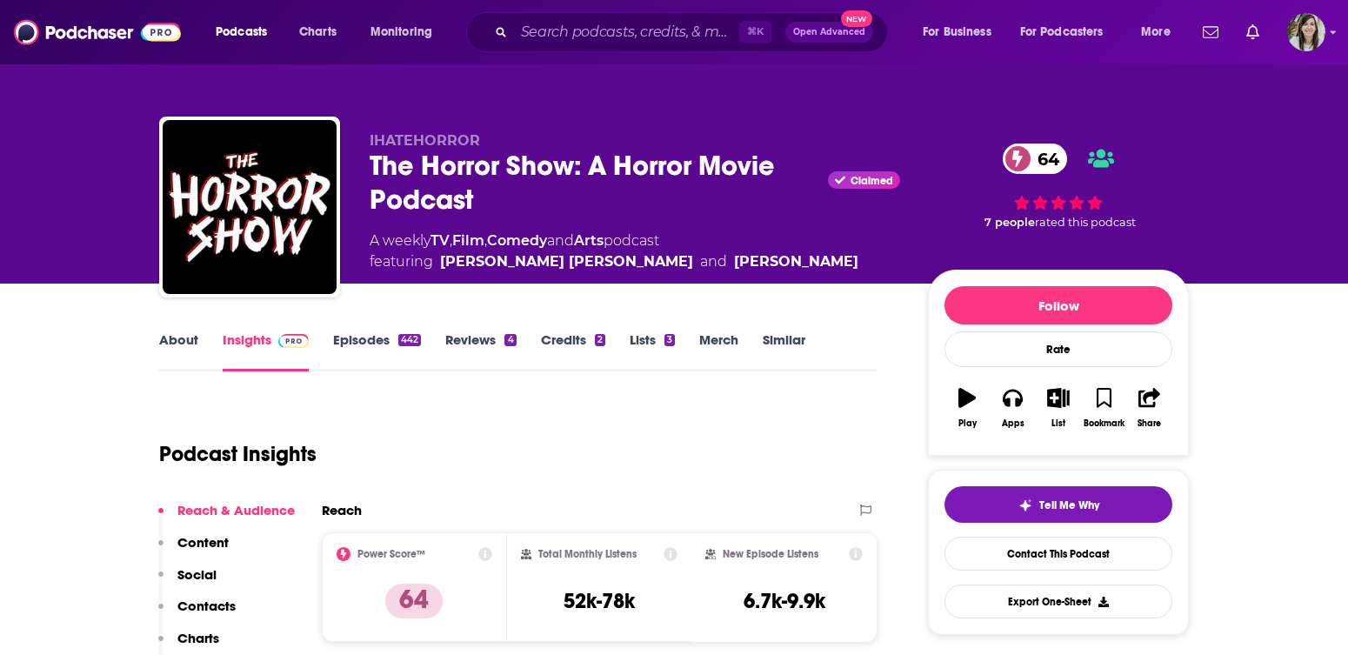
click at [625, 604] on h3 "52k-78k" at bounding box center [599, 601] width 71 height 26
copy div "52k-78k"
click at [1041, 558] on link "Contact This Podcast" at bounding box center [1059, 554] width 228 height 34
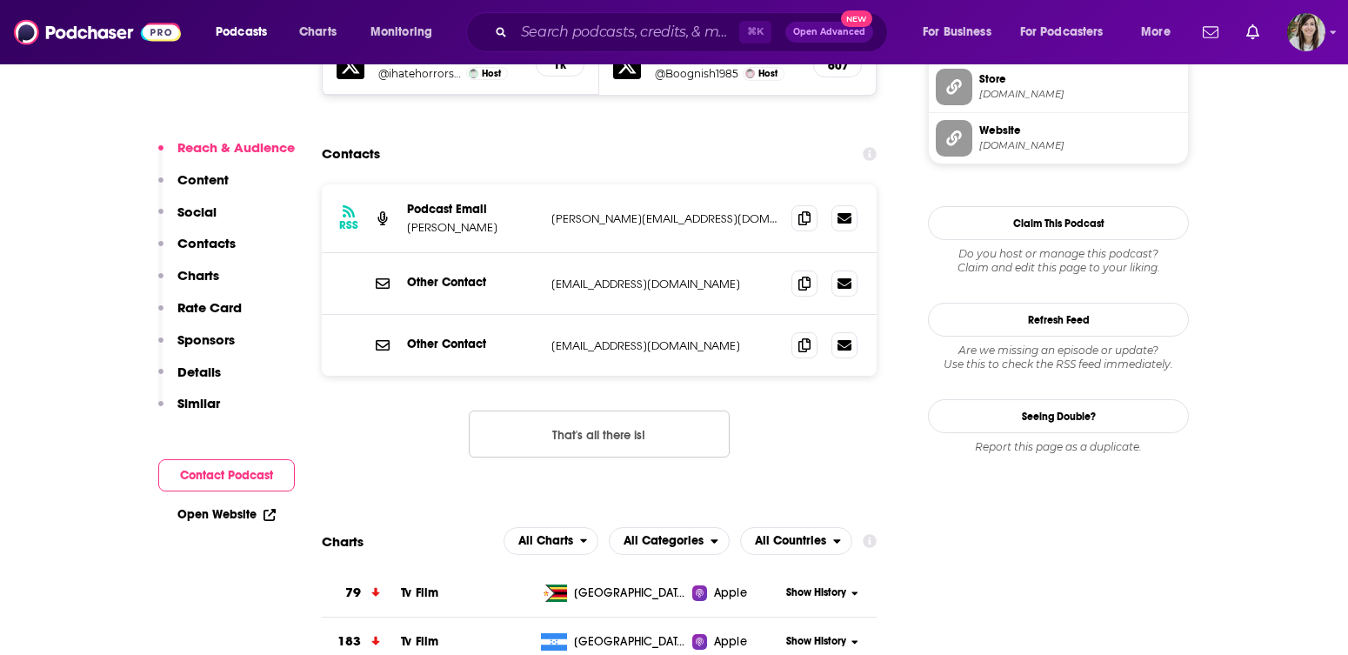
scroll to position [1722, 0]
click at [800, 211] on icon at bounding box center [804, 218] width 12 height 14
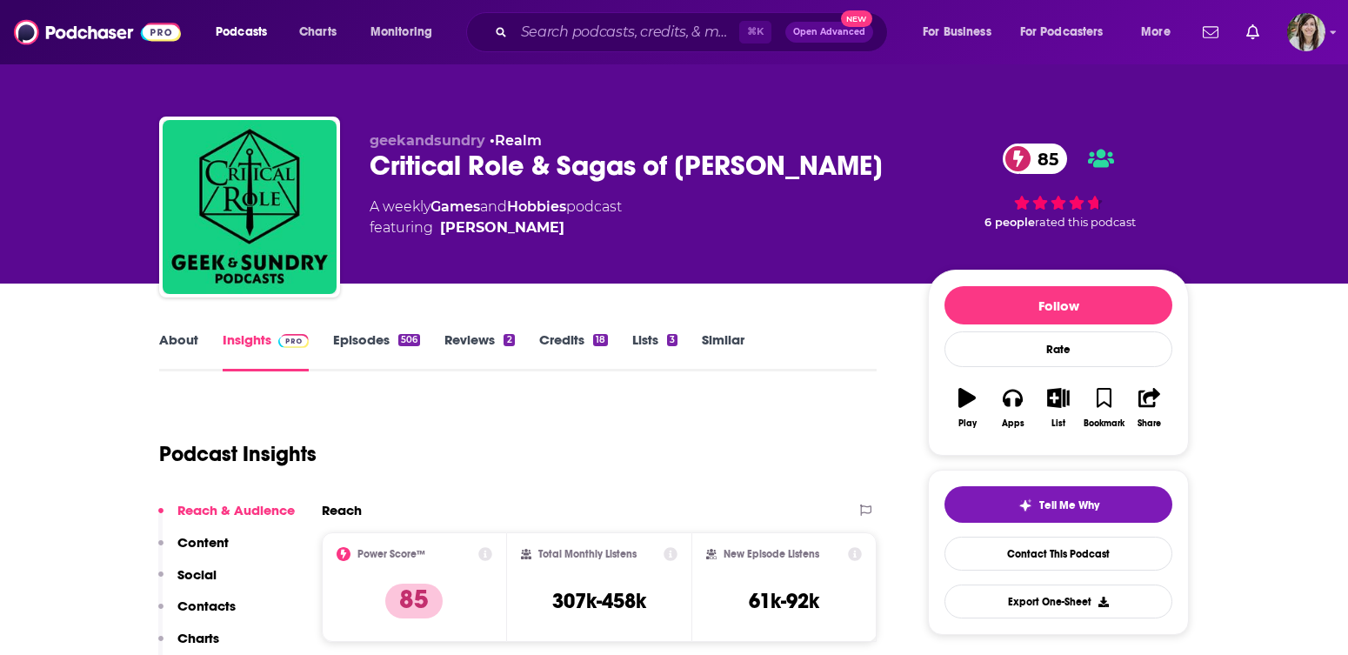
click at [181, 341] on link "About" at bounding box center [178, 351] width 39 height 40
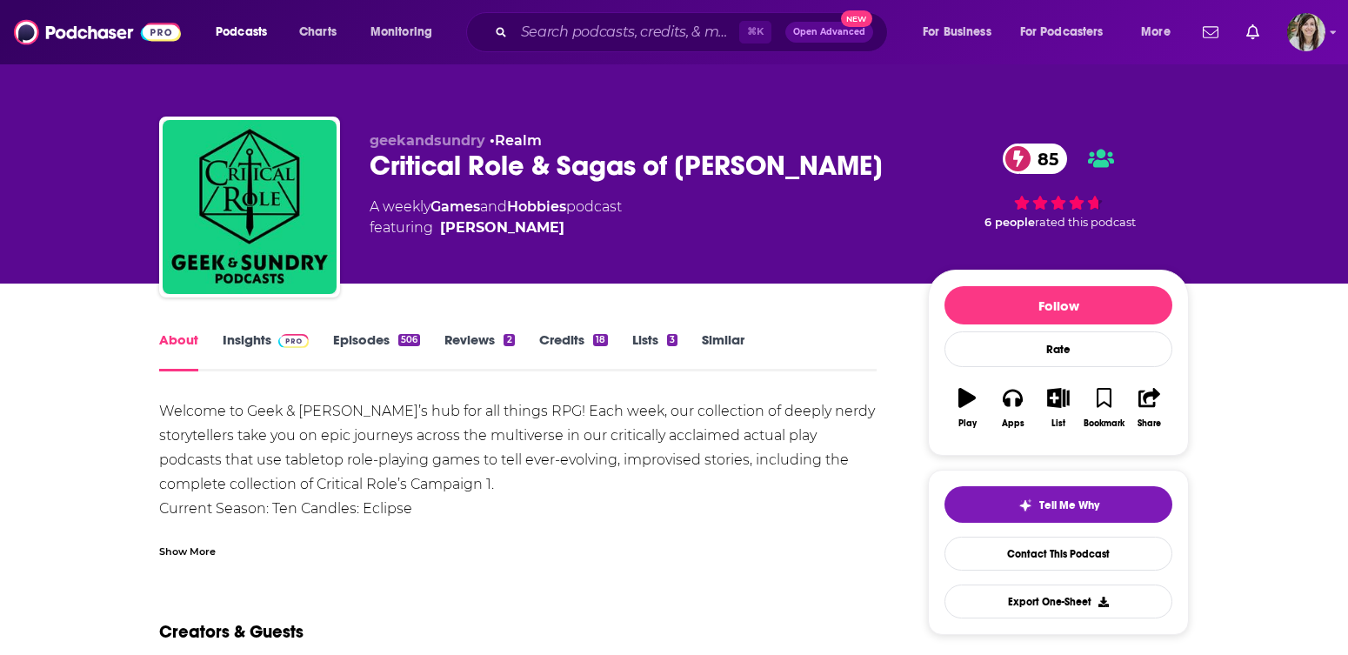
click at [444, 164] on div "Critical Role & Sagas of Sundry 85" at bounding box center [635, 166] width 531 height 34
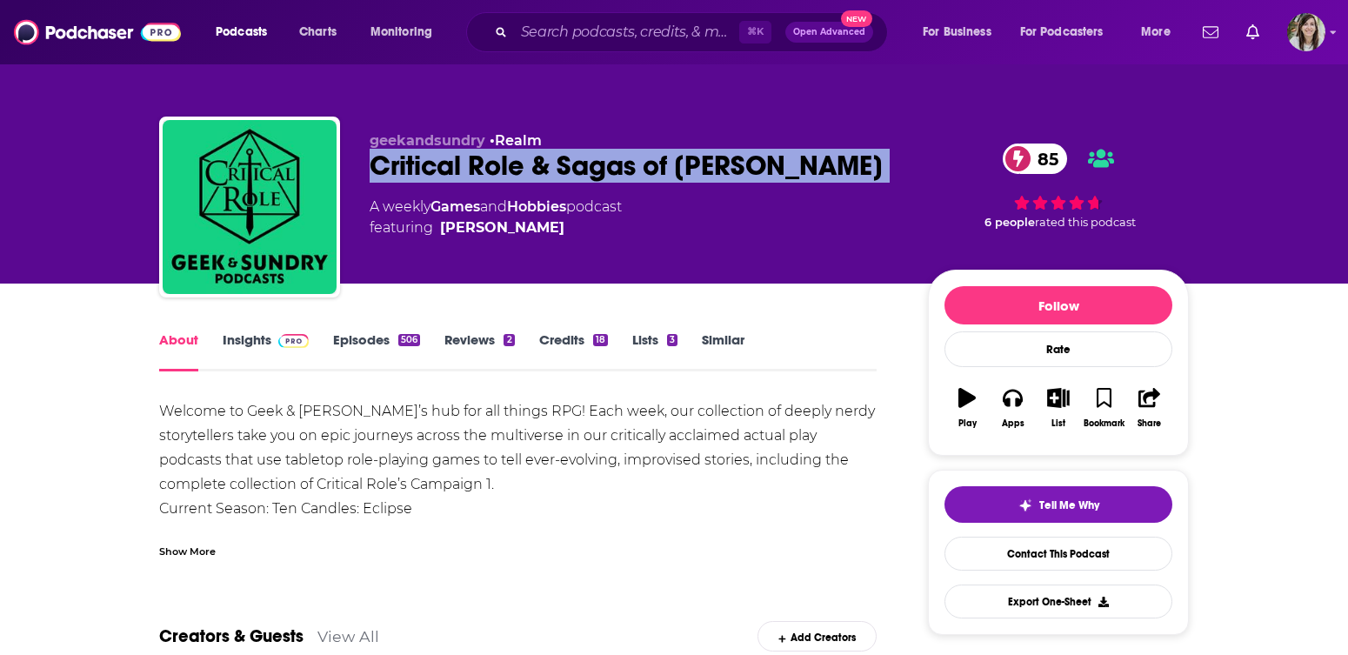
click at [444, 164] on div "Critical Role & Sagas of Sundry 85" at bounding box center [635, 166] width 531 height 34
copy div "Critical Role & Sagas of Sundry 85"
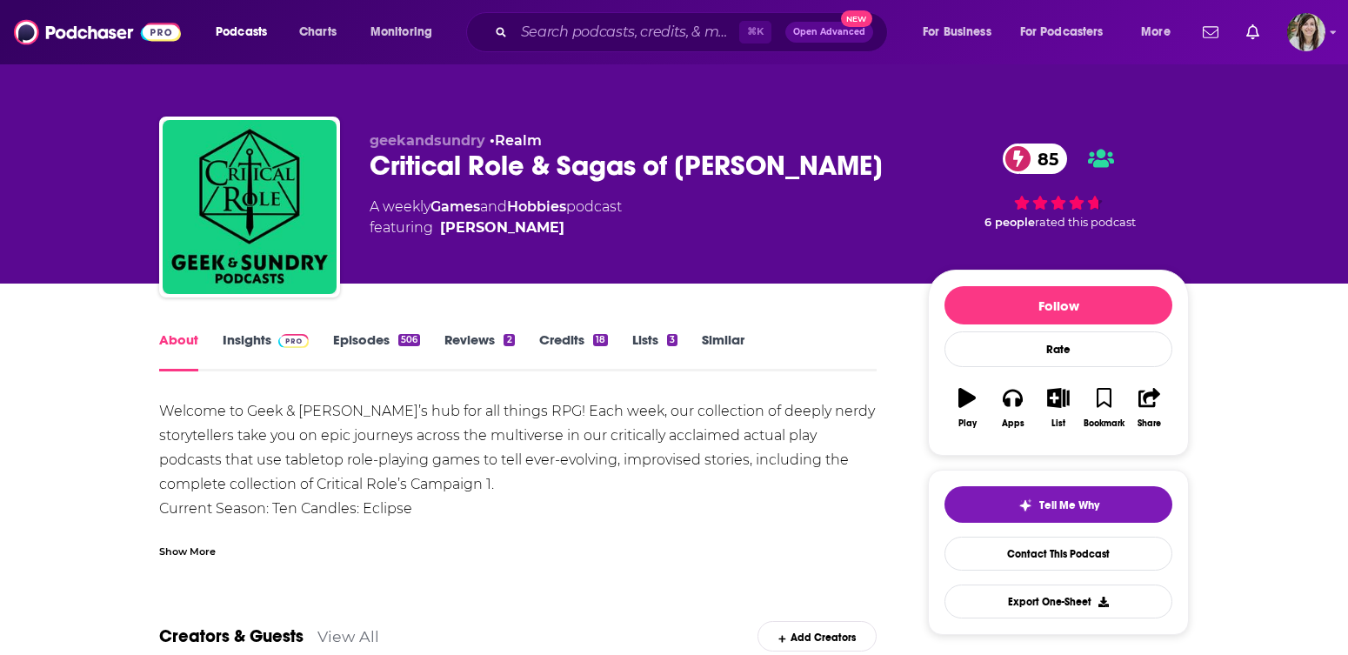
click at [194, 549] on div "Show More" at bounding box center [187, 550] width 57 height 17
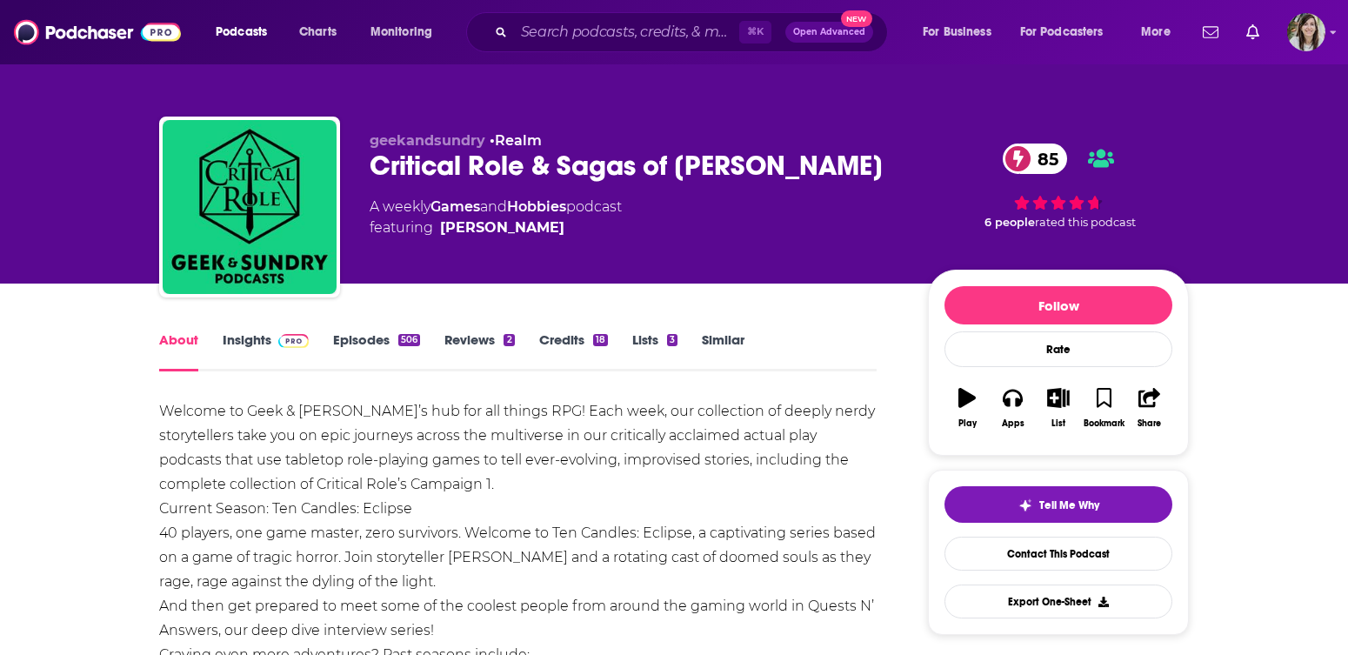
click at [277, 356] on link "Insights" at bounding box center [266, 351] width 86 height 40
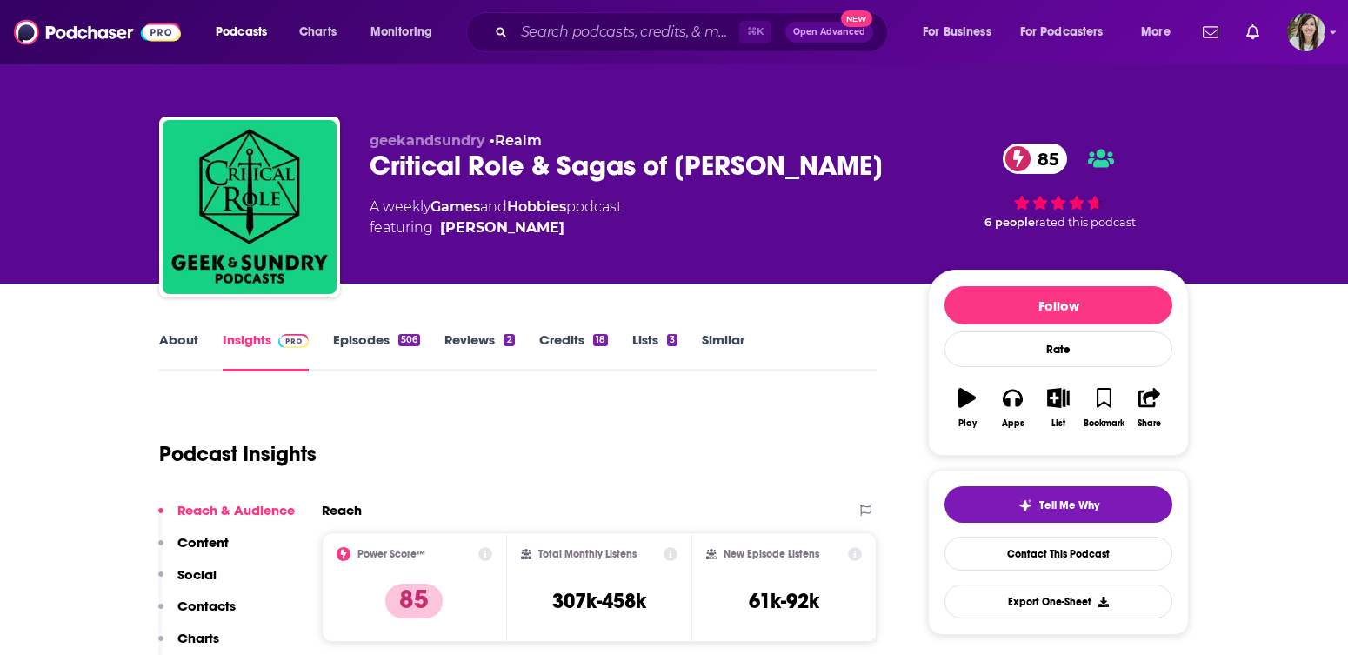
click at [428, 170] on div "Critical Role & Sagas of Sundry 85" at bounding box center [635, 166] width 531 height 34
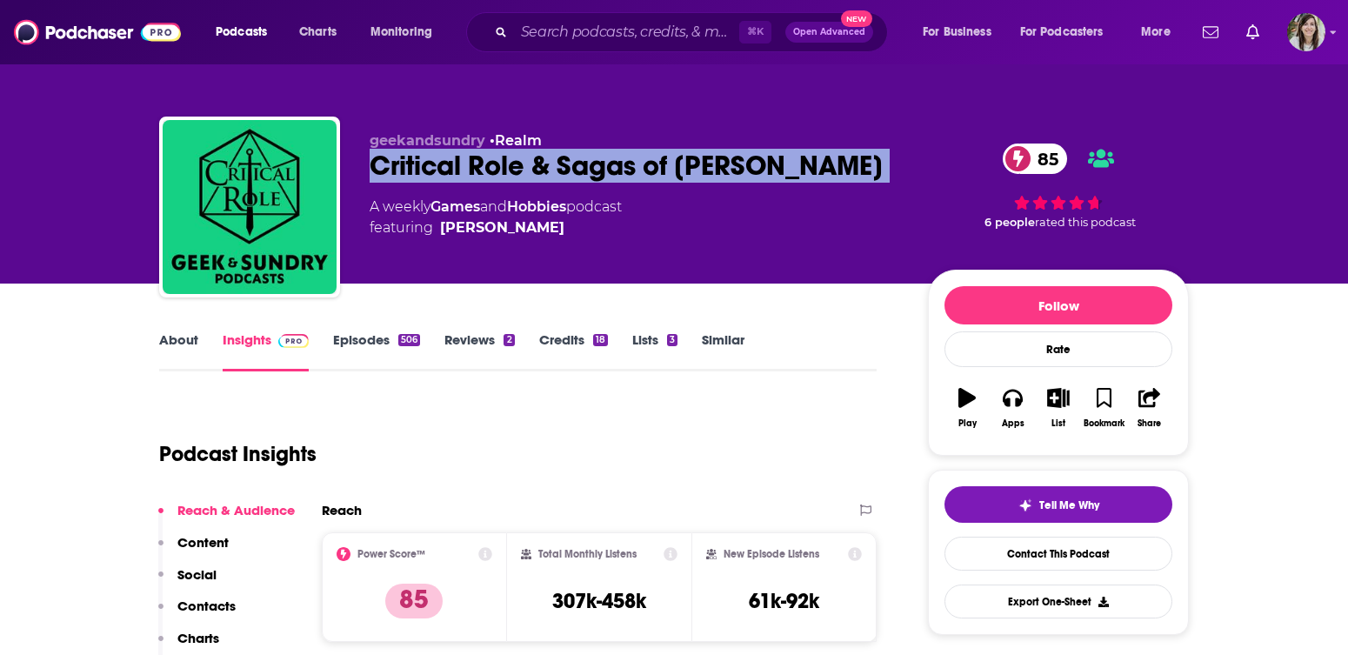
click at [428, 170] on div "Critical Role & Sagas of Sundry 85" at bounding box center [635, 166] width 531 height 34
copy div "Critical Role & Sagas of Sundry 85"
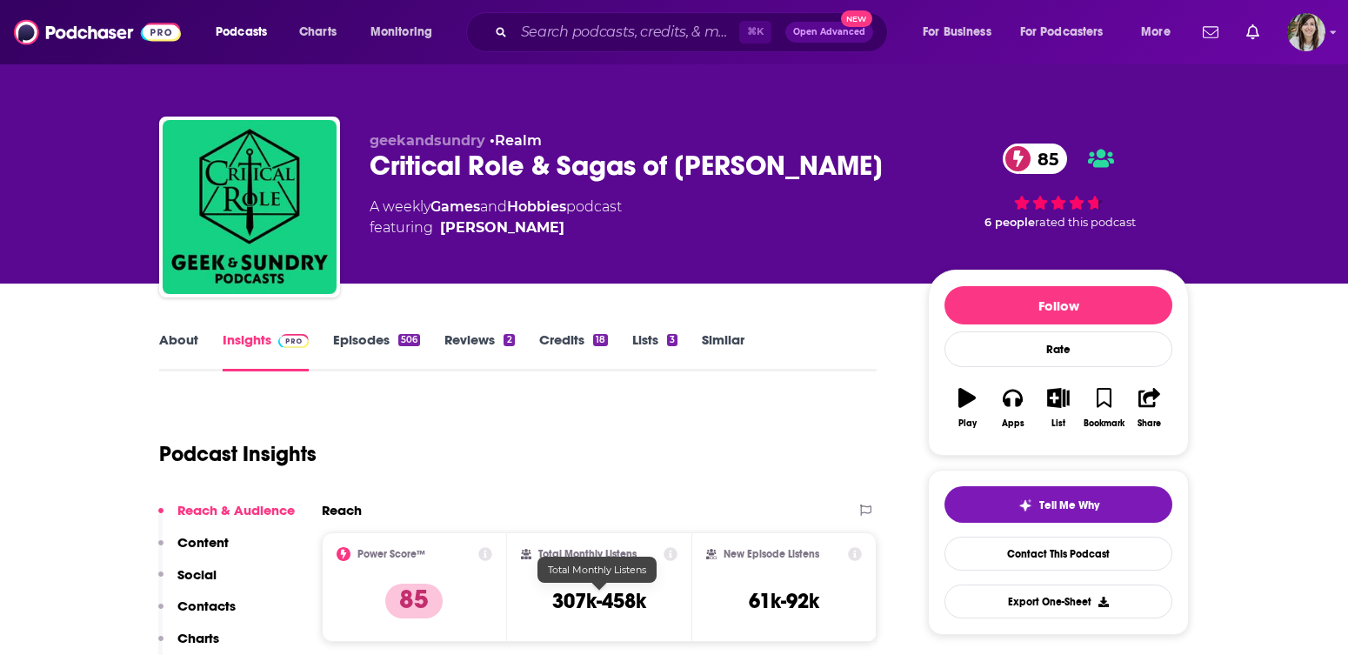
click at [601, 618] on div "Total Monthly Listens 307k-458k" at bounding box center [599, 587] width 157 height 80
copy div "307k-458k"
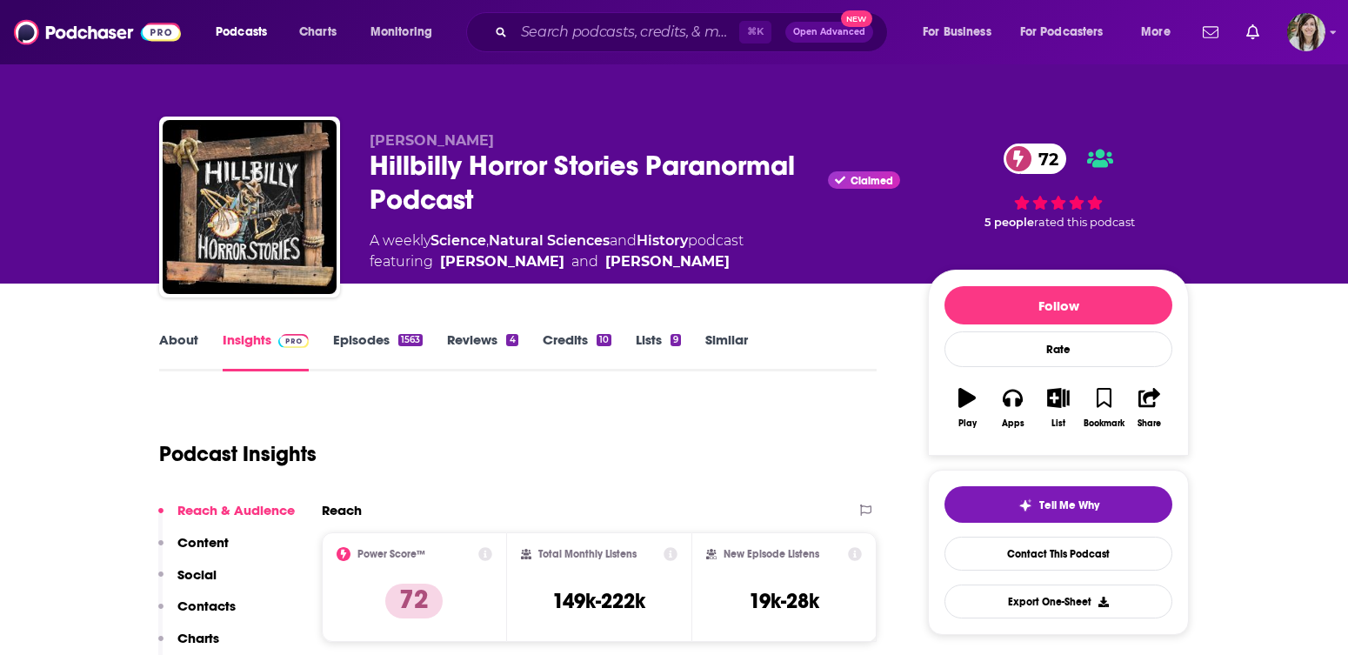
click at [424, 206] on div "Hillbilly Horror Stories Paranormal Podcast Claimed 72" at bounding box center [635, 183] width 531 height 68
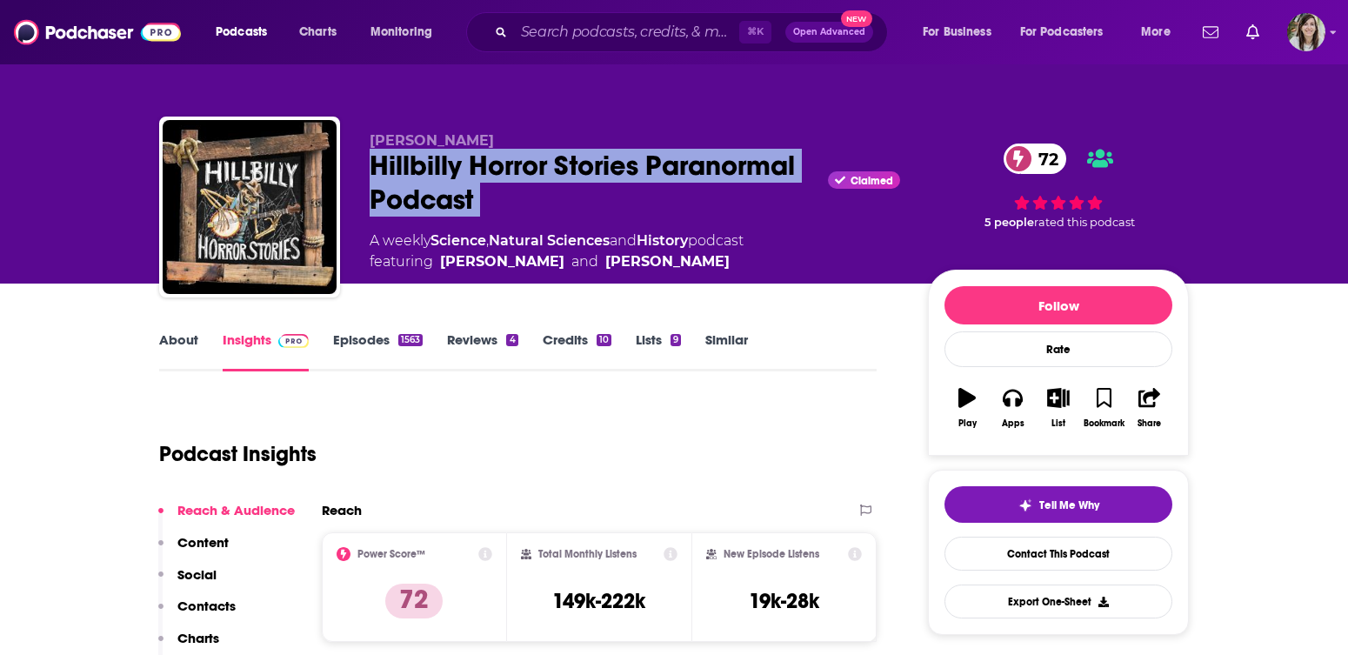
click at [424, 206] on div "Hillbilly Horror Stories Paranormal Podcast Claimed 72" at bounding box center [635, 183] width 531 height 68
copy div "Hillbilly Horror Stories Paranormal Podcast"
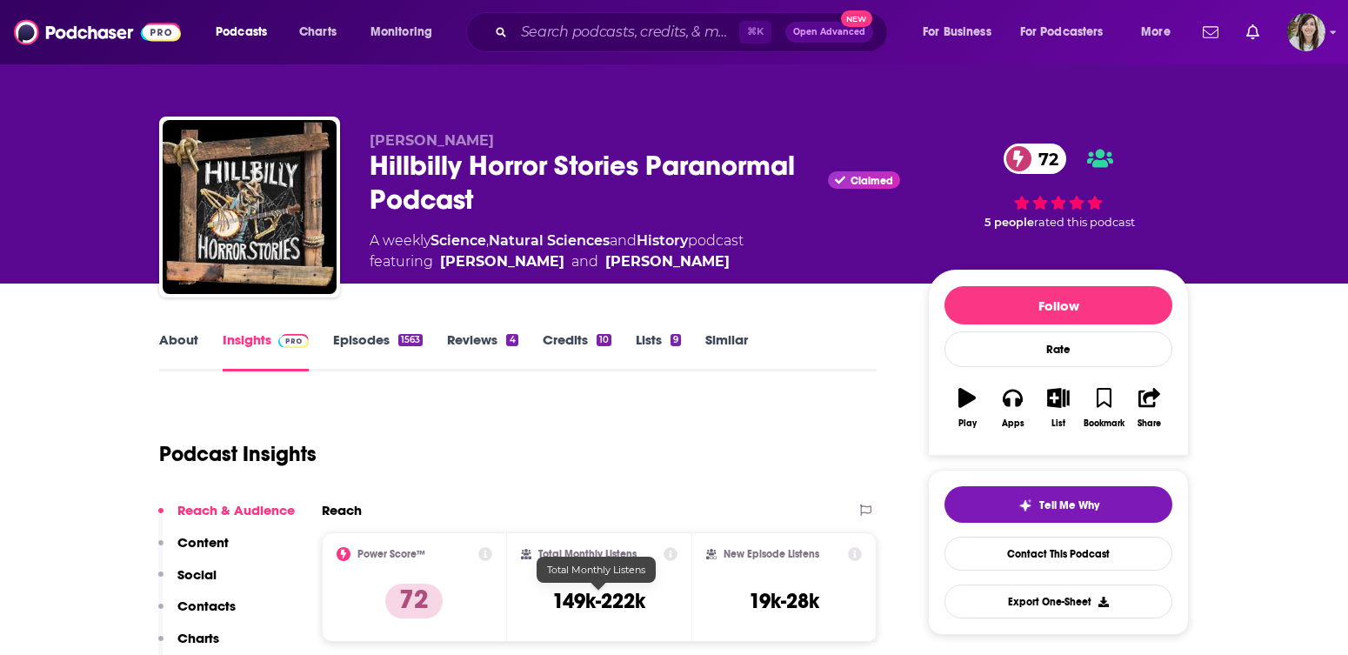
click at [608, 607] on h3 "149k-222k" at bounding box center [598, 601] width 93 height 26
copy div "149k-222k"
click at [1051, 560] on link "Contact This Podcast" at bounding box center [1059, 554] width 228 height 34
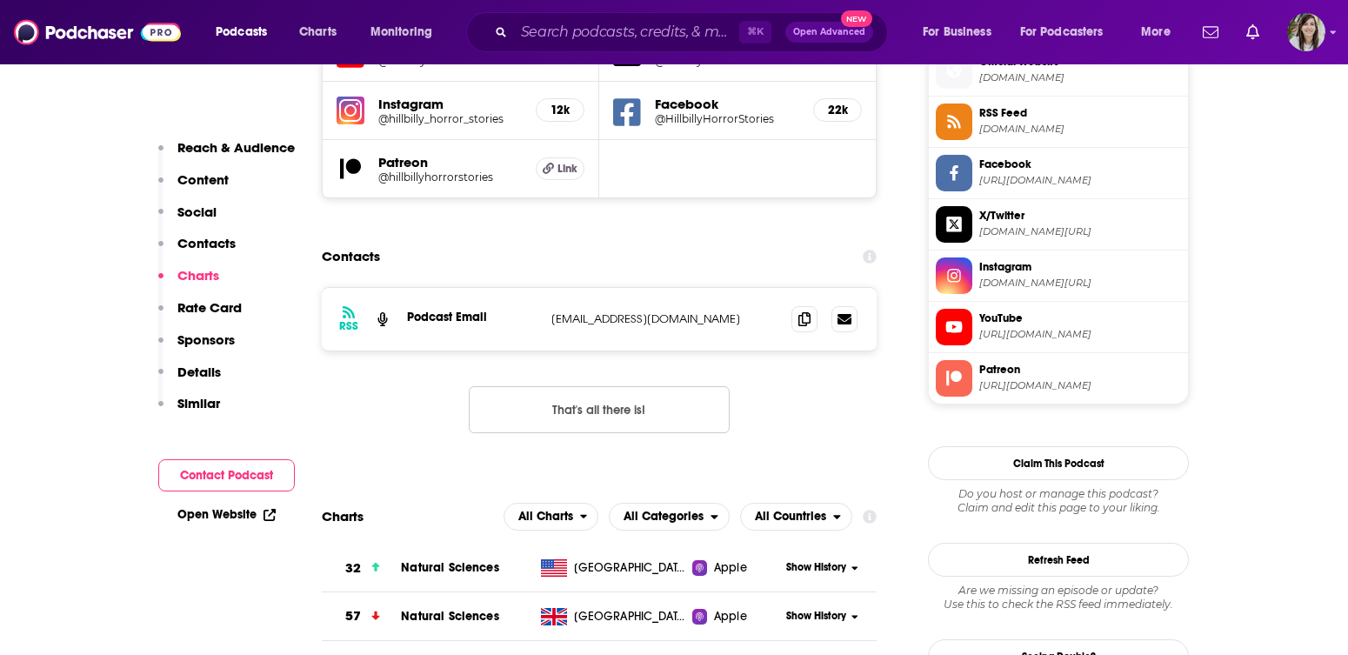
scroll to position [1554, 0]
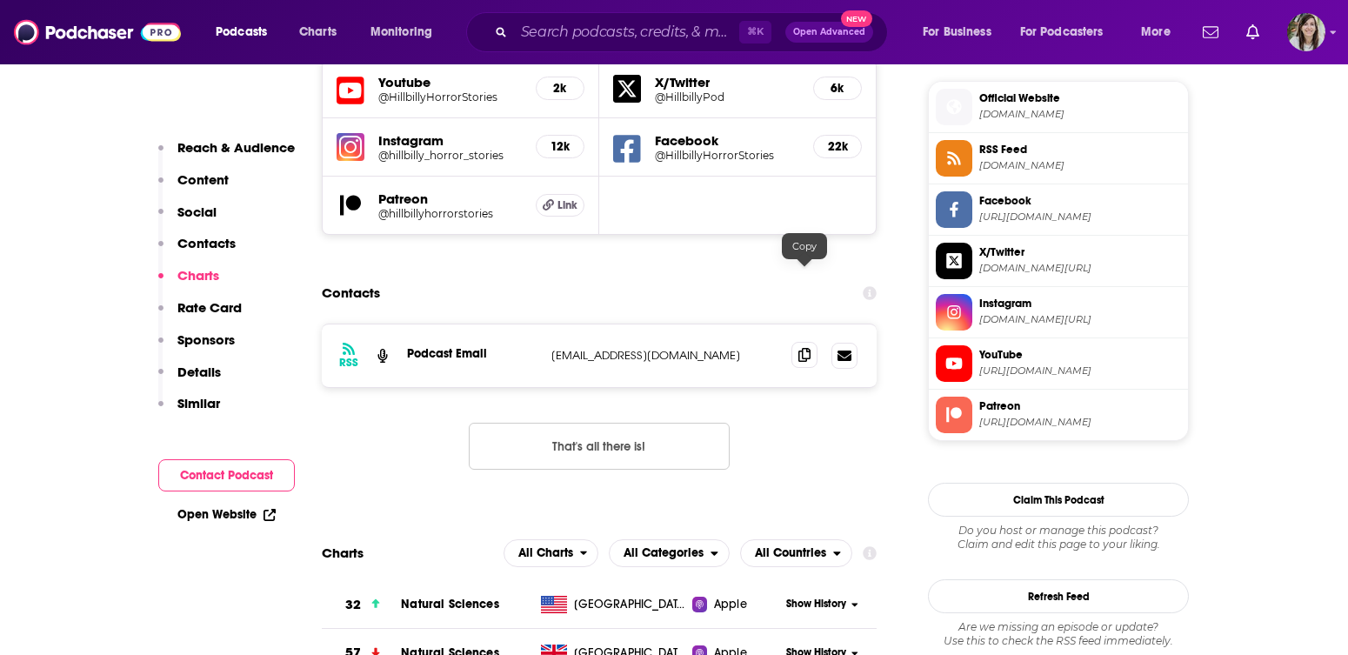
click at [807, 348] on icon at bounding box center [804, 355] width 12 height 14
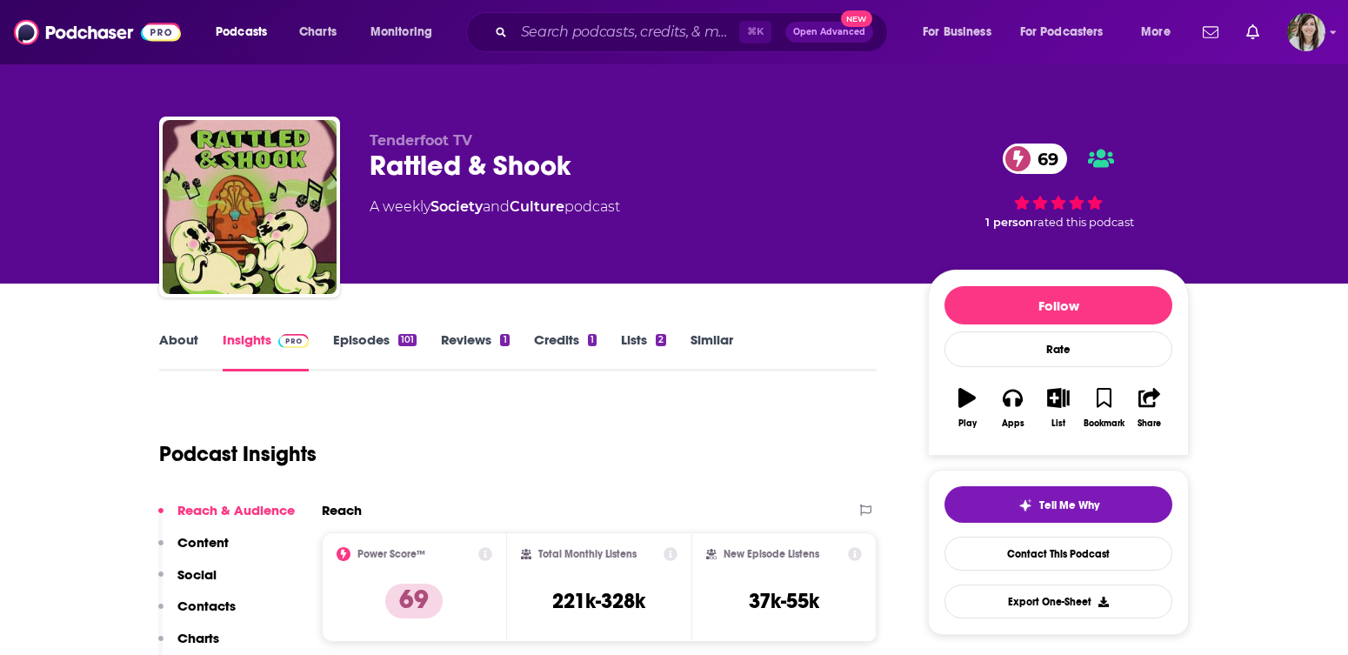
click at [431, 170] on div "Rattled & Shook 69" at bounding box center [635, 166] width 531 height 34
copy div "Rattled & Shook 69"
click at [578, 606] on h3 "221k-328k" at bounding box center [598, 601] width 93 height 26
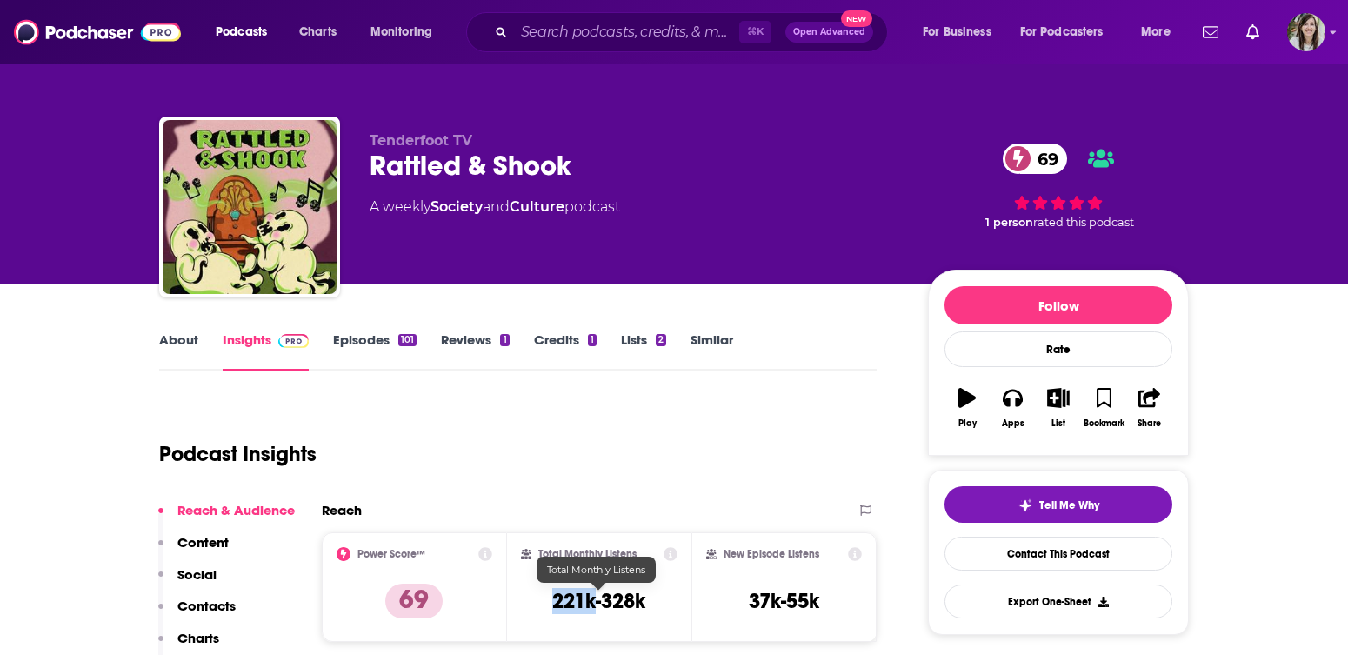
click at [578, 606] on h3 "221k-328k" at bounding box center [598, 601] width 93 height 26
copy div "221k-328k"
click at [1029, 551] on link "Contact This Podcast" at bounding box center [1059, 554] width 228 height 34
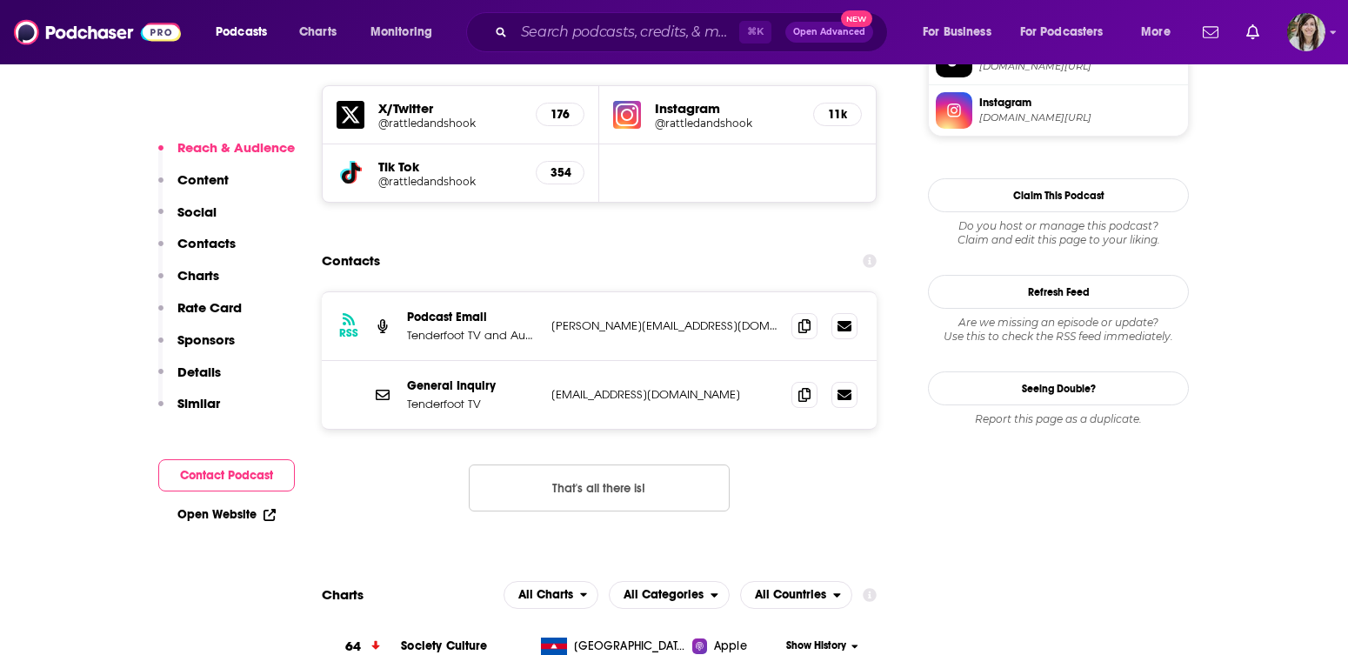
scroll to position [1568, 0]
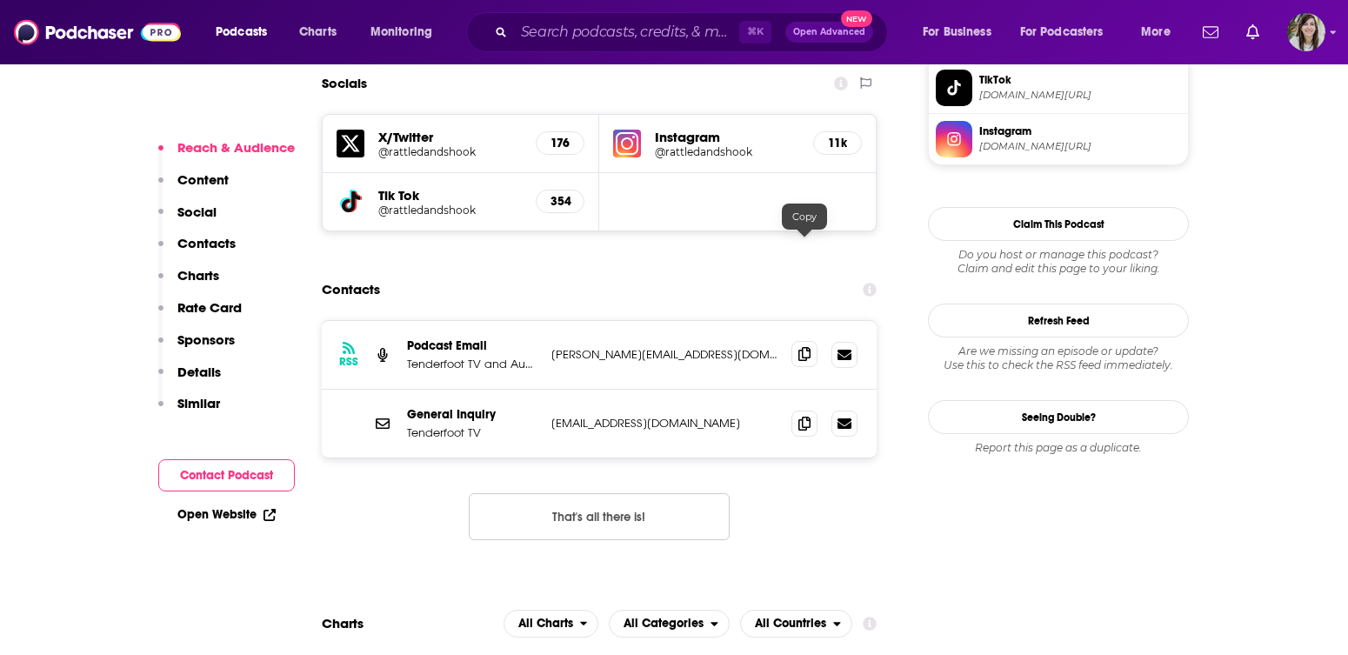
click at [801, 347] on icon at bounding box center [804, 354] width 12 height 14
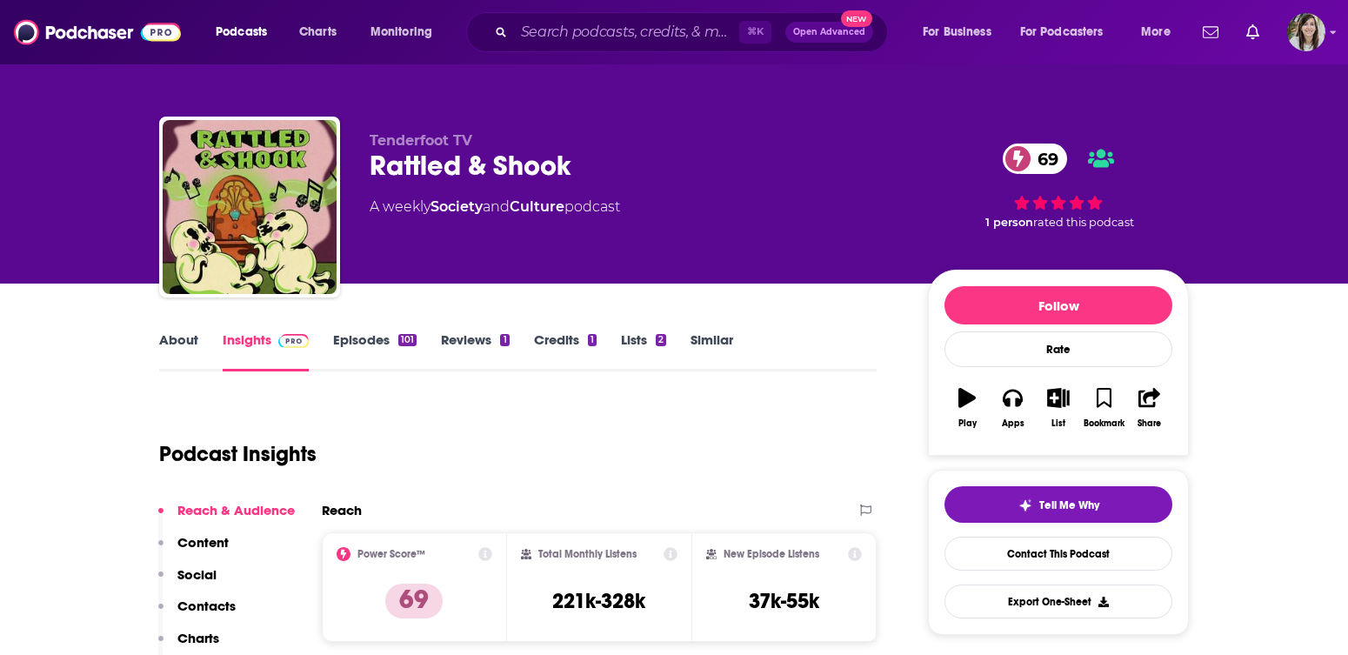
click at [180, 345] on link "About" at bounding box center [178, 351] width 39 height 40
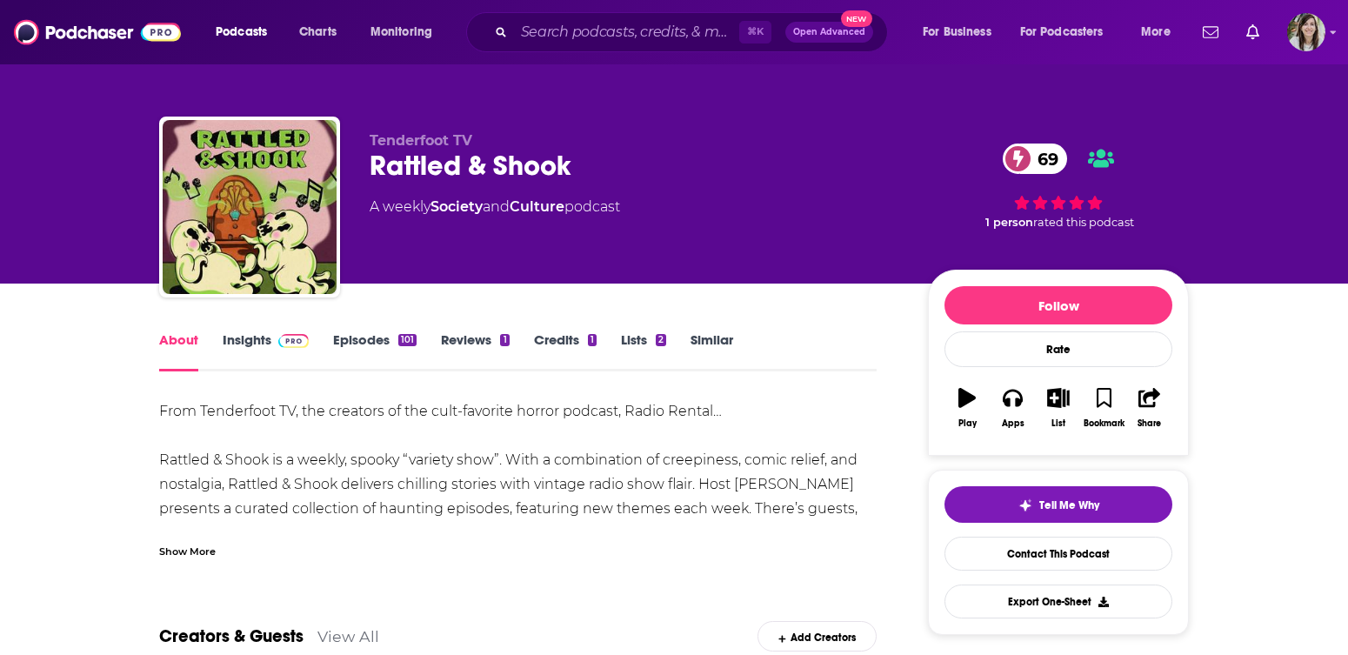
click at [189, 537] on div "Show More" at bounding box center [518, 545] width 718 height 30
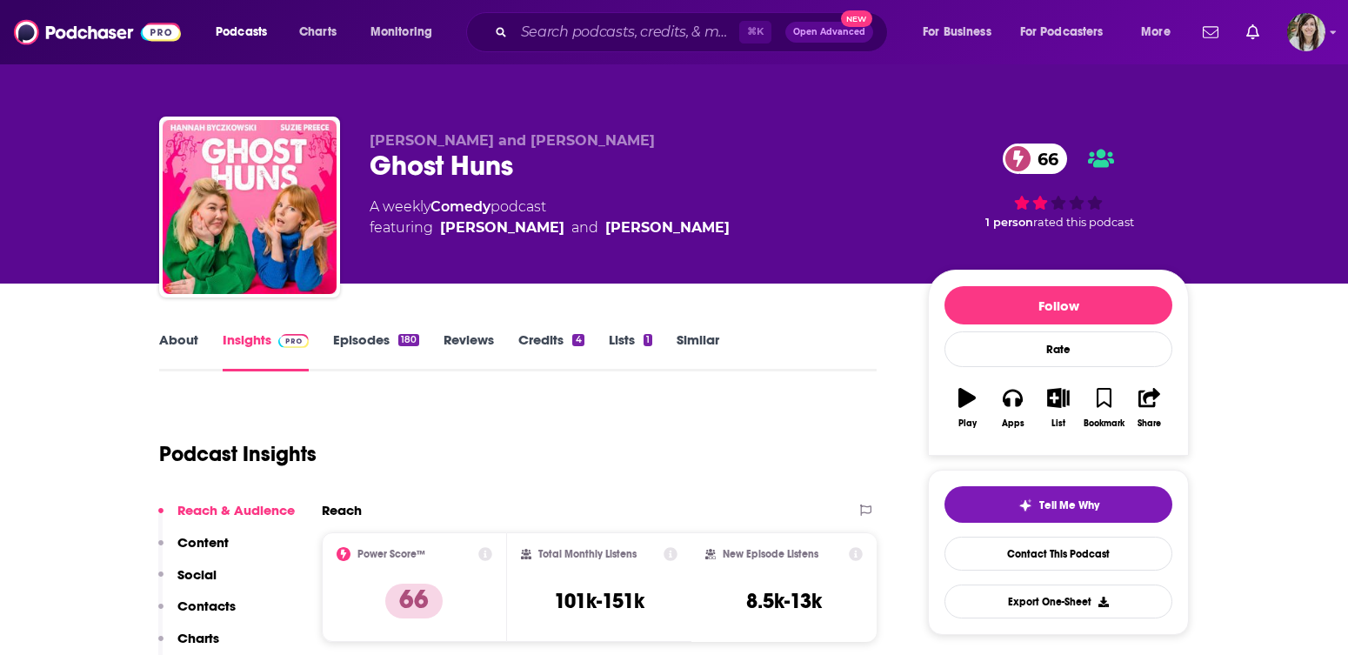
click at [424, 172] on div "Ghost Huns 66" at bounding box center [635, 166] width 531 height 34
copy div "Ghost Huns 66"
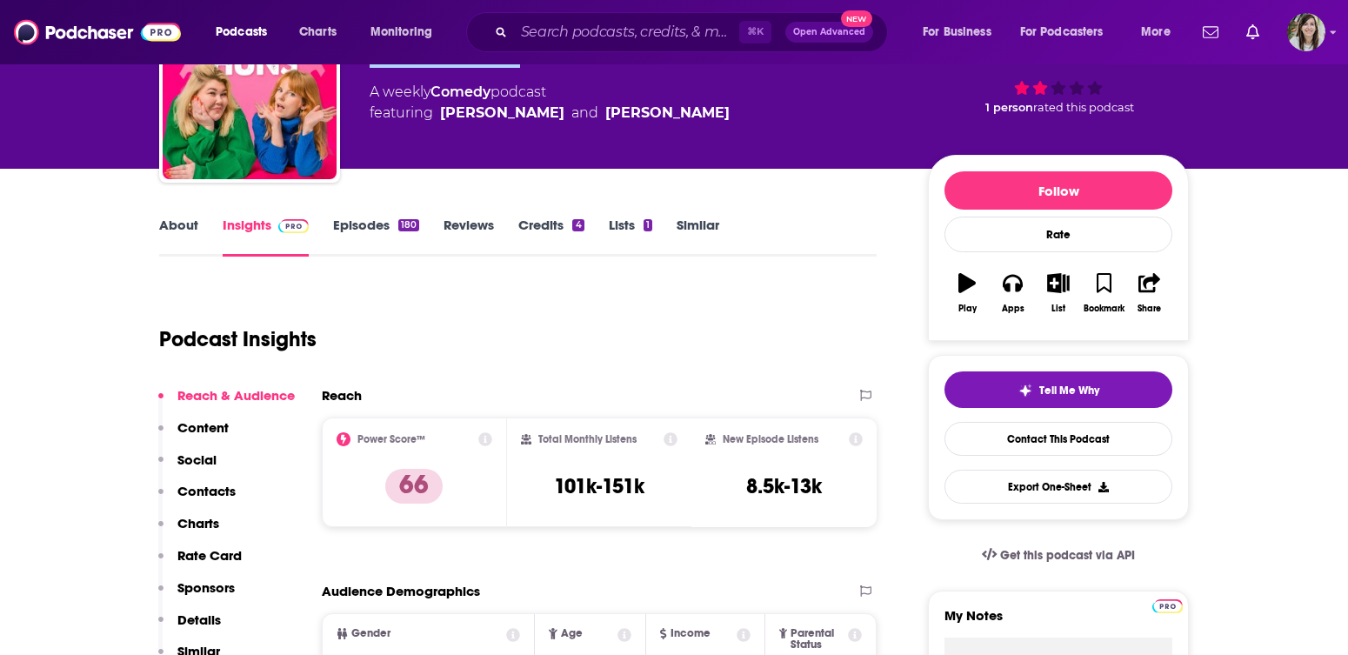
scroll to position [150, 0]
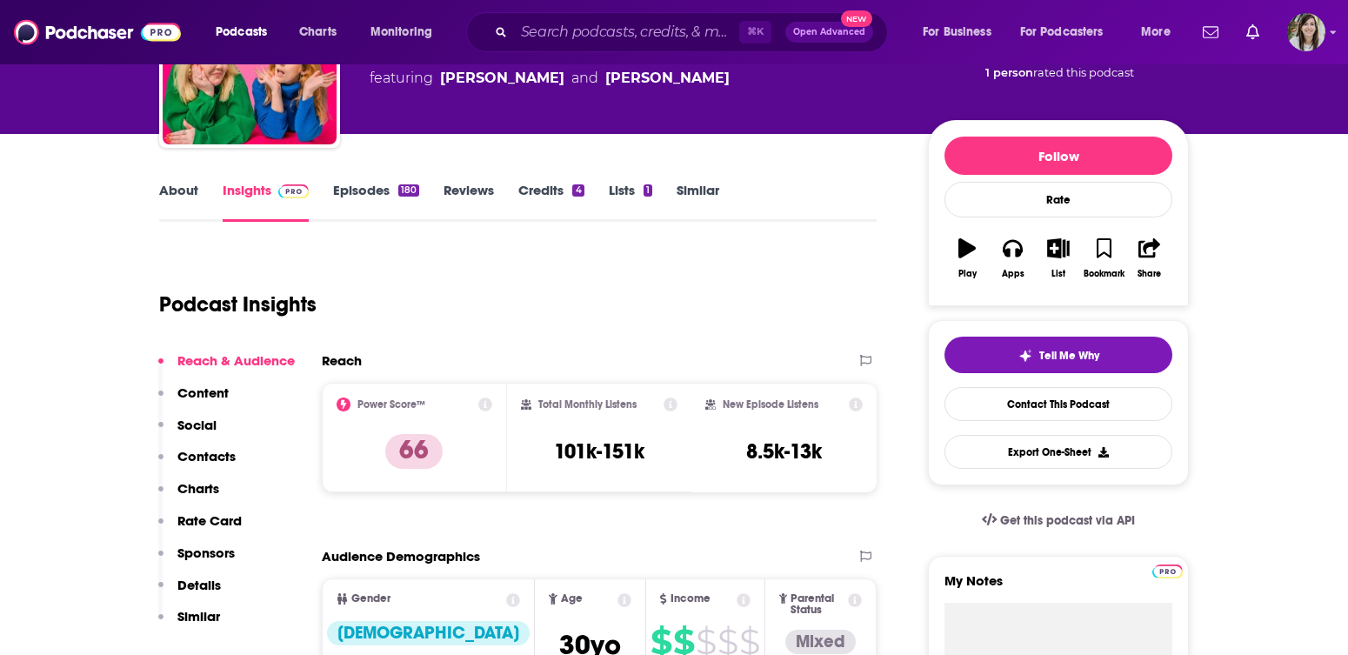
click at [558, 436] on div "Total Monthly Listens 101k-151k" at bounding box center [599, 437] width 157 height 80
copy div "101k-151k"
click at [1078, 410] on link "Contact This Podcast" at bounding box center [1059, 404] width 228 height 34
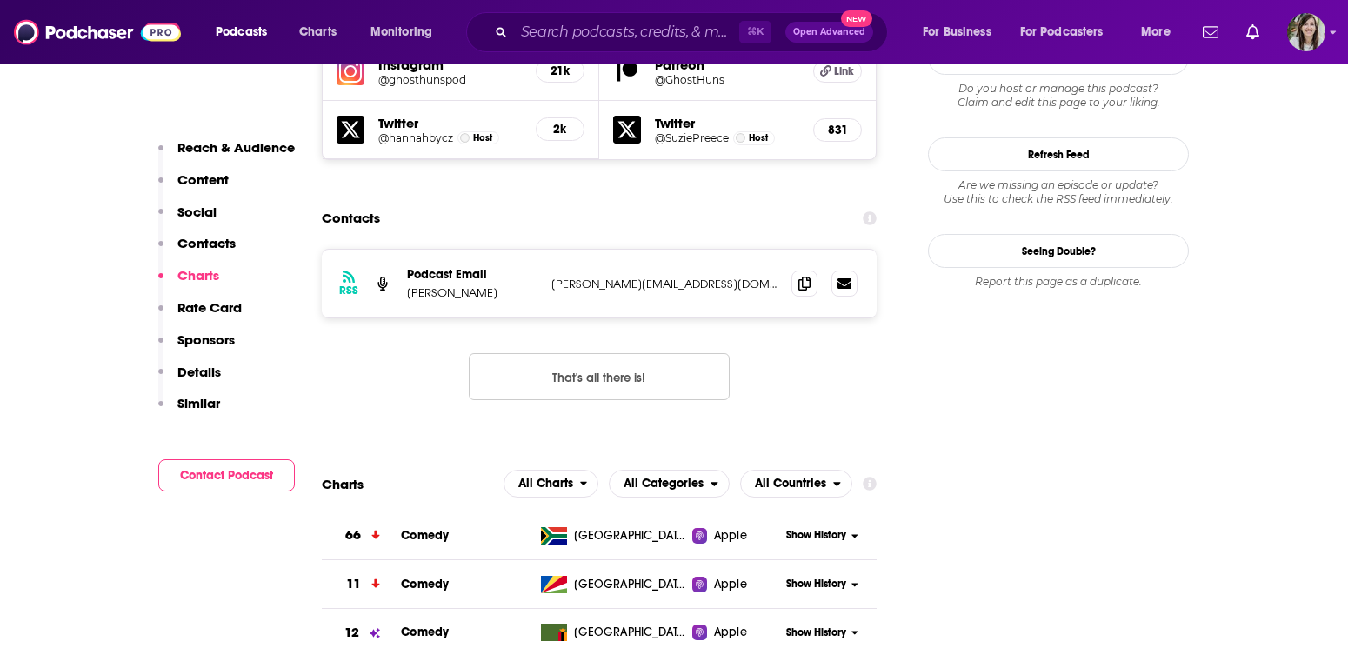
scroll to position [1560, 0]
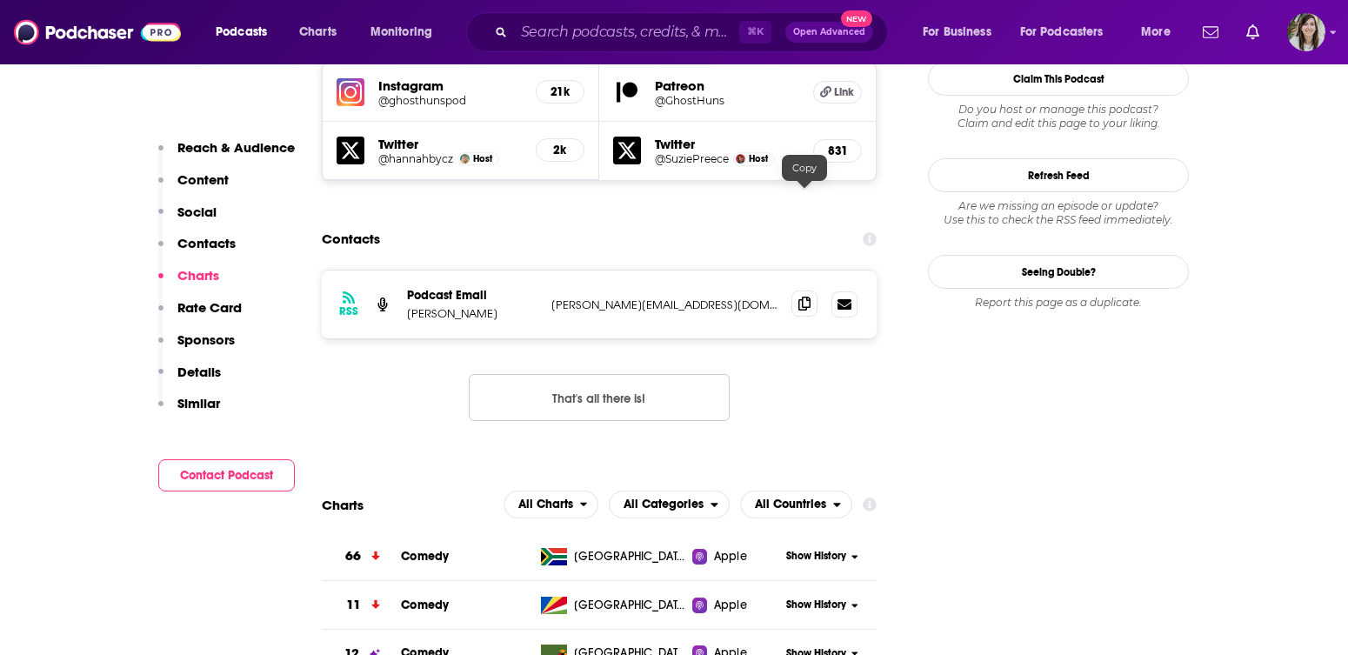
click at [804, 297] on icon at bounding box center [804, 304] width 12 height 14
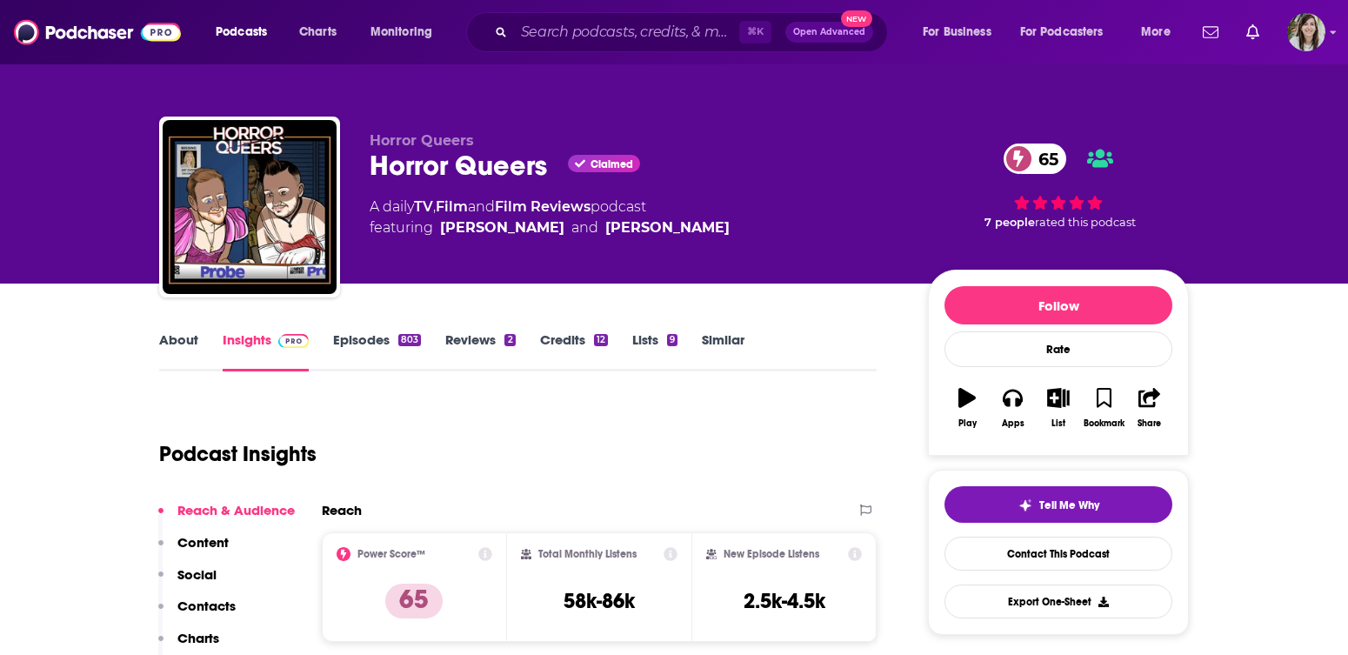
click at [442, 171] on div "Horror Queers Claimed 65" at bounding box center [635, 166] width 531 height 34
copy div "Horror Queers"
click at [601, 599] on h3 "58k-86k" at bounding box center [599, 601] width 71 height 26
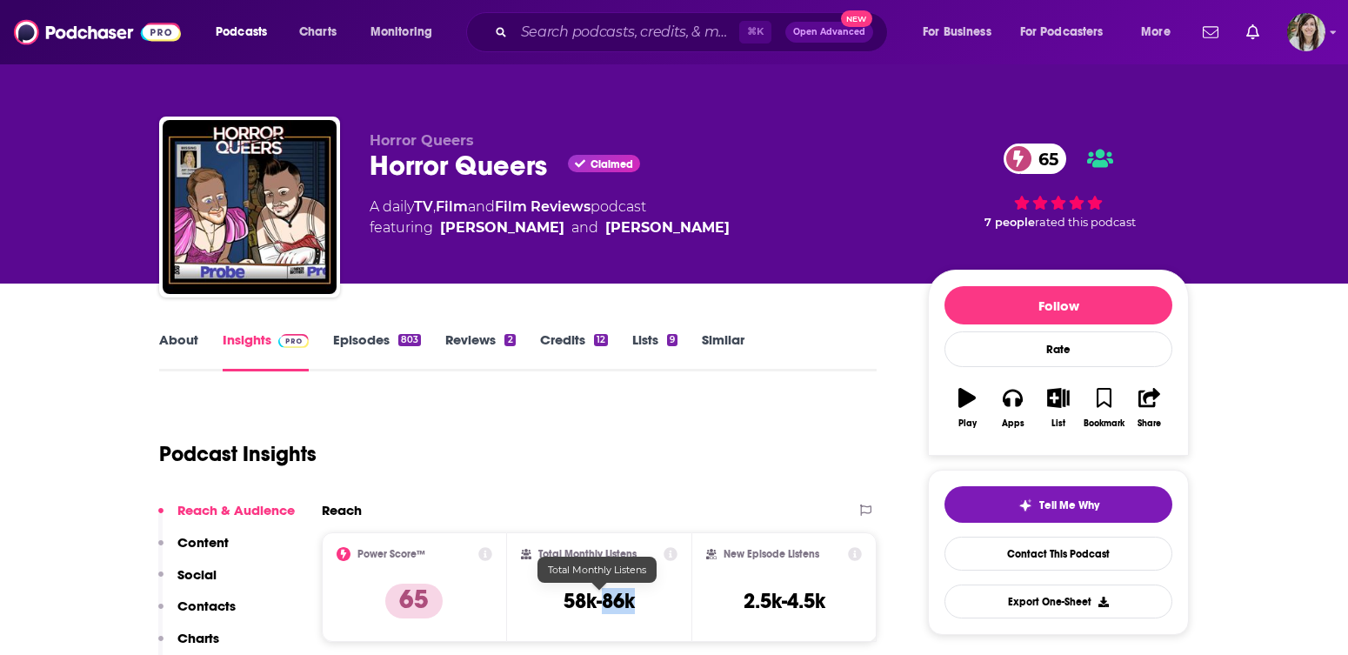
click at [601, 599] on h3 "58k-86k" at bounding box center [599, 601] width 71 height 26
copy div "58k-86k"
click at [1036, 557] on link "Contact This Podcast" at bounding box center [1059, 554] width 228 height 34
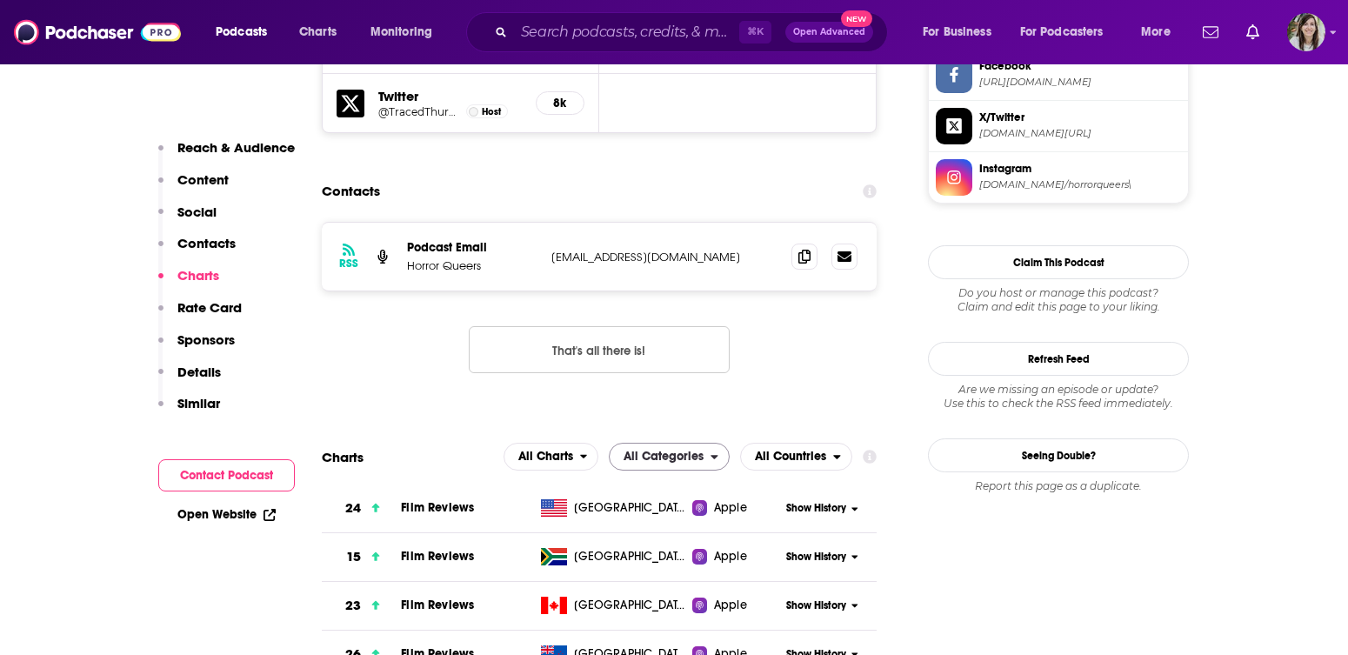
scroll to position [1699, 0]
click at [805, 250] on icon at bounding box center [804, 257] width 12 height 14
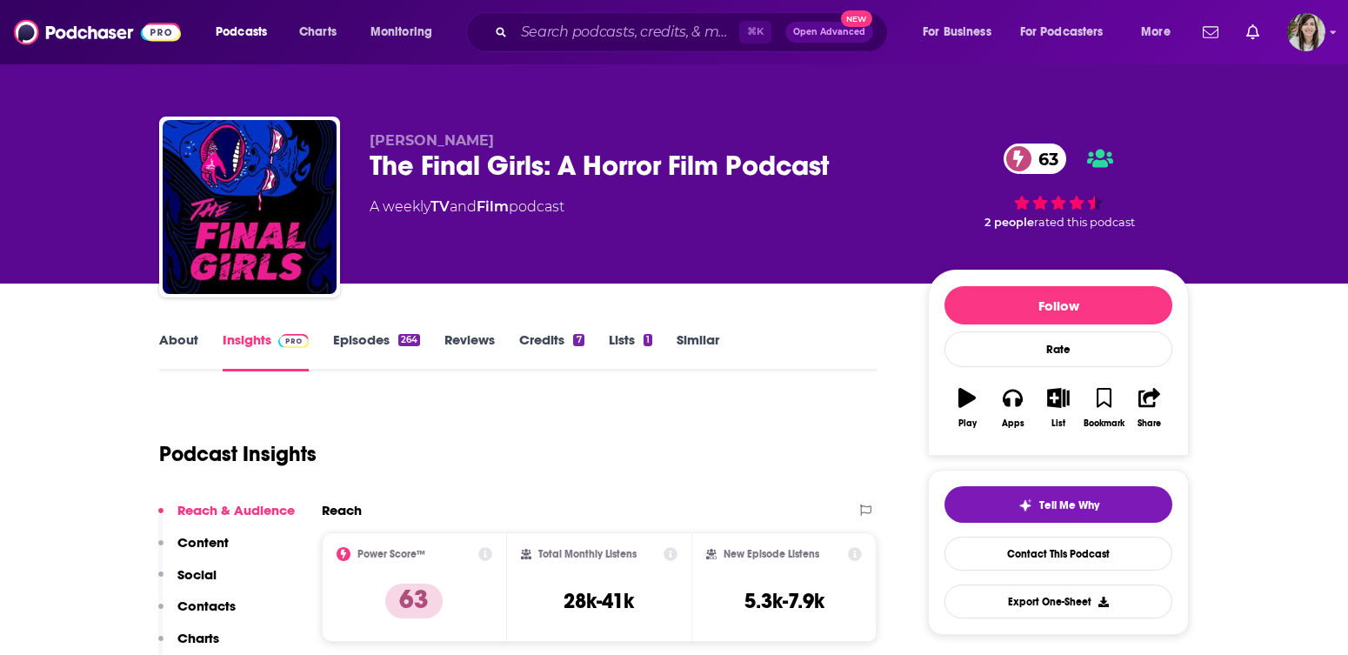
click at [180, 342] on link "About" at bounding box center [178, 351] width 39 height 40
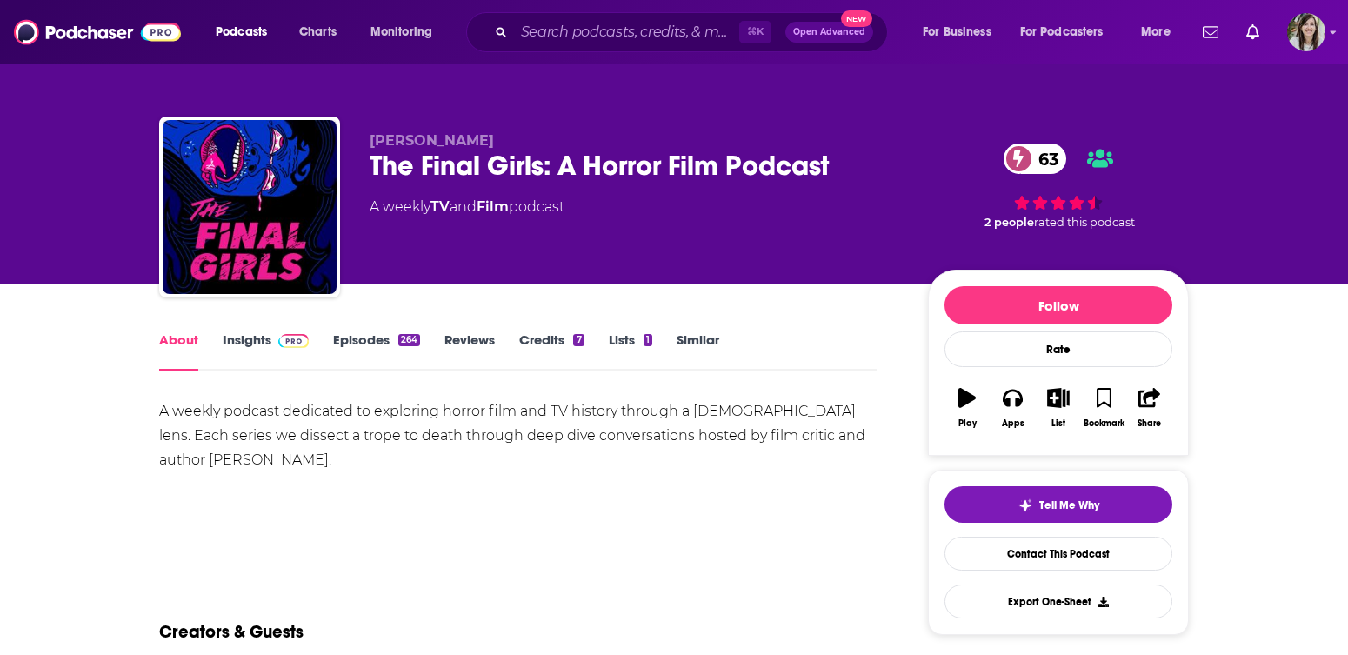
click at [437, 173] on div "The Final Girls: A Horror Film Podcast 63" at bounding box center [635, 166] width 531 height 34
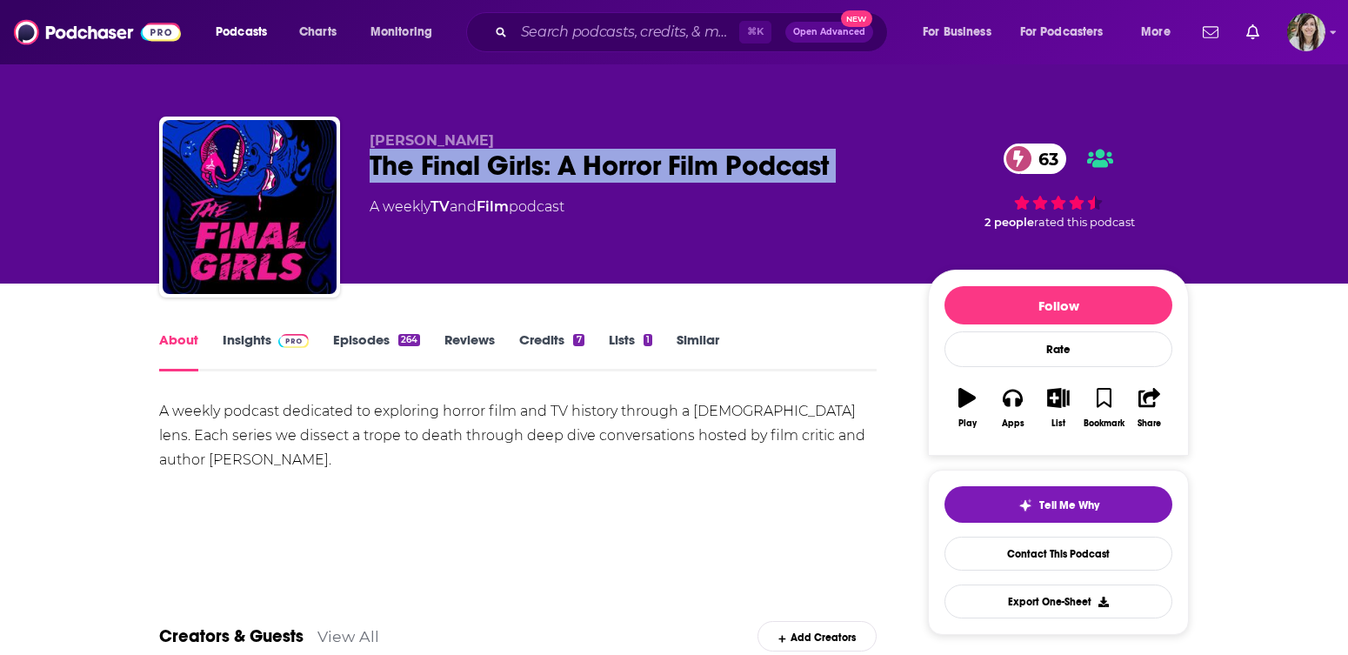
click at [437, 173] on div "The Final Girls: A Horror Film Podcast 63" at bounding box center [635, 166] width 531 height 34
copy div "The Final Girls: A Horror Film Podcast 63"
click at [285, 351] on link "Insights" at bounding box center [266, 351] width 86 height 40
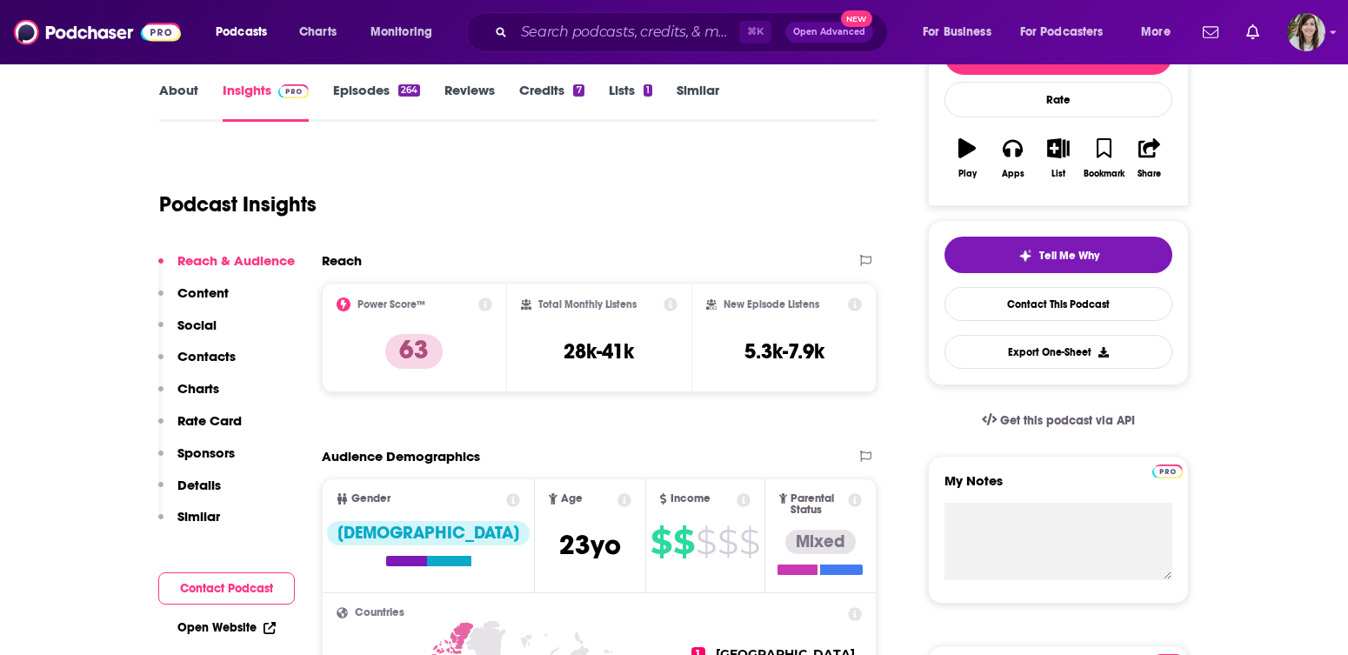
scroll to position [298, 0]
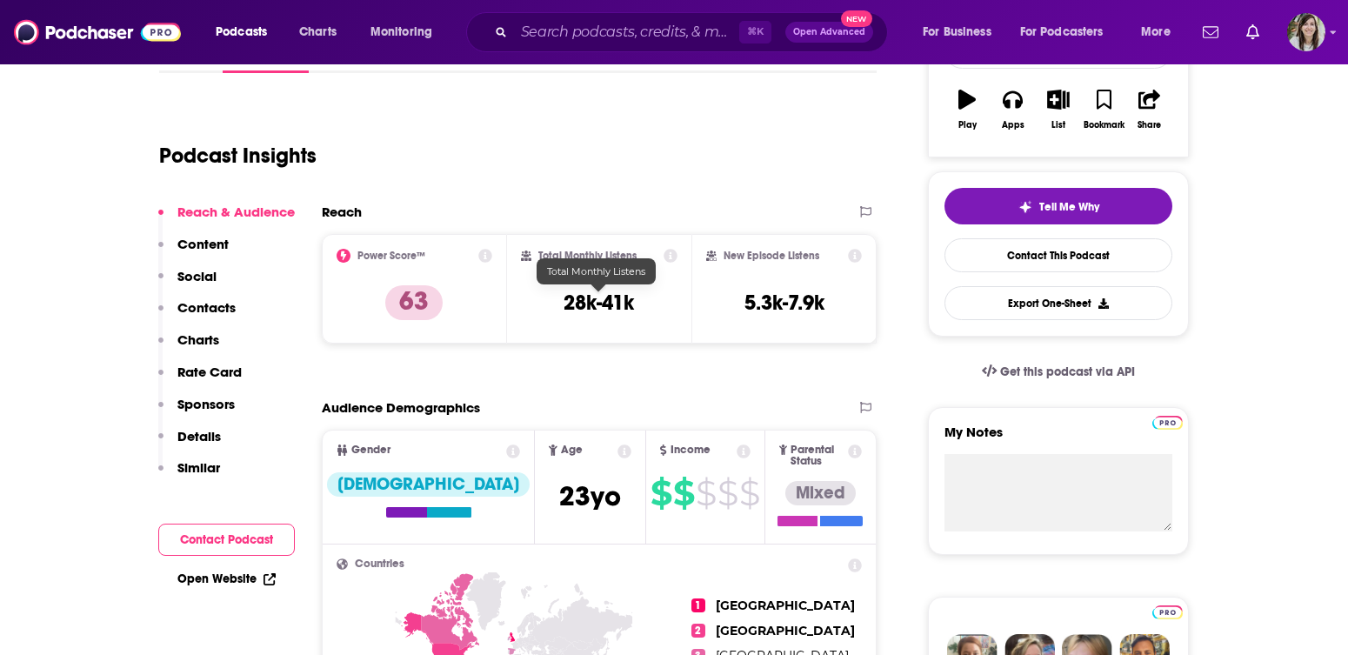
click at [618, 304] on h3 "28k-41k" at bounding box center [599, 303] width 70 height 26
copy div "28k-41k"
click at [1067, 255] on link "Contact This Podcast" at bounding box center [1059, 255] width 228 height 34
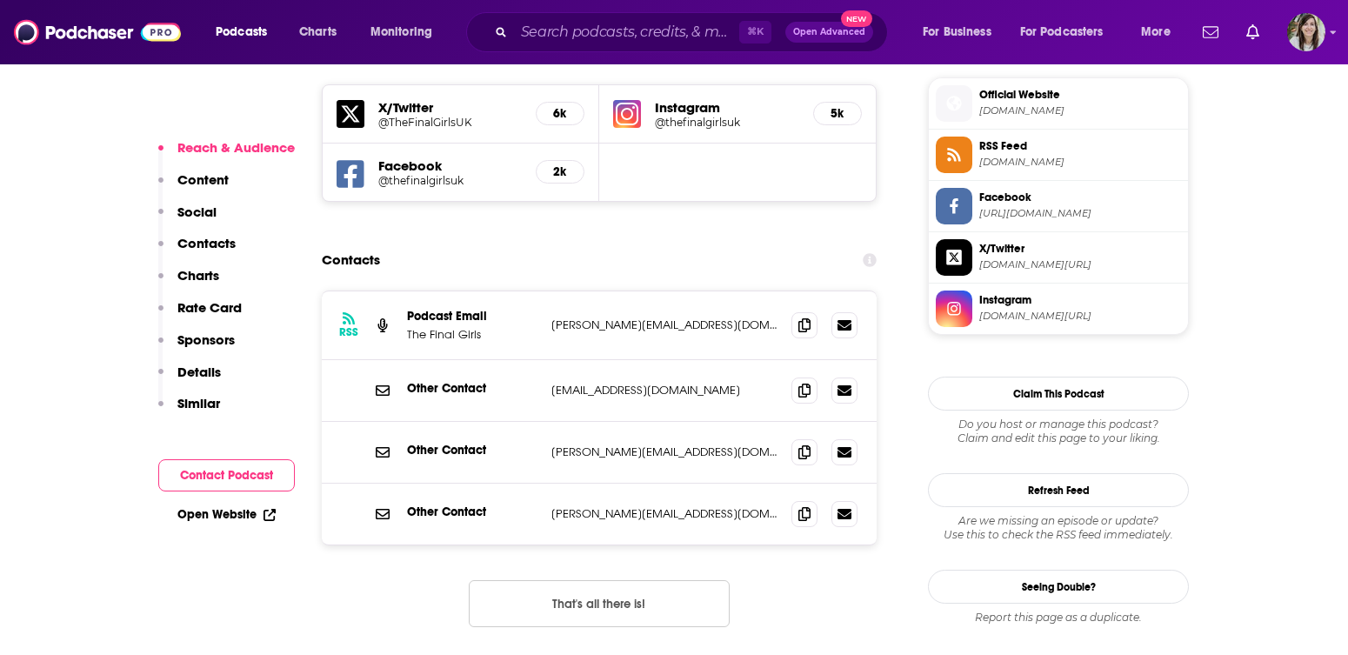
scroll to position [1540, 0]
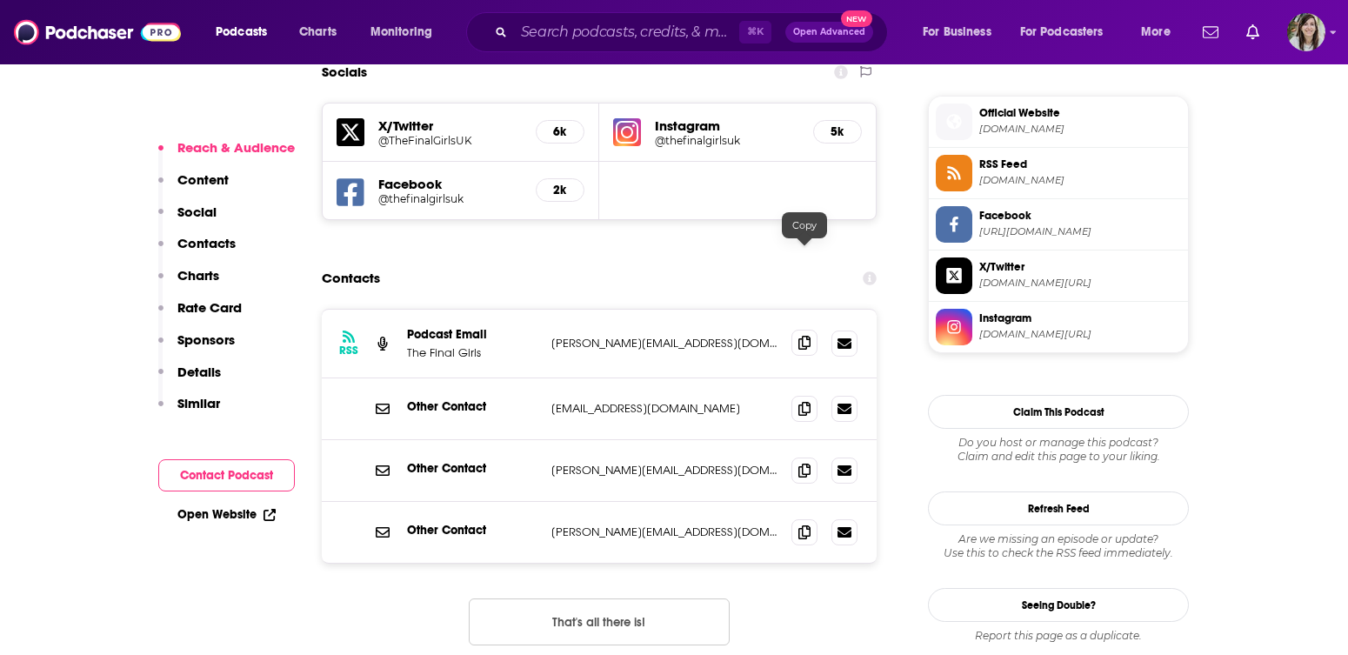
click at [804, 336] on icon at bounding box center [804, 343] width 12 height 14
